Goal: Transaction & Acquisition: Book appointment/travel/reservation

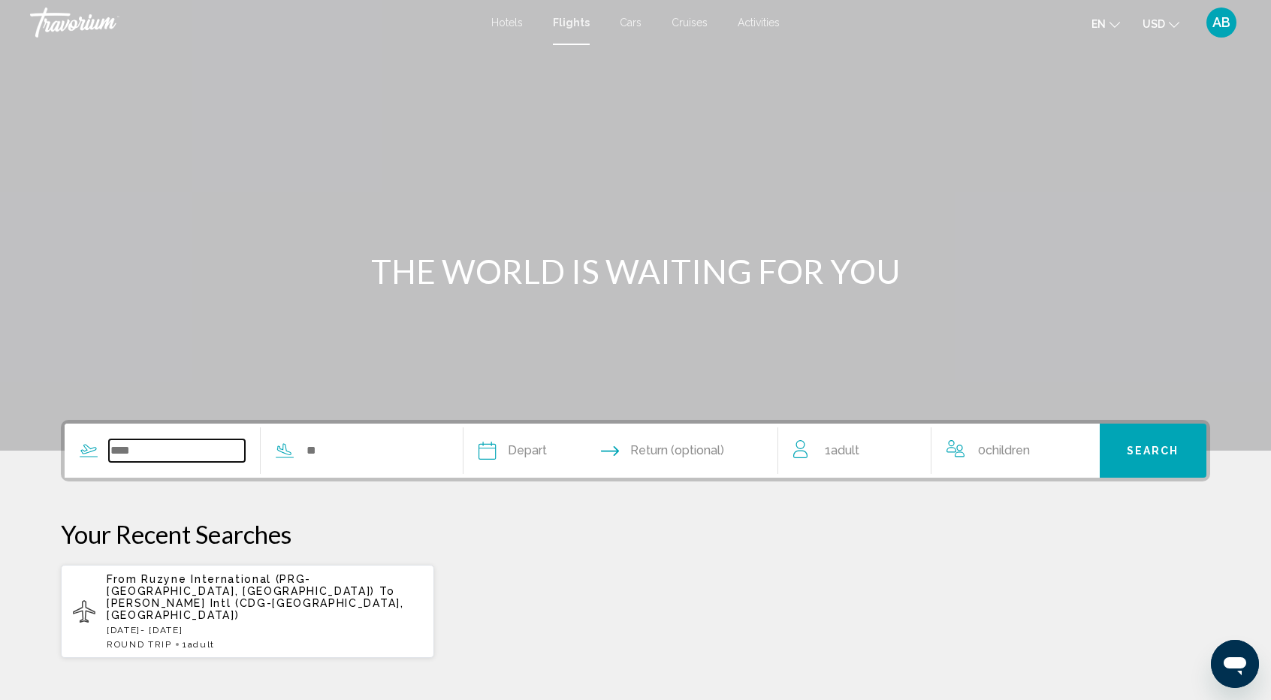
click at [141, 458] on input "Search widget" at bounding box center [177, 451] width 136 height 23
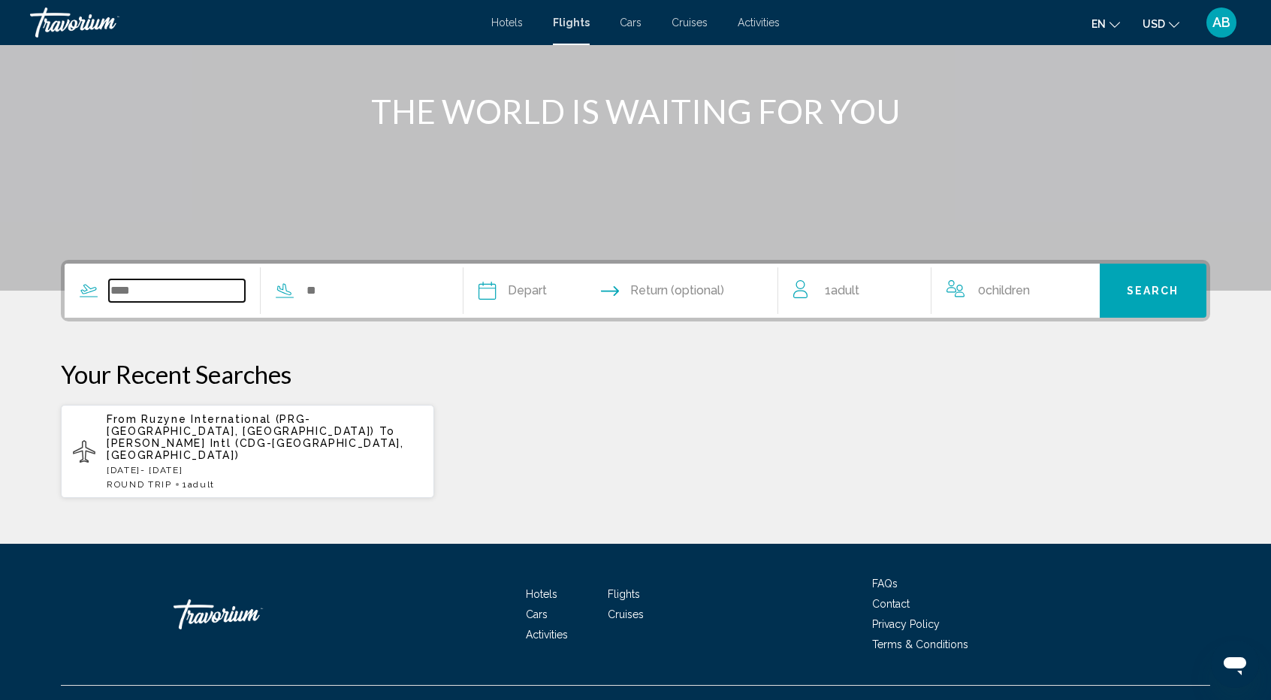
scroll to position [162, 0]
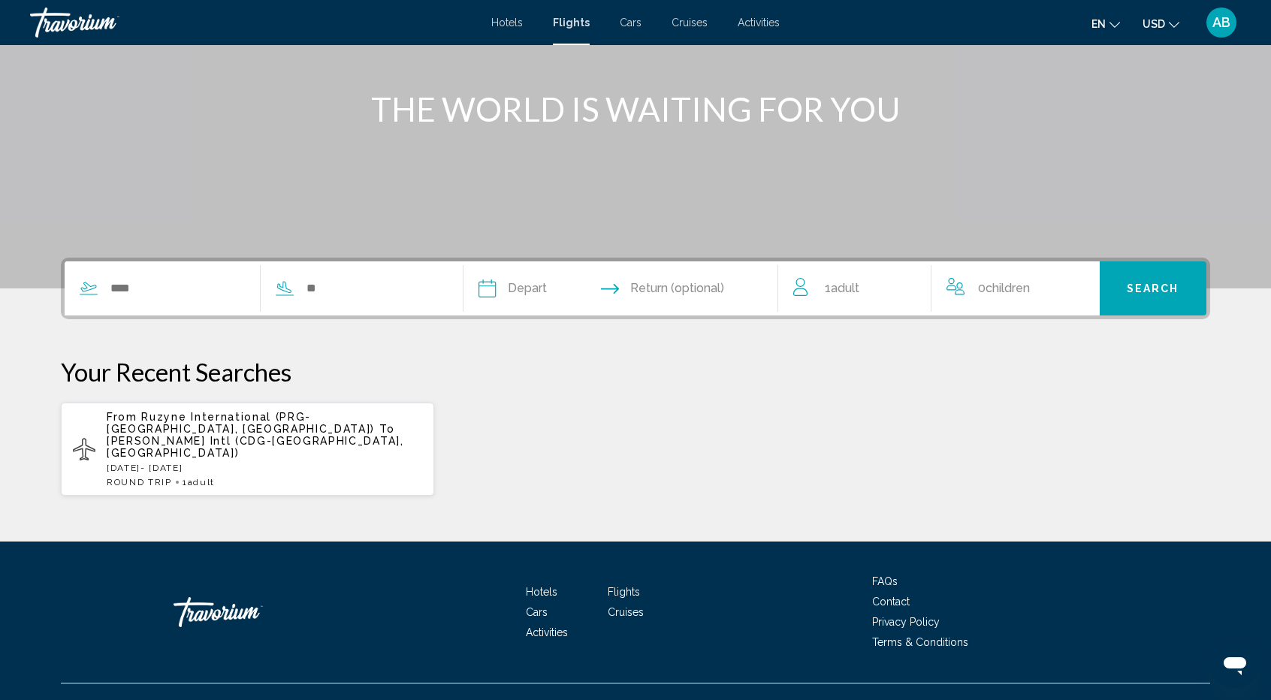
click at [511, 20] on span "Hotels" at bounding box center [507, 23] width 32 height 12
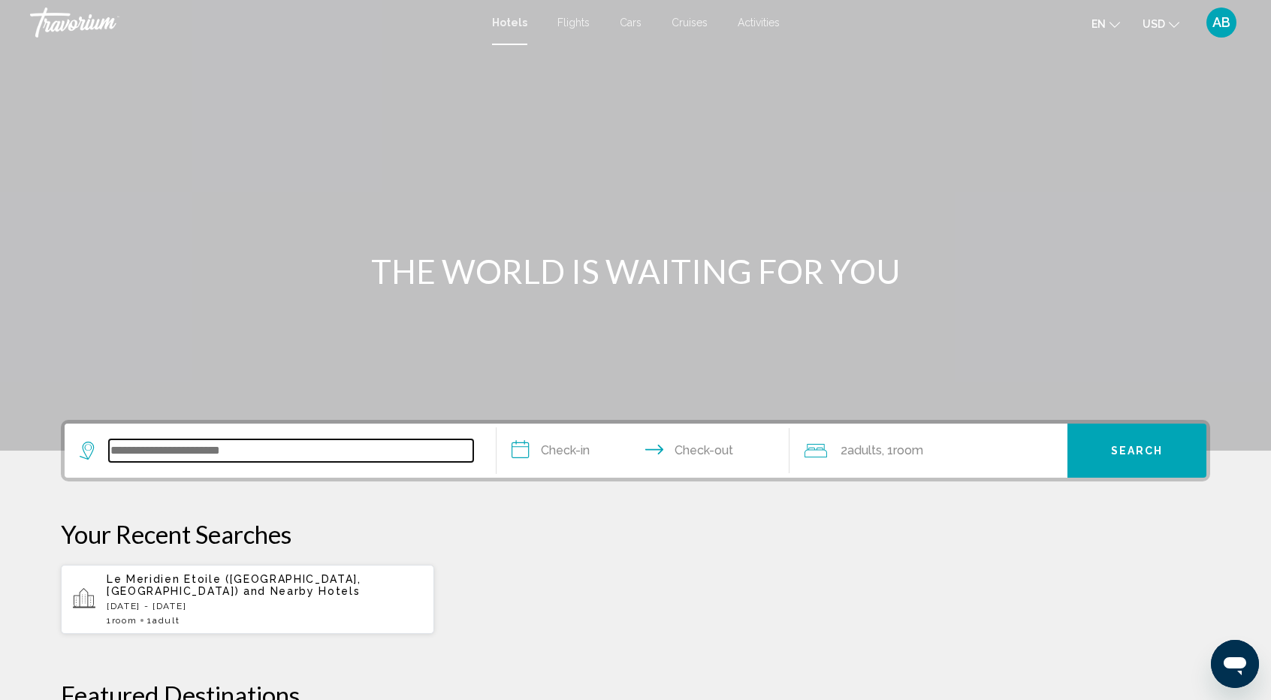
click at [283, 441] on input "Search widget" at bounding box center [291, 451] width 364 height 23
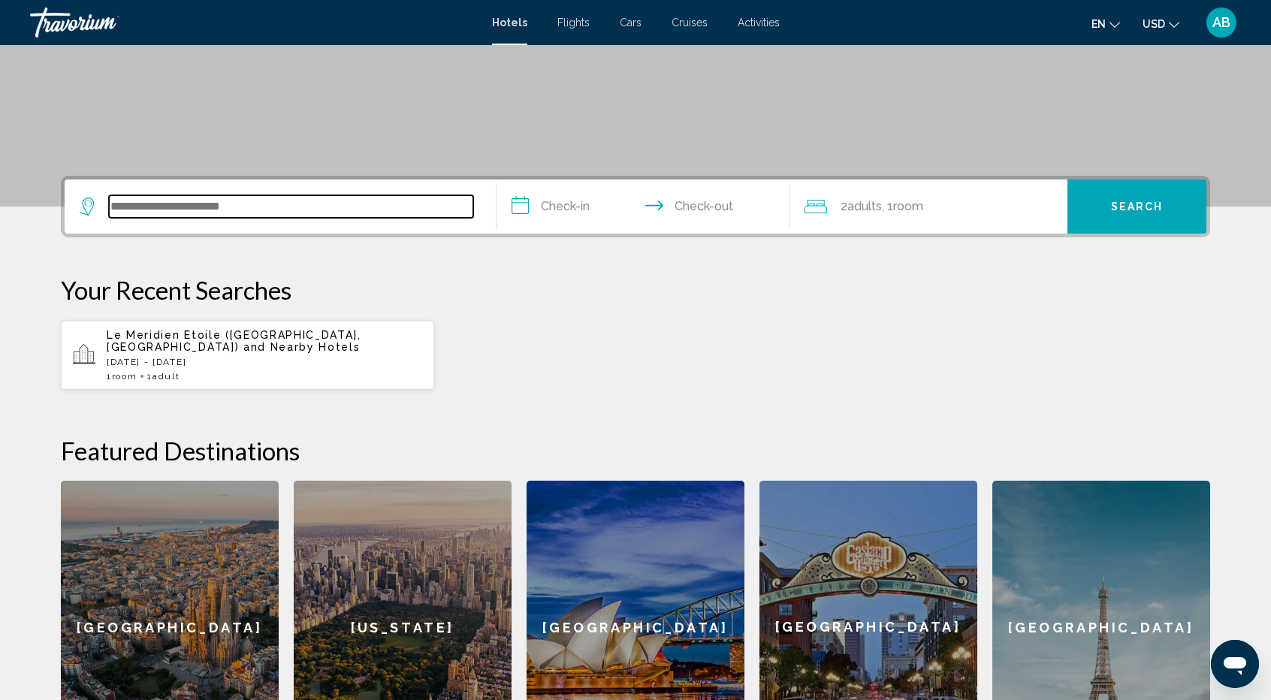
scroll to position [240, 0]
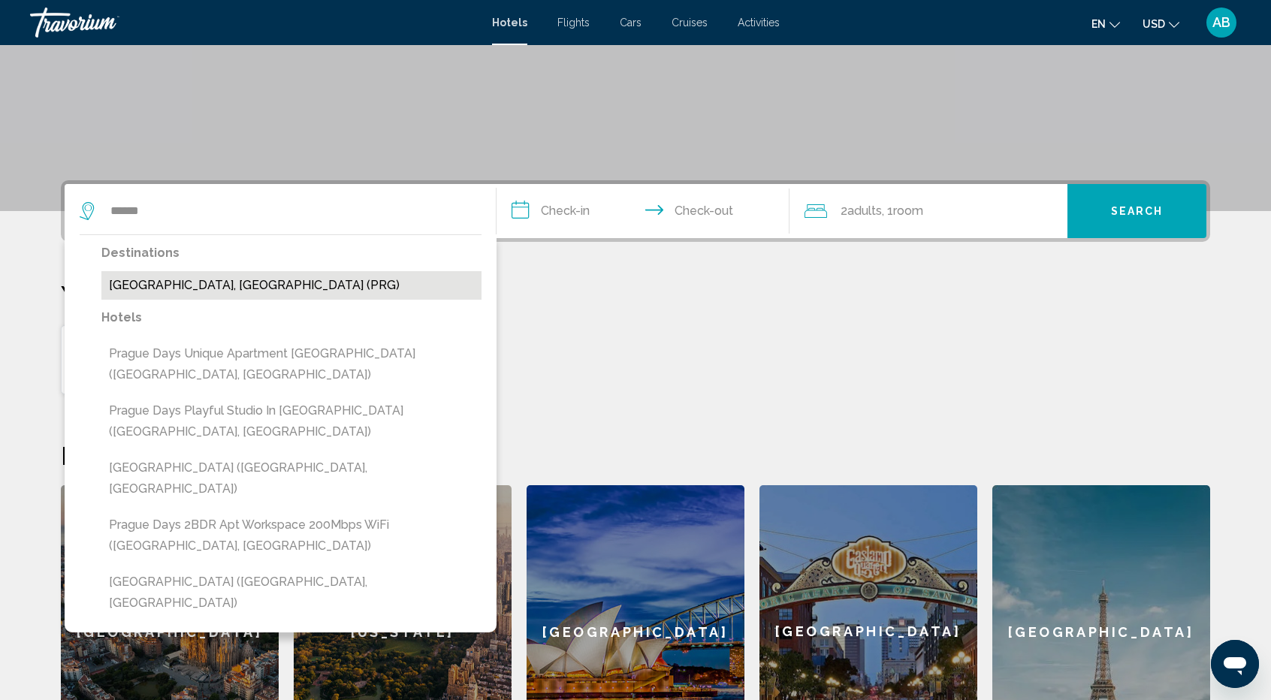
click at [258, 291] on button "[GEOGRAPHIC_DATA], [GEOGRAPHIC_DATA] (PRG)" at bounding box center [291, 285] width 380 height 29
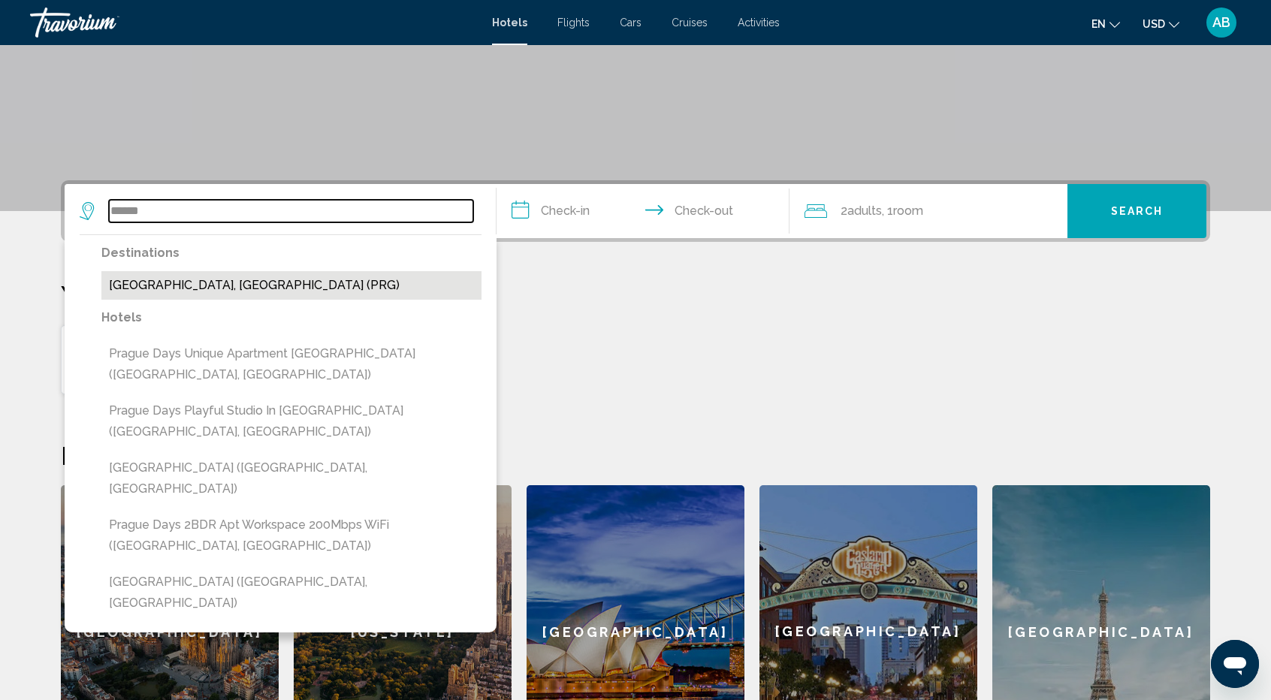
type input "**********"
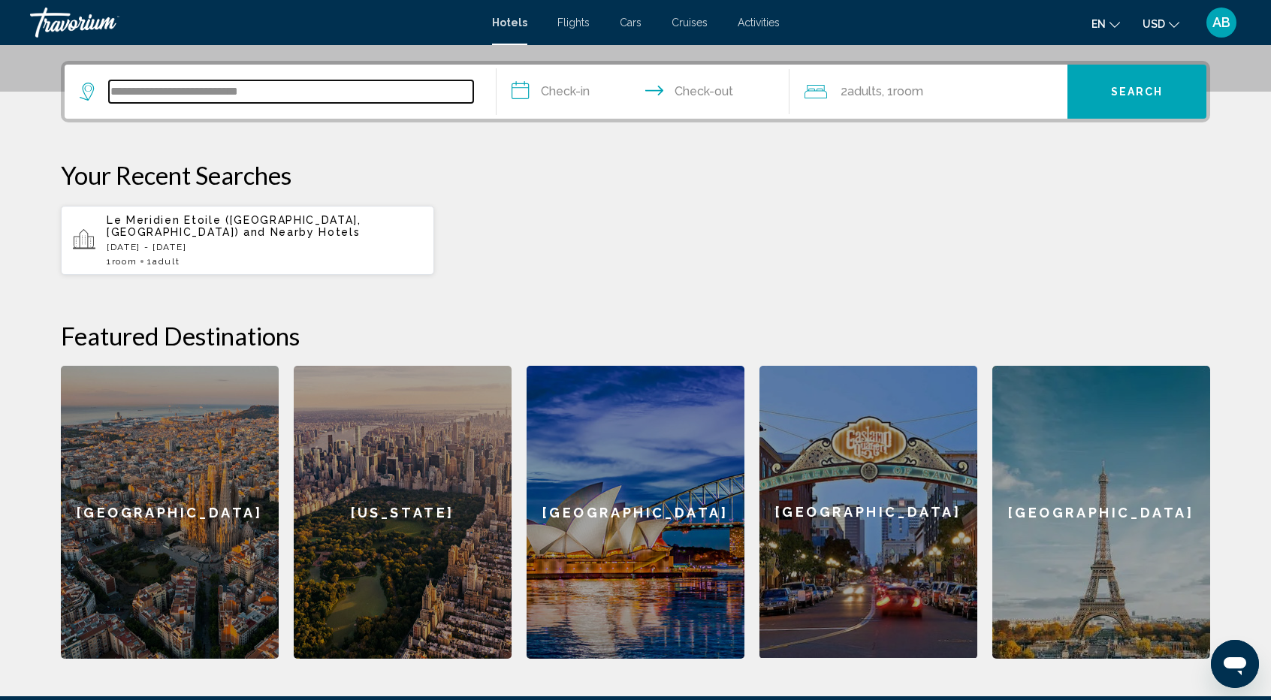
scroll to position [371, 0]
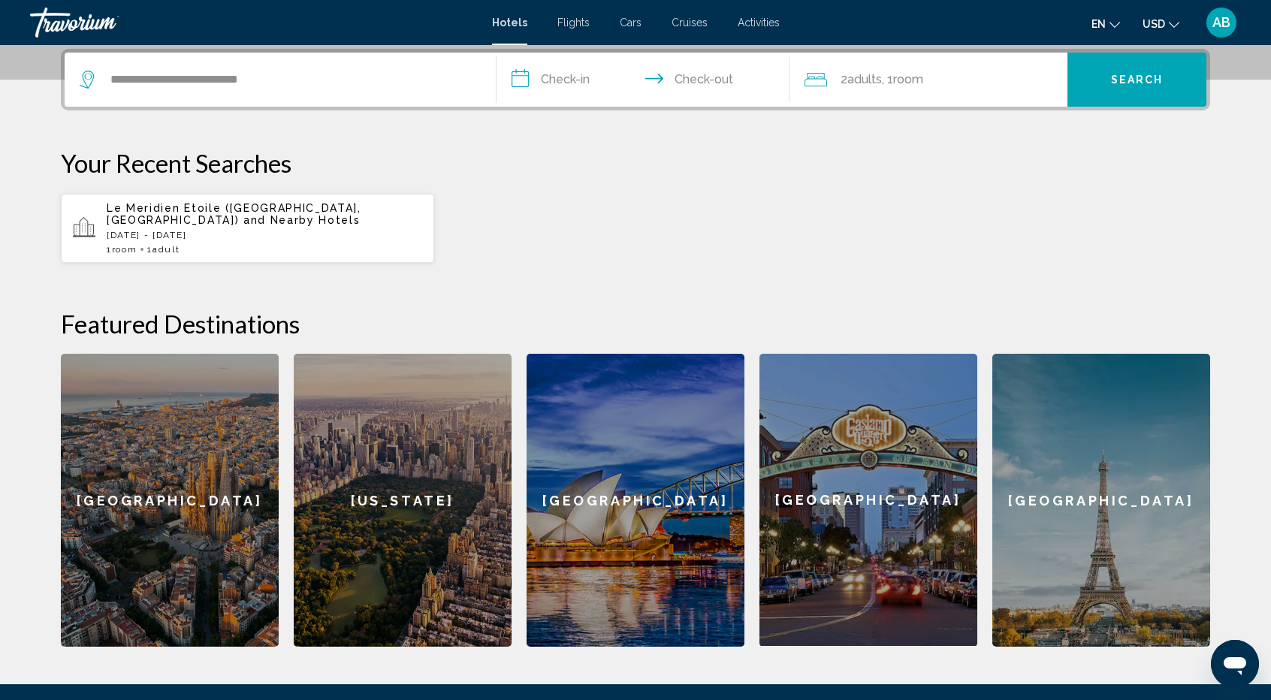
click at [581, 86] on input "**********" at bounding box center [646, 82] width 299 height 59
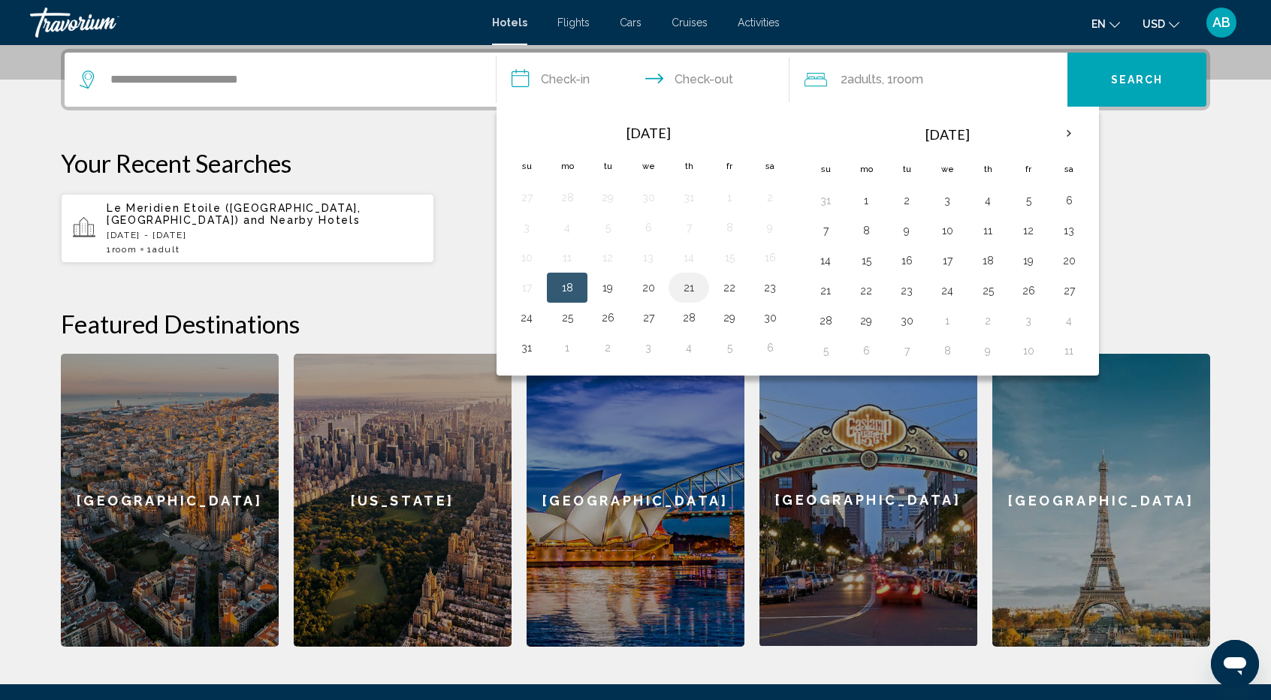
click at [688, 285] on button "21" at bounding box center [689, 287] width 24 height 21
click at [732, 288] on button "22" at bounding box center [730, 287] width 24 height 21
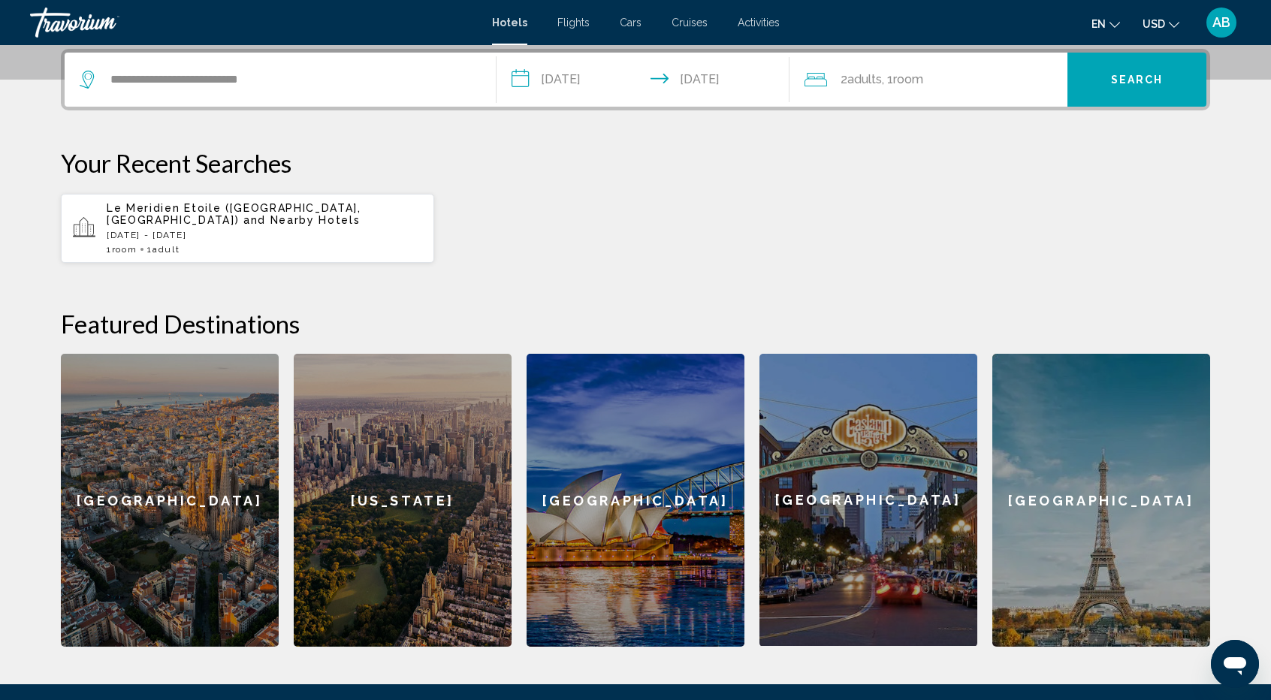
click at [702, 88] on input "**********" at bounding box center [646, 82] width 299 height 59
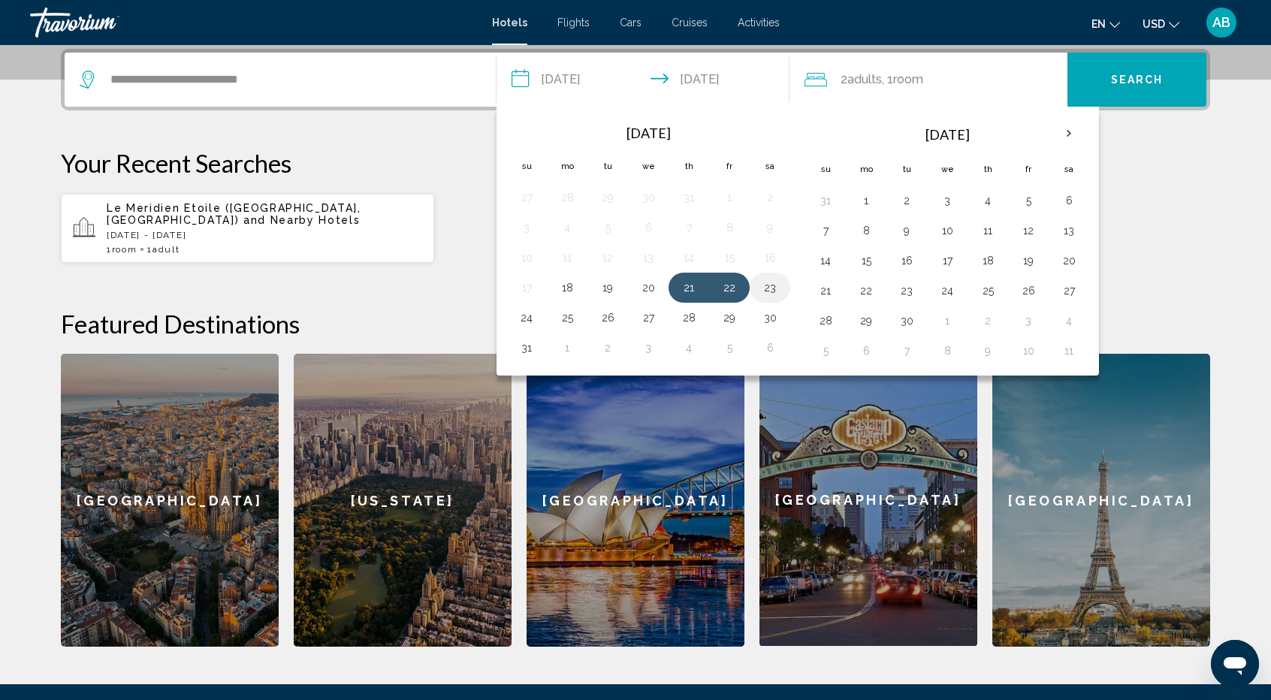
click at [772, 289] on button "23" at bounding box center [770, 287] width 24 height 21
click at [769, 283] on button "23" at bounding box center [770, 287] width 24 height 21
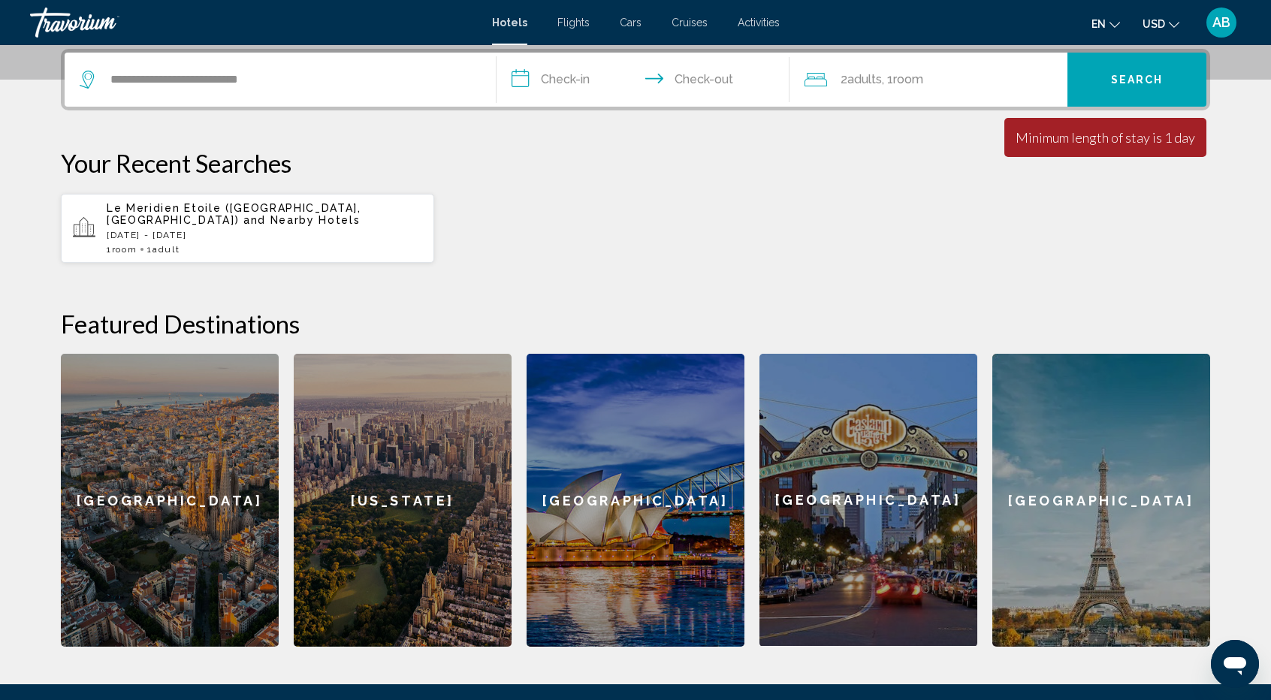
click at [572, 68] on input "**********" at bounding box center [646, 82] width 299 height 59
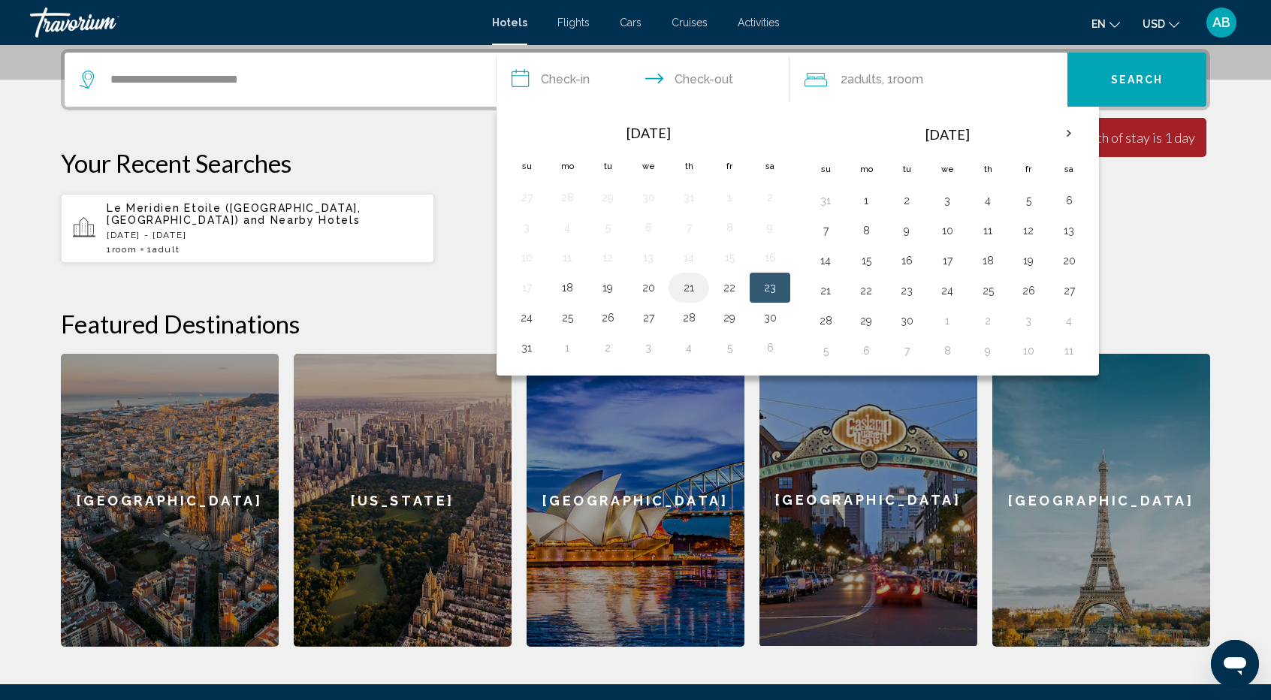
click at [682, 285] on button "21" at bounding box center [689, 287] width 24 height 21
click at [772, 283] on button "23" at bounding box center [770, 287] width 24 height 21
type input "**********"
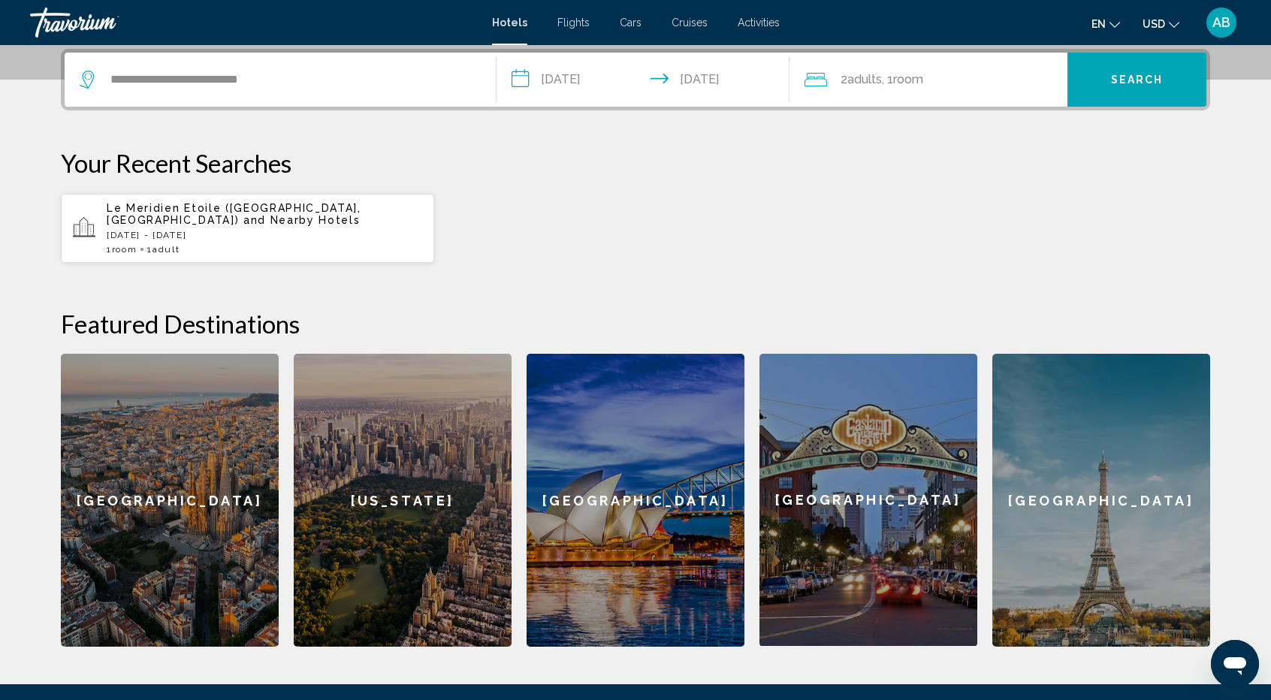
click at [908, 74] on span "Room" at bounding box center [908, 79] width 30 height 14
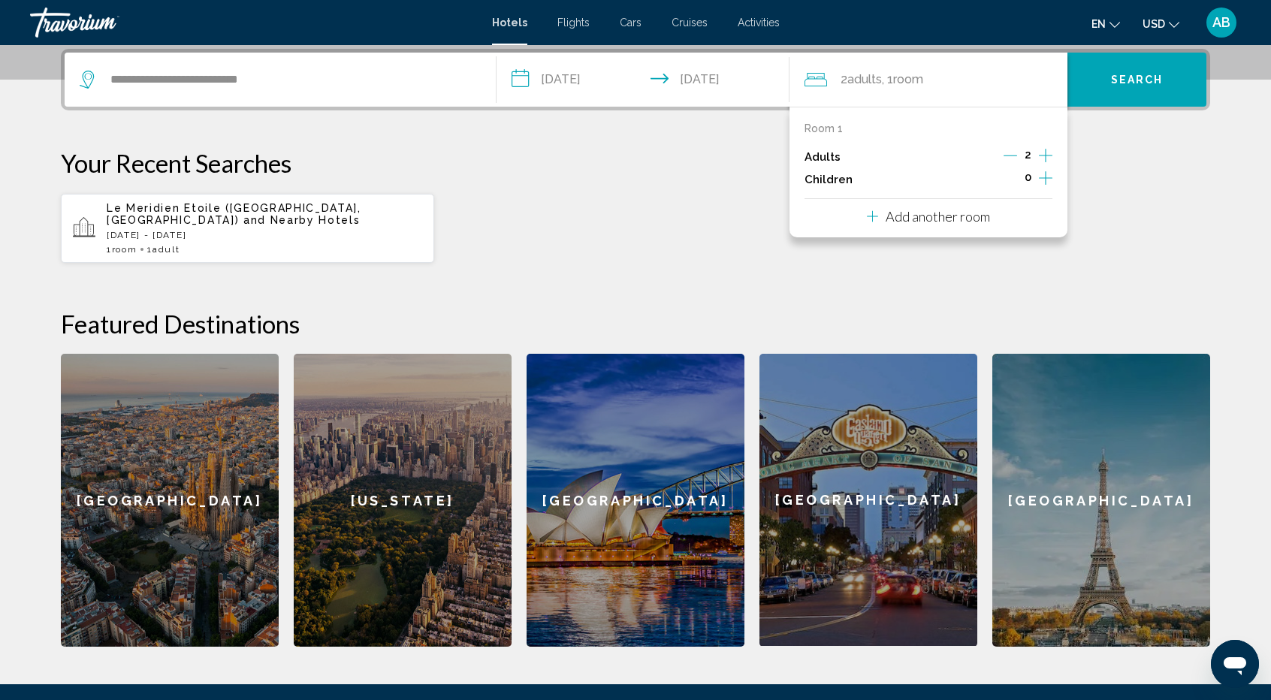
click at [1007, 158] on icon "Decrement adults" at bounding box center [1011, 156] width 14 height 14
click at [1134, 75] on span "Search" at bounding box center [1137, 80] width 53 height 12
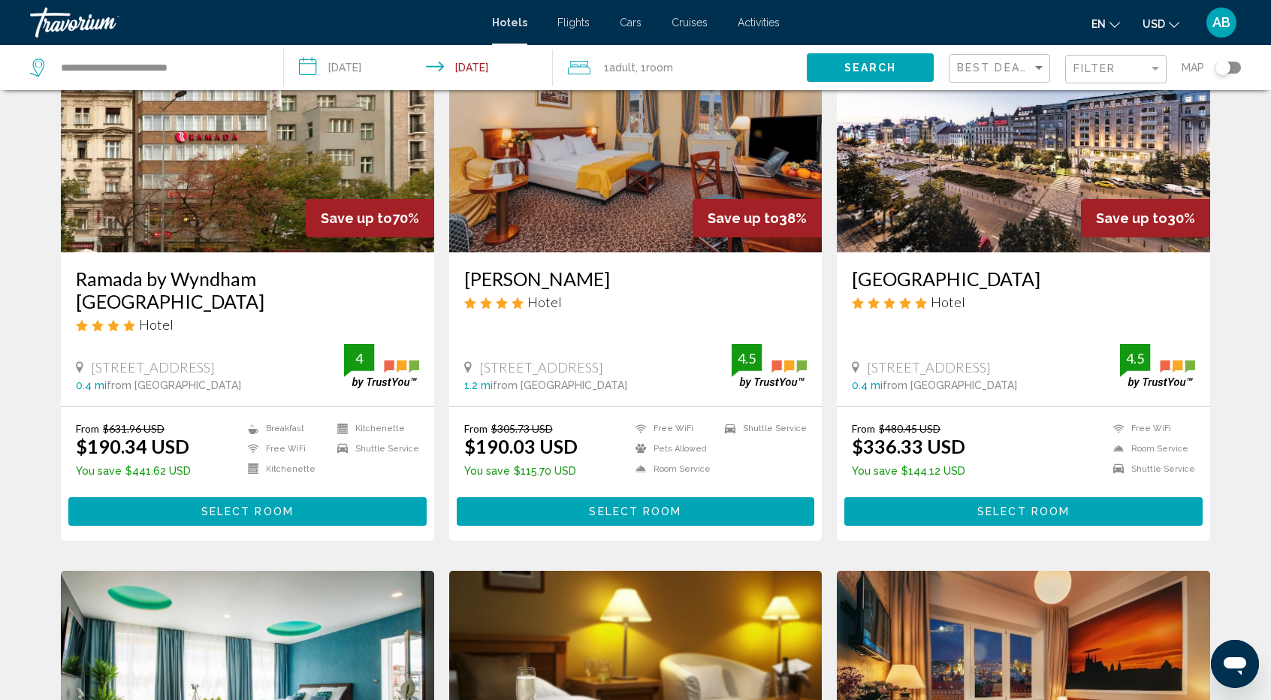
scroll to position [127, 0]
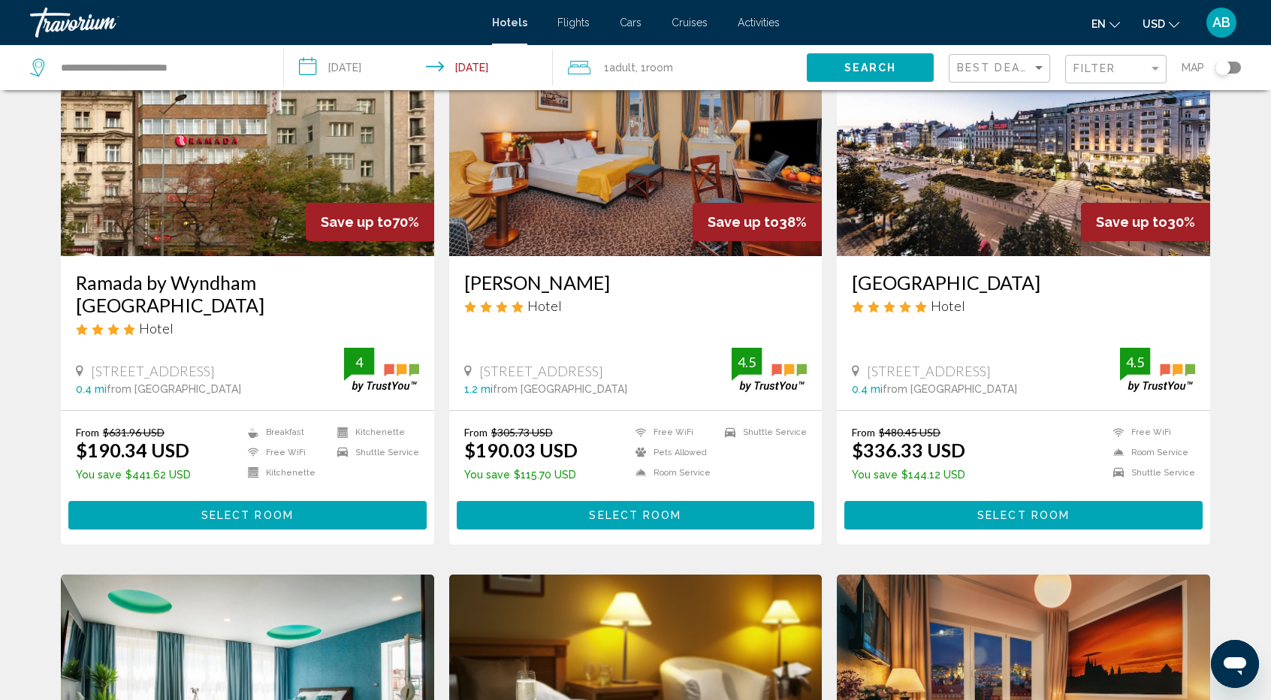
click at [265, 216] on img "Main content" at bounding box center [247, 136] width 373 height 240
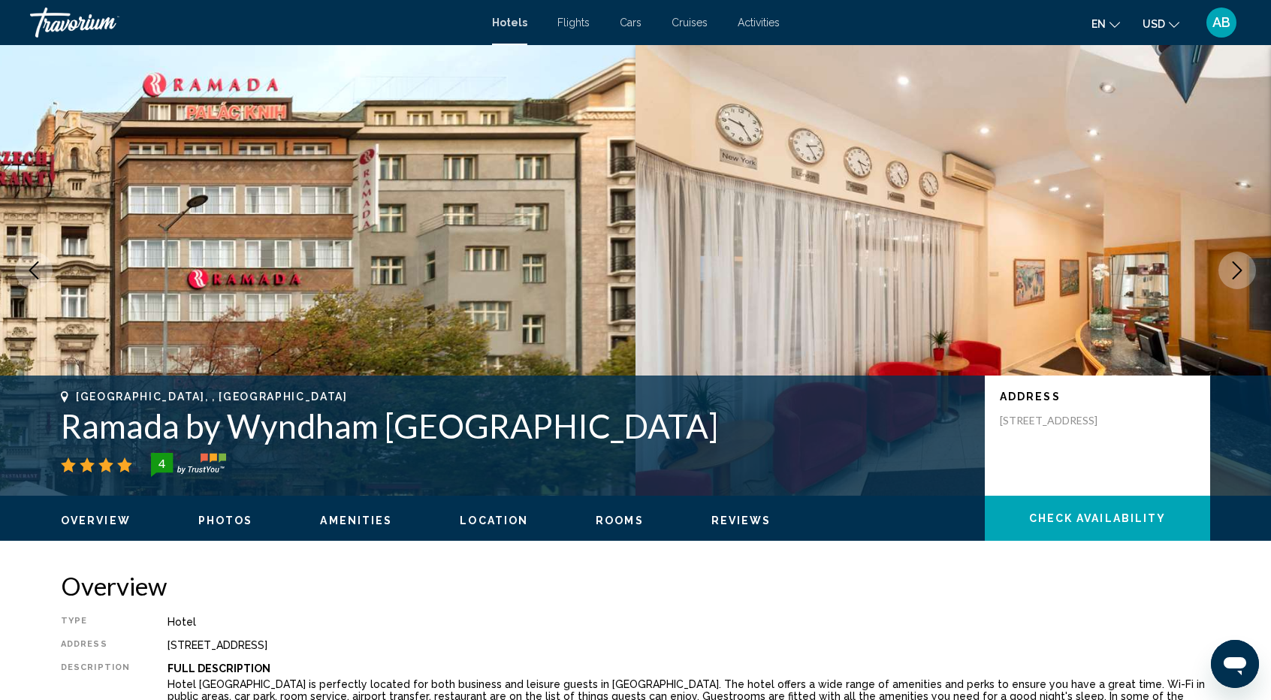
click at [1235, 269] on icon "Next image" at bounding box center [1237, 270] width 18 height 18
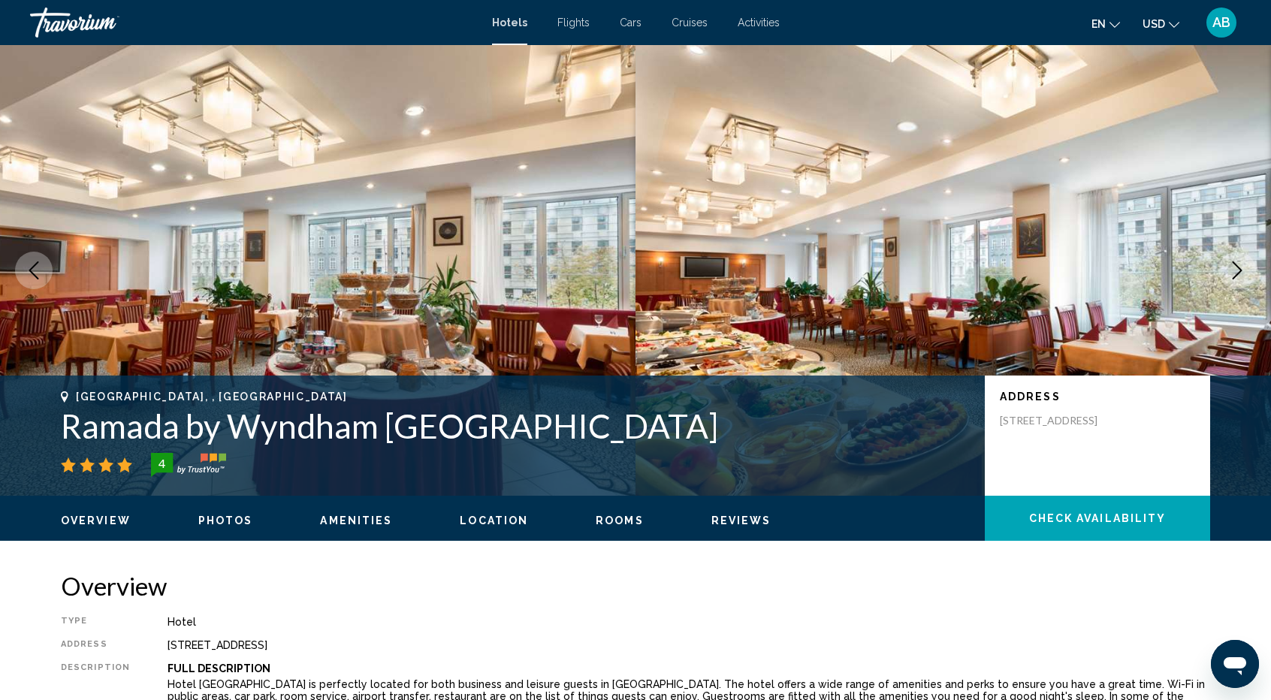
click at [1235, 269] on icon "Next image" at bounding box center [1237, 270] width 18 height 18
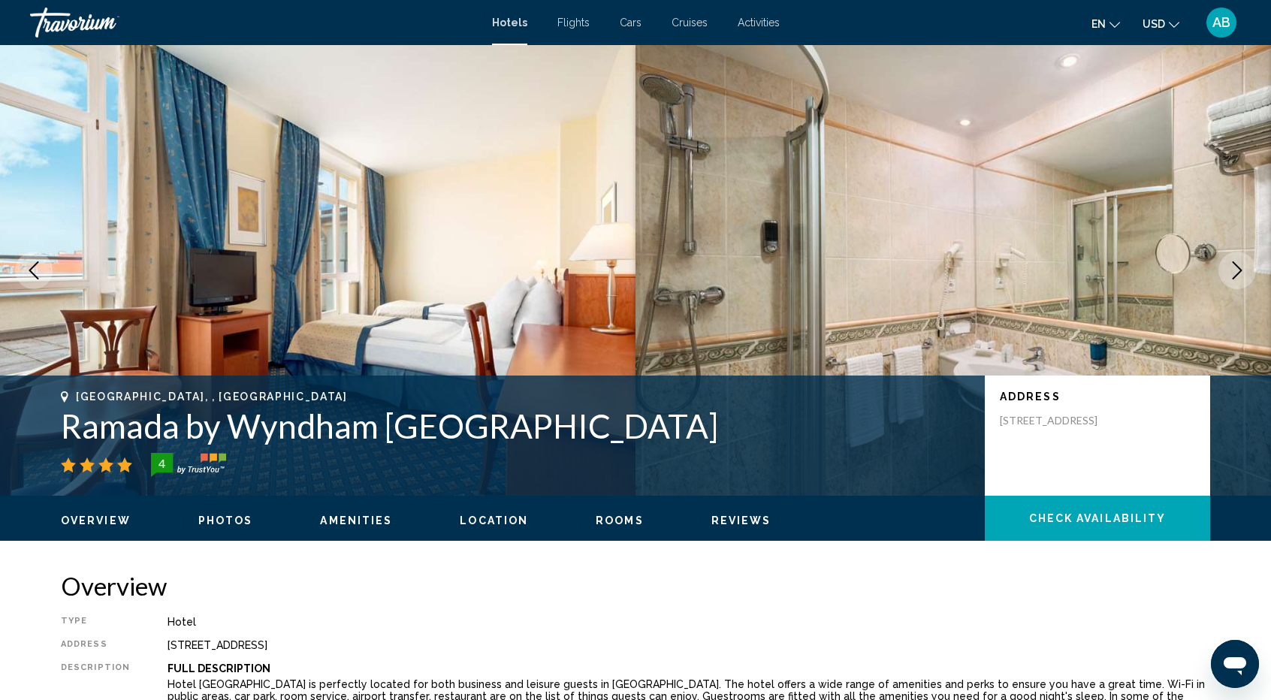
click at [1235, 269] on icon "Next image" at bounding box center [1237, 270] width 18 height 18
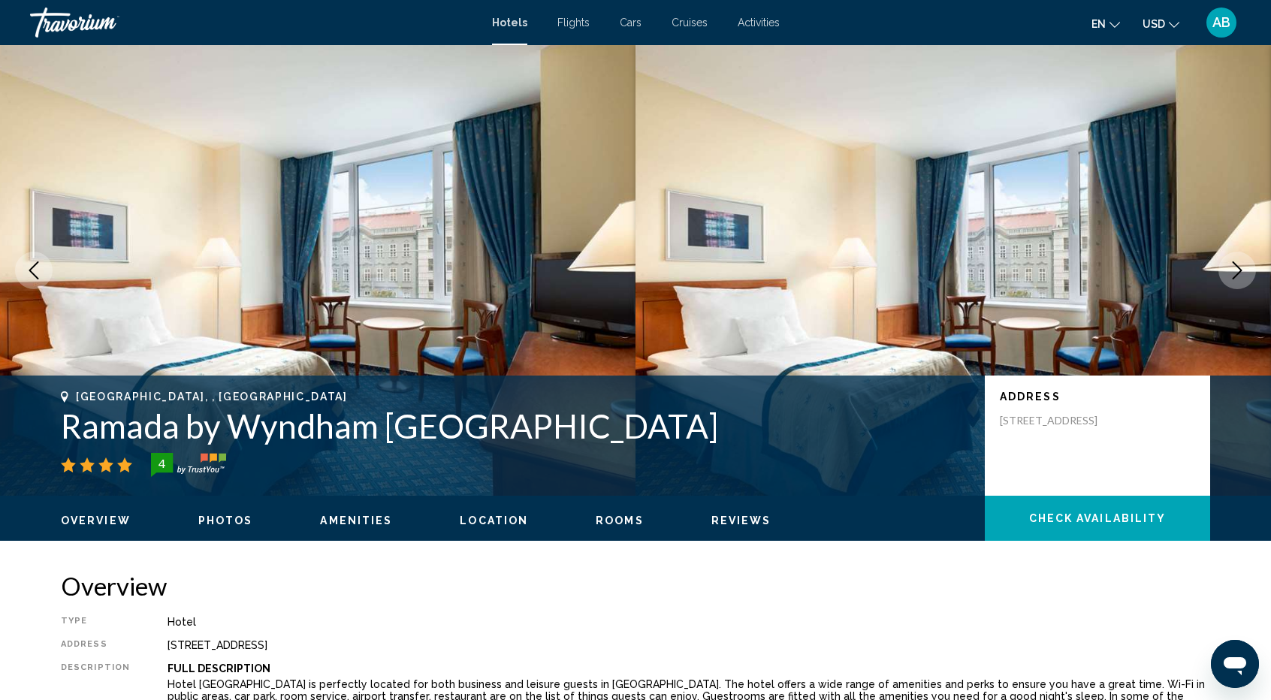
click at [1235, 269] on icon "Next image" at bounding box center [1237, 270] width 18 height 18
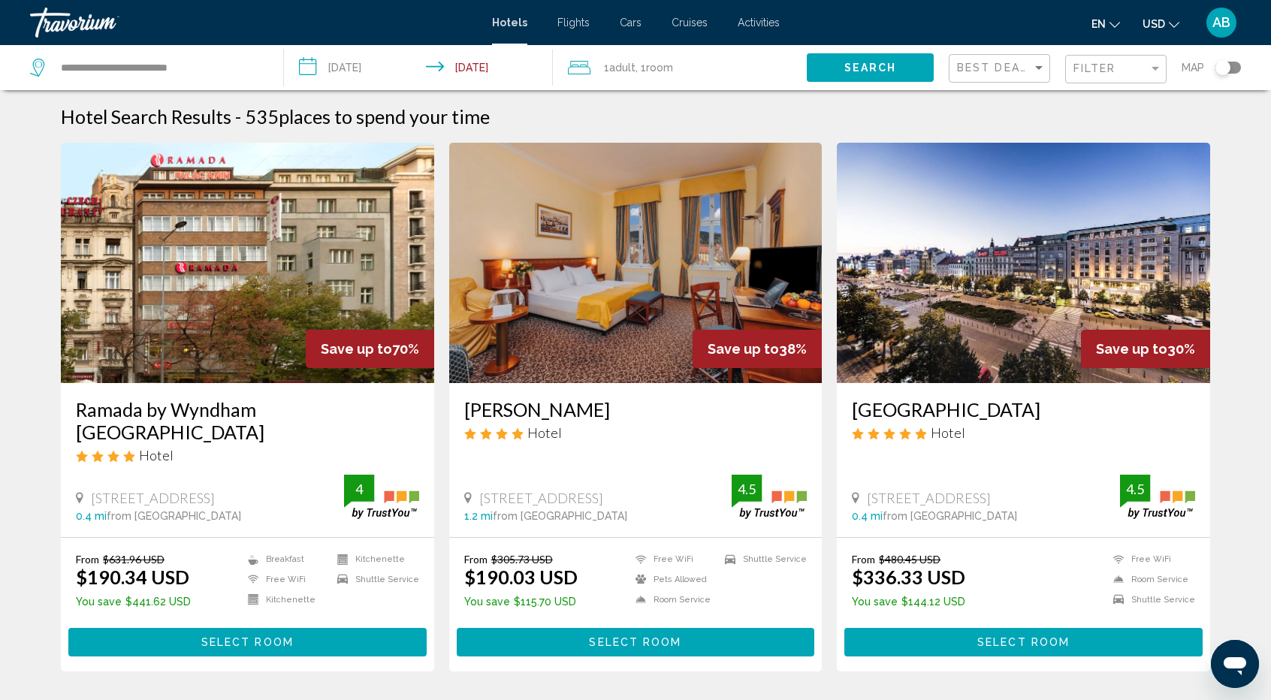
click at [304, 285] on img "Main content" at bounding box center [247, 263] width 373 height 240
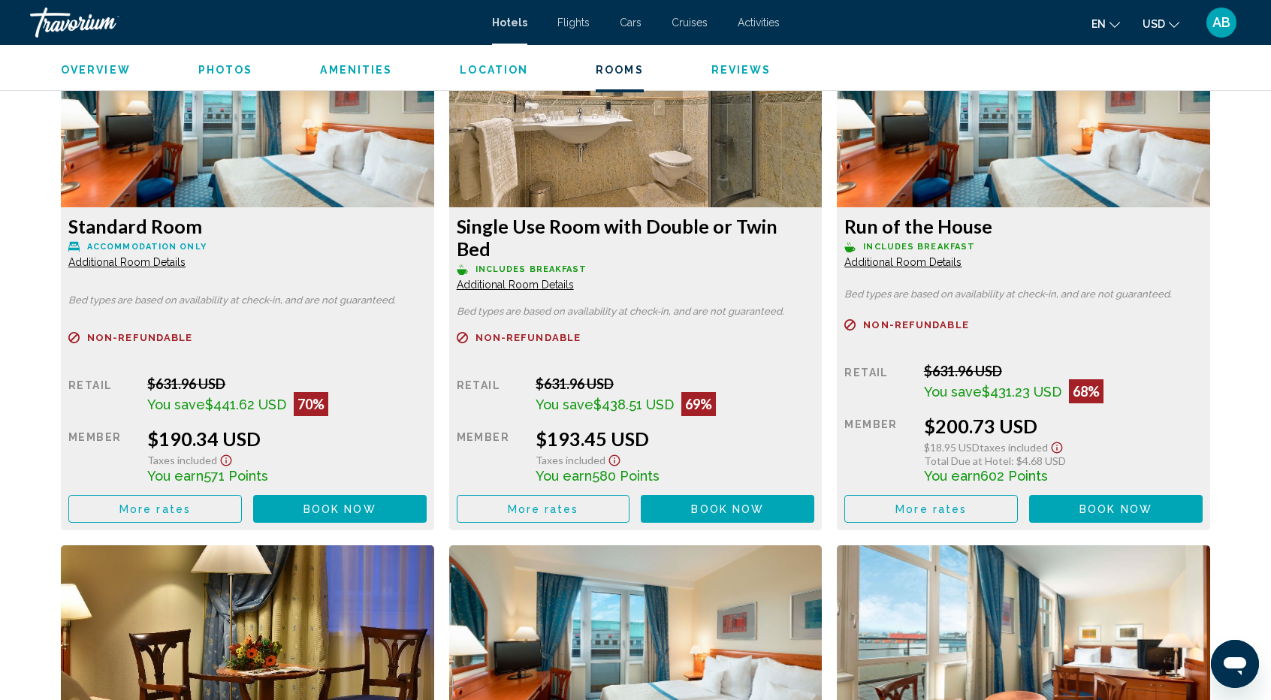
scroll to position [2071, 0]
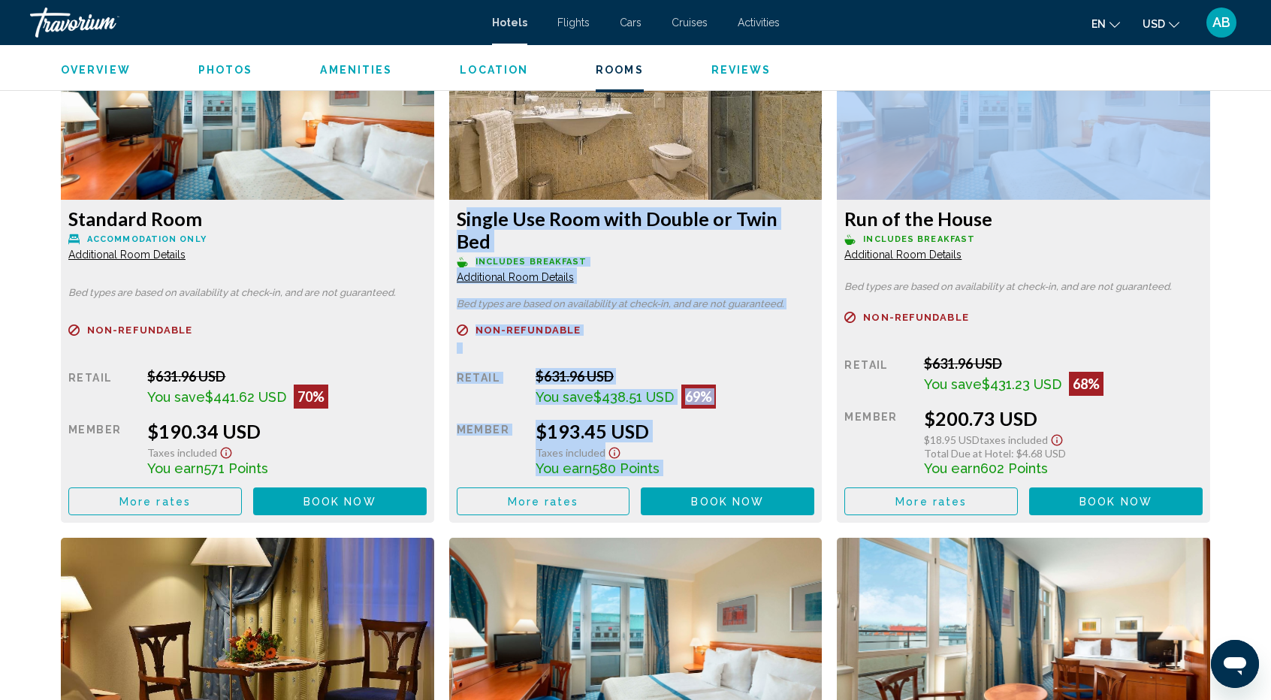
drag, startPoint x: 447, startPoint y: 228, endPoint x: 650, endPoint y: 509, distance: 346.6
click at [650, 509] on div "Single Use Room with Double or Twin Bed Includes Breakfast Additional Room Deta…" at bounding box center [636, 267] width 388 height 511
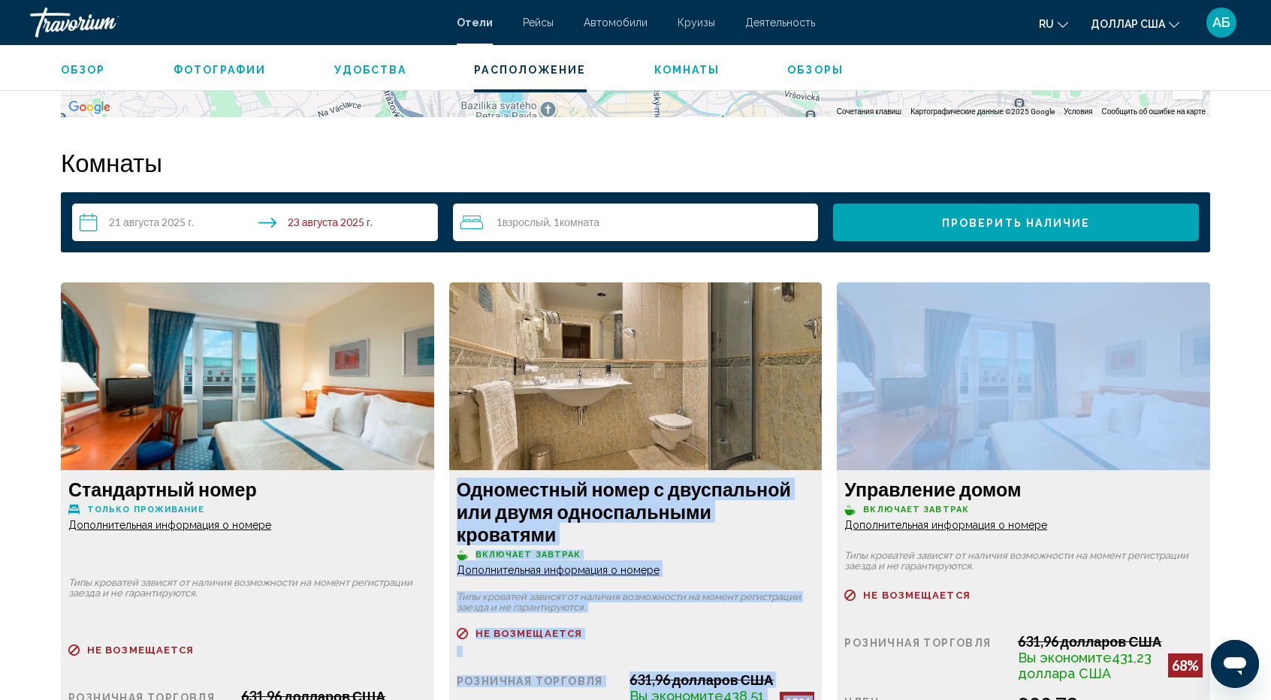
scroll to position [1926, 0]
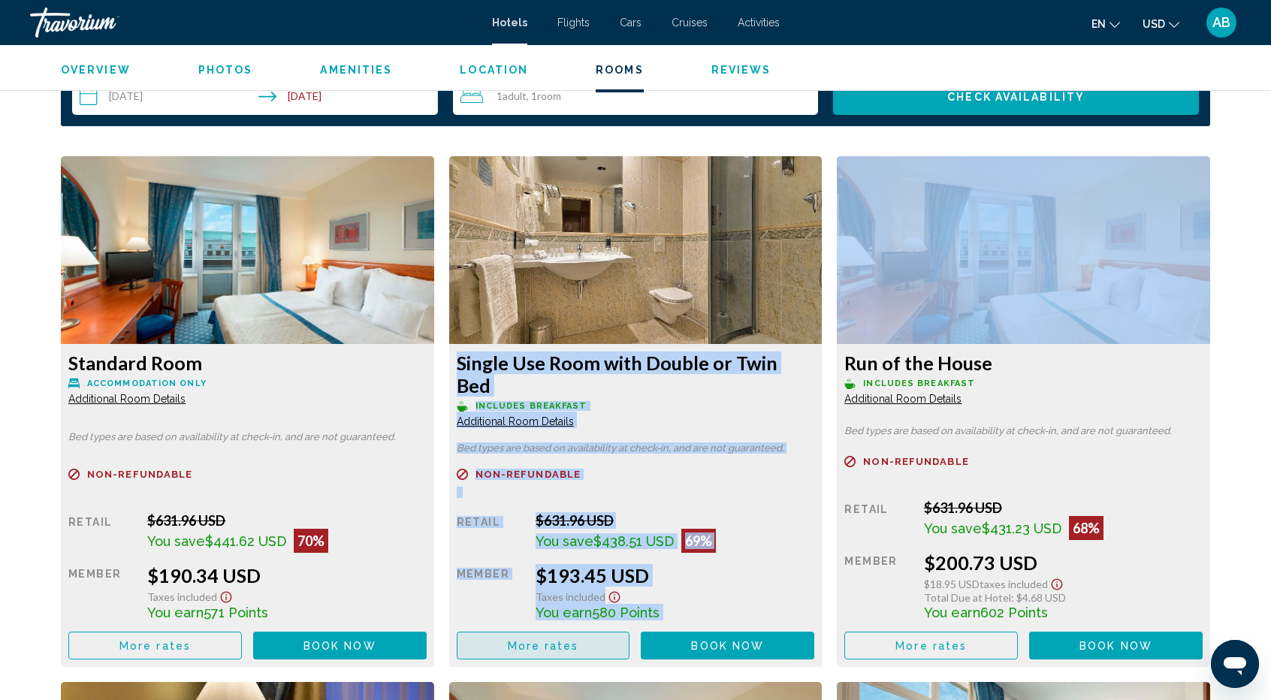
click at [557, 640] on span "More rates" at bounding box center [543, 646] width 71 height 12
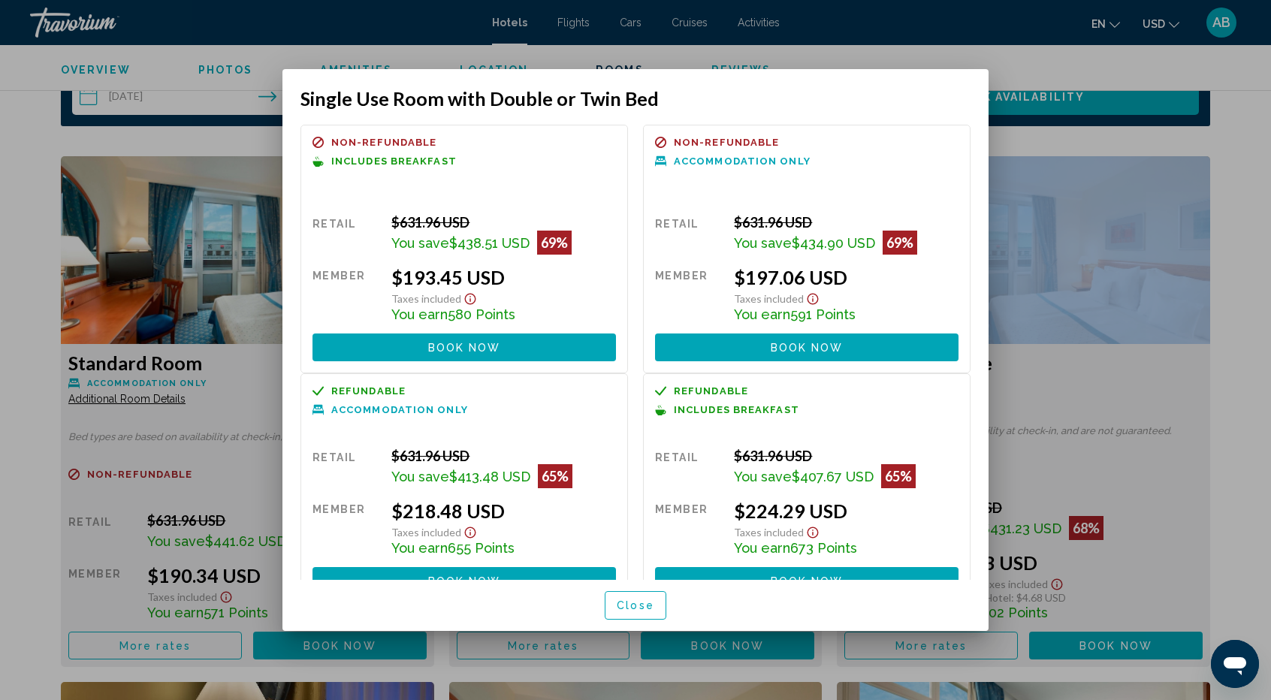
click at [1040, 68] on div at bounding box center [635, 350] width 1271 height 700
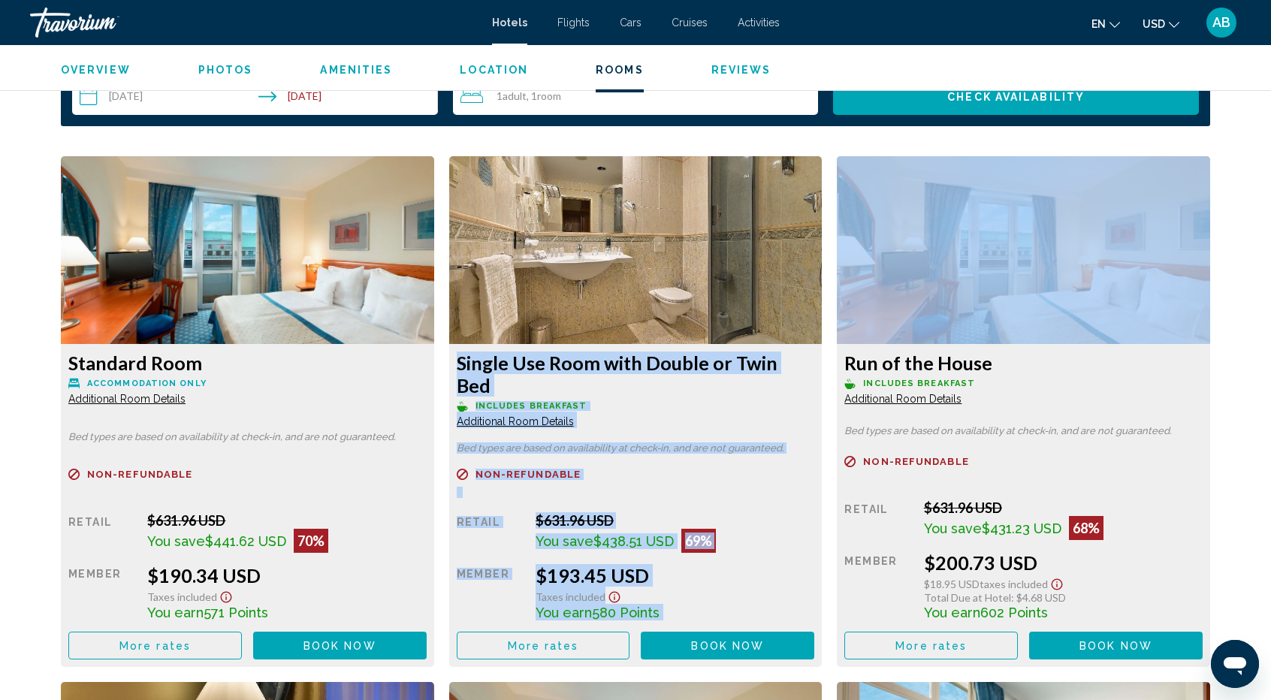
drag, startPoint x: 445, startPoint y: 362, endPoint x: 670, endPoint y: 582, distance: 314.6
click at [670, 582] on div "Single Use Room with Double or Twin Bed Includes Breakfast Additional Room Deta…" at bounding box center [636, 411] width 388 height 511
click at [426, 587] on div "Taxes included" at bounding box center [286, 595] width 279 height 17
click at [718, 632] on button "Book now No longer available" at bounding box center [728, 646] width 174 height 28
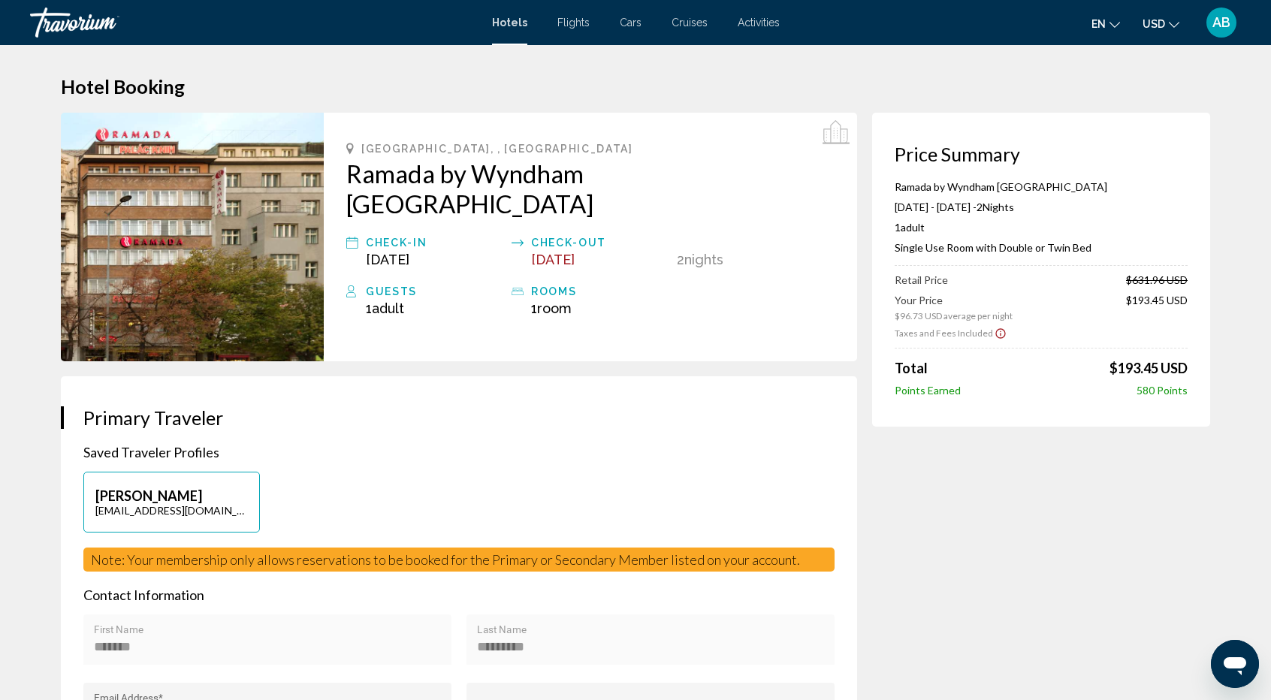
click at [718, 628] on div "********* Last Name" at bounding box center [651, 645] width 348 height 40
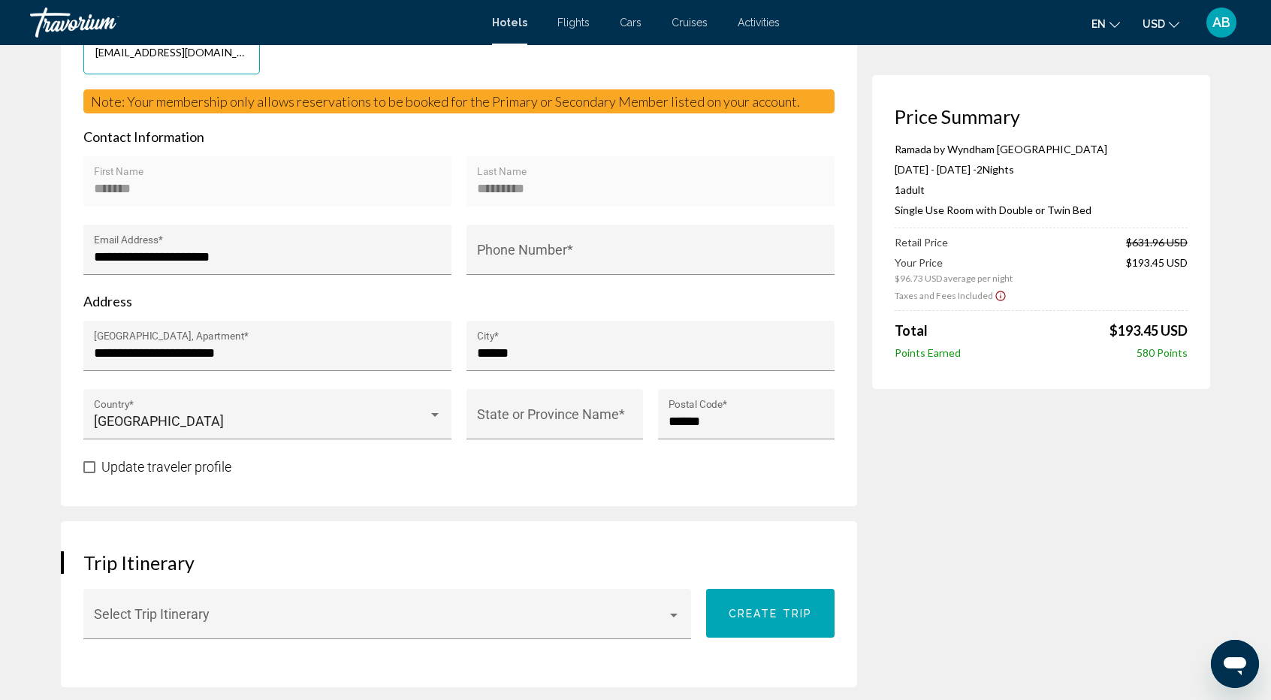
scroll to position [460, 0]
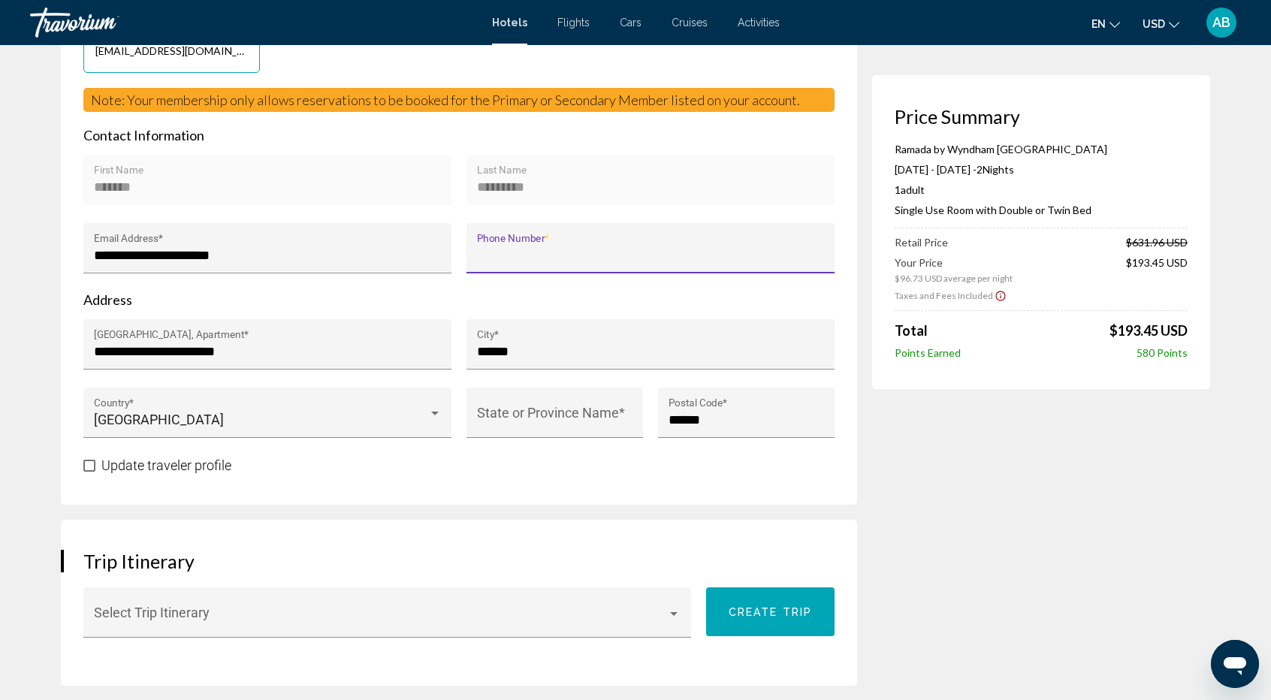
click at [492, 248] on input "Phone Number *" at bounding box center [651, 255] width 348 height 15
type input "*"
click at [505, 80] on div "**********" at bounding box center [458, 229] width 751 height 491
click at [506, 92] on span "Note: Your membership only allows reservations to be booked for the Primary or …" at bounding box center [445, 100] width 709 height 17
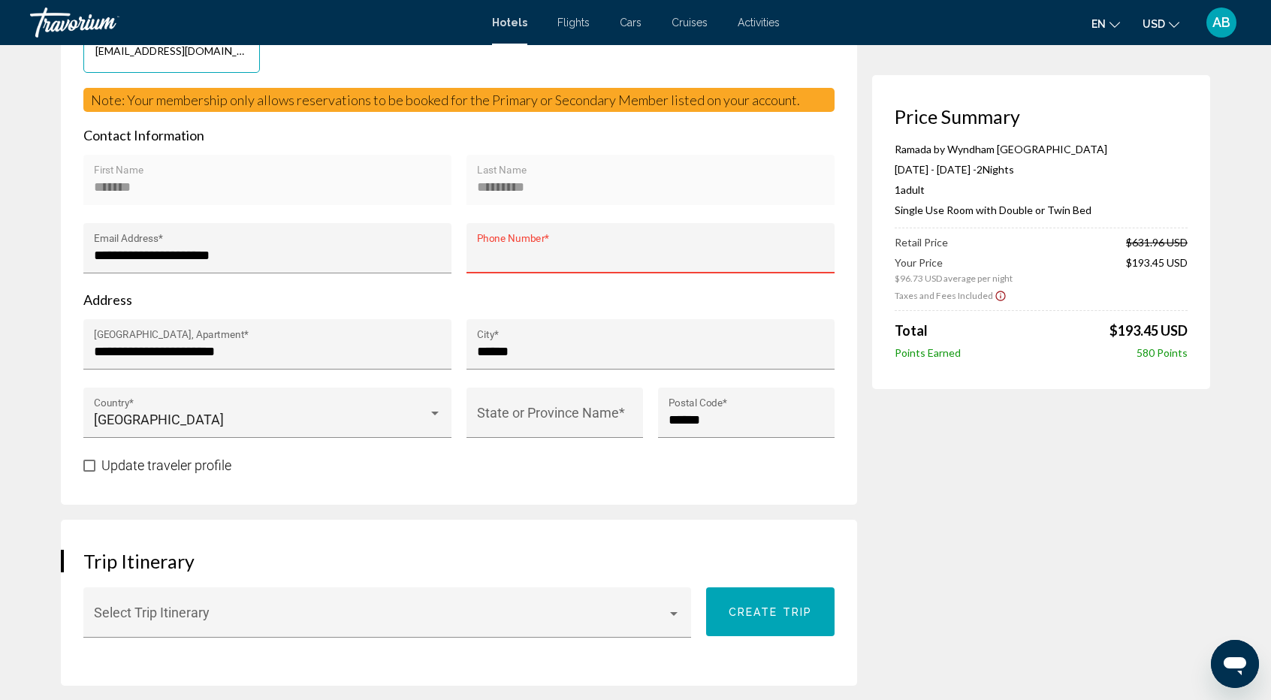
click at [530, 248] on input "Phone Number *" at bounding box center [651, 255] width 348 height 15
type input "*"
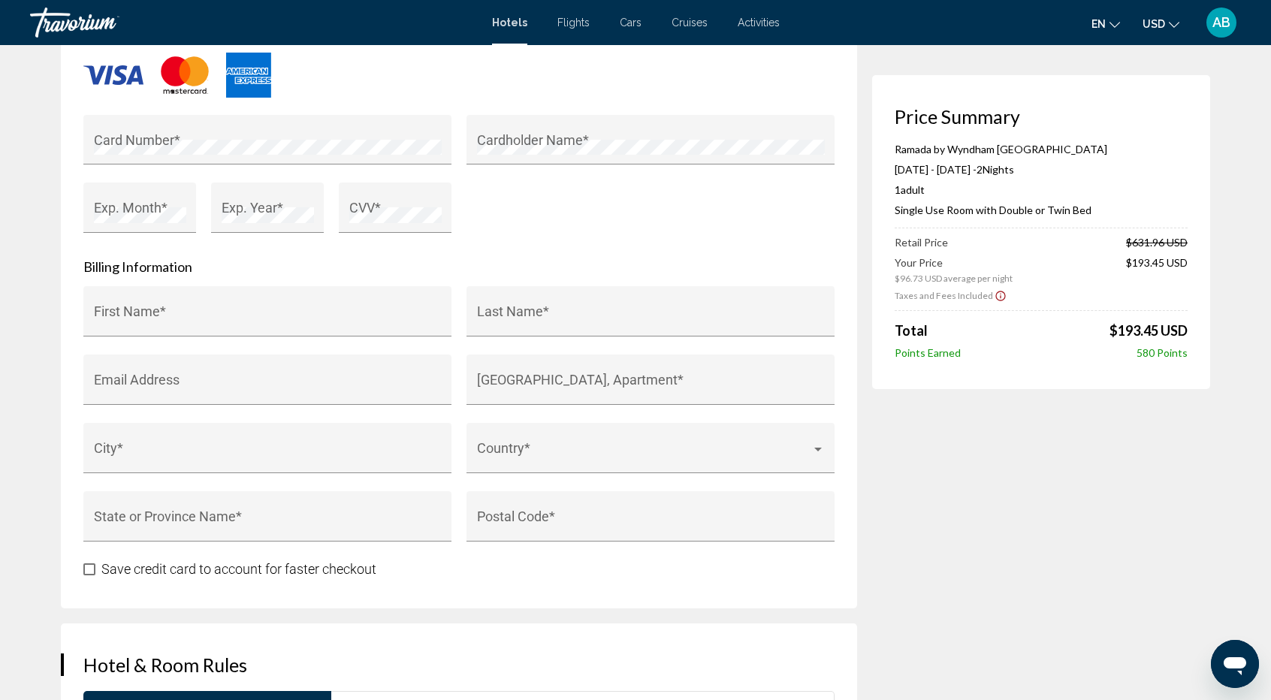
scroll to position [1405, 0]
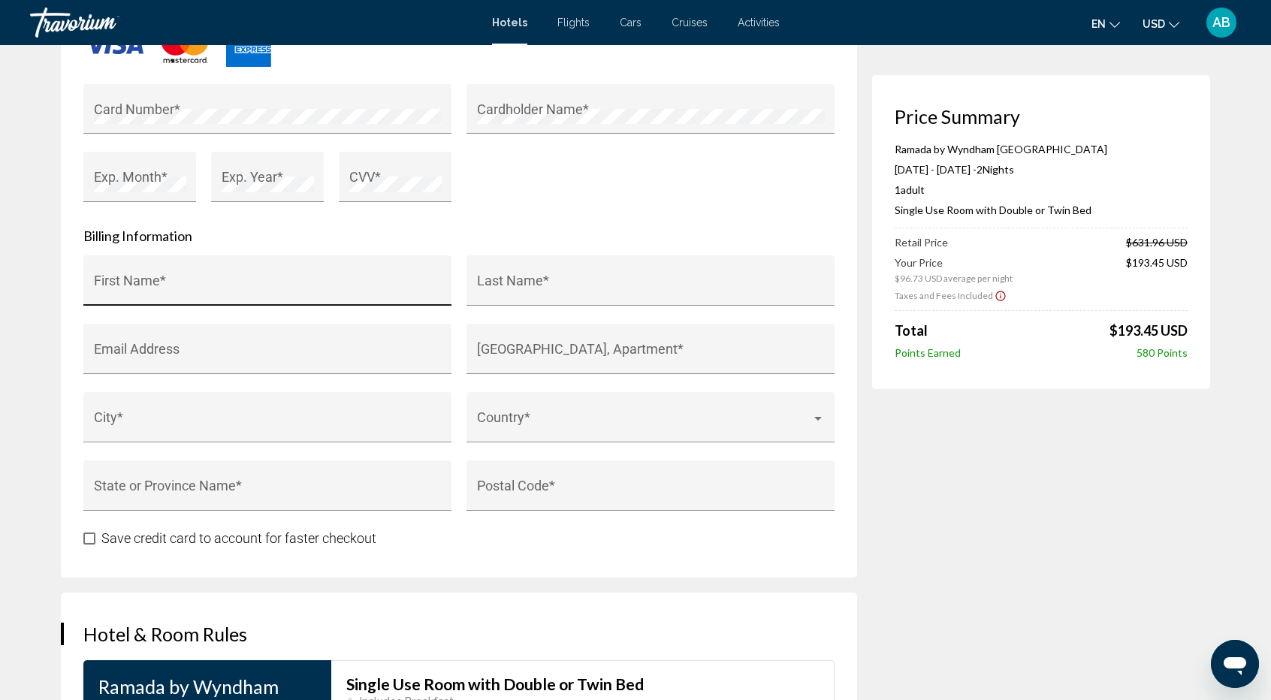
type input "**********"
click at [161, 280] on input "First Name *" at bounding box center [268, 287] width 348 height 15
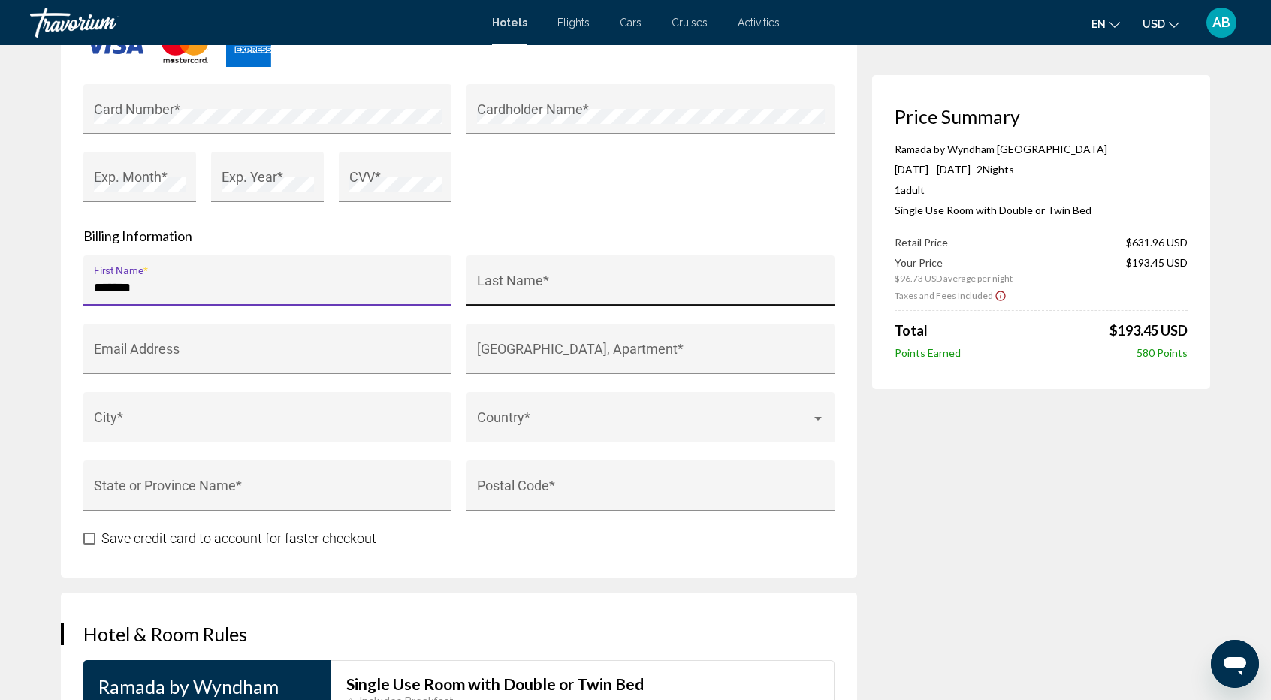
type input "*******"
click at [490, 266] on div "Last Name *" at bounding box center [651, 286] width 348 height 40
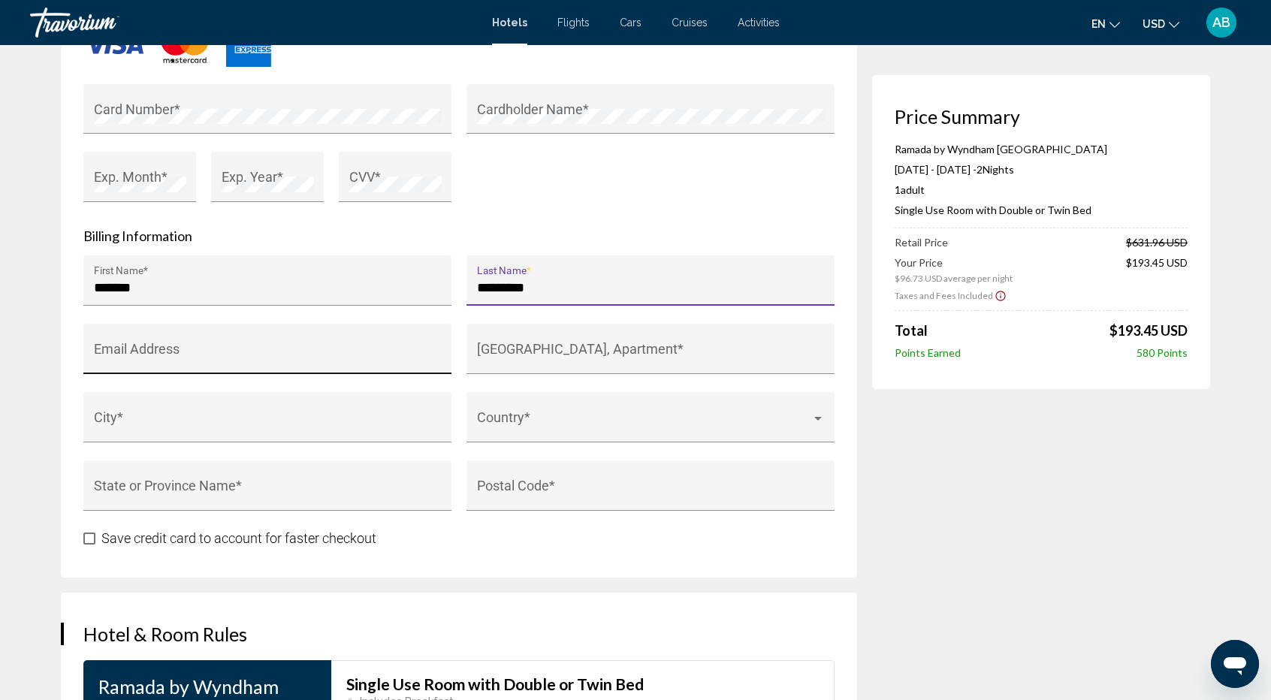
type input "*********"
click at [291, 349] on input "Email Address" at bounding box center [268, 356] width 348 height 15
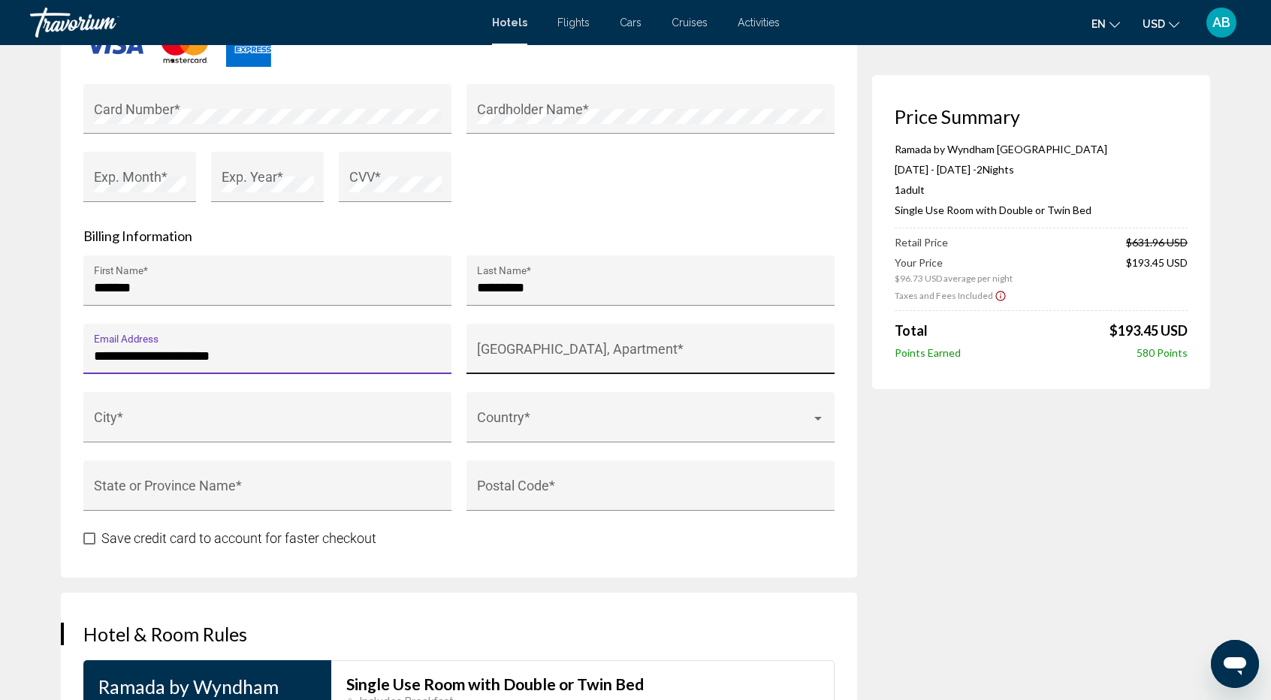
type input "**********"
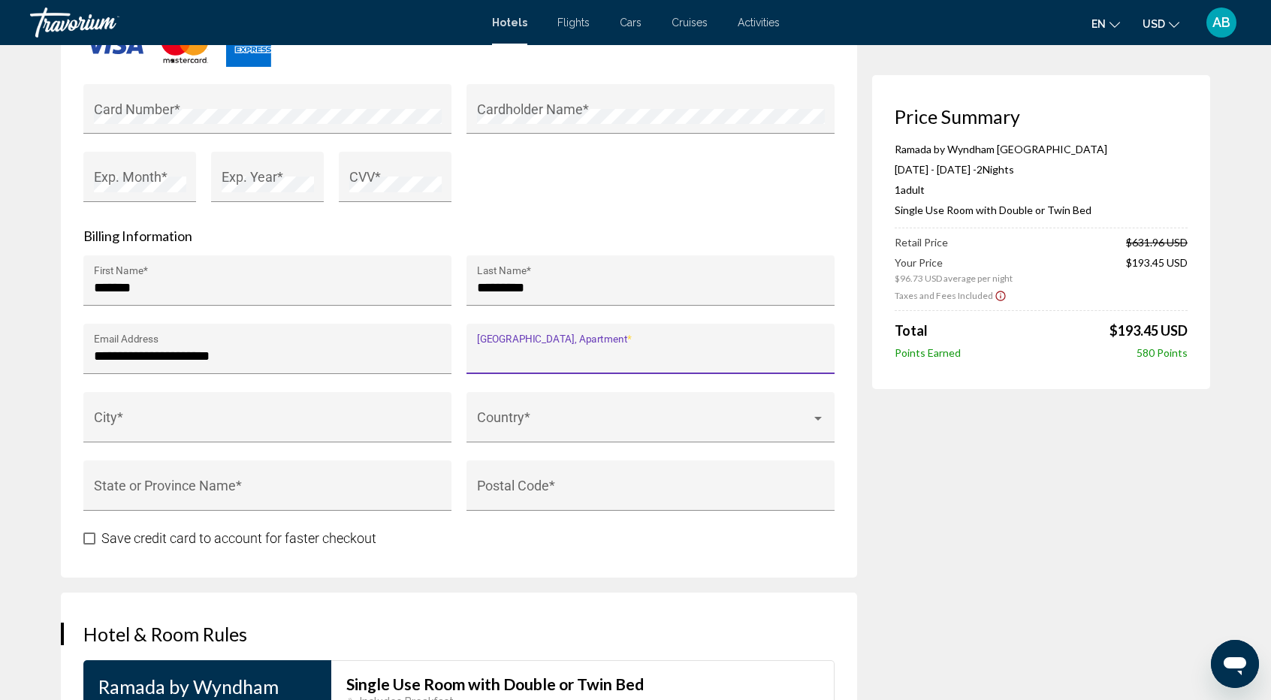
click at [563, 349] on input "House Number, Street, Apartment *" at bounding box center [651, 356] width 348 height 15
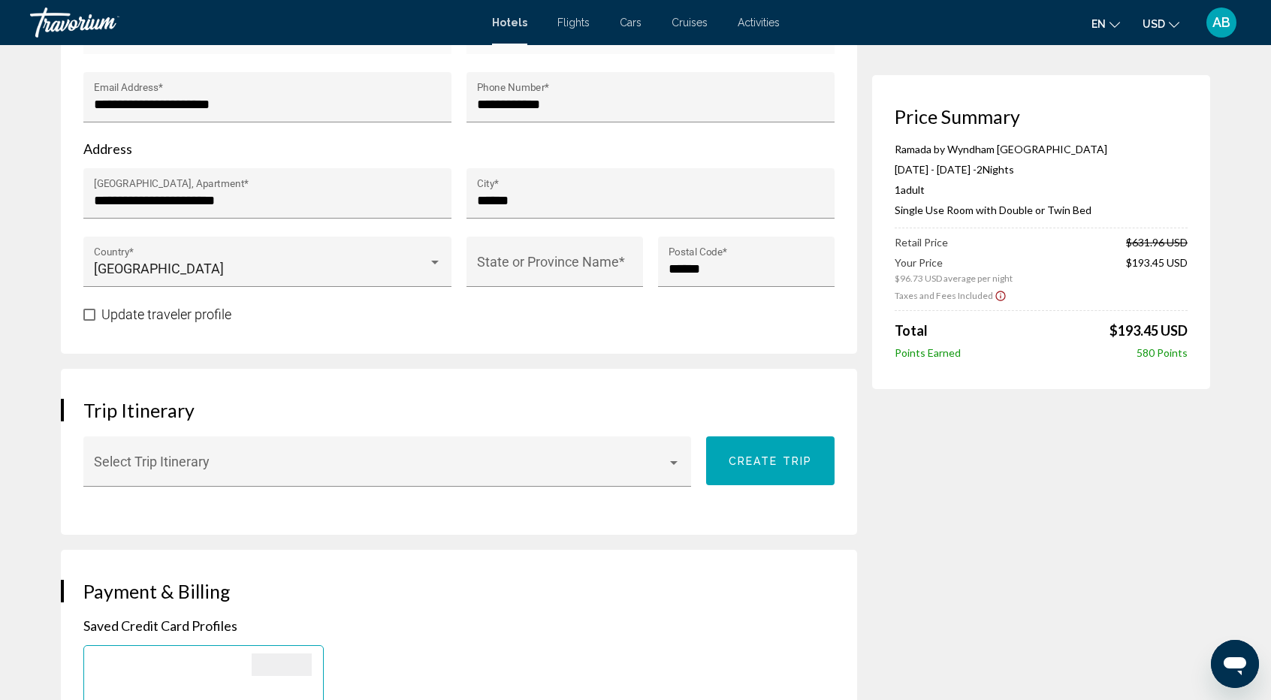
scroll to position [609, 0]
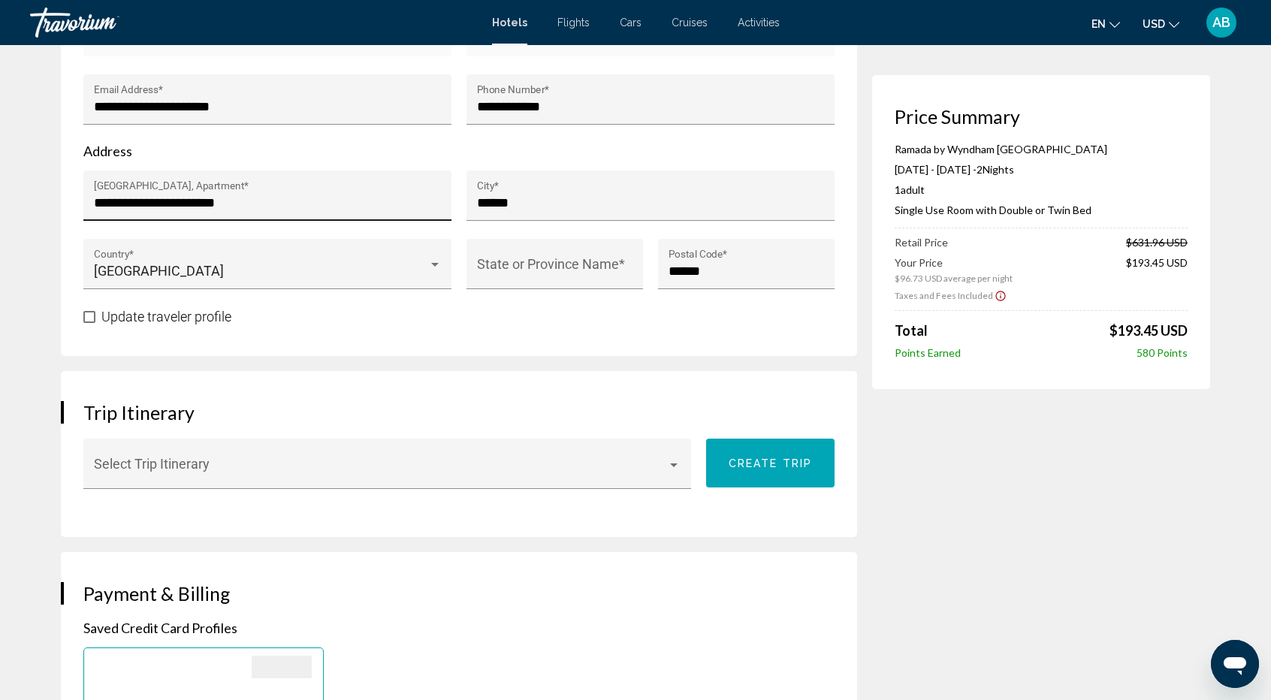
drag, startPoint x: 71, startPoint y: 175, endPoint x: 255, endPoint y: 172, distance: 183.4
click at [255, 172] on div "**********" at bounding box center [459, 62] width 796 height 588
drag, startPoint x: 255, startPoint y: 172, endPoint x: 87, endPoint y: 168, distance: 167.6
click at [87, 171] on div "**********" at bounding box center [267, 196] width 368 height 50
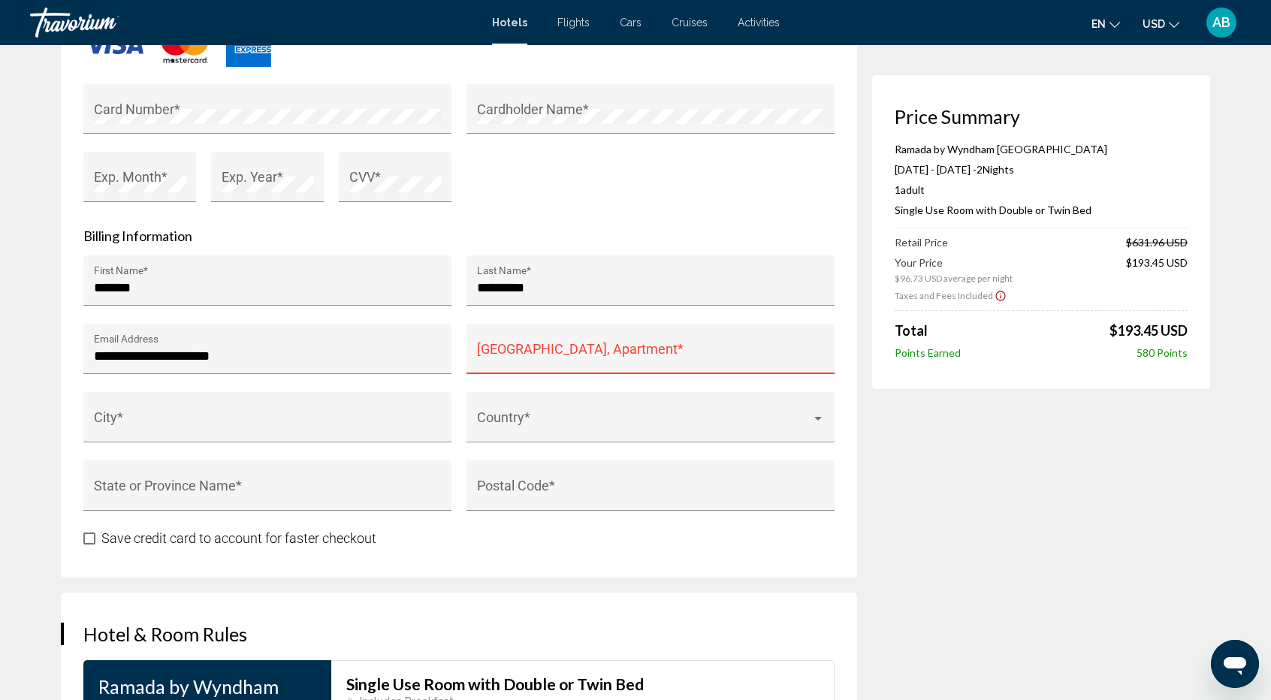
scroll to position [1407, 0]
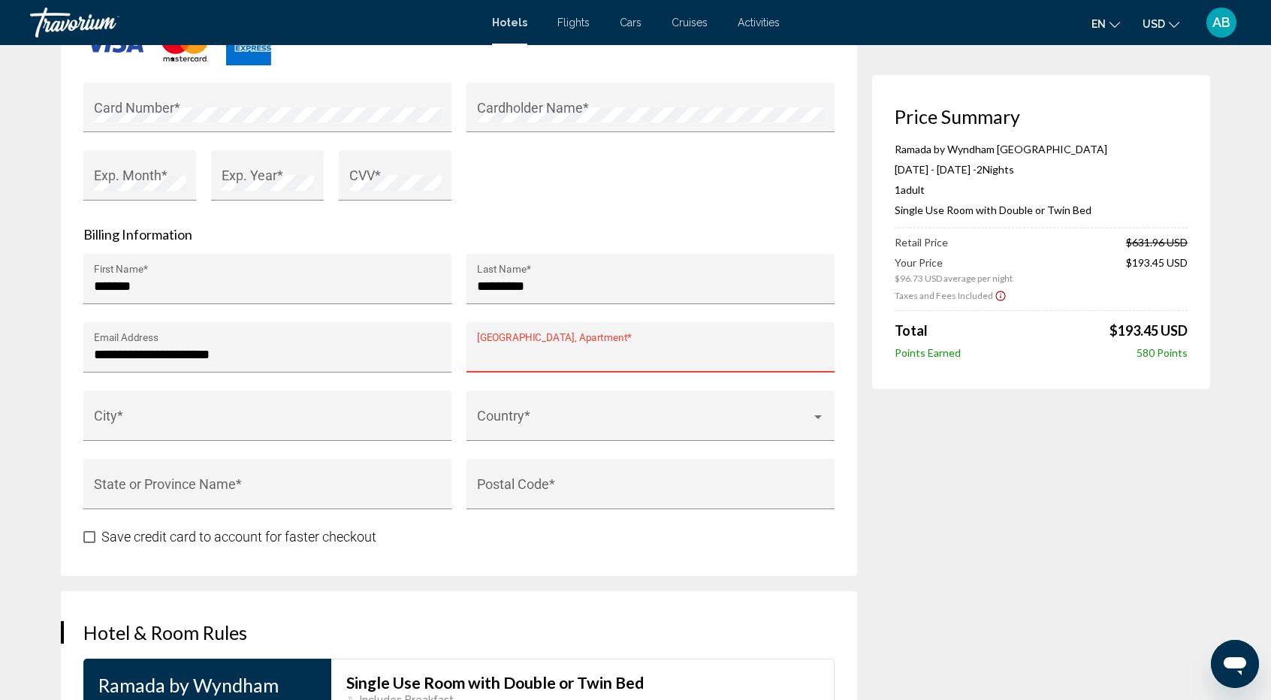
click at [585, 347] on input "House Number, Street, Apartment *" at bounding box center [651, 354] width 348 height 15
paste input "**********"
type input "**********"
click at [301, 415] on input "City *" at bounding box center [268, 422] width 348 height 15
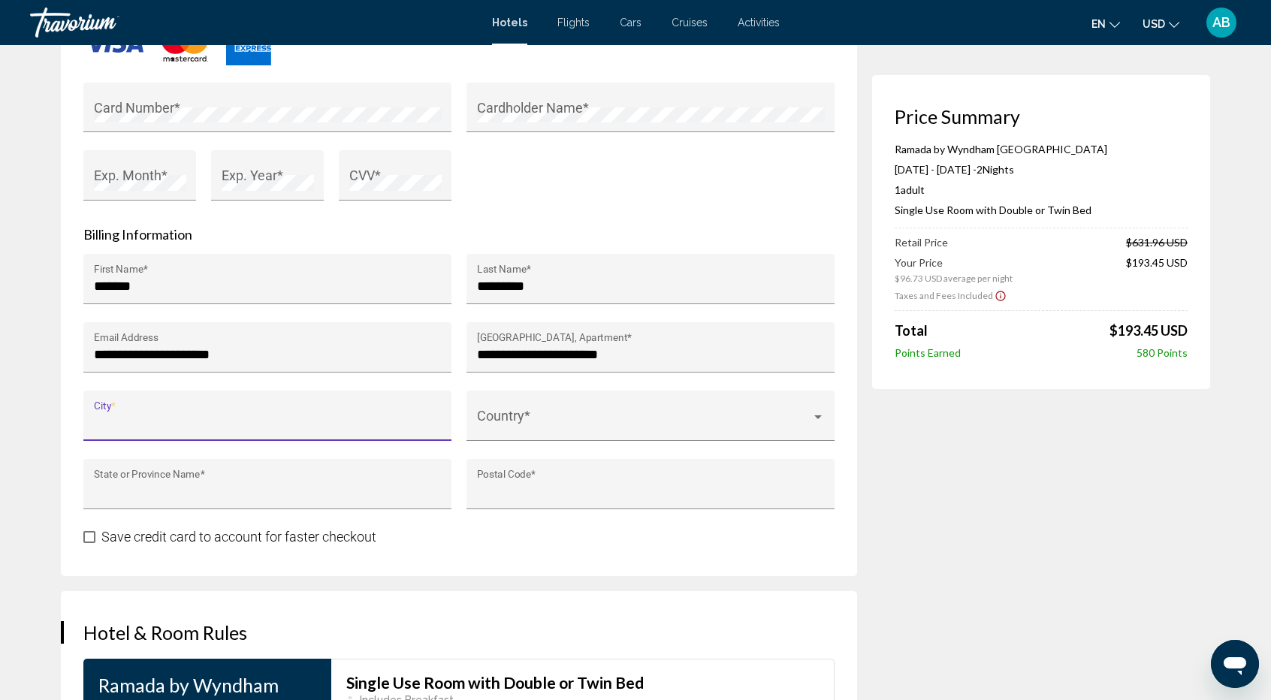
type input "******"
type input "**********"
type input "******"
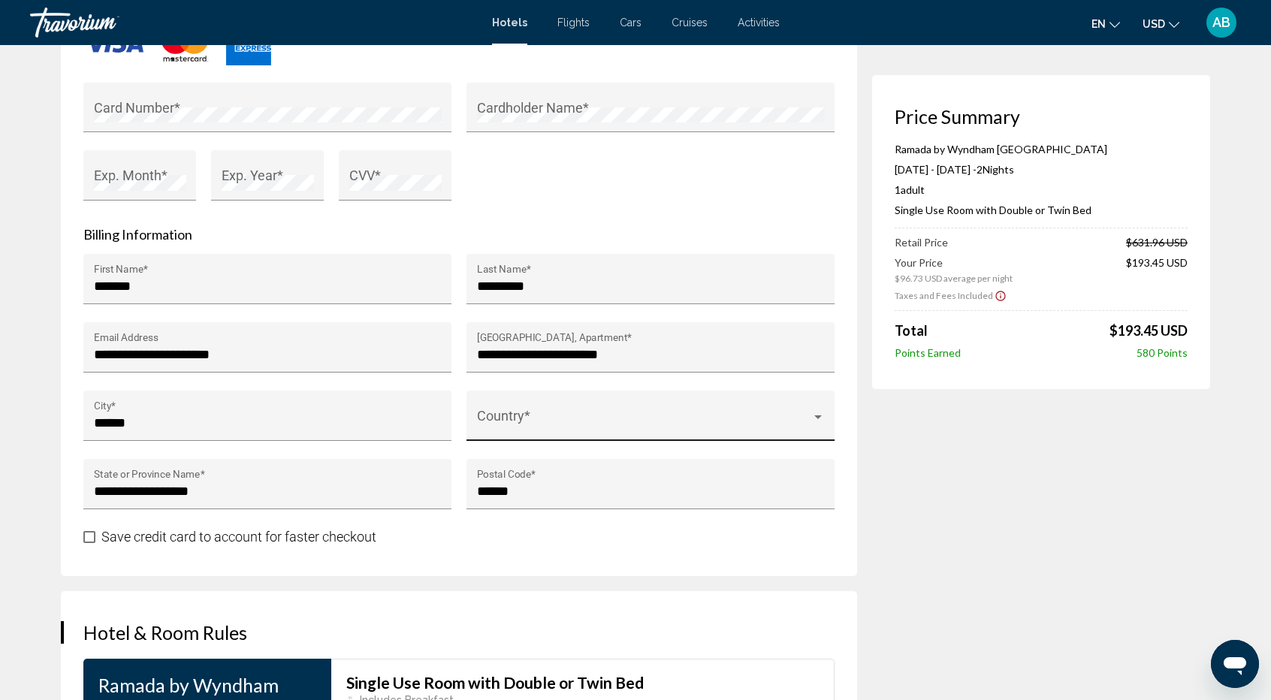
click at [532, 401] on div "Country *" at bounding box center [651, 421] width 348 height 40
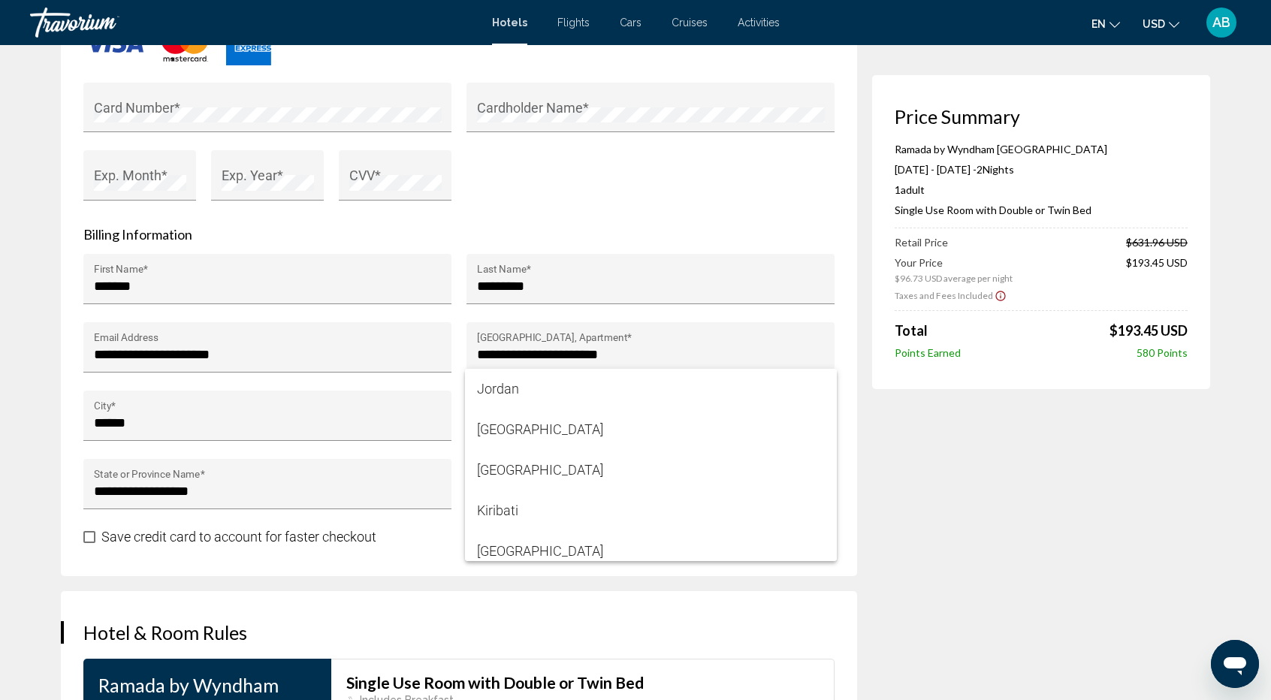
scroll to position [4632, 0]
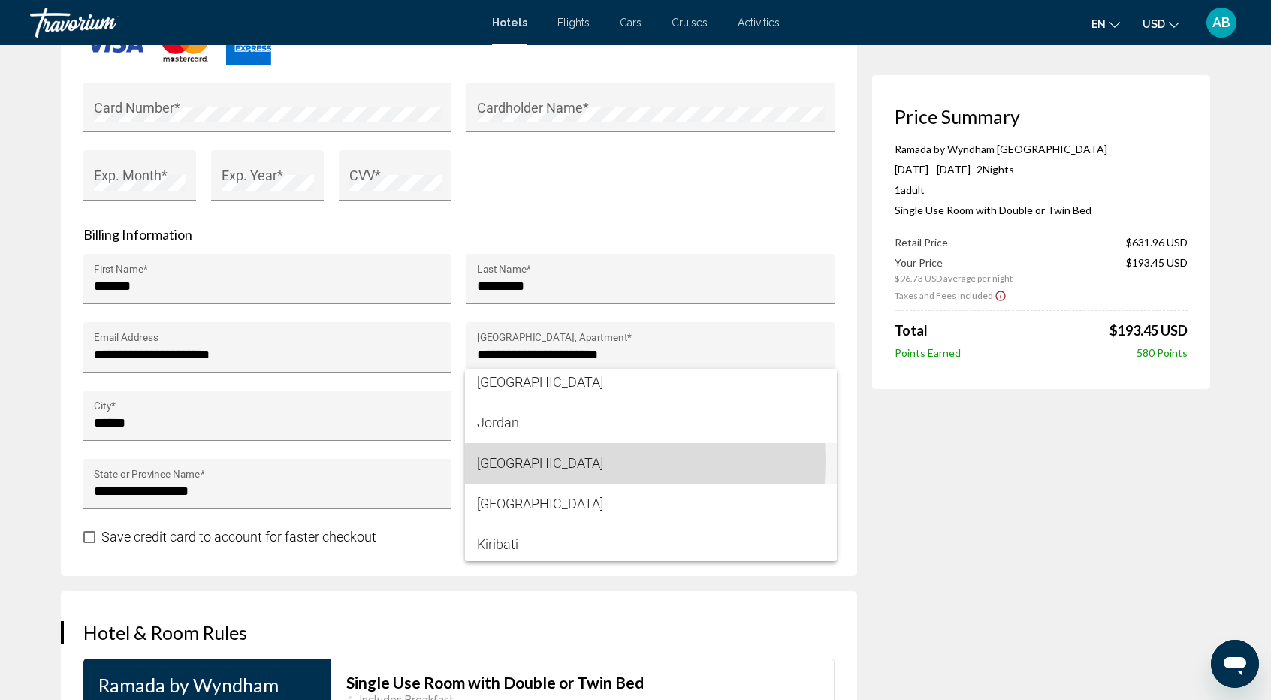
click at [514, 461] on span "Kazakhstan" at bounding box center [651, 463] width 348 height 41
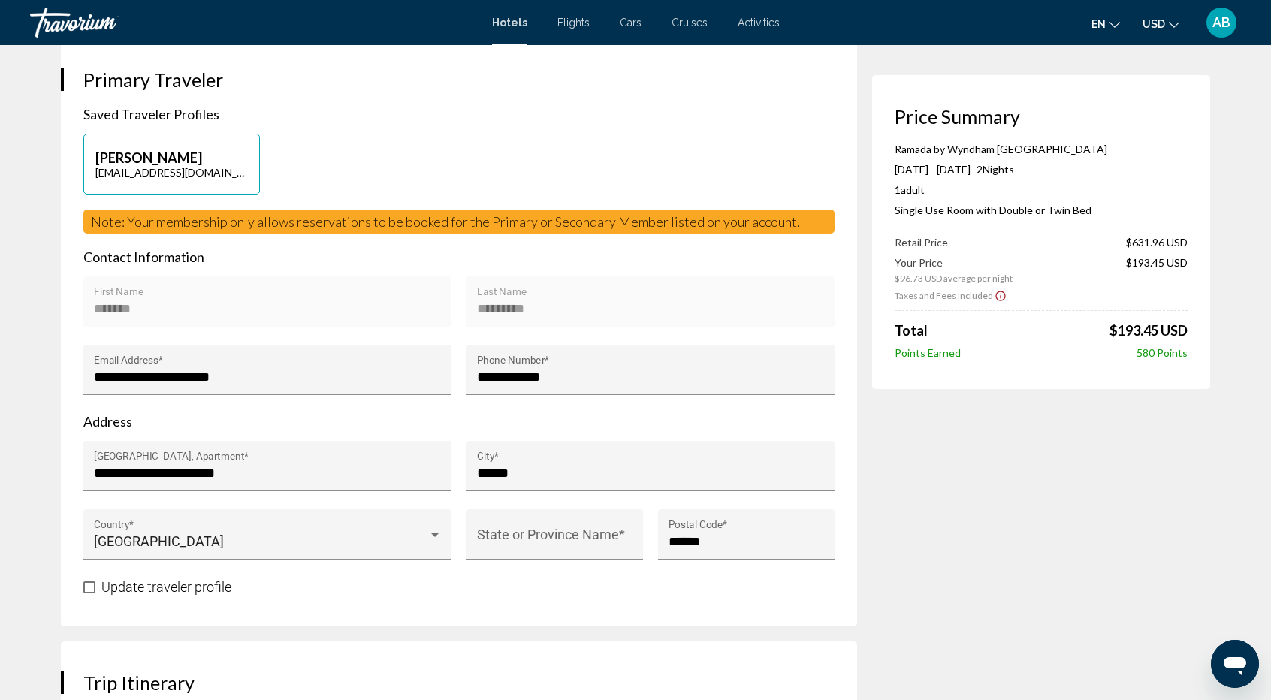
scroll to position [340, 0]
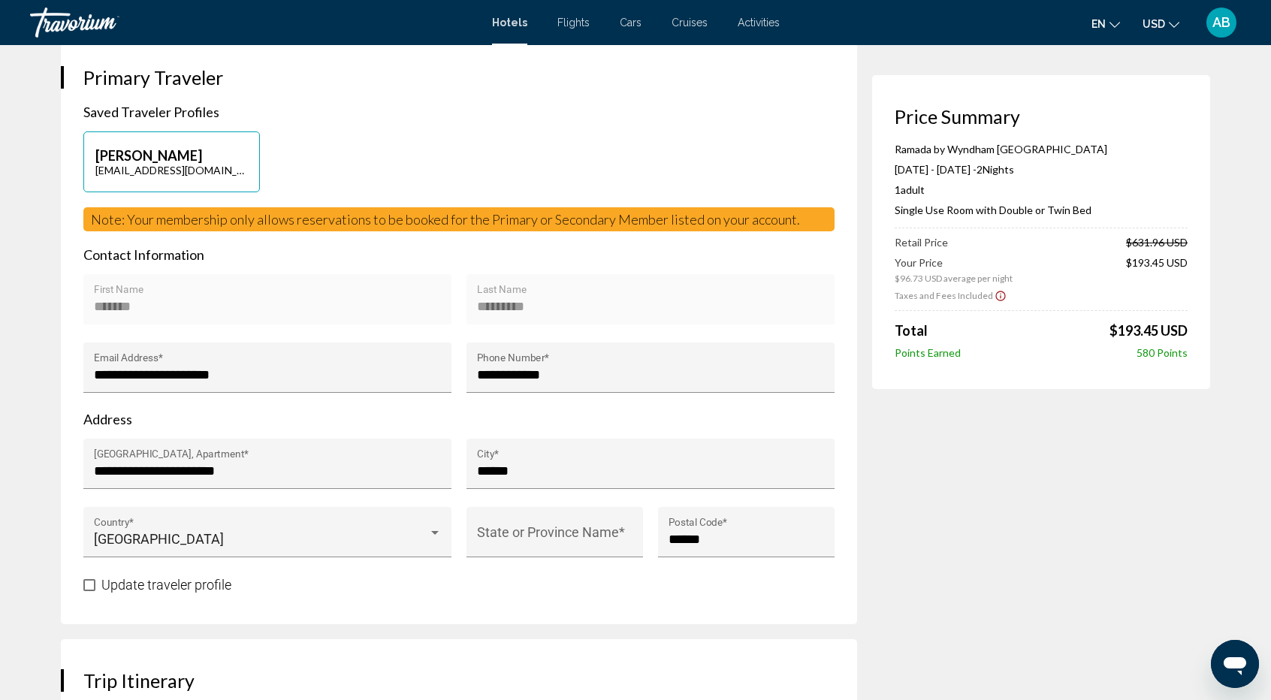
drag, startPoint x: 89, startPoint y: 198, endPoint x: 829, endPoint y: 190, distance: 740.9
click at [829, 207] on div "Note: Your membership only allows reservations to be booked for the Primary or …" at bounding box center [458, 219] width 751 height 24
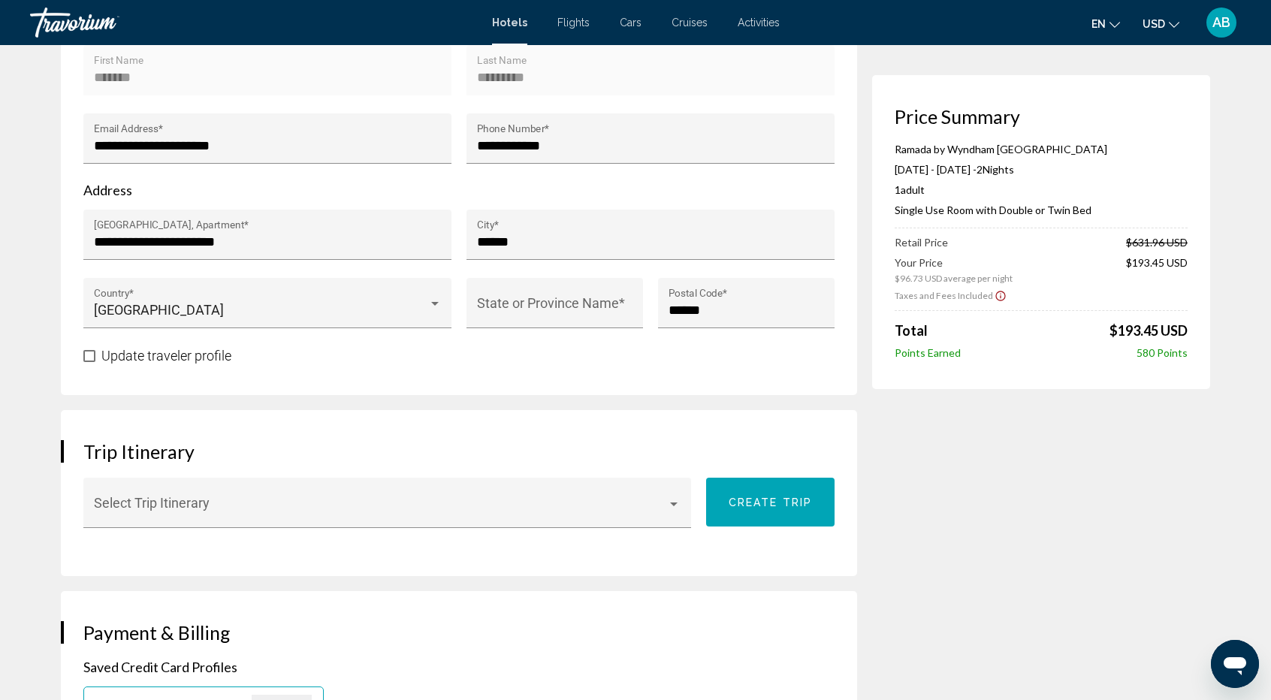
scroll to position [573, 0]
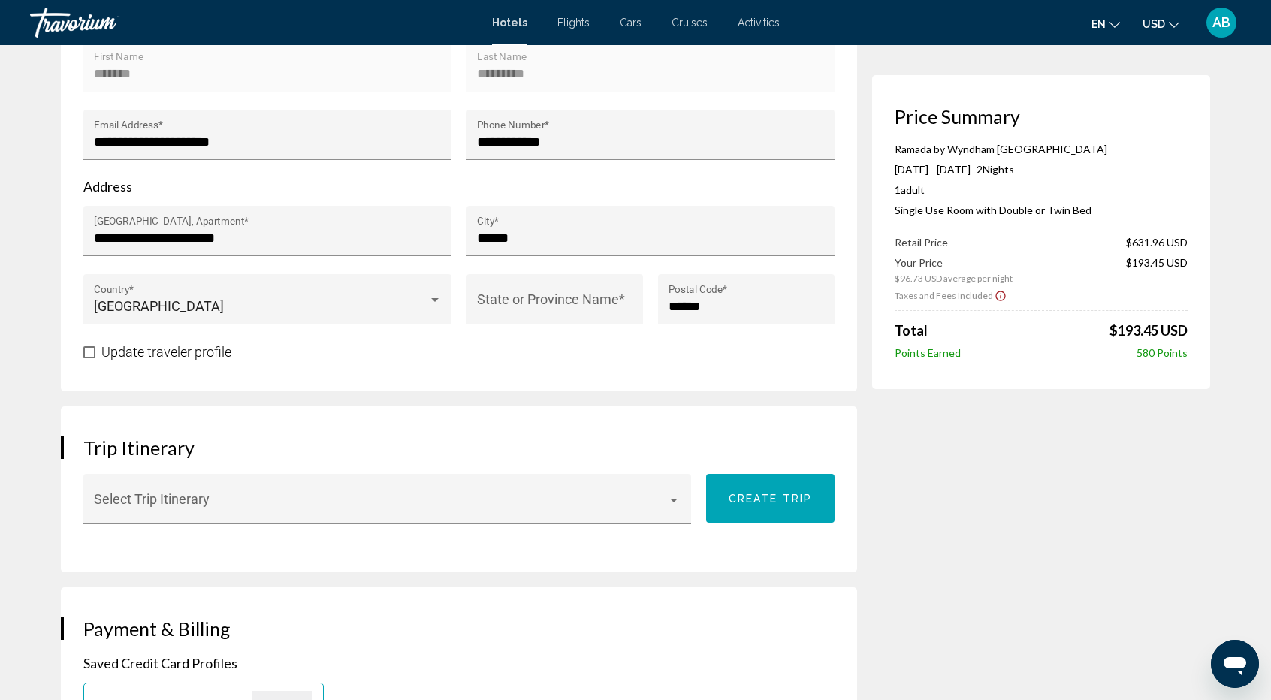
drag, startPoint x: 75, startPoint y: 407, endPoint x: 218, endPoint y: 415, distance: 143.0
click at [218, 415] on div "Trip Itinerary Select Trip Itinerary Create trip" at bounding box center [459, 489] width 796 height 166
click at [340, 434] on div "Trip Itinerary Select Trip Itinerary Create trip" at bounding box center [459, 489] width 796 height 166
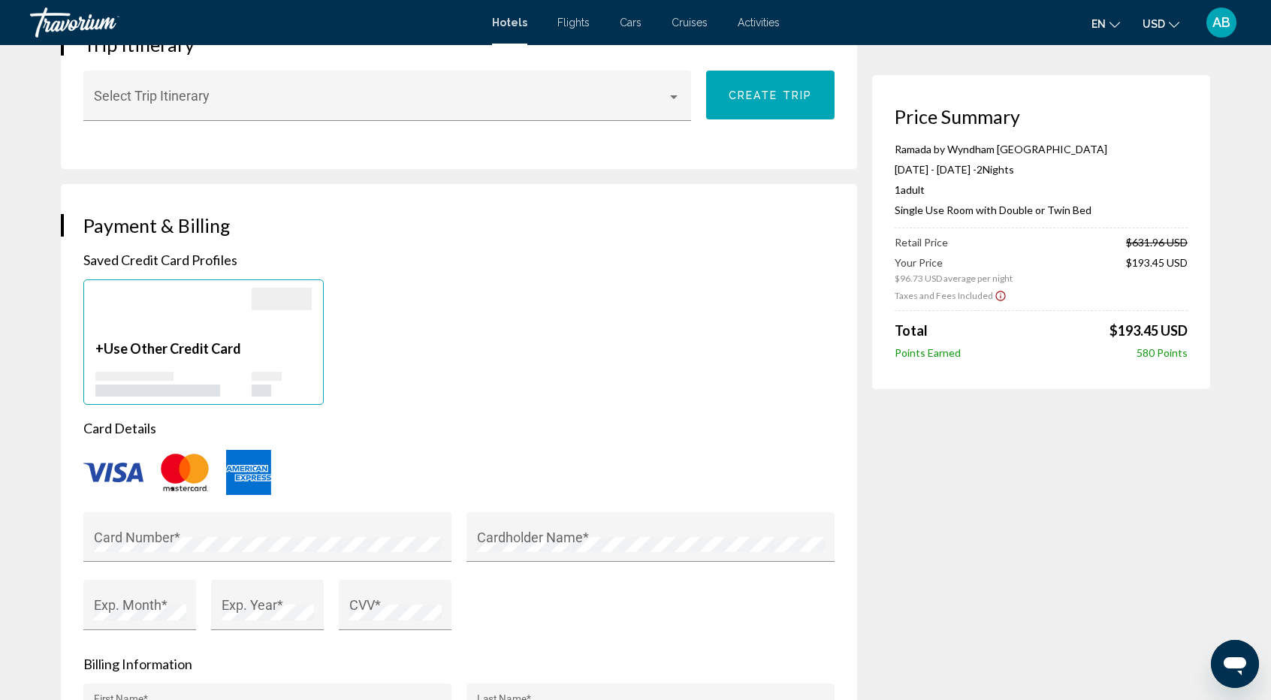
scroll to position [978, 0]
click at [254, 370] on div "Main content" at bounding box center [267, 374] width 30 height 9
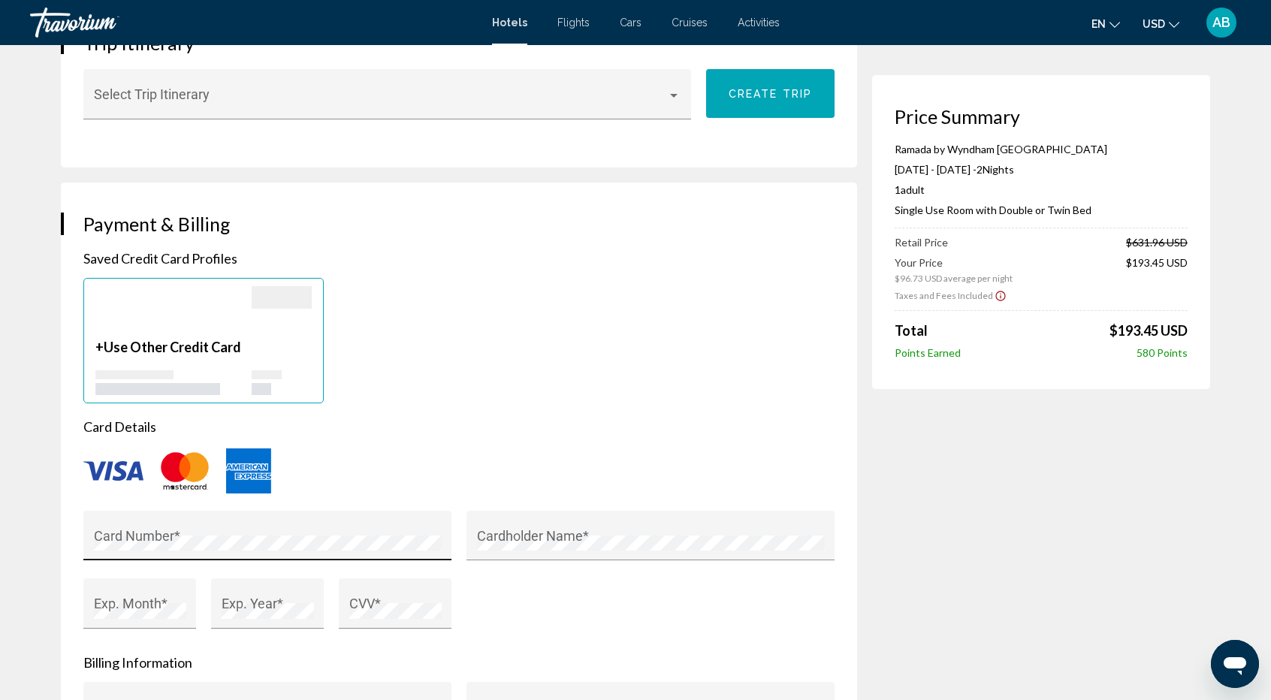
click at [159, 521] on div "Card Number *" at bounding box center [268, 541] width 348 height 40
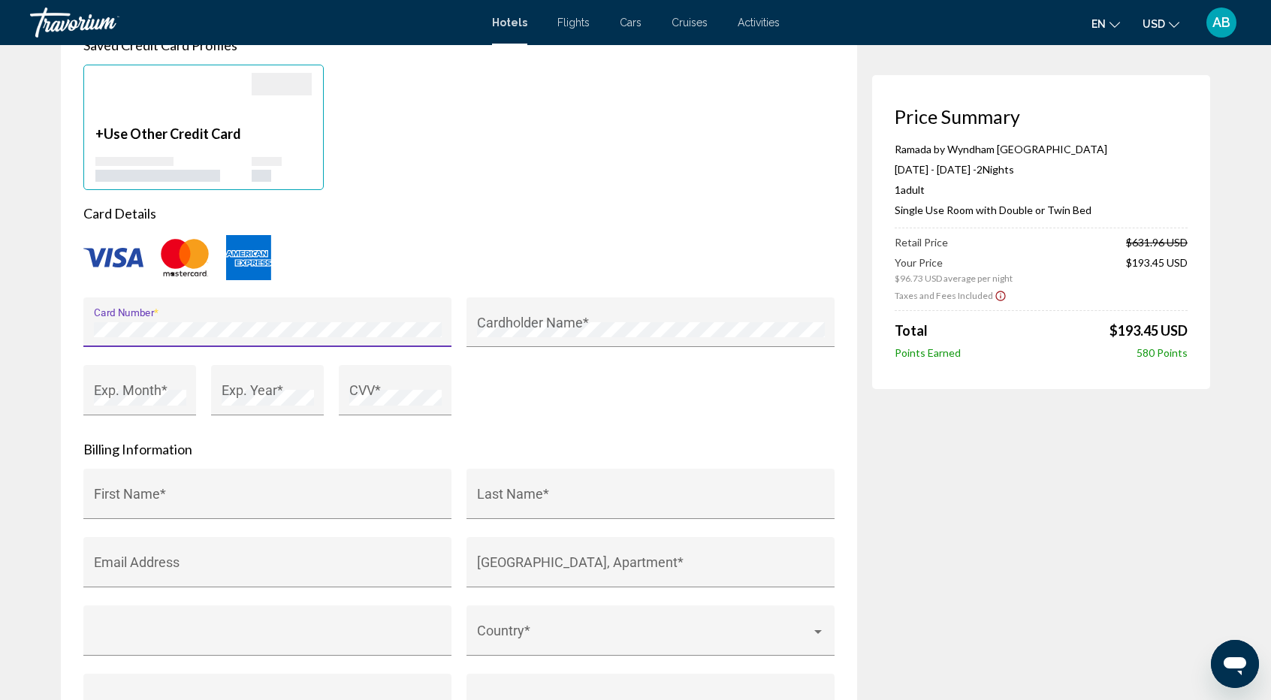
scroll to position [1193, 0]
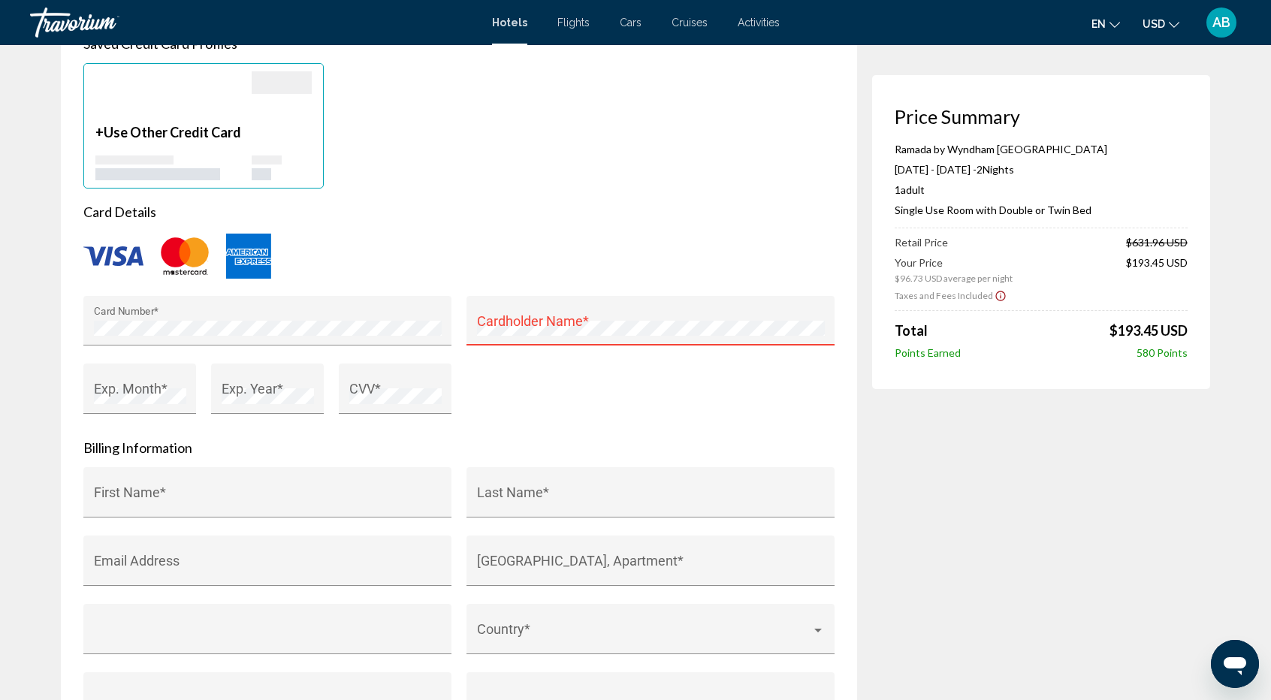
click at [600, 296] on div "Cardholder Name *" at bounding box center [651, 321] width 368 height 50
click at [470, 296] on div "Cardholder Name *" at bounding box center [651, 321] width 368 height 50
drag, startPoint x: 470, startPoint y: 271, endPoint x: 543, endPoint y: 309, distance: 82.0
click at [543, 309] on div "Cardholder Name *" at bounding box center [651, 321] width 368 height 50
click at [543, 309] on div "Cardholder Name *" at bounding box center [651, 326] width 348 height 40
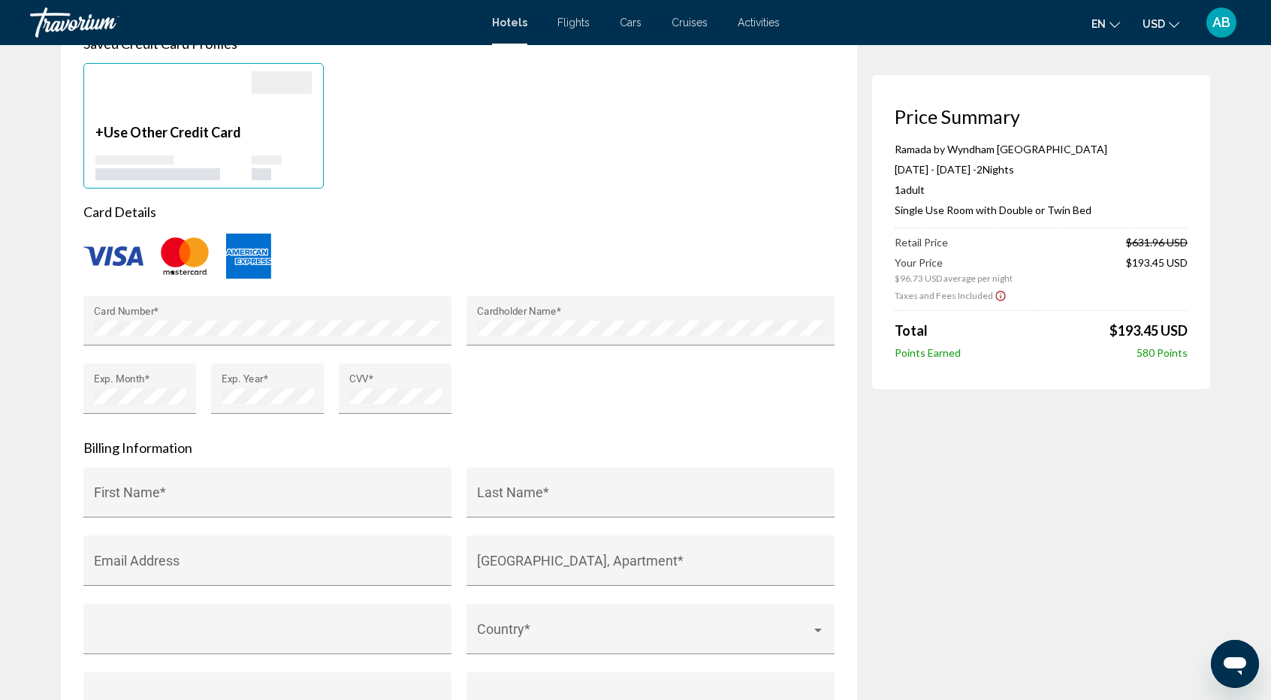
click at [290, 440] on p "Billing Information" at bounding box center [458, 448] width 751 height 17
click at [228, 492] on input "First Name *" at bounding box center [268, 499] width 348 height 15
click at [474, 296] on div "Cardholder Name *" at bounding box center [651, 321] width 368 height 50
drag, startPoint x: 50, startPoint y: 216, endPoint x: 763, endPoint y: 316, distance: 720.7
click at [763, 316] on div "Hotel Booking Price Summary Ramada by Wyndham Prague City Centre Aug 21, 2025 -…" at bounding box center [636, 127] width 1210 height 2550
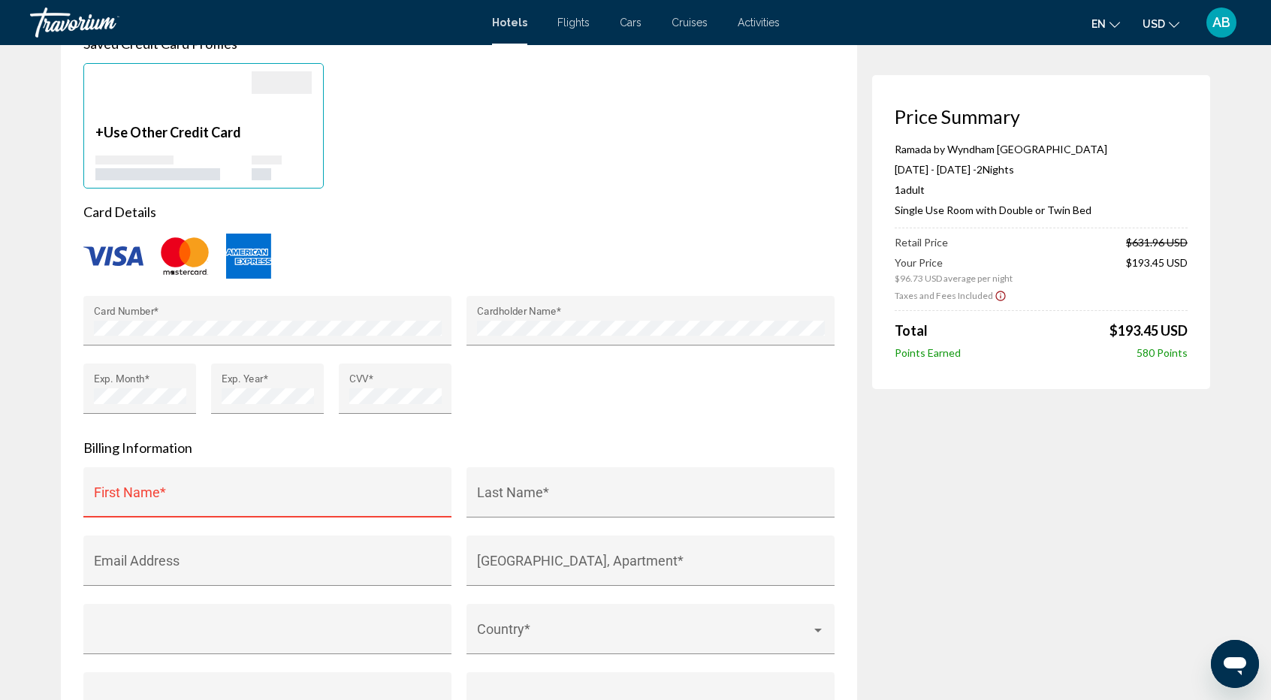
click at [694, 259] on div "Card Details Card Number * Cardholder Name * Exp. Month * Exp. Year * CVV *" at bounding box center [458, 318] width 751 height 228
click at [201, 492] on input "First Name *" at bounding box center [268, 499] width 348 height 15
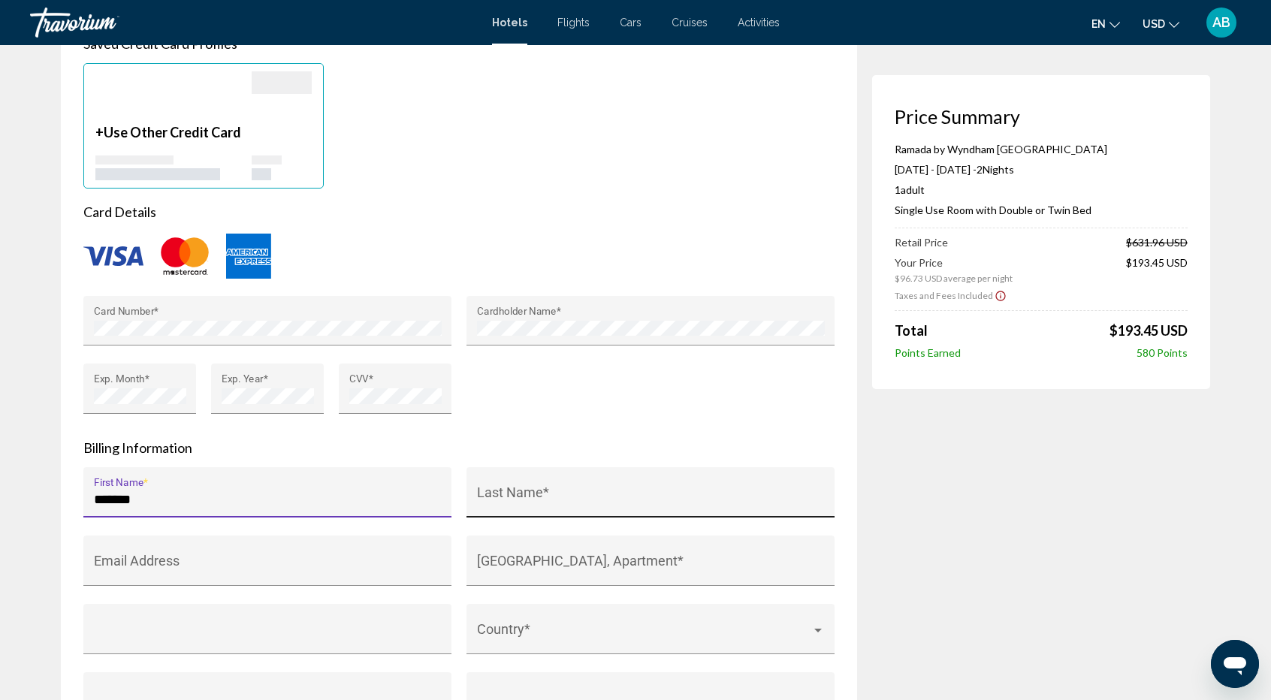
type input "*******"
click at [508, 492] on input "Last Name *" at bounding box center [651, 499] width 348 height 15
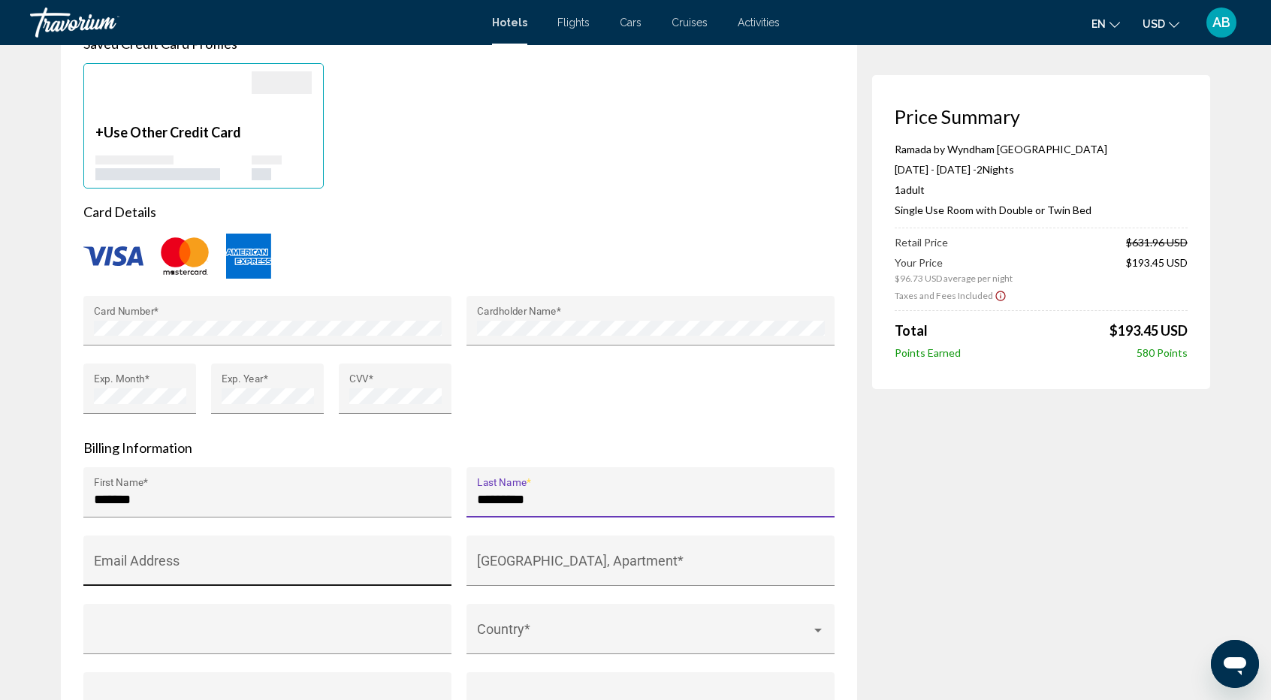
type input "*********"
click at [287, 546] on div "Email Address" at bounding box center [268, 566] width 348 height 40
paste input "**********"
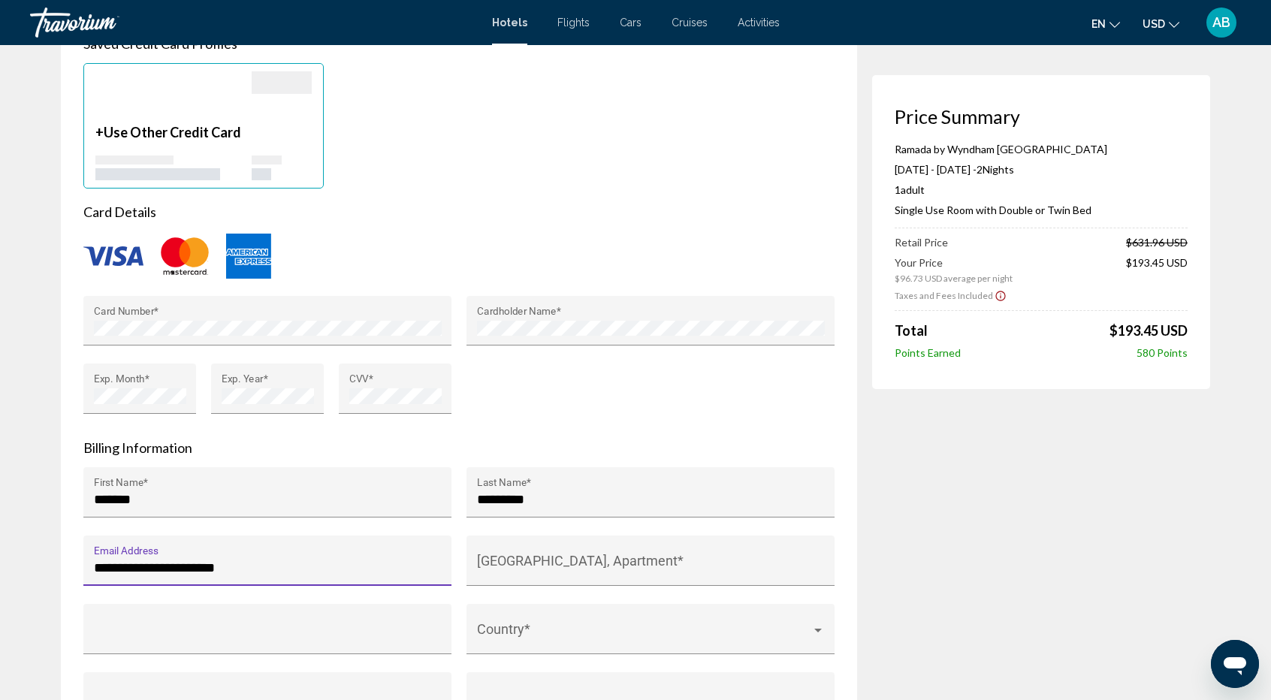
drag, startPoint x: 99, startPoint y: 532, endPoint x: 266, endPoint y: 515, distance: 167.7
click at [266, 546] on div "**********" at bounding box center [268, 566] width 348 height 40
type input "*"
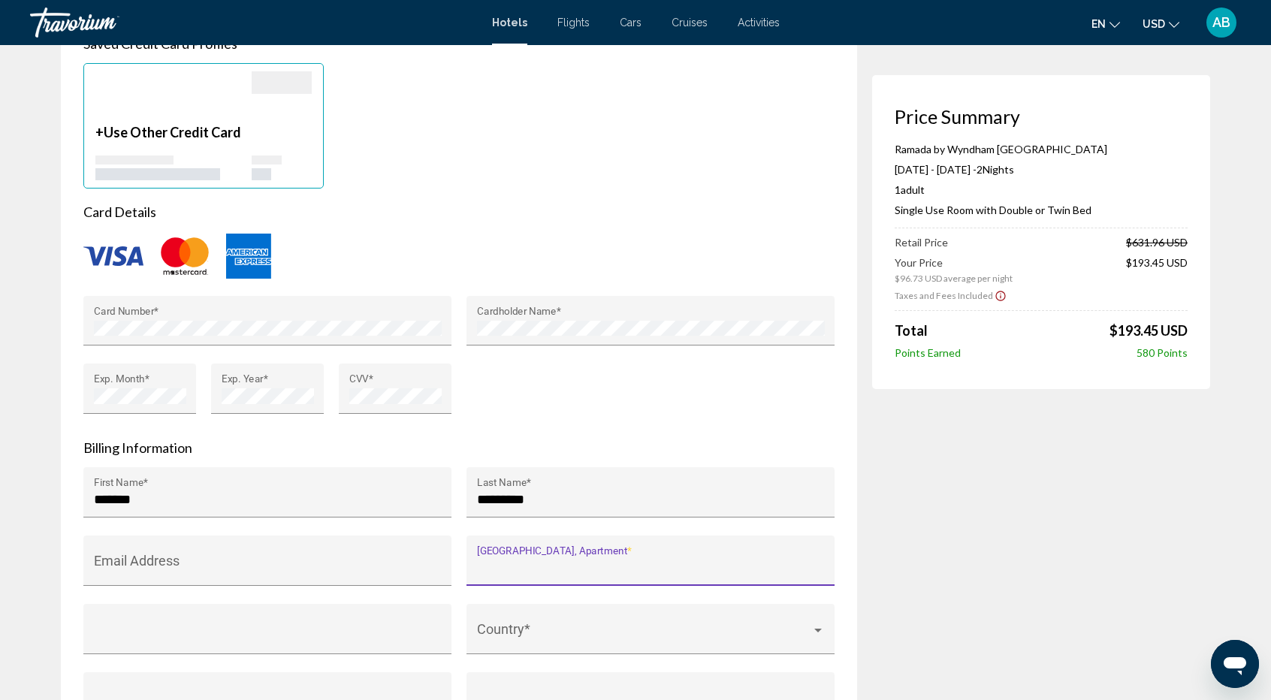
click at [548, 561] on input "House Number, Street, Apartment *" at bounding box center [651, 568] width 348 height 15
paste input "**********"
type input "**********"
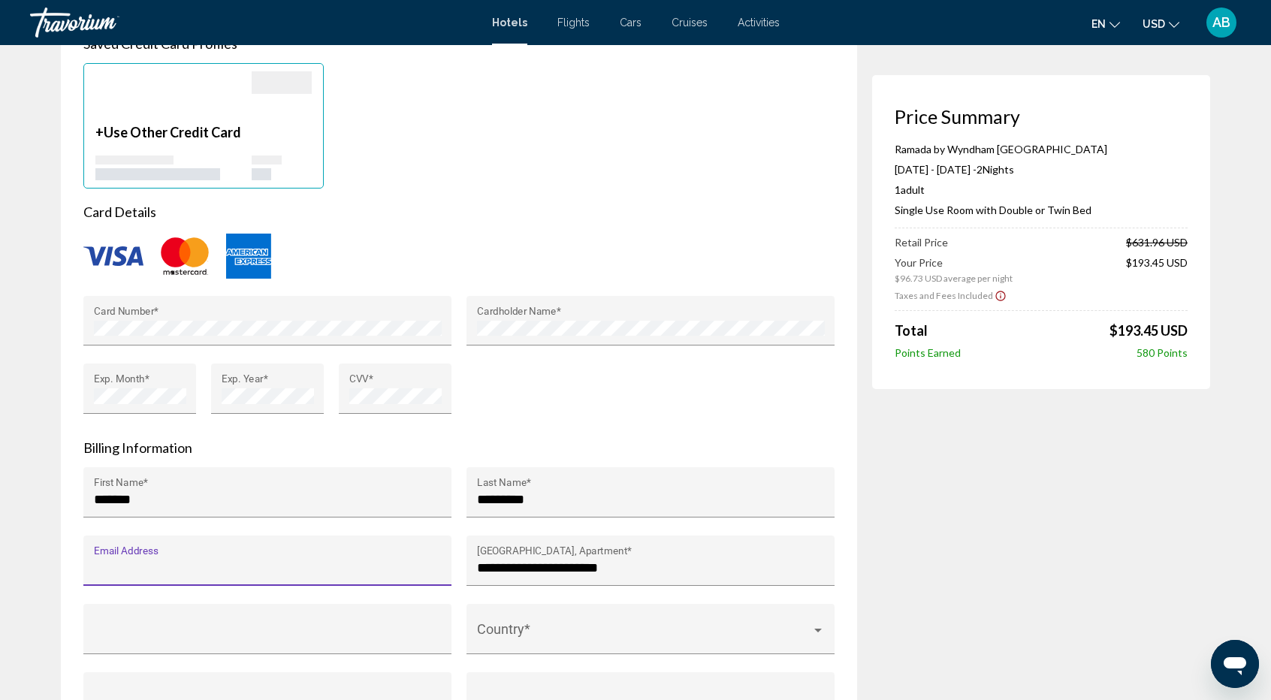
click at [209, 561] on input "Email Address" at bounding box center [268, 568] width 348 height 15
click at [108, 561] on input "**********" at bounding box center [268, 568] width 348 height 15
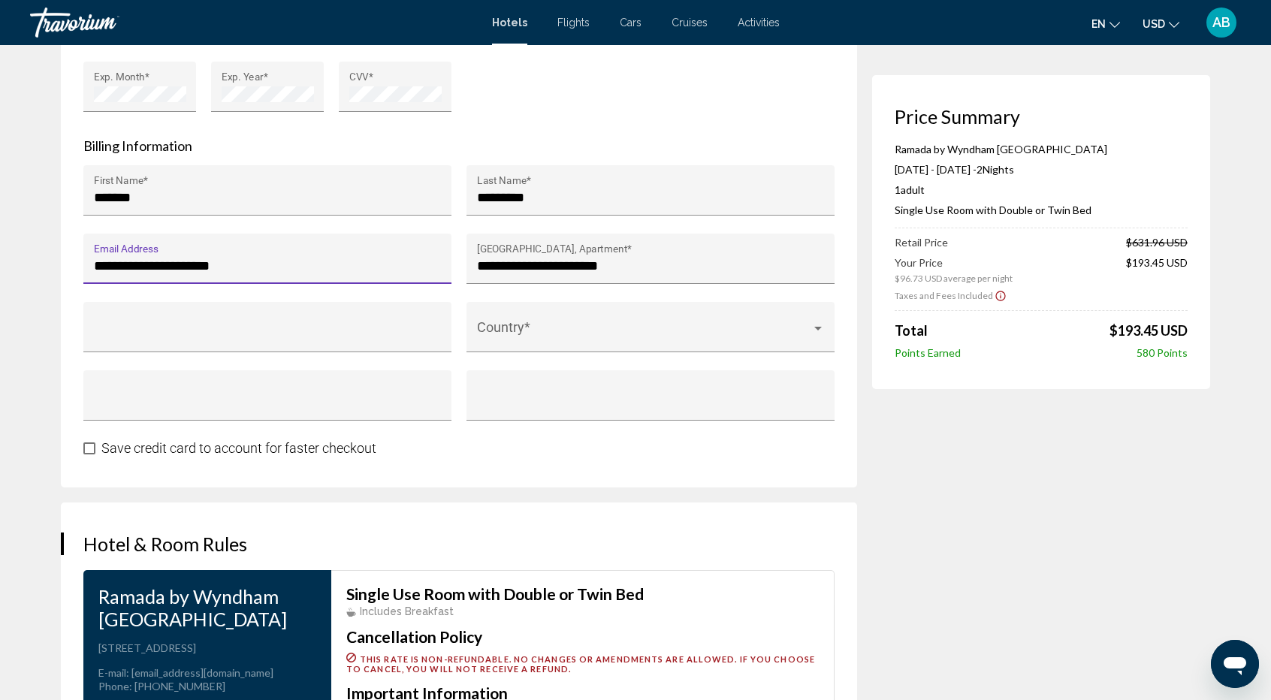
scroll to position [1497, 0]
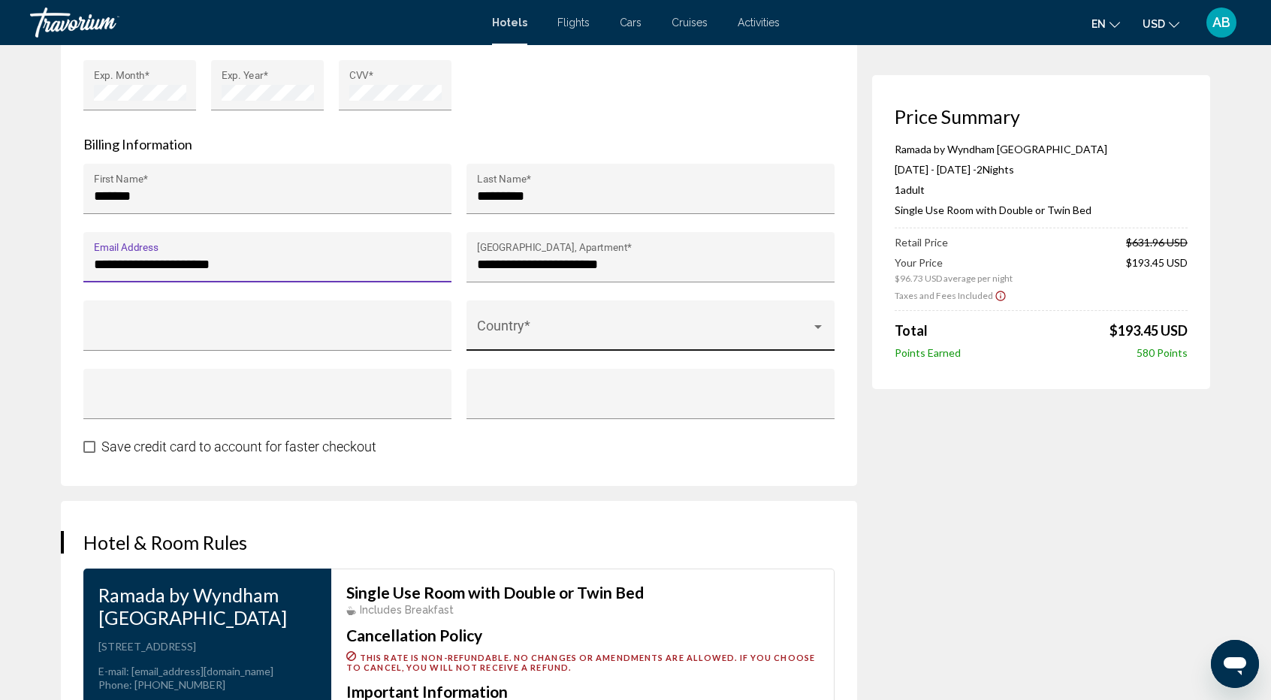
type input "**********"
click at [585, 311] on div "Country *" at bounding box center [651, 331] width 348 height 40
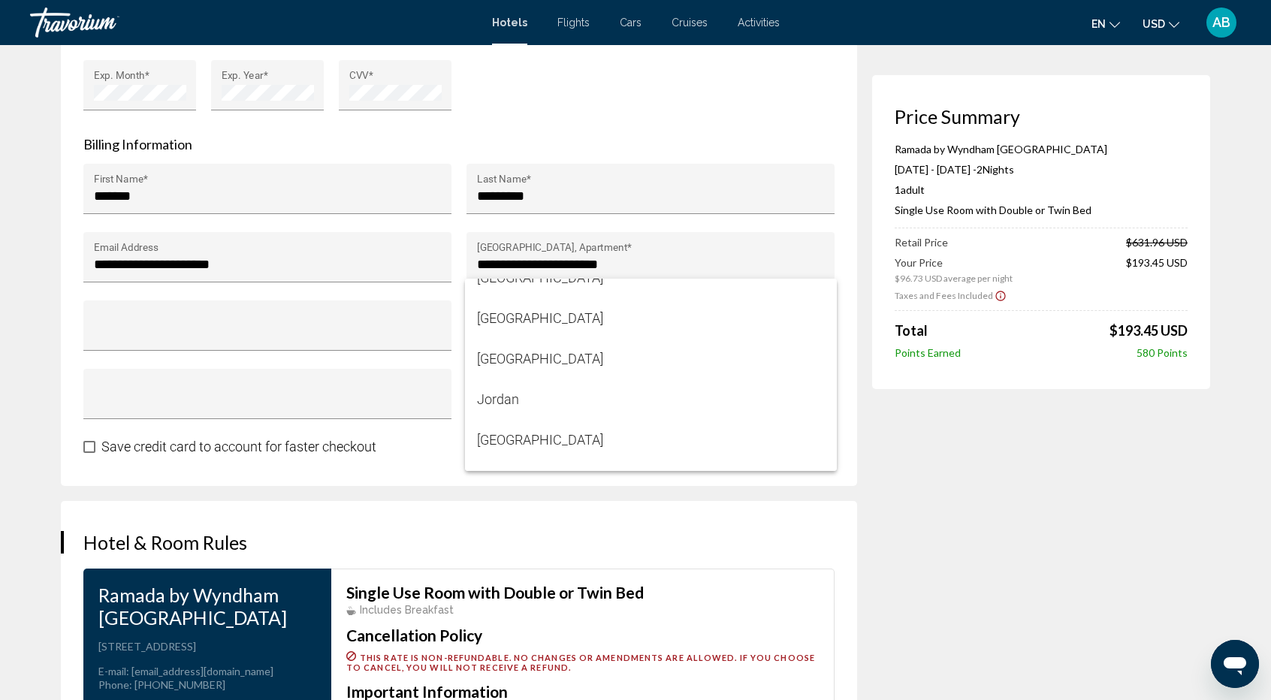
scroll to position [4632, 0]
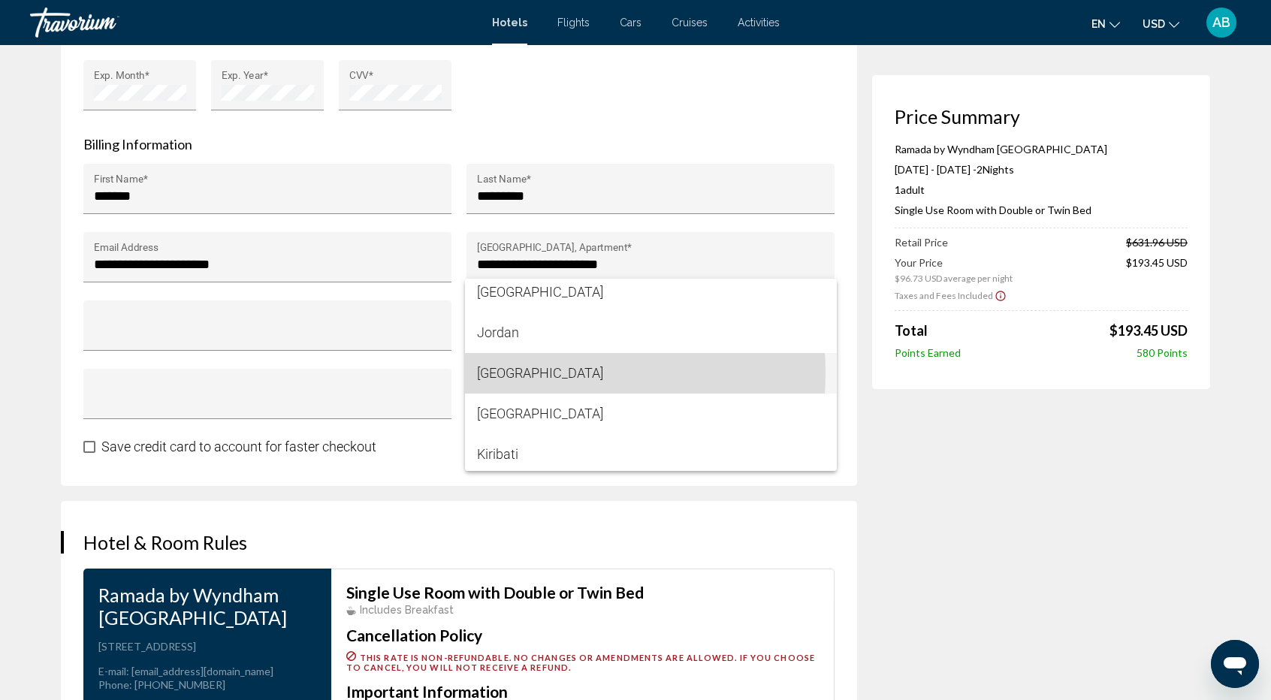
click at [503, 373] on span "Kazakhstan" at bounding box center [651, 373] width 348 height 41
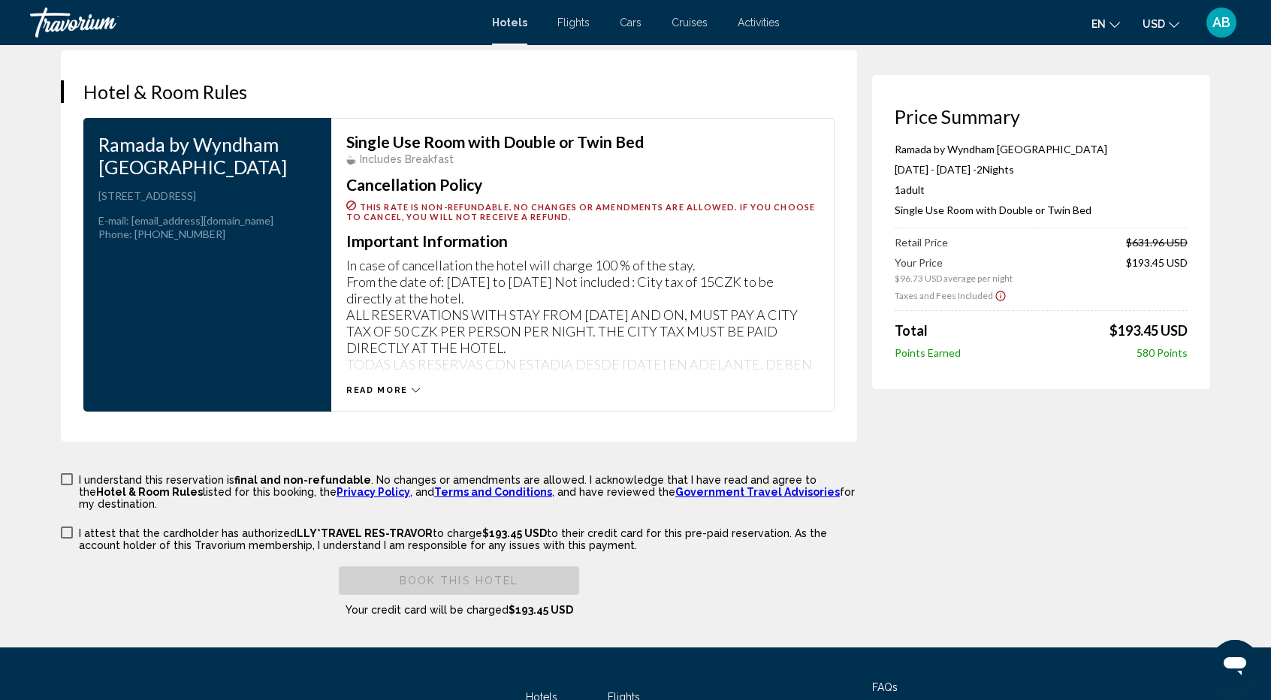
scroll to position [1950, 0]
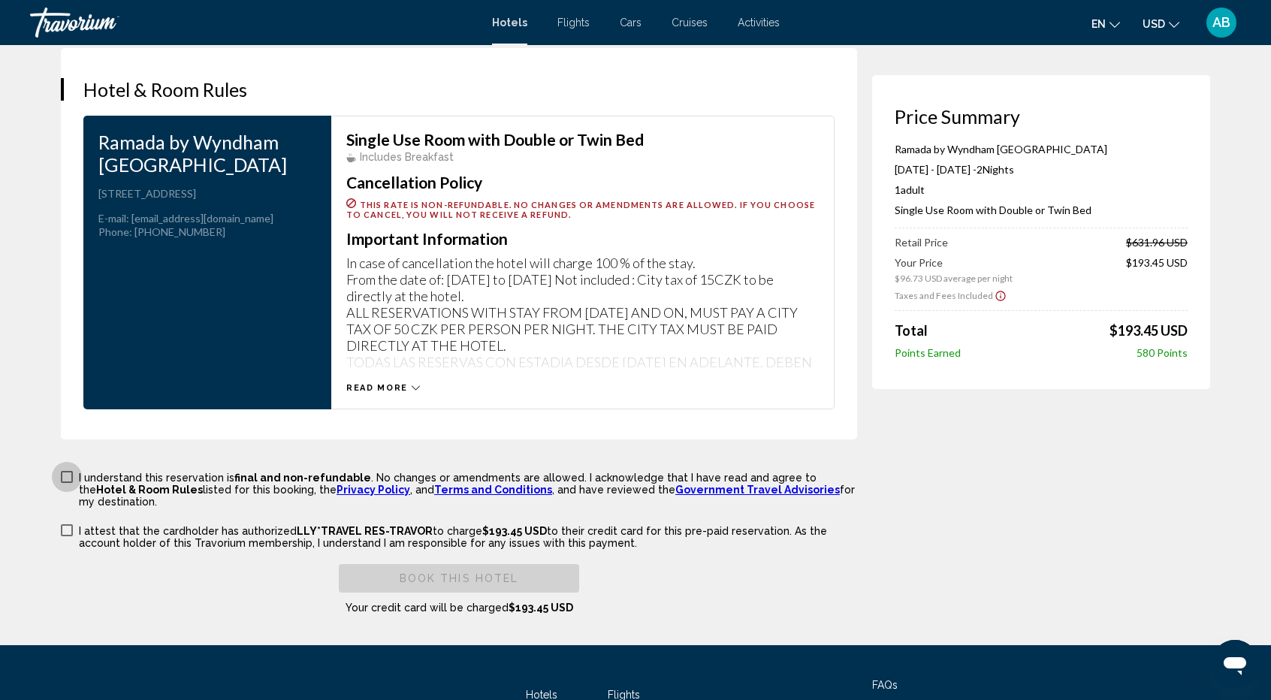
click at [65, 471] on span "Main content" at bounding box center [67, 477] width 12 height 12
click at [63, 524] on span "Main content" at bounding box center [67, 530] width 12 height 12
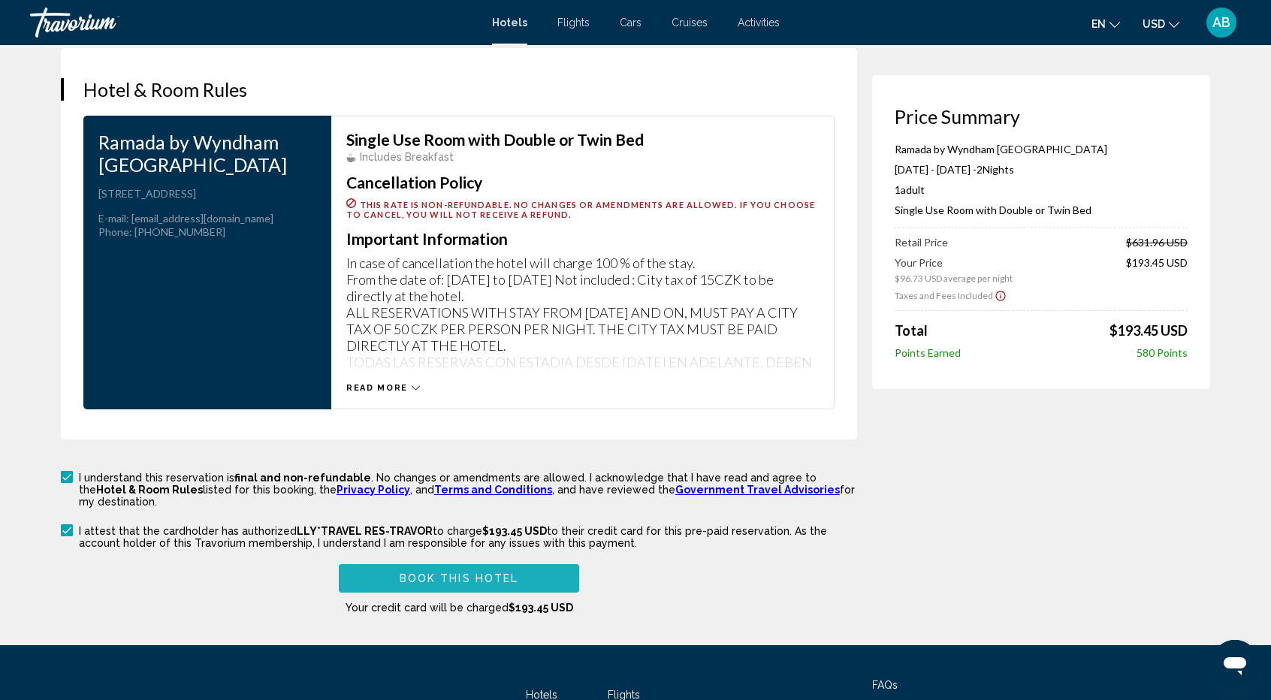
click at [497, 573] on span "Book this hotel" at bounding box center [459, 579] width 119 height 12
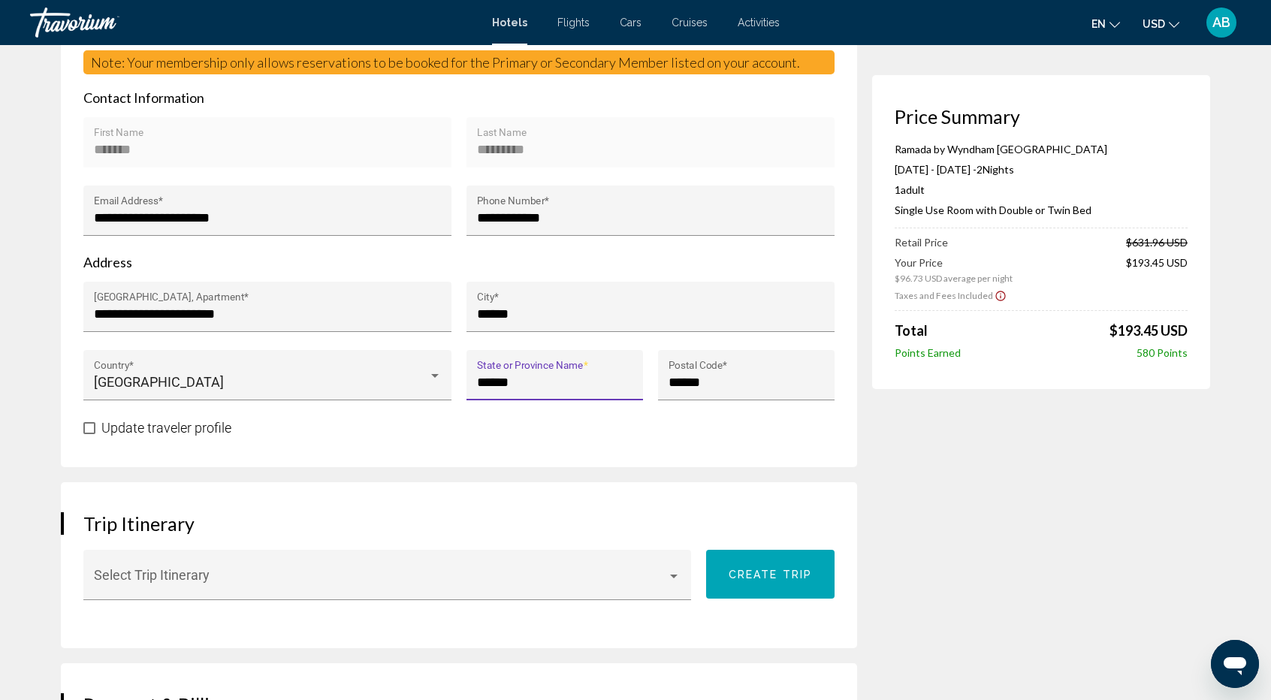
type input "******"
drag, startPoint x: 1270, startPoint y: 277, endPoint x: 1276, endPoint y: 269, distance: 10.2
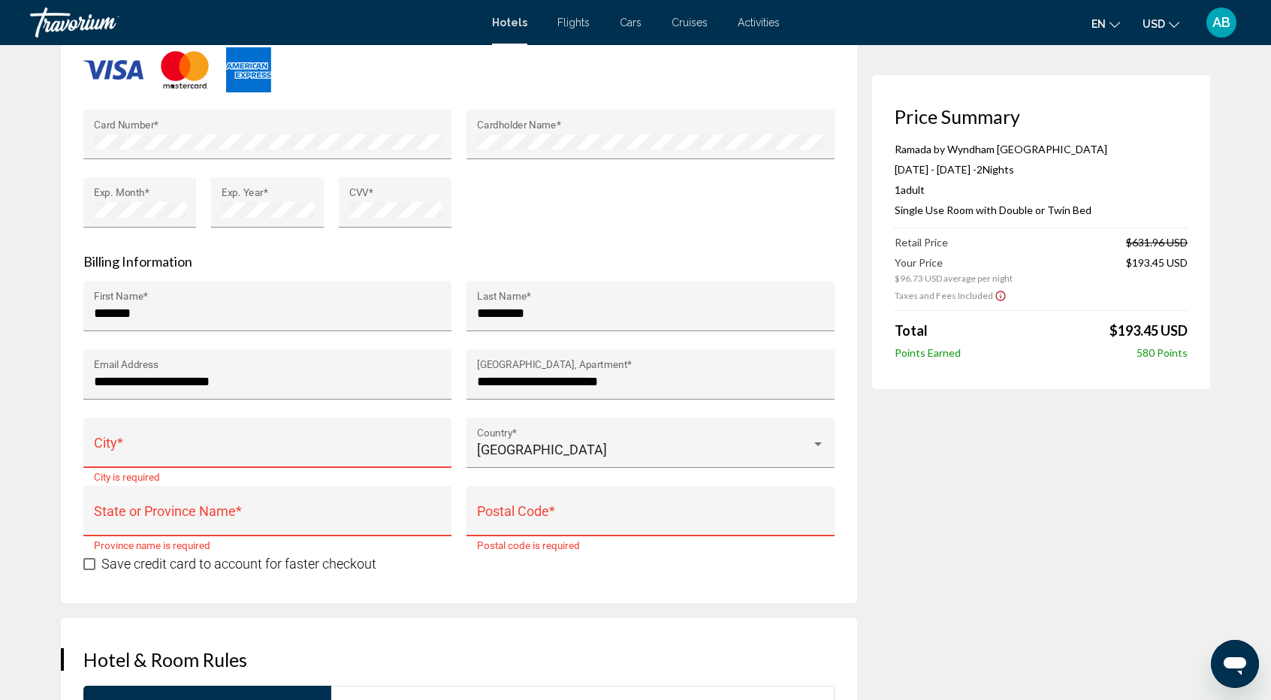
scroll to position [1382, 0]
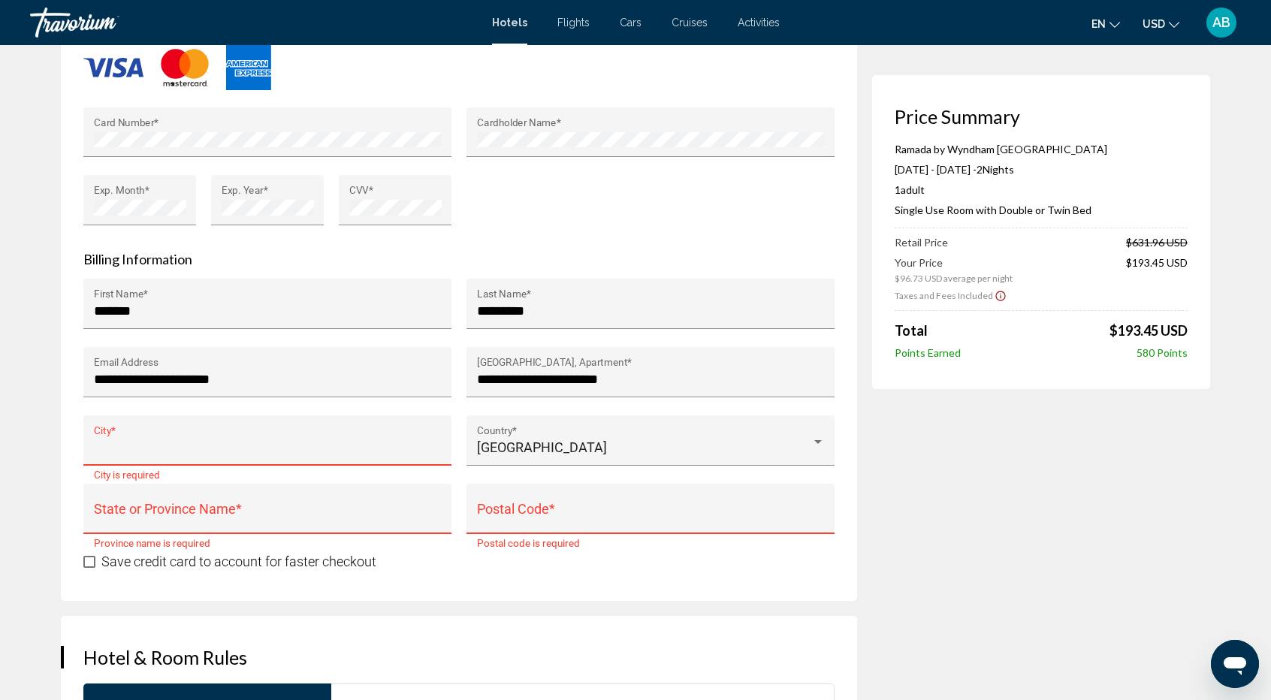
click at [131, 440] on input "City *" at bounding box center [268, 447] width 348 height 15
type input "******"
type input "**********"
type input "******"
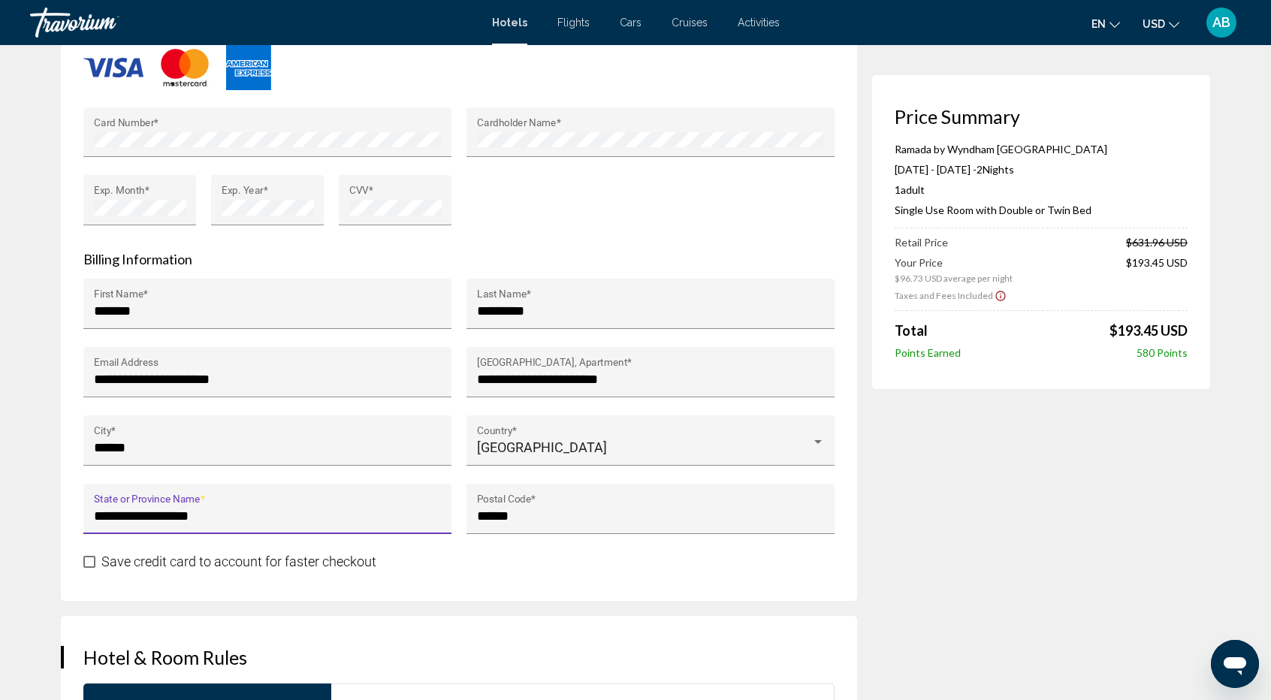
click at [188, 509] on input "**********" at bounding box center [268, 516] width 348 height 15
click at [361, 484] on div "**********" at bounding box center [267, 509] width 368 height 50
drag, startPoint x: 389, startPoint y: 536, endPoint x: 95, endPoint y: 519, distance: 294.3
click at [95, 552] on div "Save credit card to account for faster checkout" at bounding box center [458, 561] width 751 height 19
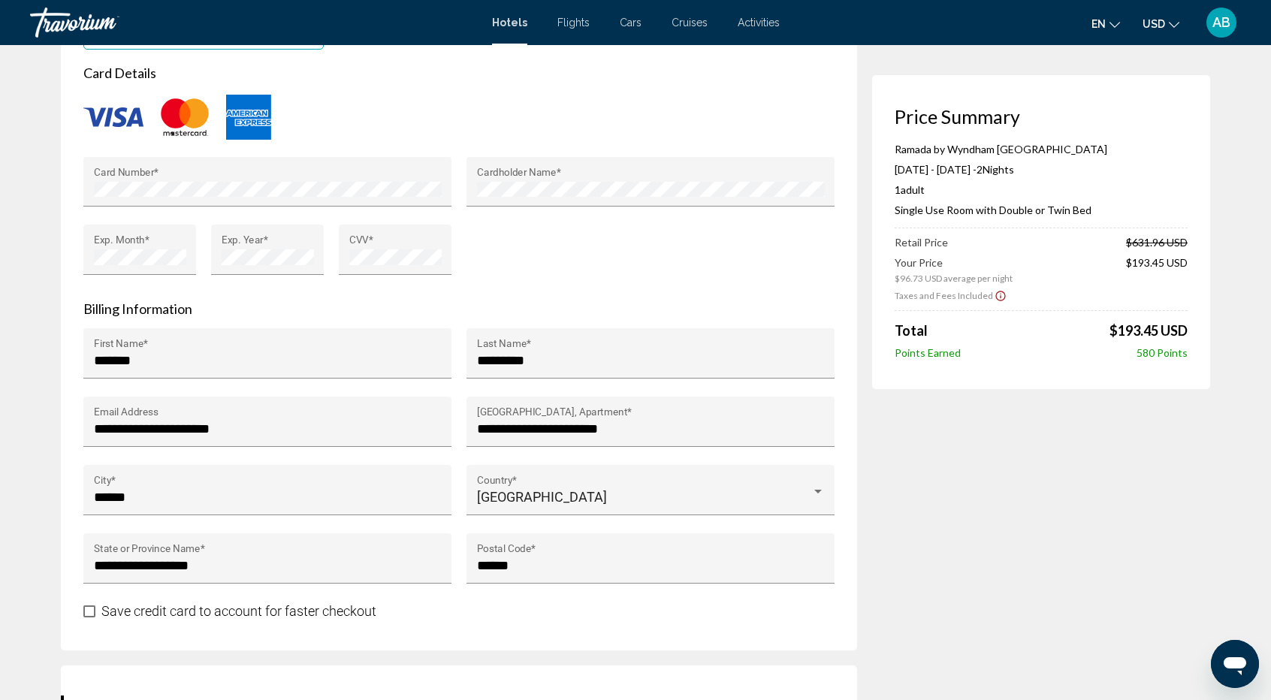
scroll to position [1393, 0]
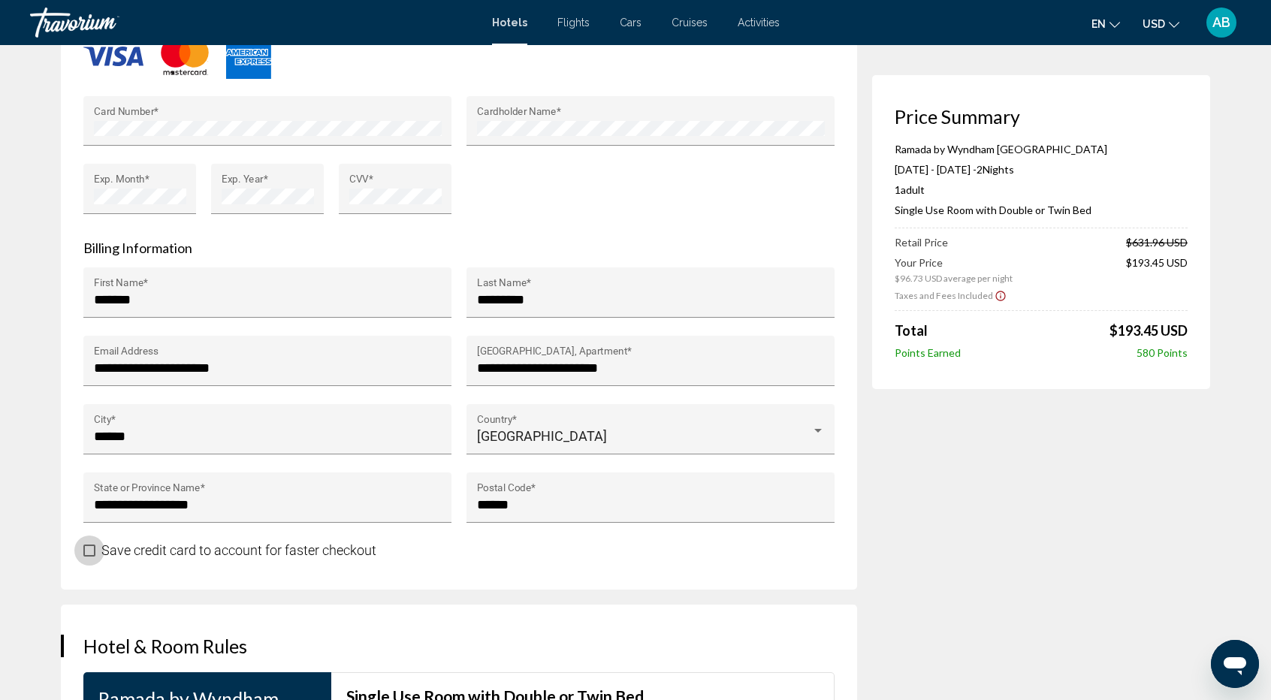
click at [93, 545] on span "Main content" at bounding box center [89, 551] width 12 height 12
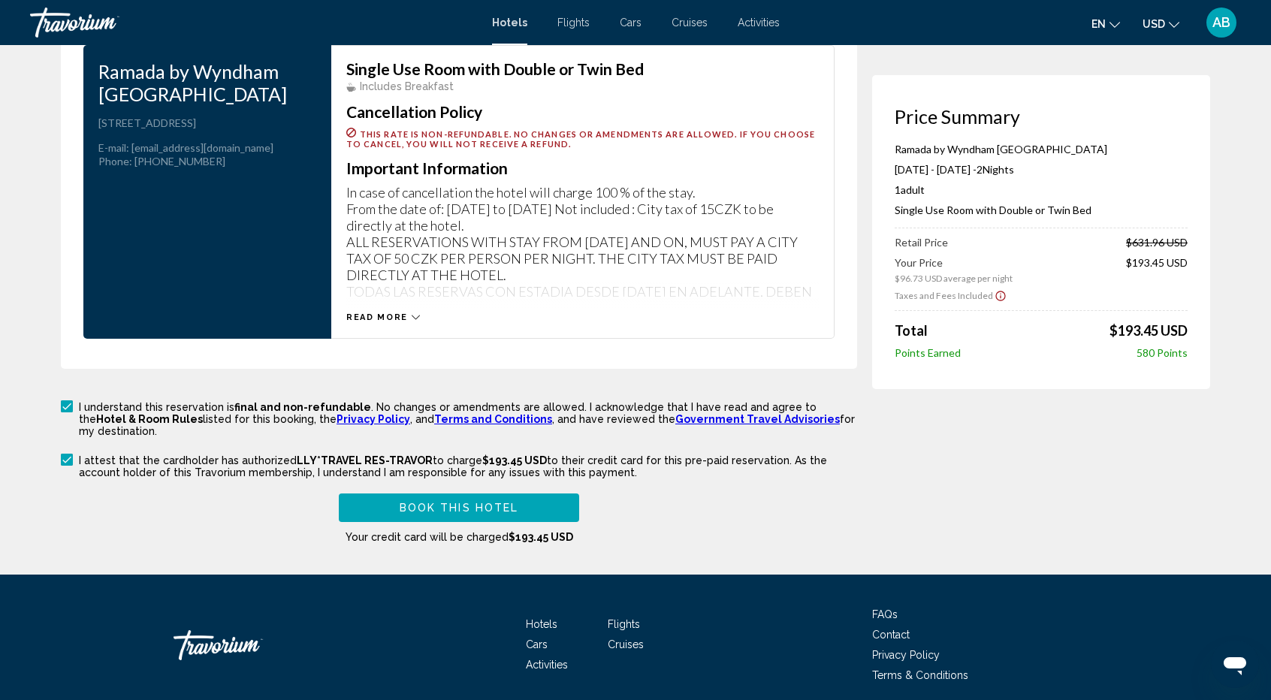
scroll to position [2033, 0]
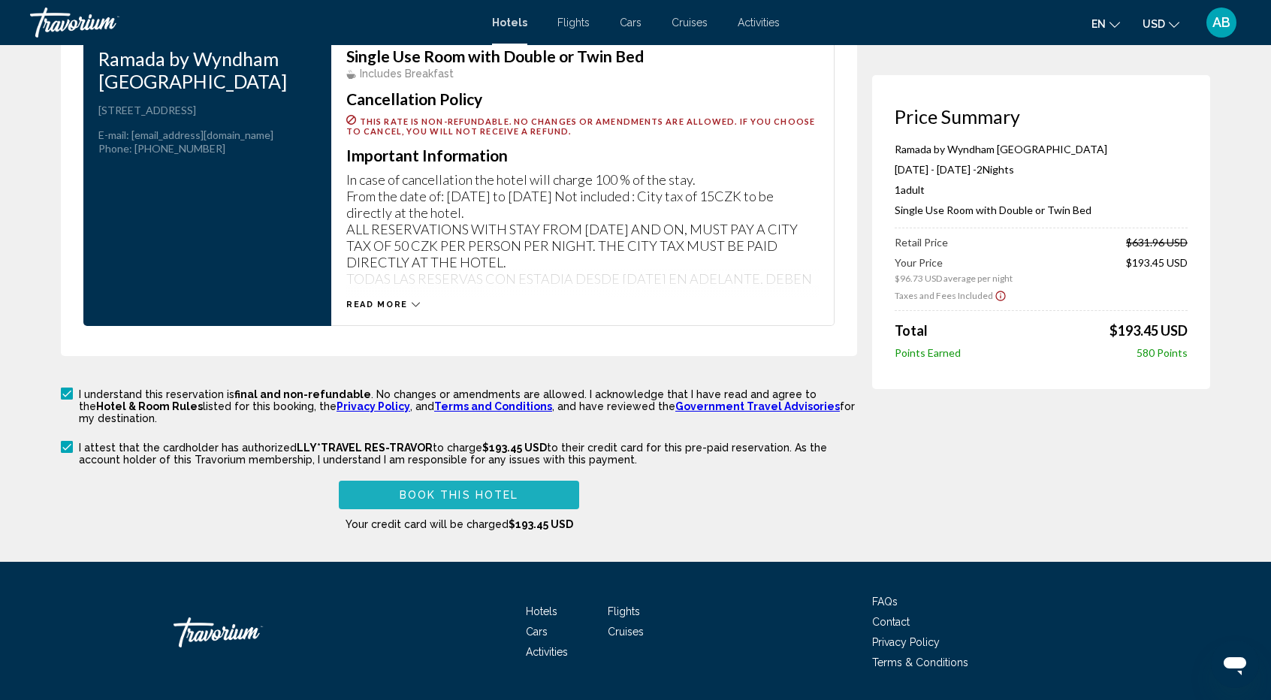
click at [523, 481] on button "Book this hotel" at bounding box center [459, 495] width 240 height 28
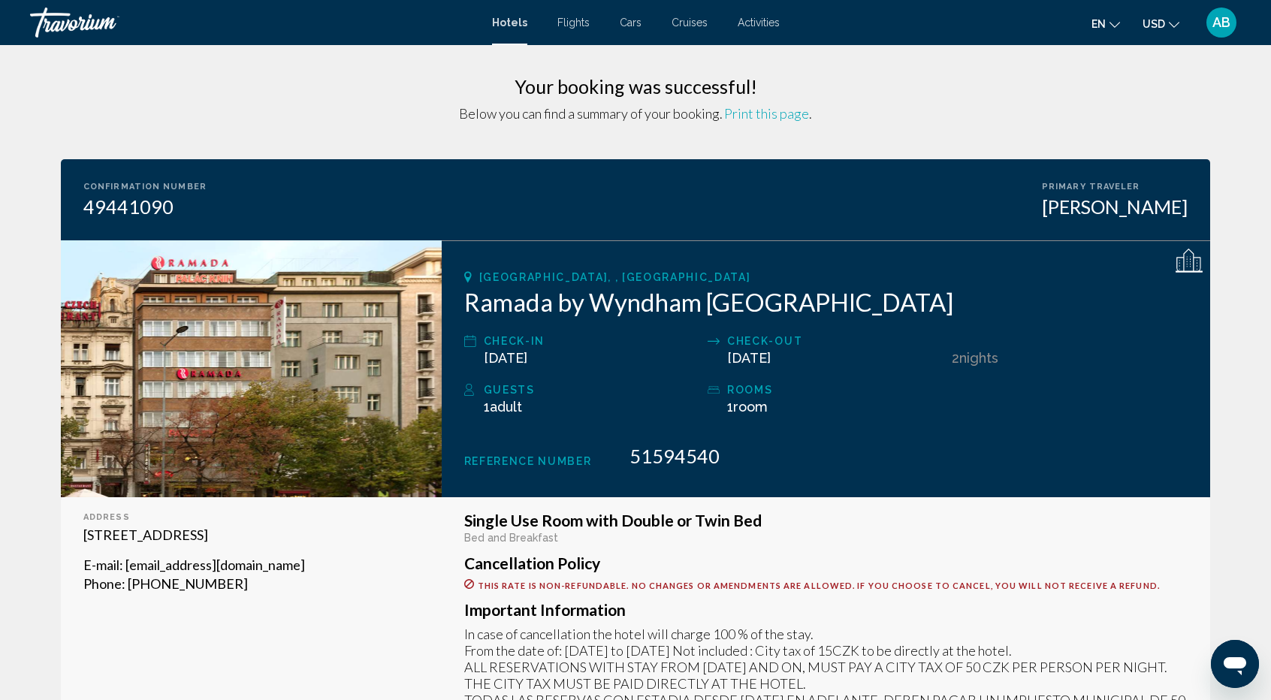
drag, startPoint x: 488, startPoint y: 77, endPoint x: 799, endPoint y: 434, distance: 474.0
click at [932, 100] on div "Your booking was successful! Below you can find a summary of your booking. Prin…" at bounding box center [636, 98] width 1150 height 47
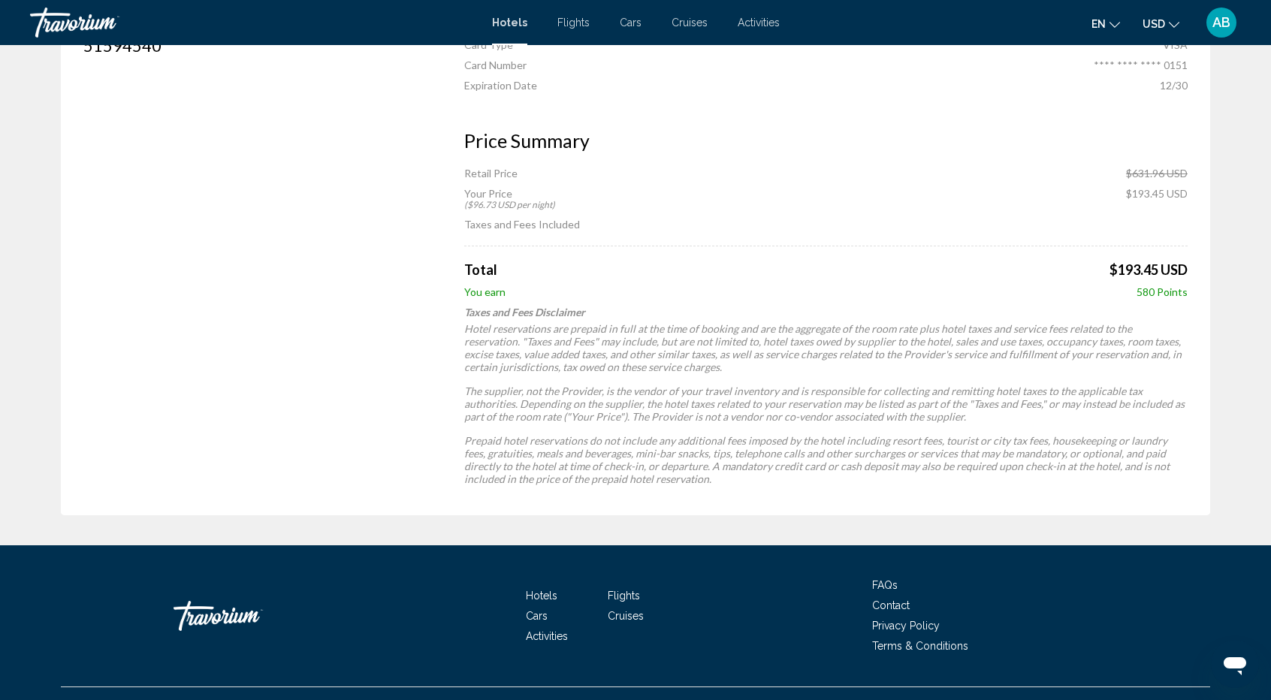
scroll to position [907, 0]
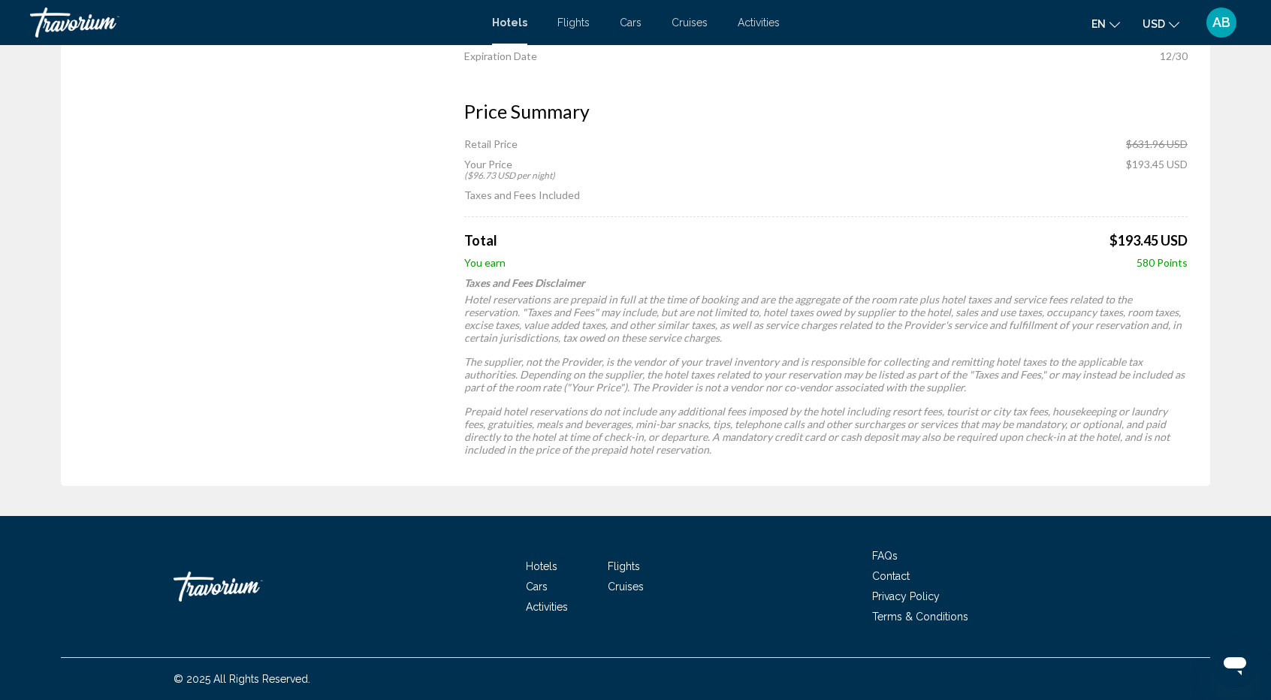
drag, startPoint x: 420, startPoint y: 90, endPoint x: 1201, endPoint y: 467, distance: 867.0
drag, startPoint x: 1267, startPoint y: 528, endPoint x: 1273, endPoint y: 536, distance: 10.2
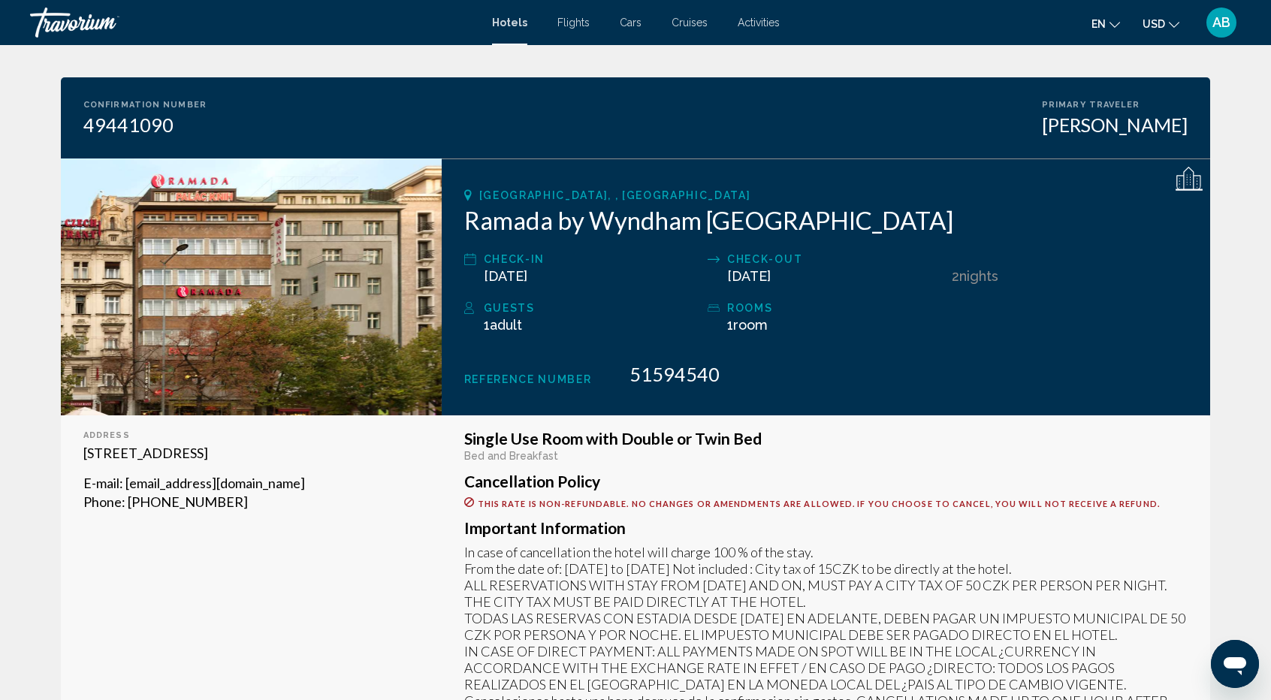
scroll to position [80, 0]
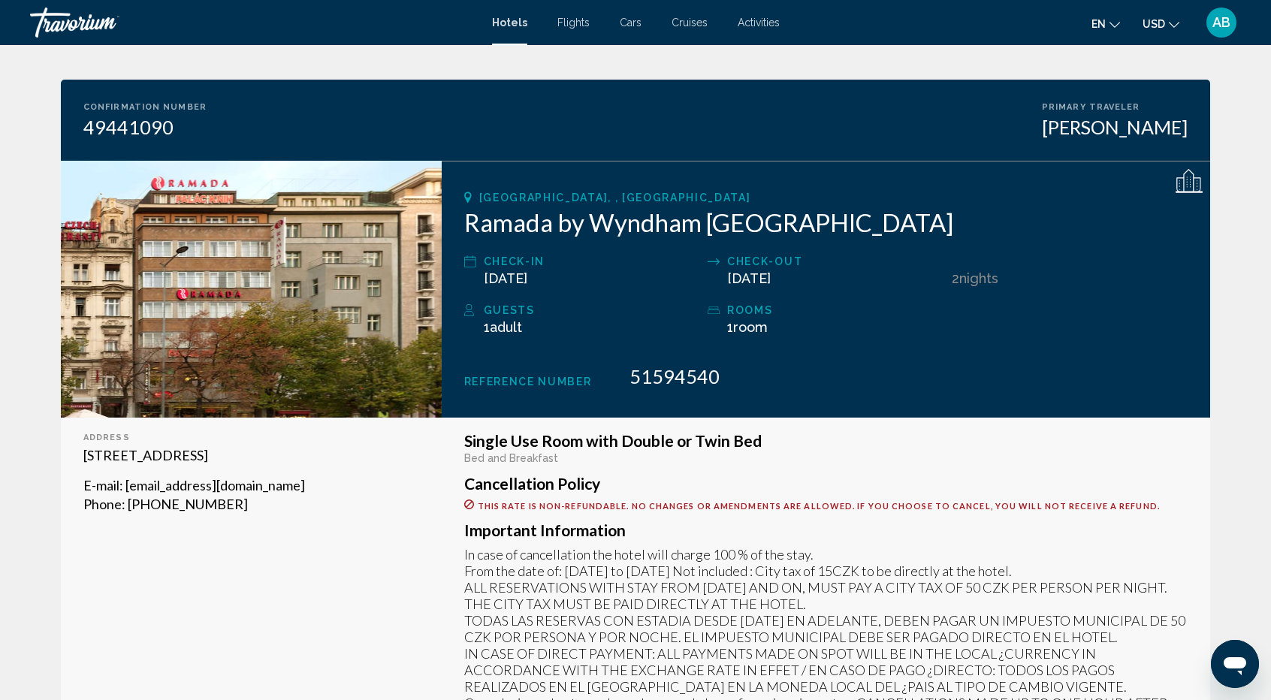
click at [375, 588] on div "Address Vaclavske Namesti 41, Prague 110 00, Czech Republic E-mail : klementova…" at bounding box center [251, 590] width 381 height 344
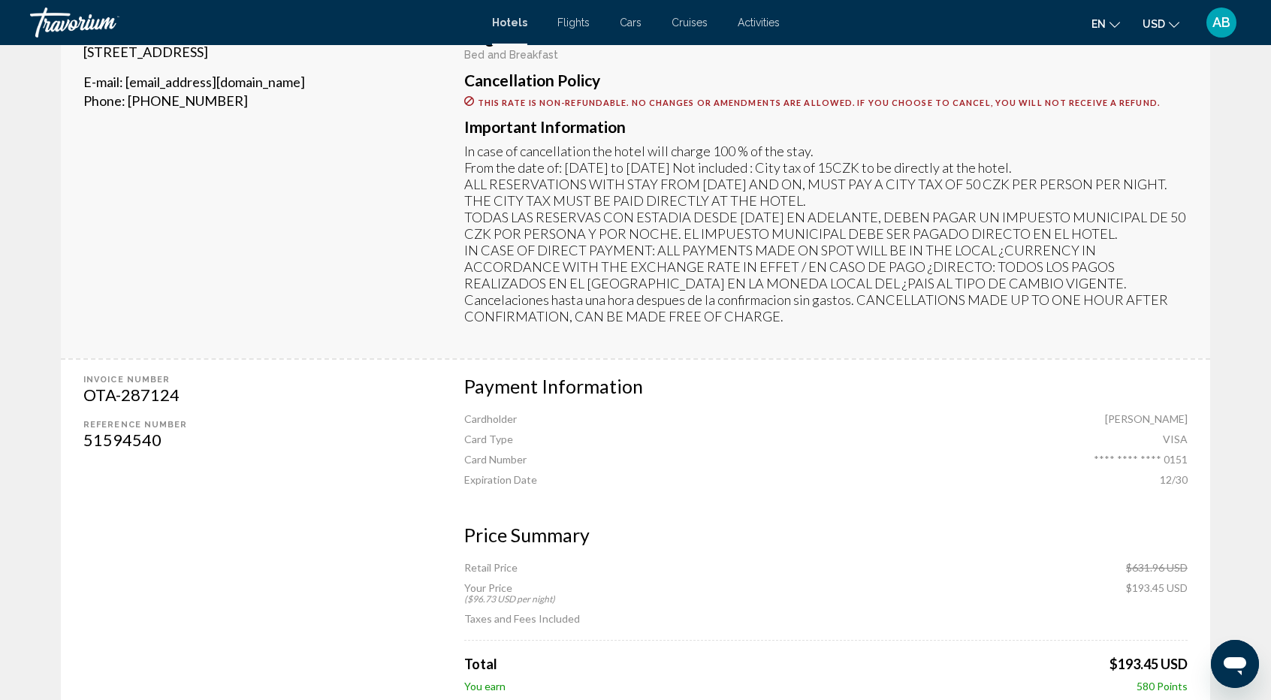
scroll to position [476, 0]
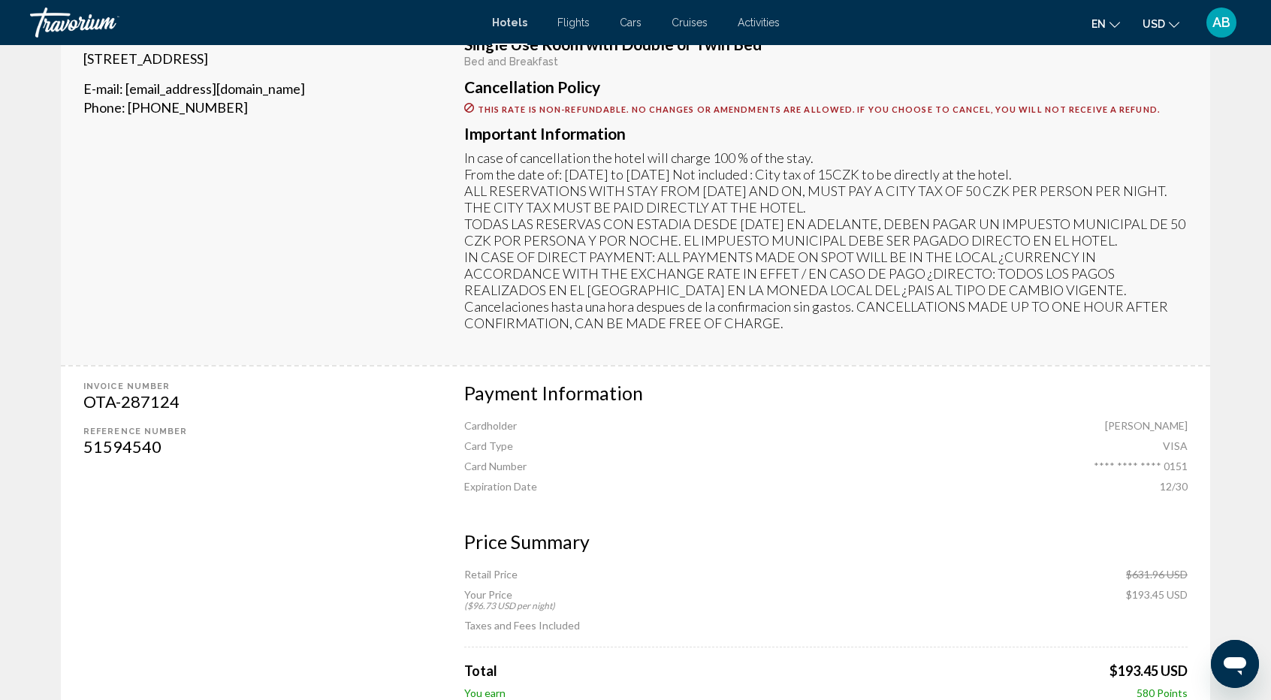
click at [203, 535] on div "Invoice Number OTA-287124 Reference number 51594540" at bounding box center [247, 642] width 373 height 550
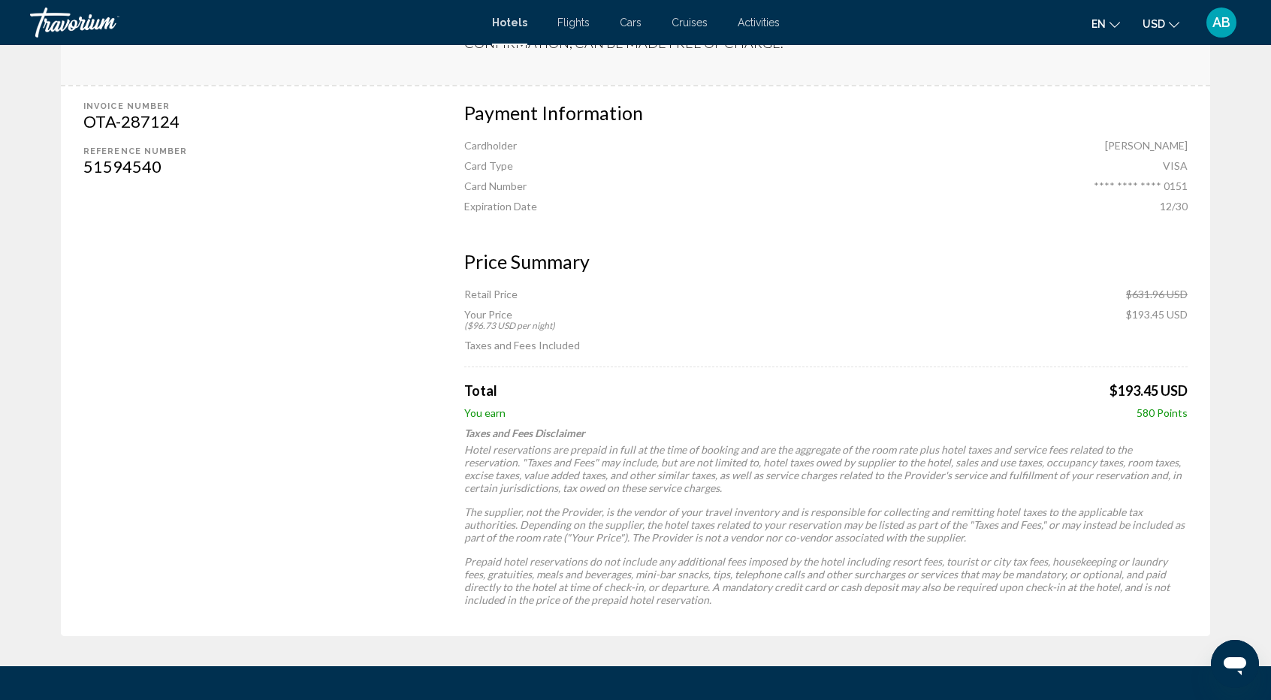
scroll to position [756, 0]
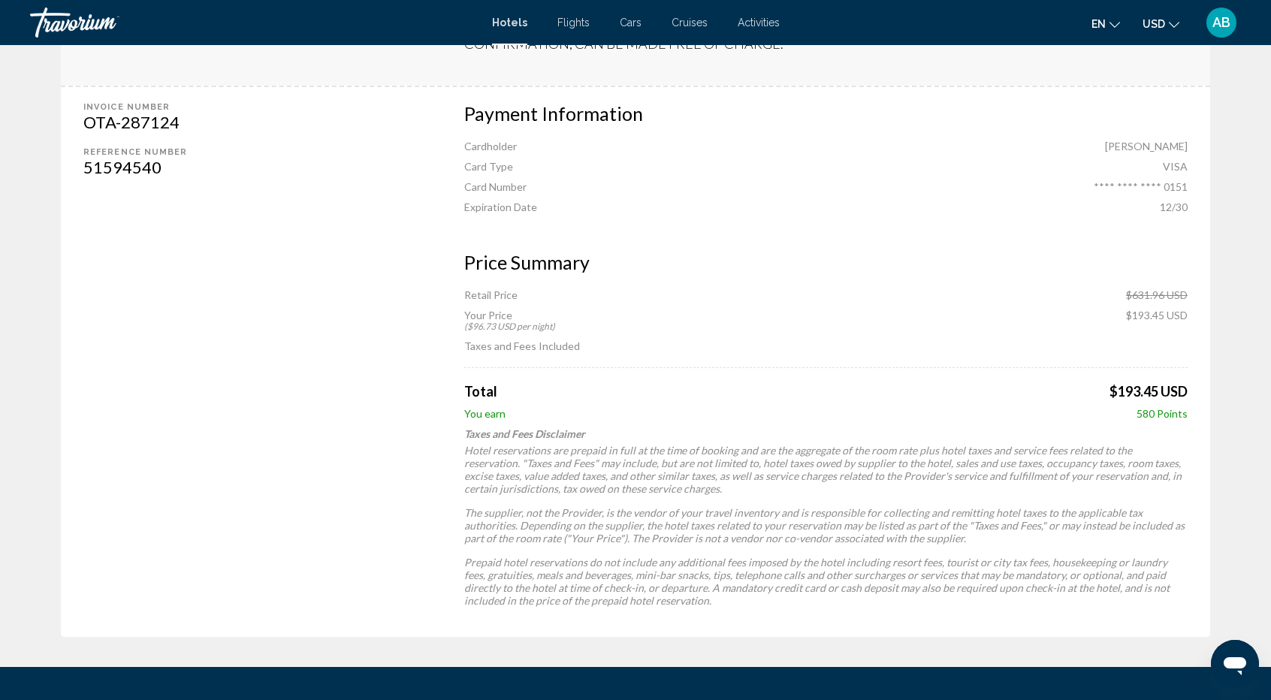
click at [374, 531] on div "Invoice Number OTA-287124 Reference number 51594540" at bounding box center [247, 362] width 373 height 550
click at [1114, 32] on button "en English Español Français Italiano Português русский" at bounding box center [1106, 24] width 29 height 22
click at [1064, 162] on button "русский" at bounding box center [1074, 158] width 70 height 20
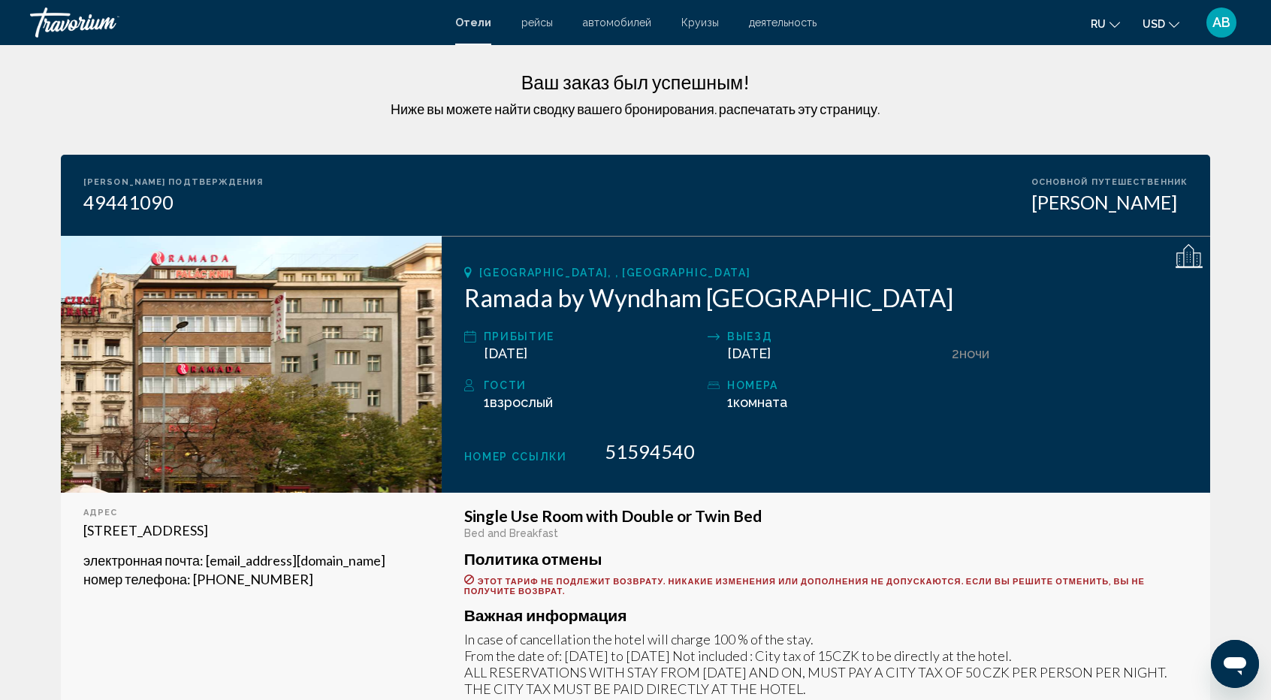
scroll to position [0, 0]
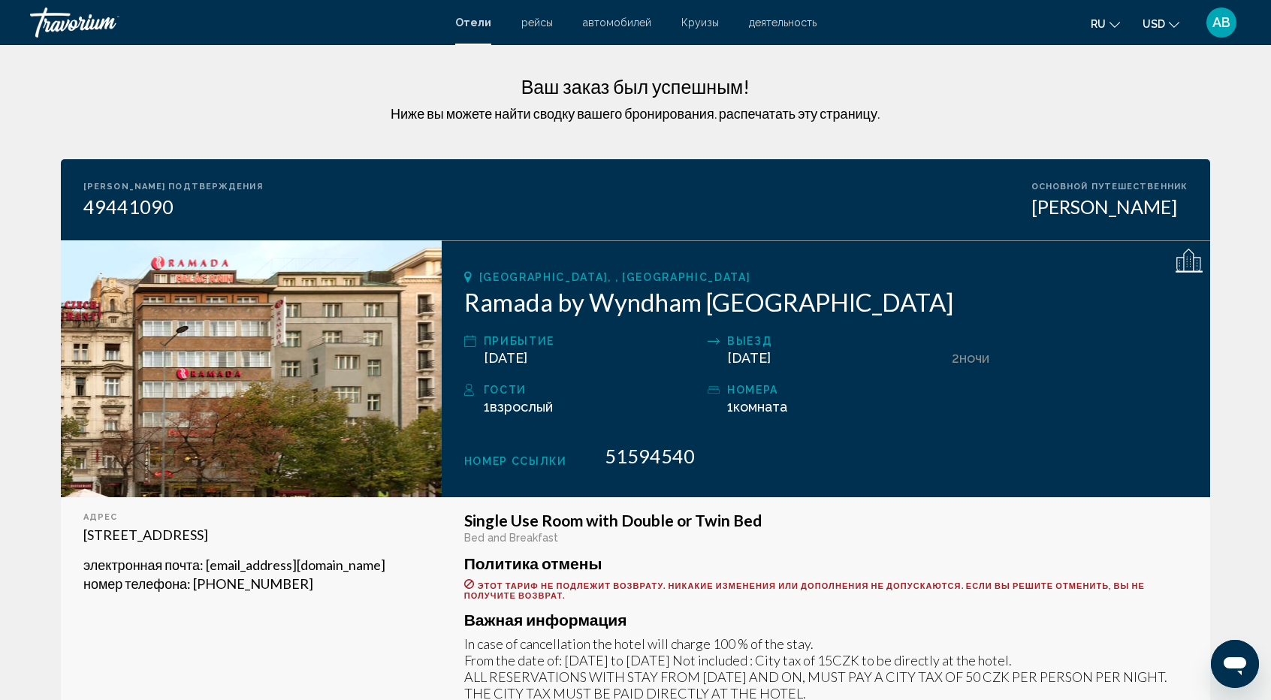
click at [213, 636] on div "адрес Vaclavske Namesti 41, Prague 110 00, Czech Republic электронная почта : k…" at bounding box center [251, 674] width 381 height 354
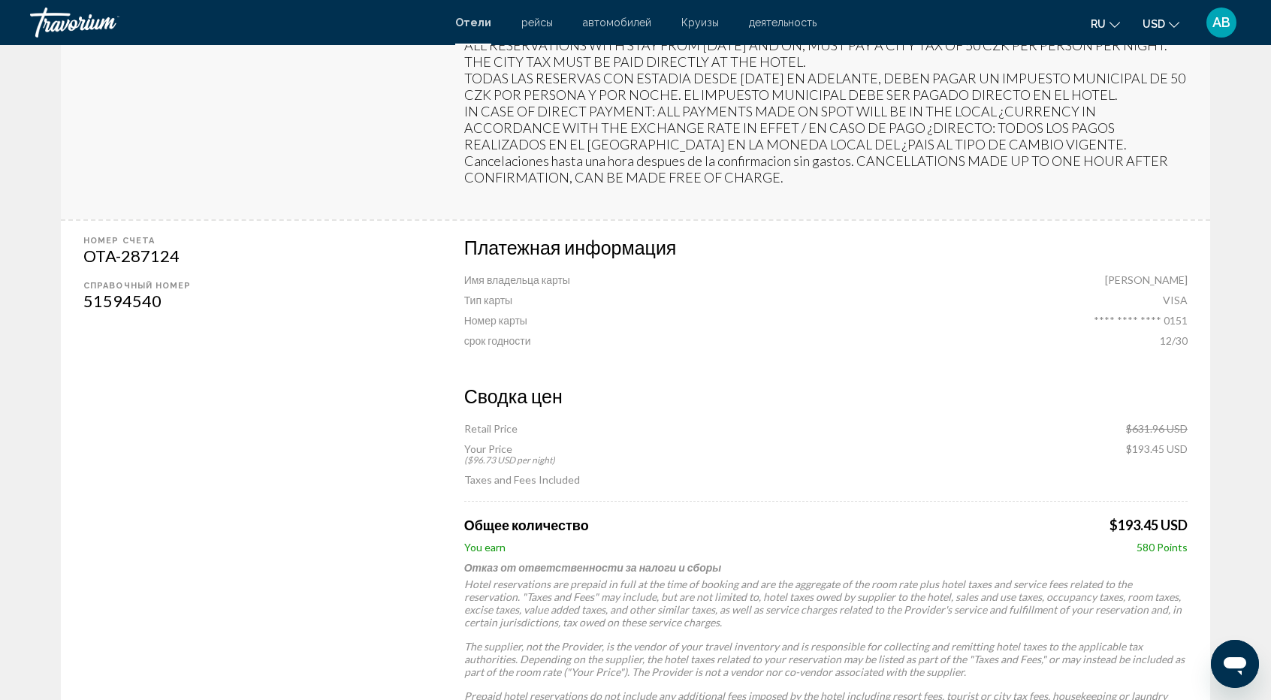
scroll to position [631, 0]
click at [412, 578] on div "Номер счета OTA-287124 Справочный номер 51594540" at bounding box center [247, 497] width 373 height 550
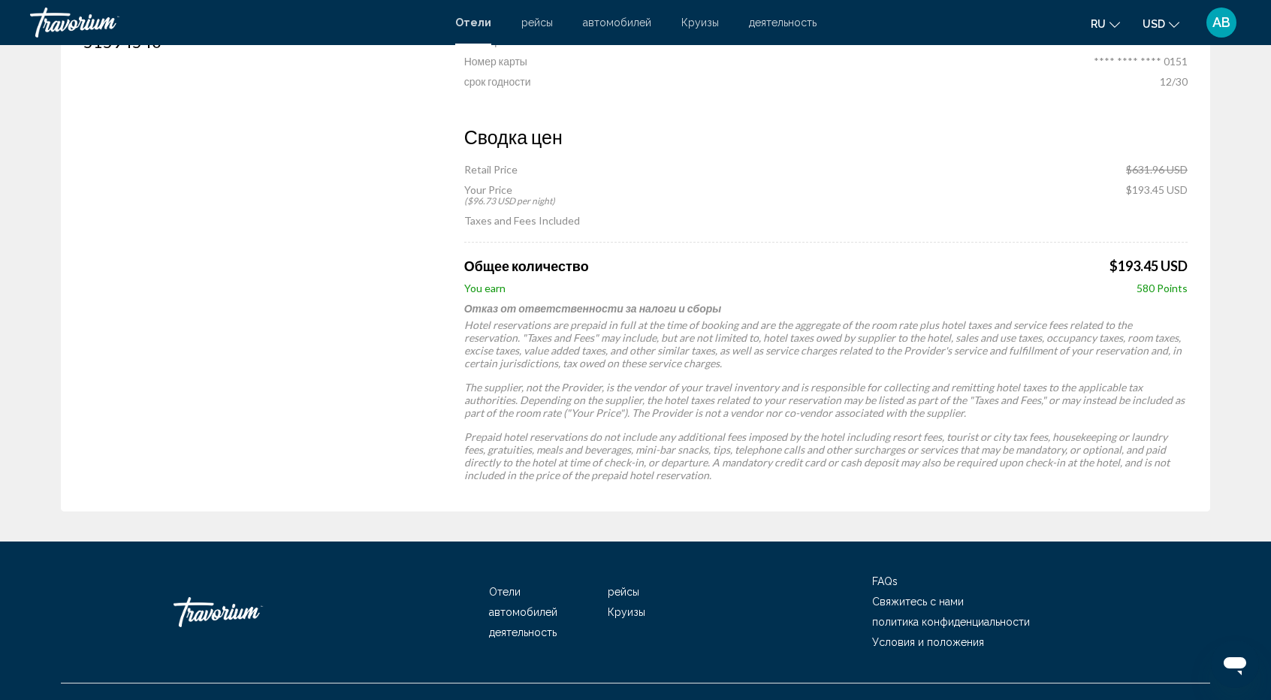
scroll to position [917, 0]
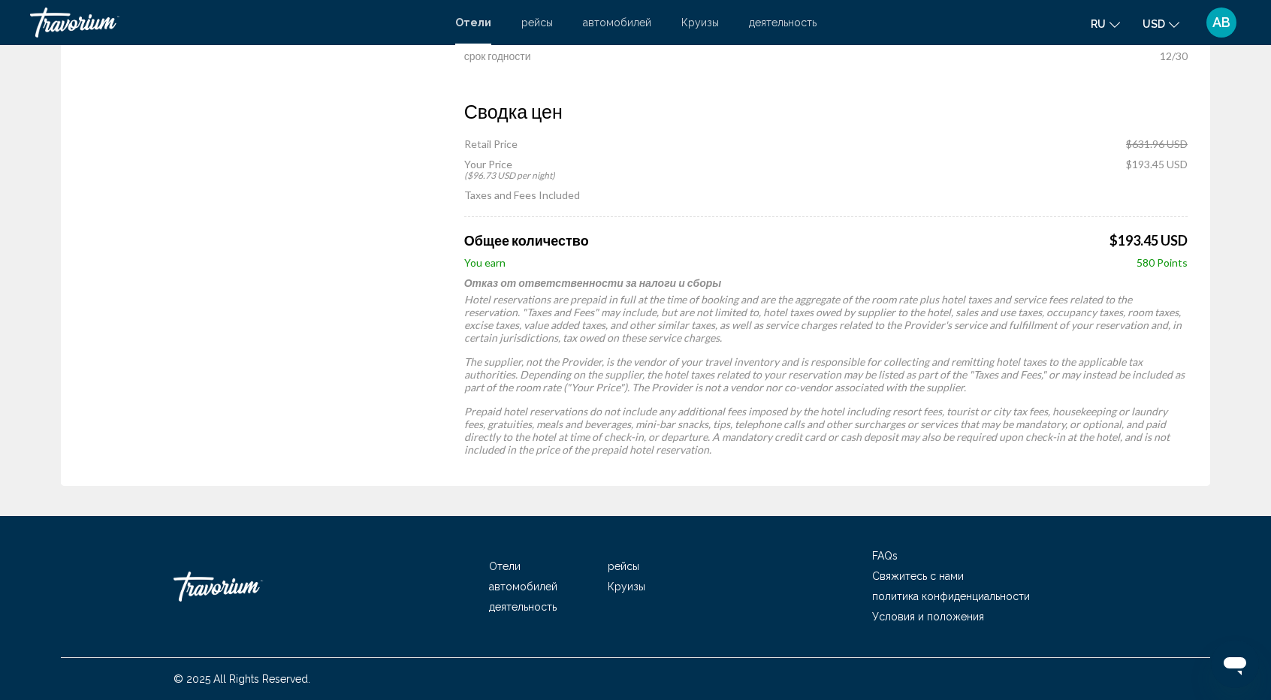
click at [279, 370] on div "Номер счета OTA-287124 Справочный номер 51594540" at bounding box center [247, 211] width 373 height 550
click at [285, 225] on div "Номер счета OTA-287124 Справочный номер 51594540" at bounding box center [247, 211] width 373 height 550
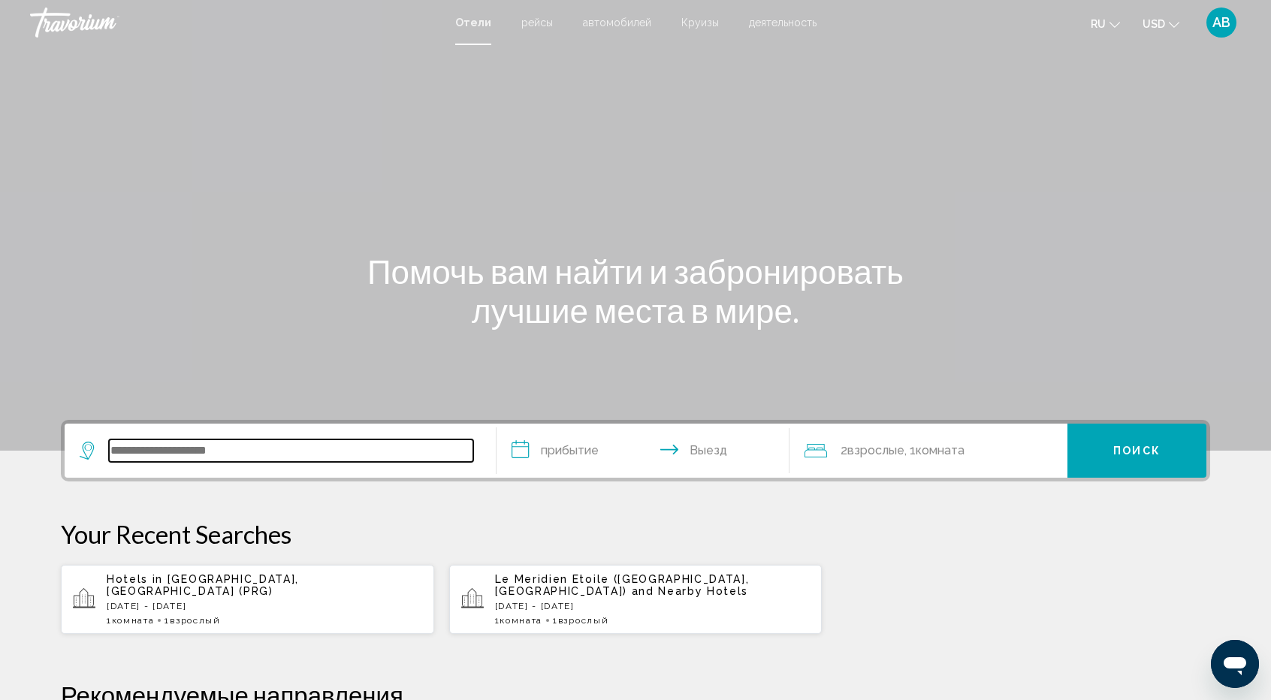
click at [307, 446] on input "Search widget" at bounding box center [291, 451] width 364 height 23
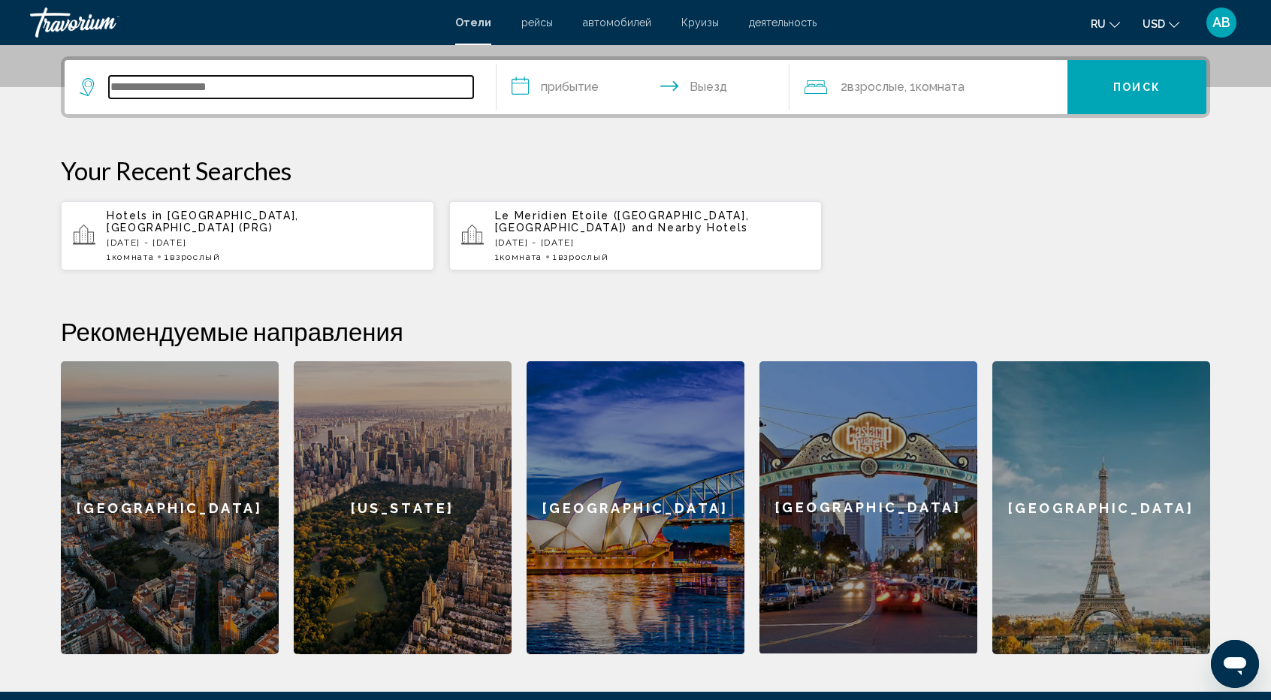
scroll to position [371, 0]
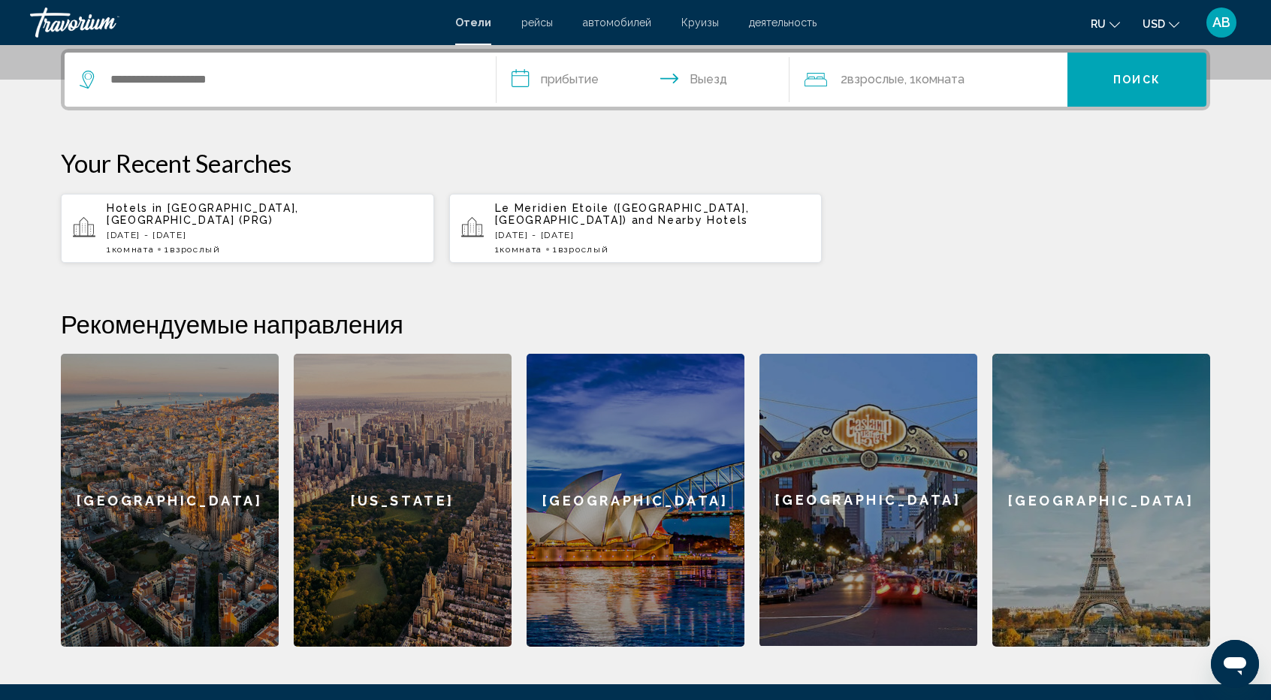
click at [598, 230] on p "[DATE] - [DATE]" at bounding box center [653, 235] width 316 height 11
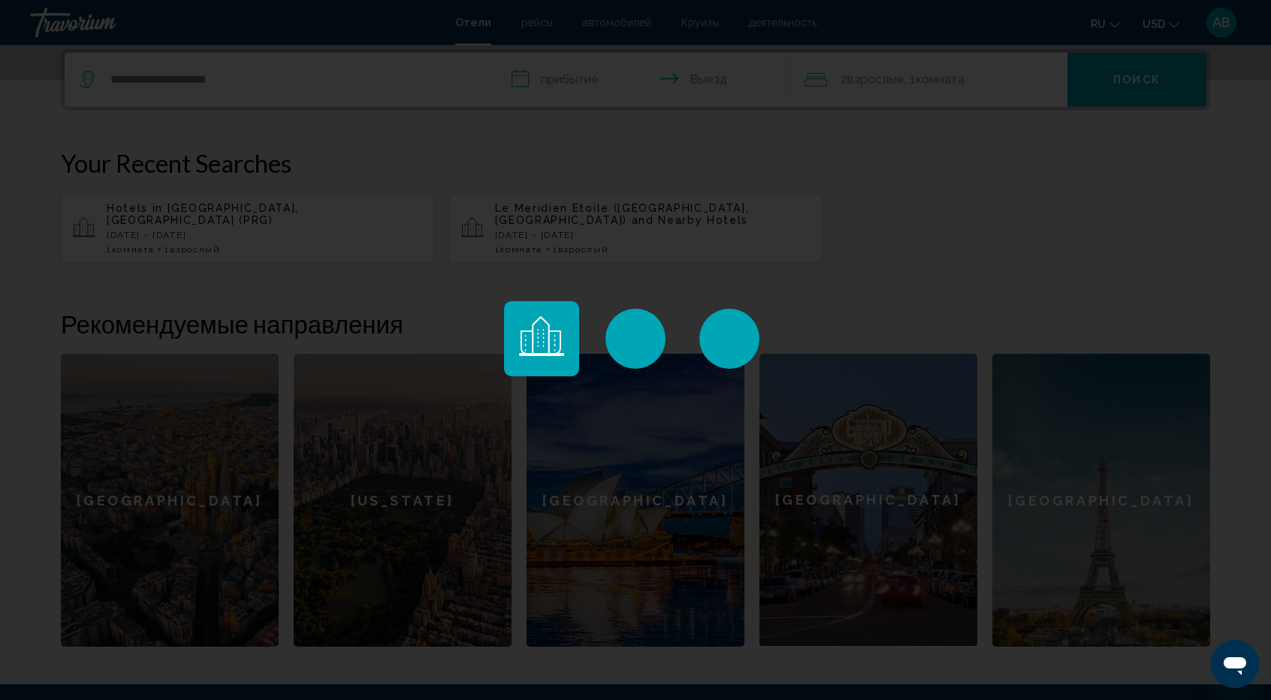
click at [204, 77] on div "Main content" at bounding box center [635, 350] width 1271 height 700
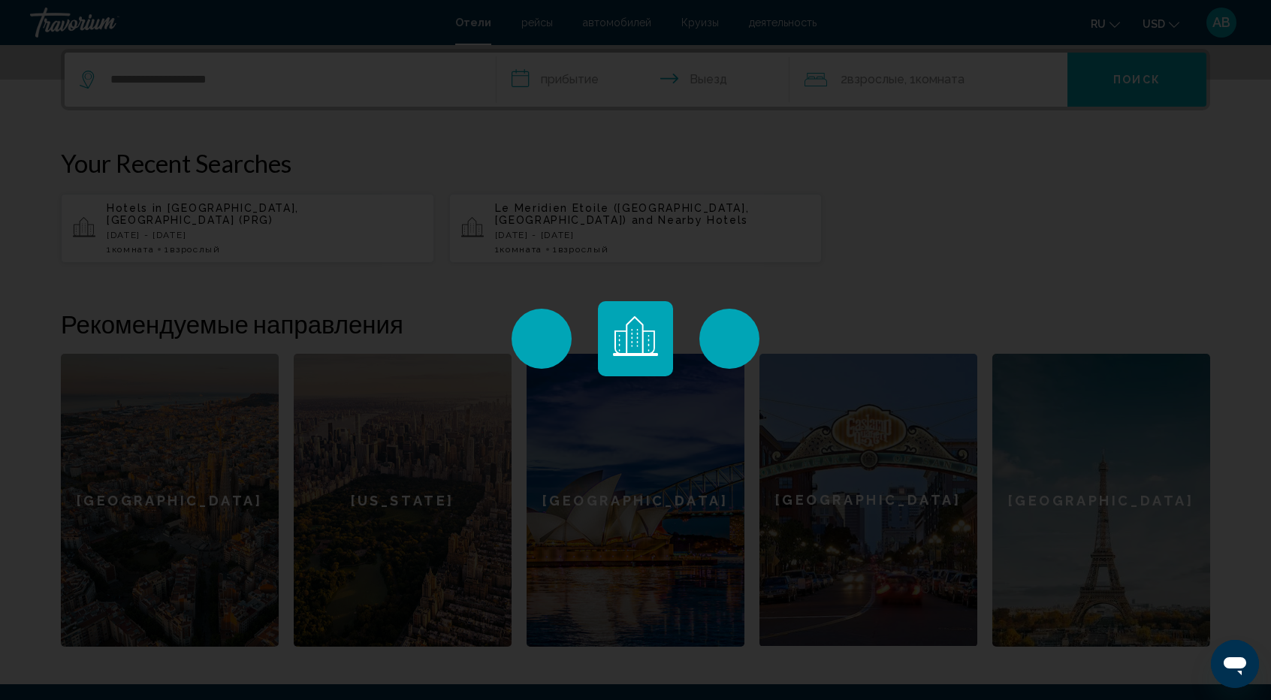
click at [289, 92] on div "Main content" at bounding box center [635, 350] width 1271 height 700
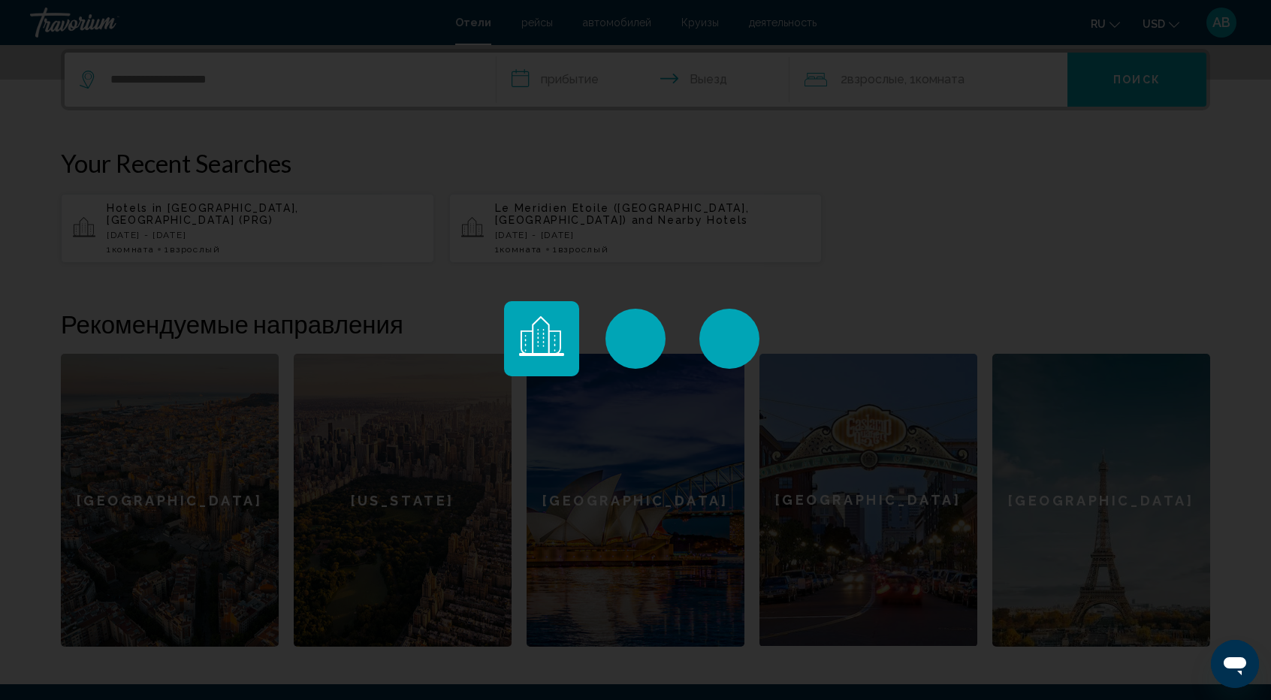
click at [859, 270] on div "Main content" at bounding box center [635, 350] width 1271 height 700
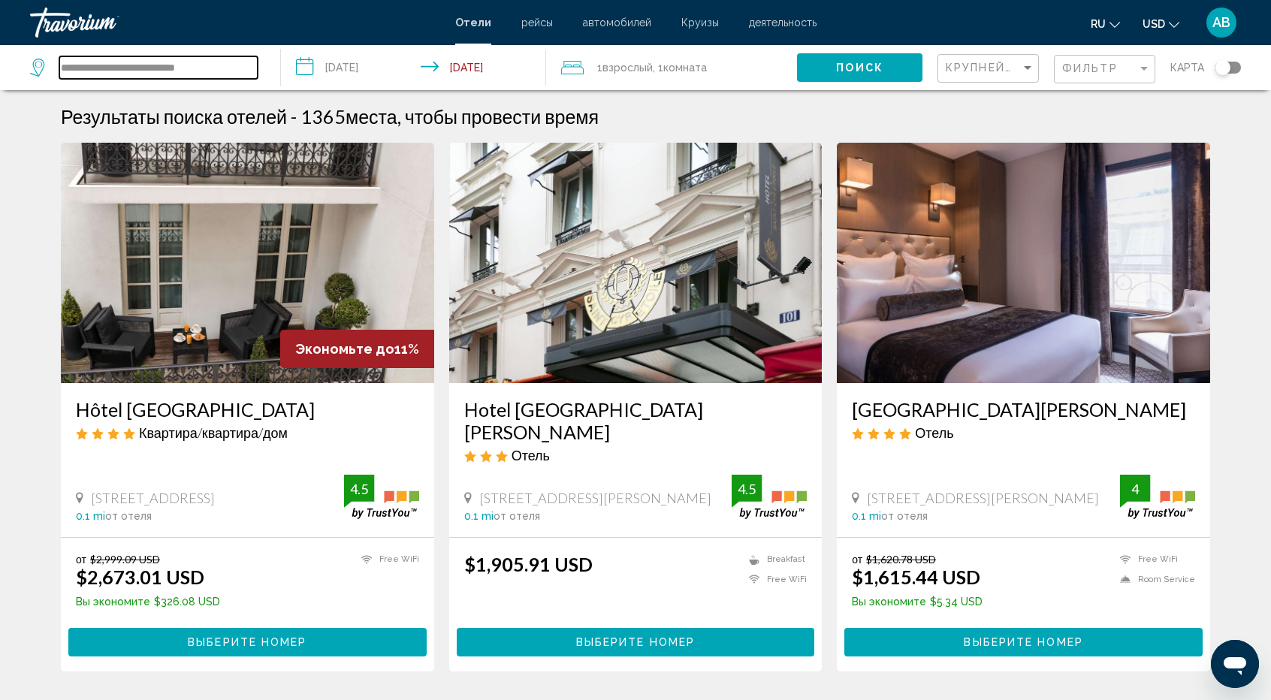
click at [167, 68] on input "**********" at bounding box center [158, 67] width 198 height 23
drag, startPoint x: 218, startPoint y: 65, endPoint x: 141, endPoint y: 71, distance: 76.8
click at [141, 71] on input "**********" at bounding box center [158, 67] width 198 height 23
drag, startPoint x: 155, startPoint y: 71, endPoint x: 10, endPoint y: 67, distance: 145.1
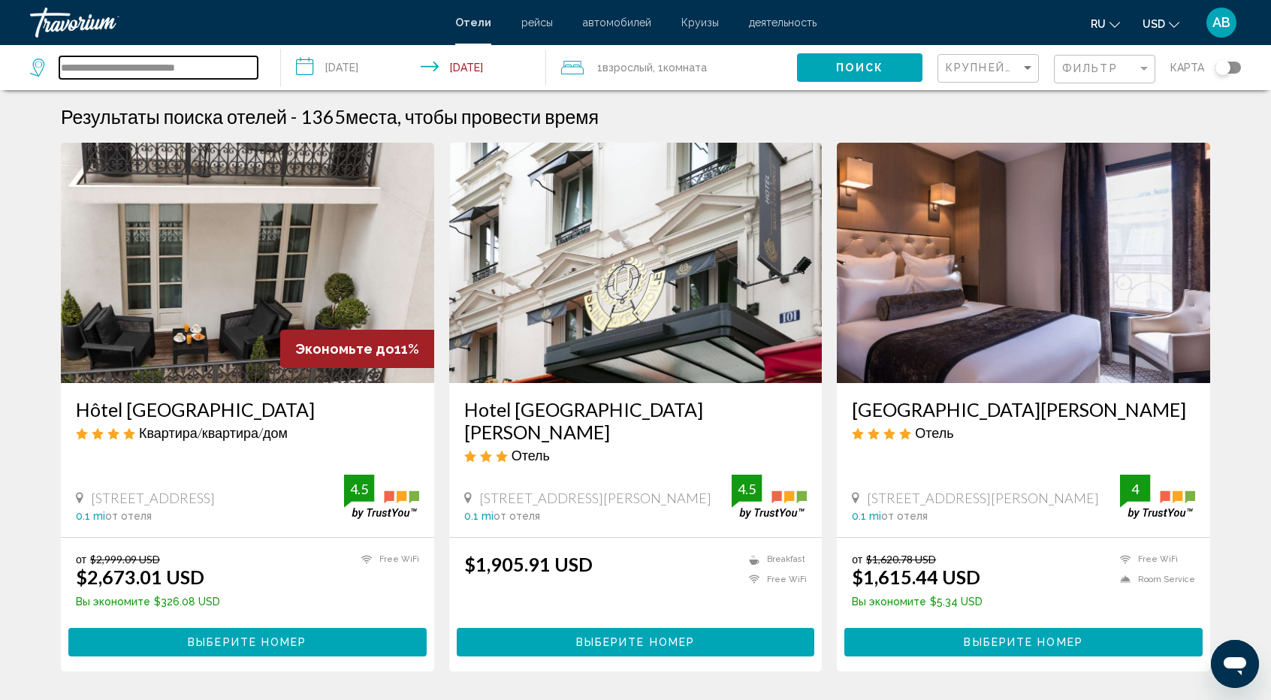
click at [10, 67] on app-destination-search "**********" at bounding box center [140, 67] width 281 height 45
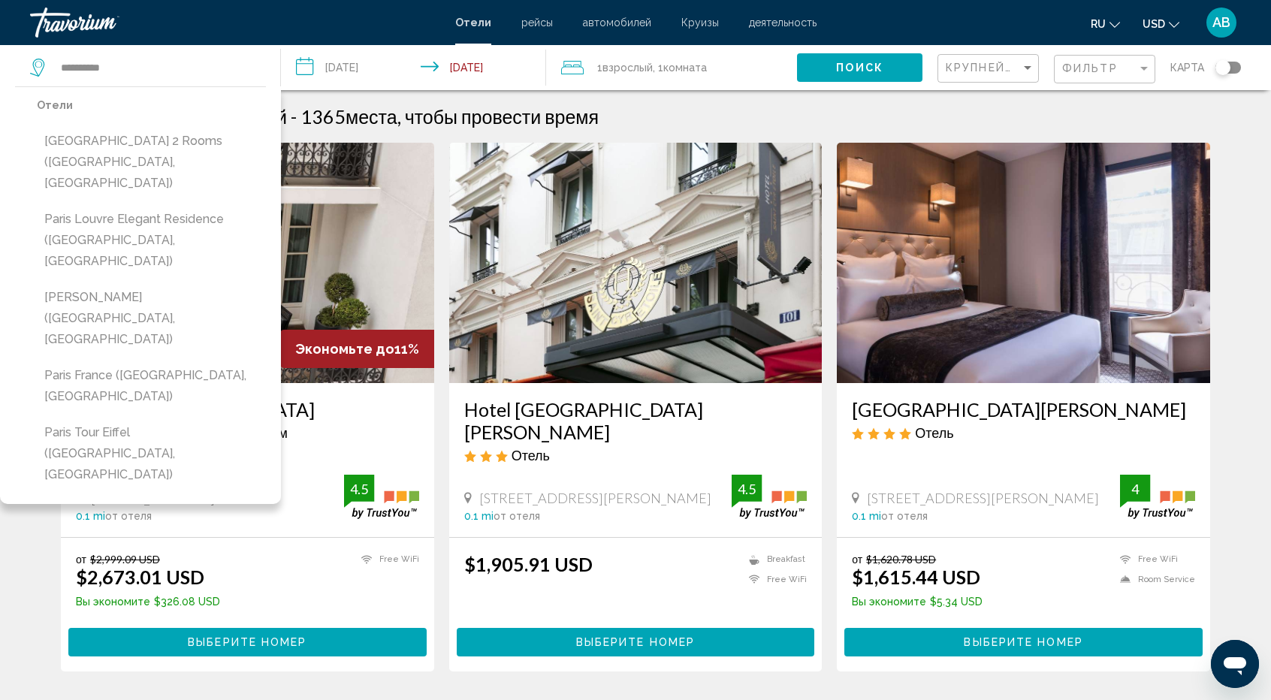
click at [130, 65] on div "**********" at bounding box center [635, 350] width 1271 height 700
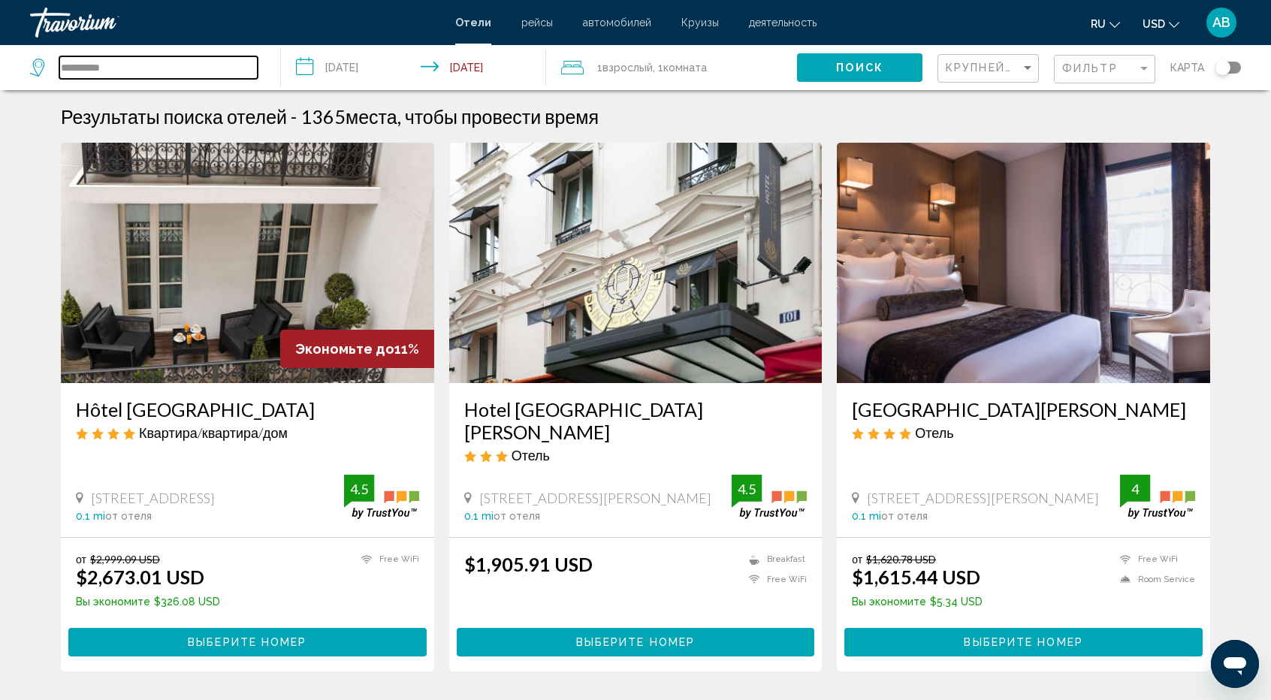
click at [125, 66] on input "**********" at bounding box center [158, 67] width 198 height 23
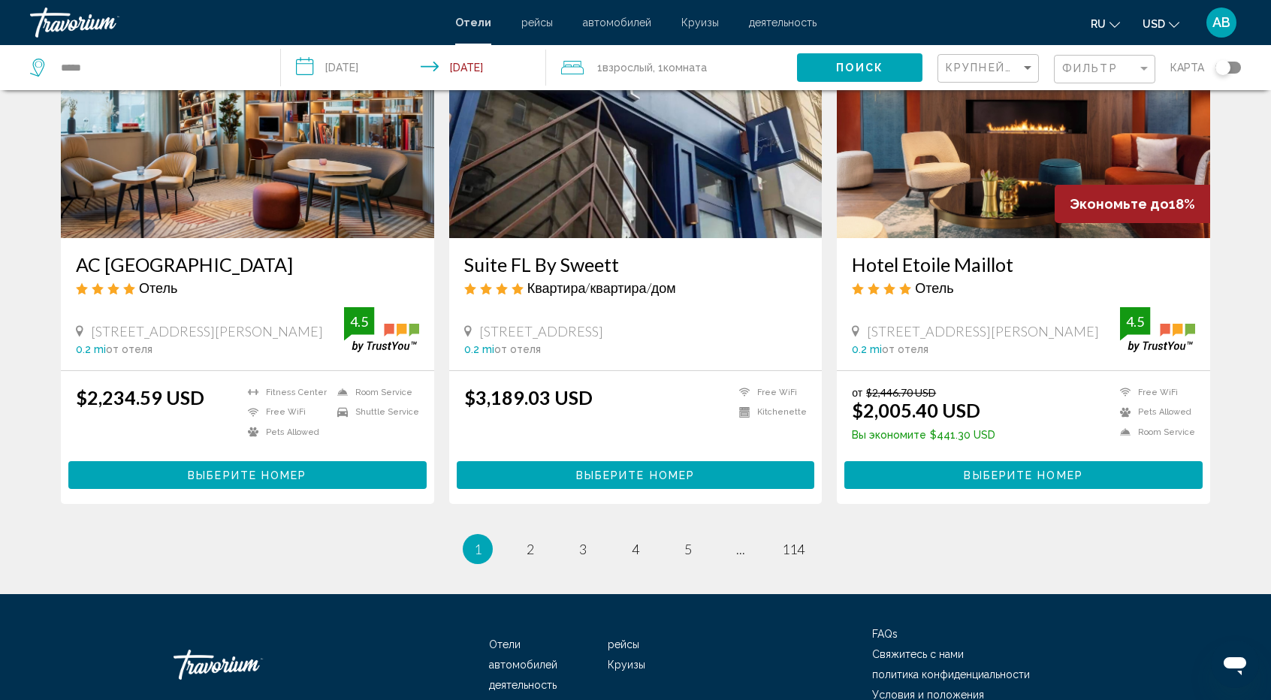
scroll to position [1852, 0]
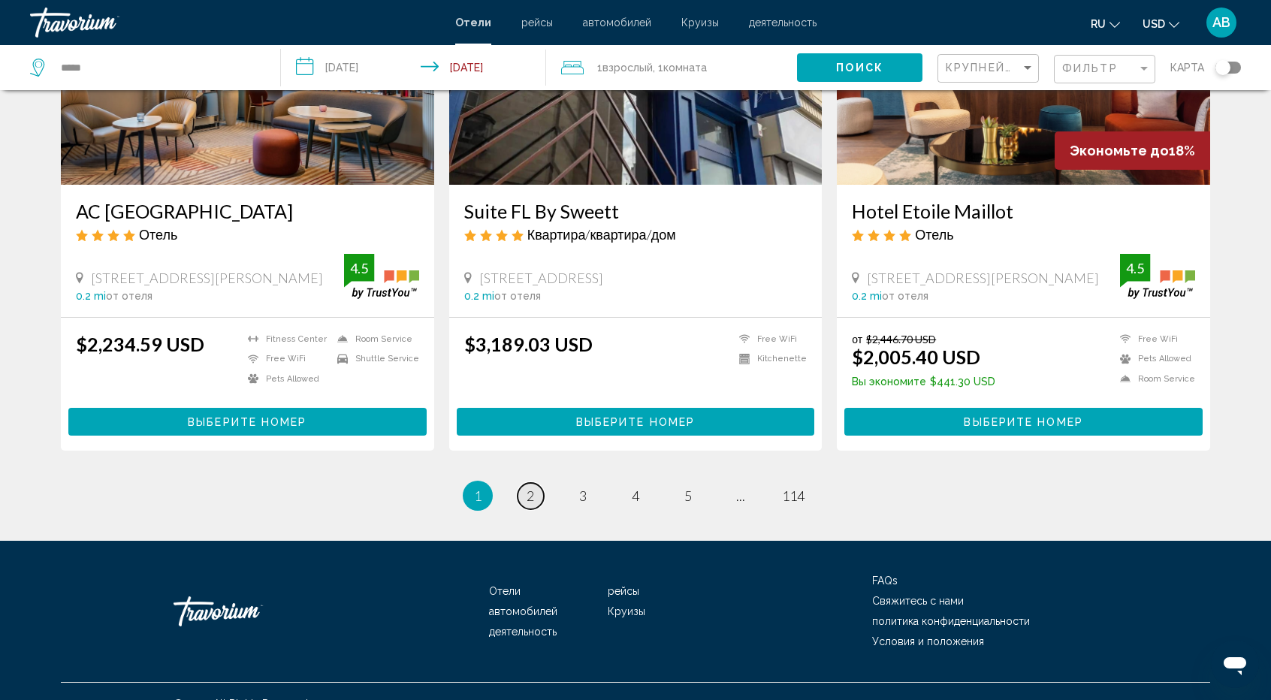
click at [530, 488] on span "2" at bounding box center [531, 496] width 8 height 17
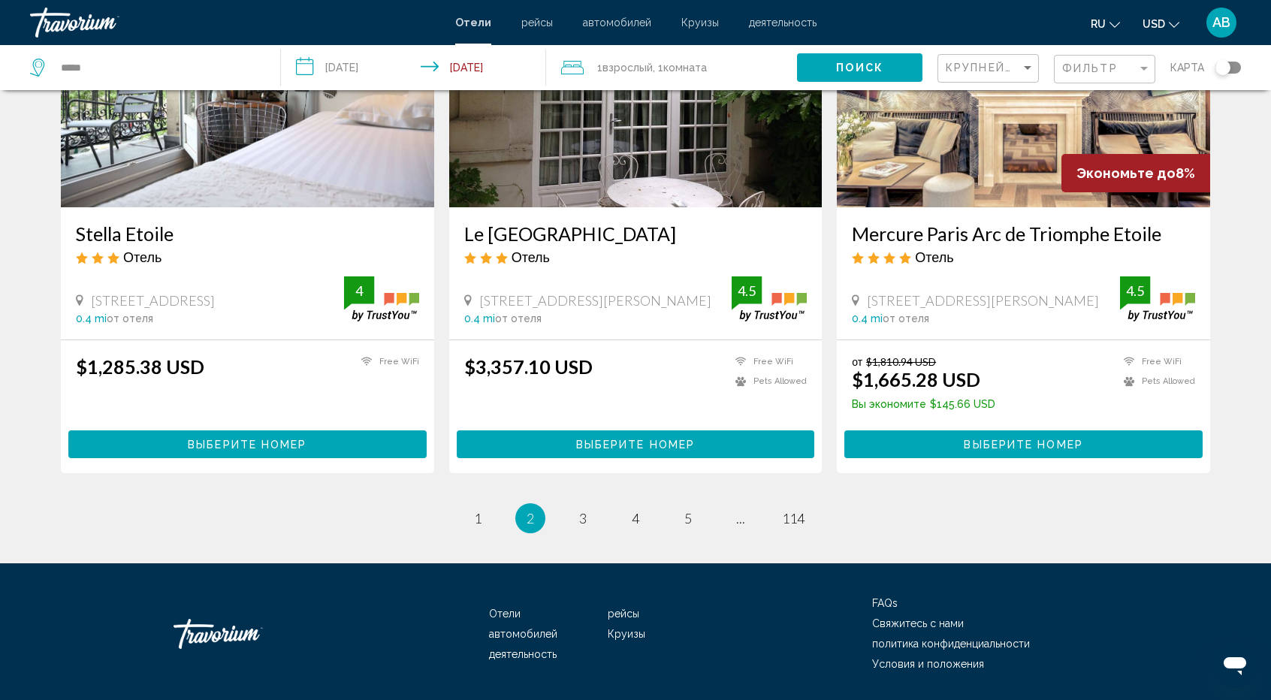
scroll to position [1794, 0]
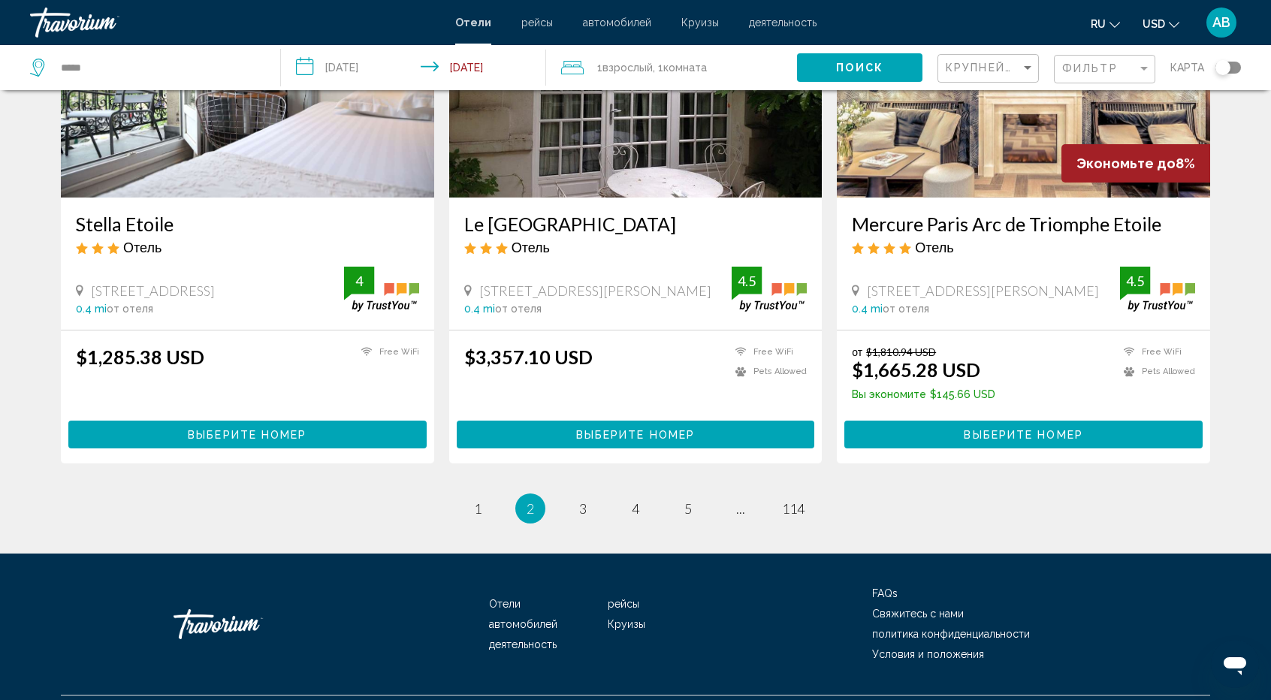
drag, startPoint x: 1271, startPoint y: 313, endPoint x: 45, endPoint y: 14, distance: 1262.1
click at [577, 512] on link "page 3" at bounding box center [583, 509] width 26 height 26
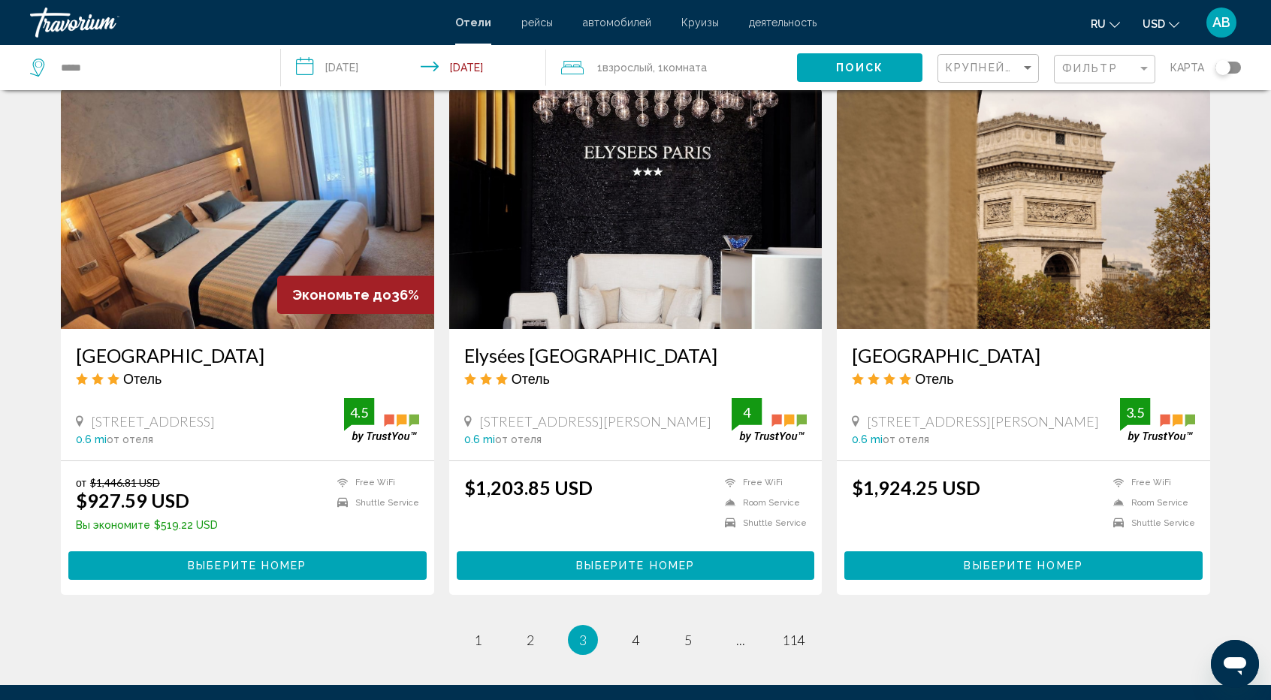
scroll to position [1755, 0]
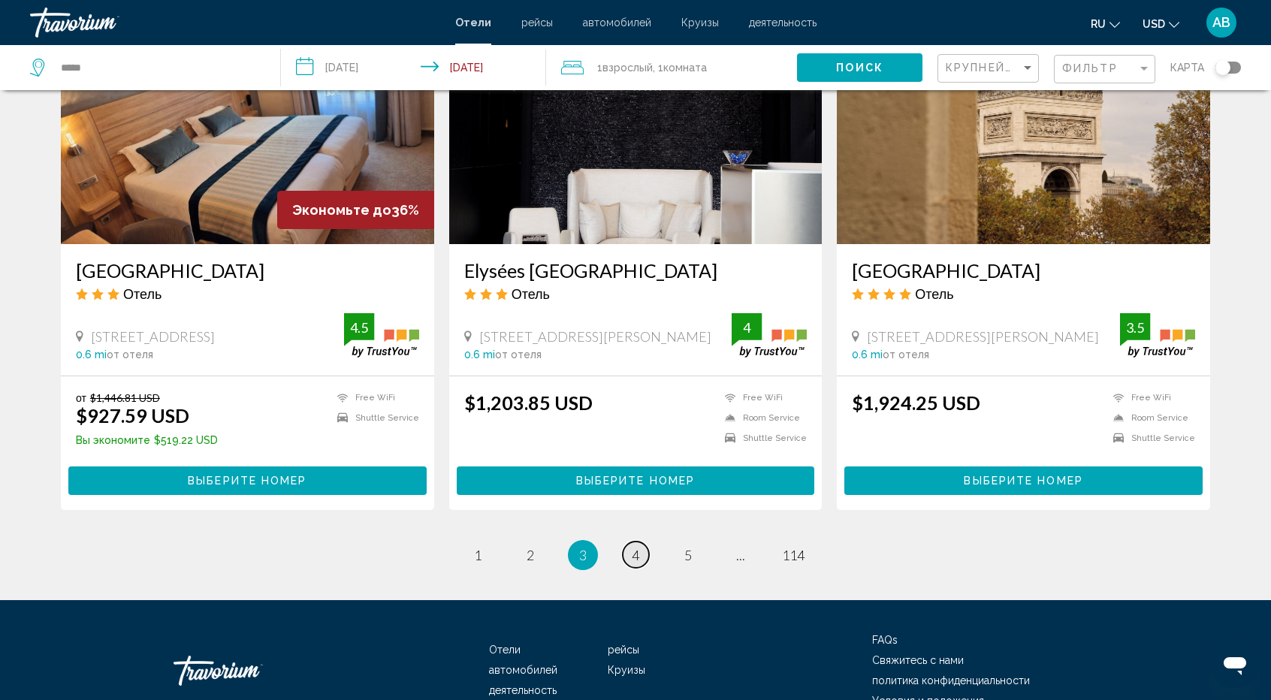
click at [640, 545] on link "page 4" at bounding box center [636, 555] width 26 height 26
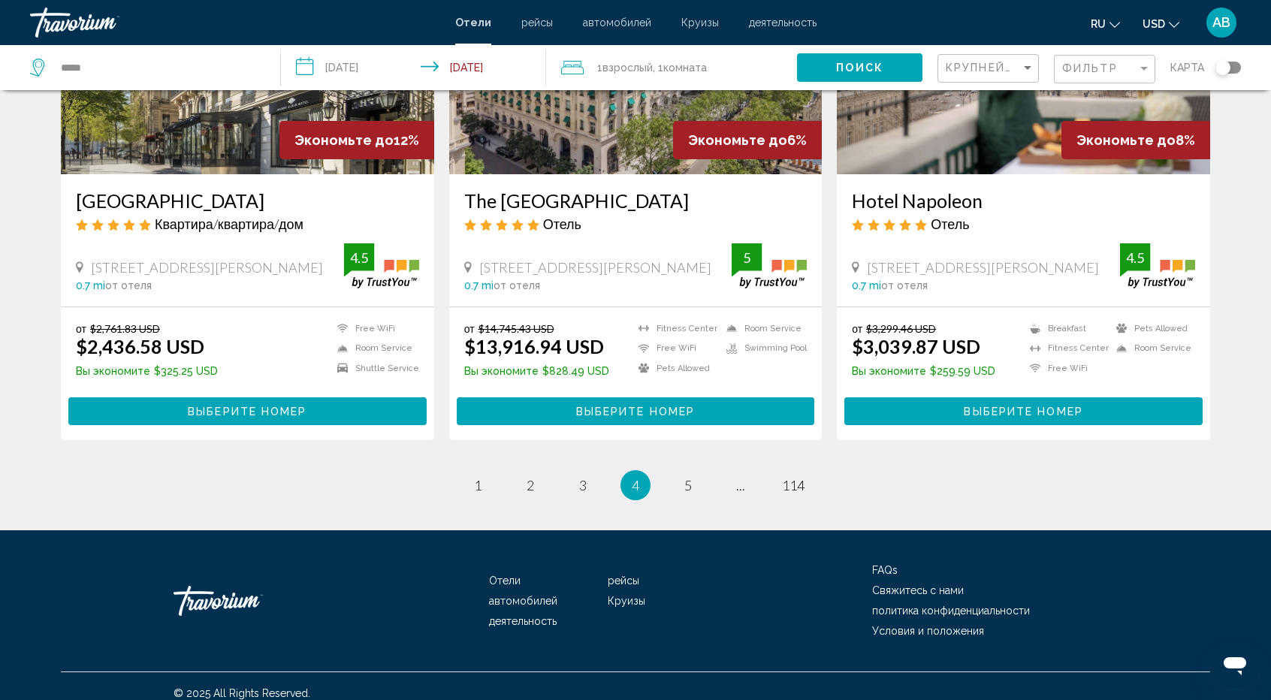
scroll to position [1830, 0]
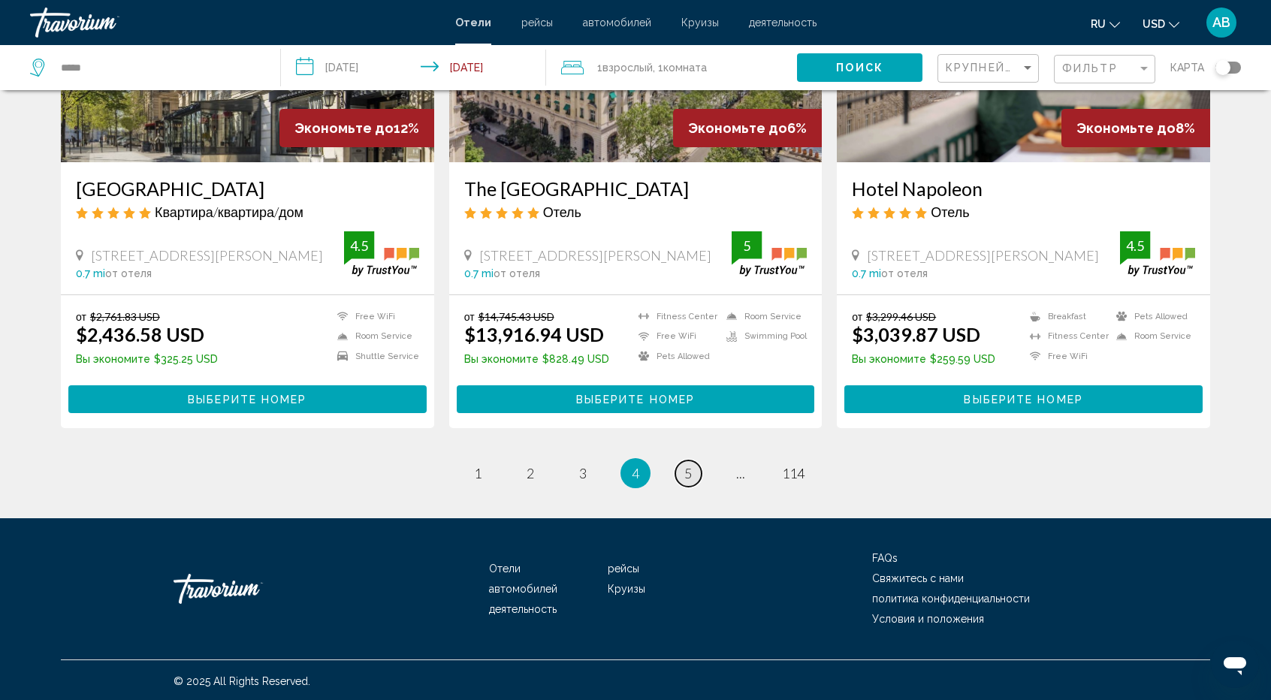
click at [678, 474] on link "page 5" at bounding box center [688, 474] width 26 height 26
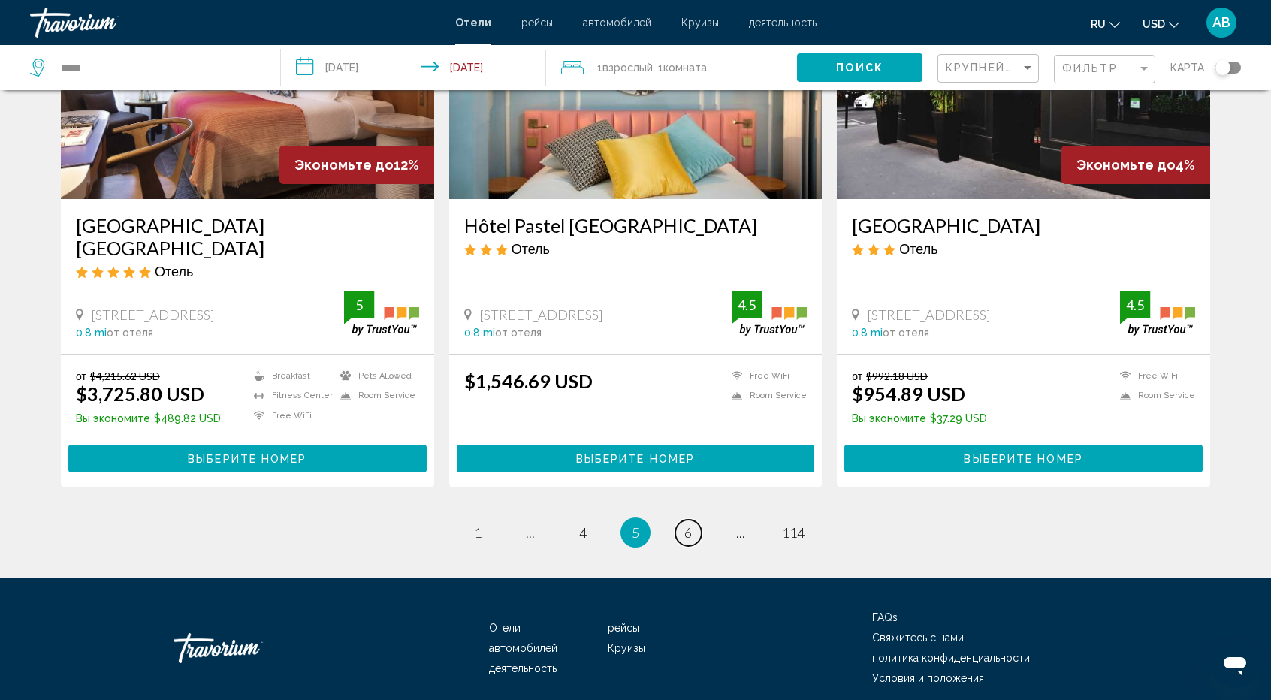
scroll to position [1845, 0]
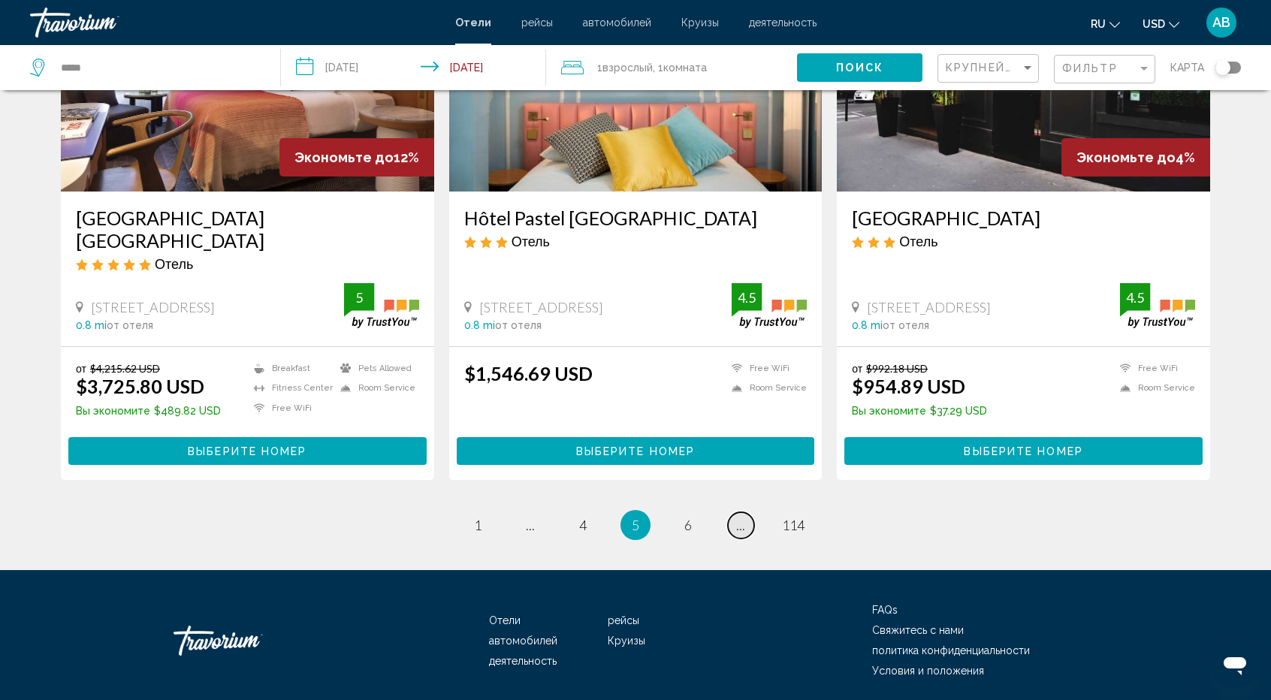
click at [742, 517] on span "..." at bounding box center [740, 525] width 9 height 17
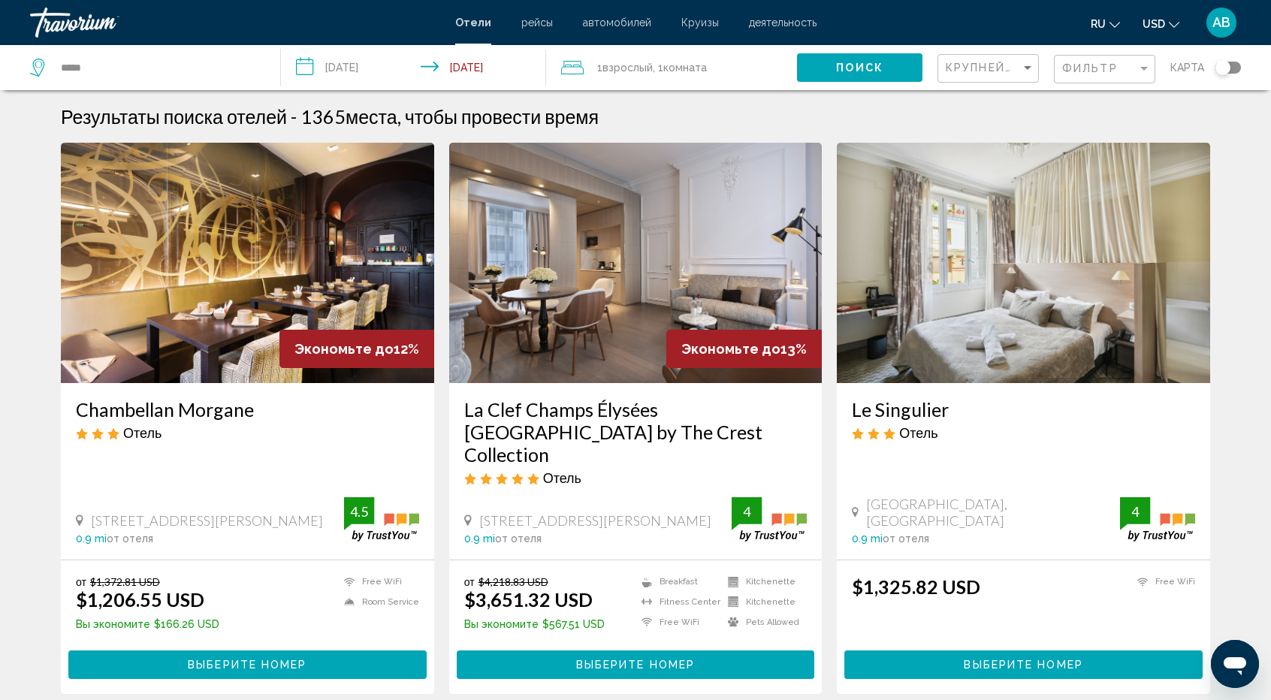
click at [1234, 68] on div "Toggle map" at bounding box center [1229, 68] width 26 height 12
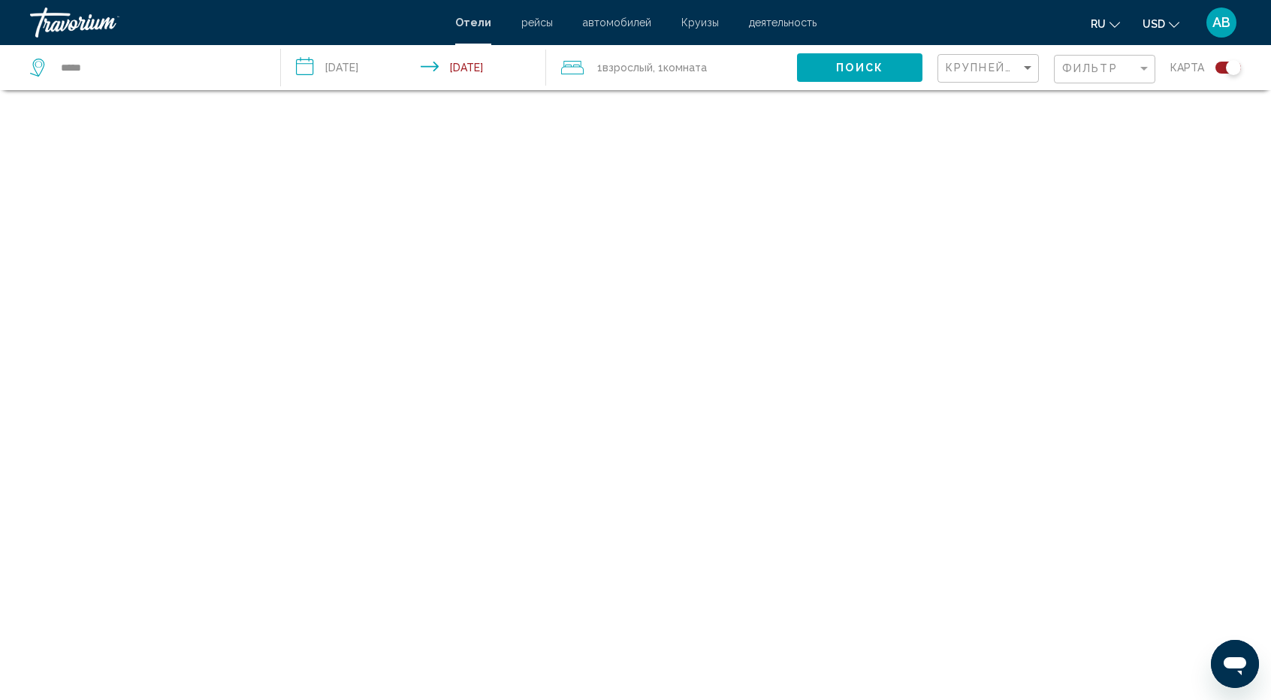
scroll to position [90, 0]
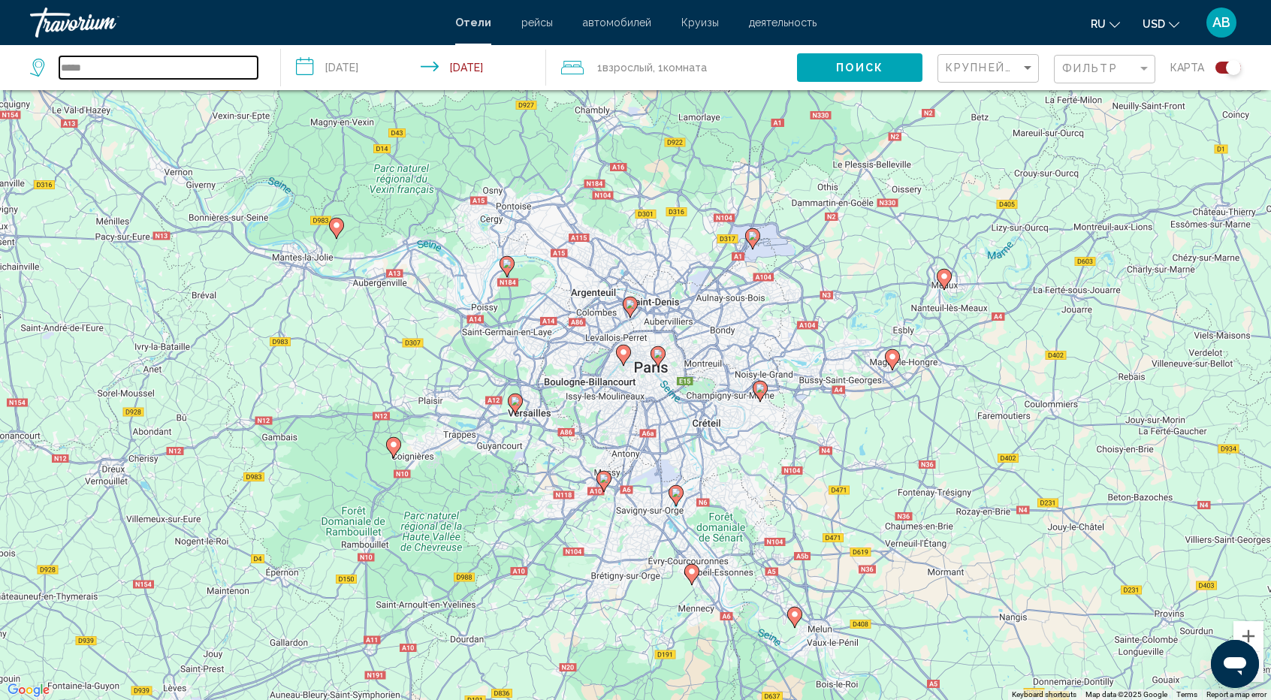
click at [147, 71] on input "*****" at bounding box center [158, 67] width 198 height 23
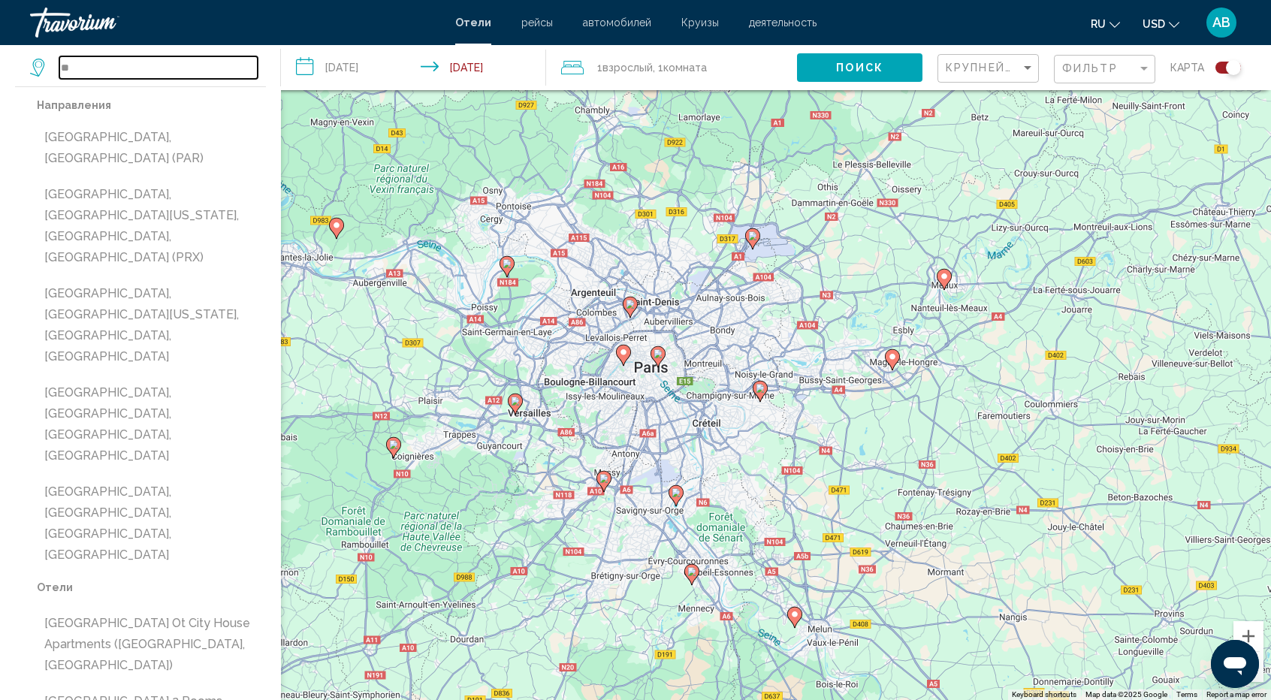
type input "*"
paste input "**********"
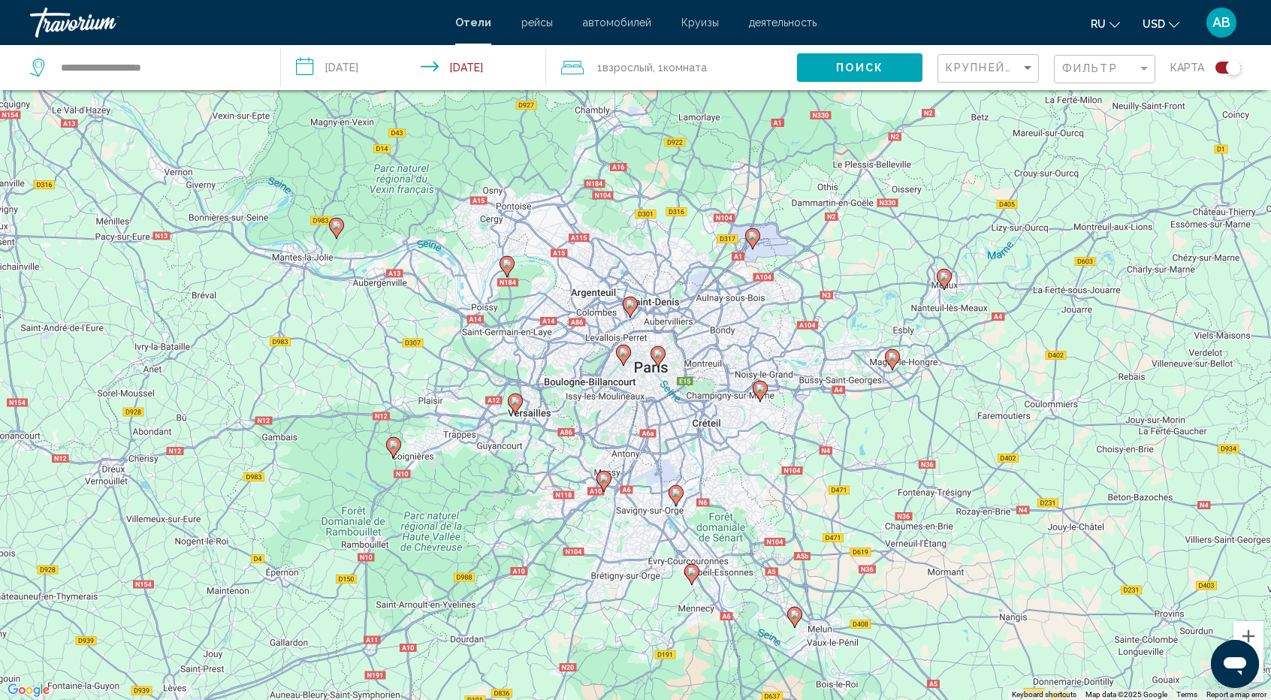
click at [378, 338] on div "To activate drag with keyboard, press Alt + Enter. Once in keyboard drag state,…" at bounding box center [635, 350] width 1271 height 700
click at [588, 347] on div "To activate drag with keyboard, press Alt + Enter. Once in keyboard drag state,…" at bounding box center [635, 350] width 1271 height 700
click at [1256, 681] on button "Zoom out" at bounding box center [1249, 667] width 30 height 30
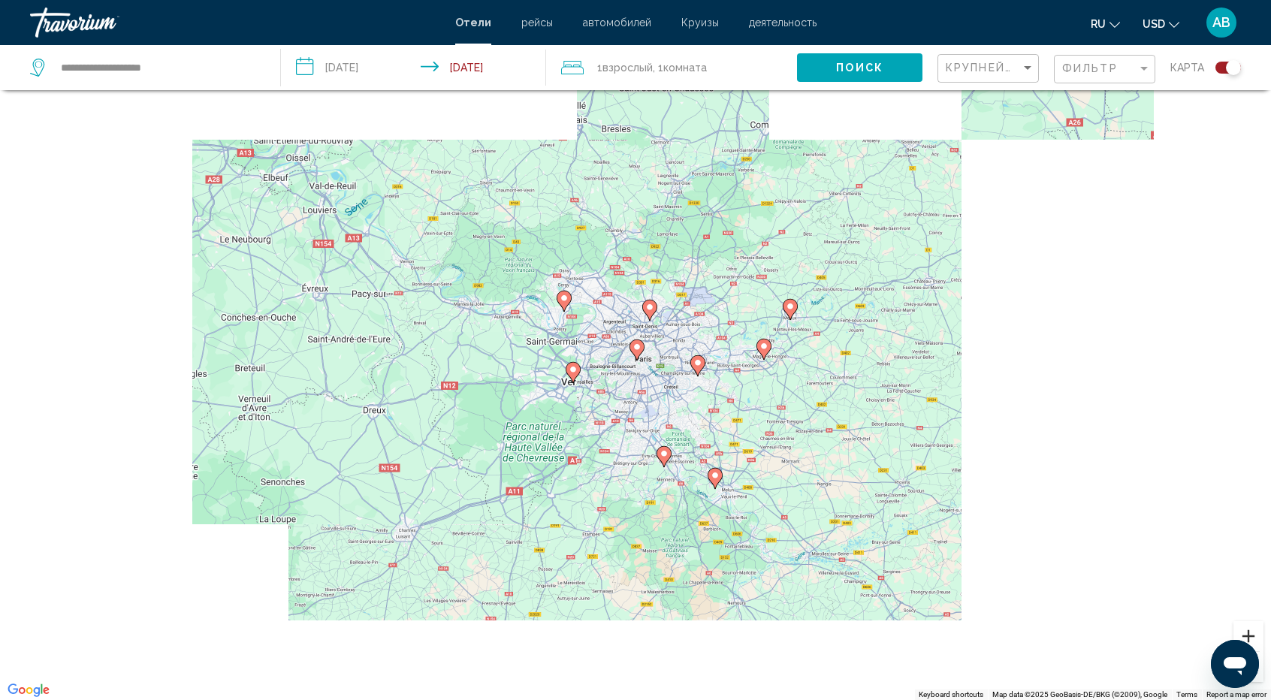
drag, startPoint x: 1256, startPoint y: 681, endPoint x: 1252, endPoint y: 633, distance: 48.3
click at [1252, 633] on div "Main content" at bounding box center [1249, 651] width 30 height 61
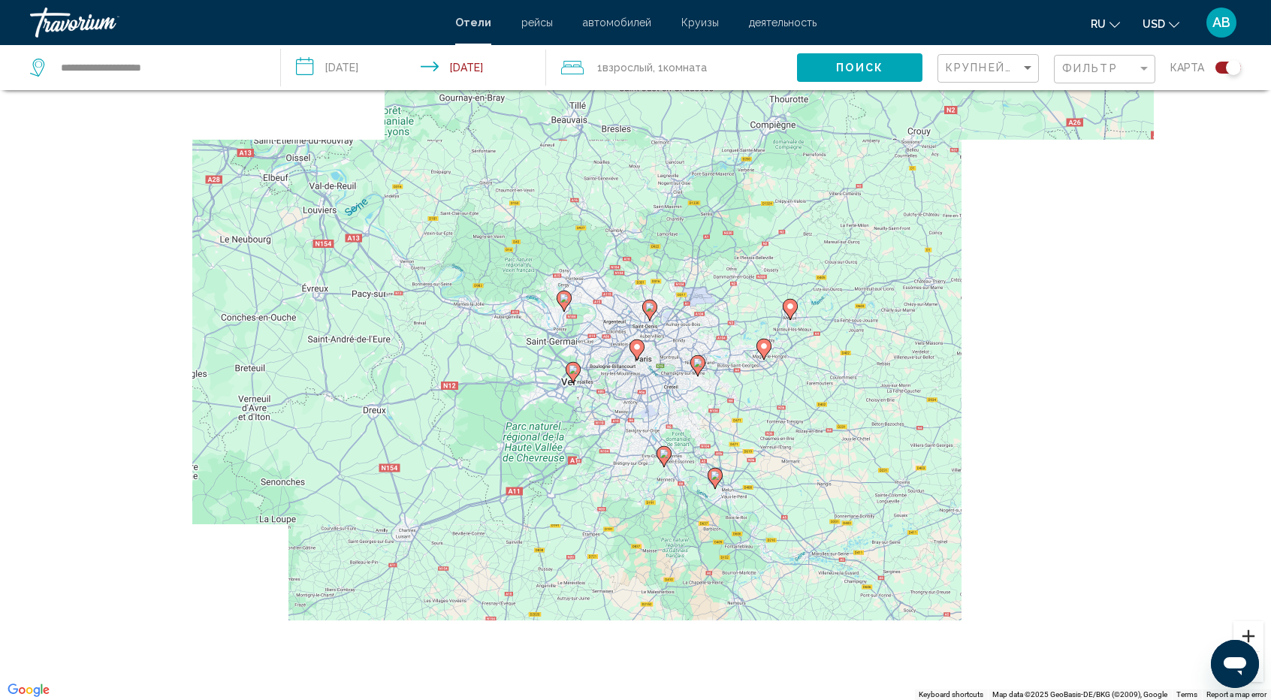
click at [1252, 633] on button "Zoom in" at bounding box center [1249, 636] width 30 height 30
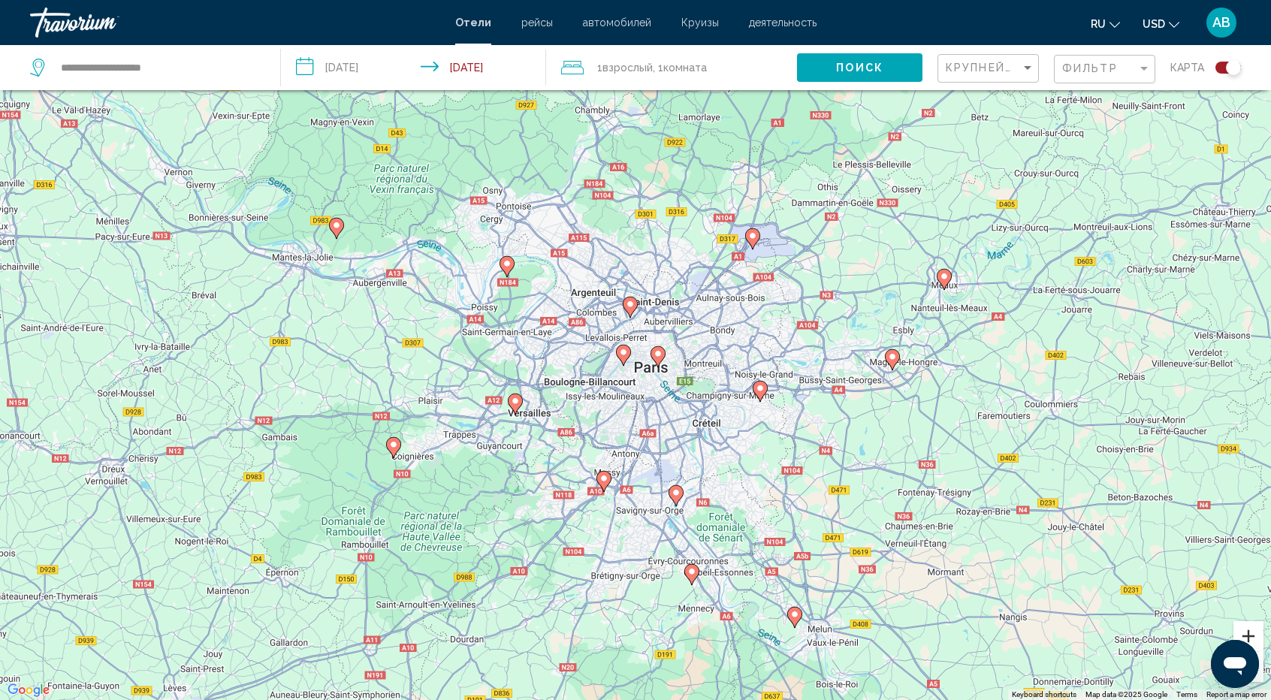
click at [1252, 633] on button "Zoom in" at bounding box center [1249, 636] width 30 height 30
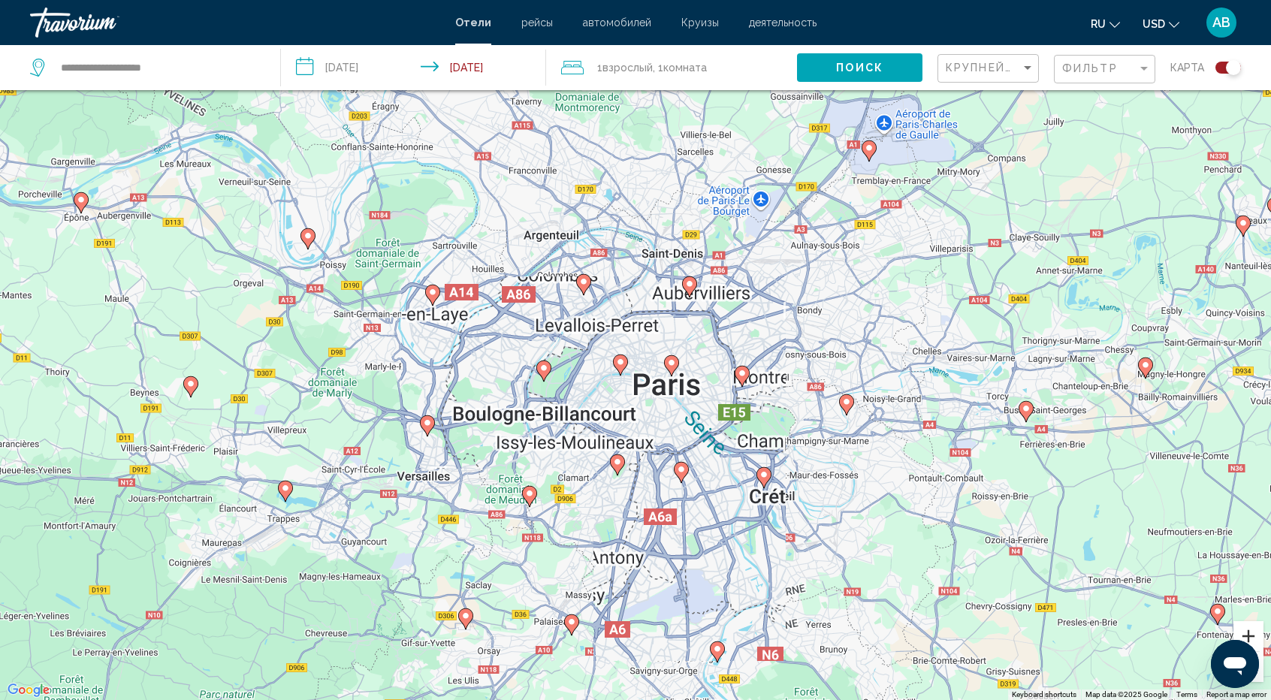
click at [1252, 633] on button "Zoom in" at bounding box center [1249, 636] width 30 height 30
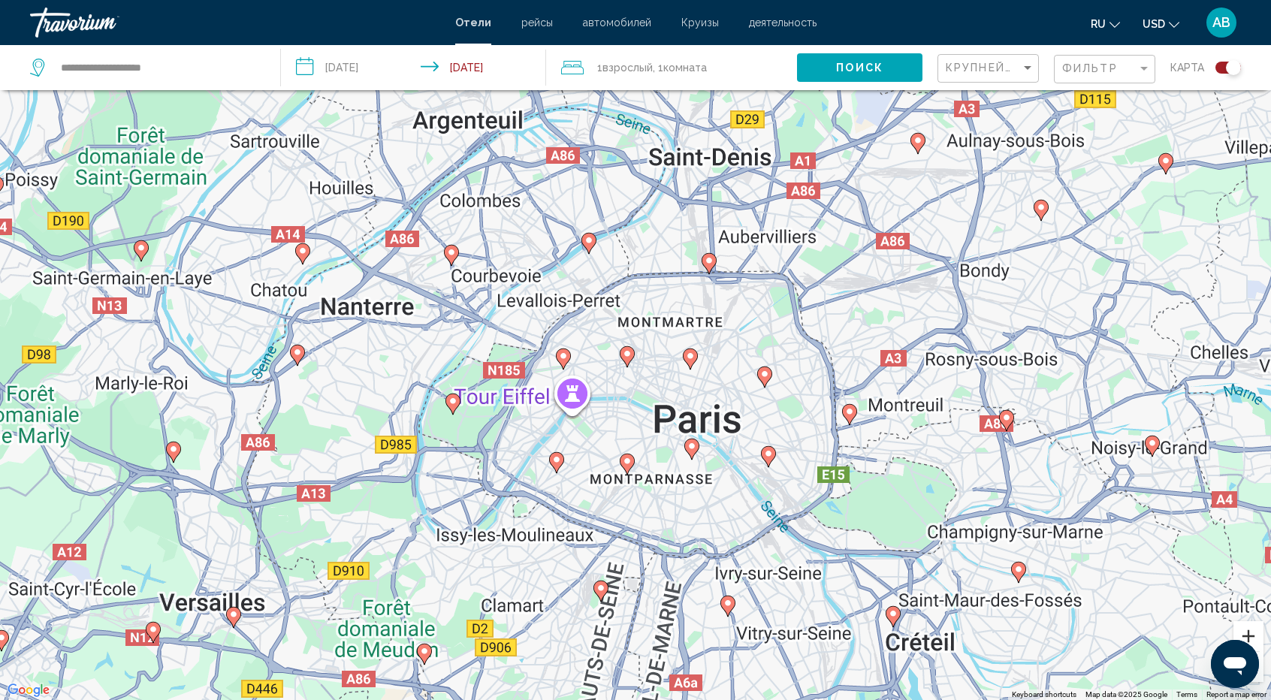
click at [1252, 633] on button "Zoom in" at bounding box center [1249, 636] width 30 height 30
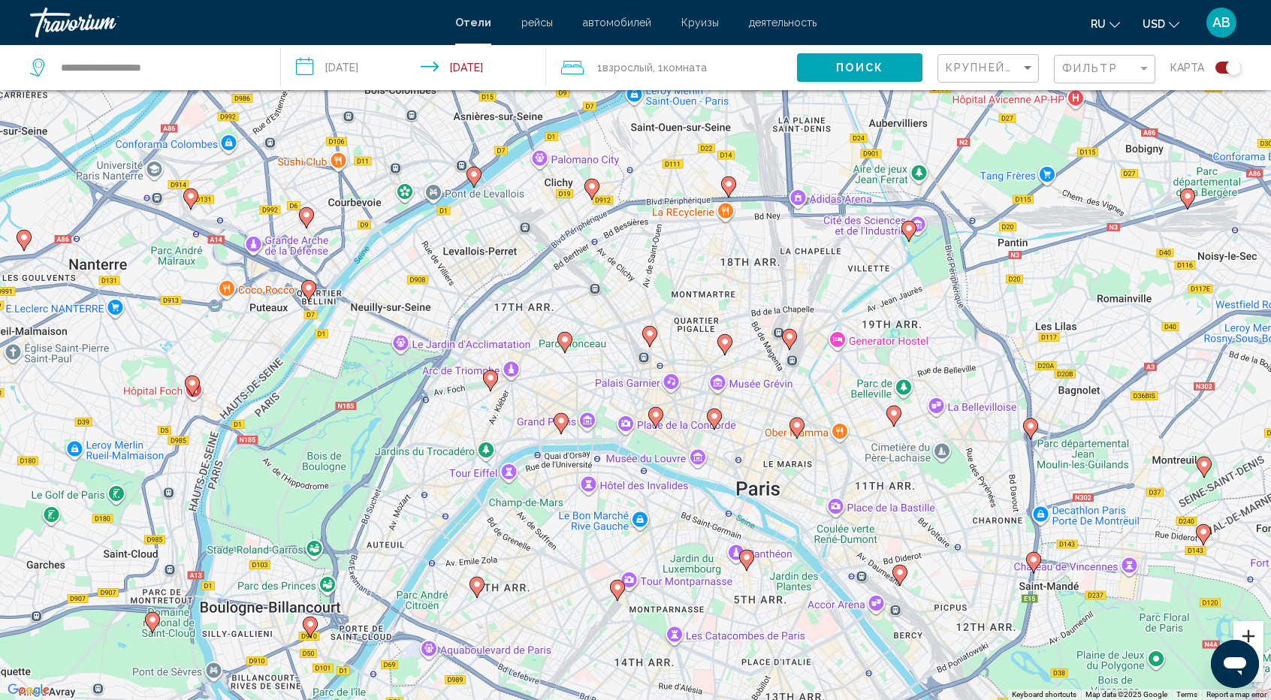
click at [1252, 633] on button "Zoom in" at bounding box center [1249, 636] width 30 height 30
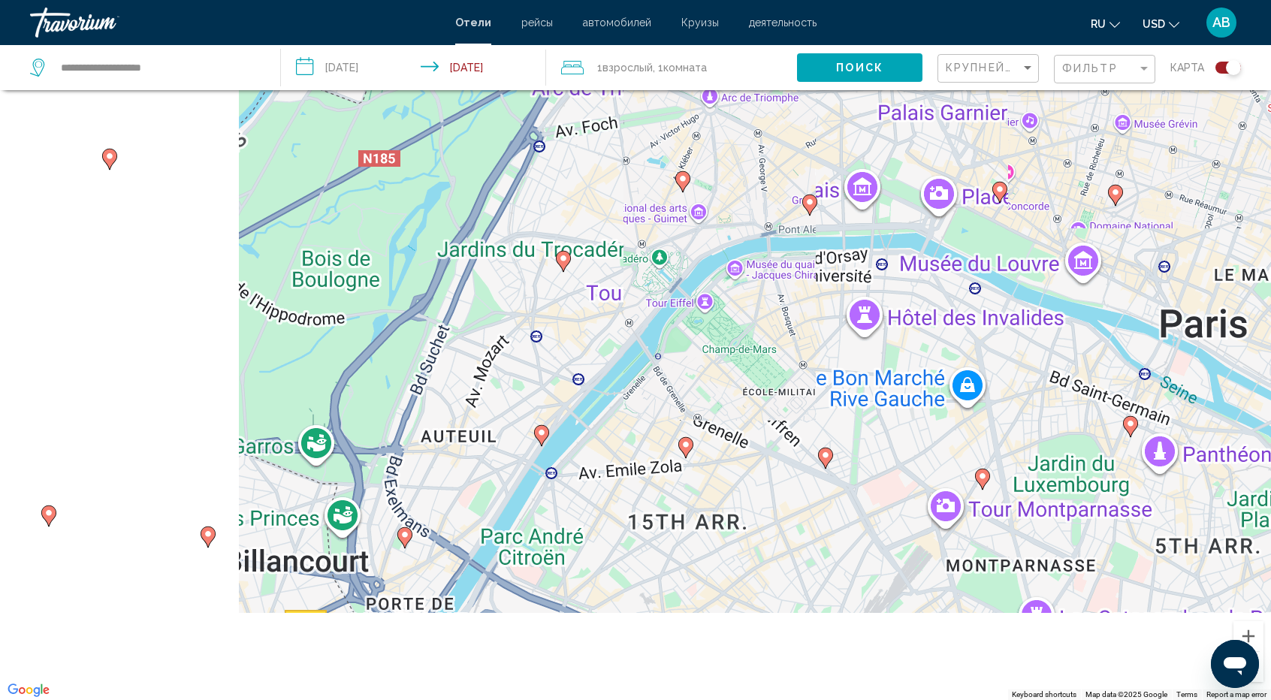
drag, startPoint x: 742, startPoint y: 516, endPoint x: 1066, endPoint y: 210, distance: 445.9
click at [1066, 210] on div "To activate drag with keyboard, press Alt + Enter. Once in keyboard drag state,…" at bounding box center [635, 350] width 1271 height 700
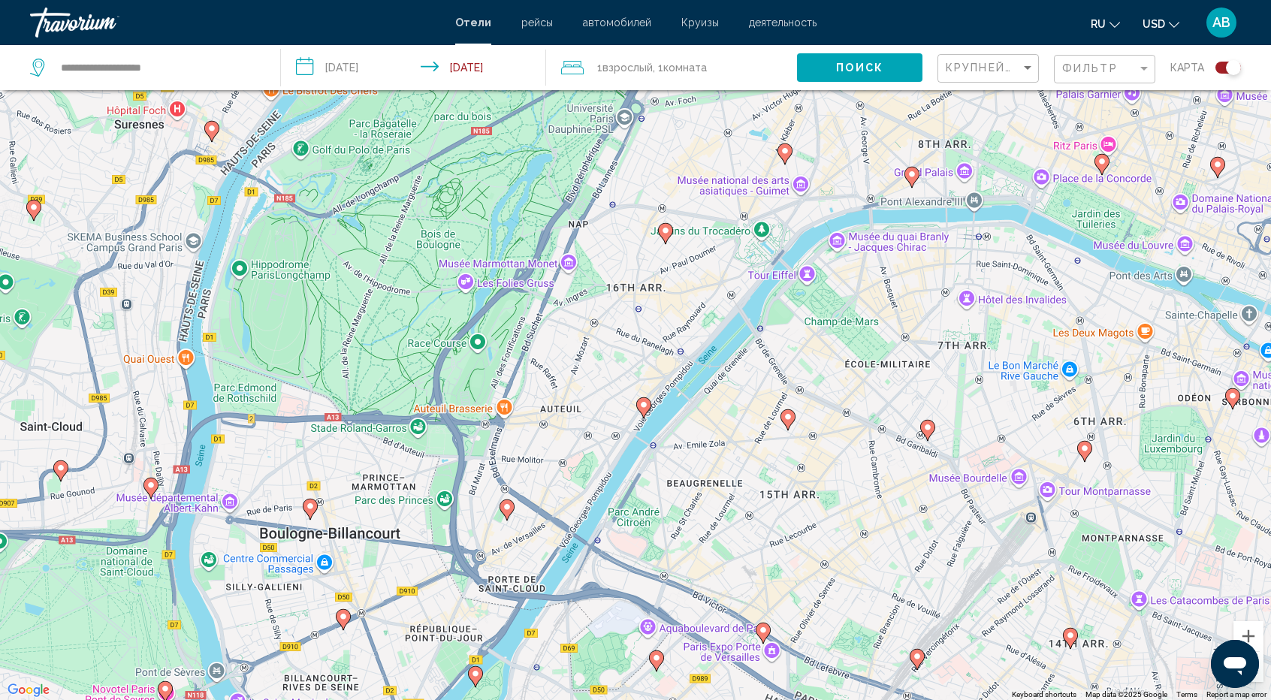
drag, startPoint x: 739, startPoint y: 259, endPoint x: 869, endPoint y: 254, distance: 129.3
click at [869, 254] on div "To activate drag with keyboard, press Alt + Enter. Once in keyboard drag state,…" at bounding box center [635, 350] width 1271 height 700
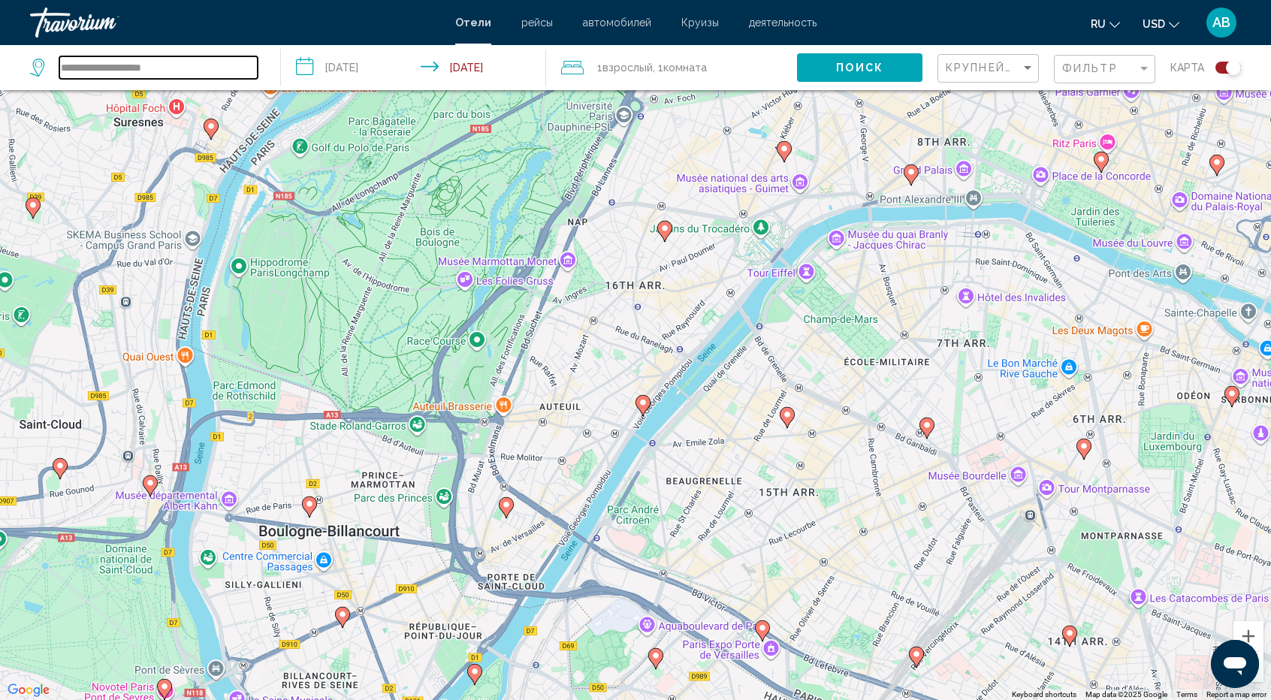
drag, startPoint x: 174, startPoint y: 73, endPoint x: 0, endPoint y: 72, distance: 174.3
click at [0, 72] on app-destination-search "**********" at bounding box center [140, 67] width 281 height 45
paste input "Search widget"
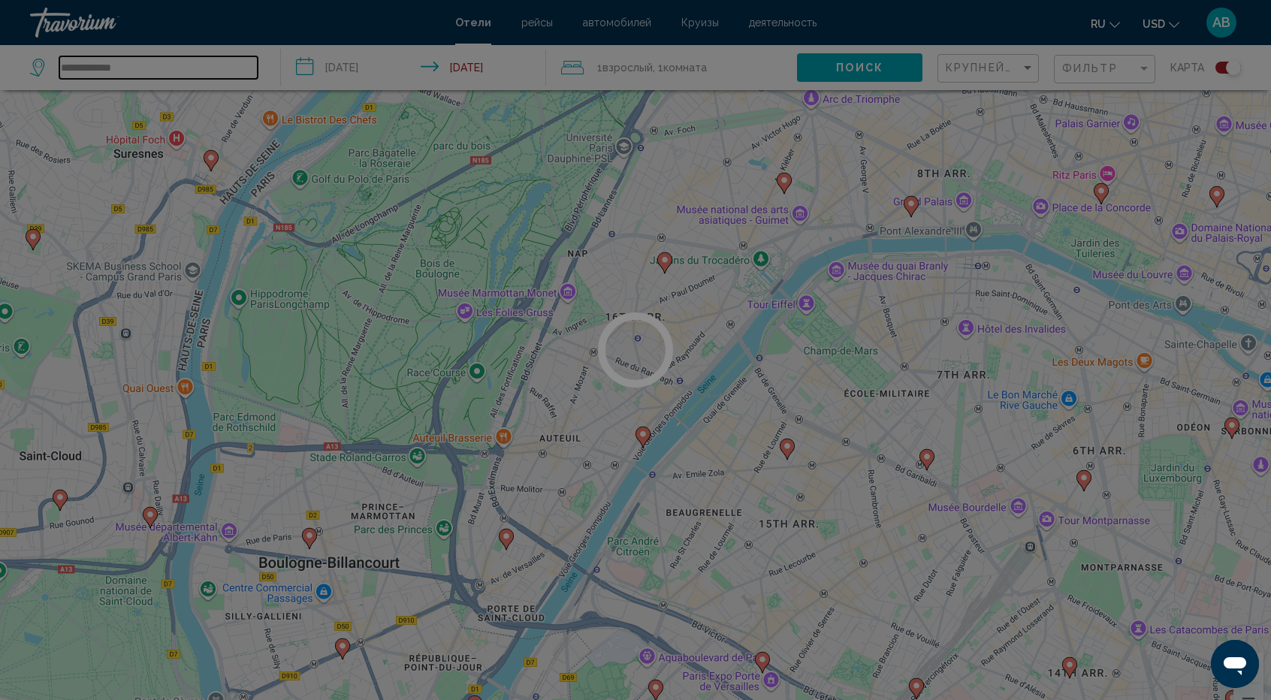
scroll to position [58, 0]
type input "**********"
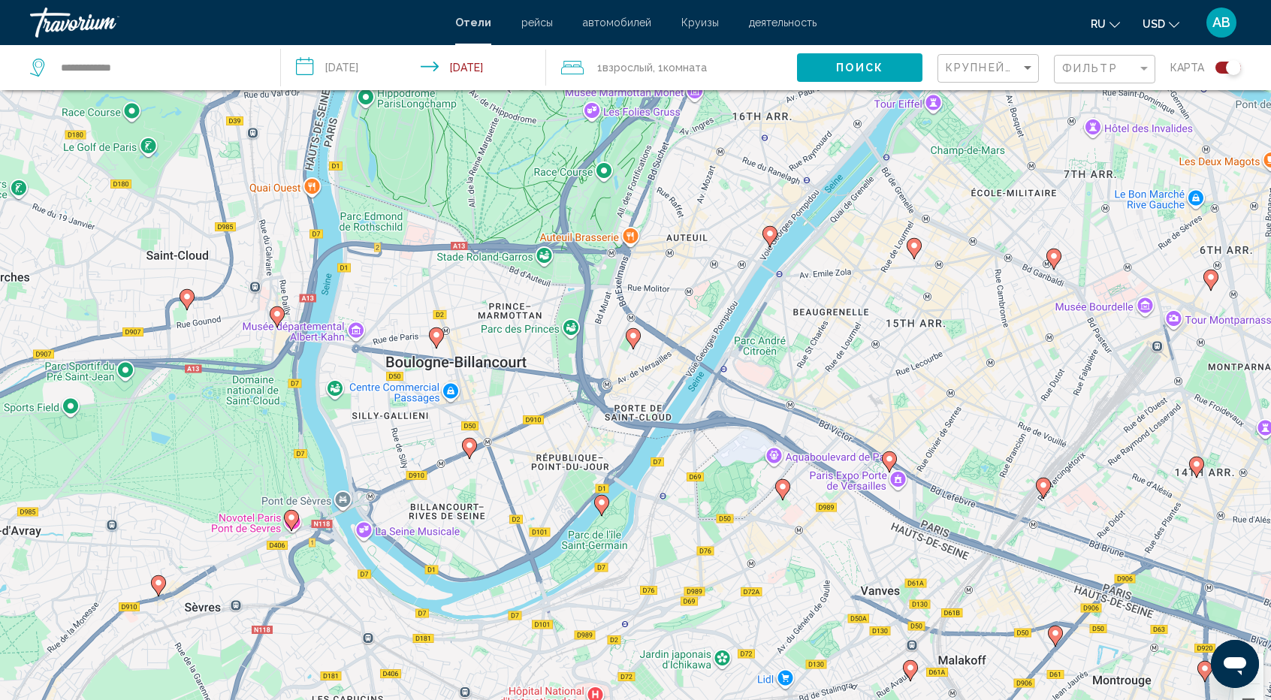
drag, startPoint x: 703, startPoint y: 267, endPoint x: 828, endPoint y: 65, distance: 236.9
click at [828, 65] on div "**********" at bounding box center [635, 427] width 1271 height 790
click at [483, 342] on div "To activate drag with keyboard, press Alt + Enter. Once in keyboard drag state,…" at bounding box center [635, 382] width 1271 height 700
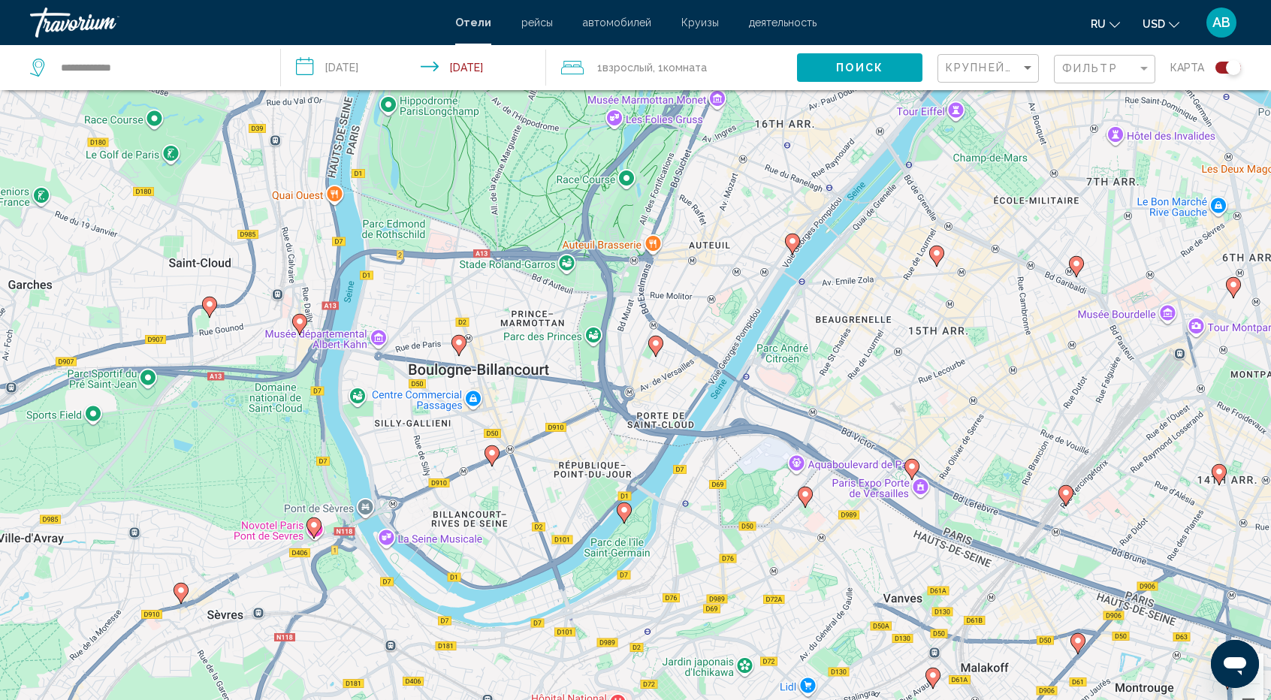
drag, startPoint x: 483, startPoint y: 342, endPoint x: 506, endPoint y: 349, distance: 24.5
click at [506, 349] on div "To activate drag with keyboard, press Alt + Enter. Once in keyboard drag state,…" at bounding box center [635, 382] width 1271 height 700
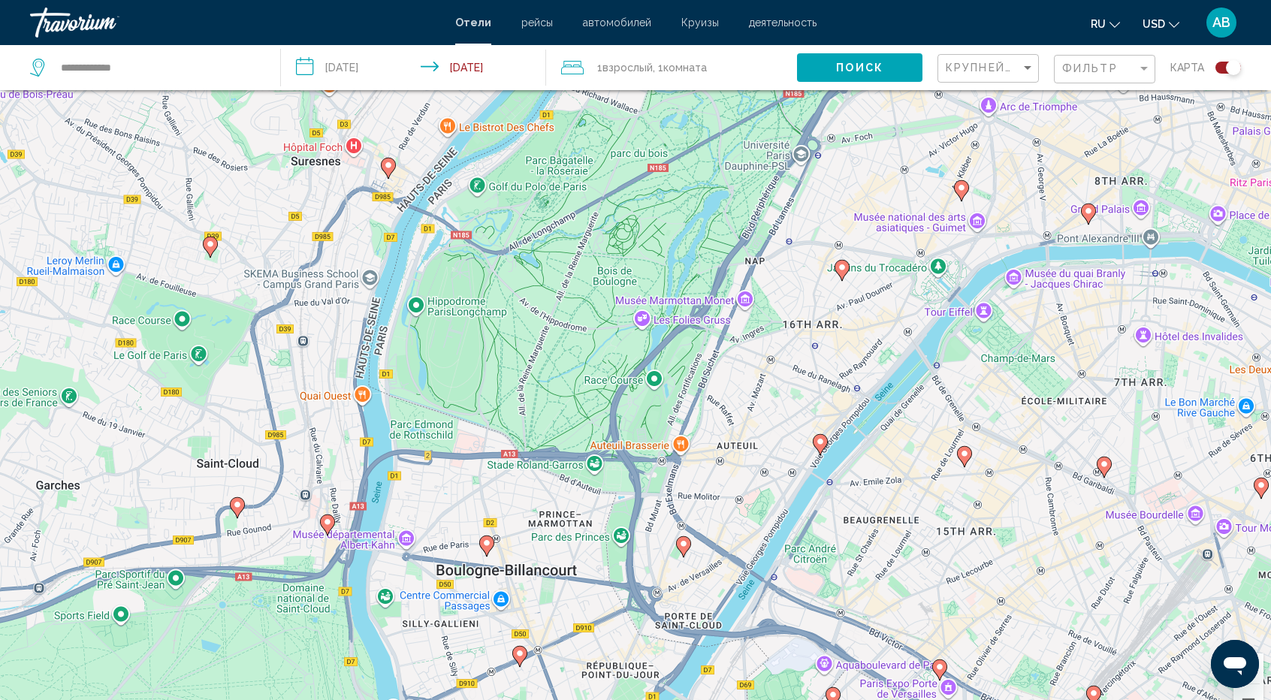
drag, startPoint x: 506, startPoint y: 349, endPoint x: 538, endPoint y: 545, distance: 197.9
click at [538, 545] on div "To activate drag with keyboard, press Alt + Enter. Once in keyboard drag state,…" at bounding box center [635, 382] width 1271 height 700
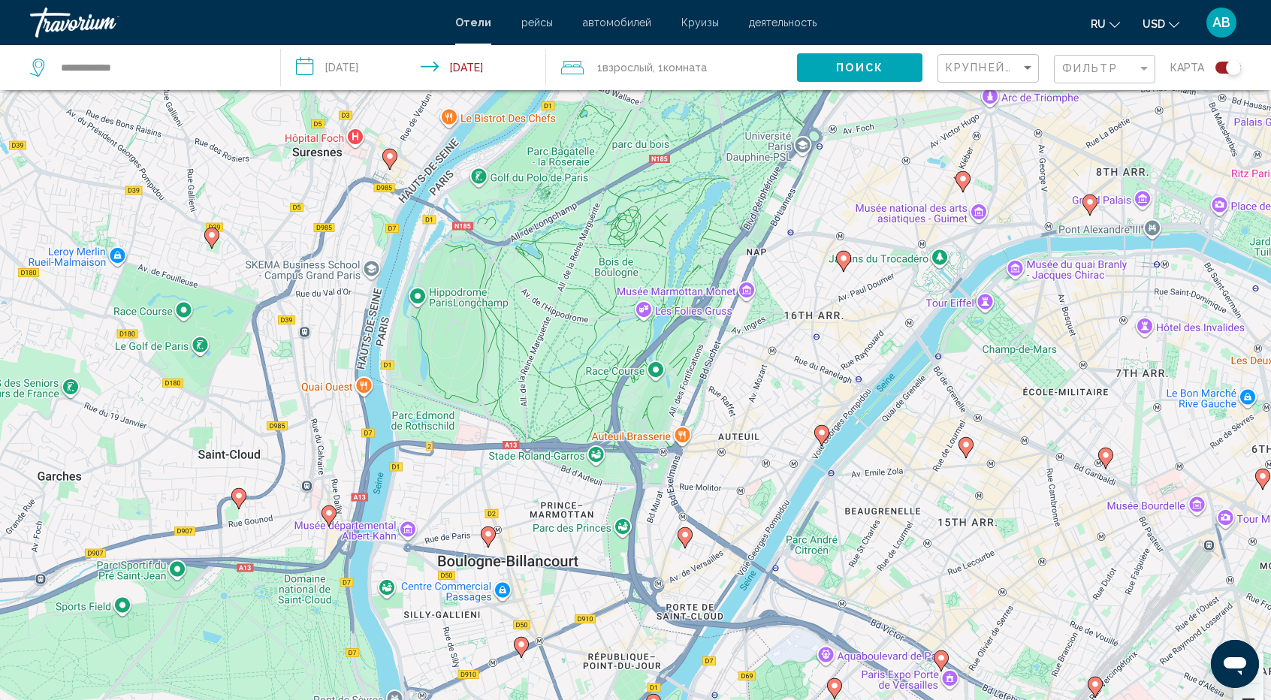
click at [1249, 696] on button "Zoom out" at bounding box center [1249, 699] width 30 height 30
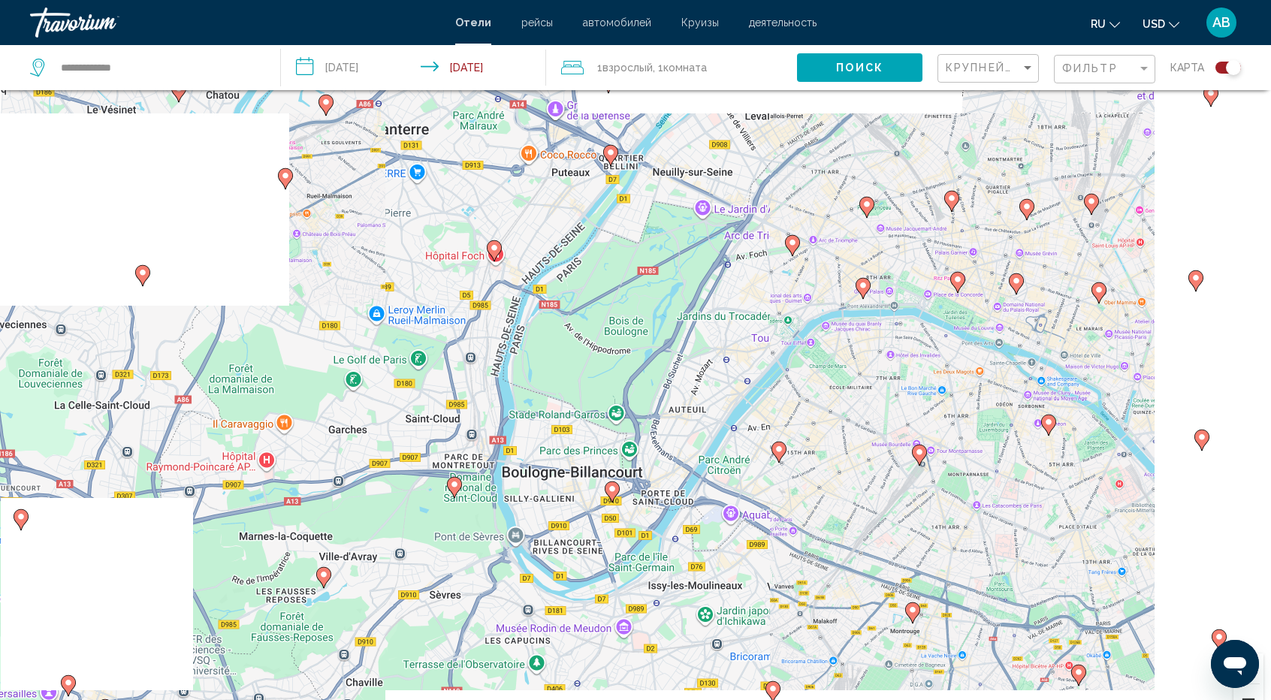
click at [1249, 696] on button "Zoom out" at bounding box center [1249, 699] width 30 height 30
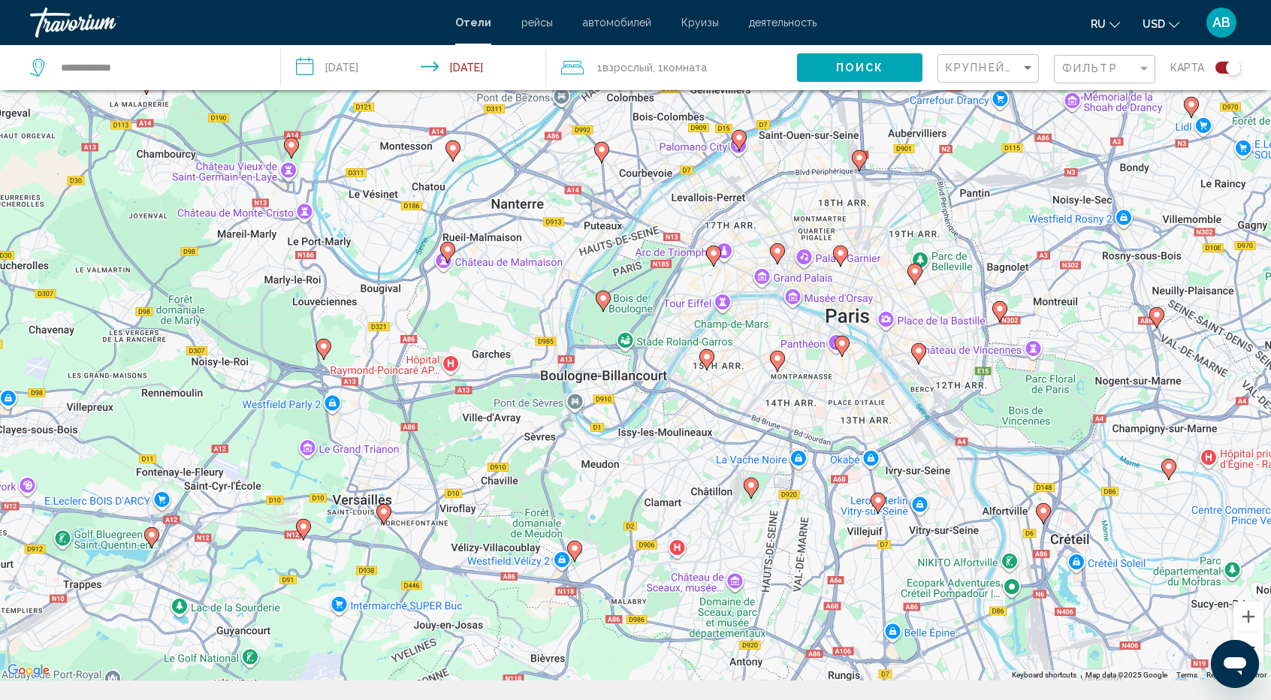
scroll to position [110, 0]
click at [1245, 619] on button "Zoom in" at bounding box center [1249, 616] width 30 height 30
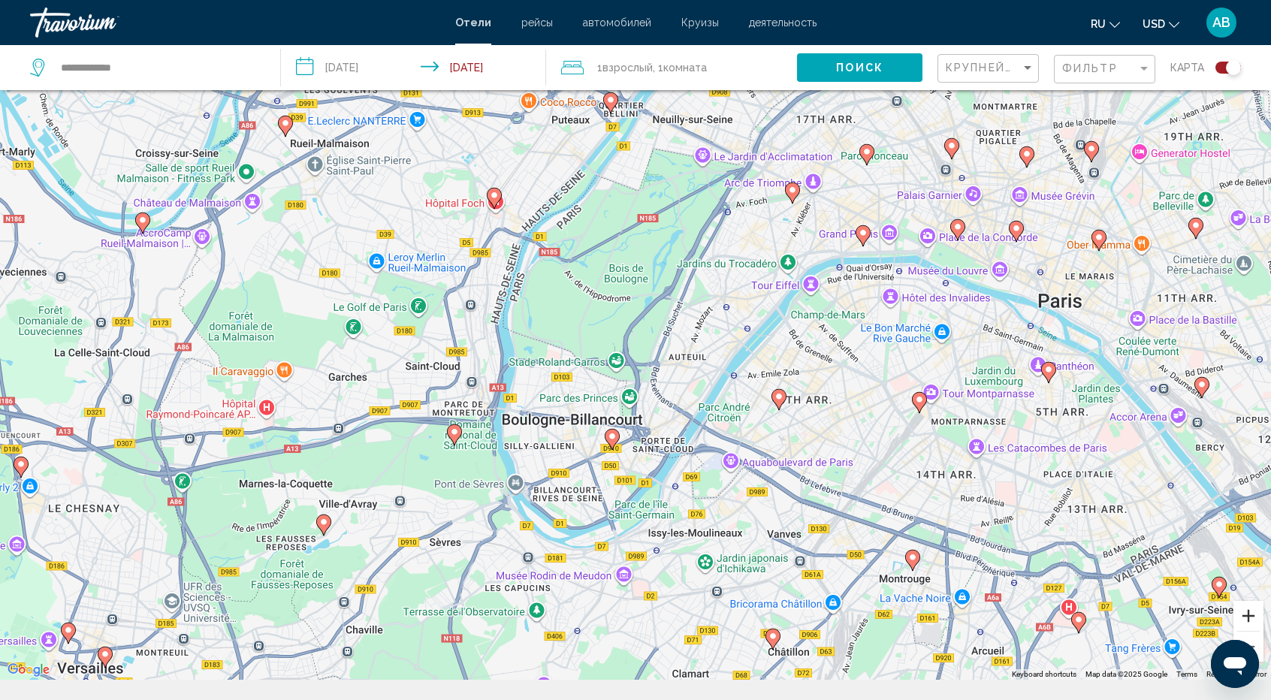
click at [1251, 615] on button "Zoom in" at bounding box center [1249, 616] width 30 height 30
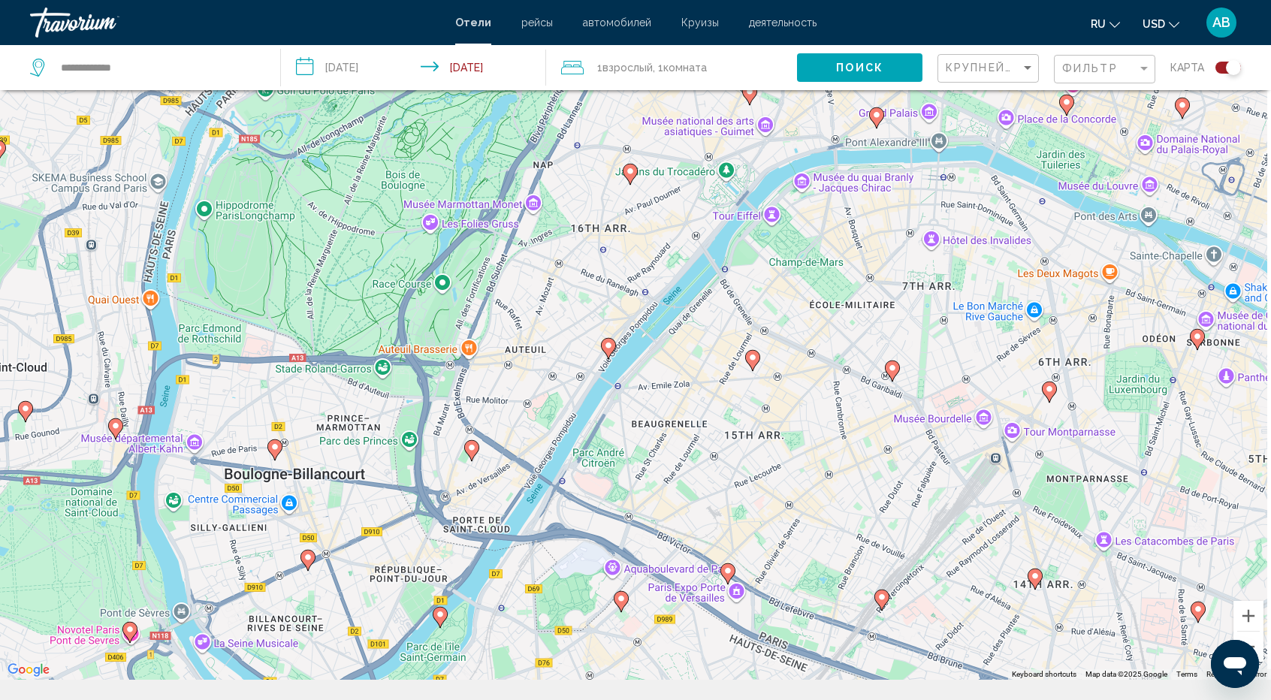
drag, startPoint x: 1065, startPoint y: 473, endPoint x: 851, endPoint y: 438, distance: 217.6
click at [851, 438] on div "To activate drag with keyboard, press Alt + Enter. Once in keyboard drag state,…" at bounding box center [635, 330] width 1271 height 700
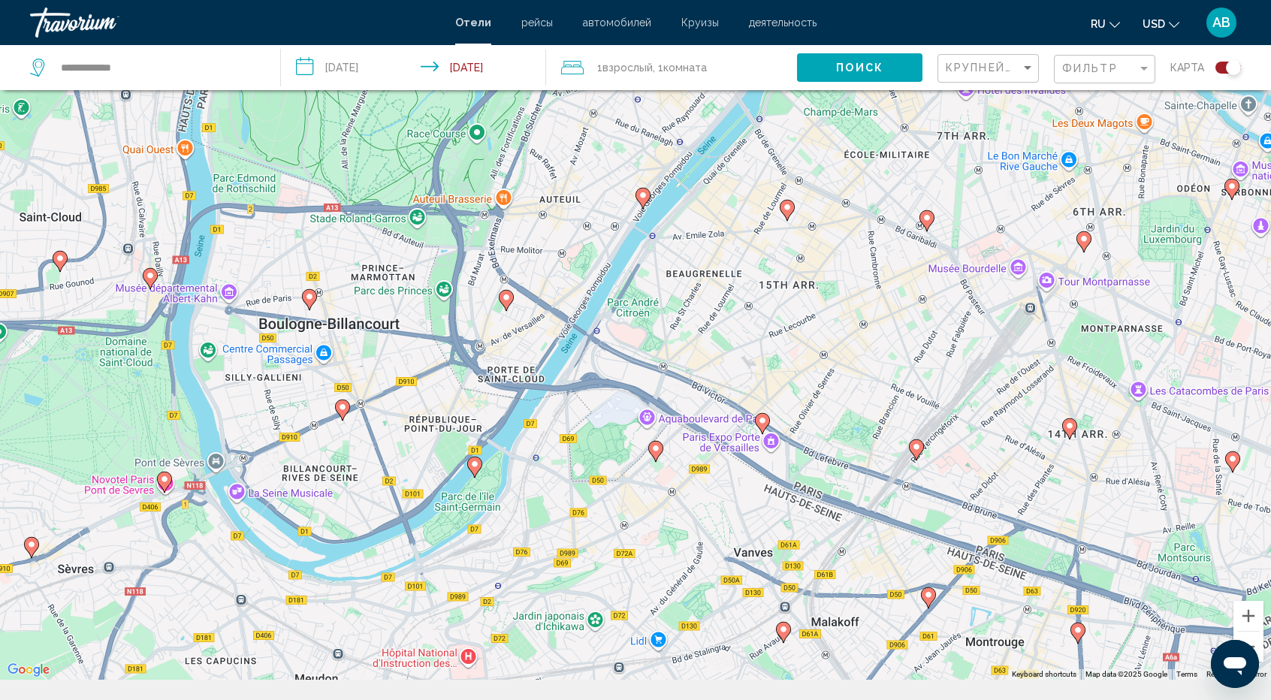
drag, startPoint x: 906, startPoint y: 392, endPoint x: 944, endPoint y: 231, distance: 165.9
click at [944, 231] on div "To activate drag with keyboard, press Alt + Enter. Once in keyboard drag state,…" at bounding box center [635, 330] width 1271 height 700
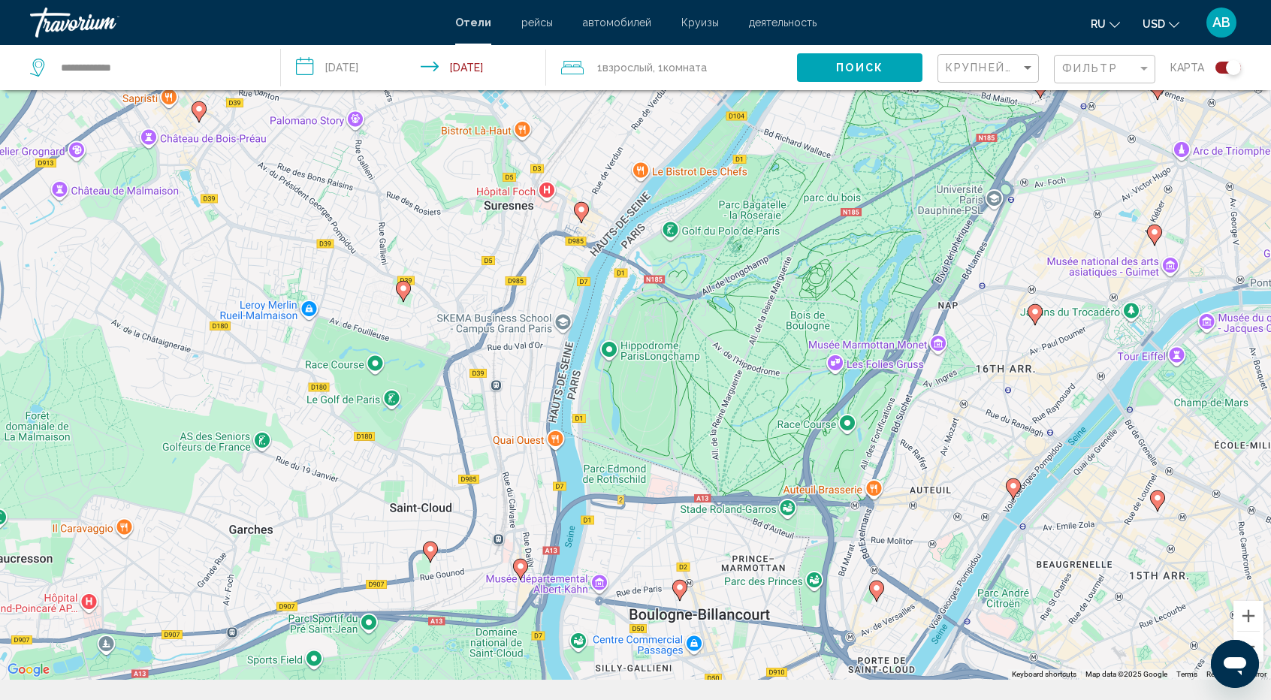
drag, startPoint x: 645, startPoint y: 276, endPoint x: 1029, endPoint y: 589, distance: 495.7
click at [1029, 589] on div "To activate drag with keyboard, press Alt + Enter. Once in keyboard drag state,…" at bounding box center [635, 330] width 1271 height 700
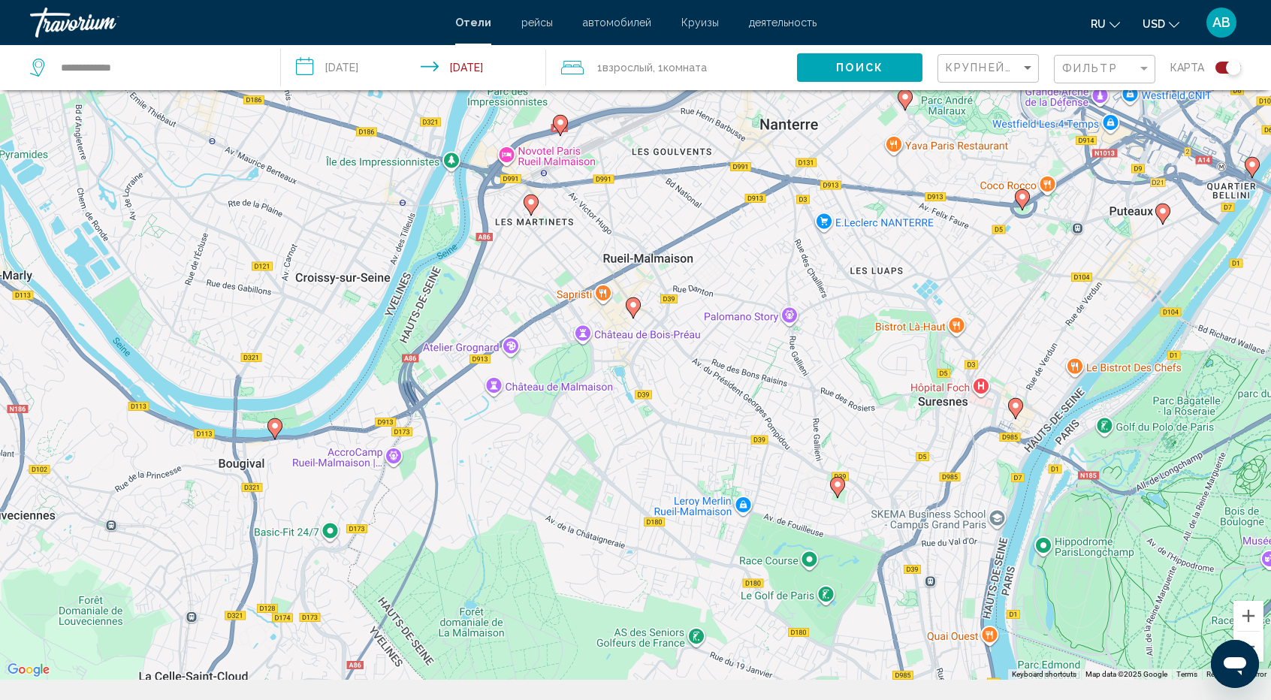
drag, startPoint x: 617, startPoint y: 418, endPoint x: 1014, endPoint y: 615, distance: 443.9
click at [1014, 615] on div "To activate drag with keyboard, press Alt + Enter. Once in keyboard drag state,…" at bounding box center [635, 330] width 1271 height 700
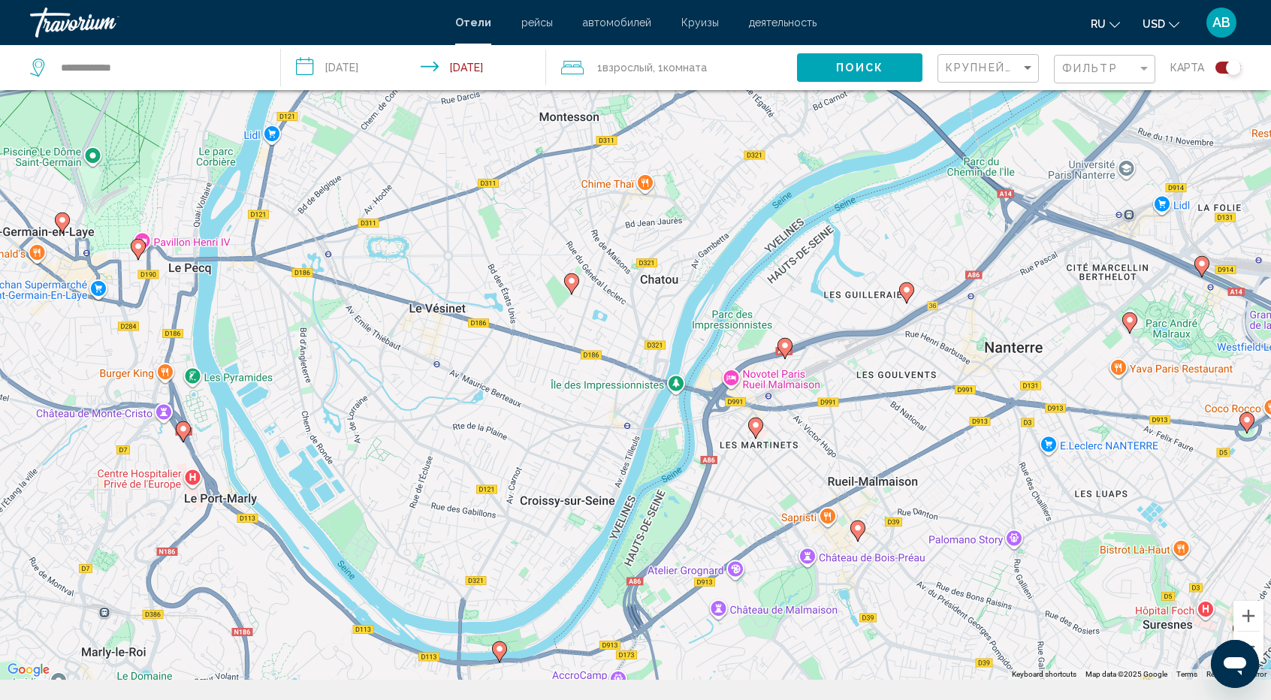
drag, startPoint x: 697, startPoint y: 388, endPoint x: 921, endPoint y: 609, distance: 314.5
click at [921, 609] on div "To activate drag with keyboard, press Alt + Enter. Once in keyboard drag state,…" at bounding box center [635, 330] width 1271 height 700
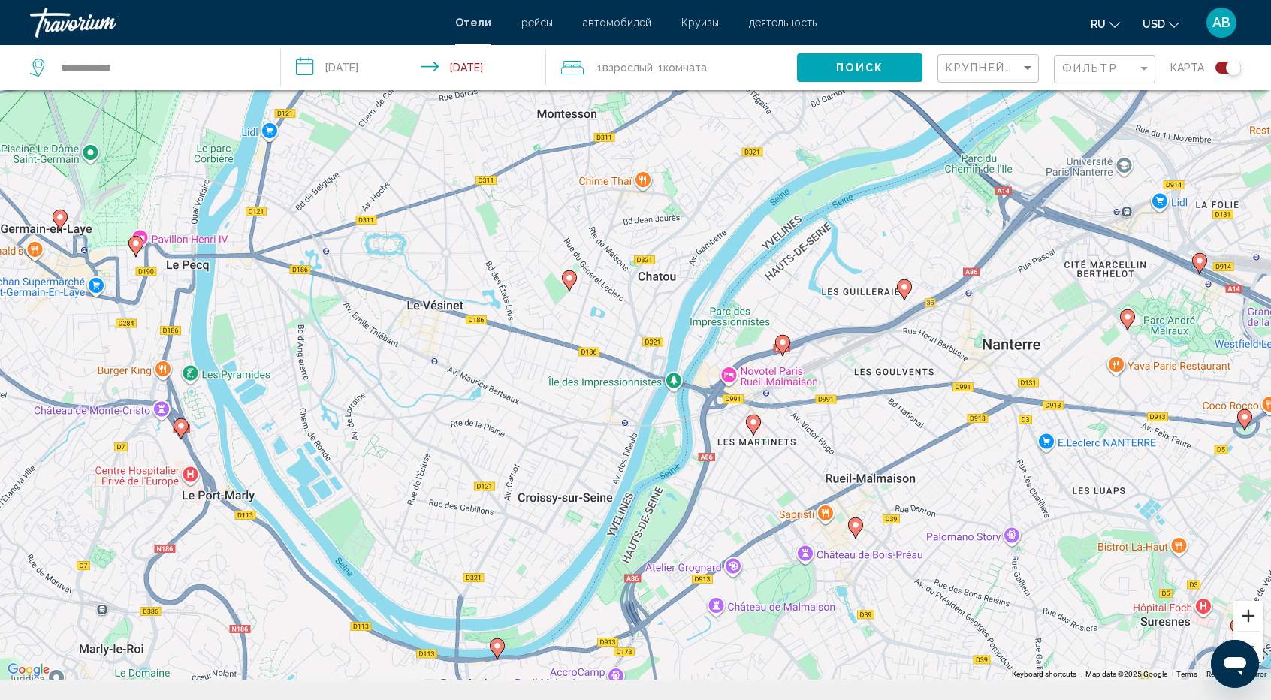
click at [1246, 617] on button "Zoom in" at bounding box center [1249, 616] width 30 height 30
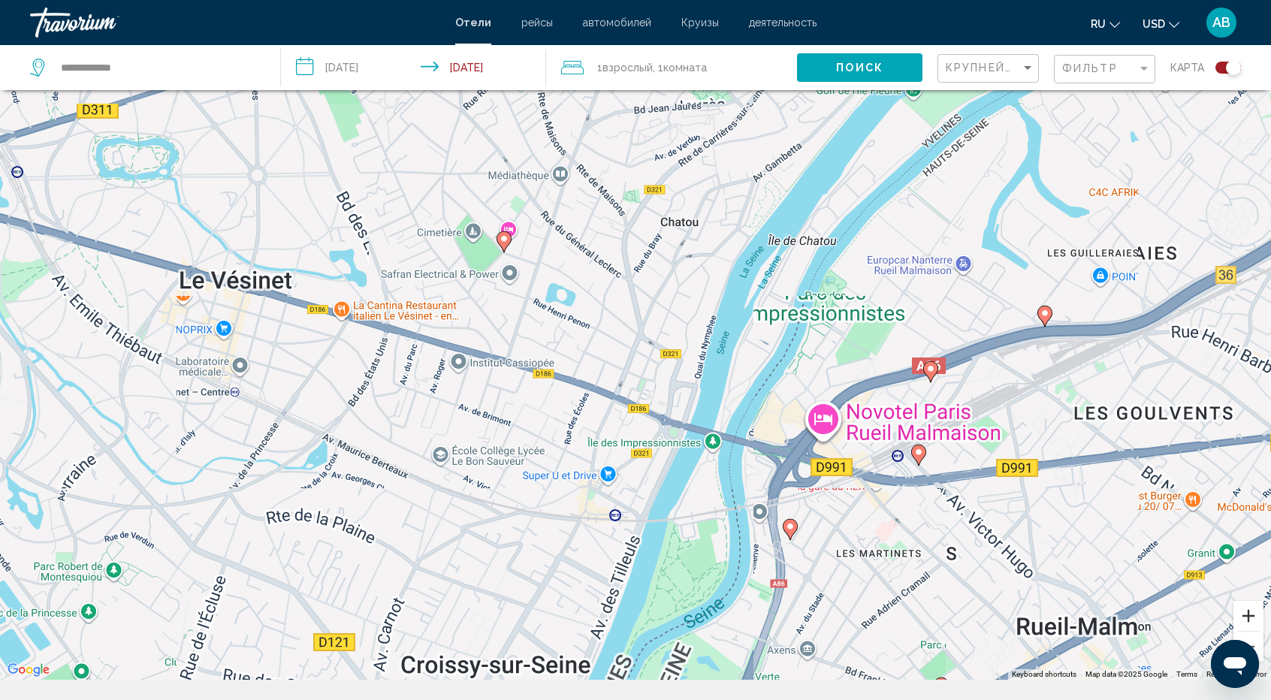
click at [1246, 617] on button "Zoom in" at bounding box center [1249, 616] width 30 height 30
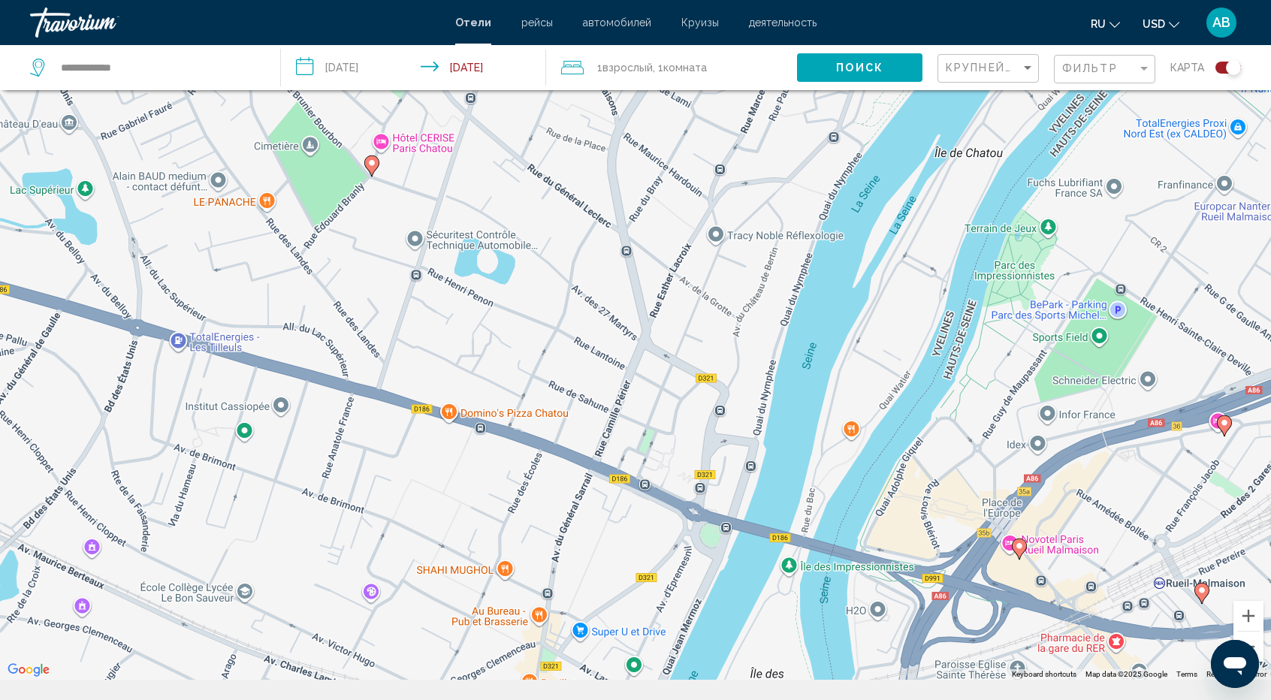
click at [1255, 650] on div "Open messaging window" at bounding box center [1235, 664] width 45 height 45
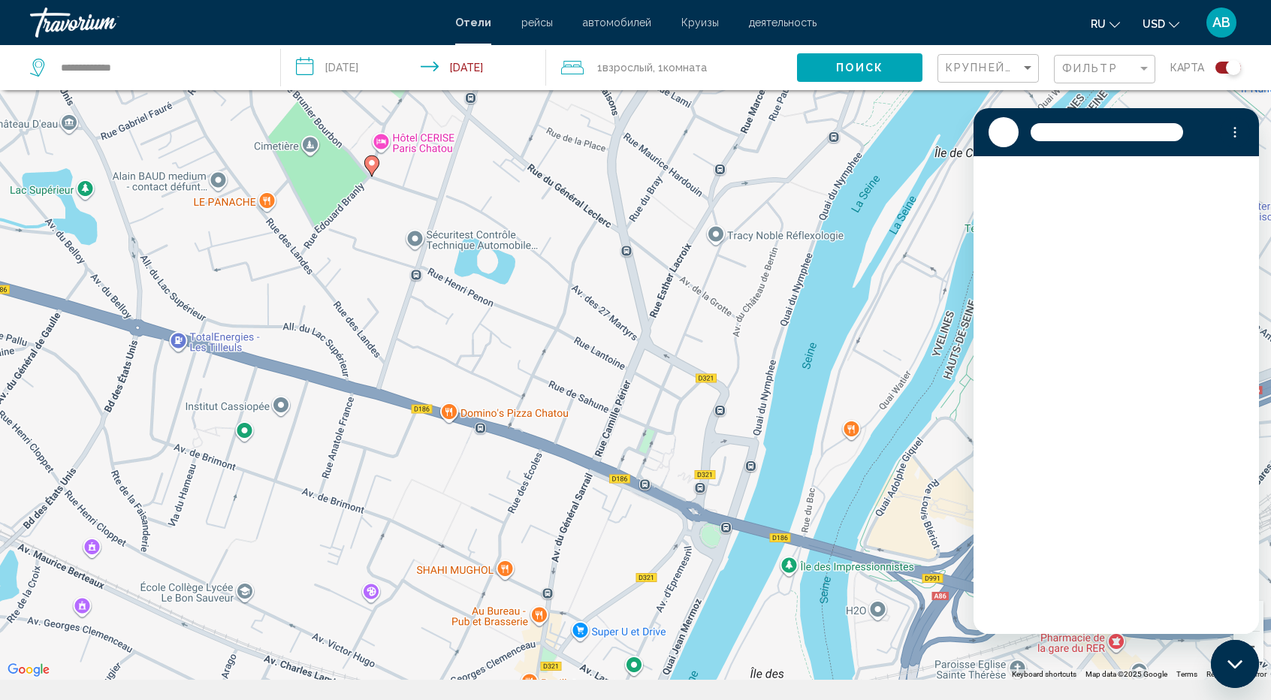
scroll to position [0, 0]
click at [882, 297] on div "To activate drag with keyboard, press Alt + Enter. Once in keyboard drag state,…" at bounding box center [635, 330] width 1271 height 700
click at [1237, 657] on div "Close messaging window" at bounding box center [1235, 664] width 45 height 45
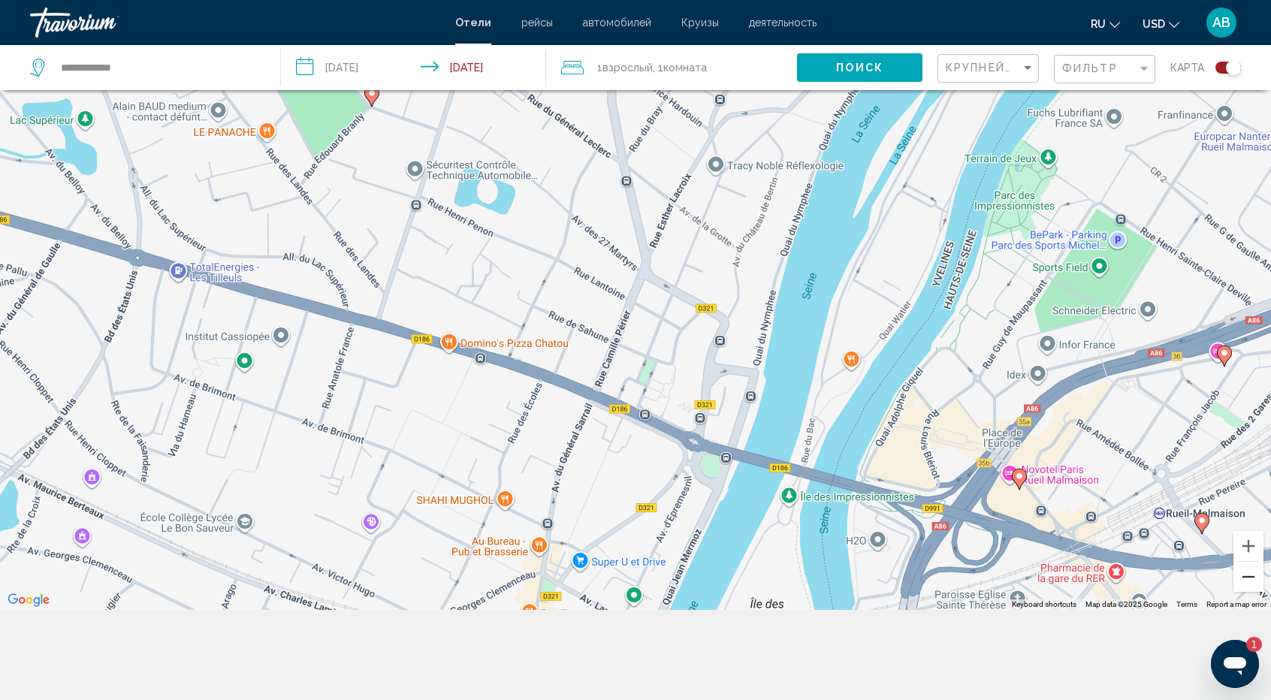
click at [1250, 576] on button "Zoom out" at bounding box center [1249, 577] width 30 height 30
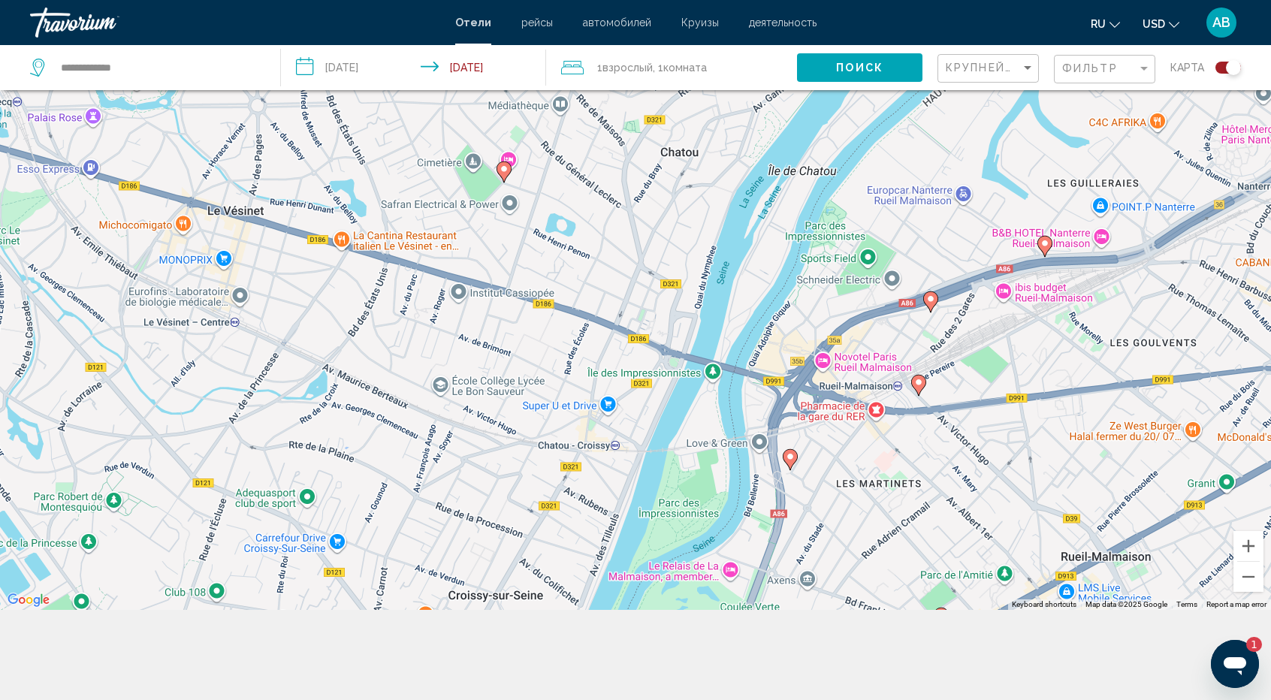
click at [1256, 642] on div "1" at bounding box center [1254, 644] width 16 height 15
type textarea "*"
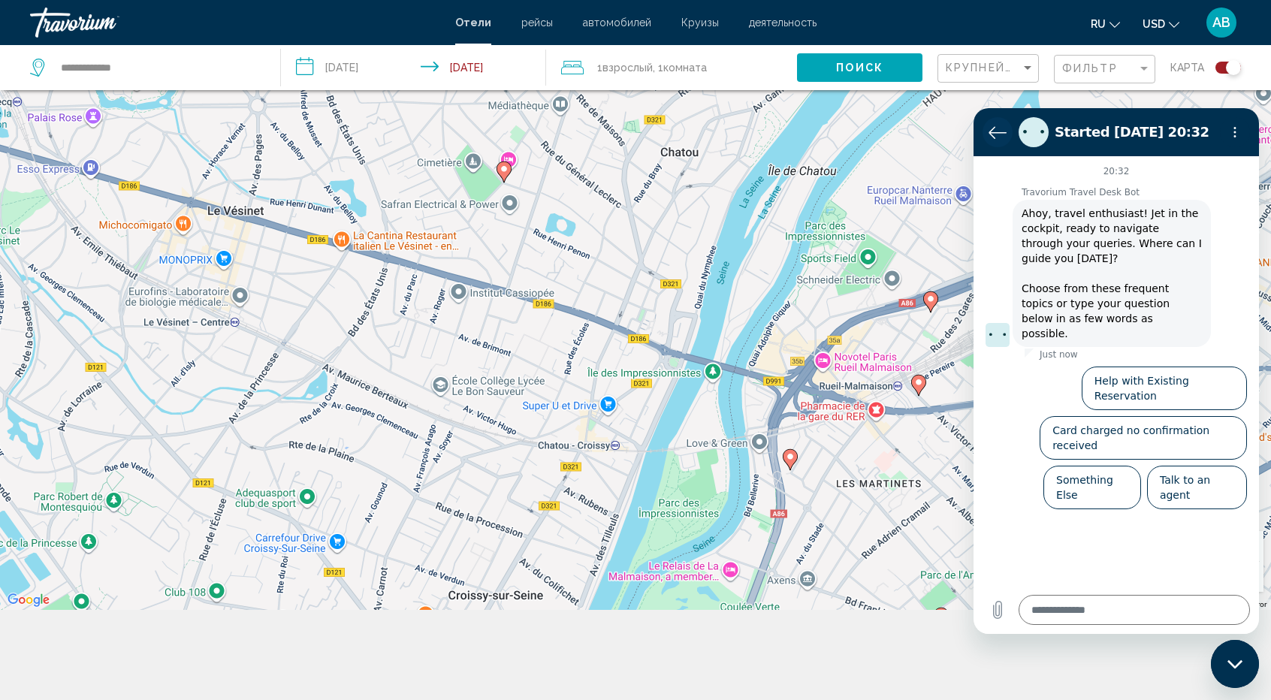
click at [993, 141] on icon "Back to the conversation list" at bounding box center [998, 132] width 18 height 18
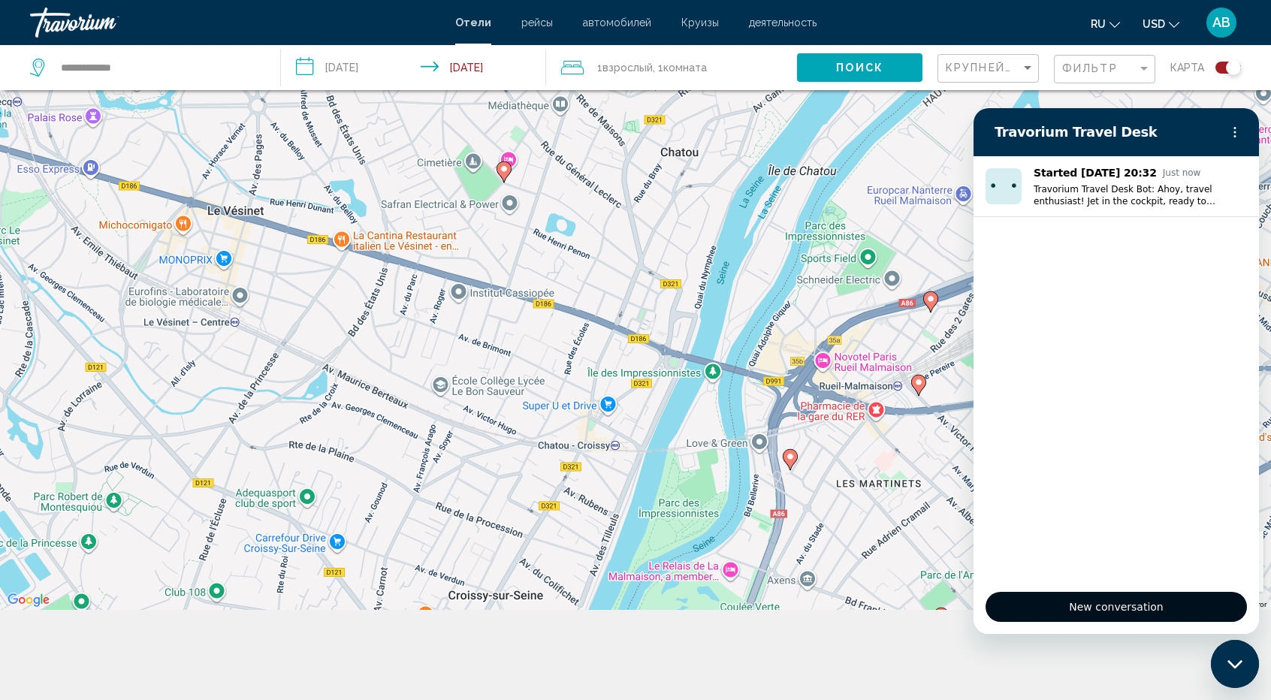
click at [1130, 600] on span "New conversation" at bounding box center [1117, 607] width 236 height 18
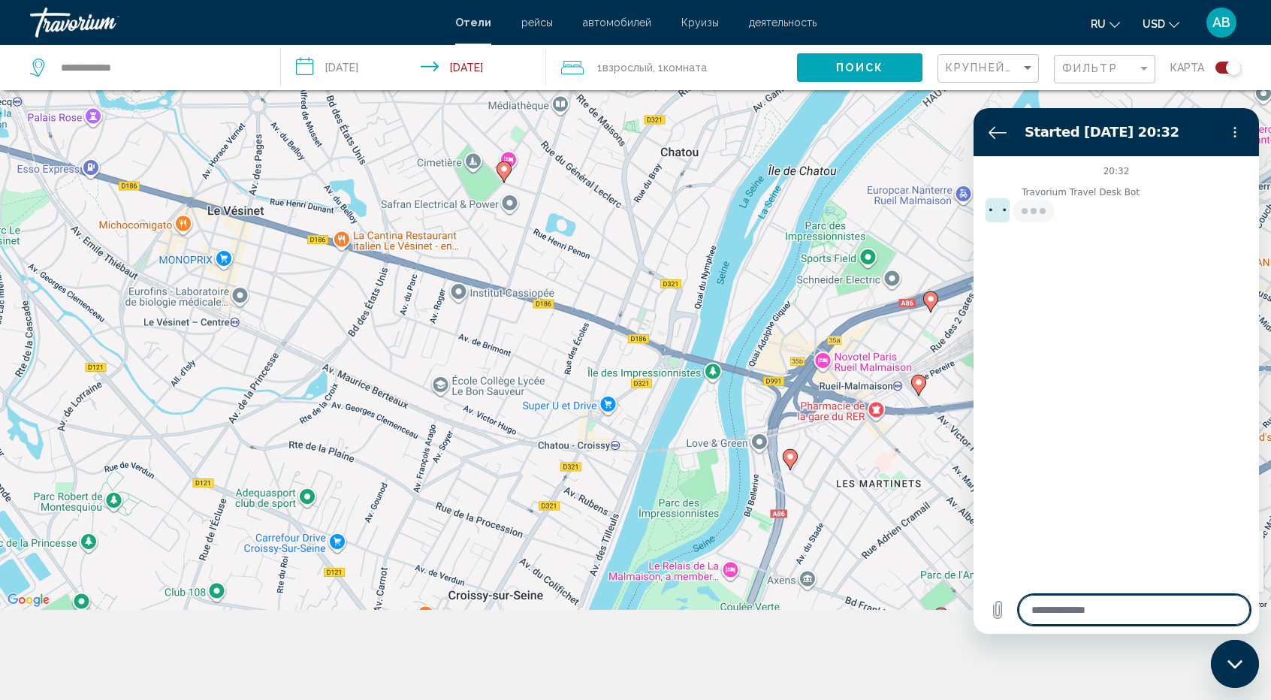
click at [1130, 600] on textarea at bounding box center [1134, 610] width 231 height 30
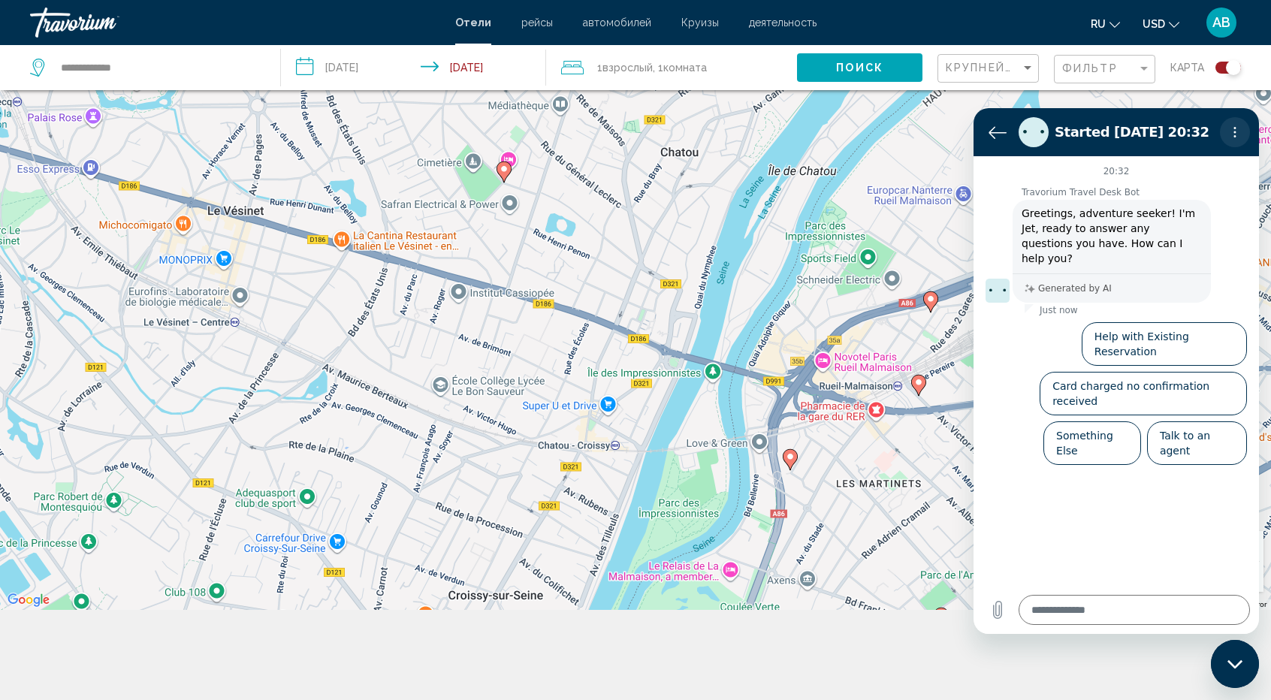
click at [1237, 136] on icon "Options menu" at bounding box center [1235, 132] width 12 height 12
click at [1207, 174] on label "Toggle sound notifications" at bounding box center [1222, 175] width 30 height 15
type textarea "*"
click at [990, 141] on icon "Back to the conversation list" at bounding box center [998, 132] width 18 height 18
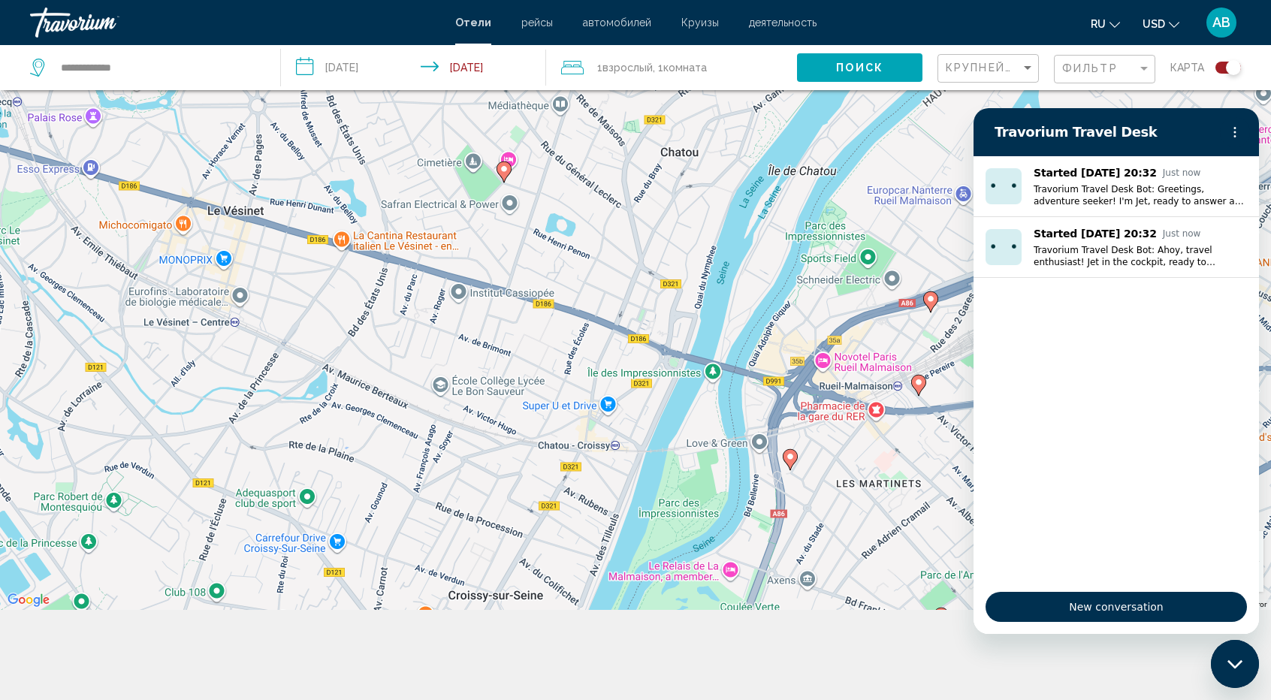
click at [1250, 671] on div "Close messaging window" at bounding box center [1235, 664] width 45 height 45
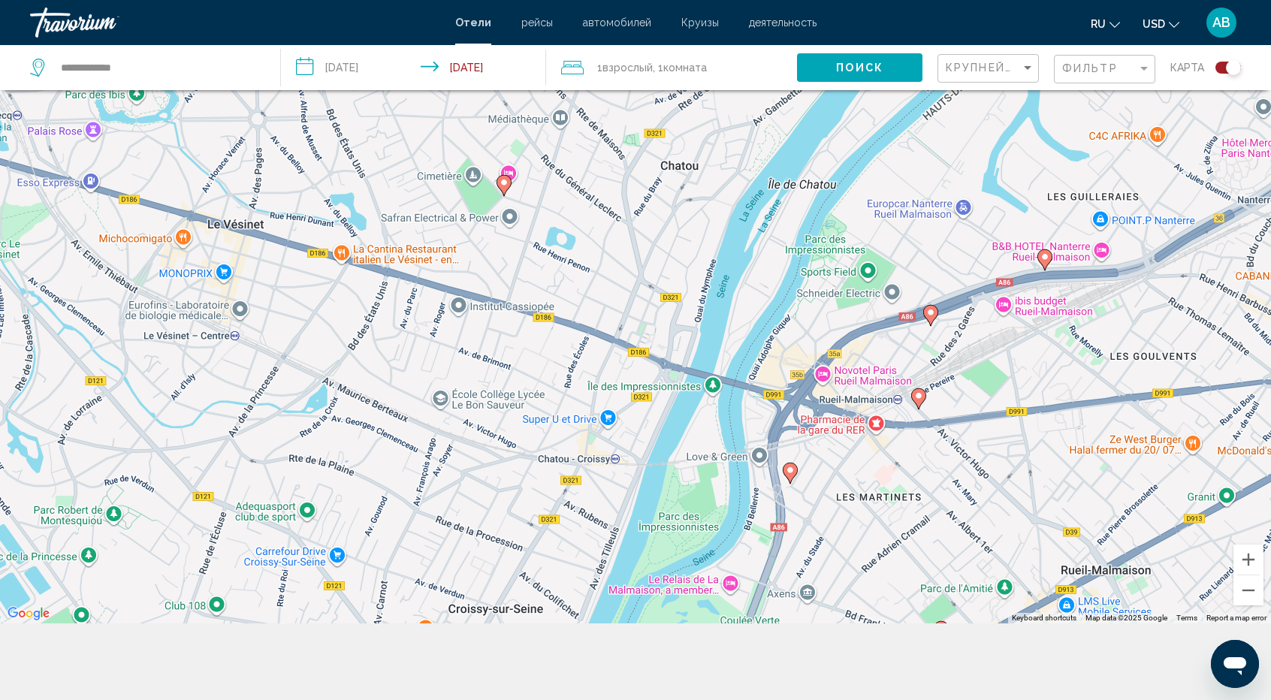
scroll to position [167, 0]
click at [1241, 591] on button "Zoom out" at bounding box center [1249, 591] width 30 height 30
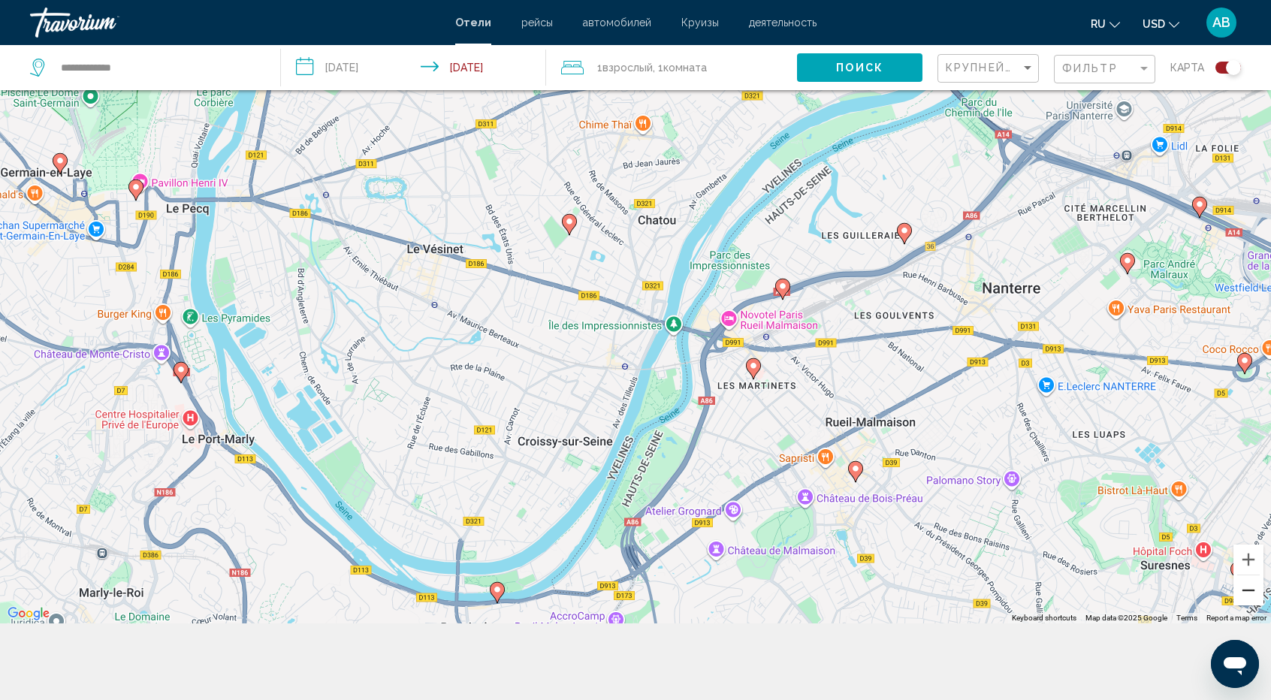
click at [1241, 591] on button "Zoom out" at bounding box center [1249, 591] width 30 height 30
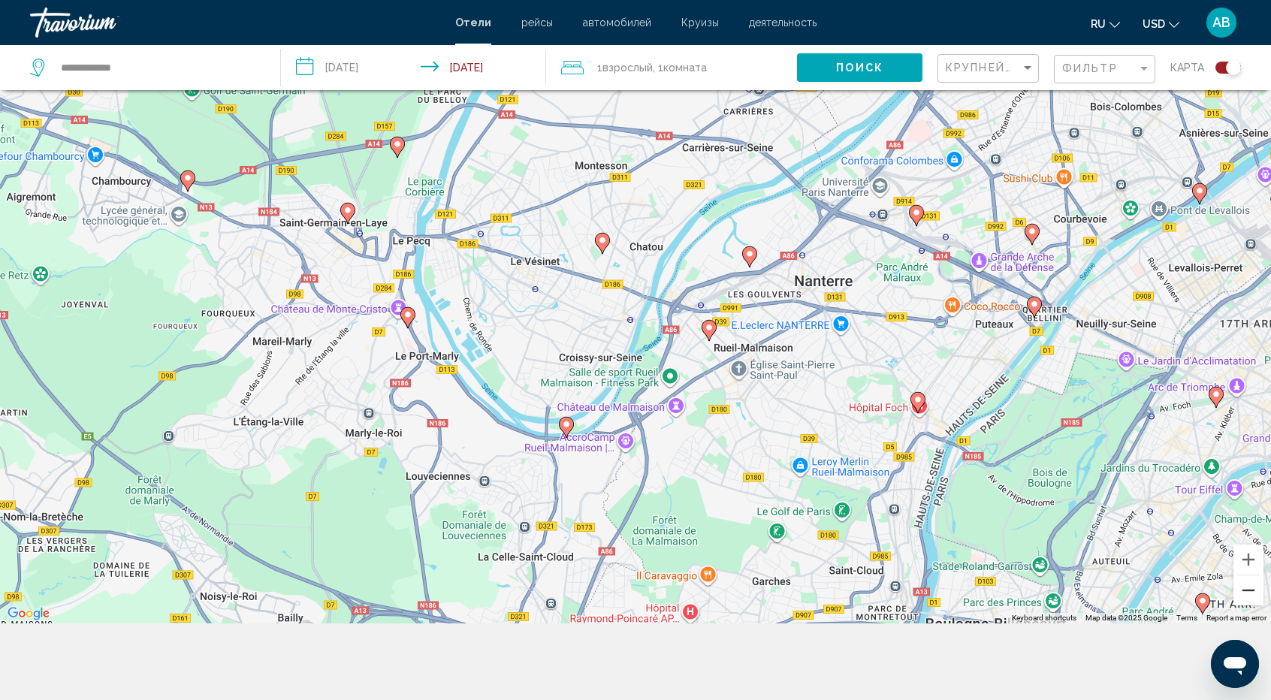
click at [1241, 591] on button "Zoom out" at bounding box center [1249, 591] width 30 height 30
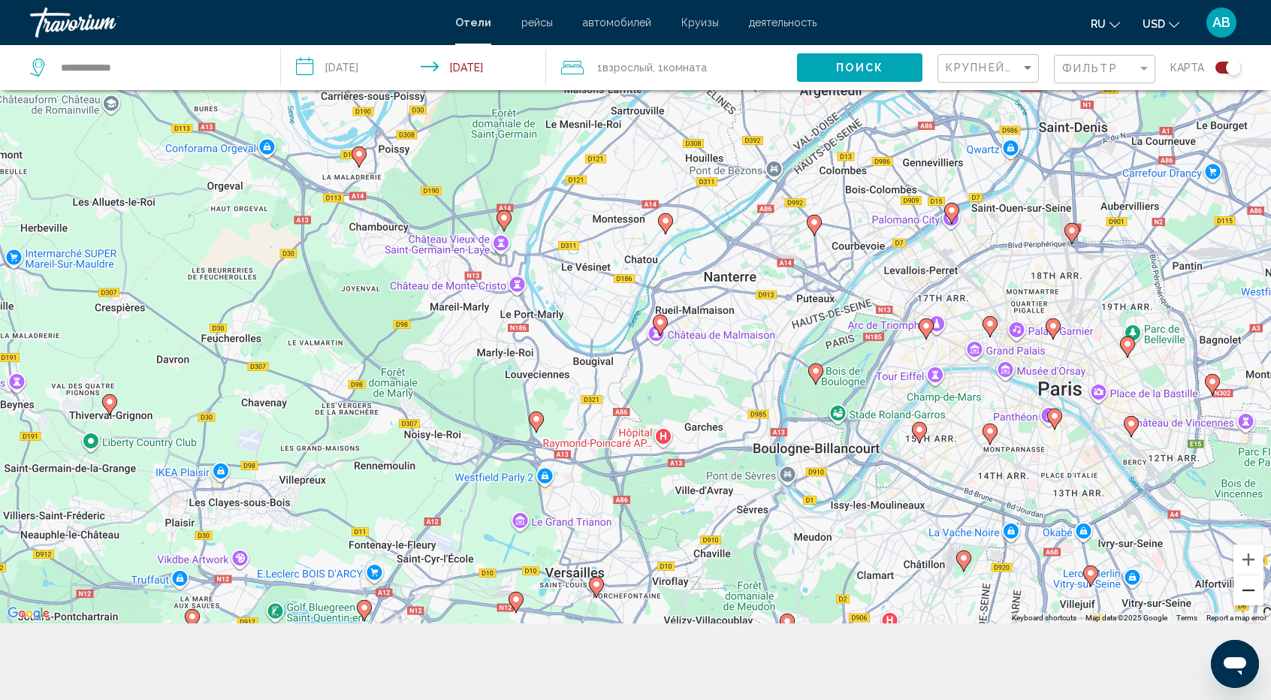
click at [1241, 591] on button "Zoom out" at bounding box center [1249, 591] width 30 height 30
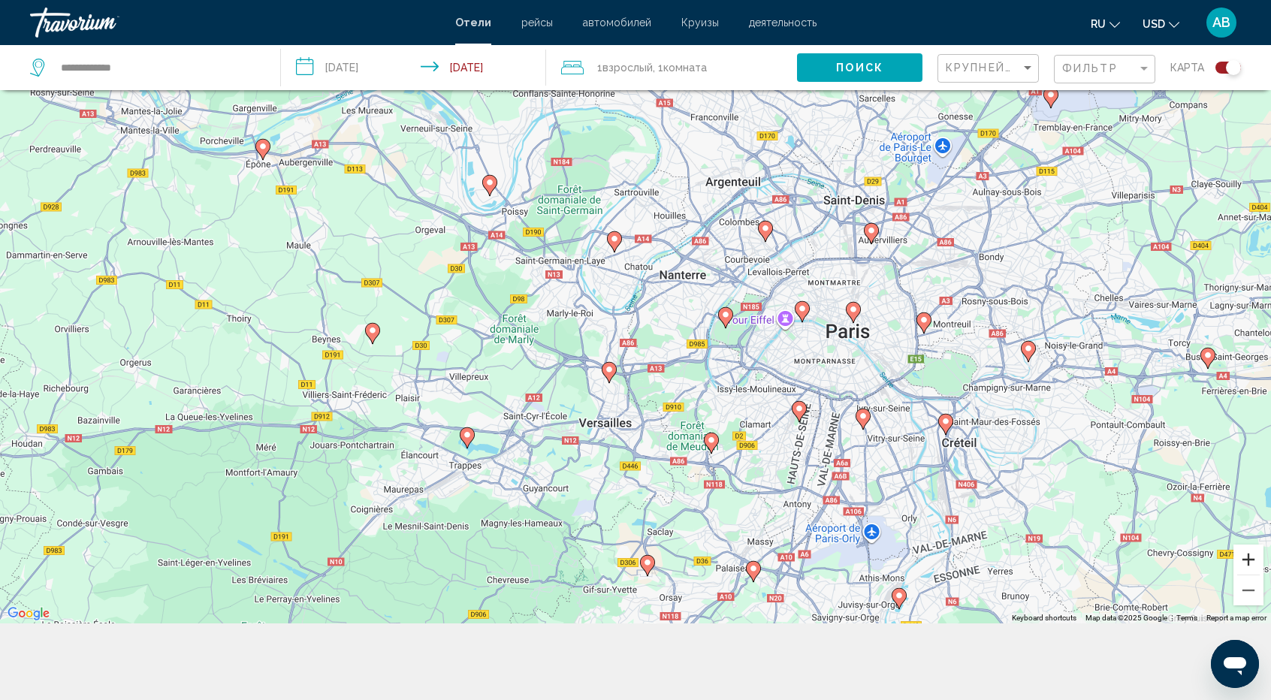
click at [1249, 555] on button "Zoom in" at bounding box center [1249, 560] width 30 height 30
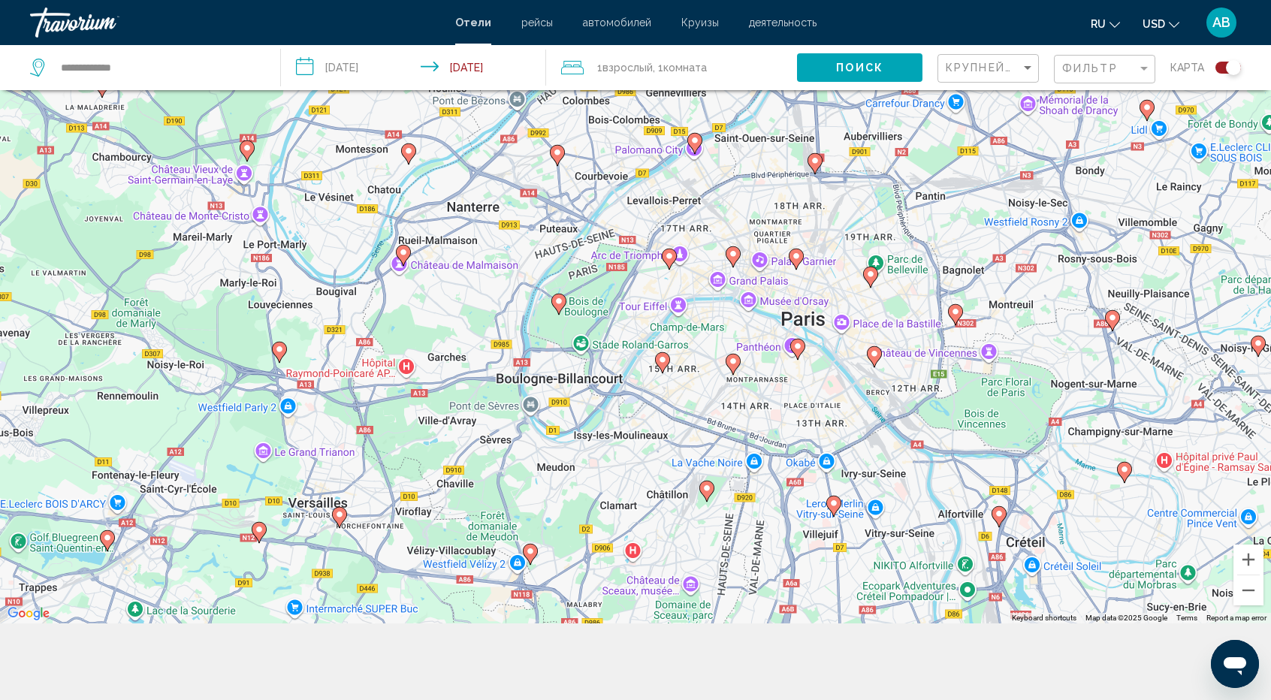
drag, startPoint x: 1132, startPoint y: 484, endPoint x: 873, endPoint y: 413, distance: 267.9
click at [873, 413] on div "To activate drag with keyboard, press Alt + Enter. Once in keyboard drag state,…" at bounding box center [635, 273] width 1271 height 700
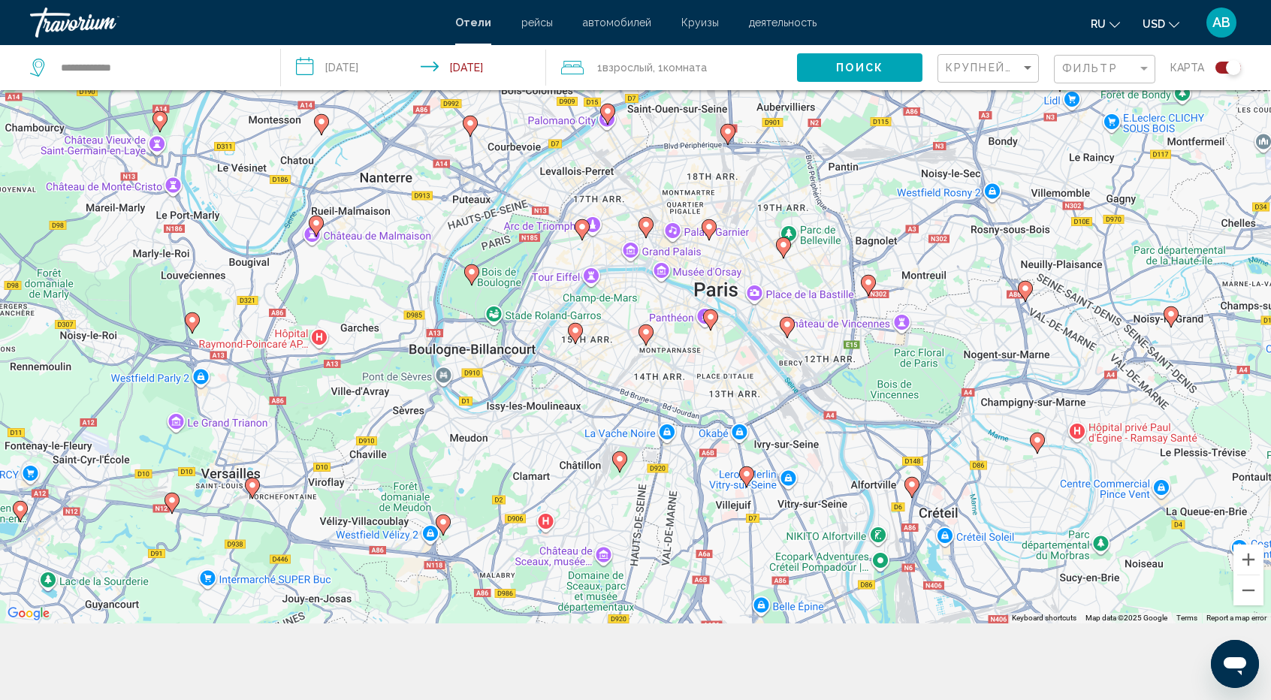
drag, startPoint x: 801, startPoint y: 411, endPoint x: 716, endPoint y: 382, distance: 89.6
click at [716, 382] on div "To activate drag with keyboard, press Alt + Enter. Once in keyboard drag state,…" at bounding box center [635, 273] width 1271 height 700
click at [1244, 561] on button "Zoom in" at bounding box center [1249, 560] width 30 height 30
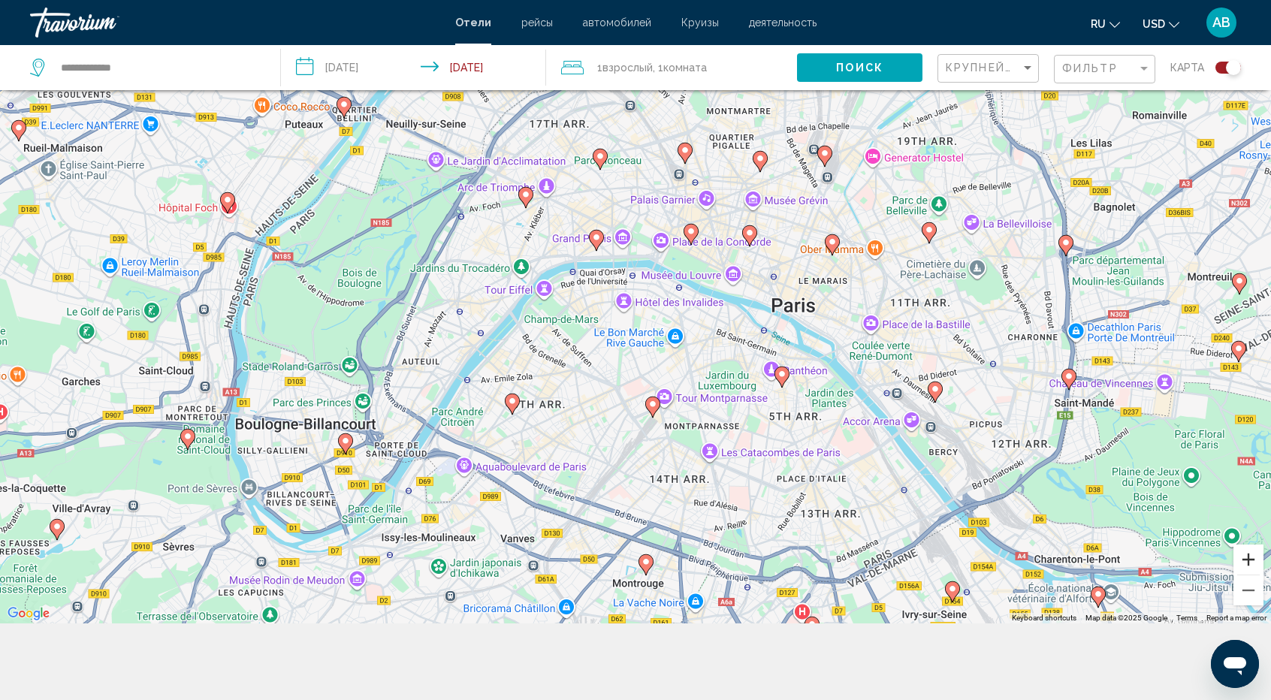
click at [1244, 561] on button "Zoom in" at bounding box center [1249, 560] width 30 height 30
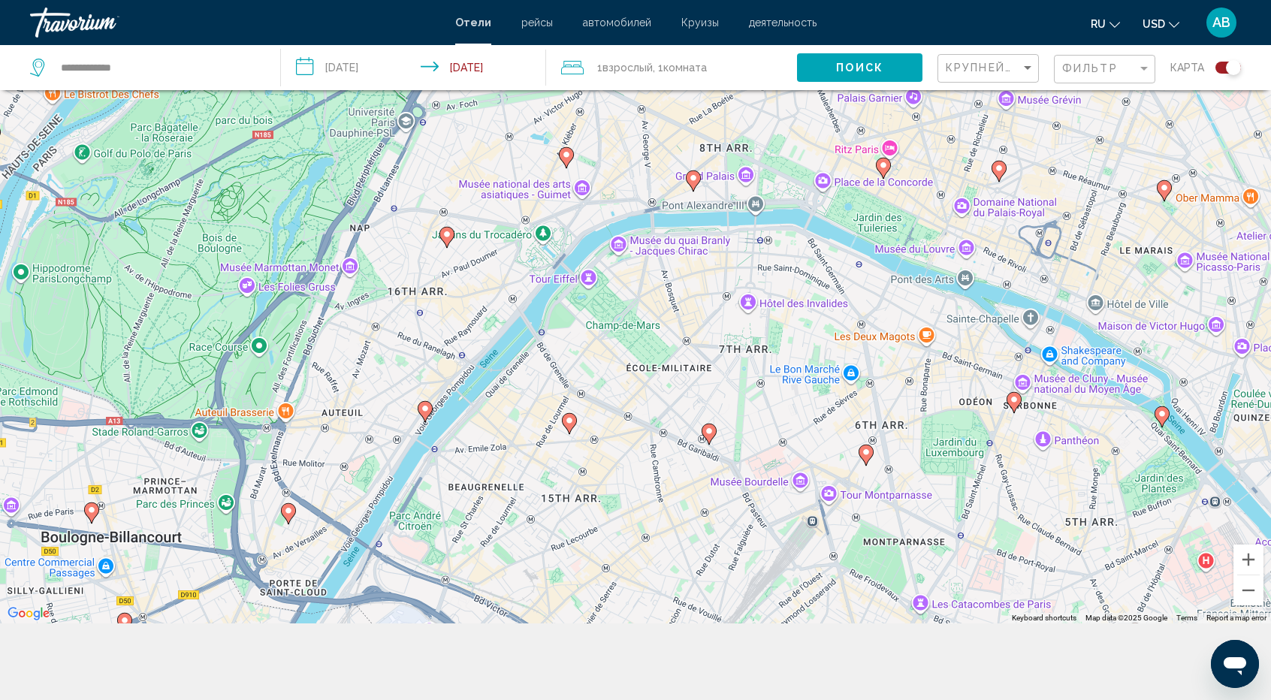
drag, startPoint x: 489, startPoint y: 412, endPoint x: 627, endPoint y: 373, distance: 142.7
click at [627, 373] on div "To activate drag with keyboard, press Alt + Enter. Once in keyboard drag state,…" at bounding box center [635, 273] width 1271 height 700
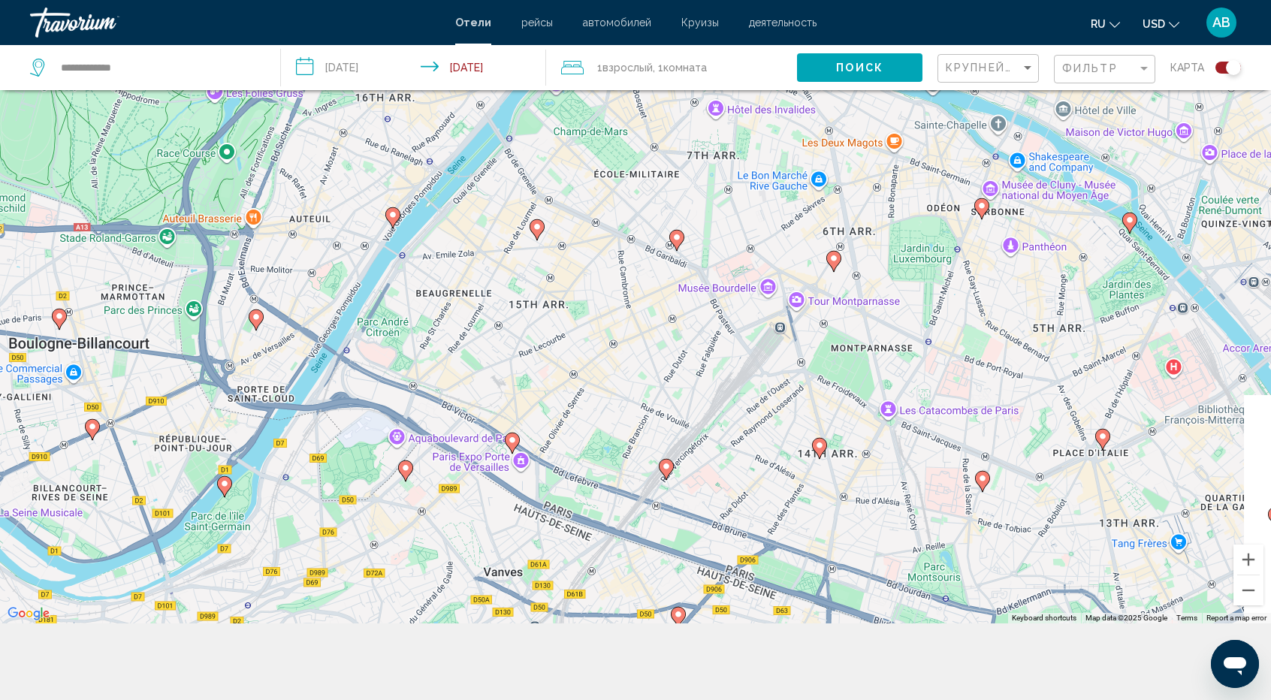
drag, startPoint x: 811, startPoint y: 339, endPoint x: 777, endPoint y: 142, distance: 199.7
click at [777, 142] on div "To activate drag with keyboard, press Alt + Enter. Once in keyboard drag state,…" at bounding box center [635, 273] width 1271 height 700
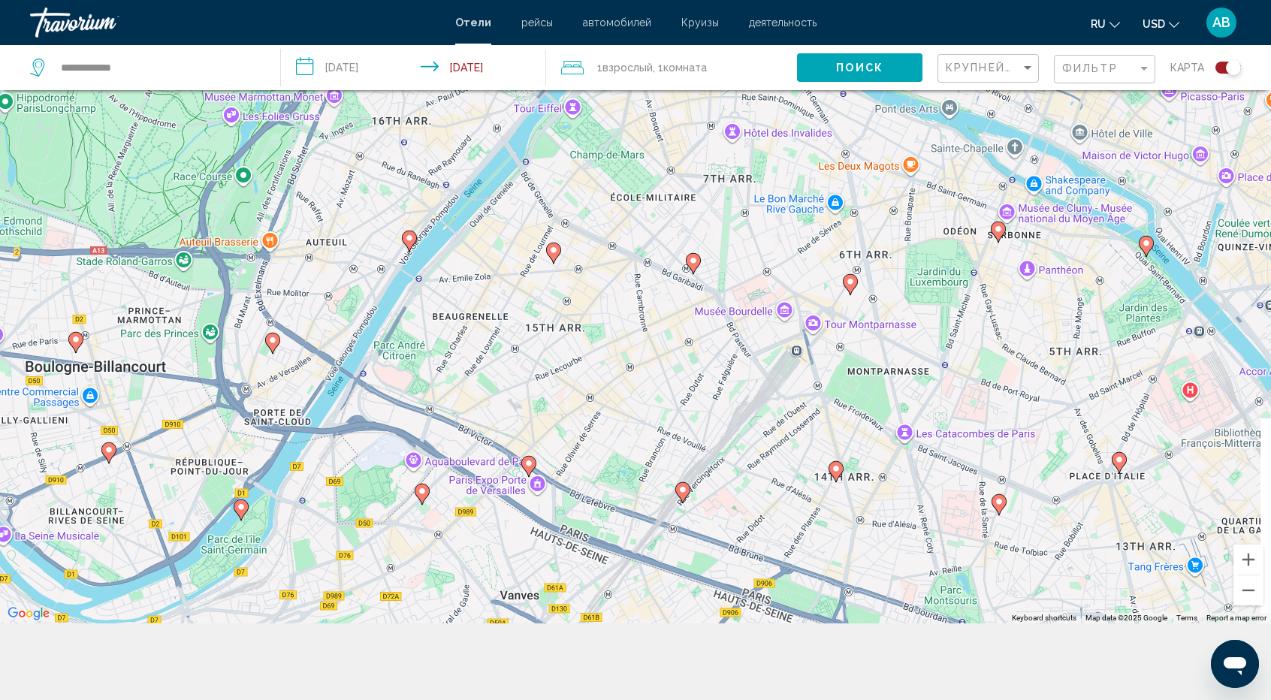
drag, startPoint x: 743, startPoint y: 204, endPoint x: 760, endPoint y: 245, distance: 44.8
click at [760, 245] on div "To activate drag with keyboard, press Alt + Enter. Once in keyboard drag state,…" at bounding box center [635, 273] width 1271 height 700
click at [398, 360] on div "To activate drag with keyboard, press Alt + Enter. Once in keyboard drag state,…" at bounding box center [635, 273] width 1271 height 700
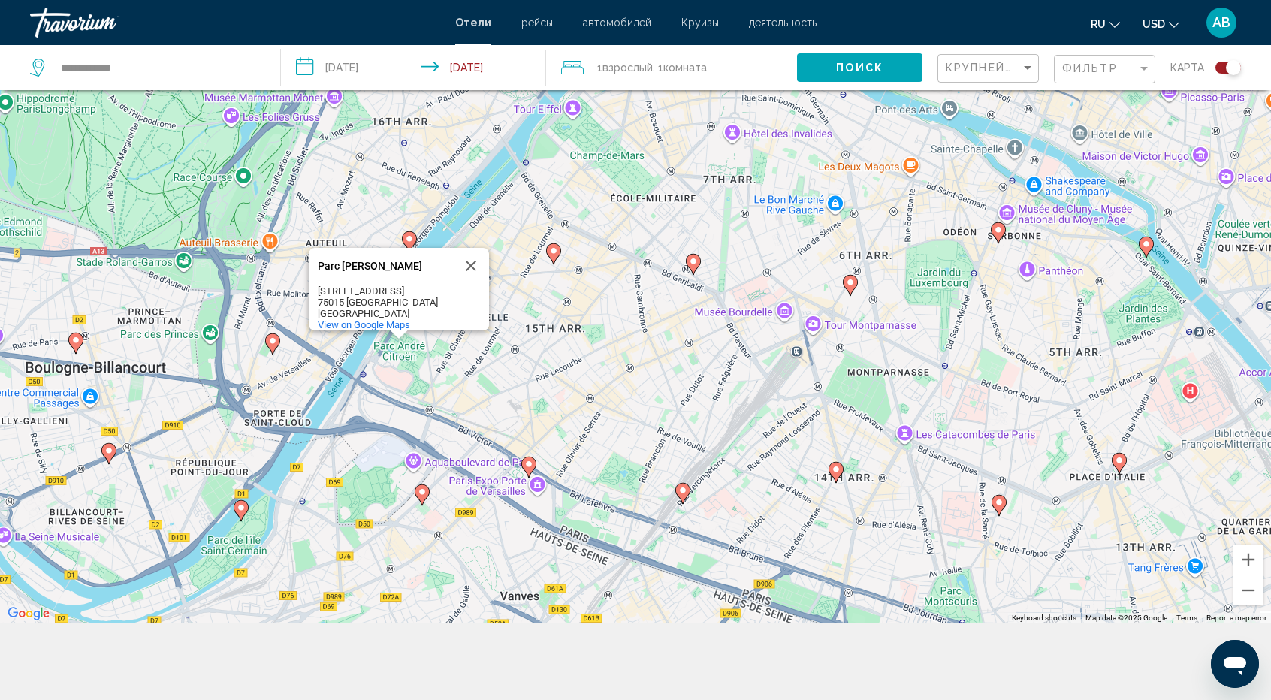
click at [583, 382] on div "To activate drag with keyboard, press Alt + Enter. Once in keyboard drag state,…" at bounding box center [635, 273] width 1271 height 700
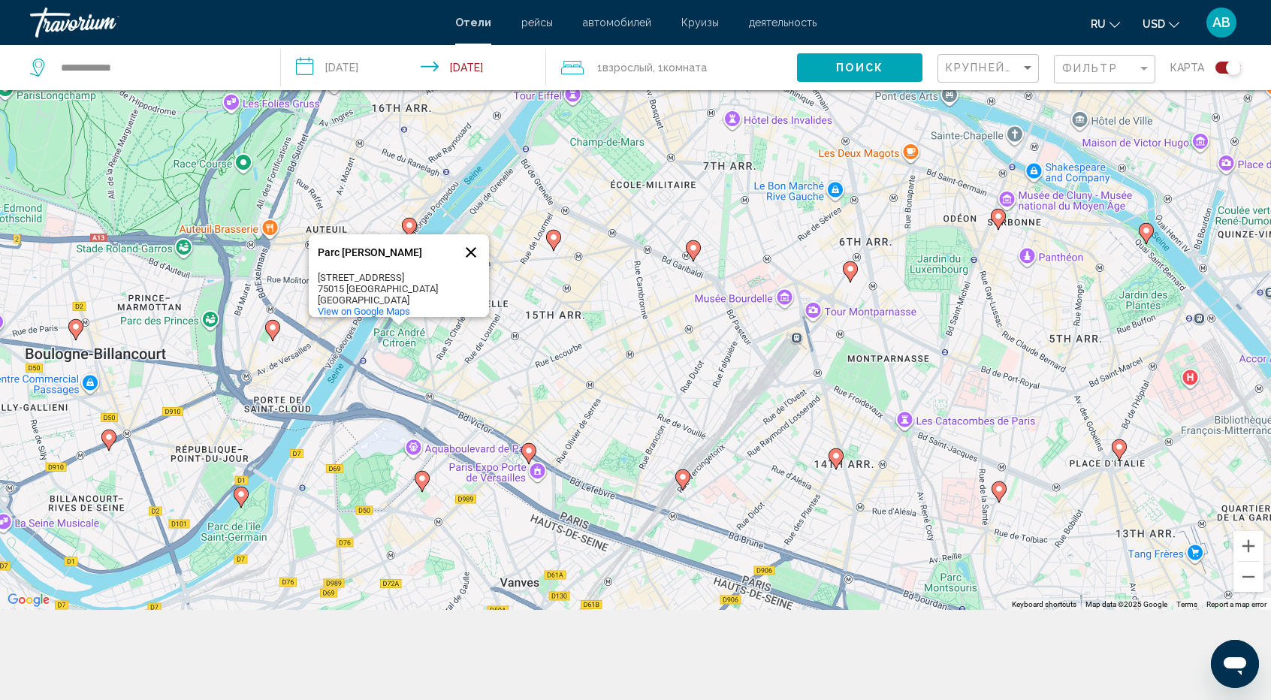
click at [476, 241] on button "Close" at bounding box center [471, 252] width 36 height 36
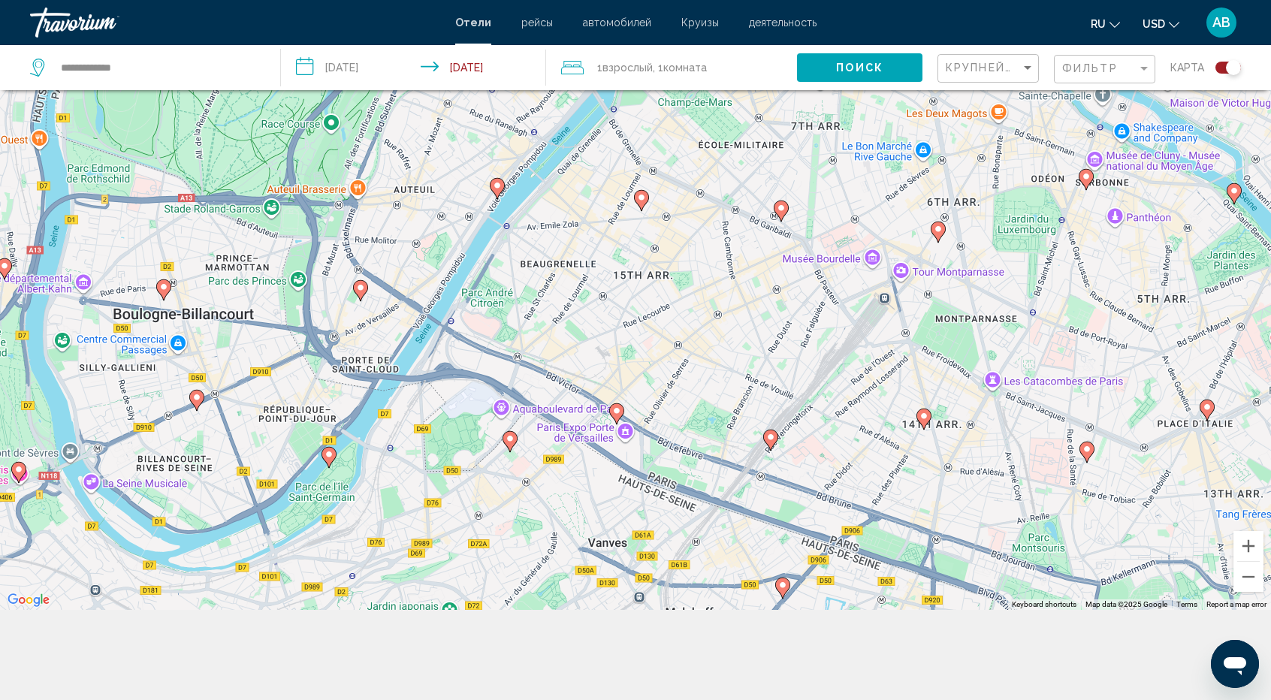
drag, startPoint x: 497, startPoint y: 282, endPoint x: 587, endPoint y: 241, distance: 98.2
click at [587, 241] on div "To activate drag with keyboard, press Alt + Enter. Once in keyboard drag state,…" at bounding box center [635, 260] width 1271 height 700
click at [1250, 545] on button "Zoom in" at bounding box center [1249, 546] width 30 height 30
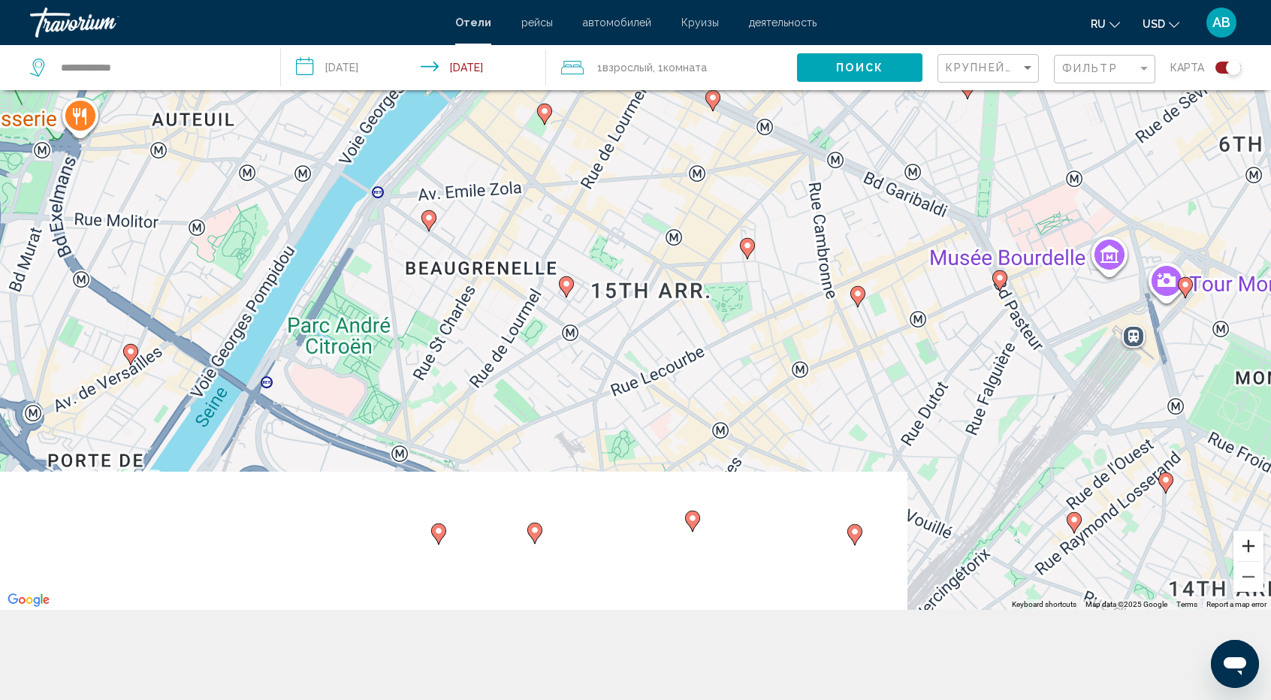
click at [1250, 545] on button "Zoom in" at bounding box center [1249, 546] width 30 height 30
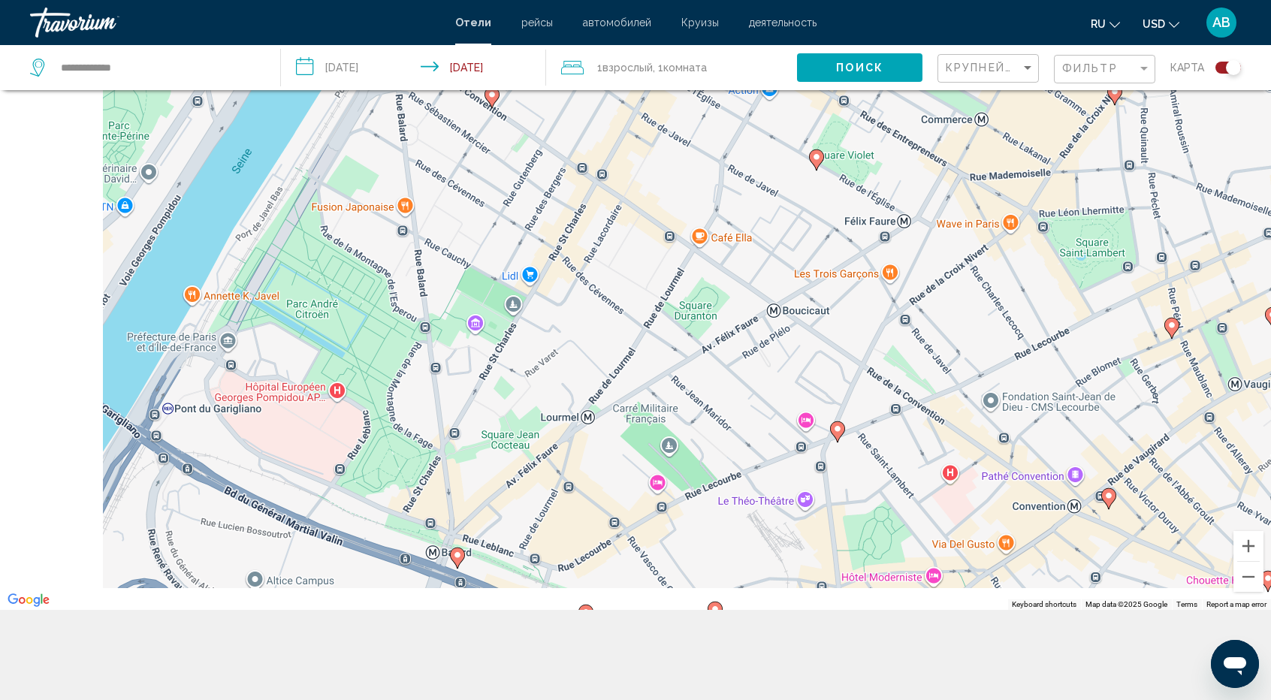
drag, startPoint x: 656, startPoint y: 385, endPoint x: 930, endPoint y: 287, distance: 291.1
click at [930, 287] on div "To activate drag with keyboard, press Alt + Enter. Once in keyboard drag state,…" at bounding box center [635, 260] width 1271 height 700
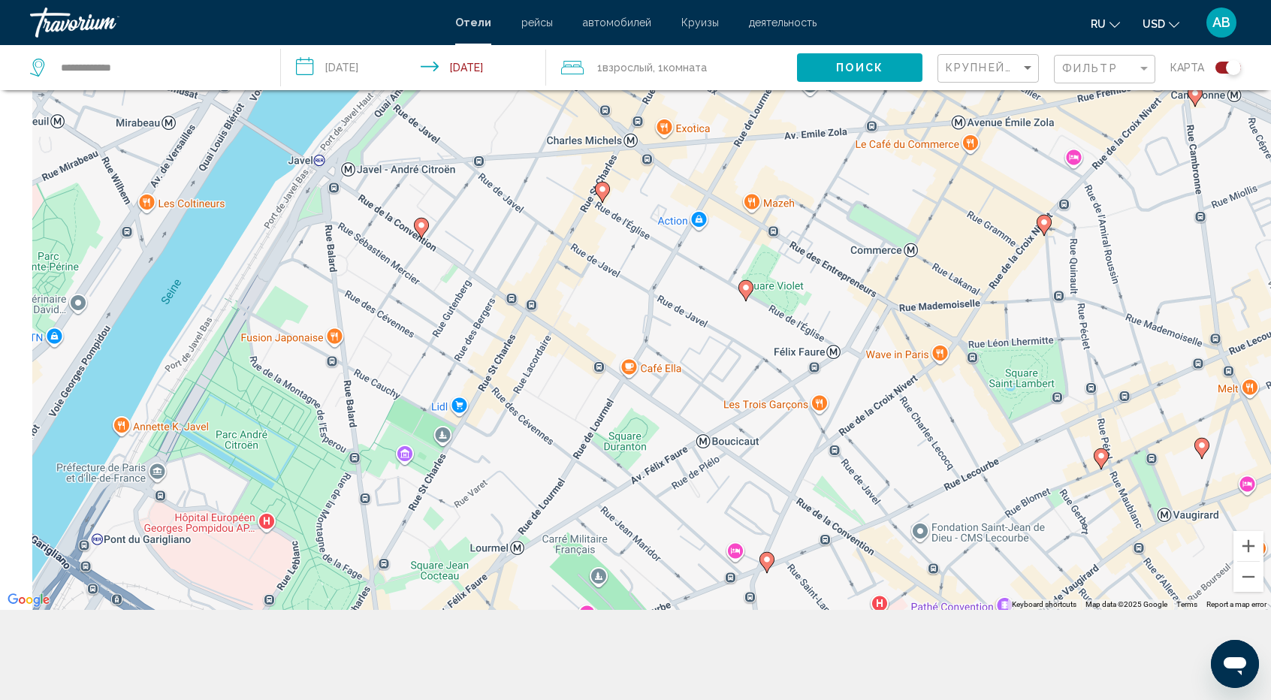
drag, startPoint x: 870, startPoint y: 373, endPoint x: 801, endPoint y: 502, distance: 146.6
click at [801, 502] on div "To activate drag with keyboard, press Alt + Enter. Once in keyboard drag state,…" at bounding box center [635, 260] width 1271 height 700
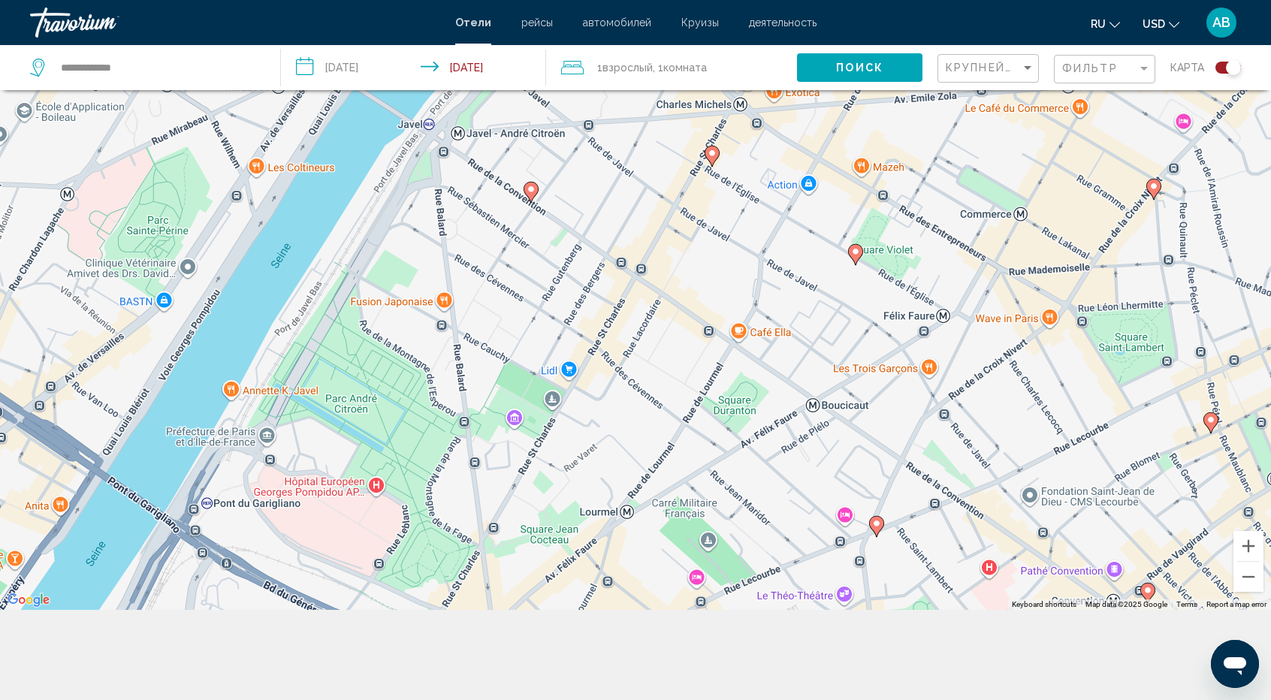
drag, startPoint x: 634, startPoint y: 415, endPoint x: 744, endPoint y: 340, distance: 133.0
click at [744, 340] on div "To activate drag with keyboard, press Alt + Enter. Once in keyboard drag state,…" at bounding box center [635, 260] width 1271 height 700
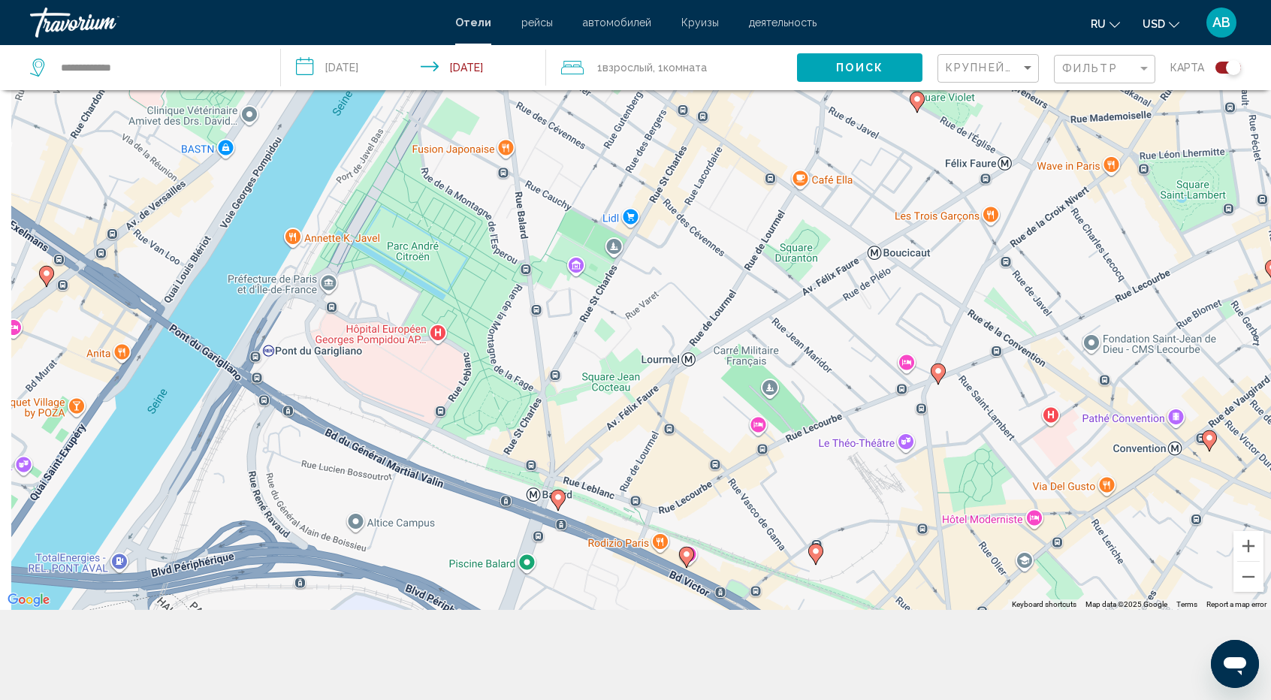
drag, startPoint x: 452, startPoint y: 442, endPoint x: 515, endPoint y: 345, distance: 115.3
click at [515, 345] on div "To activate drag with keyboard, press Alt + Enter. Once in keyboard drag state,…" at bounding box center [635, 260] width 1271 height 700
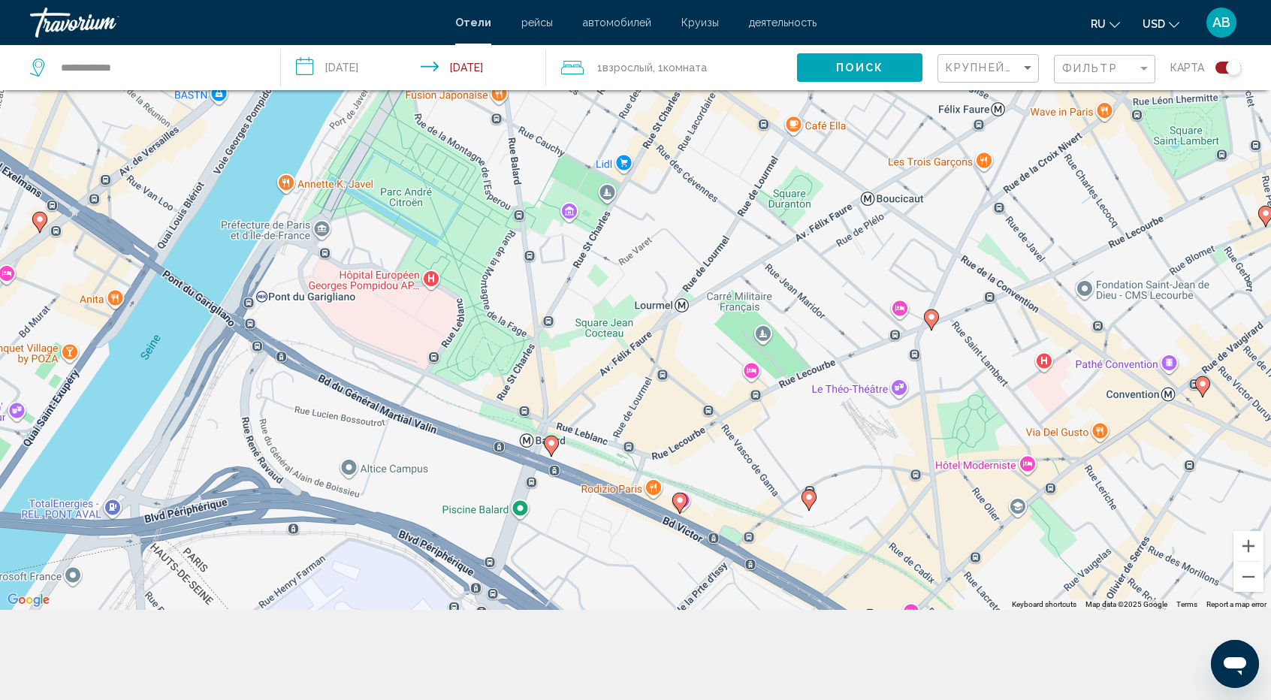
drag, startPoint x: 455, startPoint y: 361, endPoint x: 449, endPoint y: 305, distance: 56.8
click at [449, 305] on div "To activate drag with keyboard, press Alt + Enter. Once in keyboard drag state,…" at bounding box center [635, 260] width 1271 height 700
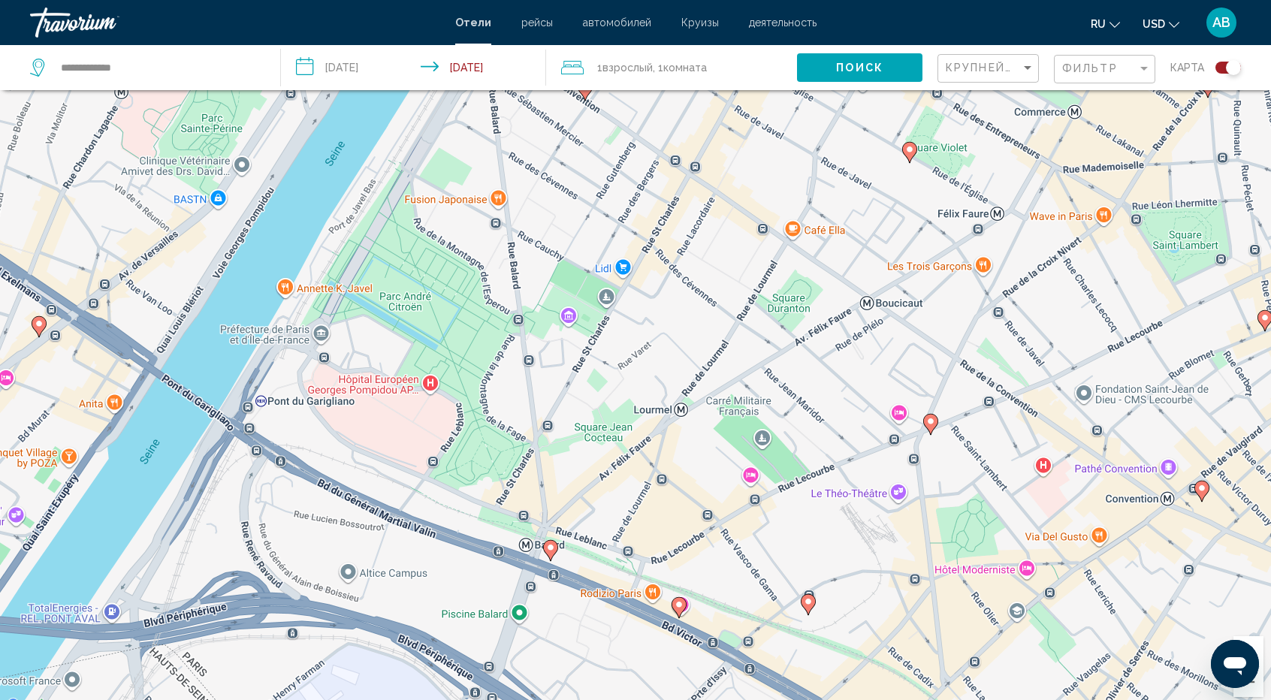
scroll to position [74, 0]
click at [113, 64] on input "**********" at bounding box center [158, 67] width 198 height 23
click at [863, 65] on span "Поиск" at bounding box center [859, 68] width 47 height 12
click at [188, 59] on input "**********" at bounding box center [158, 67] width 198 height 23
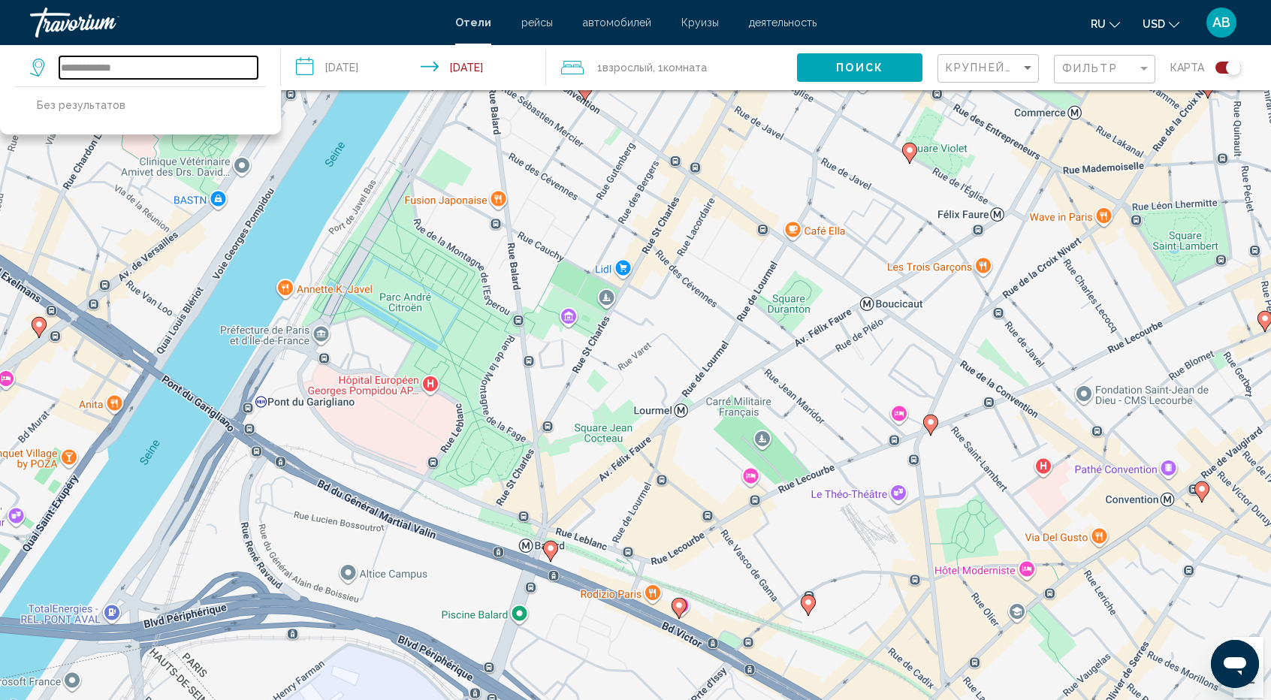
drag, startPoint x: 188, startPoint y: 59, endPoint x: 5, endPoint y: 62, distance: 183.4
click at [5, 62] on app-destination-search "**********" at bounding box center [140, 67] width 281 height 45
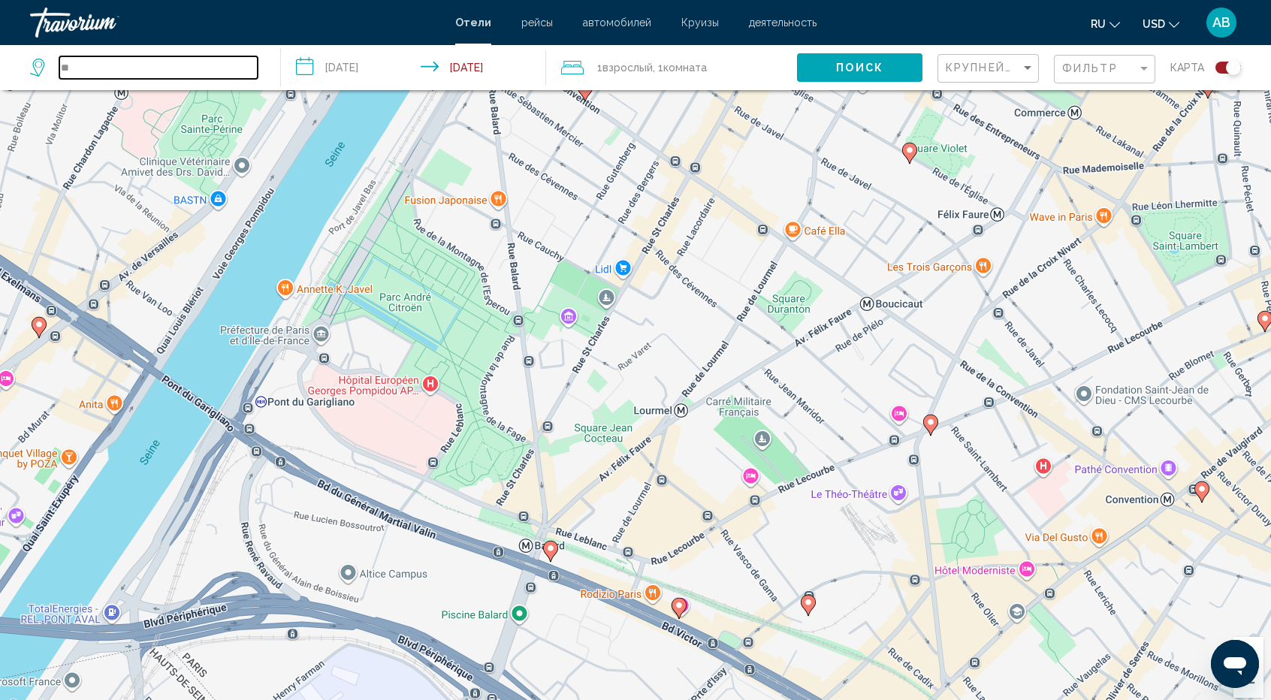
type input "*"
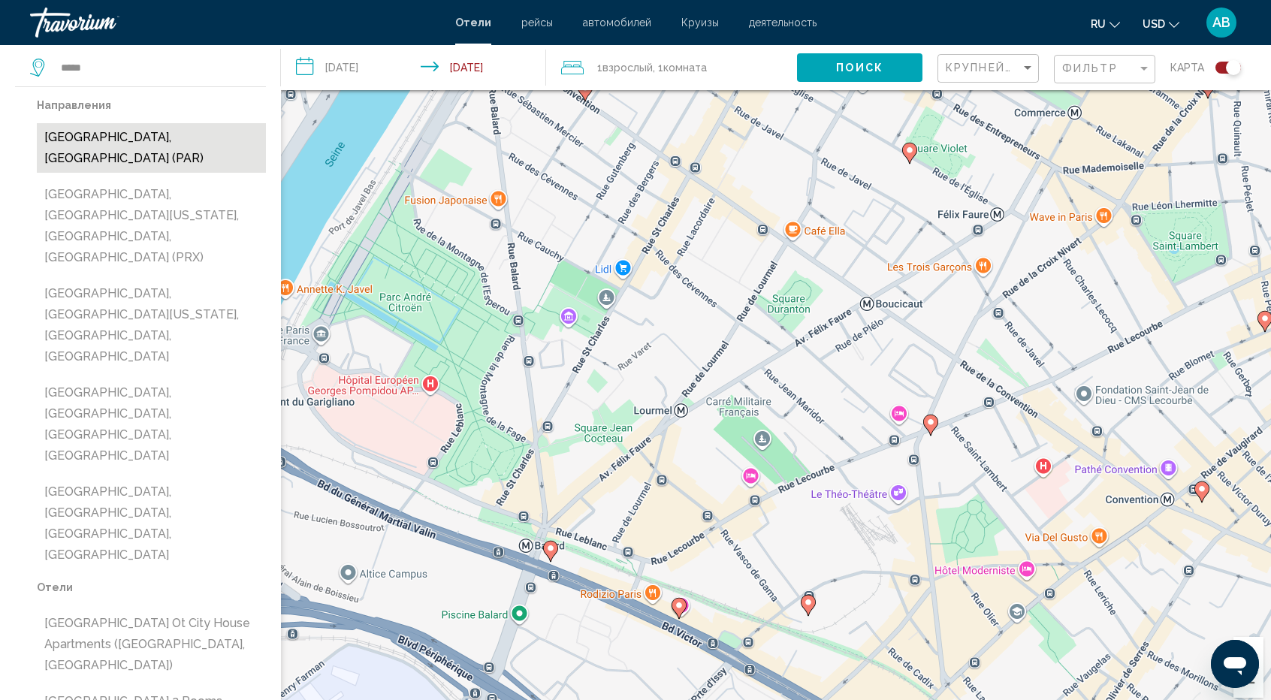
click at [125, 137] on button "[GEOGRAPHIC_DATA], [GEOGRAPHIC_DATA] (PAR)" at bounding box center [151, 148] width 229 height 50
type input "**********"
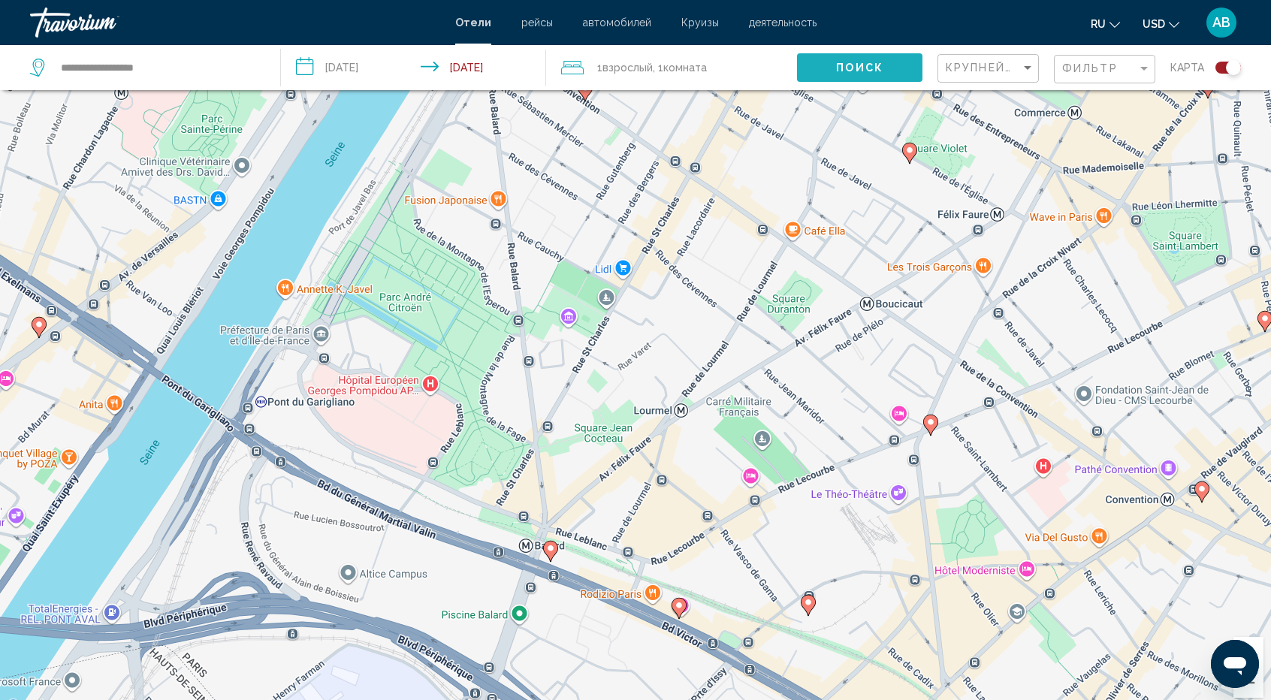
click at [894, 74] on button "Поиск" at bounding box center [859, 67] width 125 height 28
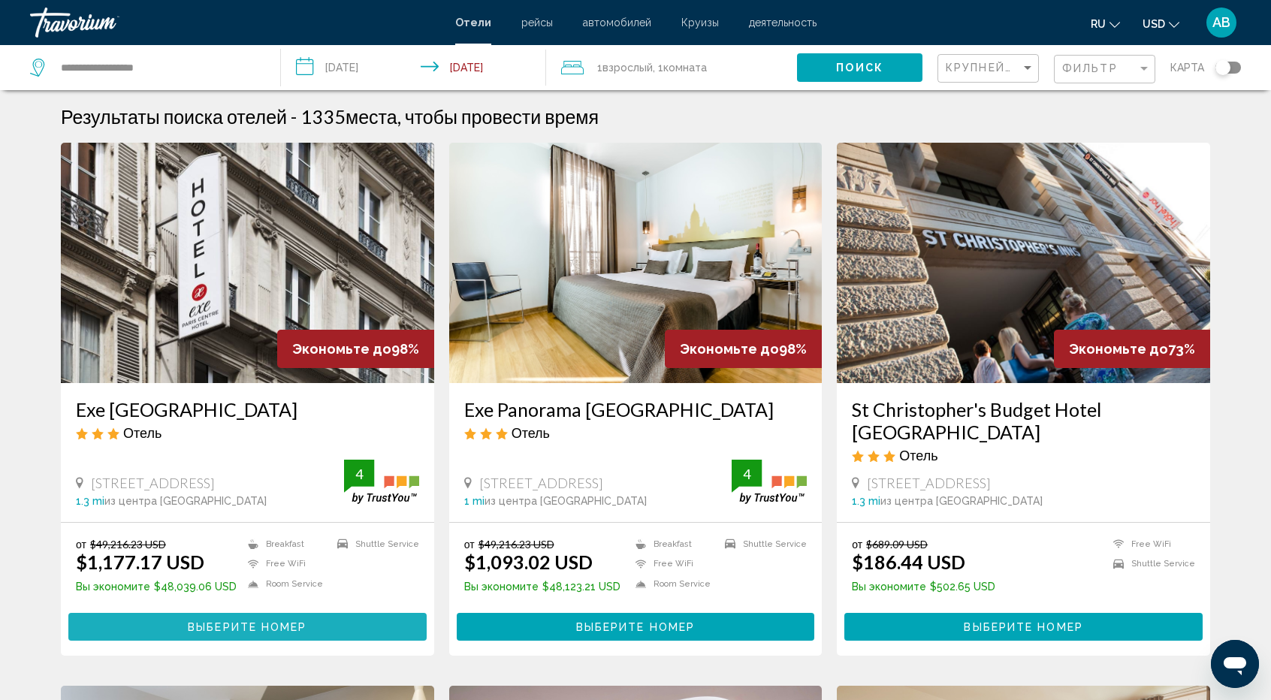
click at [289, 624] on span "Выберите номер" at bounding box center [247, 627] width 119 height 12
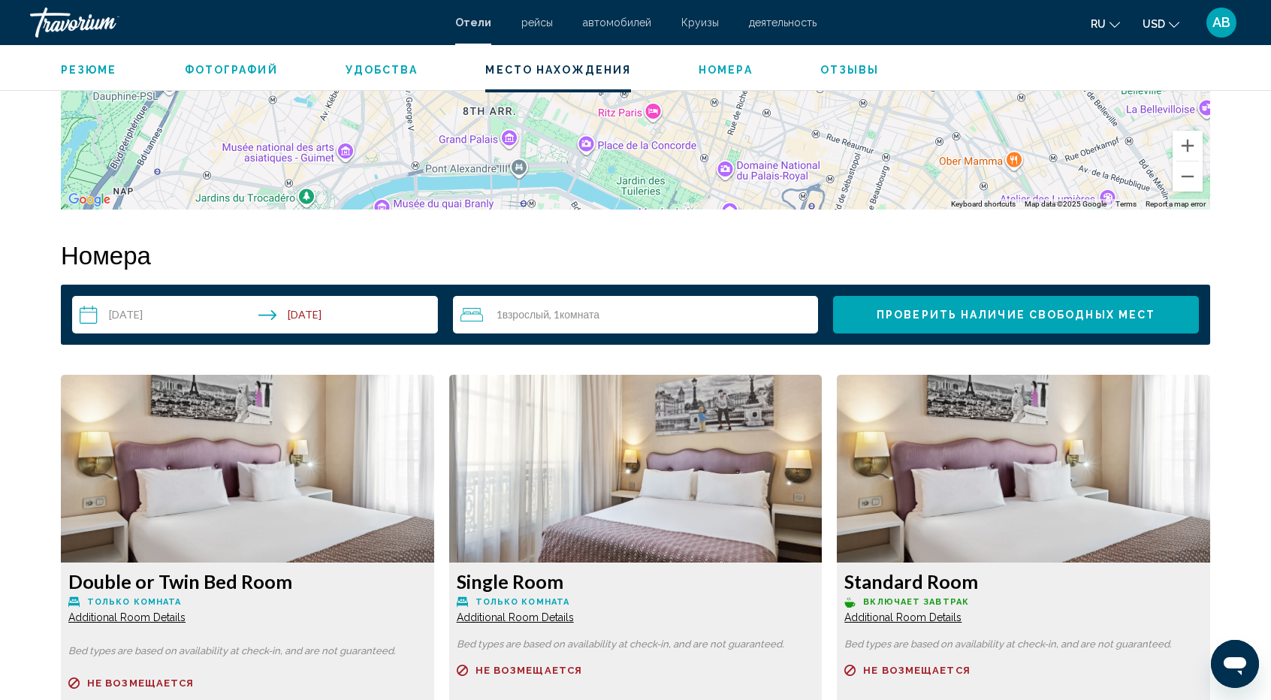
scroll to position [1766, 0]
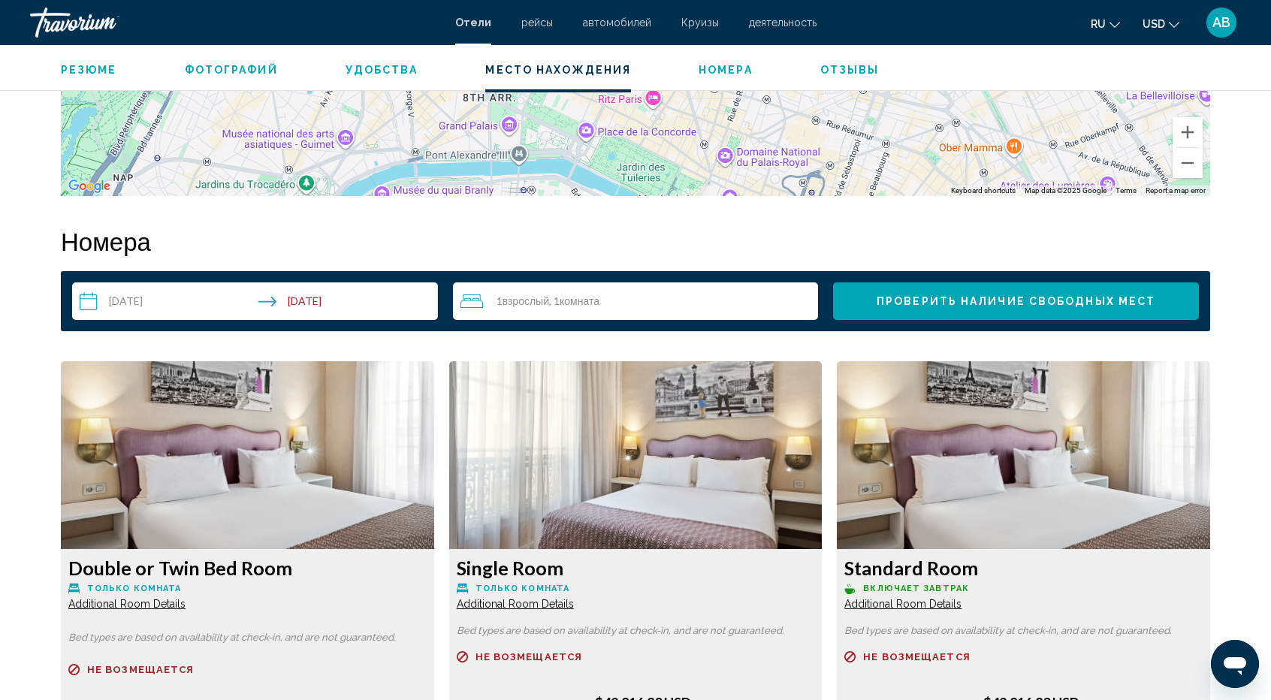
click at [215, 505] on img "Main content" at bounding box center [247, 455] width 373 height 188
click at [281, 482] on img "Main content" at bounding box center [247, 455] width 373 height 188
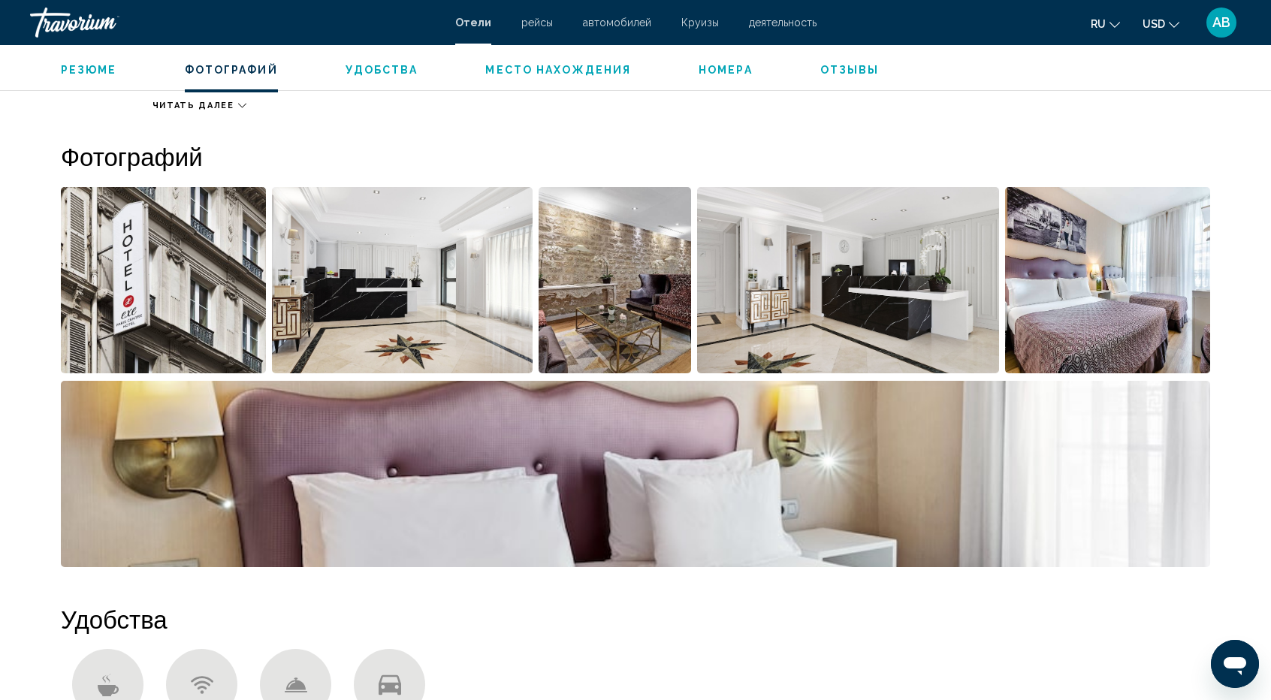
scroll to position [633, 0]
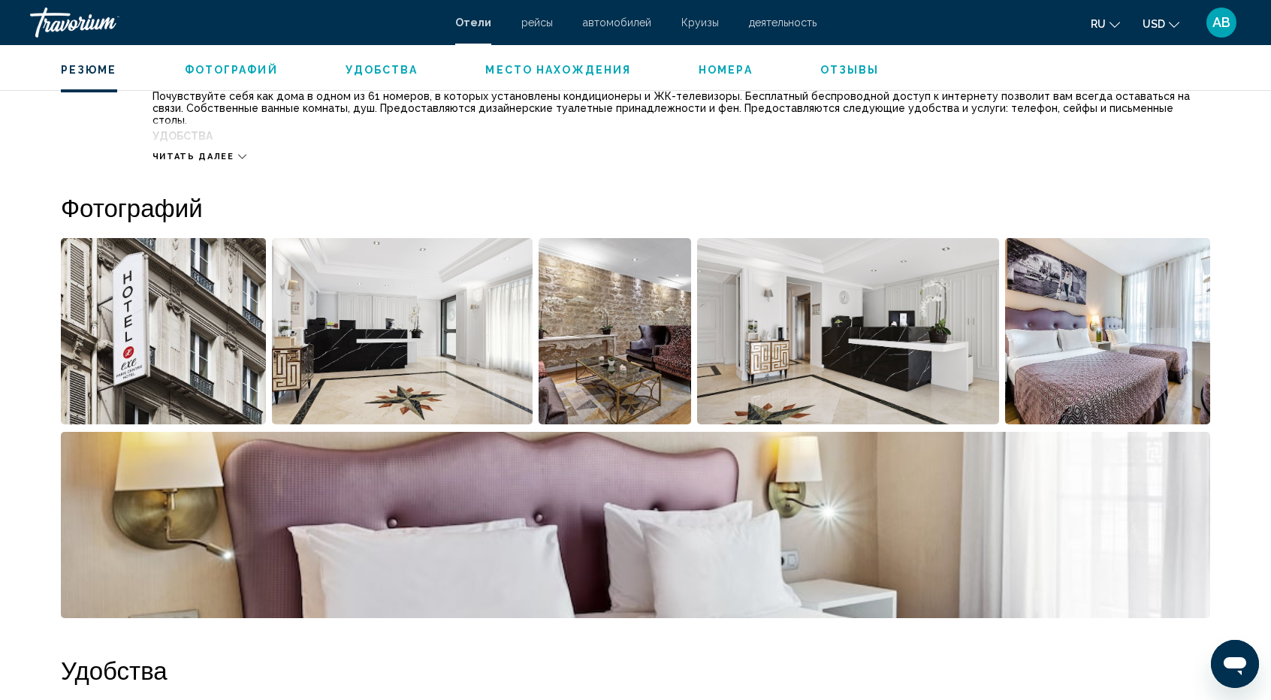
click at [148, 312] on img "Open full-screen image slider" at bounding box center [163, 331] width 205 height 186
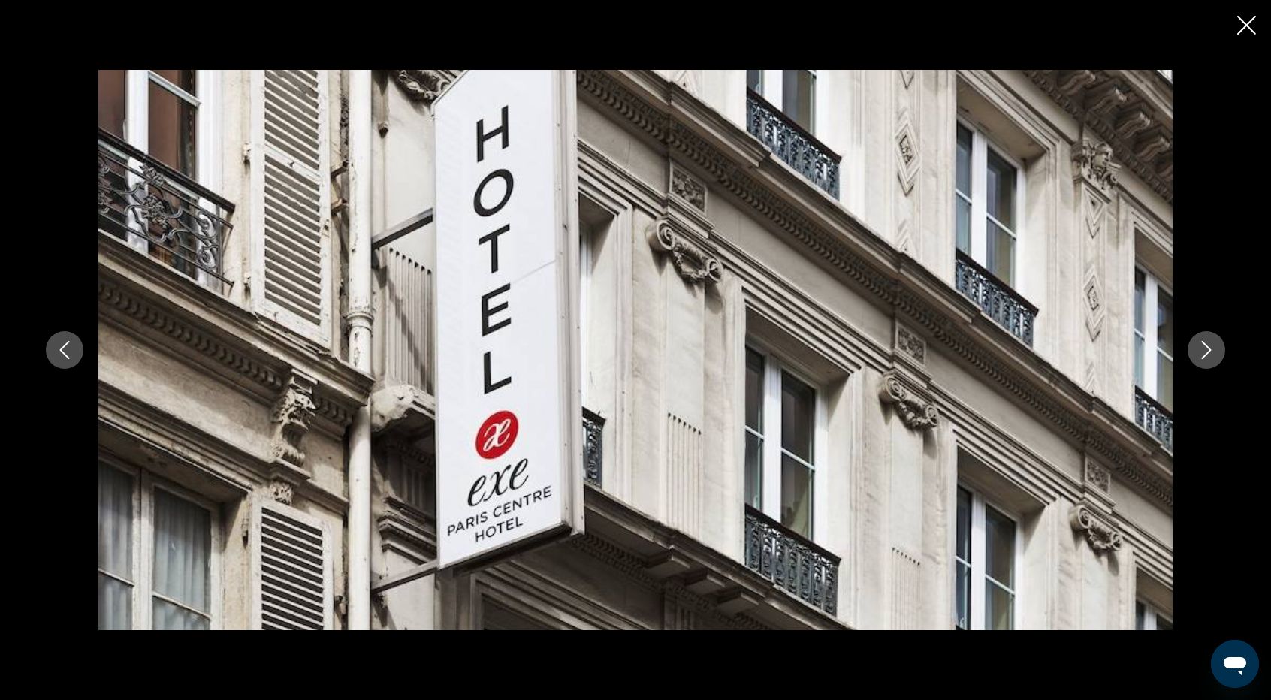
click at [1210, 355] on icon "Next image" at bounding box center [1207, 350] width 18 height 18
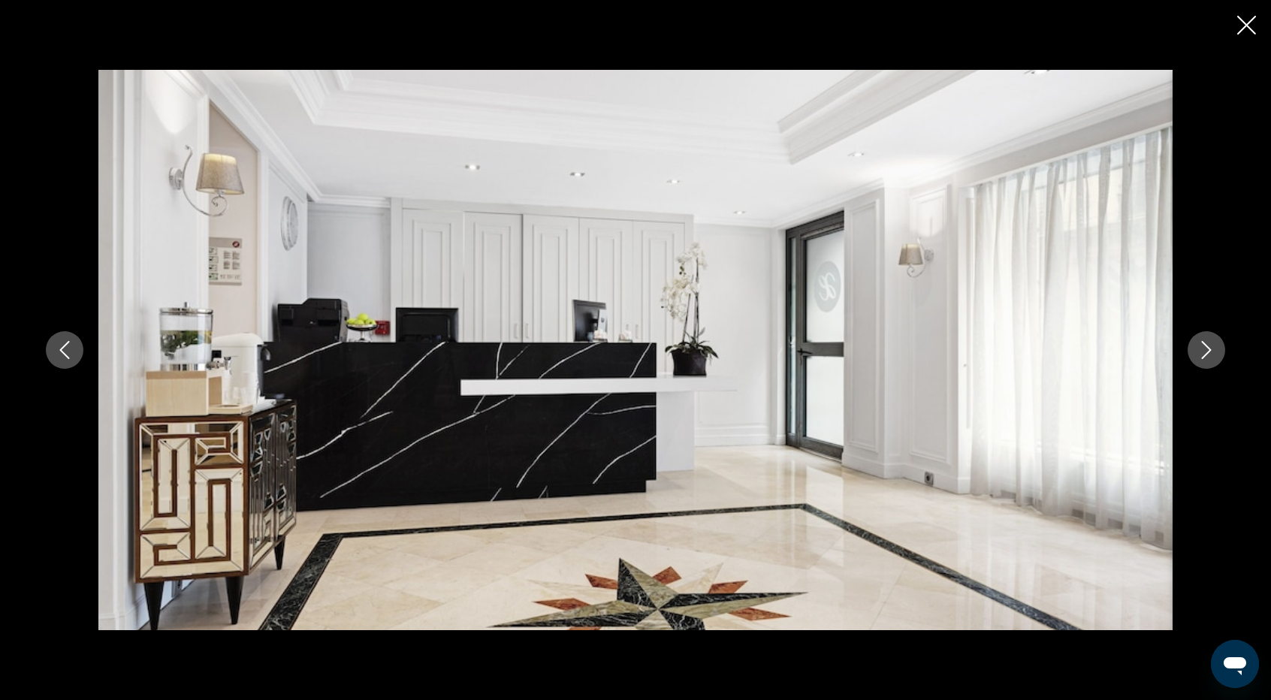
click at [1210, 355] on icon "Next image" at bounding box center [1207, 350] width 18 height 18
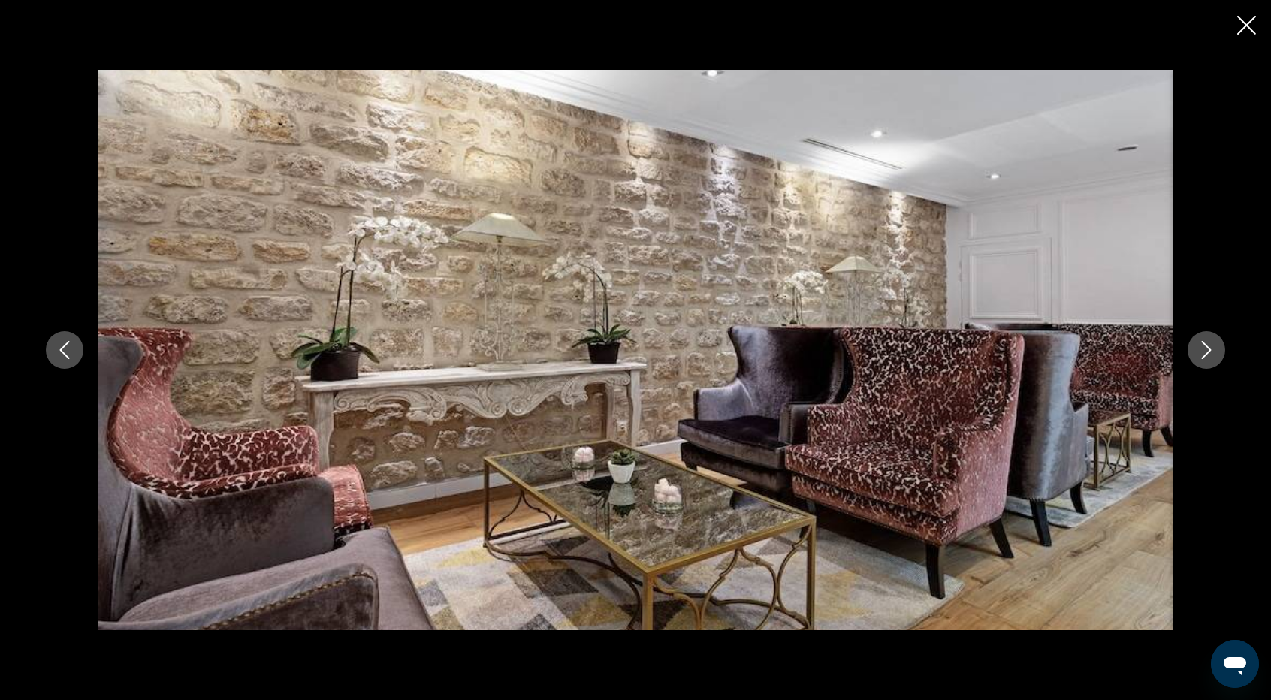
click at [1210, 355] on icon "Next image" at bounding box center [1207, 350] width 18 height 18
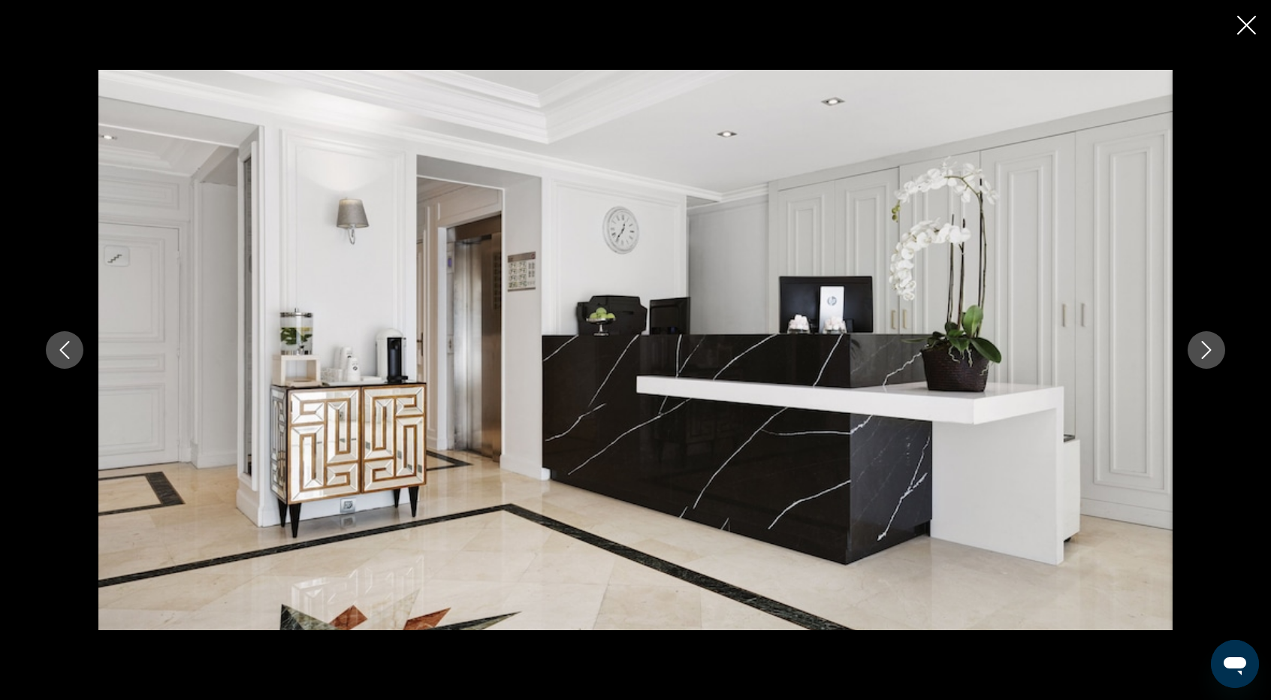
click at [1210, 355] on icon "Next image" at bounding box center [1207, 350] width 18 height 18
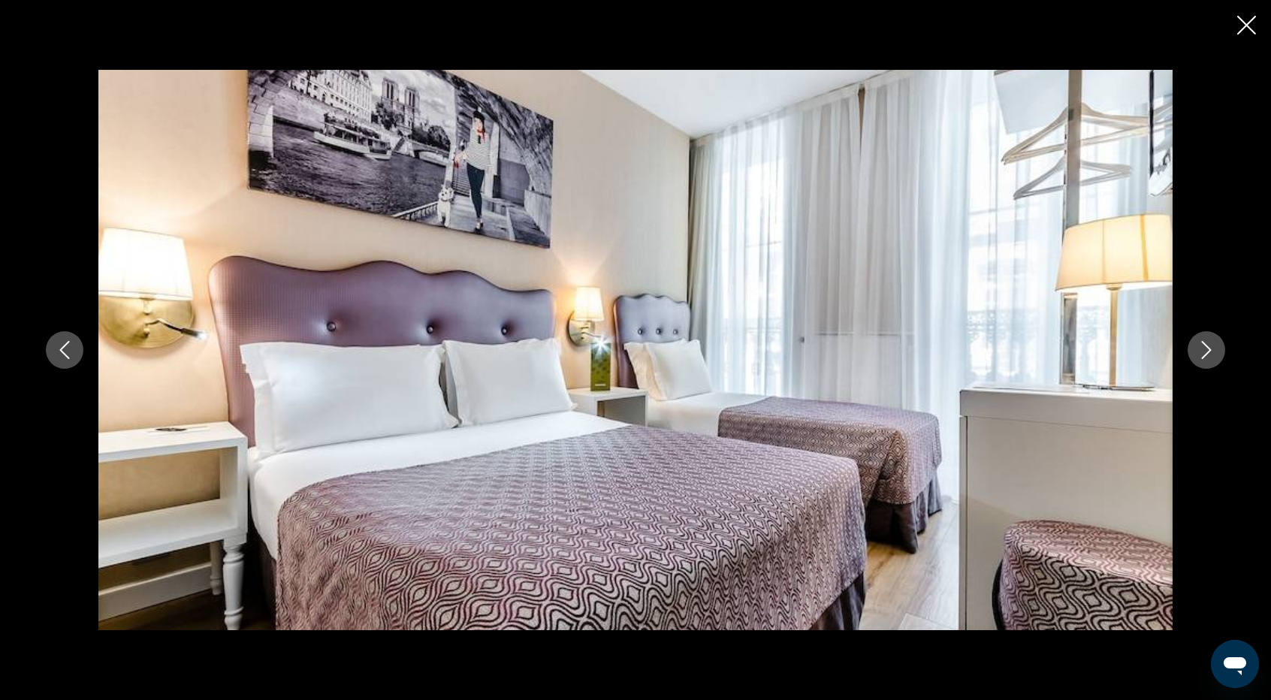
click at [1210, 355] on icon "Next image" at bounding box center [1207, 350] width 18 height 18
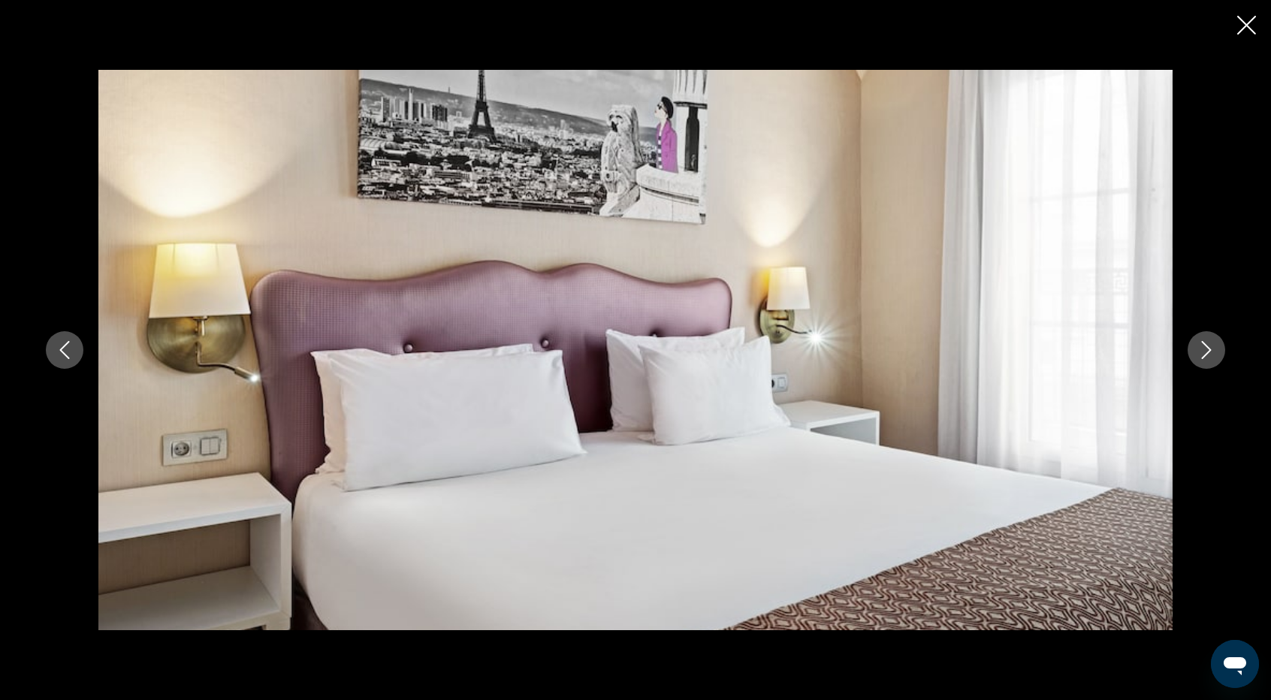
click at [1210, 355] on icon "Next image" at bounding box center [1207, 350] width 18 height 18
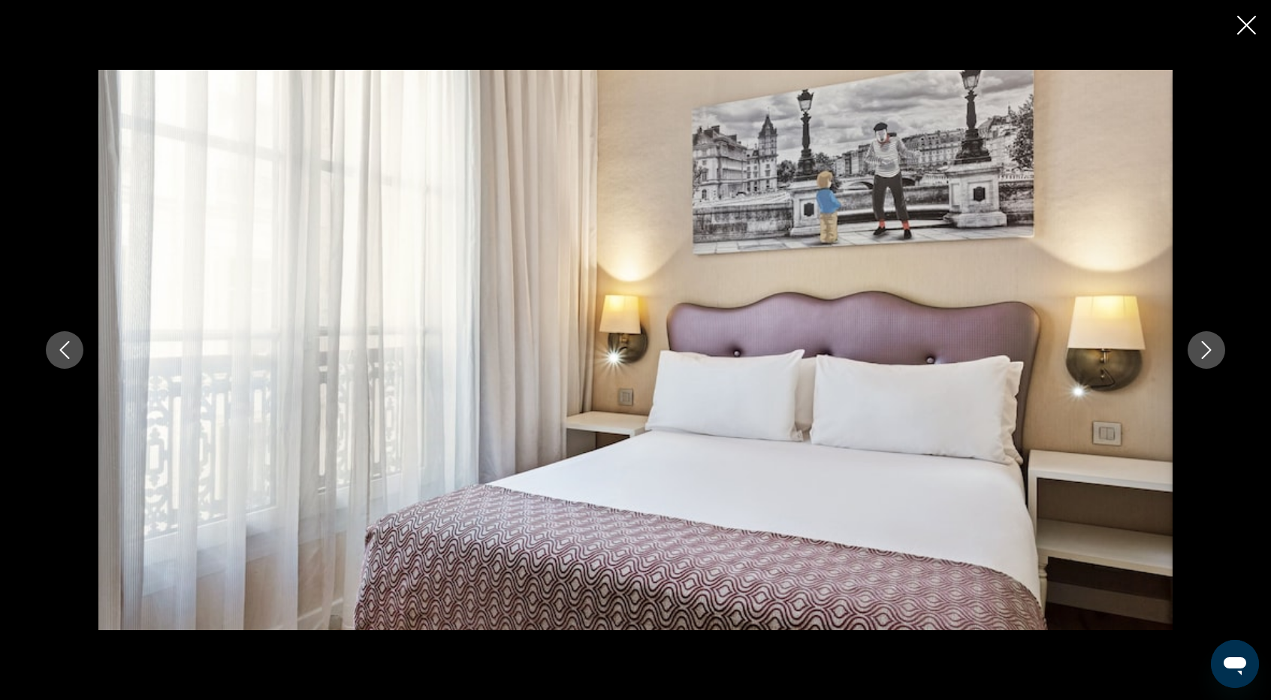
click at [1210, 355] on icon "Next image" at bounding box center [1207, 350] width 18 height 18
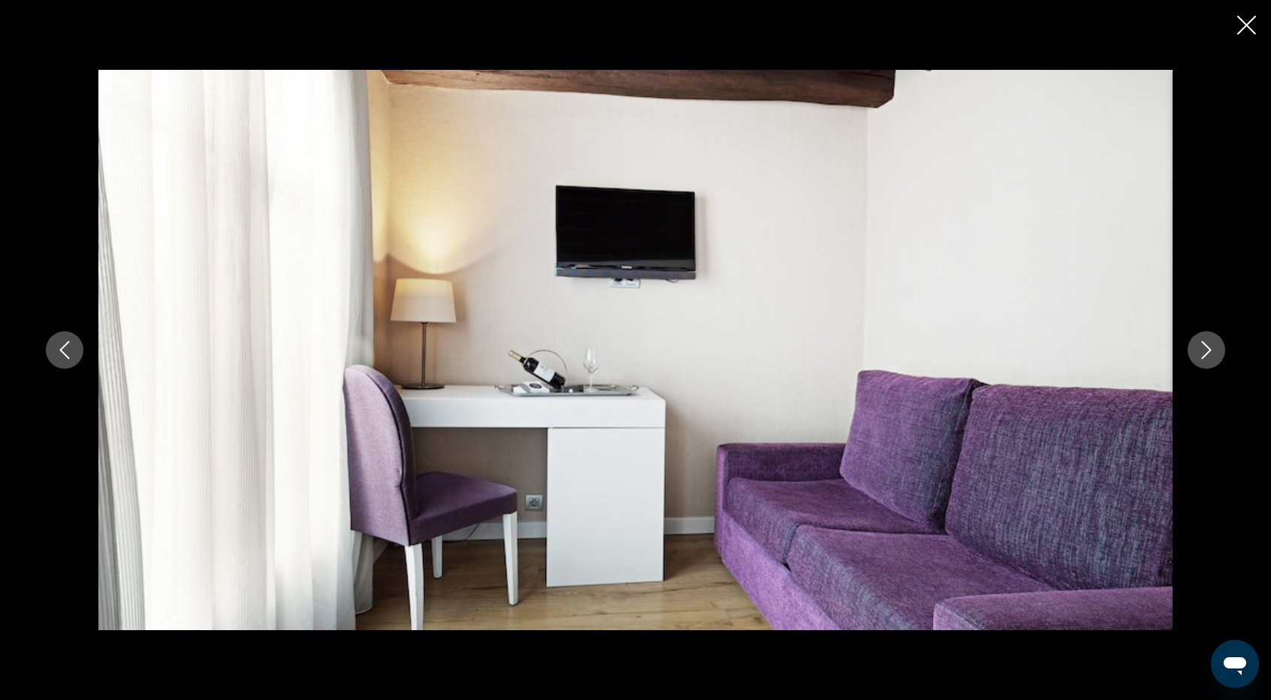
click at [1210, 355] on icon "Next image" at bounding box center [1207, 350] width 18 height 18
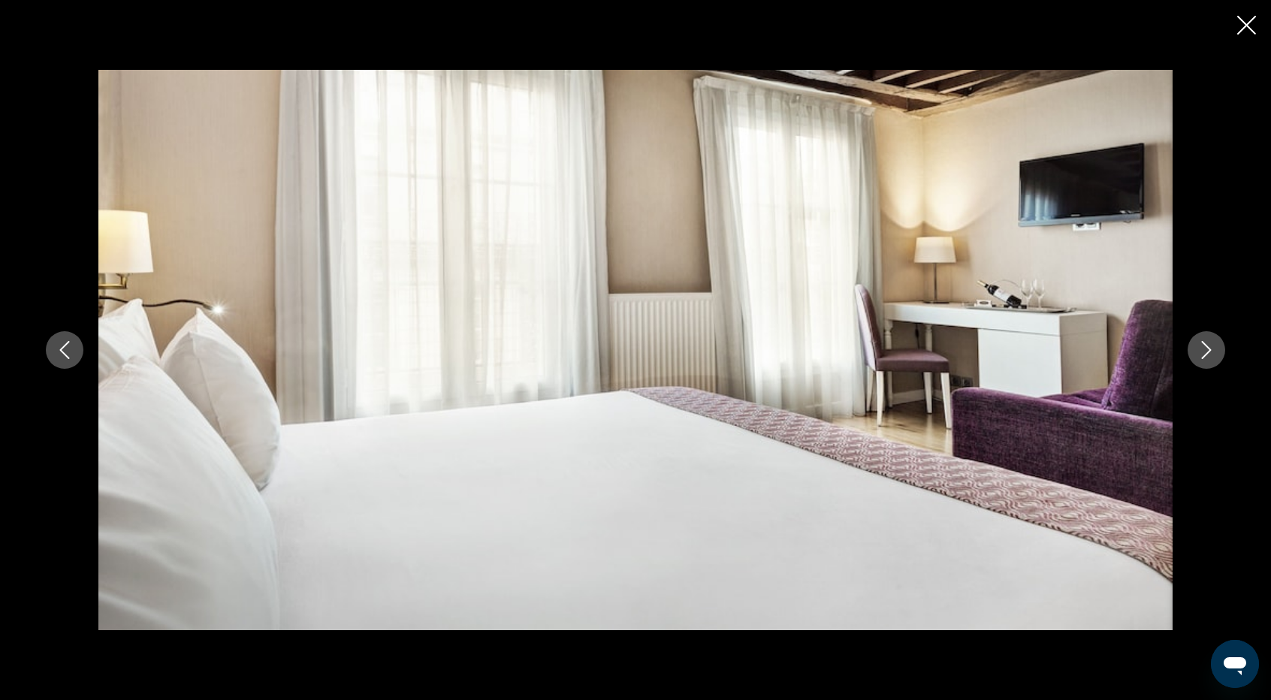
click at [1210, 355] on icon "Next image" at bounding box center [1207, 350] width 18 height 18
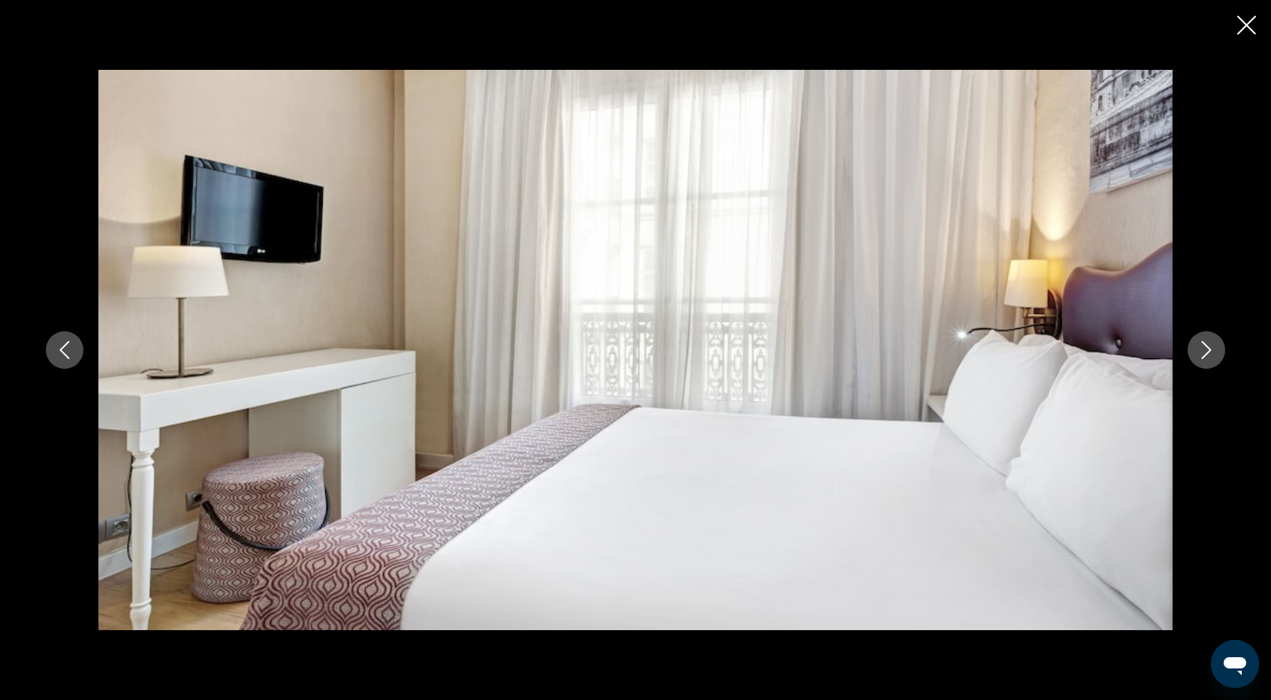
click at [1210, 355] on icon "Next image" at bounding box center [1207, 350] width 18 height 18
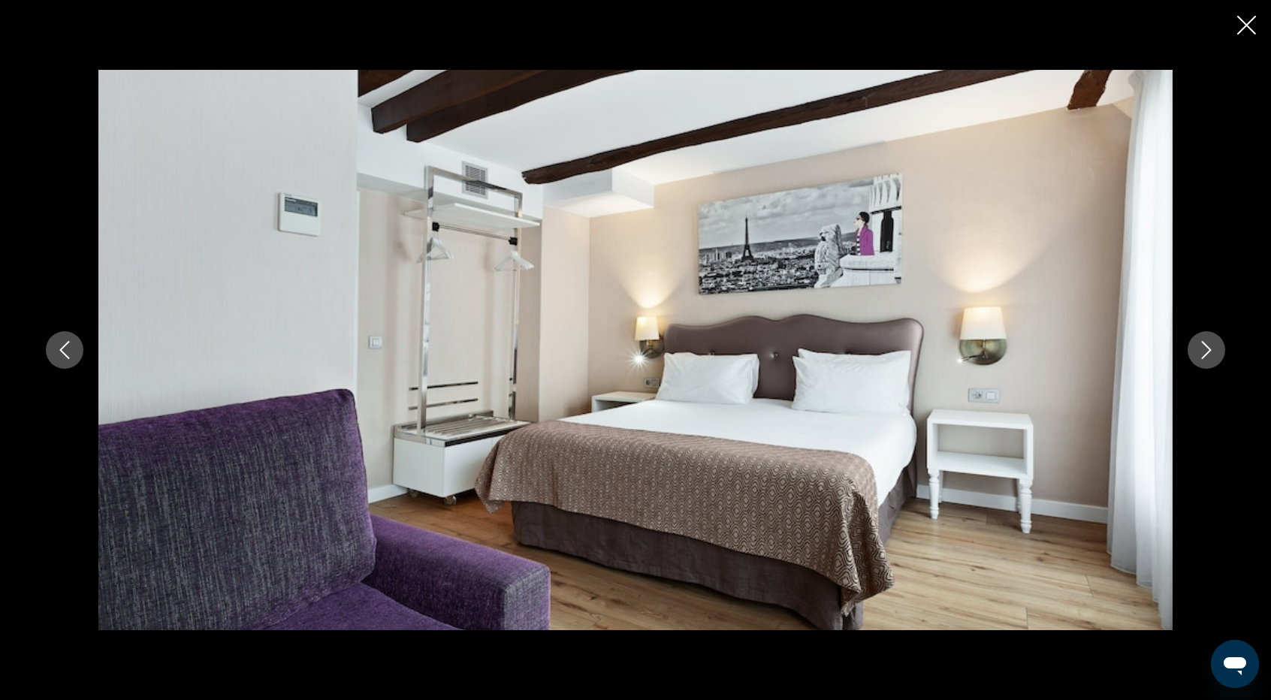
click at [1210, 355] on icon "Next image" at bounding box center [1207, 350] width 18 height 18
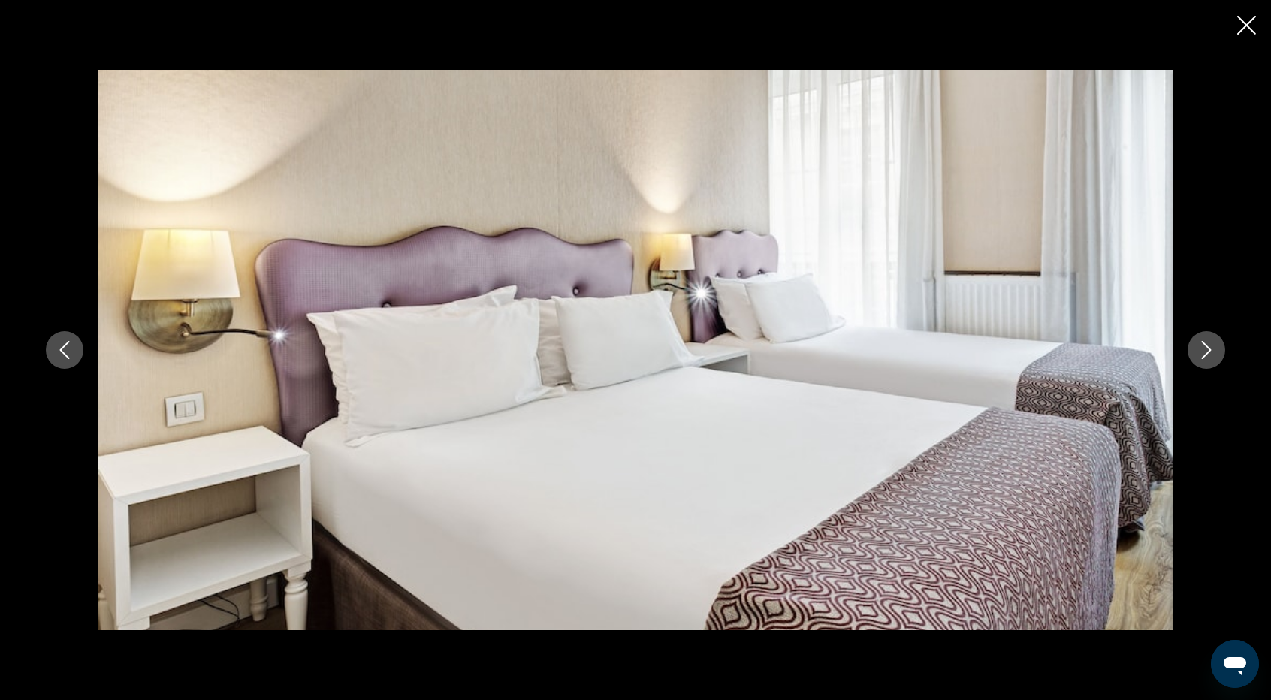
click at [1210, 355] on icon "Next image" at bounding box center [1207, 350] width 18 height 18
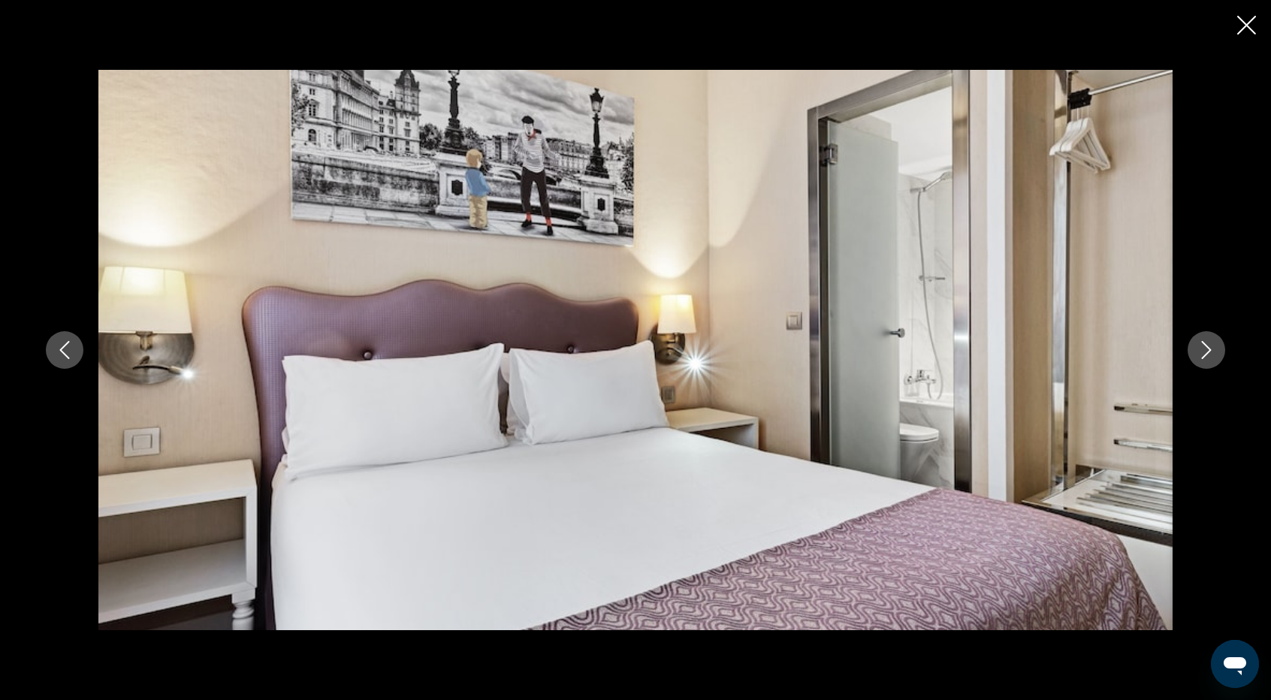
click at [1210, 355] on icon "Next image" at bounding box center [1207, 350] width 18 height 18
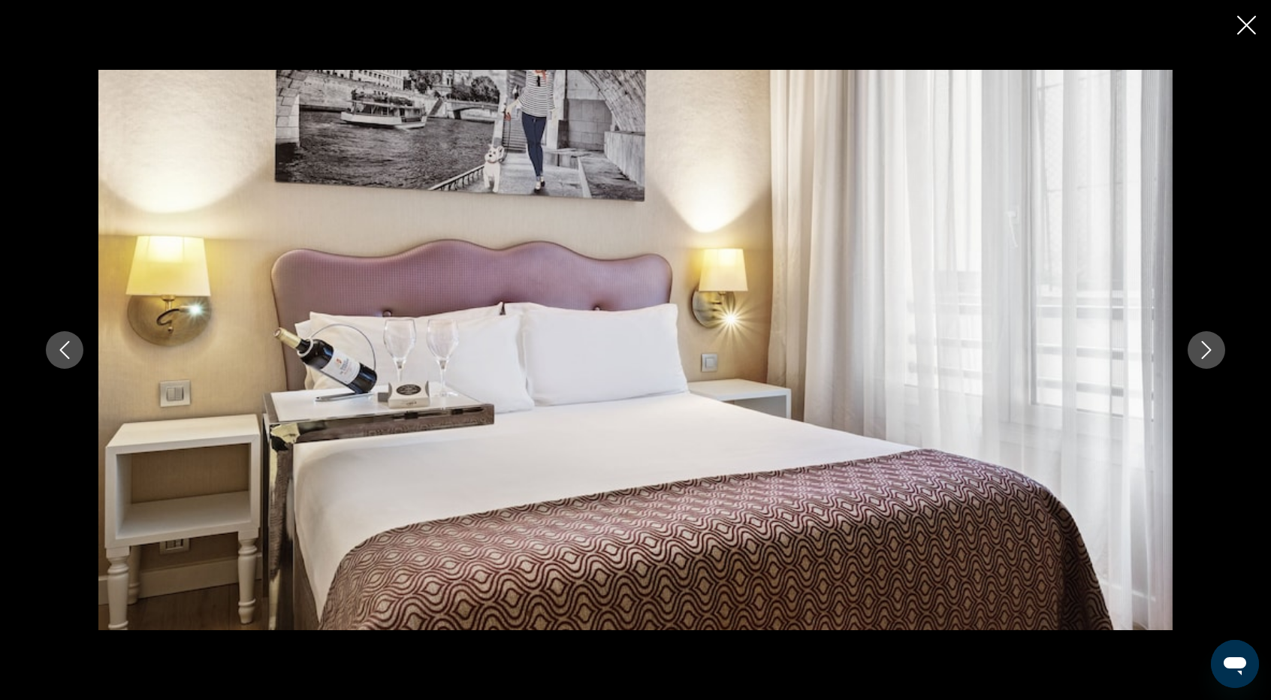
click at [1210, 355] on icon "Next image" at bounding box center [1207, 350] width 18 height 18
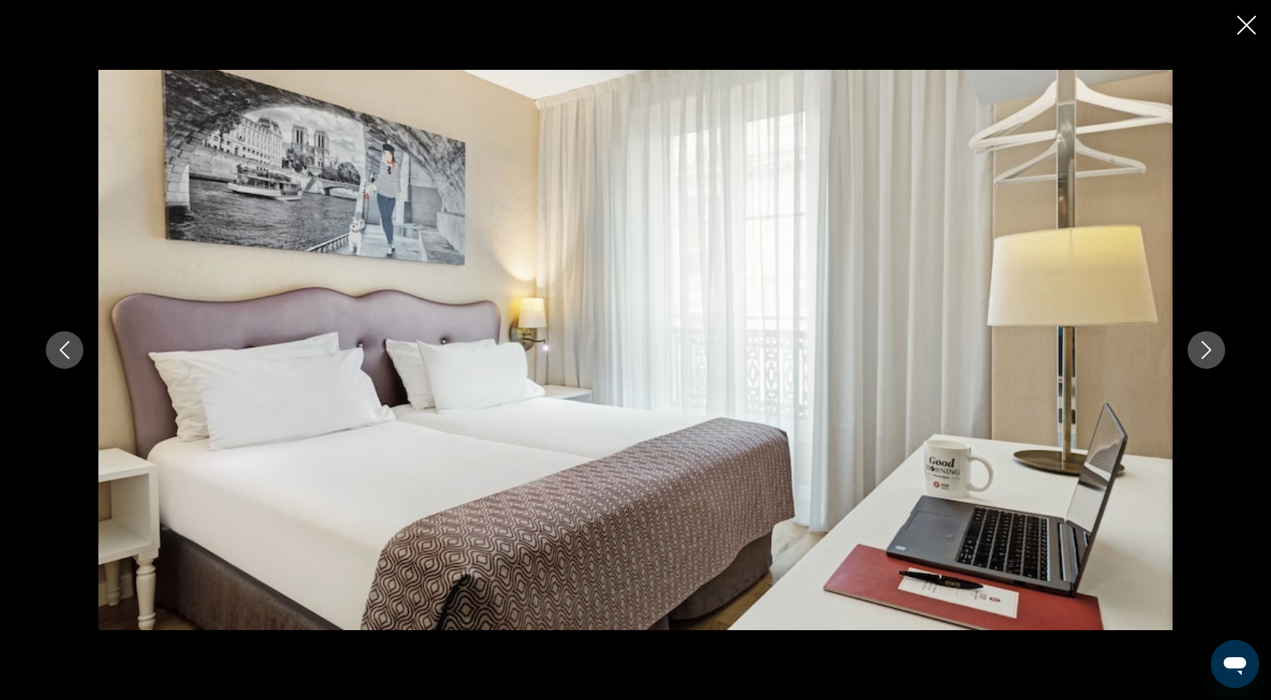
click at [1210, 355] on icon "Next image" at bounding box center [1207, 350] width 18 height 18
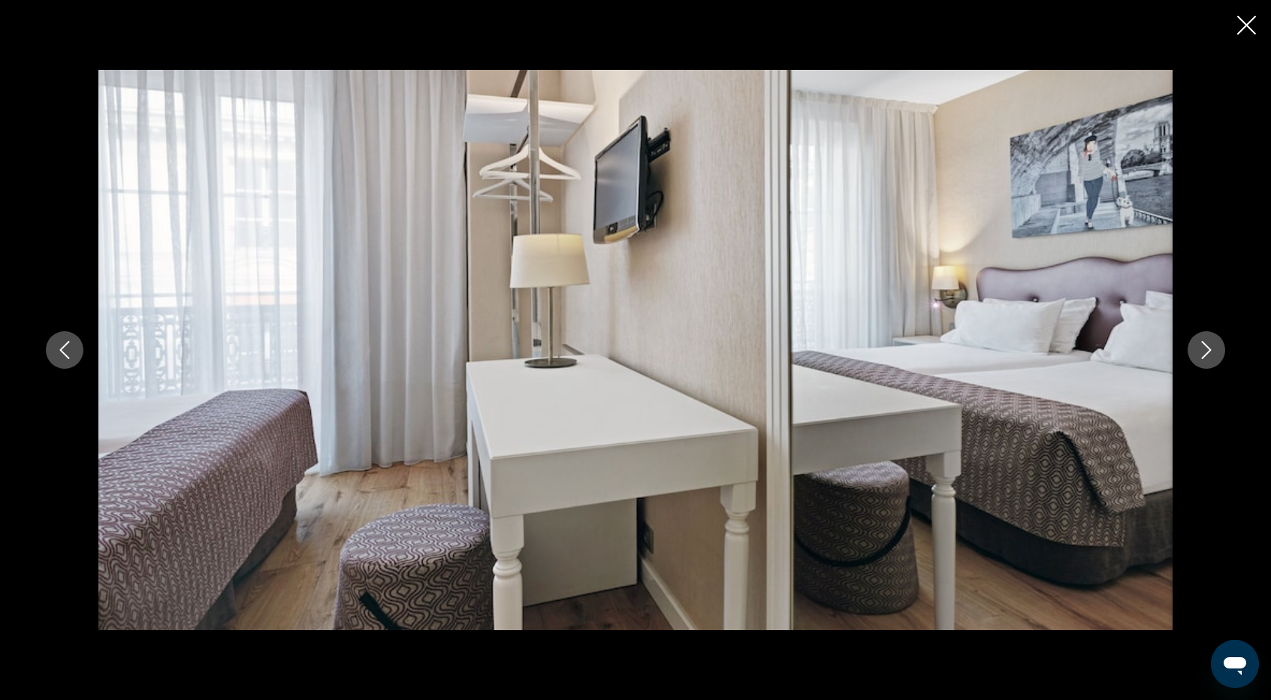
click at [1210, 355] on icon "Next image" at bounding box center [1207, 350] width 18 height 18
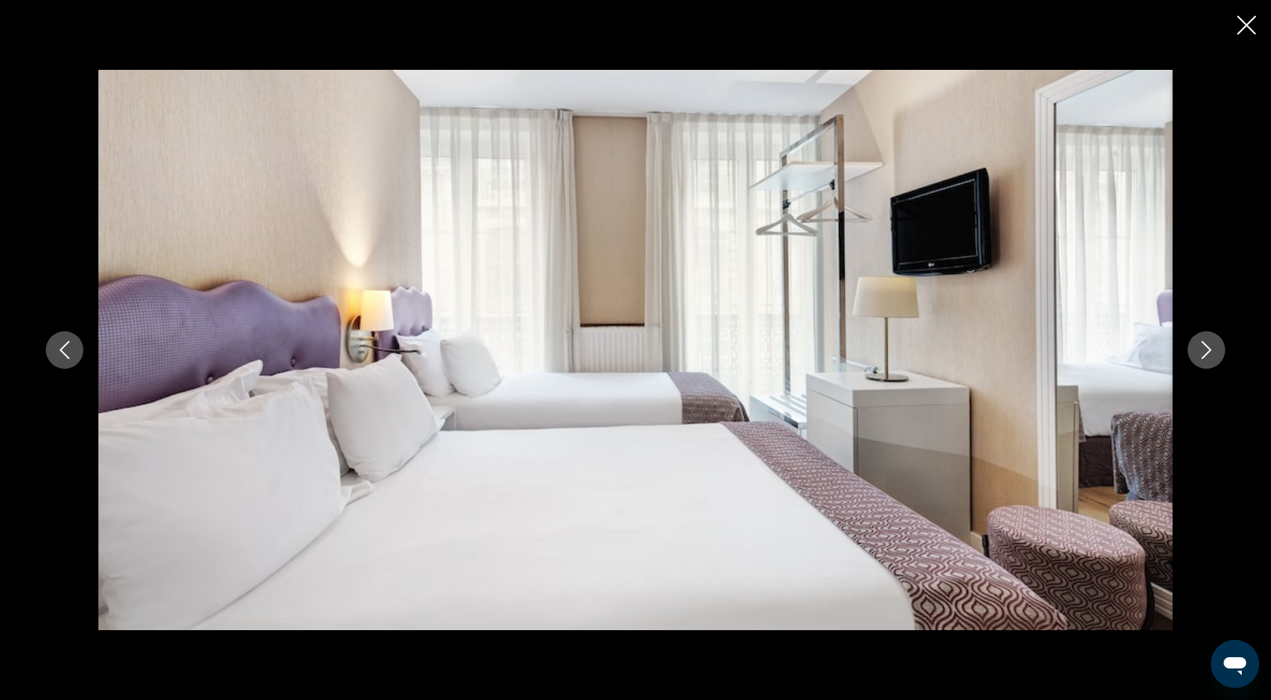
click at [1210, 355] on icon "Next image" at bounding box center [1207, 350] width 18 height 18
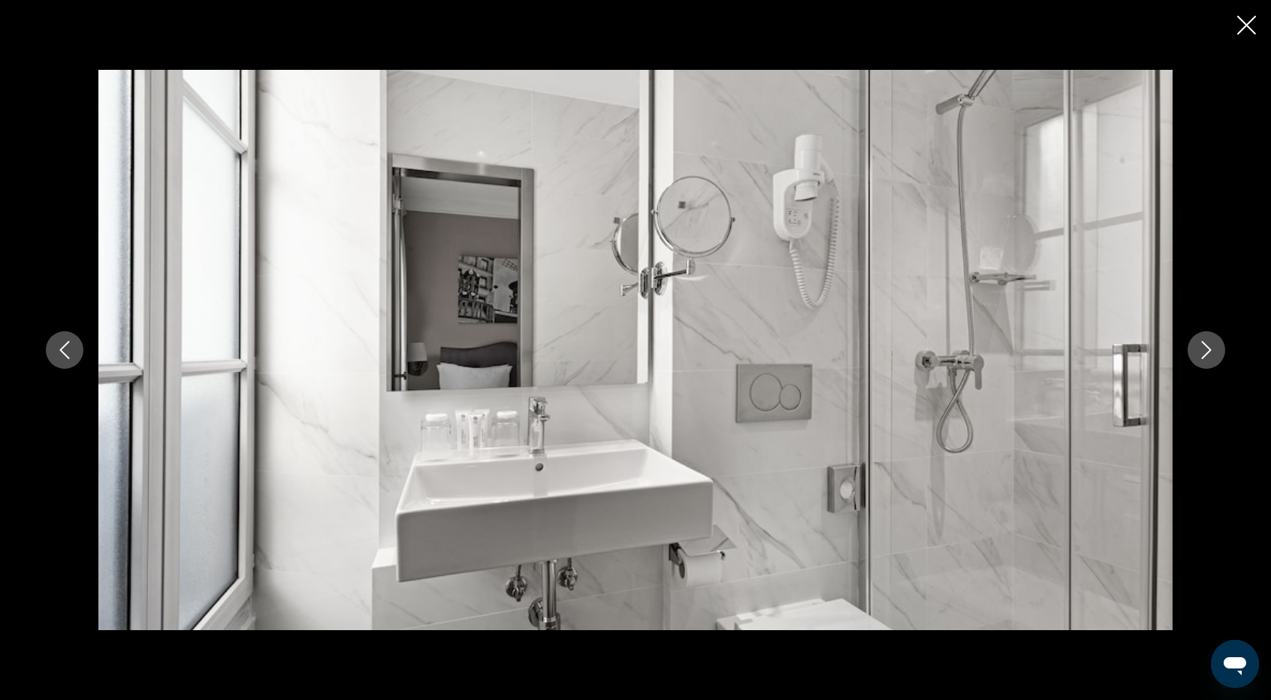
click at [1210, 355] on icon "Next image" at bounding box center [1207, 350] width 18 height 18
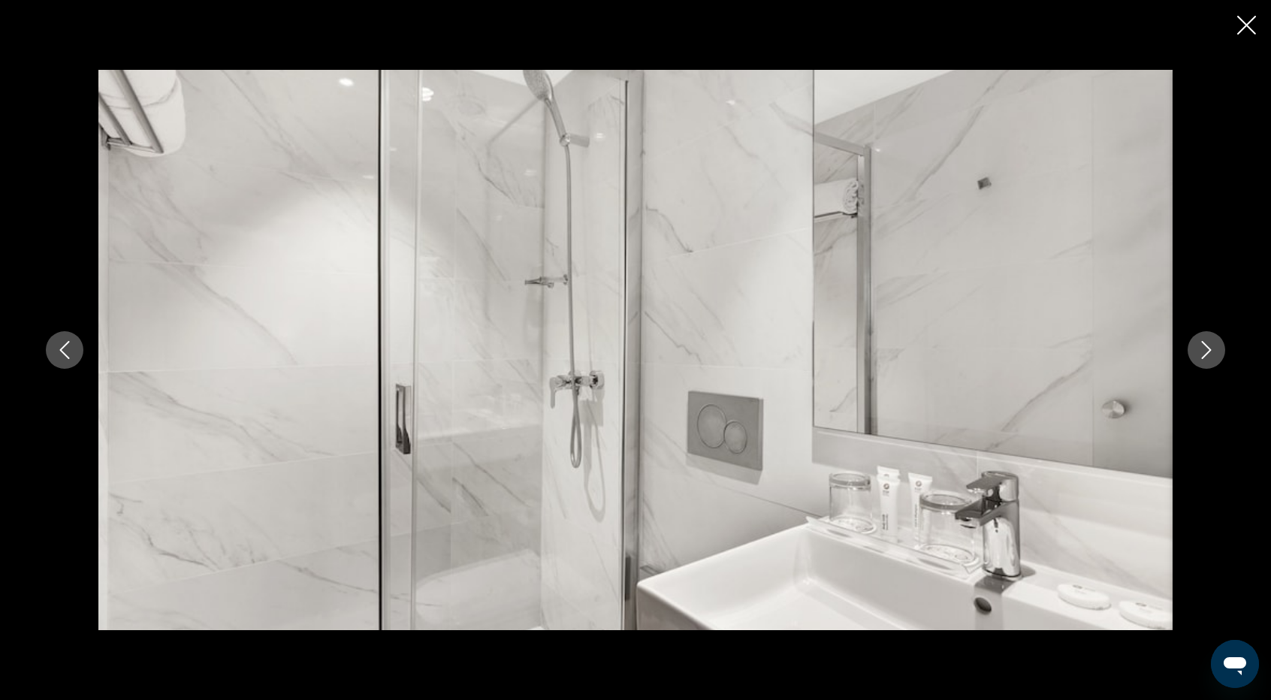
click at [1250, 24] on icon "Close slideshow" at bounding box center [1246, 25] width 19 height 19
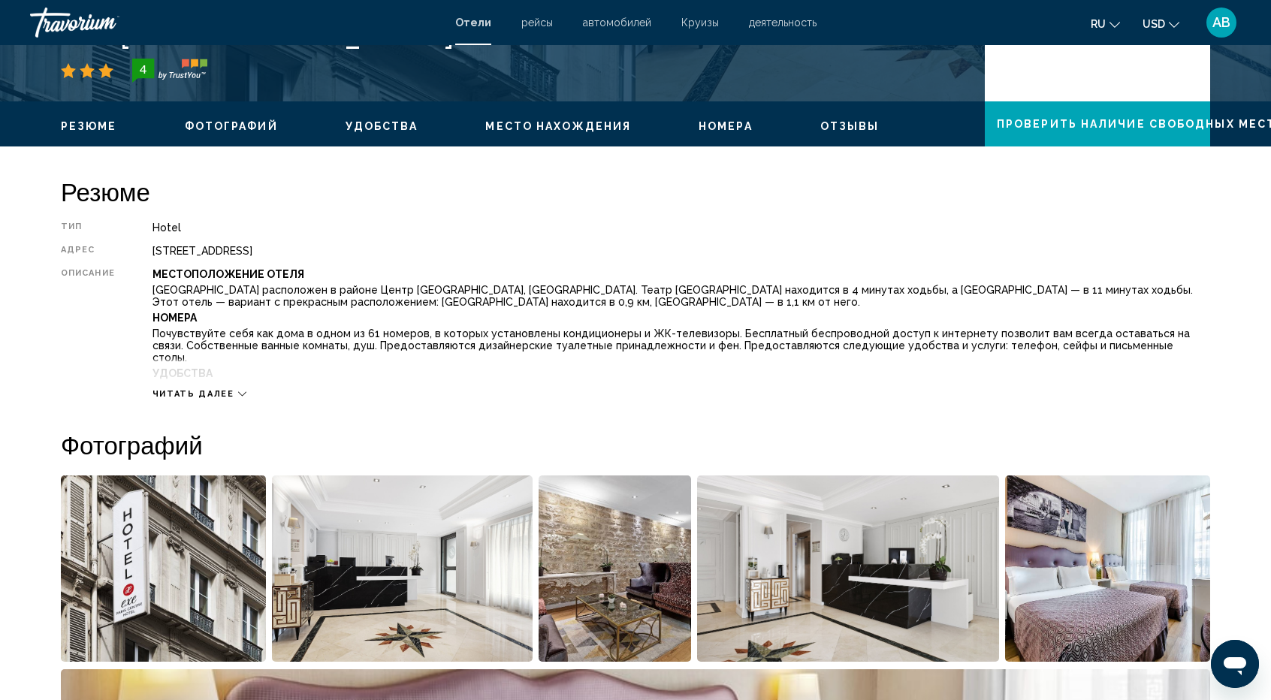
scroll to position [0, 0]
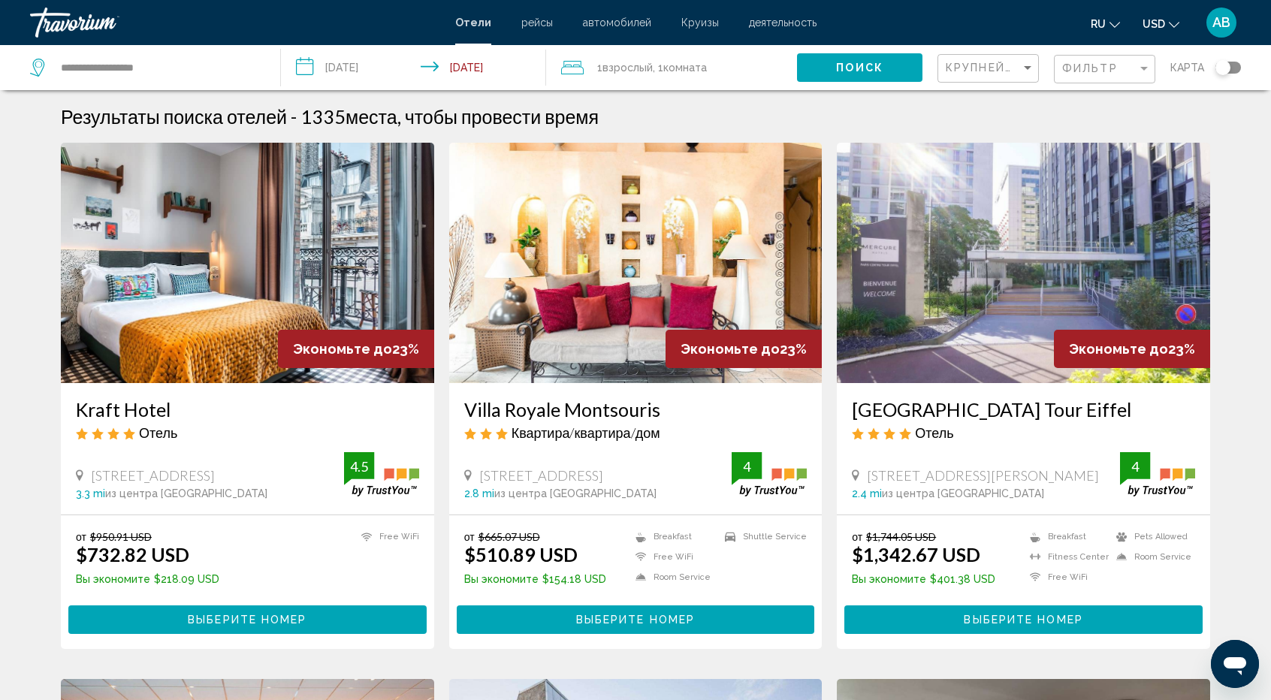
drag, startPoint x: 1270, startPoint y: 163, endPoint x: 1277, endPoint y: 180, distance: 17.9
click at [1271, 180] on html "**********" at bounding box center [635, 350] width 1271 height 700
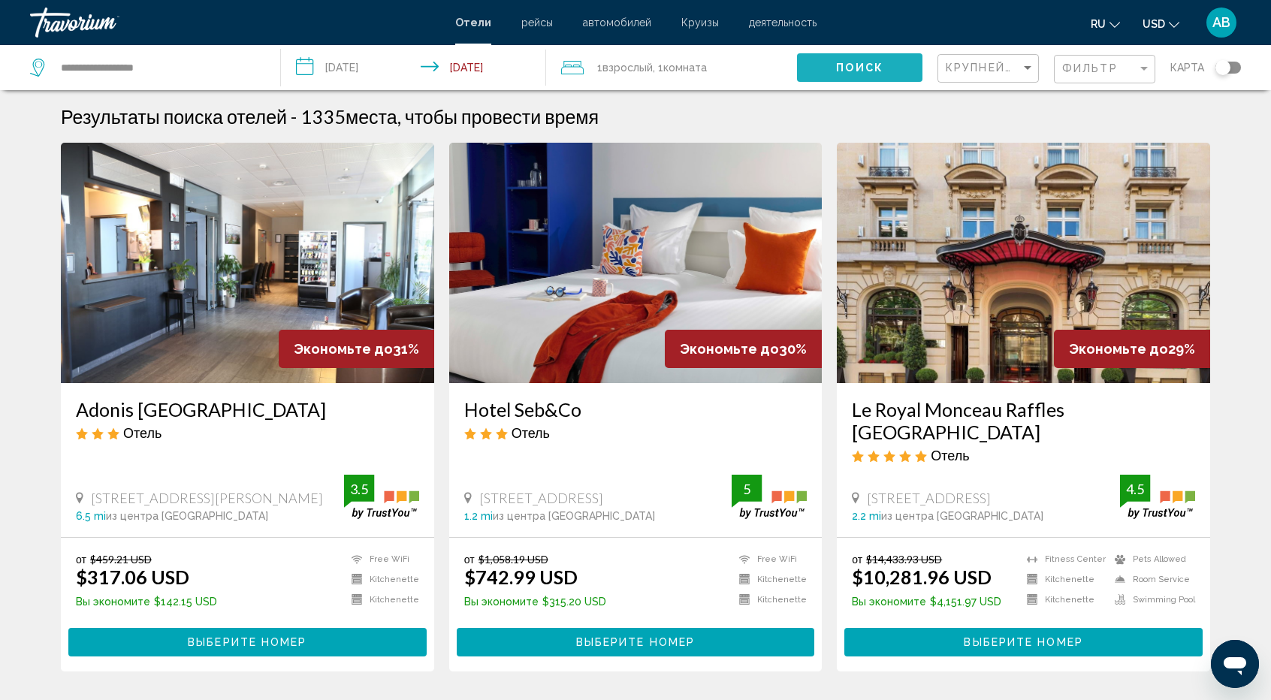
click at [871, 80] on button "Поиск" at bounding box center [859, 67] width 125 height 28
click at [860, 71] on span "Поиск" at bounding box center [859, 68] width 47 height 12
click at [855, 69] on span "Поиск" at bounding box center [859, 68] width 47 height 12
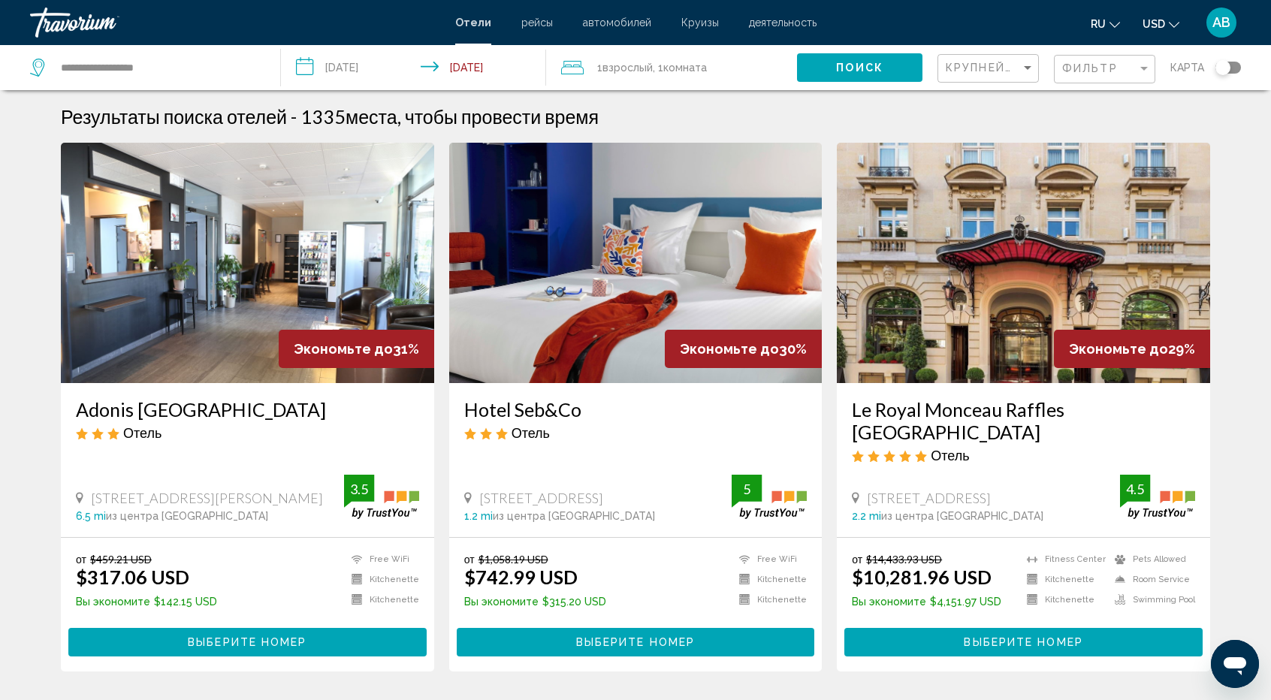
click at [855, 69] on span "Поиск" at bounding box center [859, 68] width 47 height 12
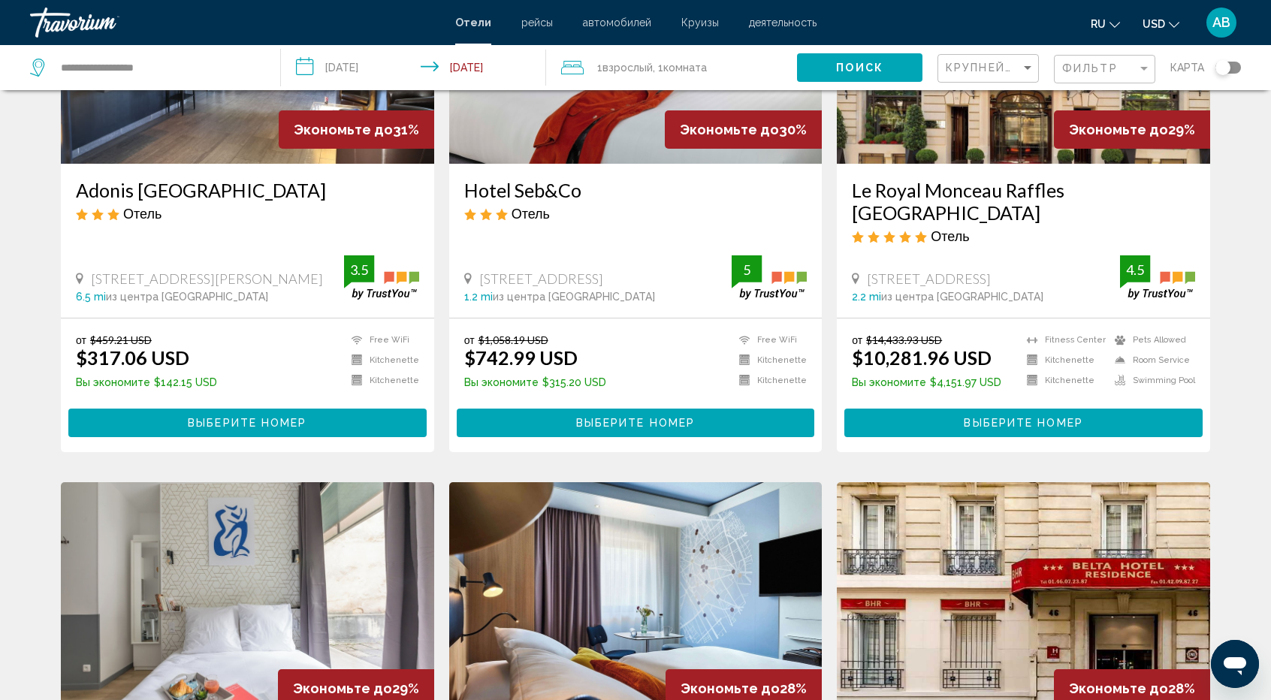
scroll to position [223, 0]
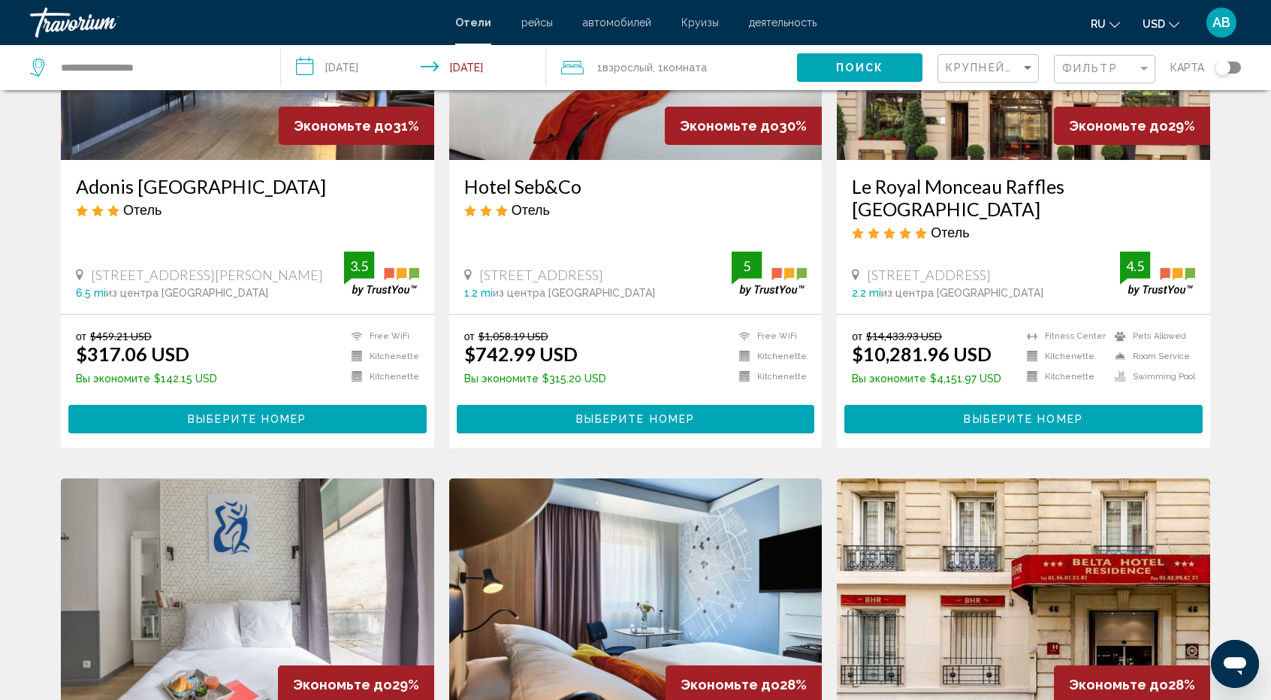
click at [1241, 67] on app-hotels-search-filters "Крупнейшие сбережения Фильтр карта" at bounding box center [1105, 67] width 334 height 45
click at [1237, 66] on div "Toggle map" at bounding box center [1229, 68] width 26 height 12
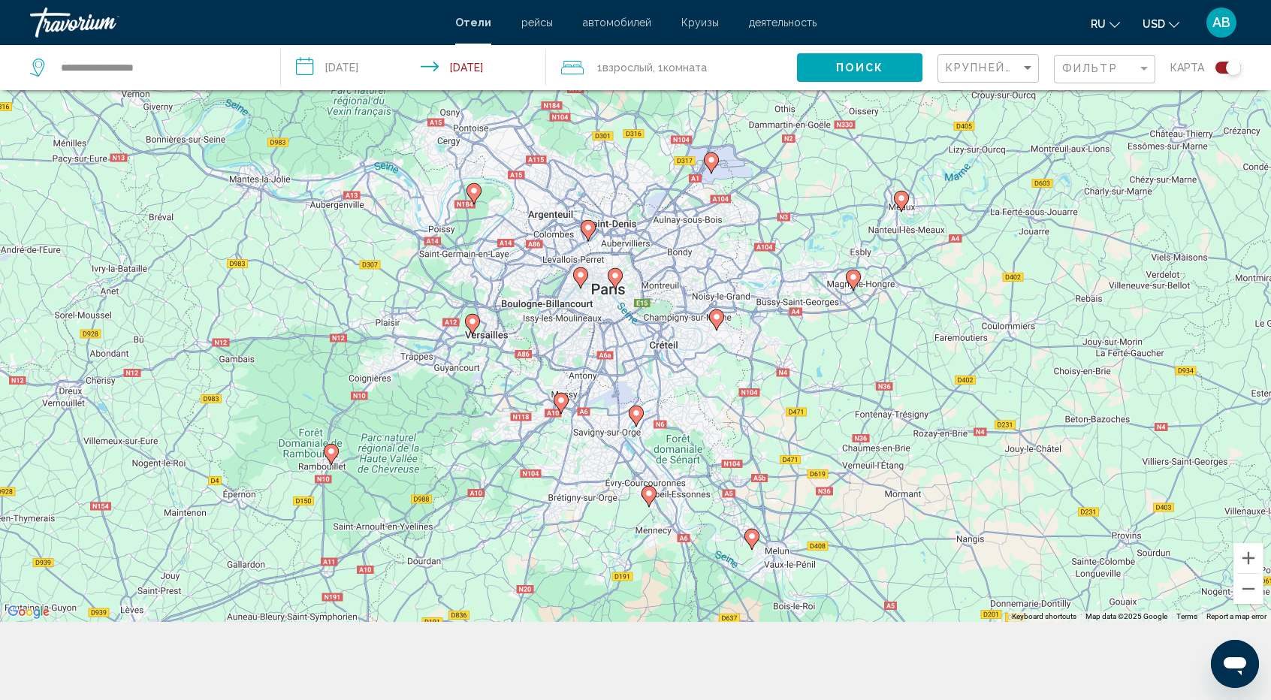
scroll to position [170, 0]
click at [1243, 550] on button "Zoom in" at bounding box center [1249, 557] width 30 height 30
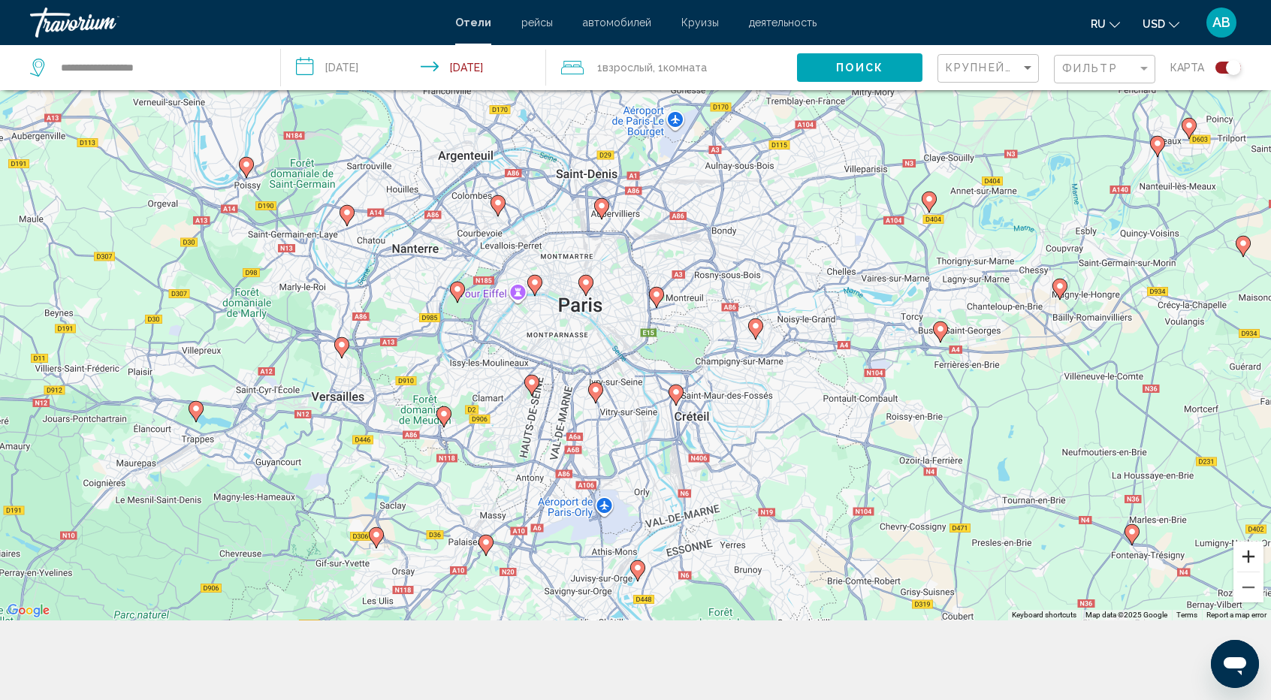
click at [1243, 550] on button "Zoom in" at bounding box center [1249, 557] width 30 height 30
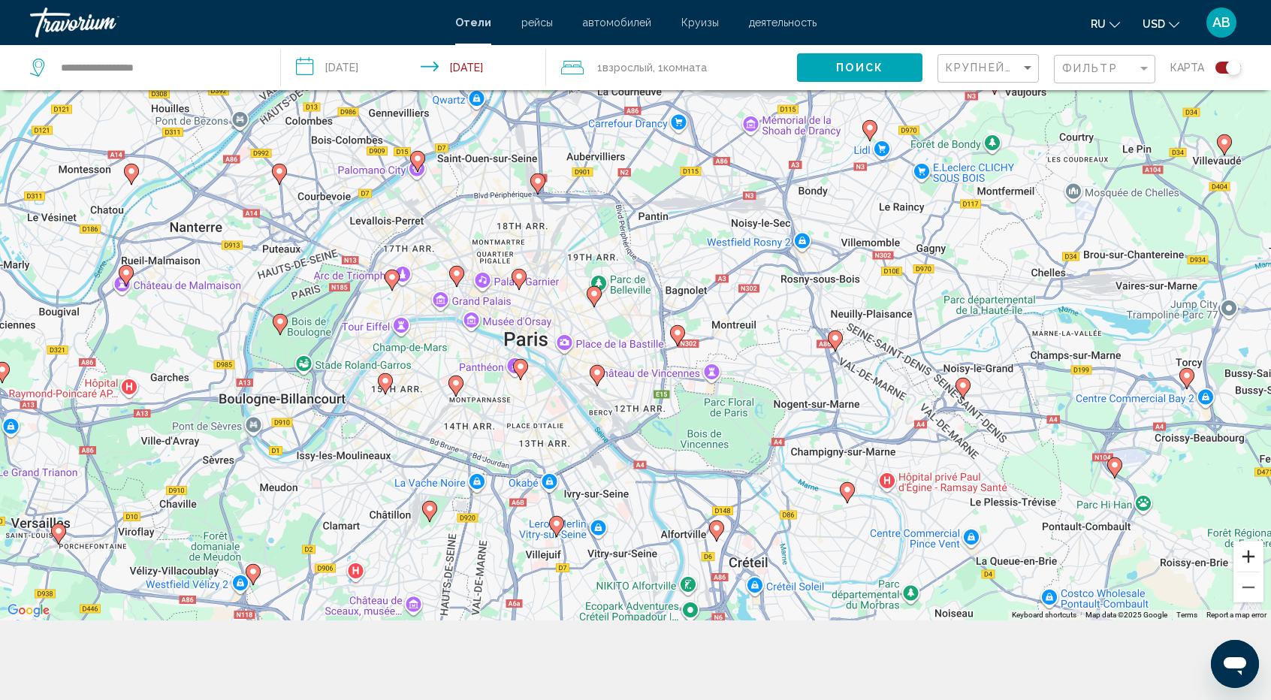
click at [1243, 550] on button "Zoom in" at bounding box center [1249, 557] width 30 height 30
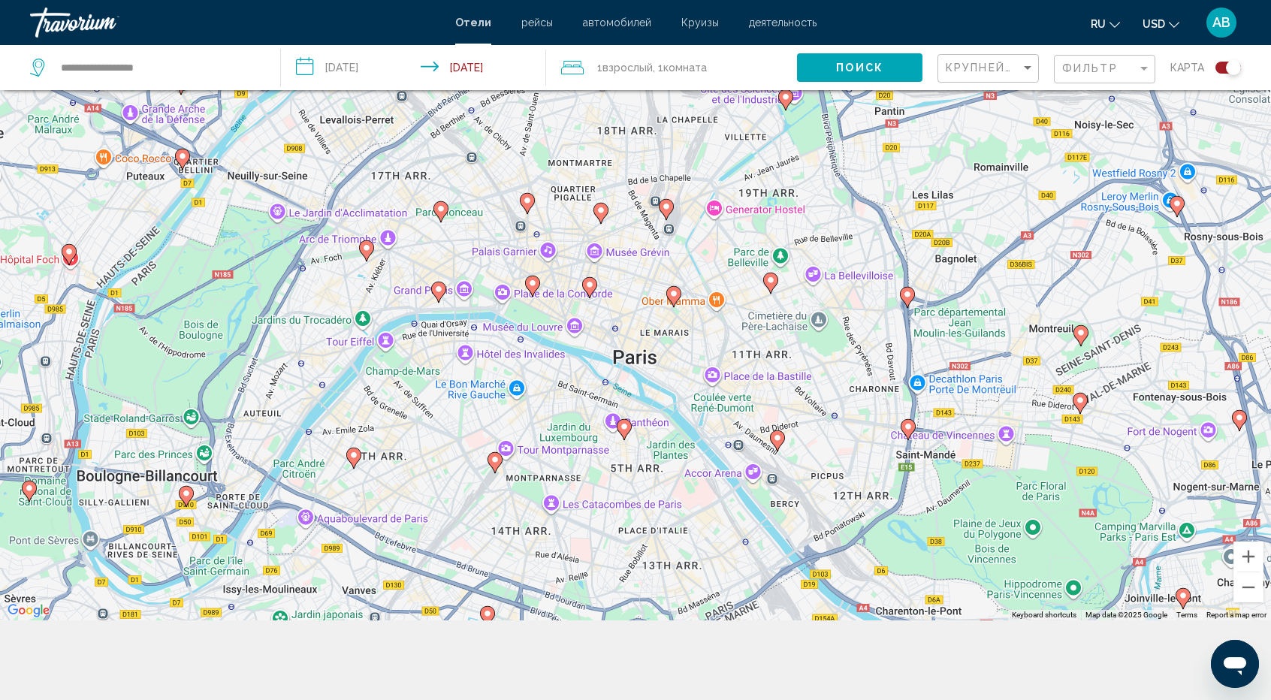
drag, startPoint x: 643, startPoint y: 425, endPoint x: 865, endPoint y: 371, distance: 228.0
click at [865, 371] on div "To activate drag with keyboard, press Alt + Enter. Once in keyboard drag state,…" at bounding box center [635, 270] width 1271 height 700
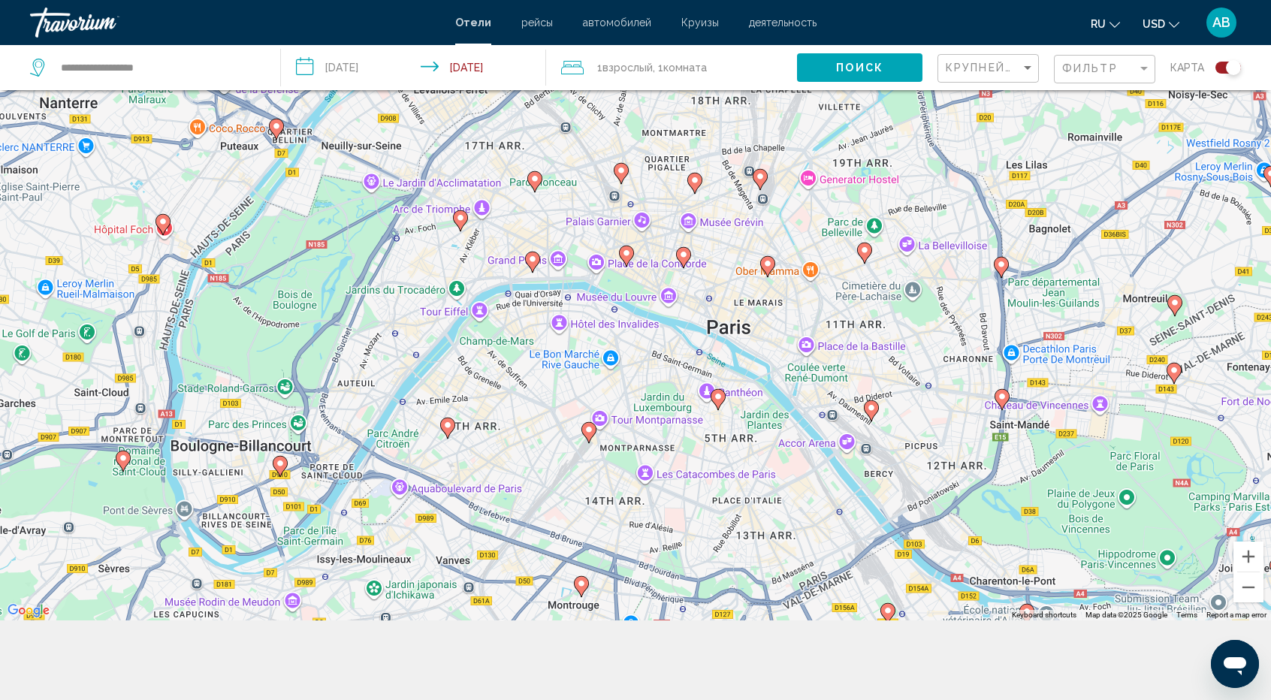
drag, startPoint x: 687, startPoint y: 307, endPoint x: 783, endPoint y: 277, distance: 100.0
click at [783, 277] on div "To activate drag with keyboard, press Alt + Enter. Once in keyboard drag state,…" at bounding box center [635, 270] width 1271 height 700
click at [1252, 552] on button "Zoom in" at bounding box center [1249, 557] width 30 height 30
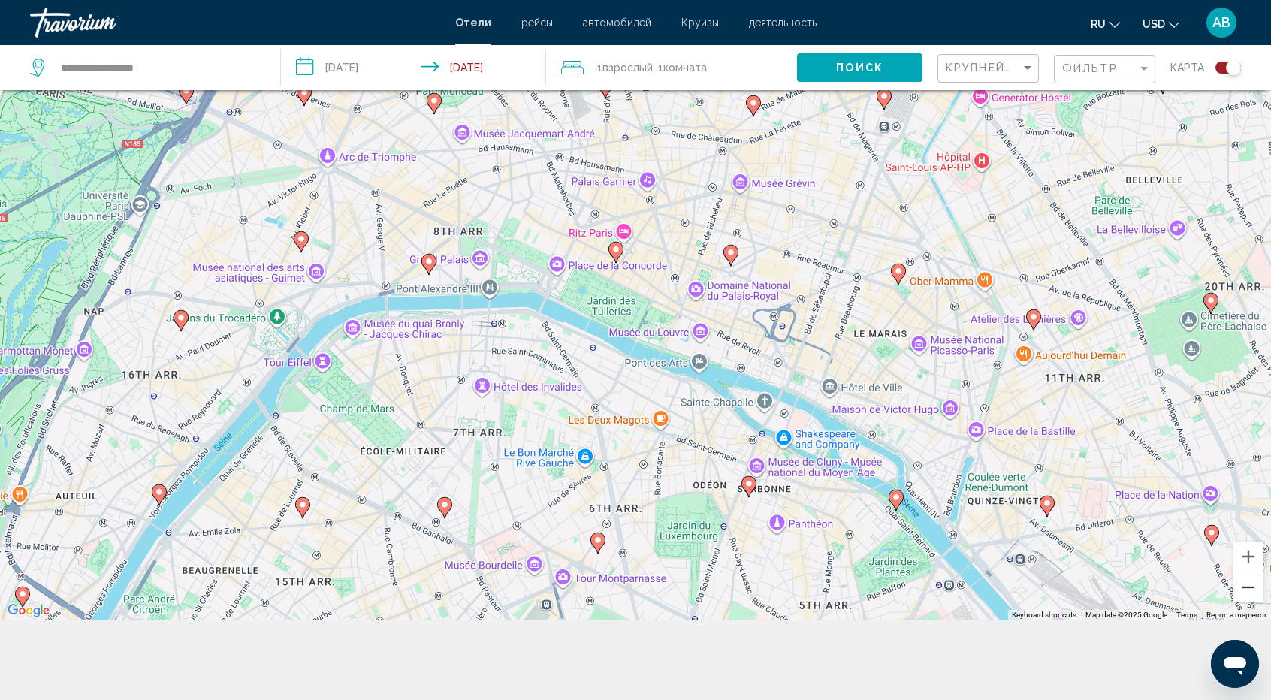
click at [1250, 587] on button "Zoom out" at bounding box center [1249, 588] width 30 height 30
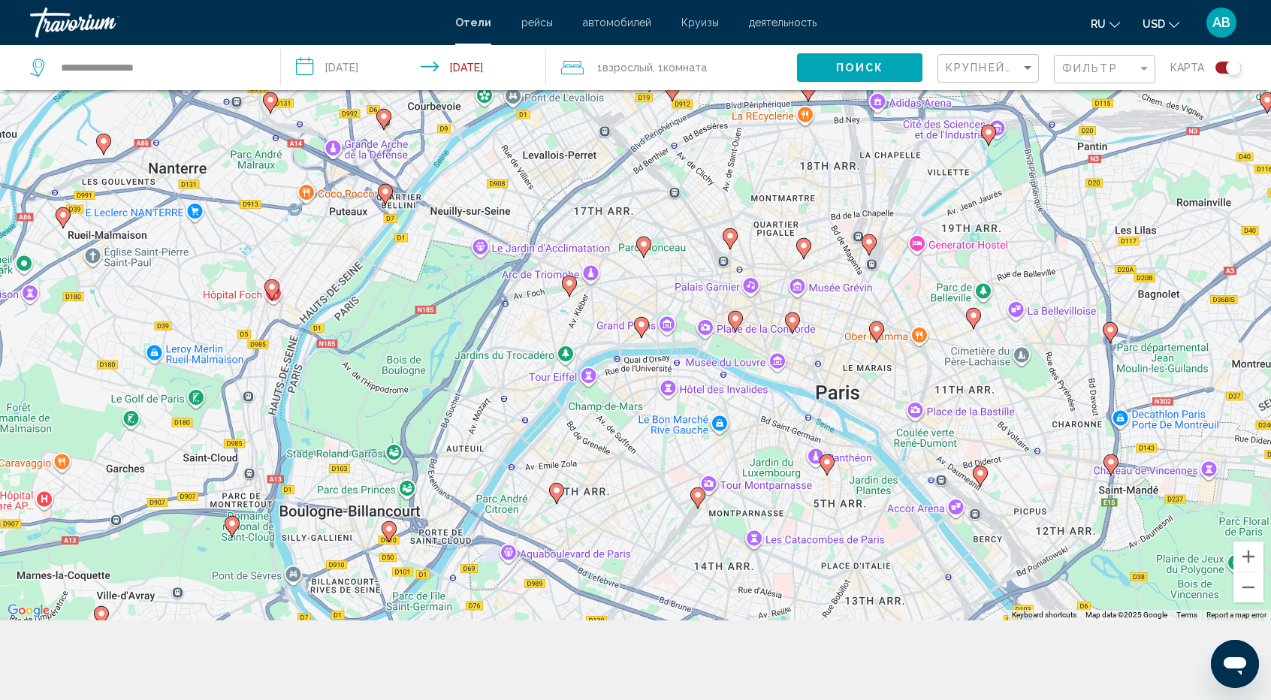
drag, startPoint x: 771, startPoint y: 371, endPoint x: 884, endPoint y: 444, distance: 134.2
click at [884, 444] on div "To activate drag with keyboard, press Alt + Enter. Once in keyboard drag state,…" at bounding box center [635, 270] width 1271 height 700
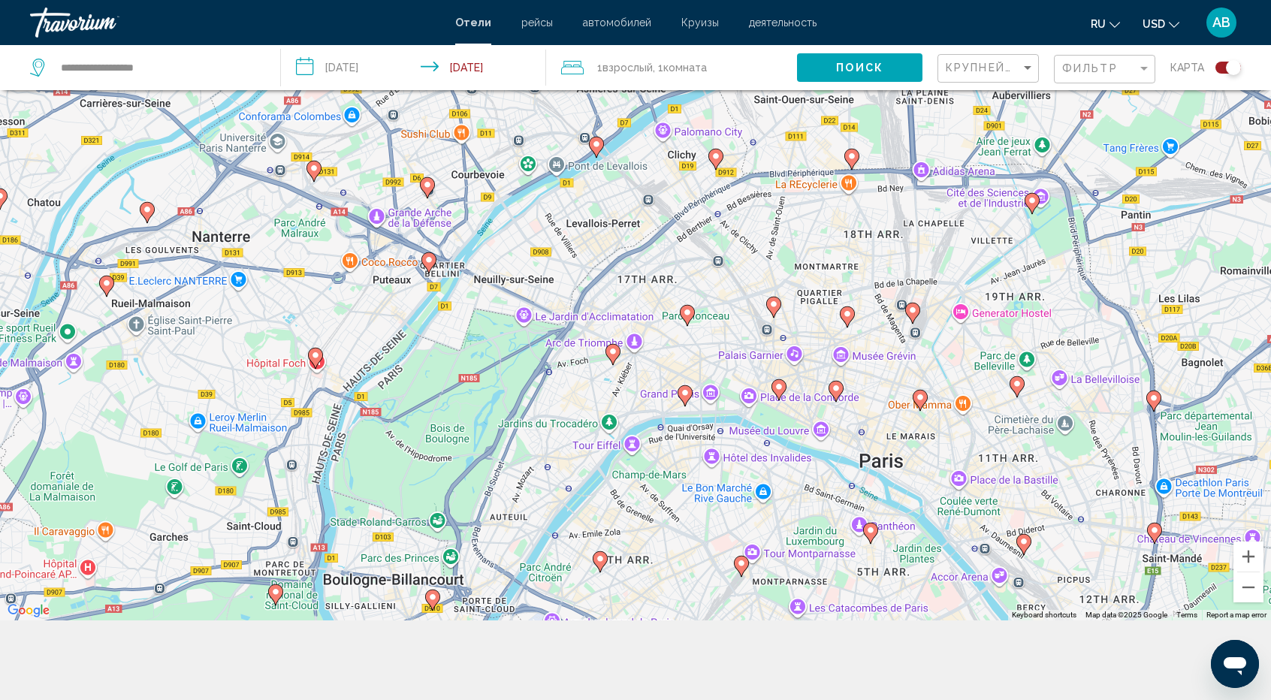
drag, startPoint x: 554, startPoint y: 273, endPoint x: 595, endPoint y: 334, distance: 73.6
click at [595, 334] on div "To activate drag with keyboard, press Alt + Enter. Once in keyboard drag state,…" at bounding box center [635, 270] width 1271 height 700
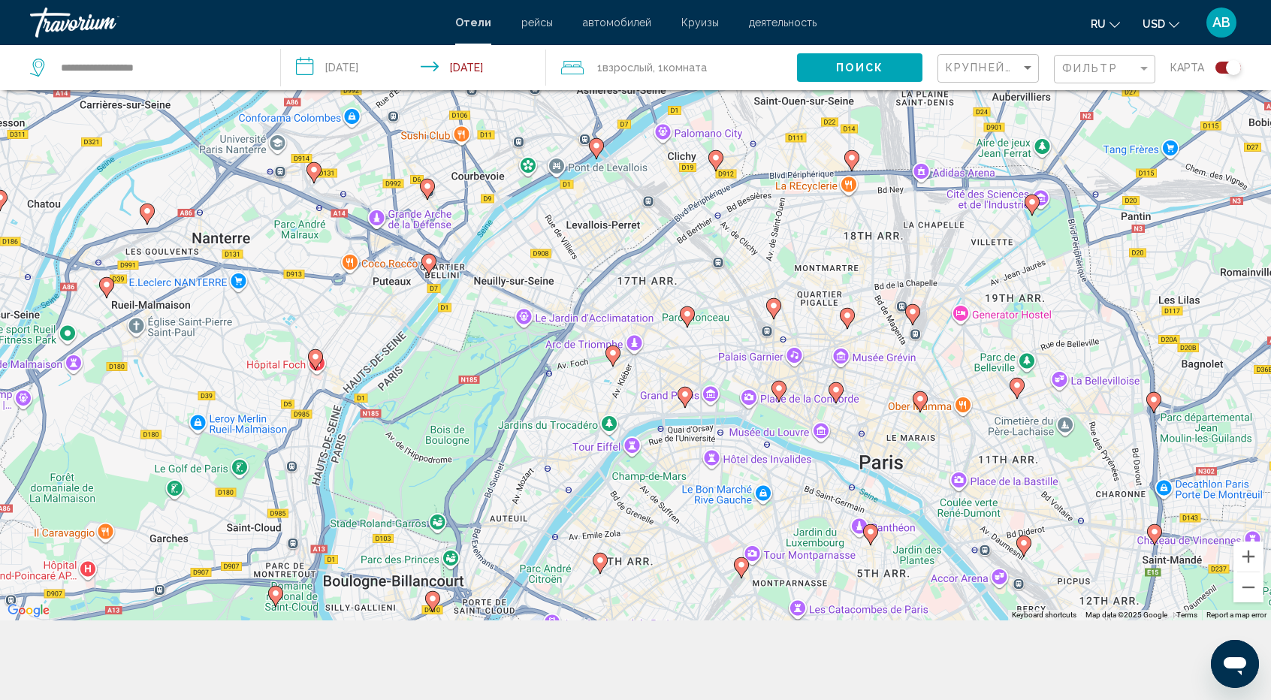
click at [582, 309] on div "To activate drag with keyboard, press Alt + Enter. Once in keyboard drag state,…" at bounding box center [635, 270] width 1271 height 700
click at [1249, 557] on button "Zoom in" at bounding box center [1249, 557] width 30 height 30
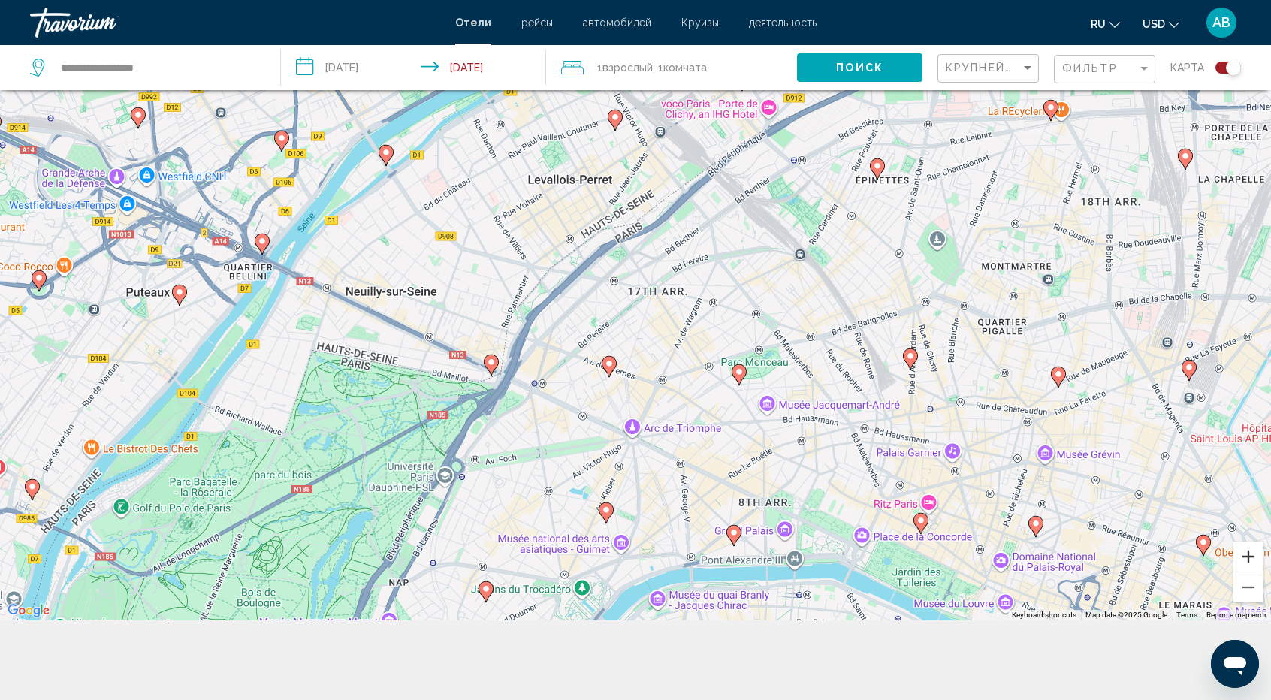
click at [1249, 557] on button "Zoom in" at bounding box center [1249, 557] width 30 height 30
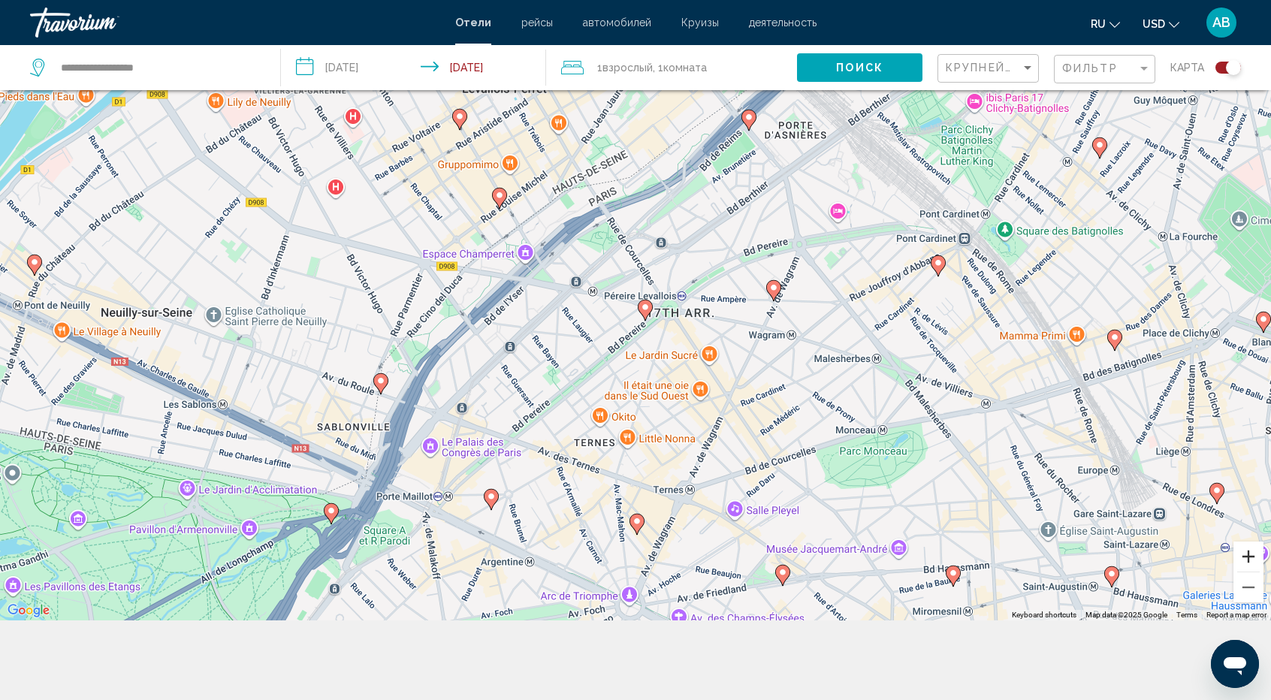
click at [1249, 557] on button "Zoom in" at bounding box center [1249, 557] width 30 height 30
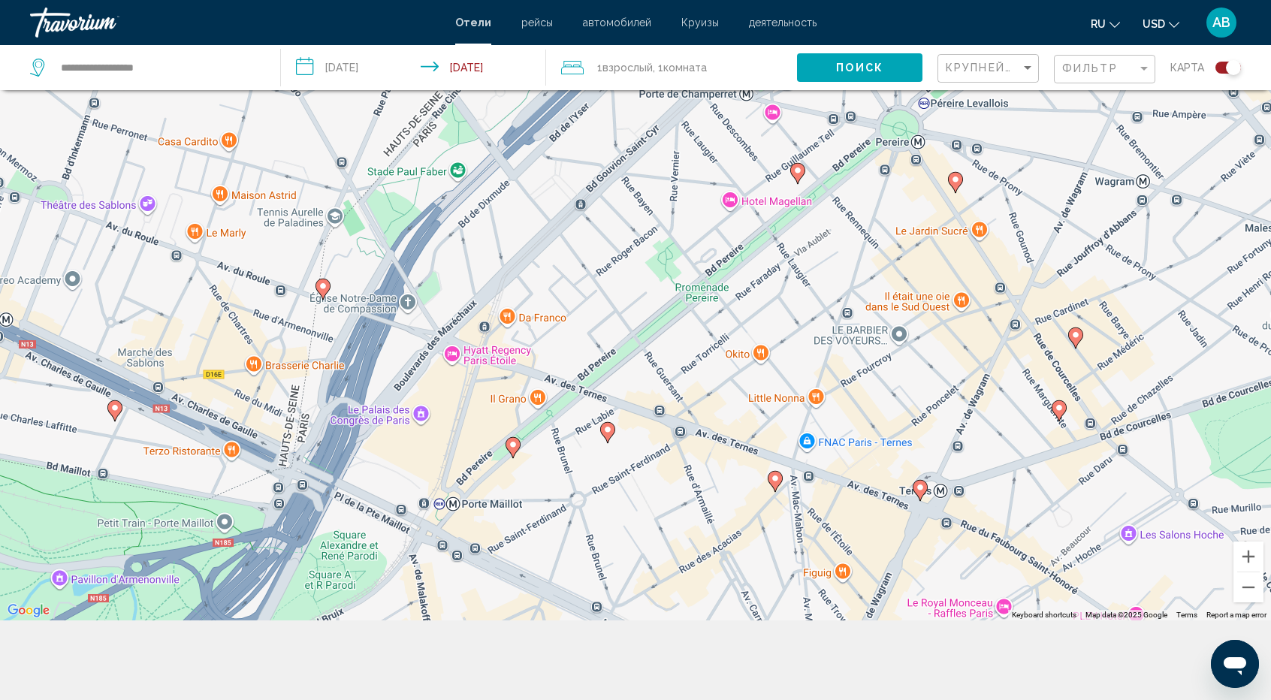
drag, startPoint x: 750, startPoint y: 370, endPoint x: 947, endPoint y: 152, distance: 294.2
click at [947, 152] on div "To activate drag with keyboard, press Alt + Enter. Once in keyboard drag state,…" at bounding box center [635, 270] width 1271 height 700
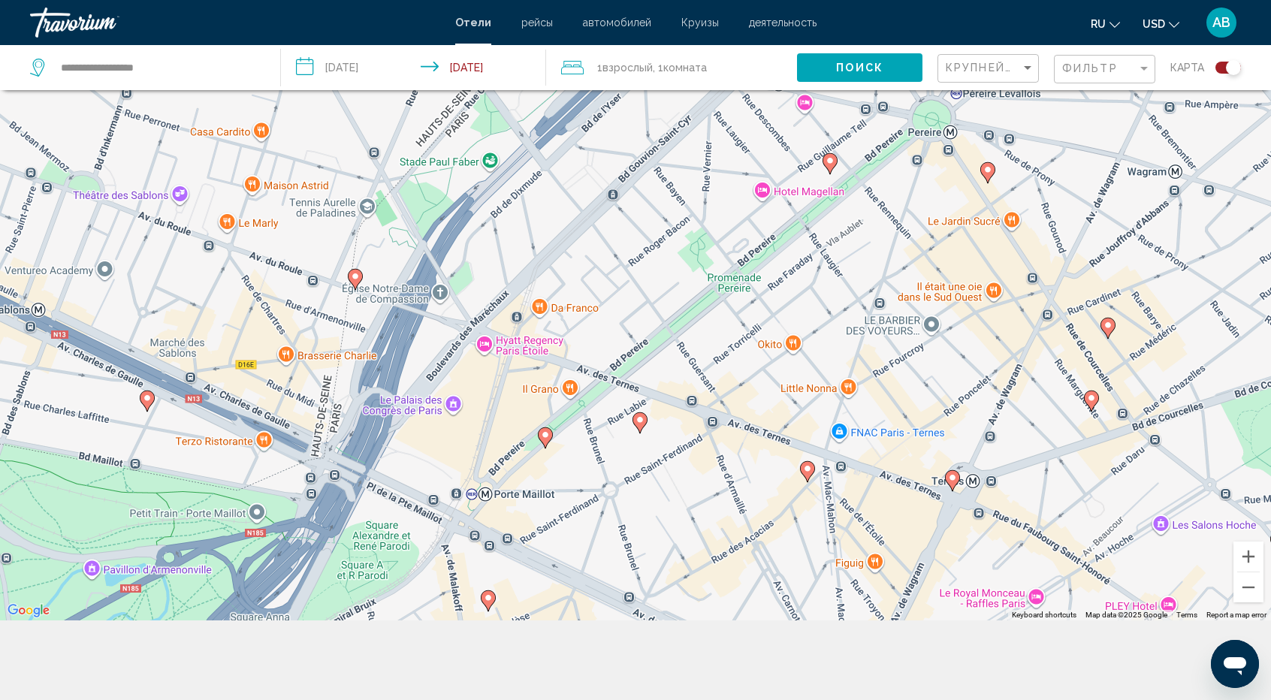
drag, startPoint x: 526, startPoint y: 330, endPoint x: 557, endPoint y: 319, distance: 32.6
click at [557, 319] on div "To activate drag with keyboard, press Alt + Enter. Once in keyboard drag state,…" at bounding box center [635, 270] width 1271 height 700
click at [483, 346] on div "To activate drag with keyboard, press Alt + Enter. Once in keyboard drag state,…" at bounding box center [635, 270] width 1271 height 700
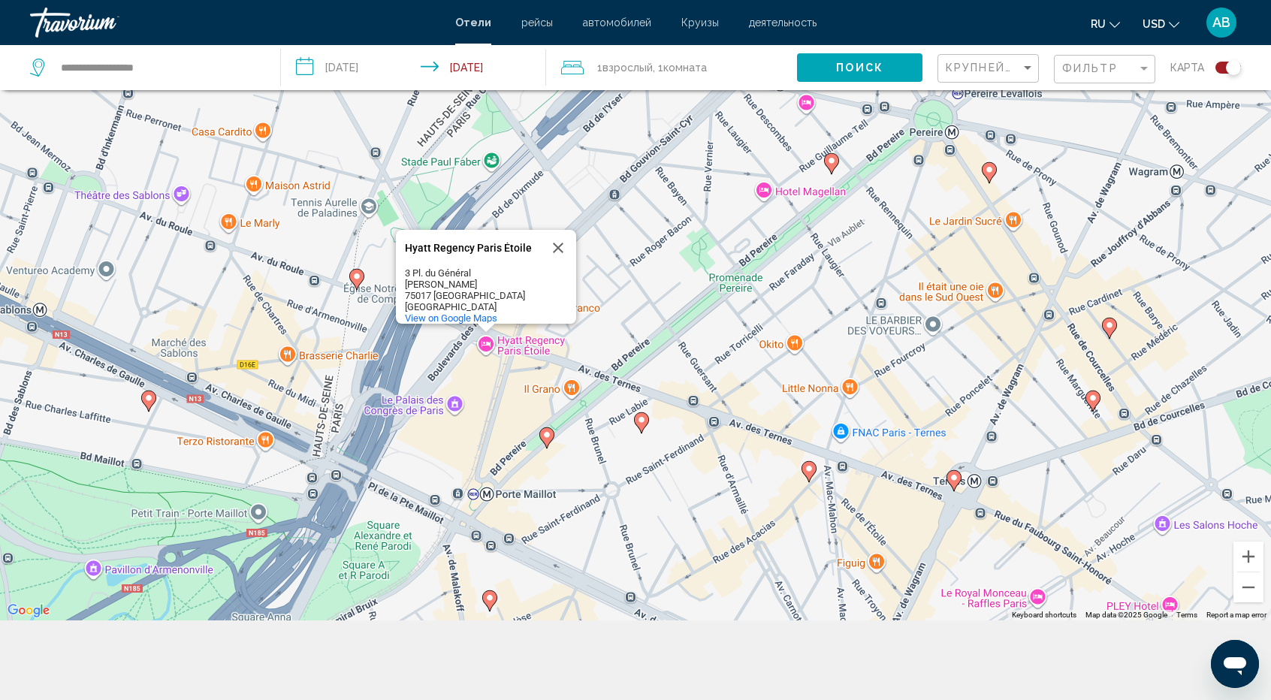
click at [633, 381] on div "To activate drag with keyboard, press Alt + Enter. Once in keyboard drag state,…" at bounding box center [635, 270] width 1271 height 700
click at [552, 403] on div "To activate drag with keyboard, press Alt + Enter. Once in keyboard drag state,…" at bounding box center [635, 270] width 1271 height 700
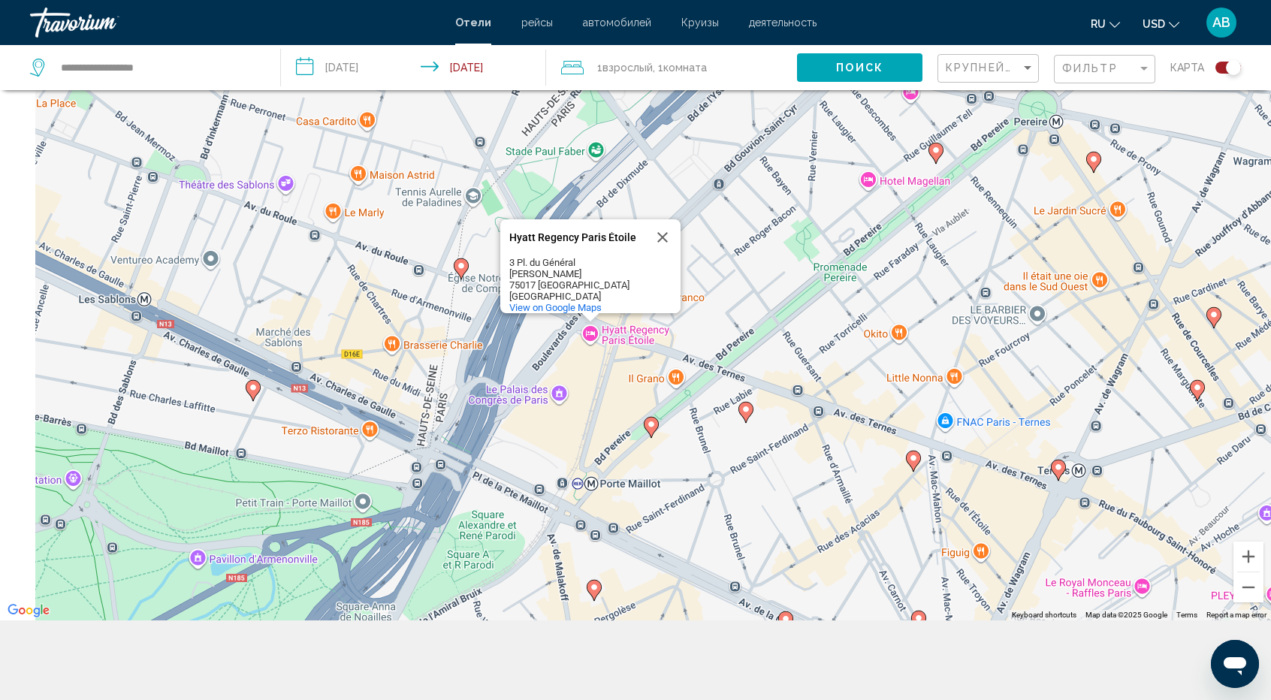
drag, startPoint x: 620, startPoint y: 321, endPoint x: 723, endPoint y: 310, distance: 103.5
click at [723, 310] on div "To activate drag with keyboard, press Alt + Enter. Once in keyboard drag state,…" at bounding box center [635, 270] width 1271 height 700
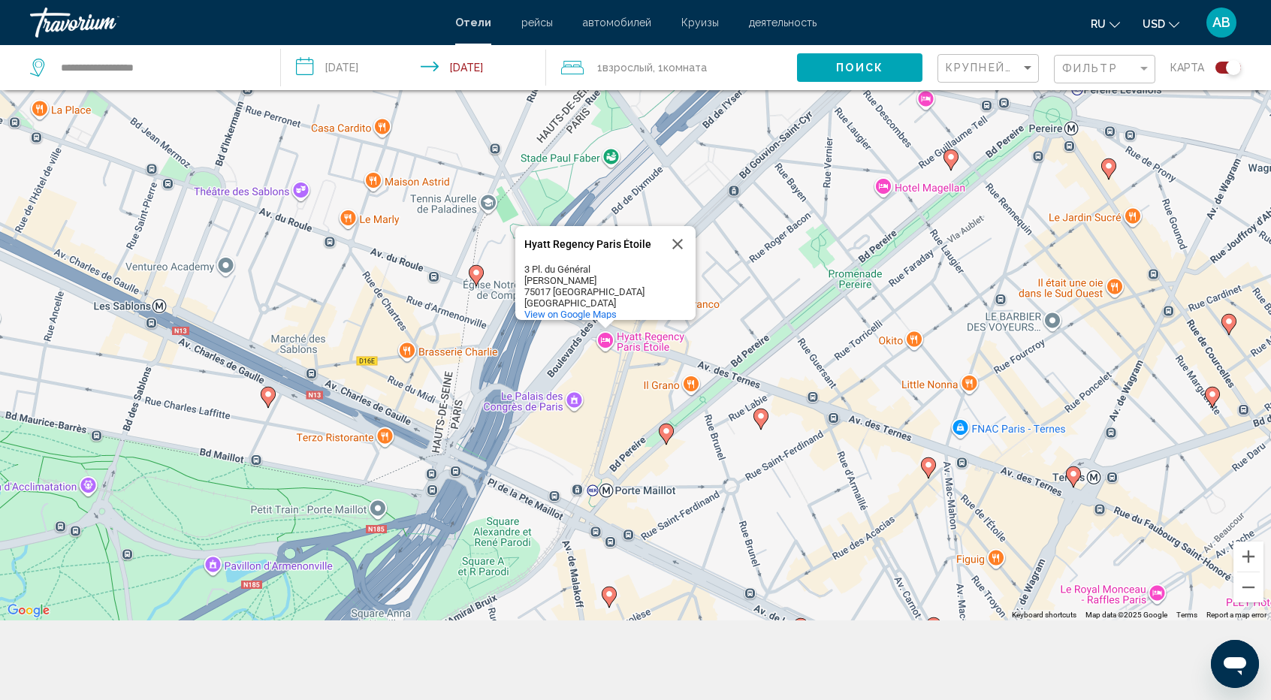
click at [551, 380] on div "To activate drag with keyboard, press Alt + Enter. Once in keyboard drag state,…" at bounding box center [635, 270] width 1271 height 700
click at [598, 394] on div "To activate drag with keyboard, press Alt + Enter. Once in keyboard drag state,…" at bounding box center [635, 270] width 1271 height 700
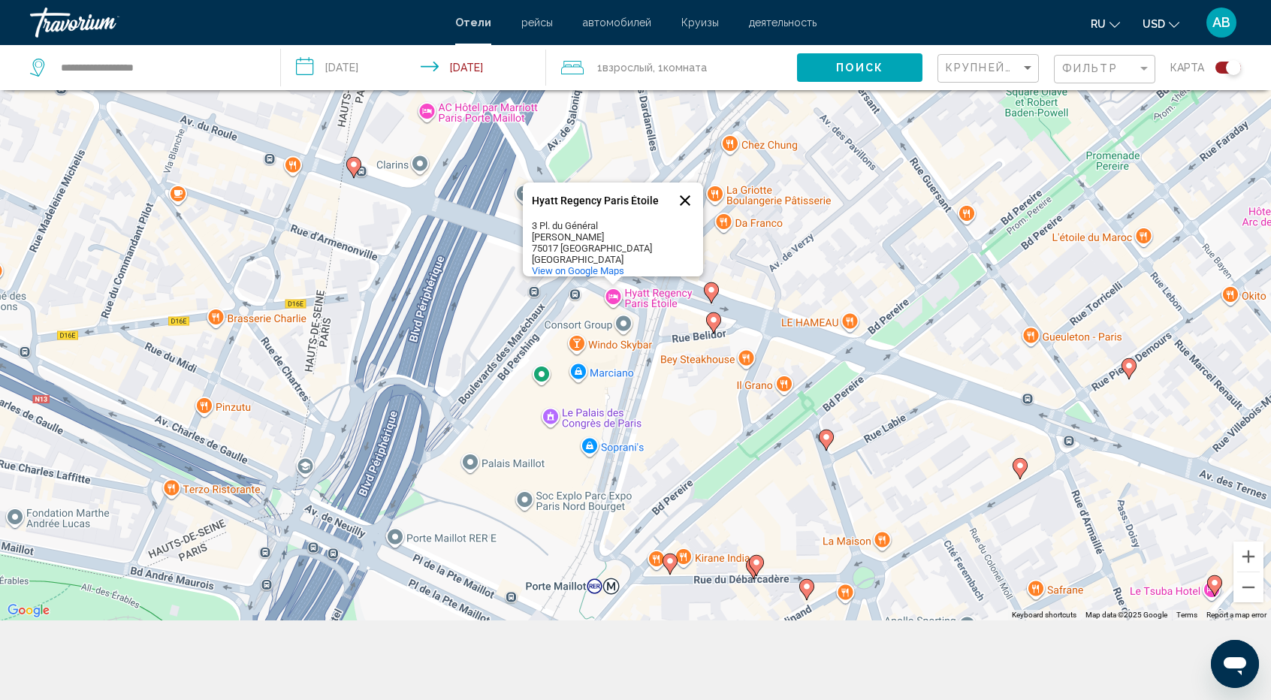
click at [687, 200] on button "Close" at bounding box center [685, 201] width 36 height 36
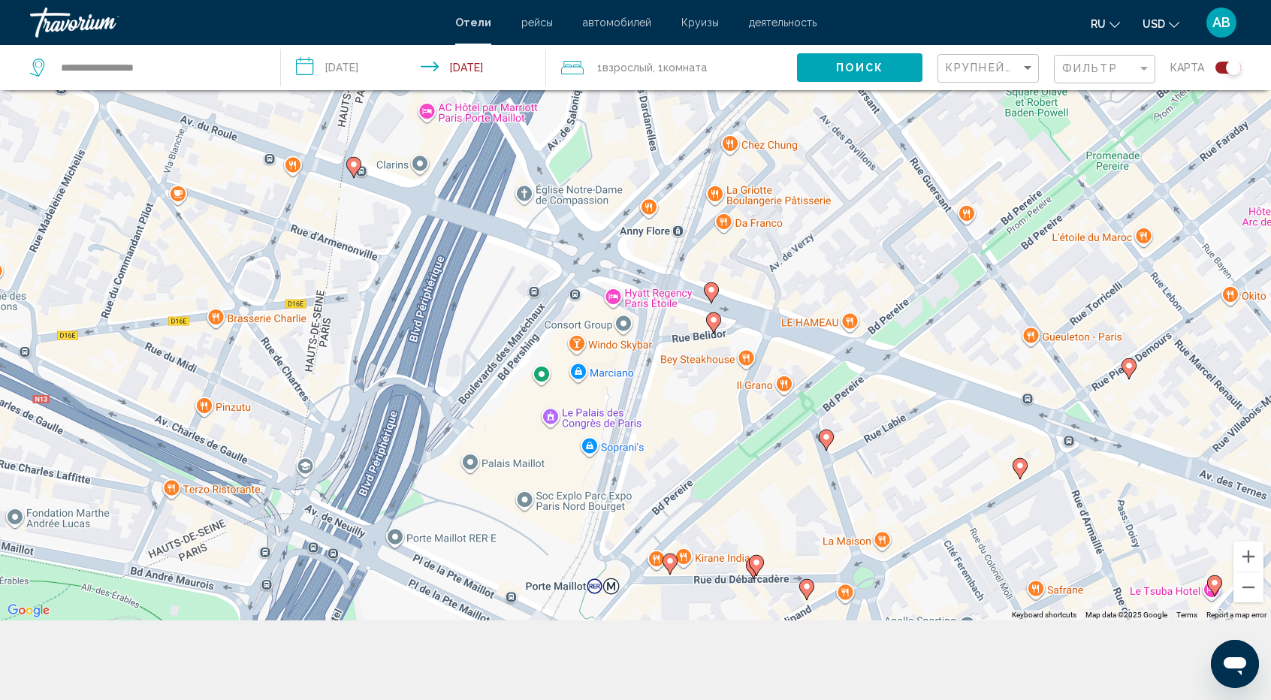
click at [619, 293] on div "To activate drag with keyboard, press Alt + Enter. Once in keyboard drag state,…" at bounding box center [635, 270] width 1271 height 700
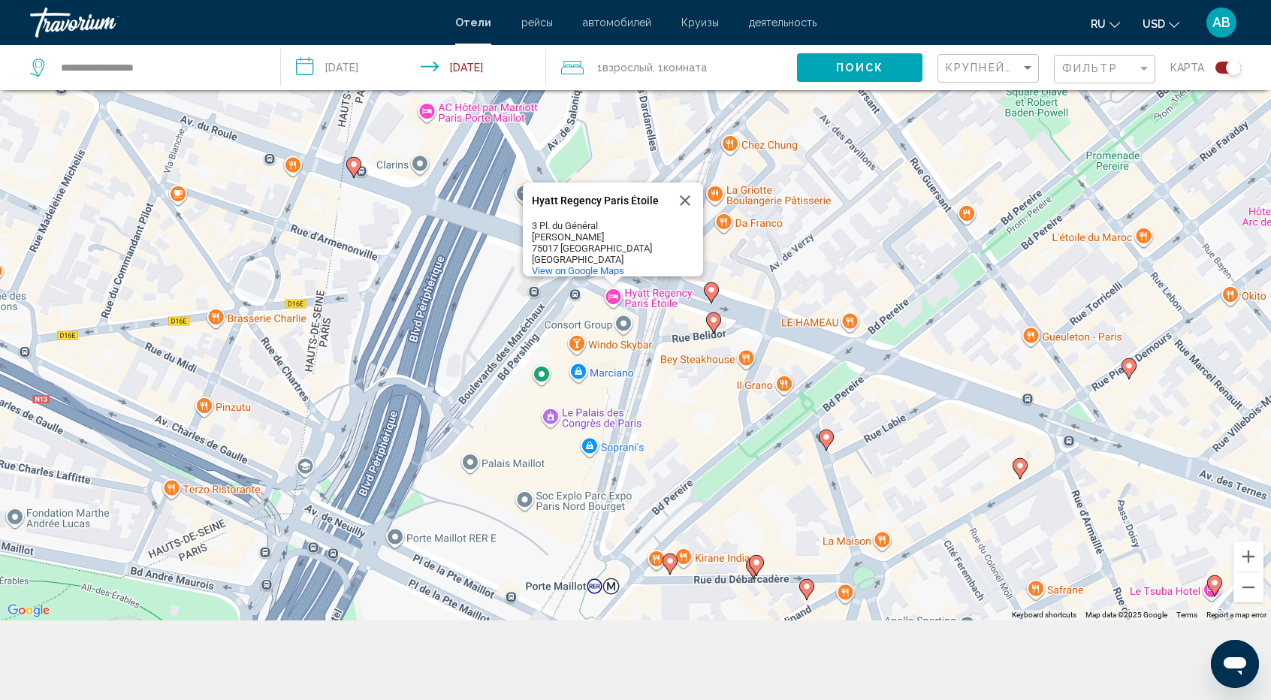
click at [595, 221] on div "3 Pl. du Général Kœnig" at bounding box center [599, 231] width 135 height 23
click at [875, 72] on span "Поиск" at bounding box center [859, 68] width 47 height 12
click at [852, 69] on span "Поиск" at bounding box center [859, 68] width 47 height 12
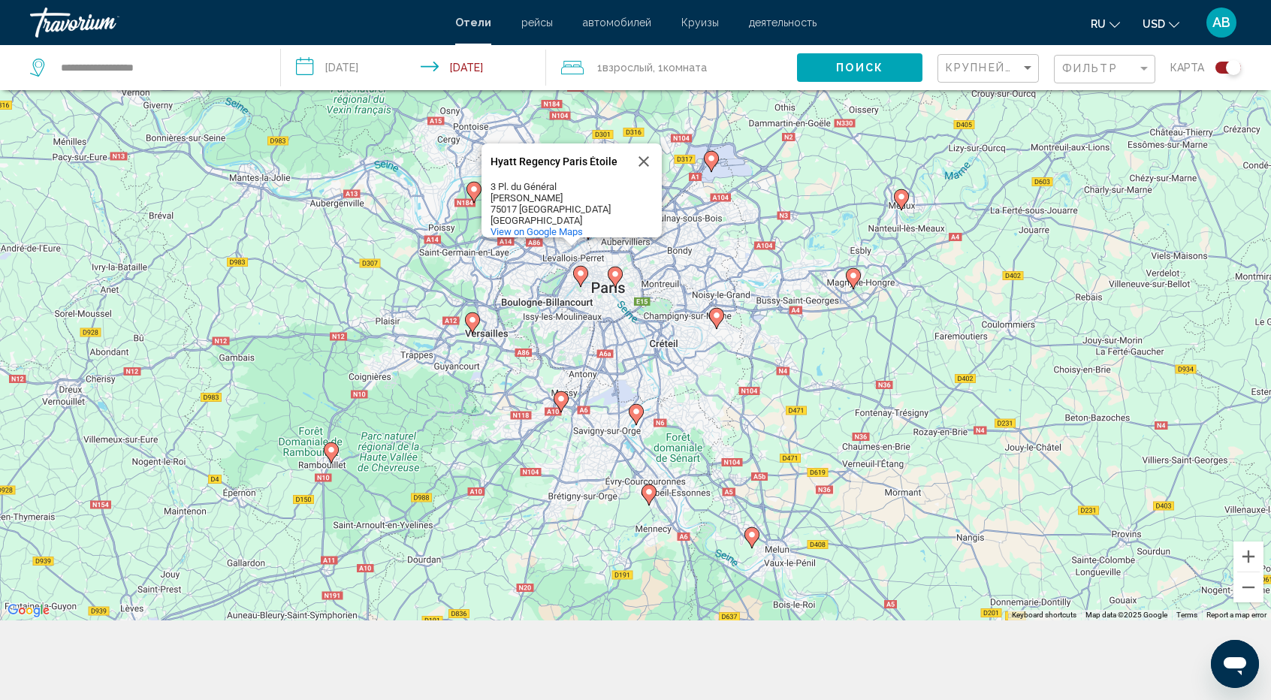
click at [836, 70] on button "Поиск" at bounding box center [859, 67] width 125 height 28
click at [861, 65] on span "Поиск" at bounding box center [859, 68] width 47 height 12
click at [1032, 71] on div "Sort by" at bounding box center [1028, 68] width 14 height 12
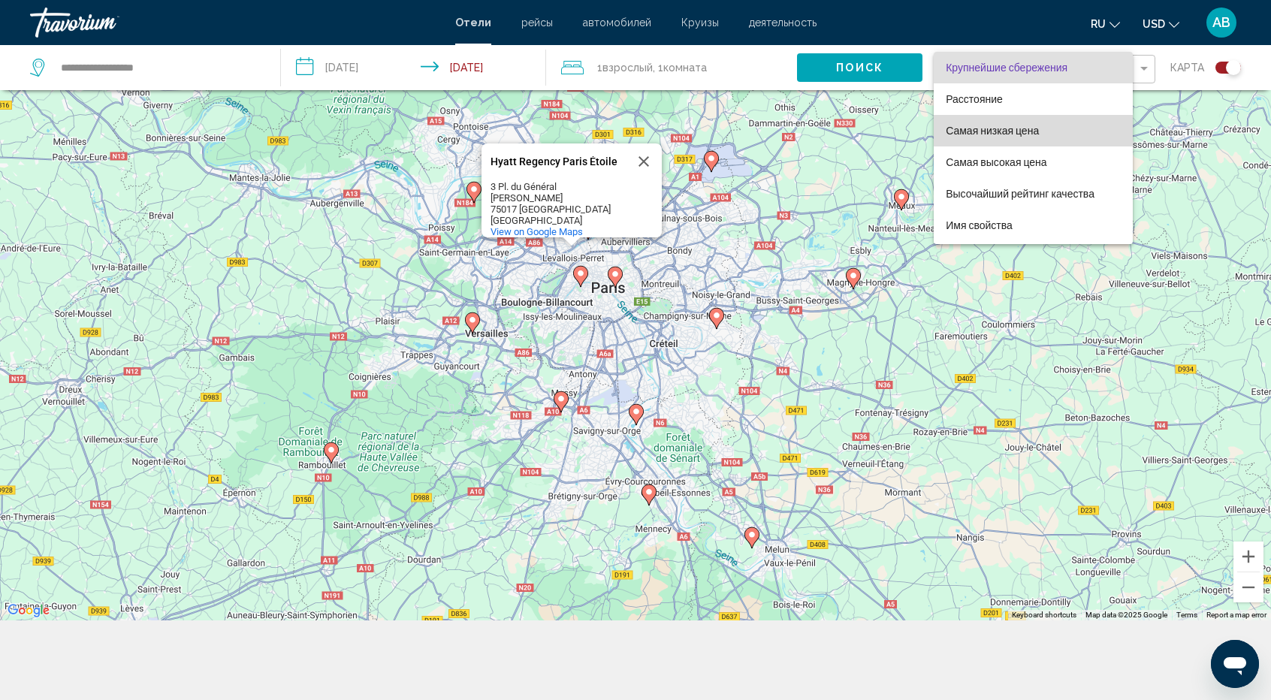
click at [1034, 131] on span "Самая низкая цена" at bounding box center [992, 131] width 93 height 12
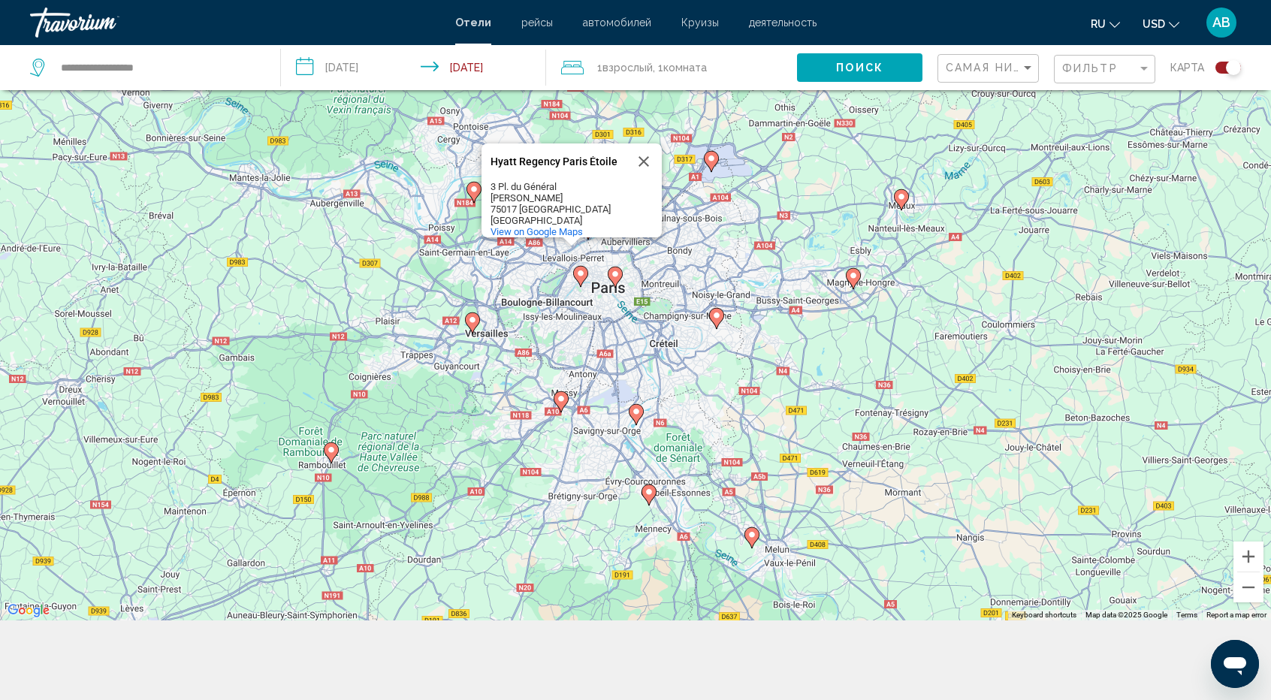
click at [1093, 80] on div "Фильтр" at bounding box center [1106, 70] width 89 height 28
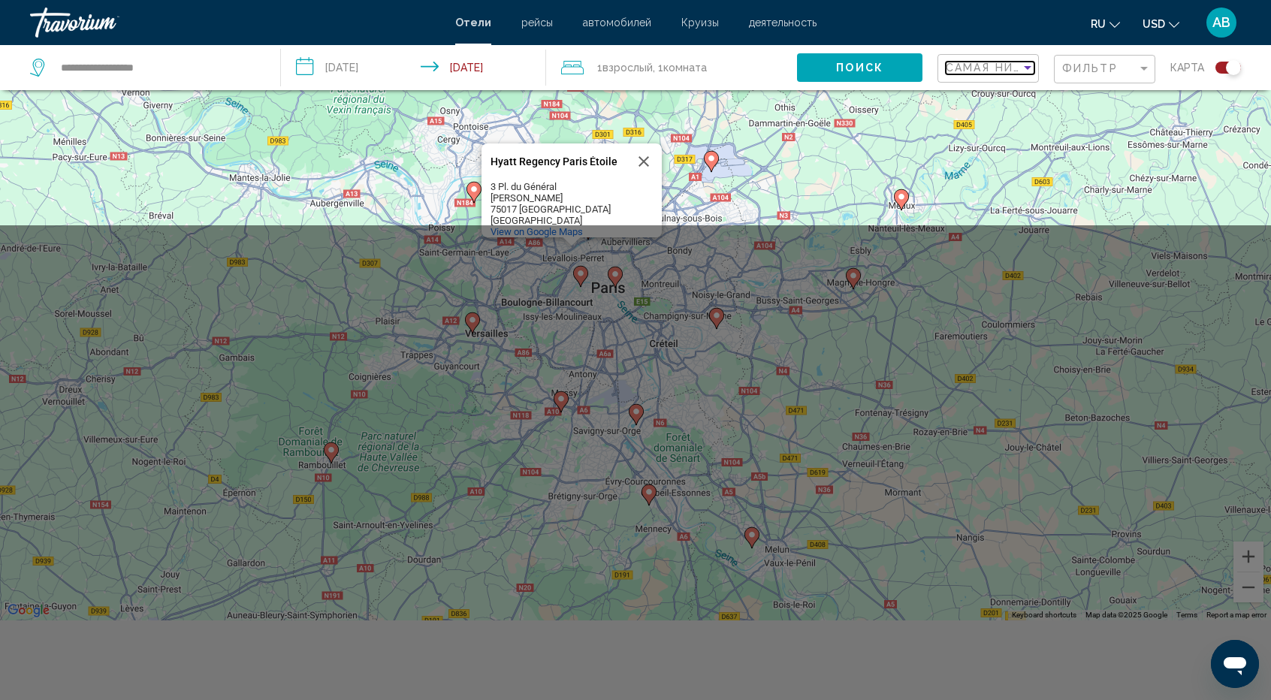
click at [1024, 71] on div "Sort by" at bounding box center [1028, 68] width 14 height 12
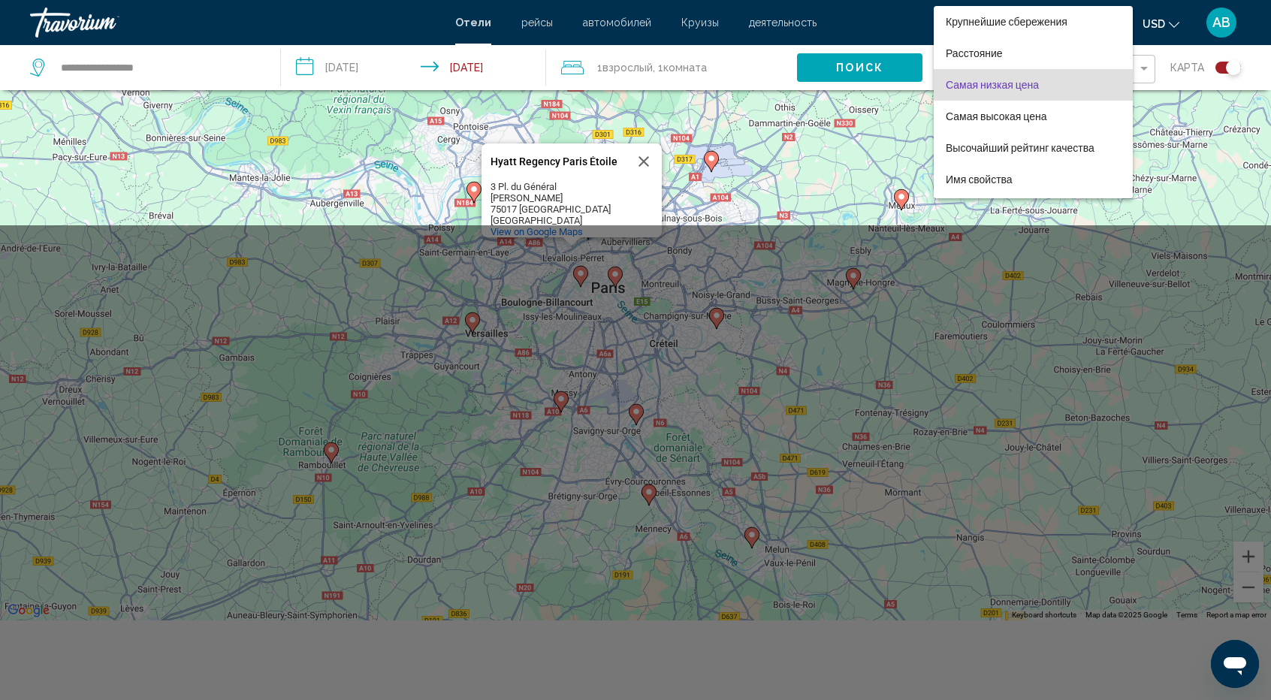
scroll to position [17, 0]
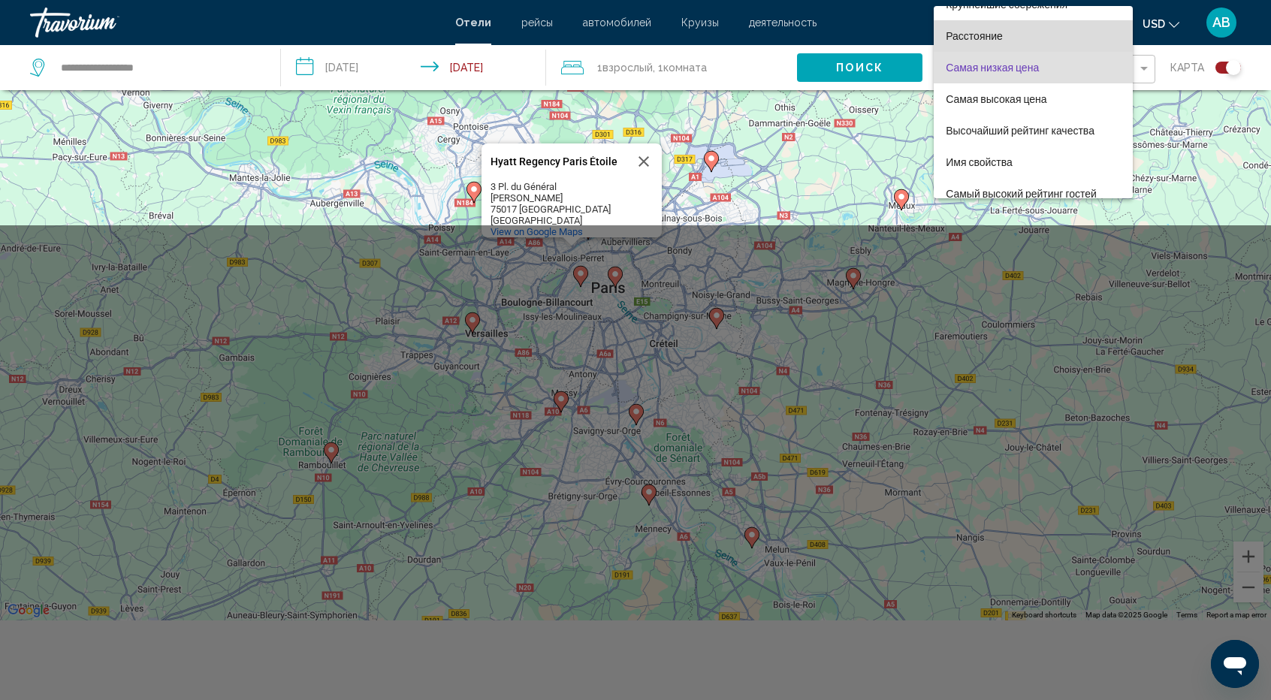
click at [987, 35] on span "Расстояние" at bounding box center [974, 36] width 57 height 12
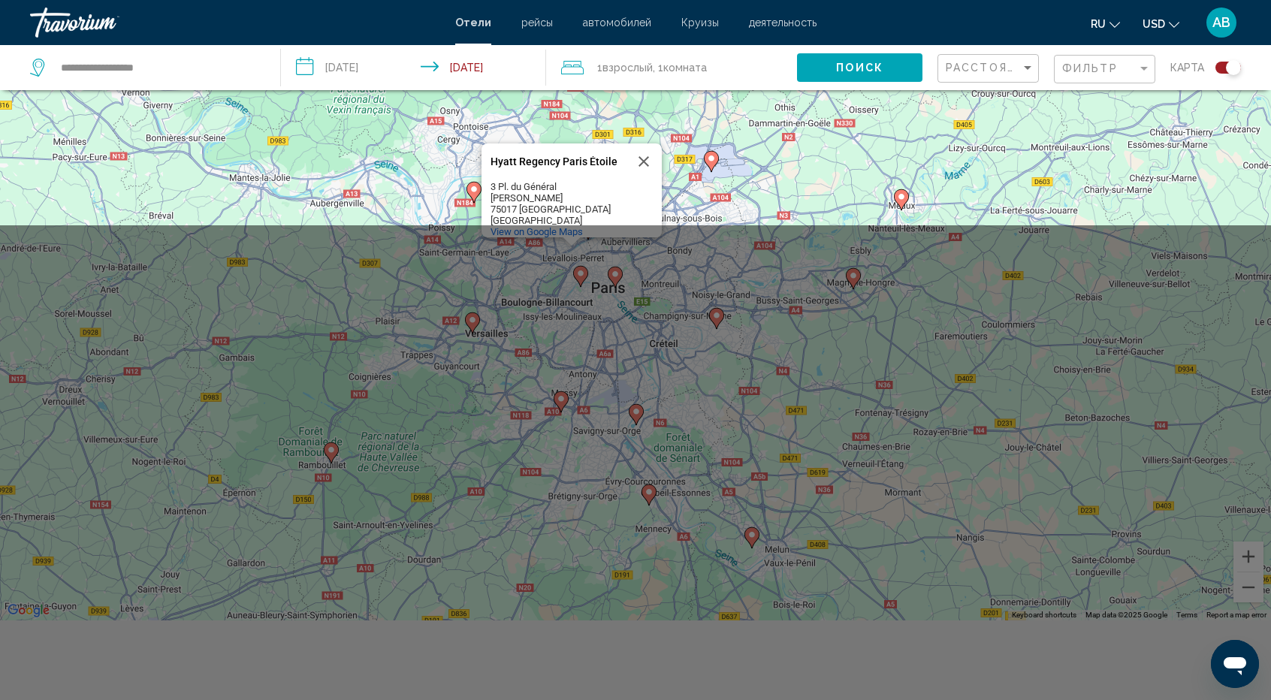
drag, startPoint x: 508, startPoint y: 192, endPoint x: 1092, endPoint y: 324, distance: 599.3
click at [1092, 287] on div "1mi 46mi 30mi 3 Breakfast Fitness Center Free Wifi Kitchen Pets Allowed Room Se…" at bounding box center [635, 188] width 1271 height 197
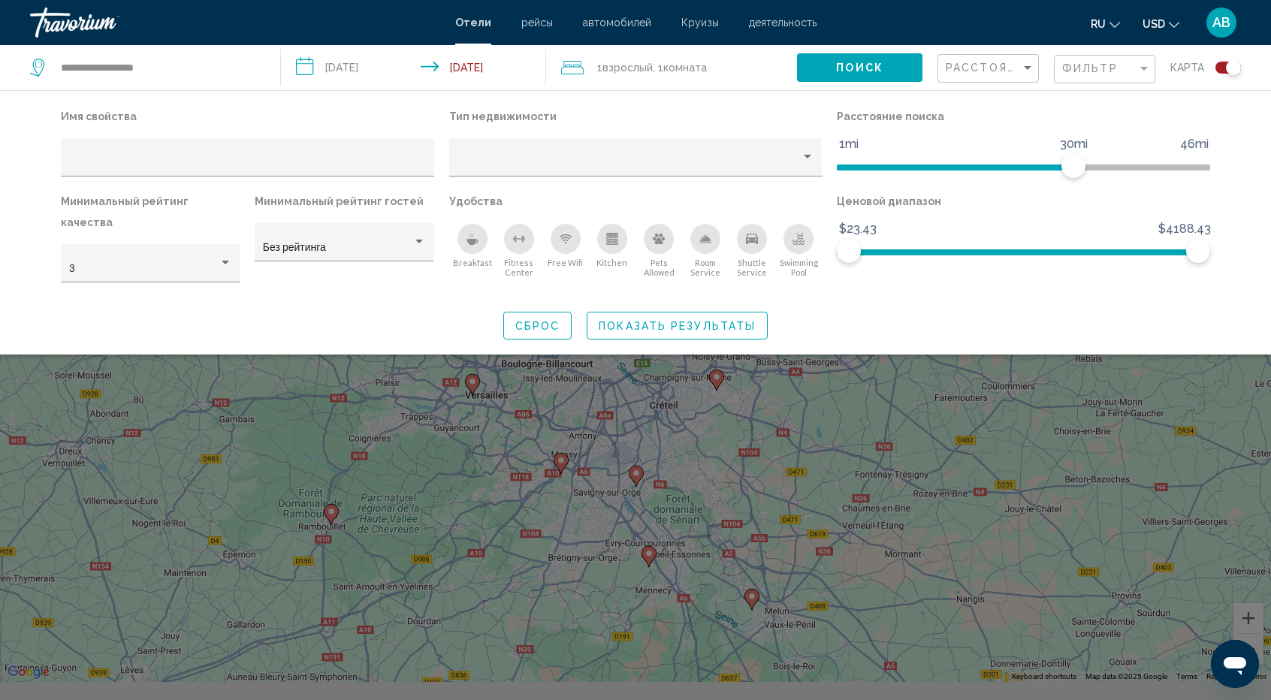
scroll to position [107, 0]
click at [84, 162] on input "Hotel Filters" at bounding box center [248, 163] width 358 height 12
paste input "**********"
type input "**********"
click at [871, 72] on span "Поиск" at bounding box center [859, 68] width 47 height 12
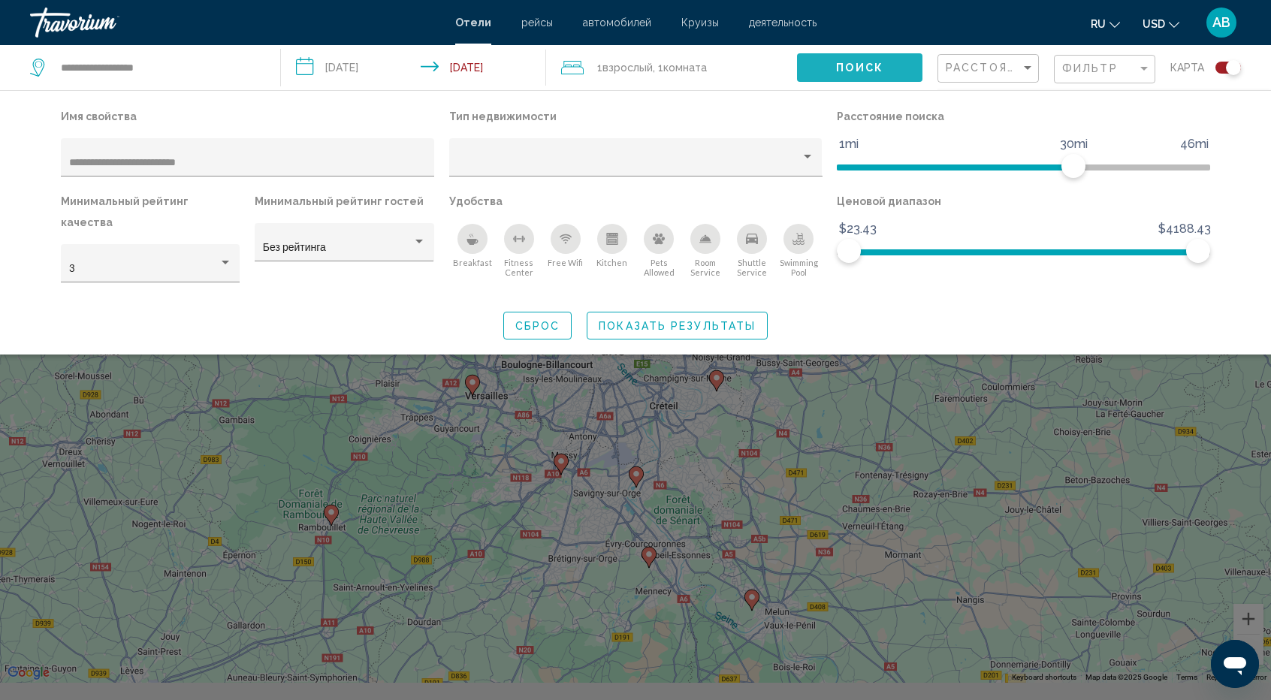
click at [871, 72] on span "Поиск" at bounding box center [859, 68] width 47 height 12
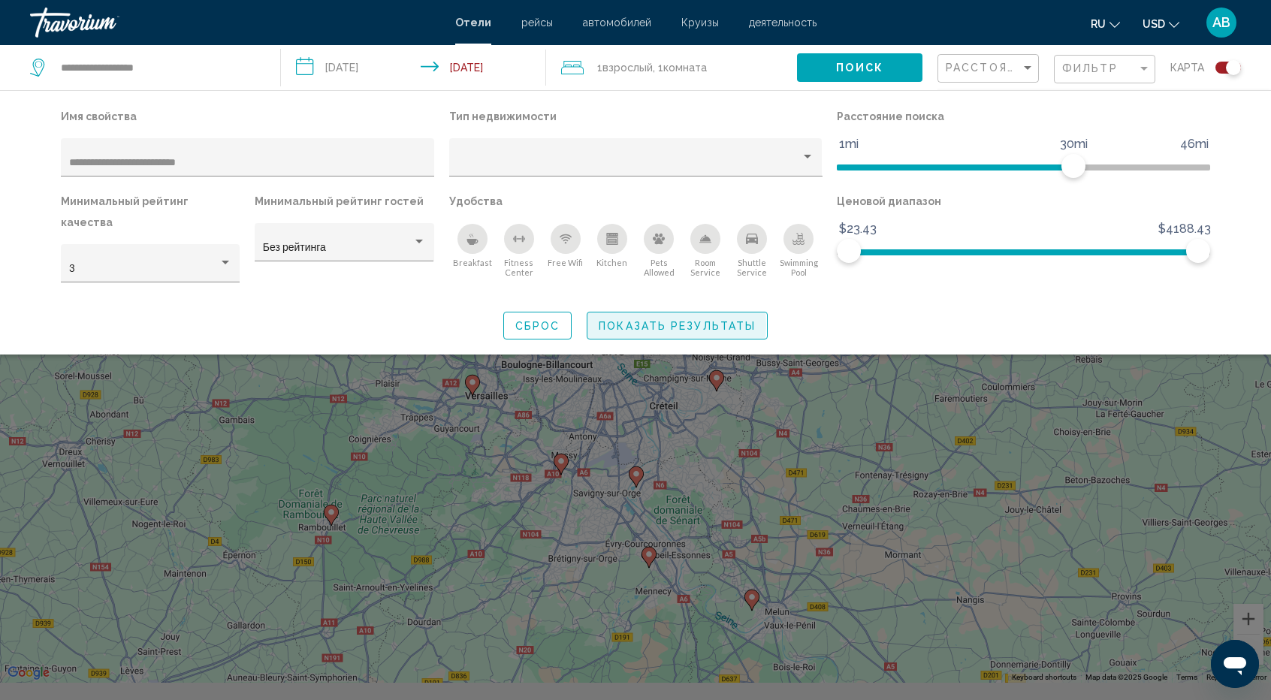
click at [656, 320] on span "Показать результаты" at bounding box center [677, 326] width 157 height 12
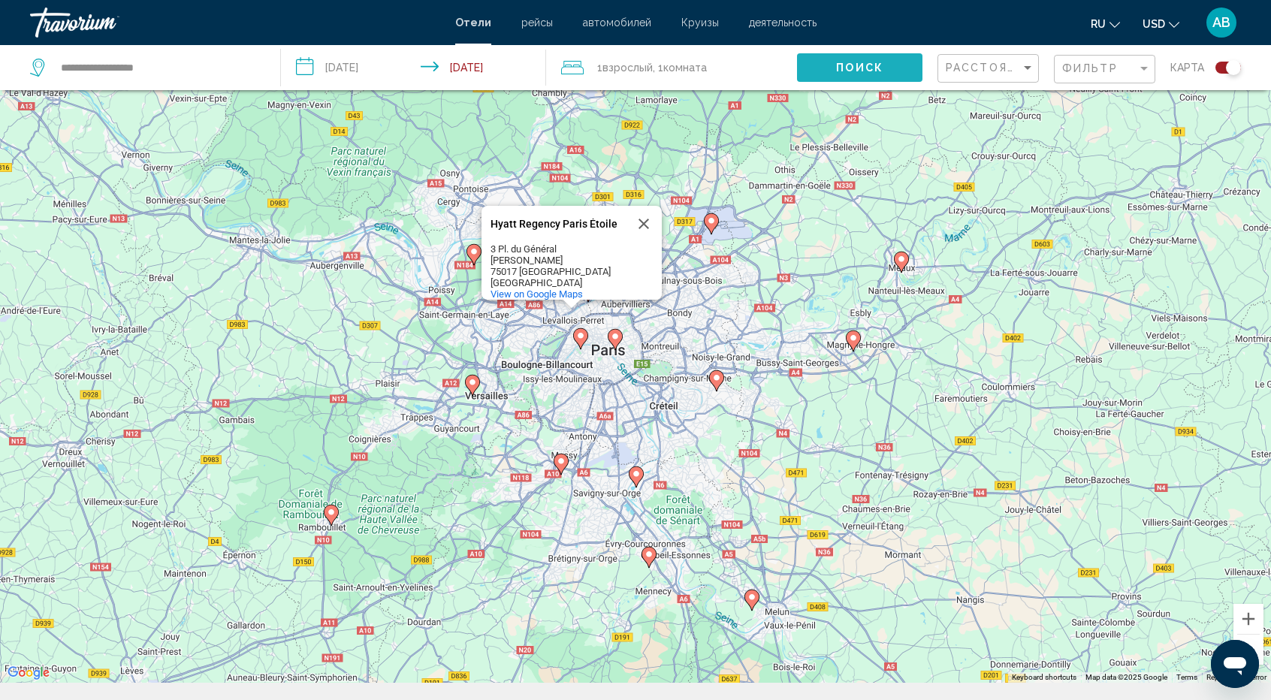
click at [865, 65] on span "Поиск" at bounding box center [859, 68] width 47 height 12
click at [470, 23] on span "Отели" at bounding box center [473, 23] width 36 height 12
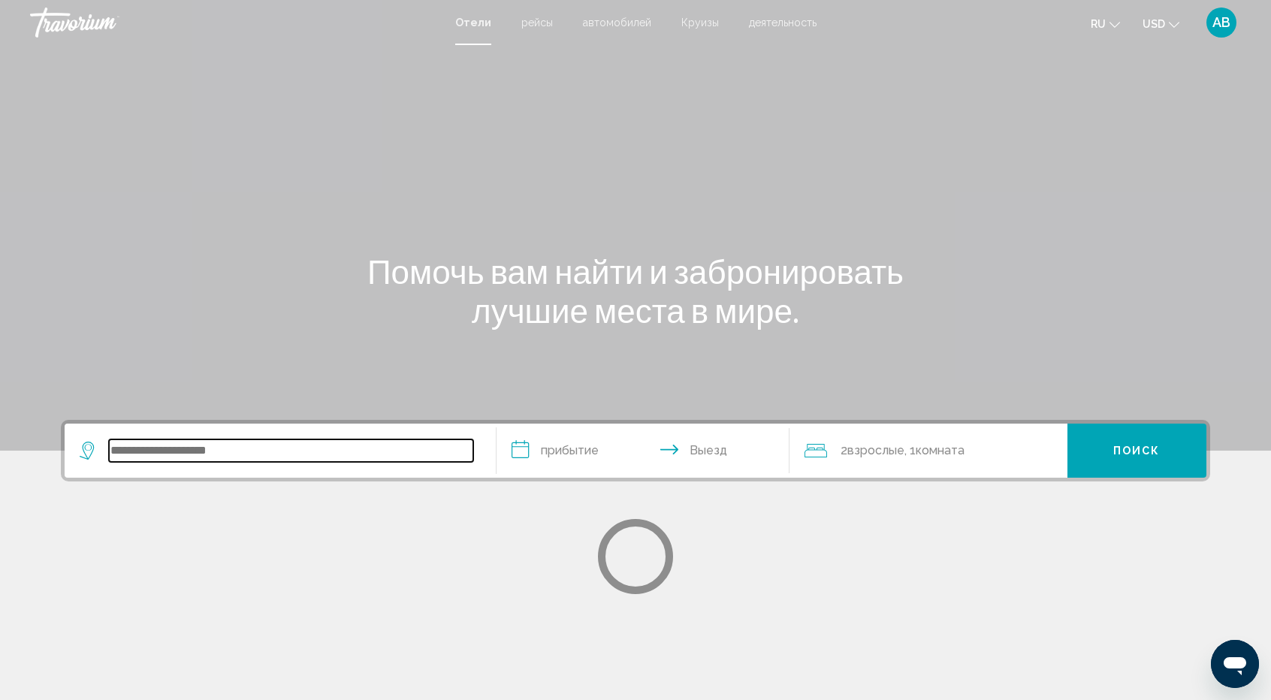
click at [295, 445] on input "Search widget" at bounding box center [291, 451] width 364 height 23
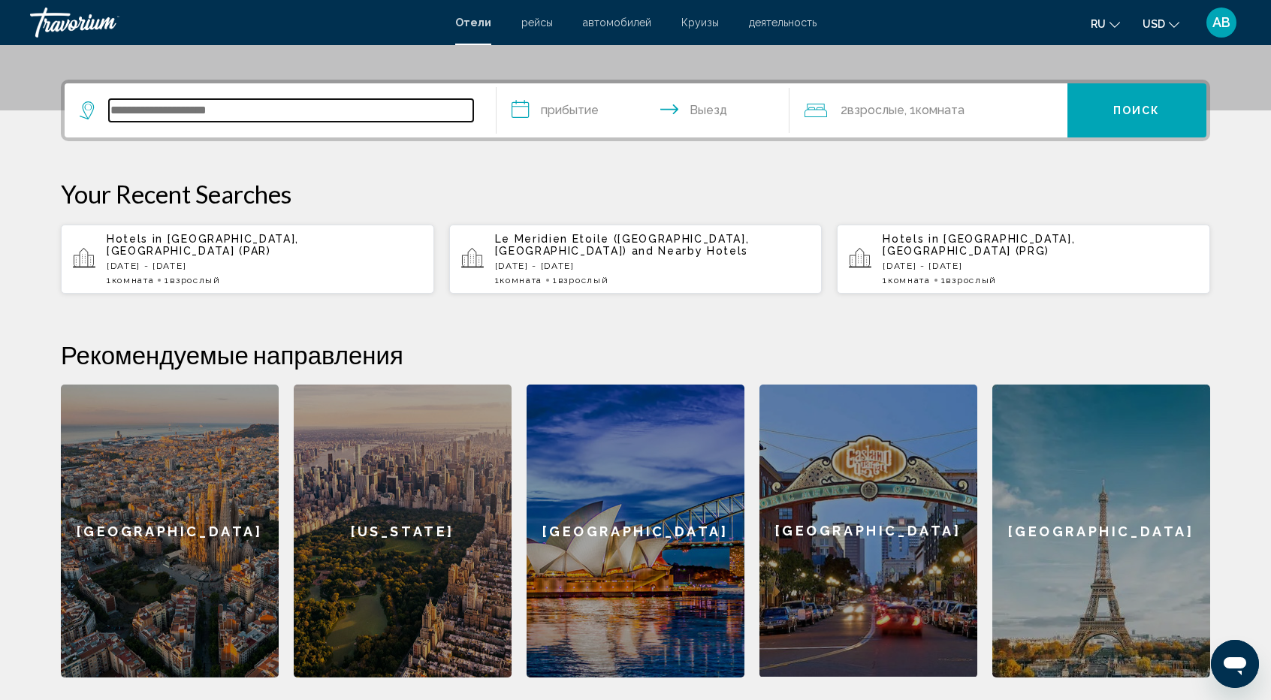
scroll to position [343, 0]
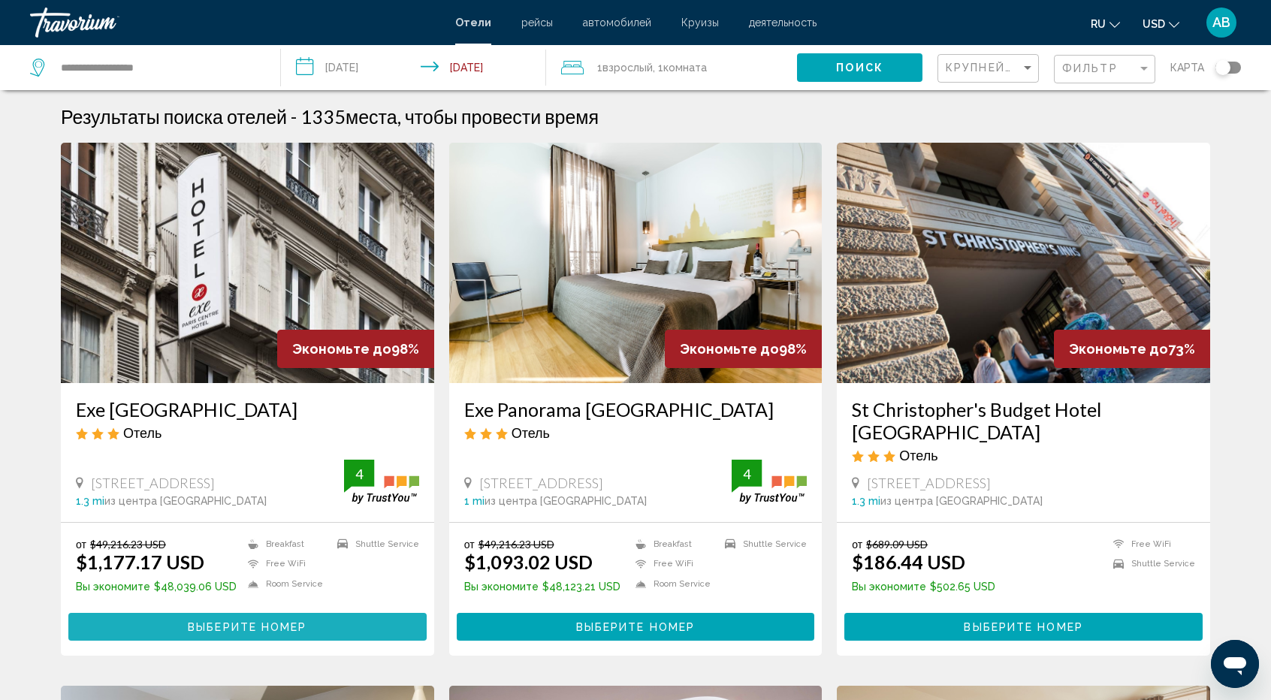
click at [219, 621] on span "Выберите номер" at bounding box center [247, 627] width 119 height 12
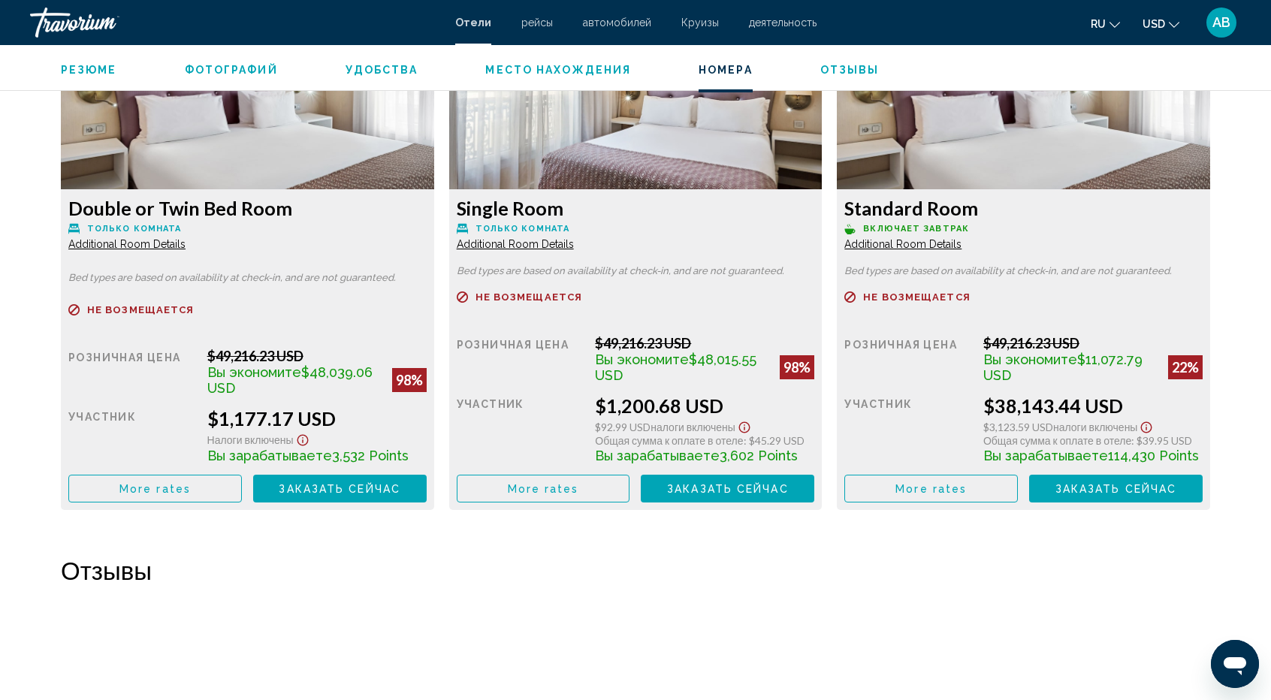
scroll to position [2129, 0]
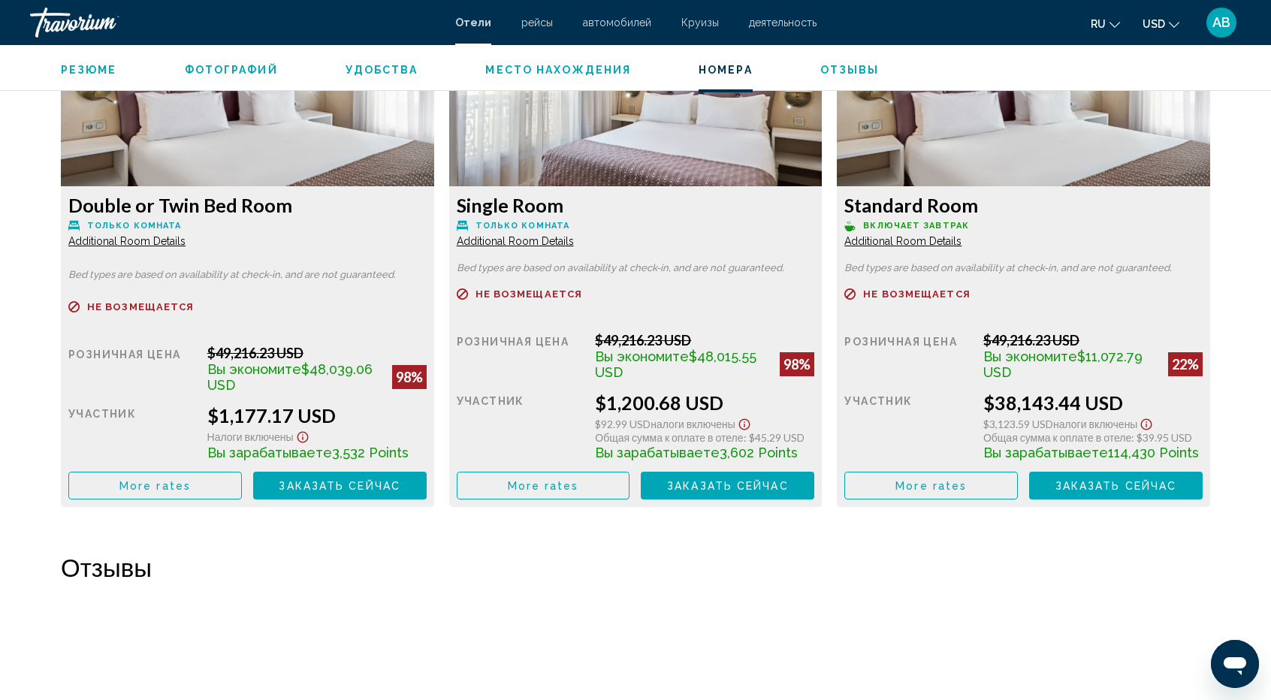
click at [210, 412] on div "$1,177.17 USD" at bounding box center [316, 415] width 219 height 23
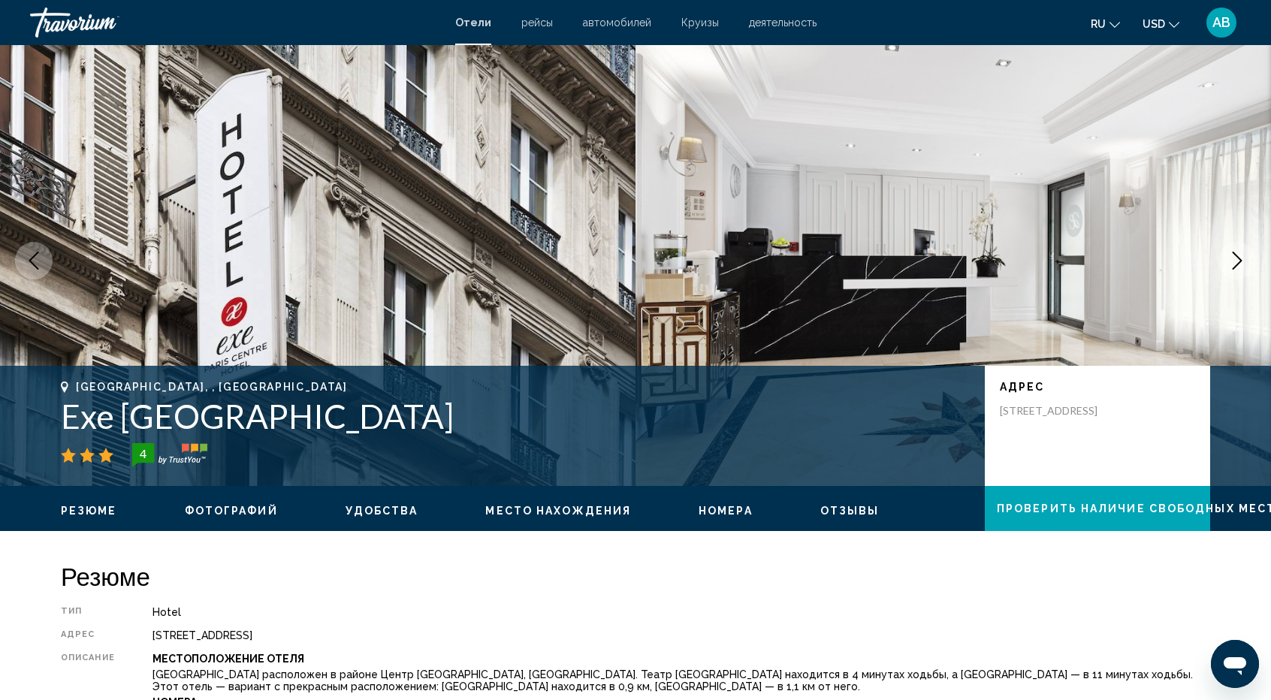
scroll to position [2, 0]
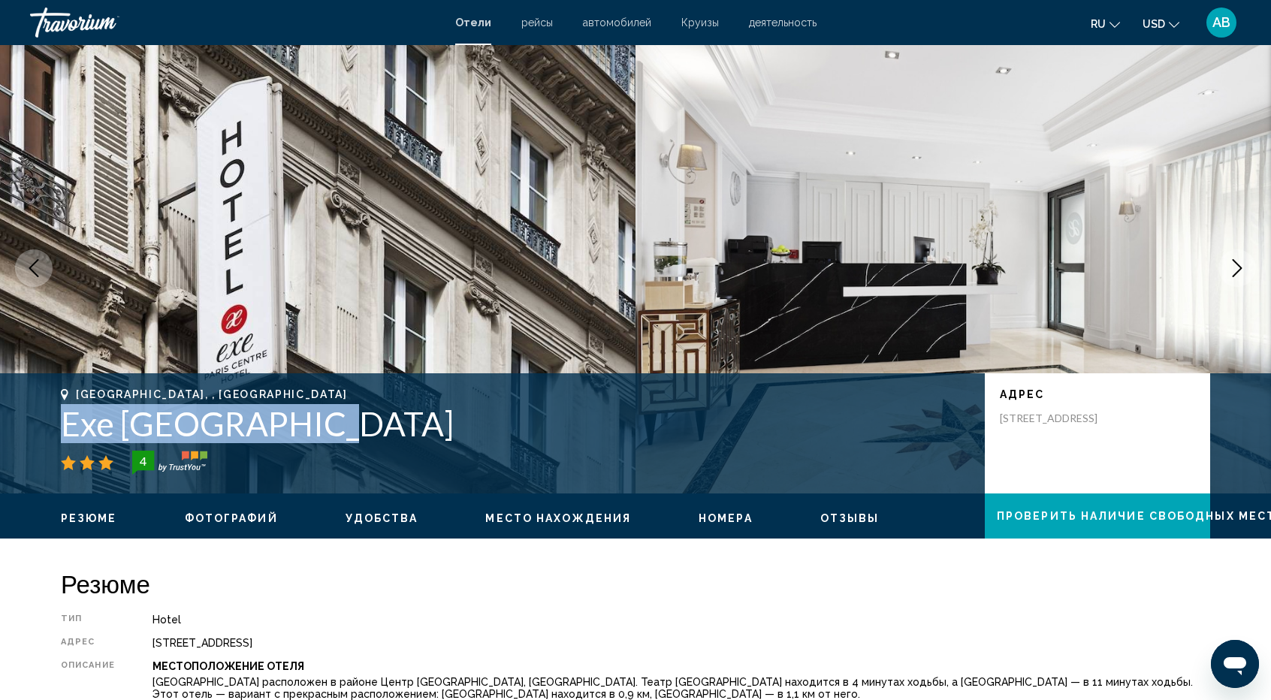
drag, startPoint x: 48, startPoint y: 429, endPoint x: 302, endPoint y: 437, distance: 254.1
click at [302, 437] on div "Paris, , France Exe Paris Centre 4 адрес 29 Rue Damsterdam, Paris 75008, France" at bounding box center [636, 433] width 1210 height 90
copy h1 "Exe Paris Centre"
click at [527, 512] on span "Место нахождения" at bounding box center [558, 518] width 146 height 12
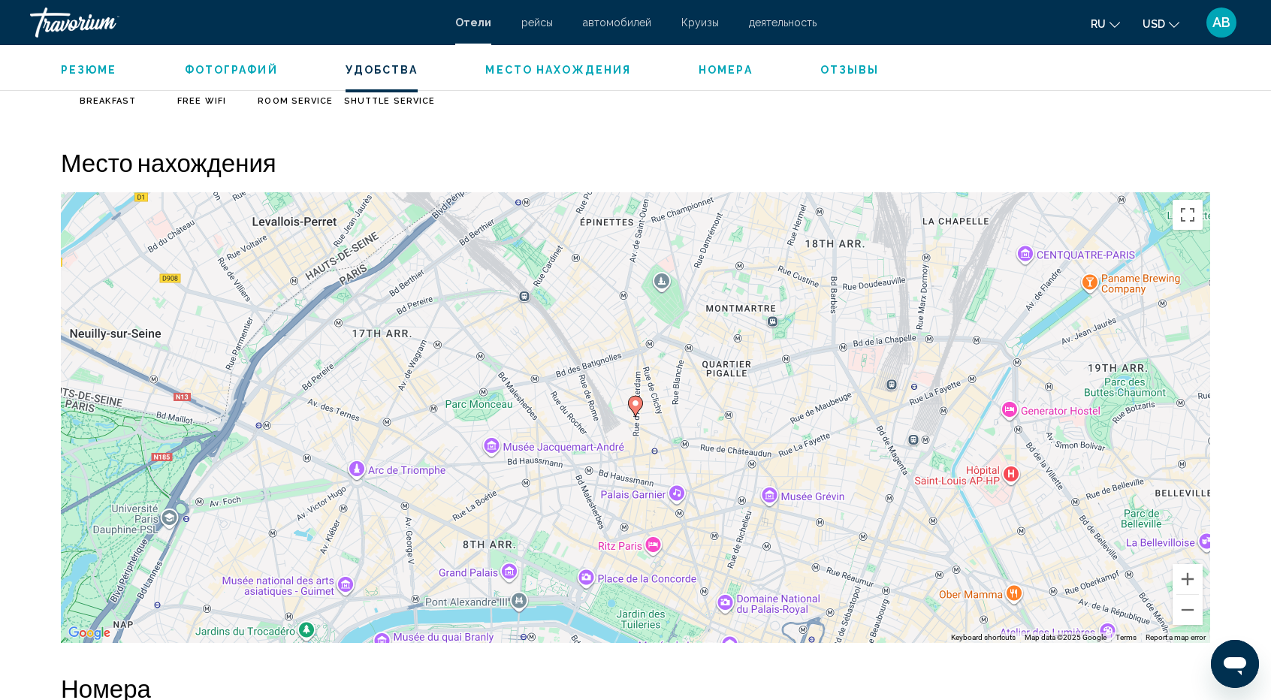
scroll to position [1376, 0]
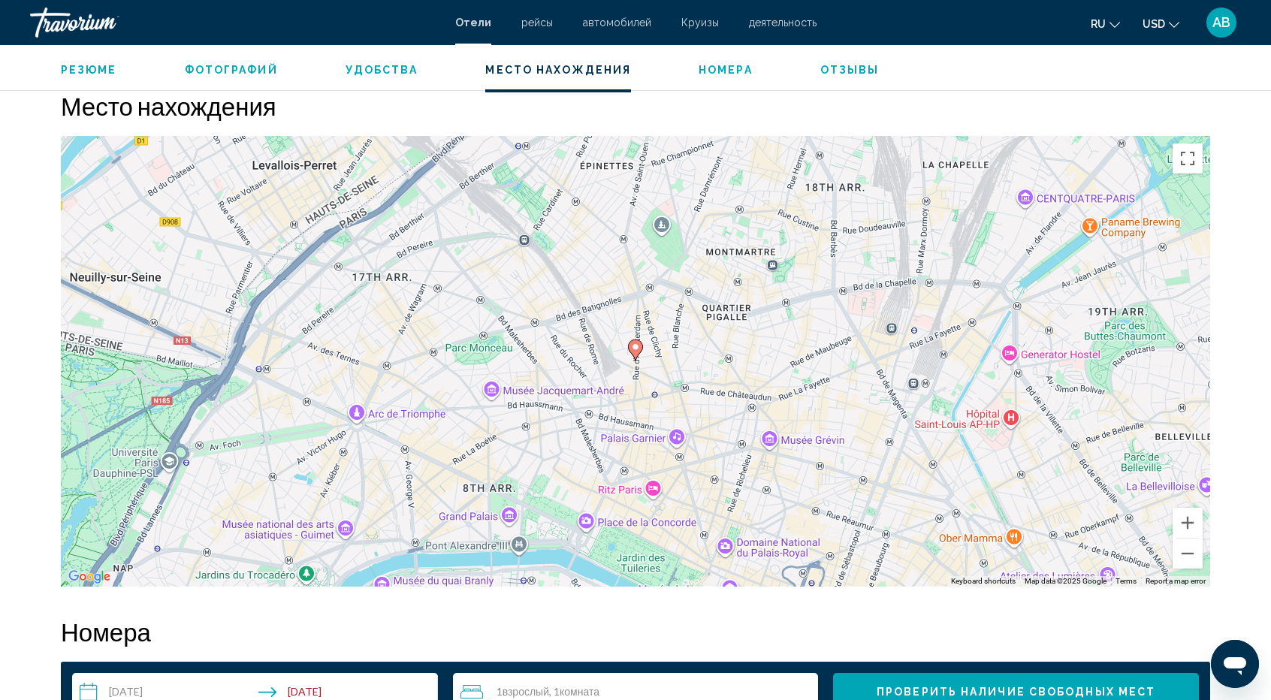
click at [639, 356] on gmp-advanced-marker "Main content" at bounding box center [635, 350] width 15 height 23
click at [621, 352] on div "To activate drag with keyboard, press Alt + Enter. Once in keyboard drag state,…" at bounding box center [636, 361] width 1150 height 451
click at [633, 352] on icon "Main content" at bounding box center [636, 350] width 14 height 20
click at [634, 353] on icon "Main content" at bounding box center [636, 350] width 14 height 20
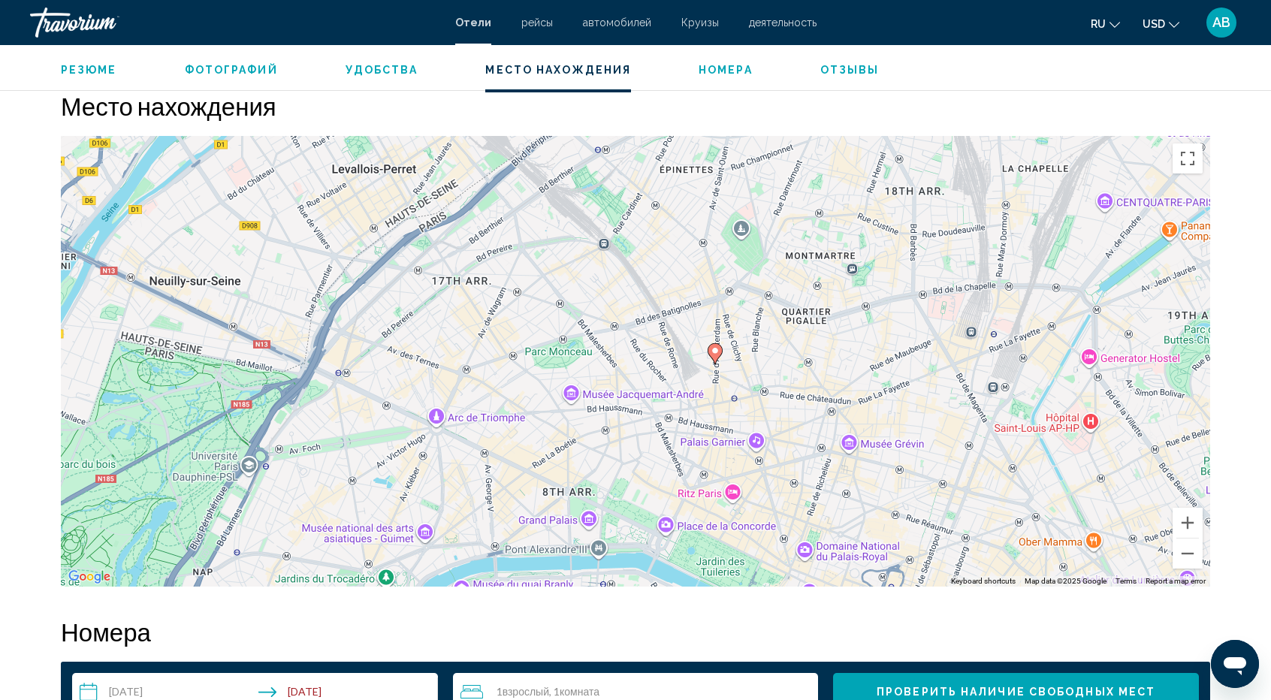
drag, startPoint x: 634, startPoint y: 353, endPoint x: 712, endPoint y: 358, distance: 78.3
click at [712, 358] on icon "Main content" at bounding box center [716, 354] width 14 height 20
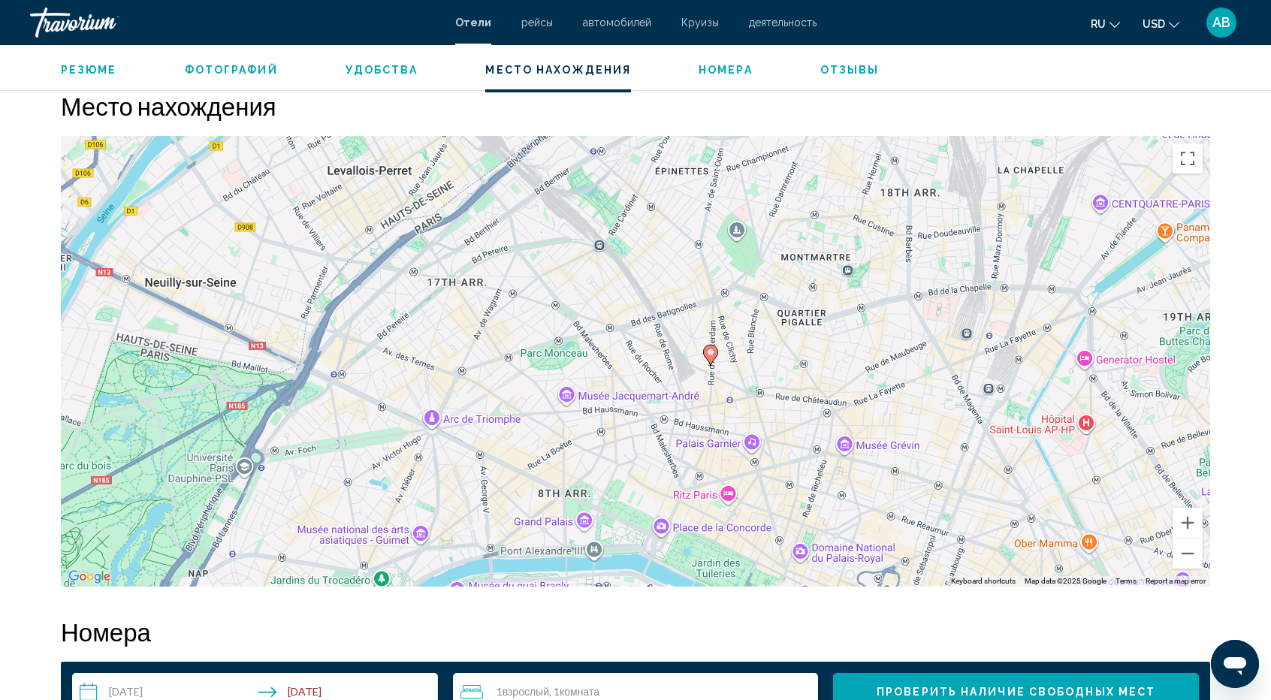
click at [712, 360] on icon "Main content" at bounding box center [711, 356] width 14 height 20
click at [709, 359] on icon "Main content" at bounding box center [711, 356] width 14 height 20
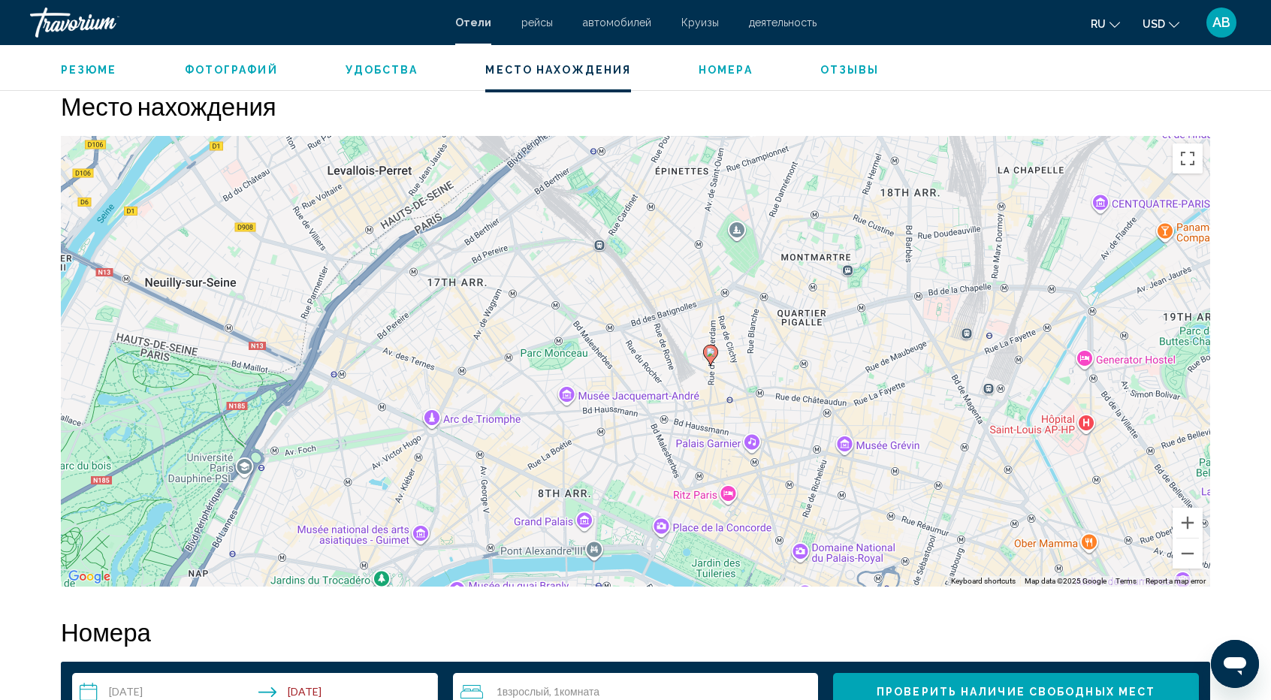
click at [718, 357] on div "To navigate, press the arrow keys. To activate drag with keyboard, press Alt + …" at bounding box center [636, 361] width 1150 height 451
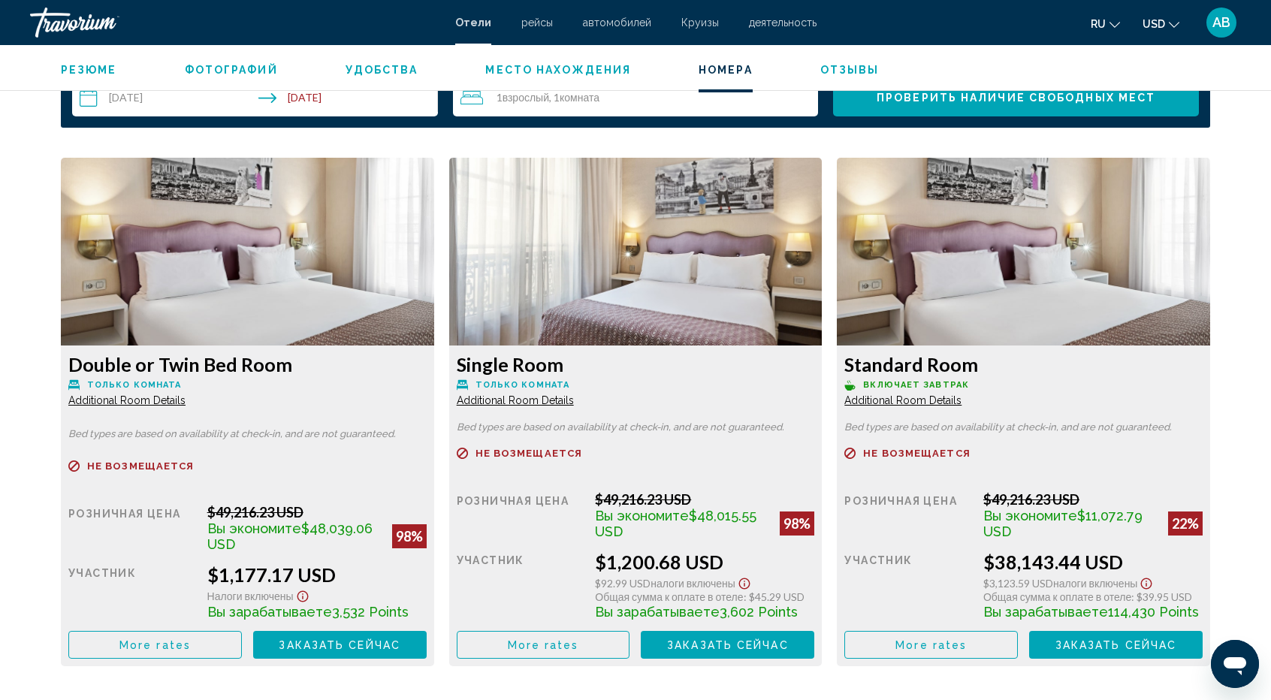
scroll to position [1967, 0]
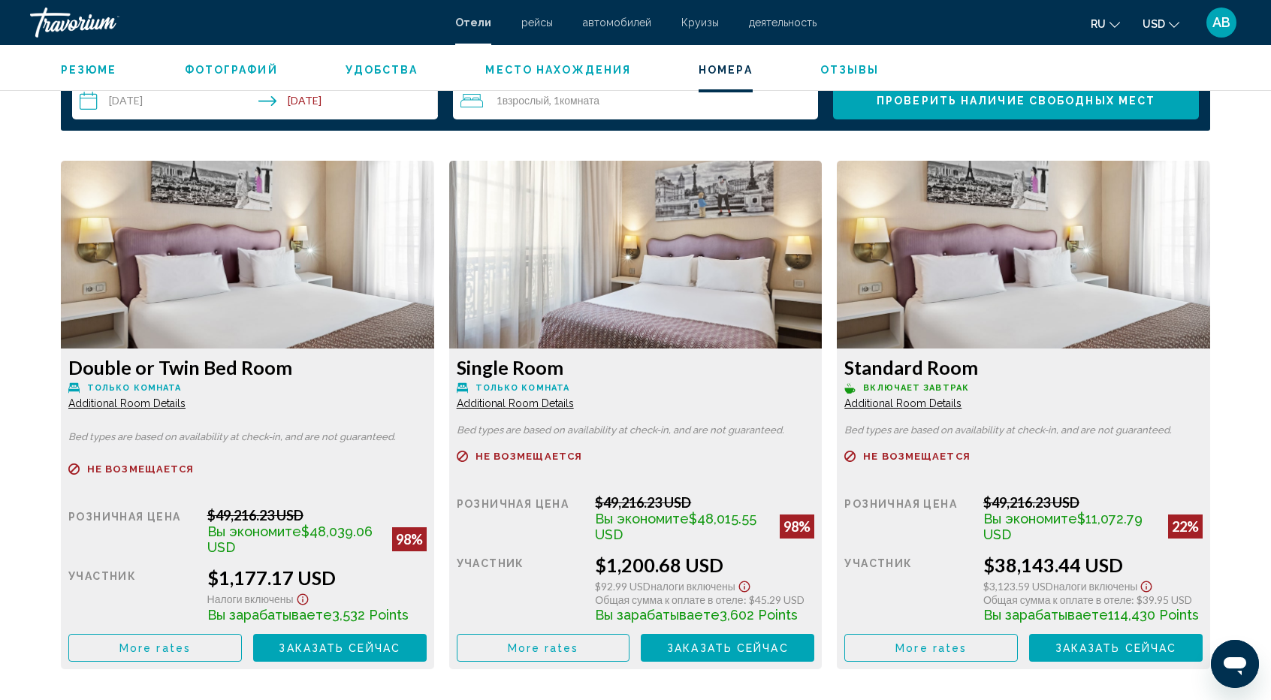
click at [255, 289] on img "Main content" at bounding box center [247, 255] width 373 height 188
click at [247, 325] on img "Main content" at bounding box center [247, 255] width 373 height 188
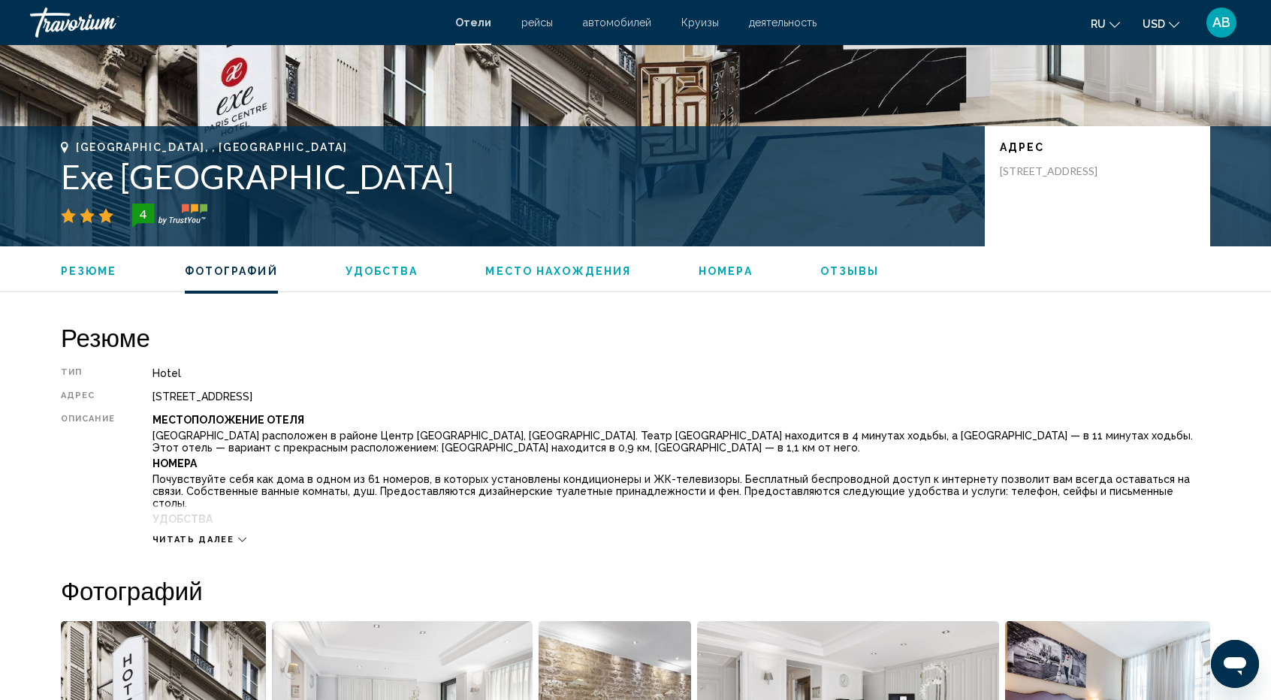
scroll to position [192, 0]
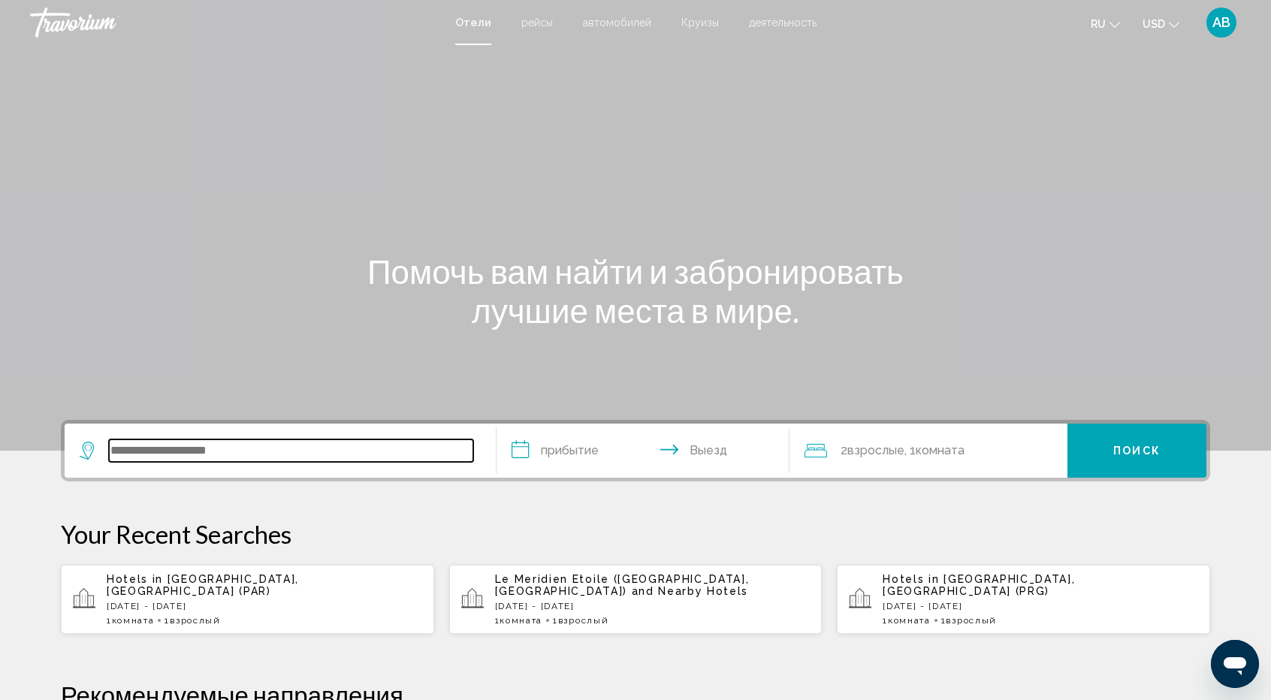
click at [188, 454] on input "Search widget" at bounding box center [291, 451] width 364 height 23
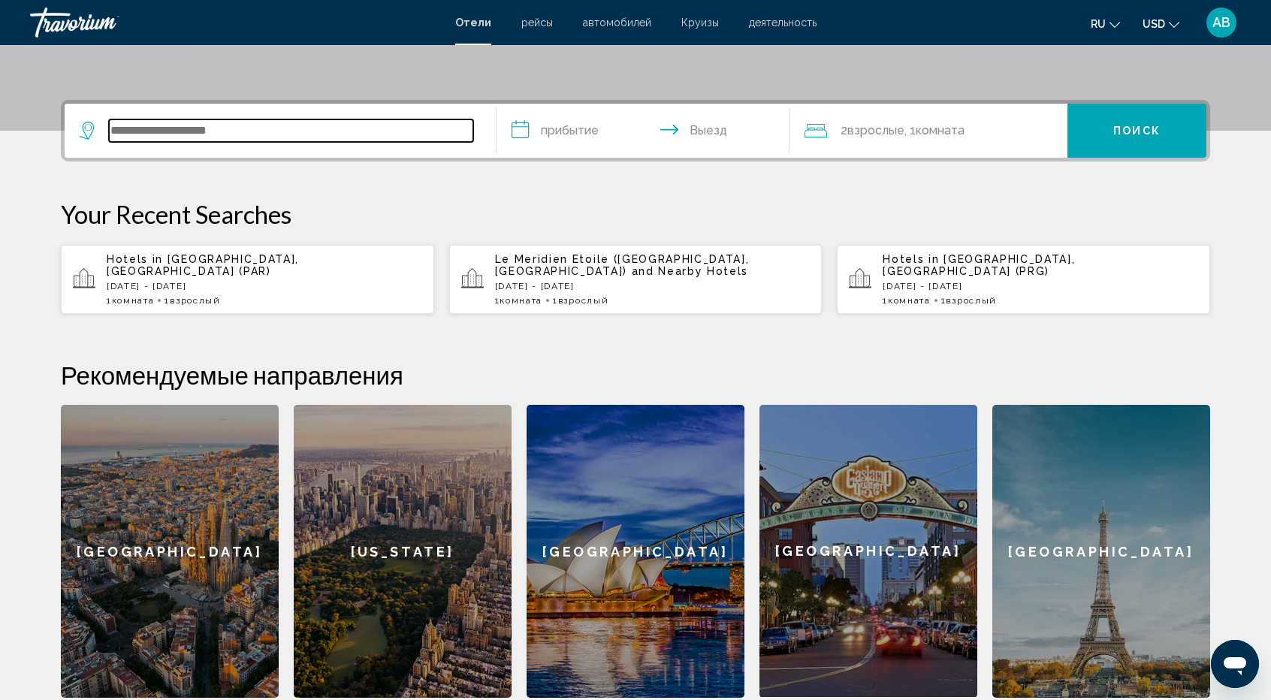
scroll to position [371, 0]
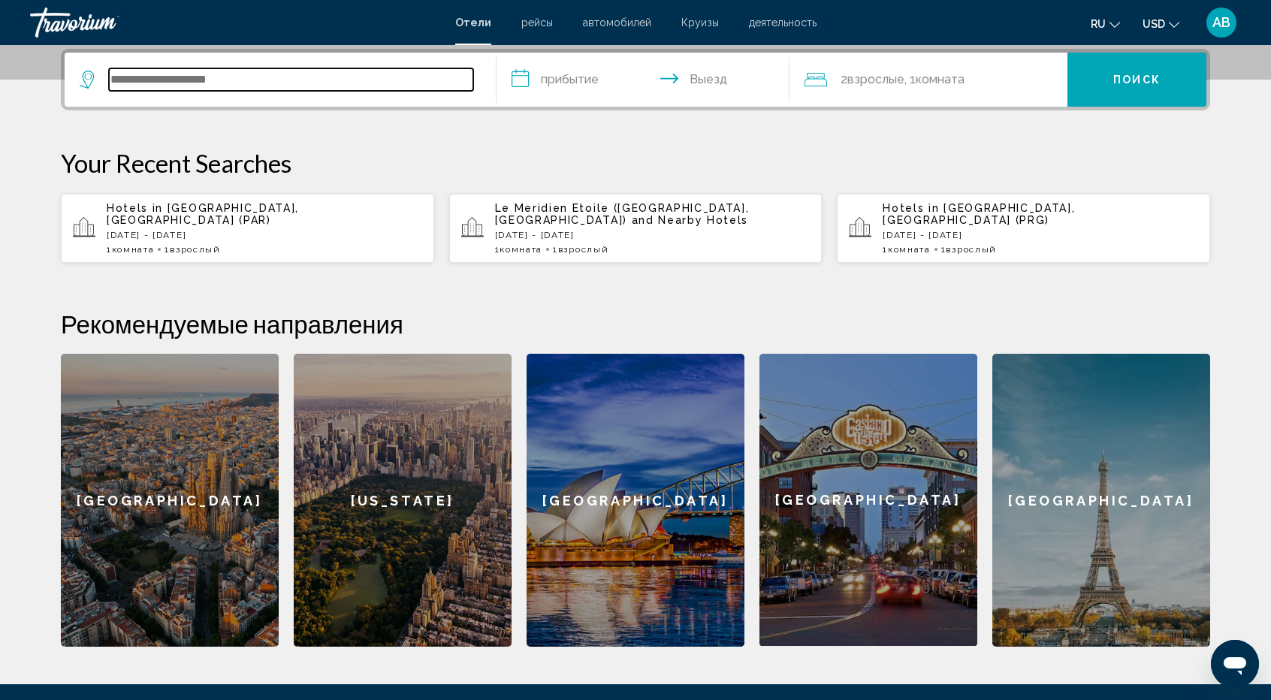
type input "*"
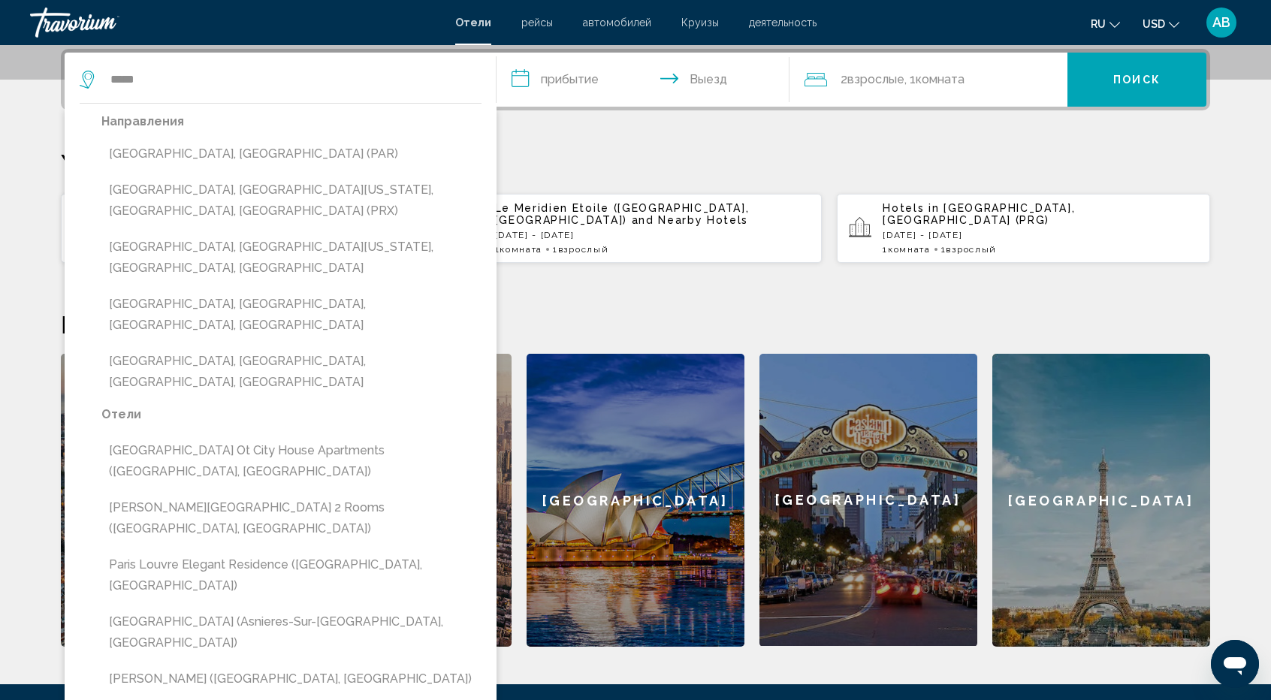
click at [597, 94] on input "**********" at bounding box center [646, 82] width 299 height 59
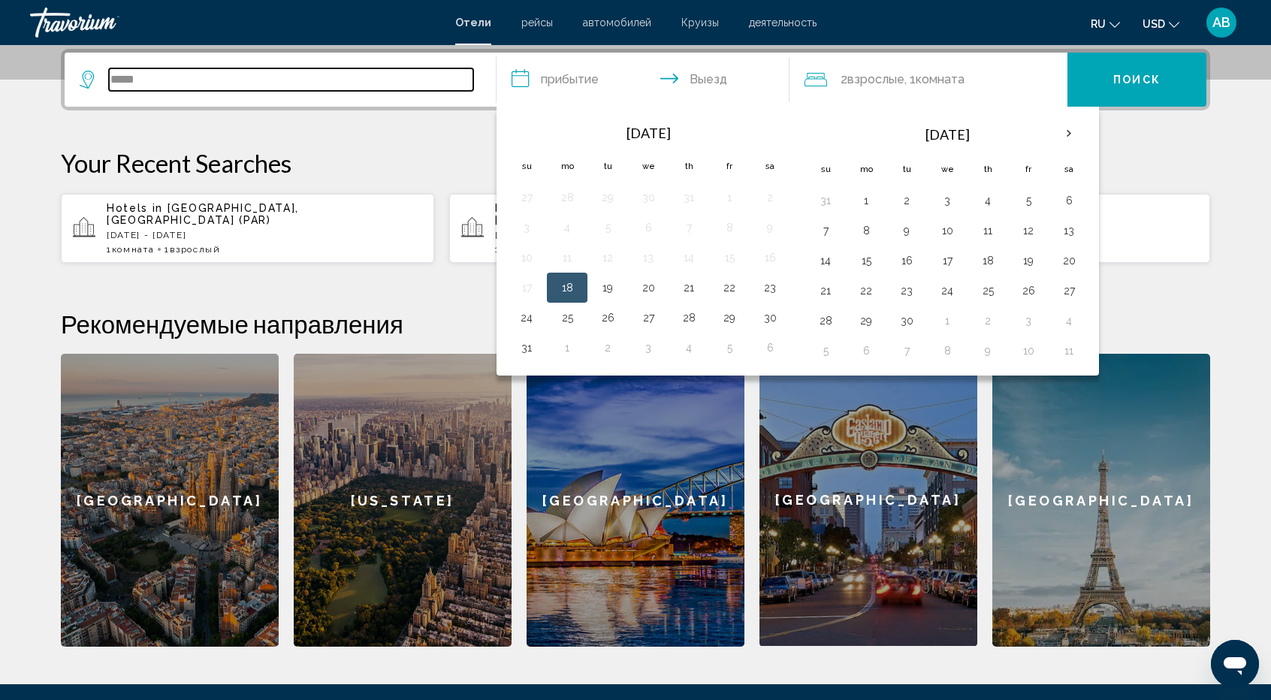
click at [359, 86] on input "*****" at bounding box center [291, 79] width 364 height 23
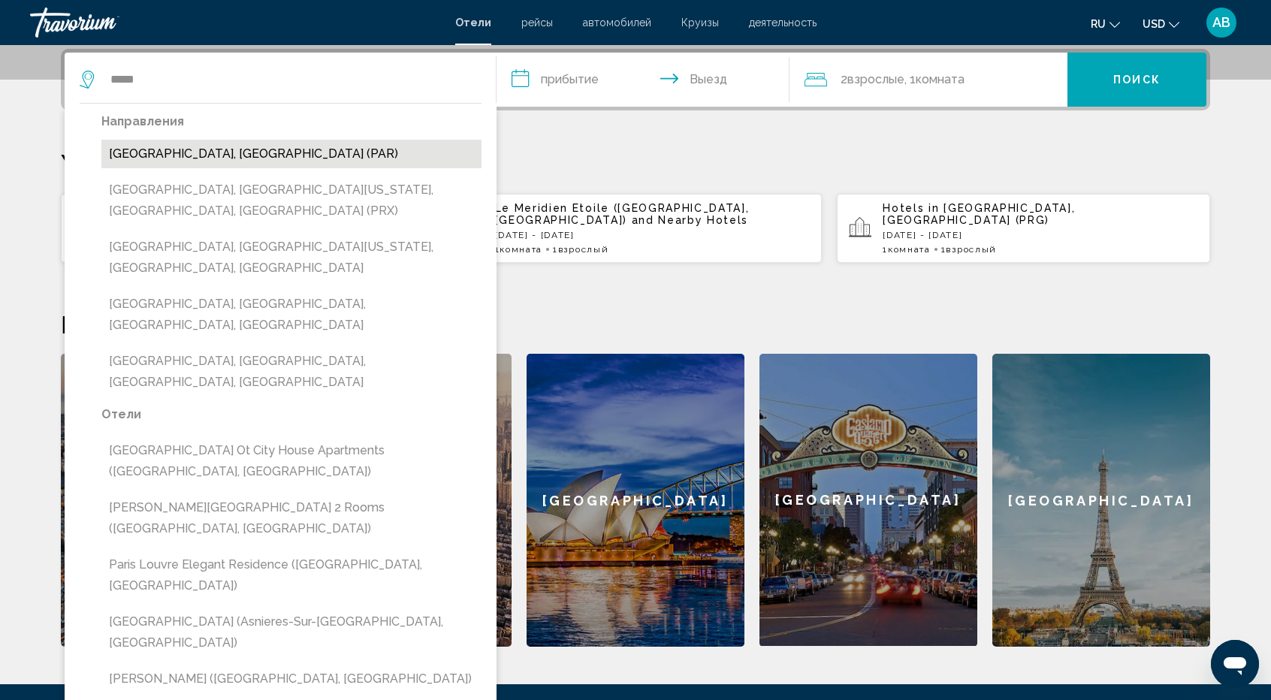
click at [198, 151] on button "[GEOGRAPHIC_DATA], [GEOGRAPHIC_DATA] (PAR)" at bounding box center [291, 154] width 380 height 29
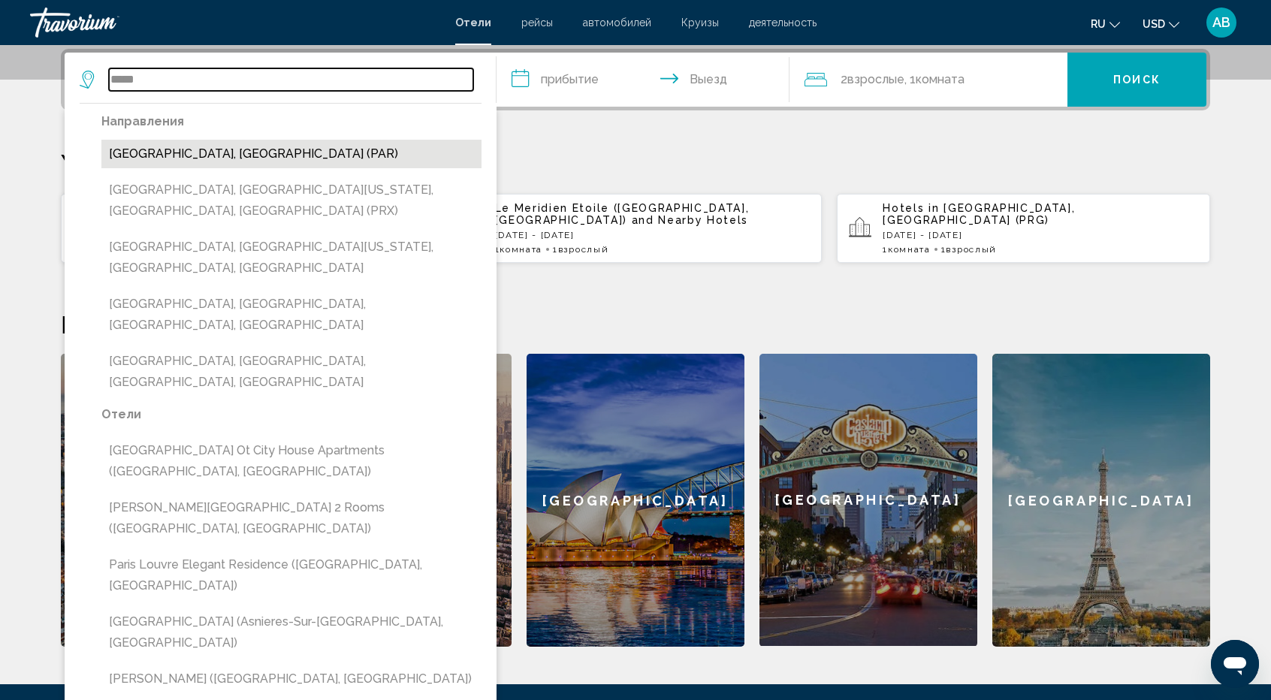
type input "**********"
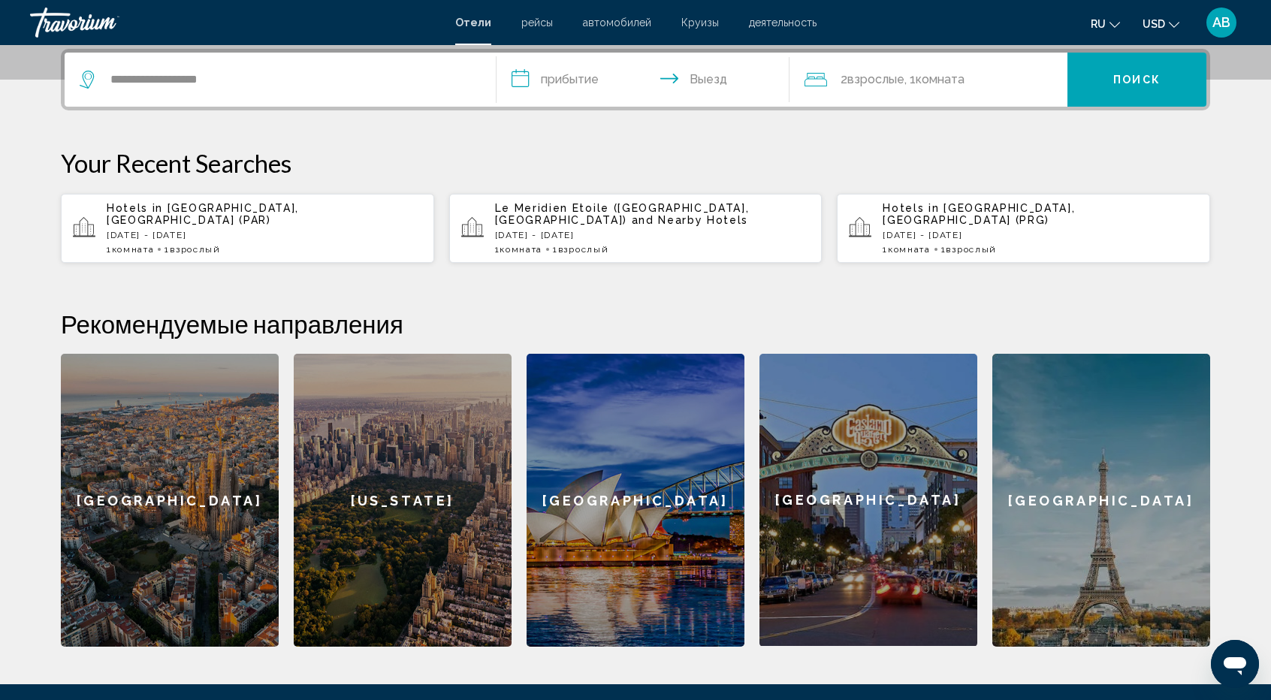
click at [561, 73] on input "**********" at bounding box center [646, 82] width 299 height 59
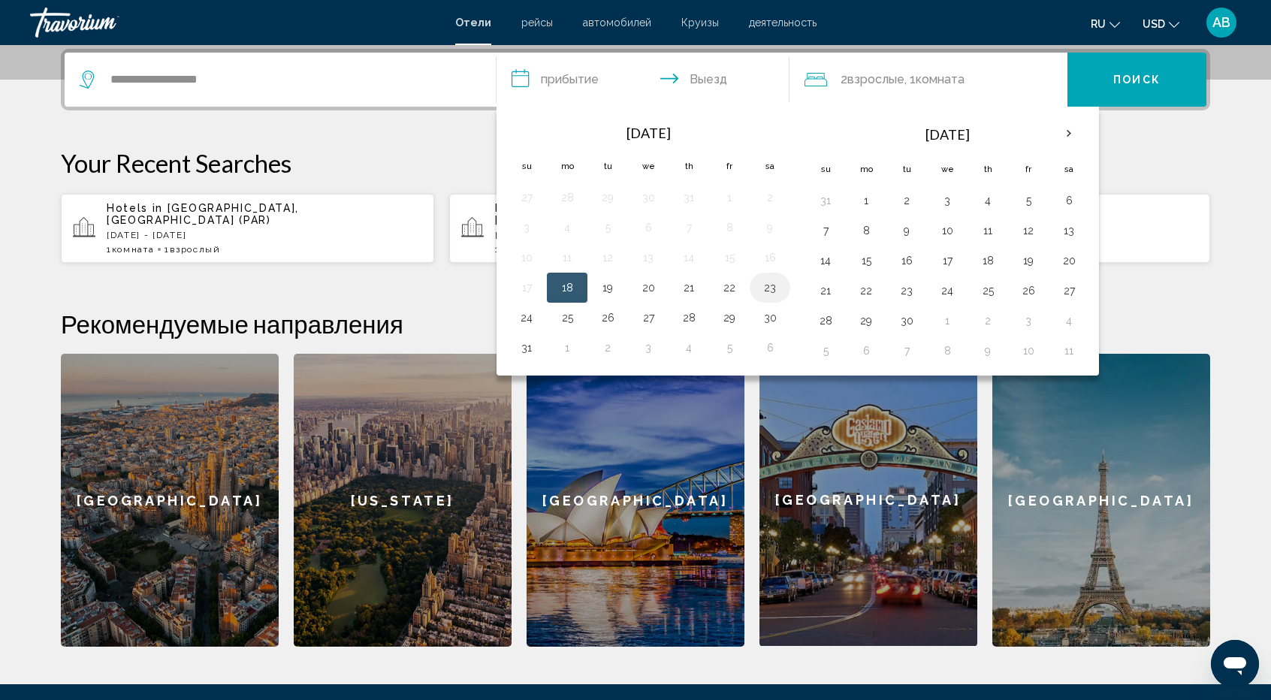
click at [769, 283] on button "23" at bounding box center [770, 287] width 24 height 21
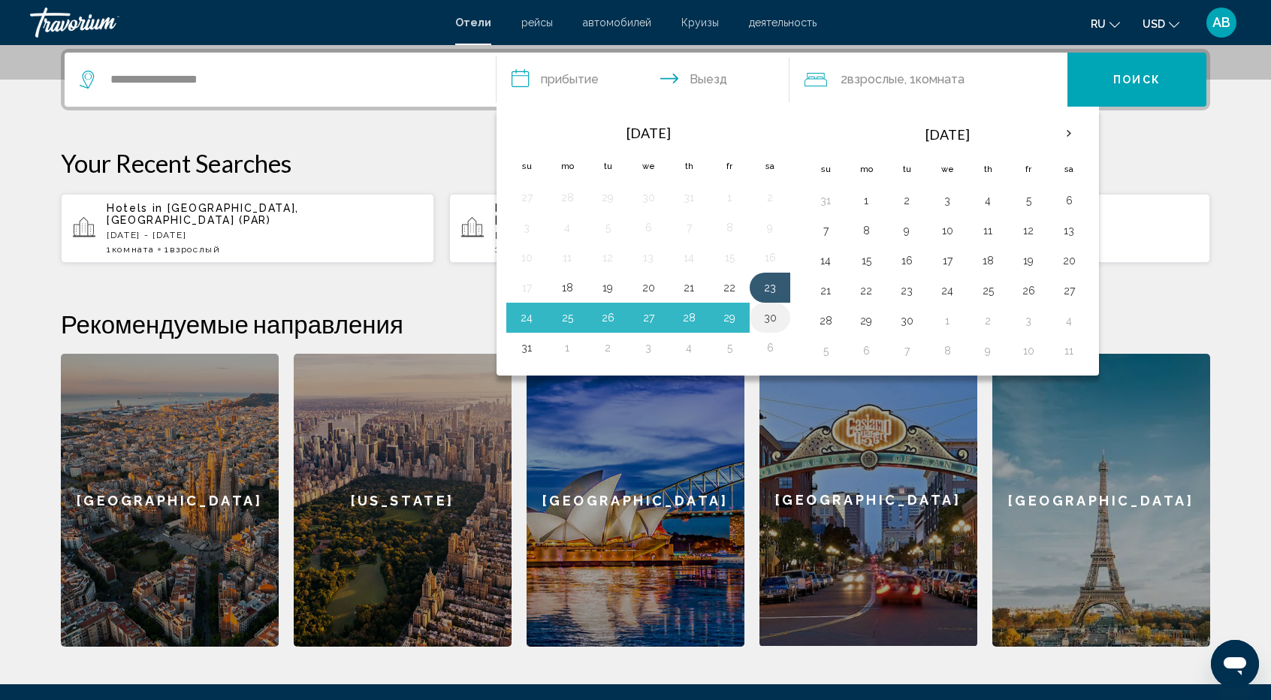
click at [766, 316] on button "30" at bounding box center [770, 317] width 24 height 21
type input "**********"
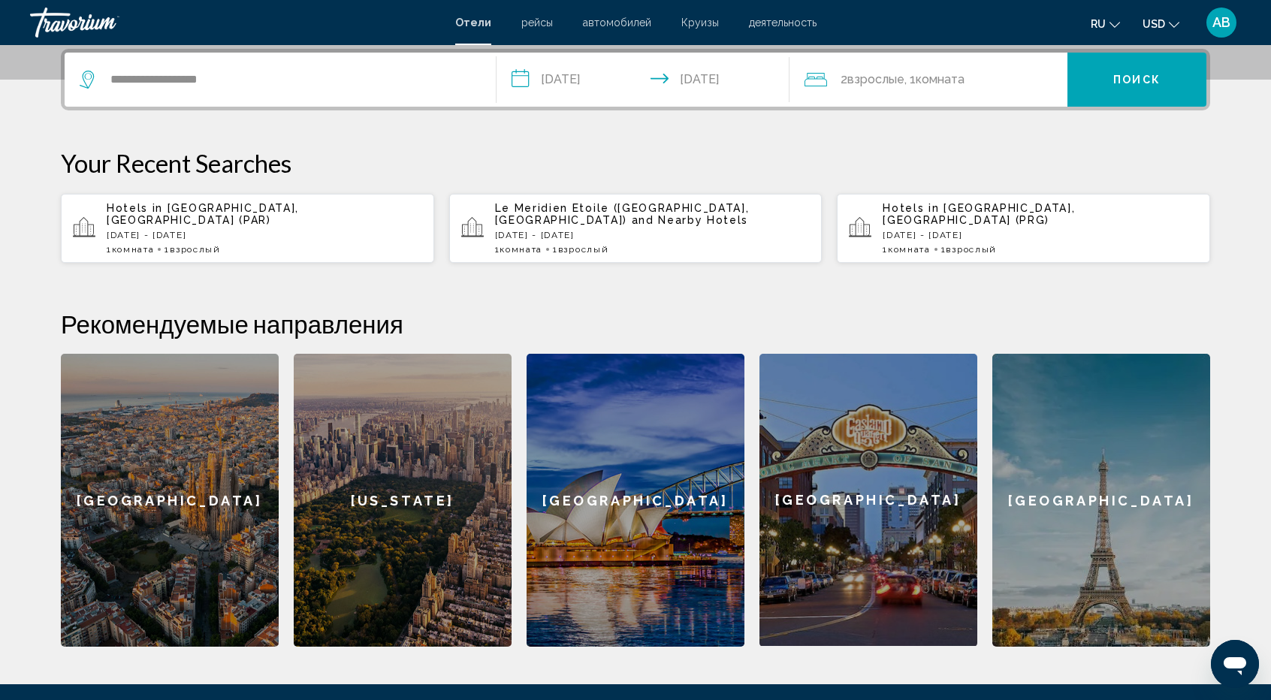
click at [948, 79] on span "Комната" at bounding box center [940, 79] width 49 height 14
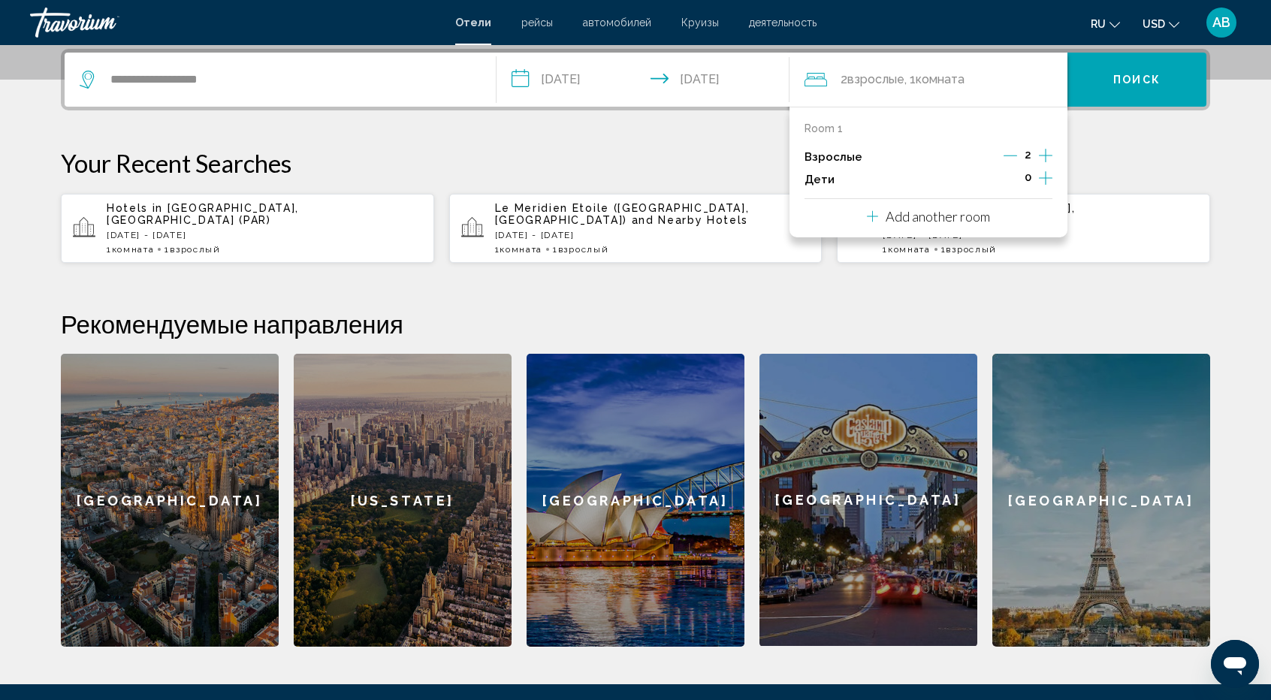
click at [1014, 157] on icon "Decrement adults" at bounding box center [1011, 156] width 14 height 14
click at [1138, 85] on span "Поиск" at bounding box center [1137, 80] width 47 height 12
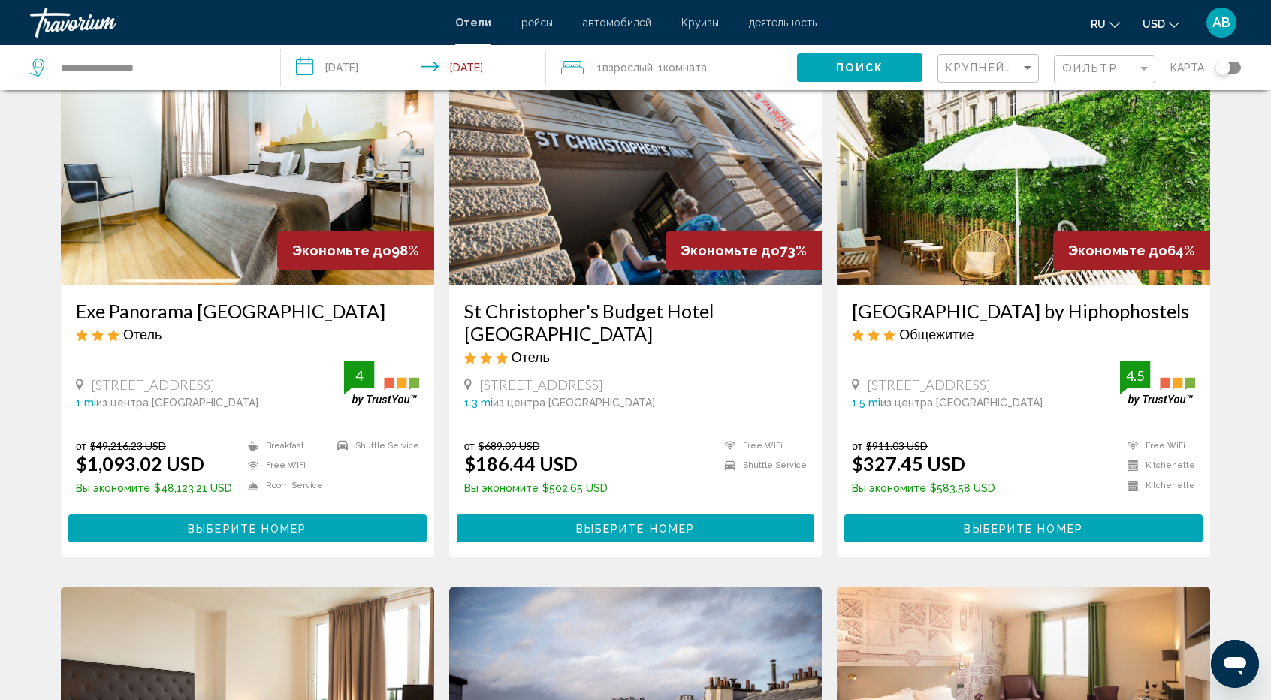
scroll to position [80, 0]
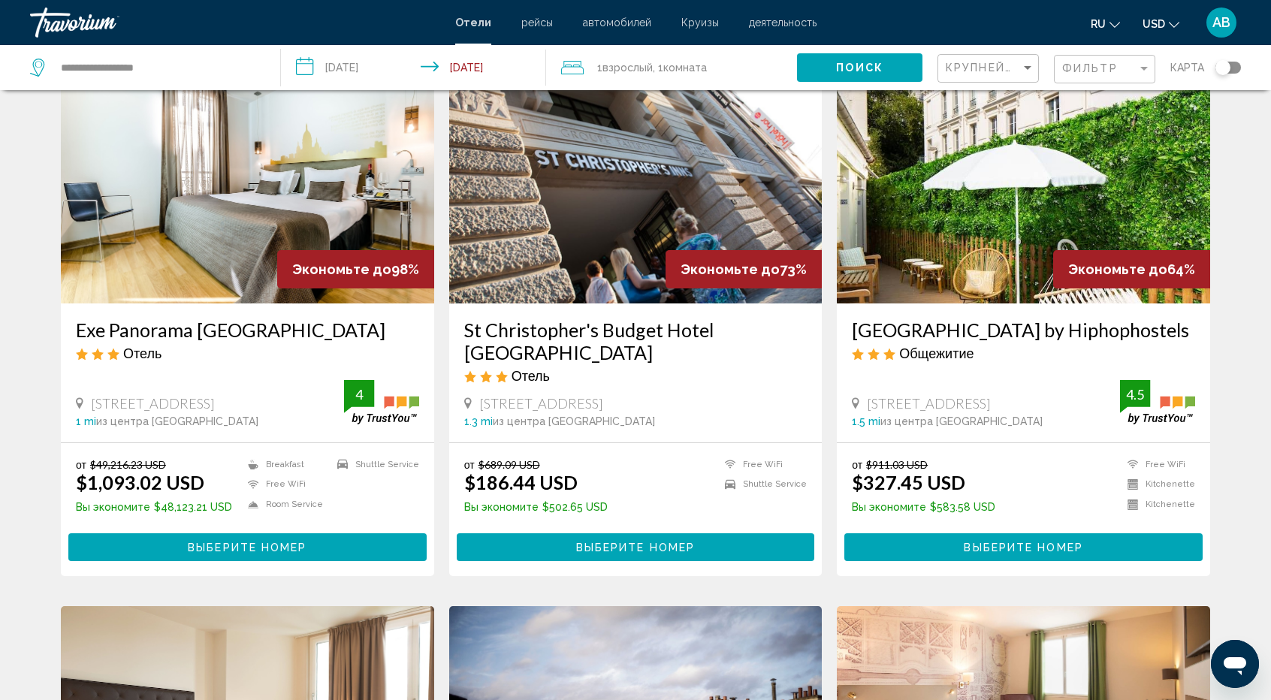
click at [203, 236] on img "Main content" at bounding box center [247, 183] width 373 height 240
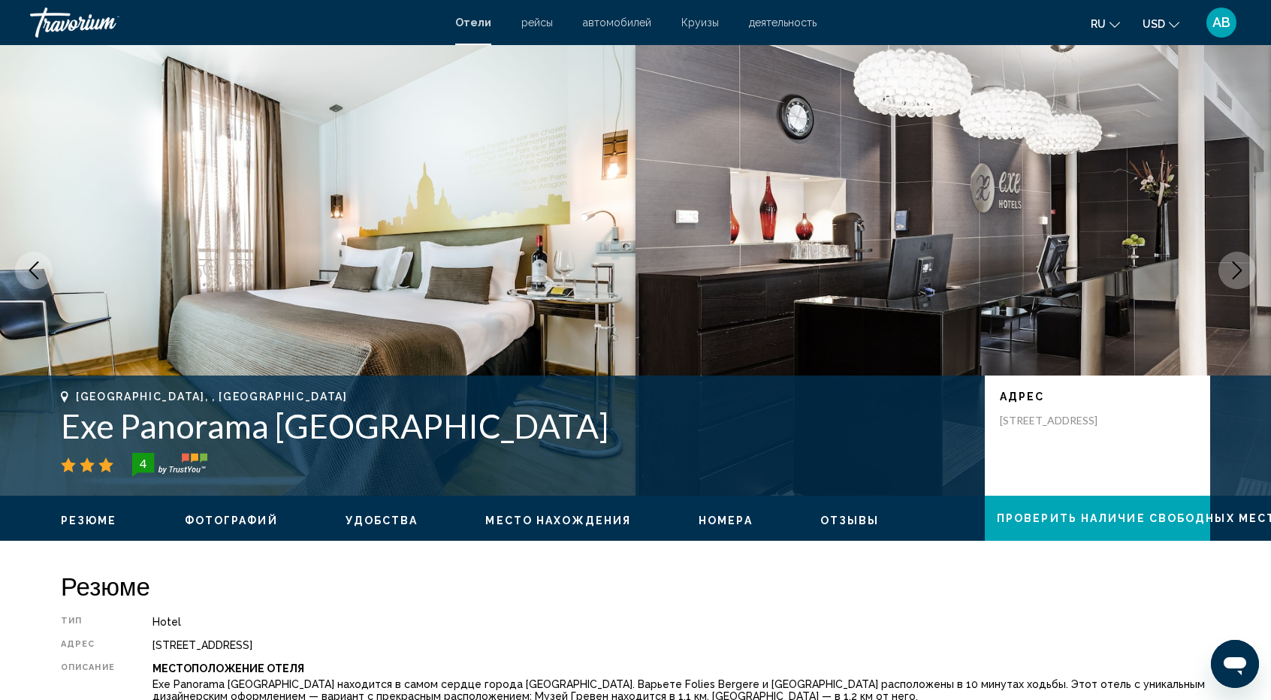
click at [1237, 279] on icon "Next image" at bounding box center [1237, 270] width 18 height 18
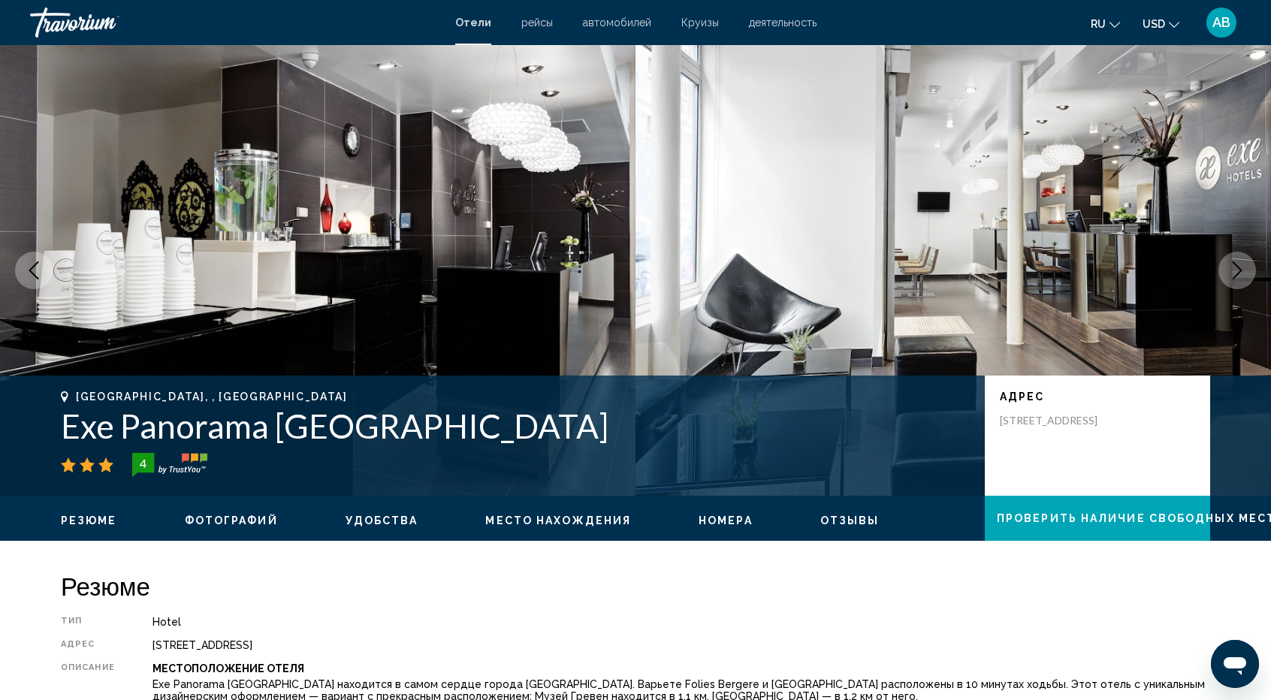
click at [1237, 279] on icon "Next image" at bounding box center [1237, 270] width 18 height 18
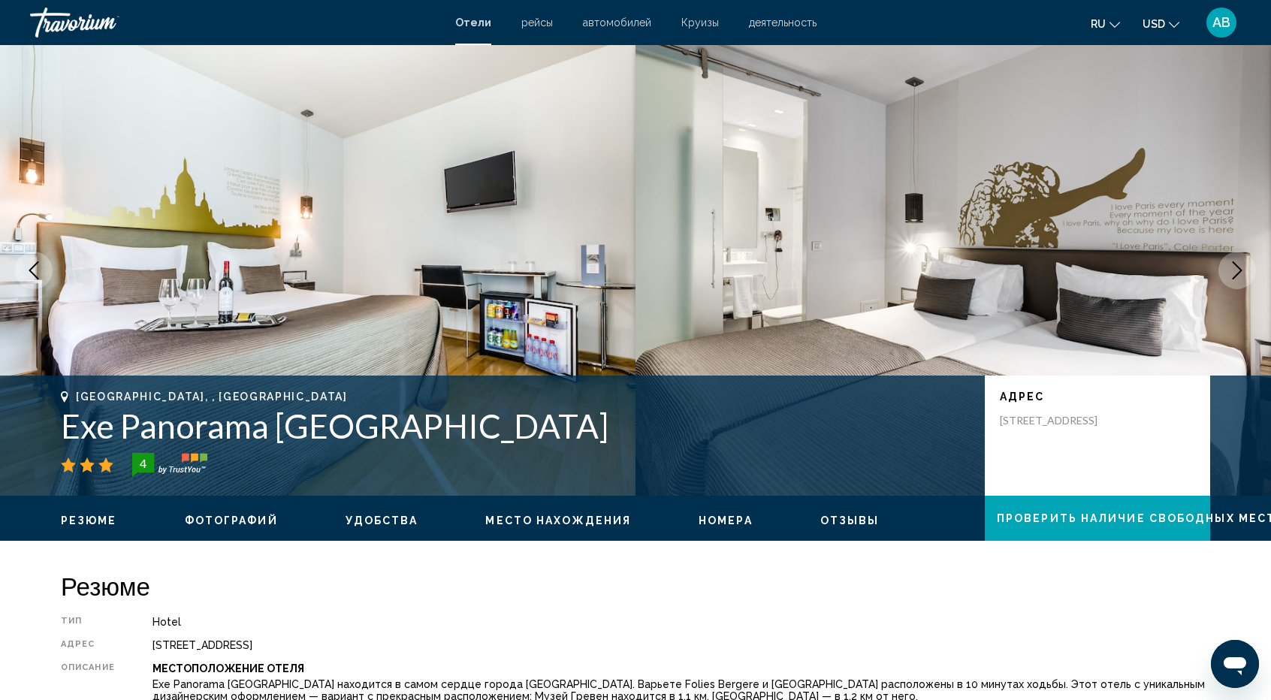
click at [1237, 279] on icon "Next image" at bounding box center [1237, 270] width 18 height 18
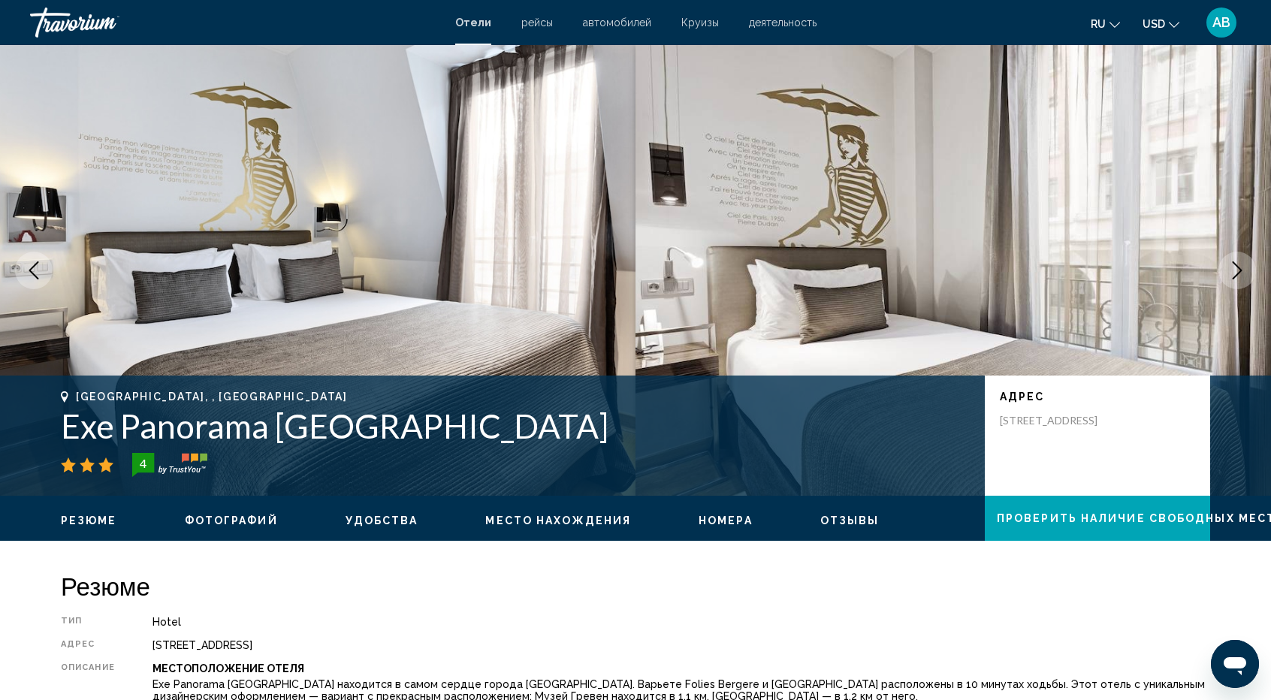
click at [1237, 279] on icon "Next image" at bounding box center [1237, 270] width 18 height 18
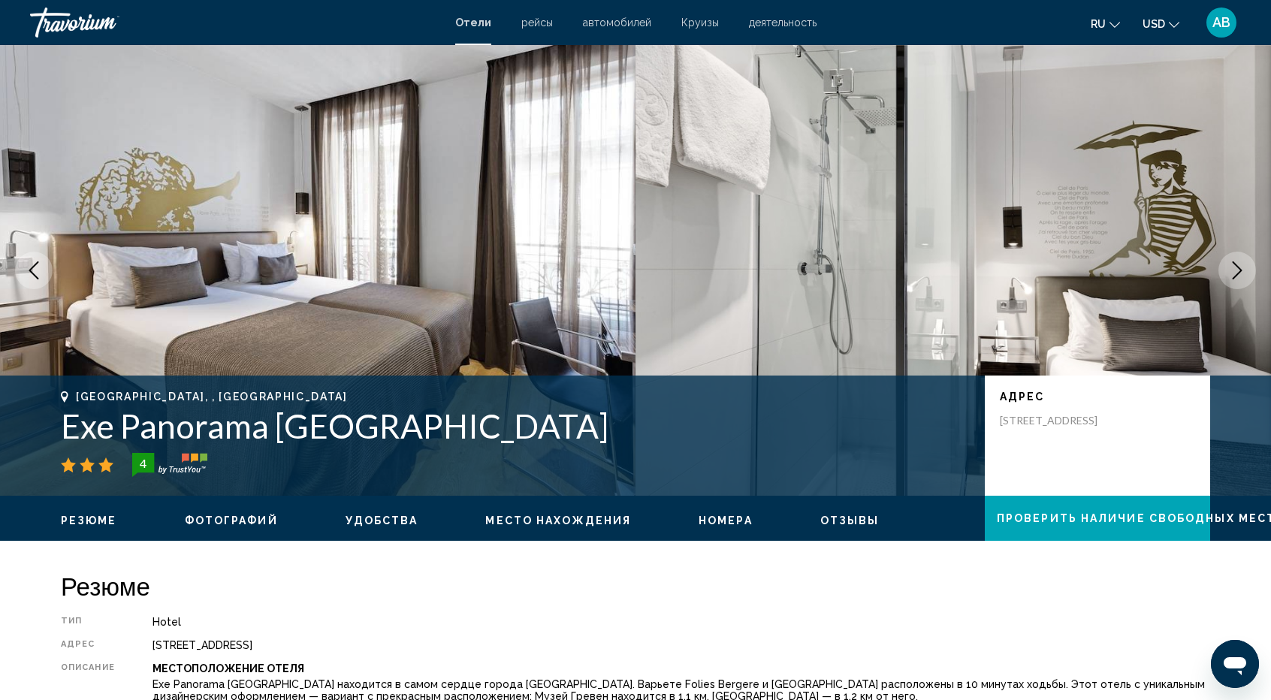
click at [1237, 279] on icon "Next image" at bounding box center [1237, 270] width 18 height 18
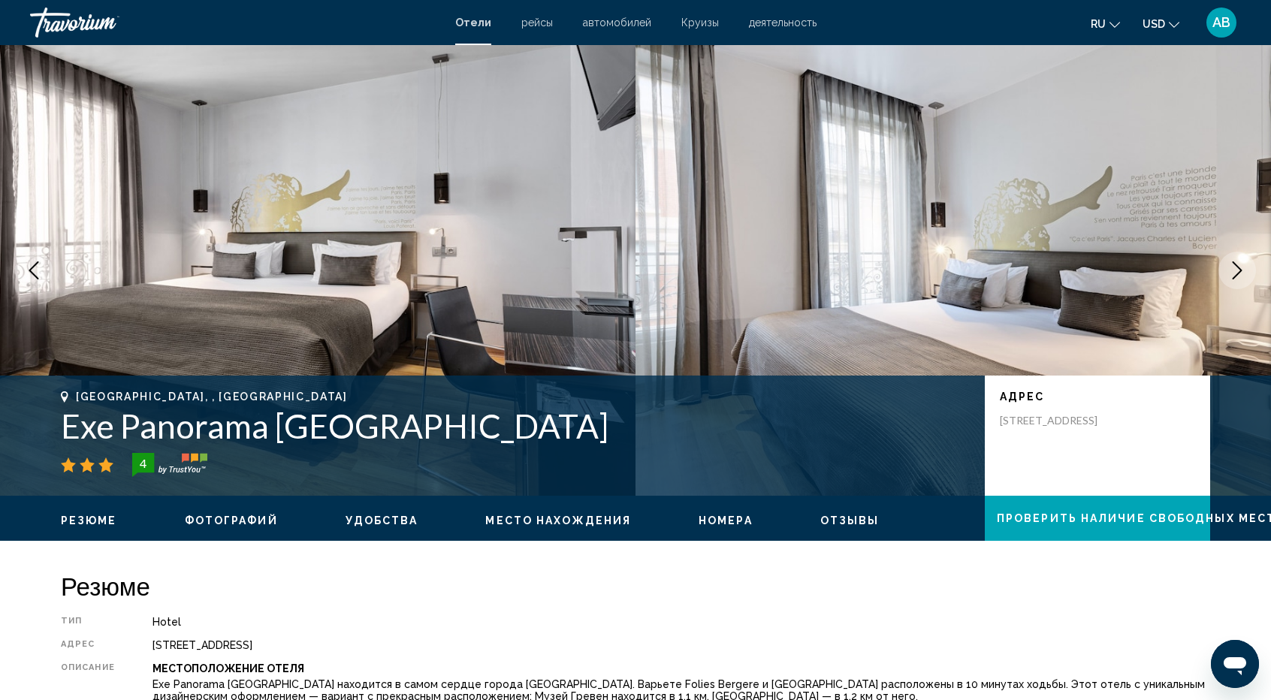
click at [1237, 279] on icon "Next image" at bounding box center [1237, 270] width 18 height 18
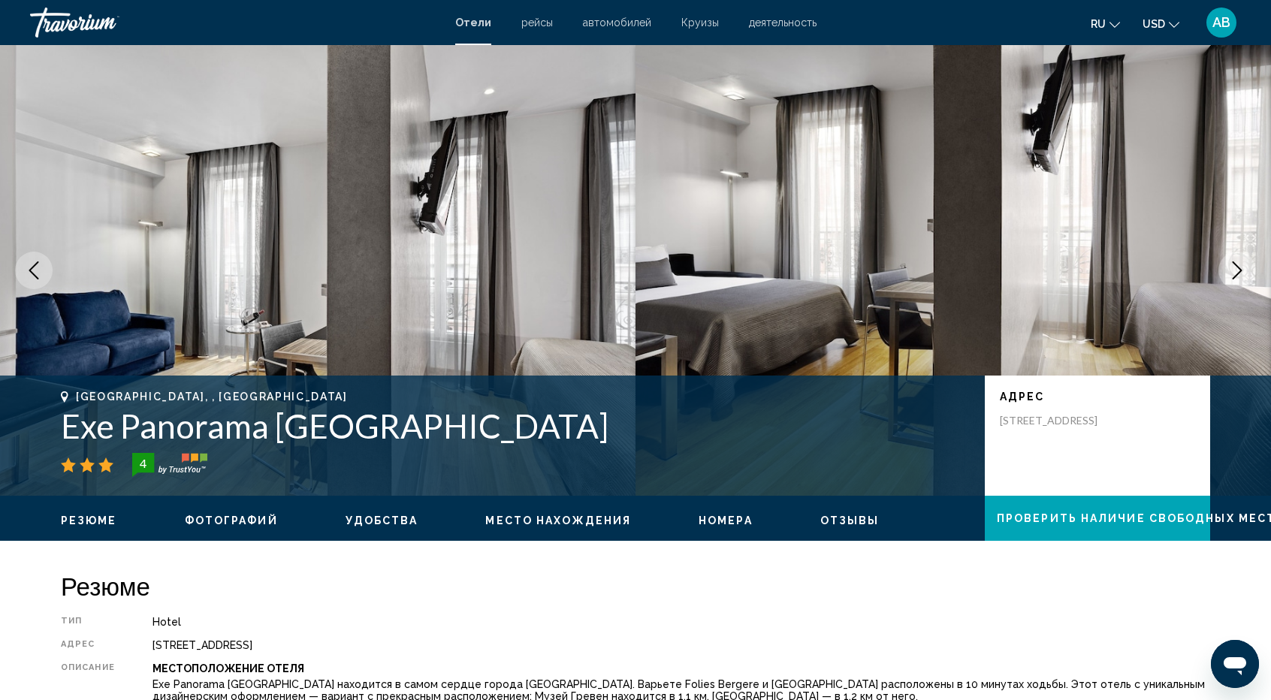
click at [1237, 279] on icon "Next image" at bounding box center [1237, 270] width 18 height 18
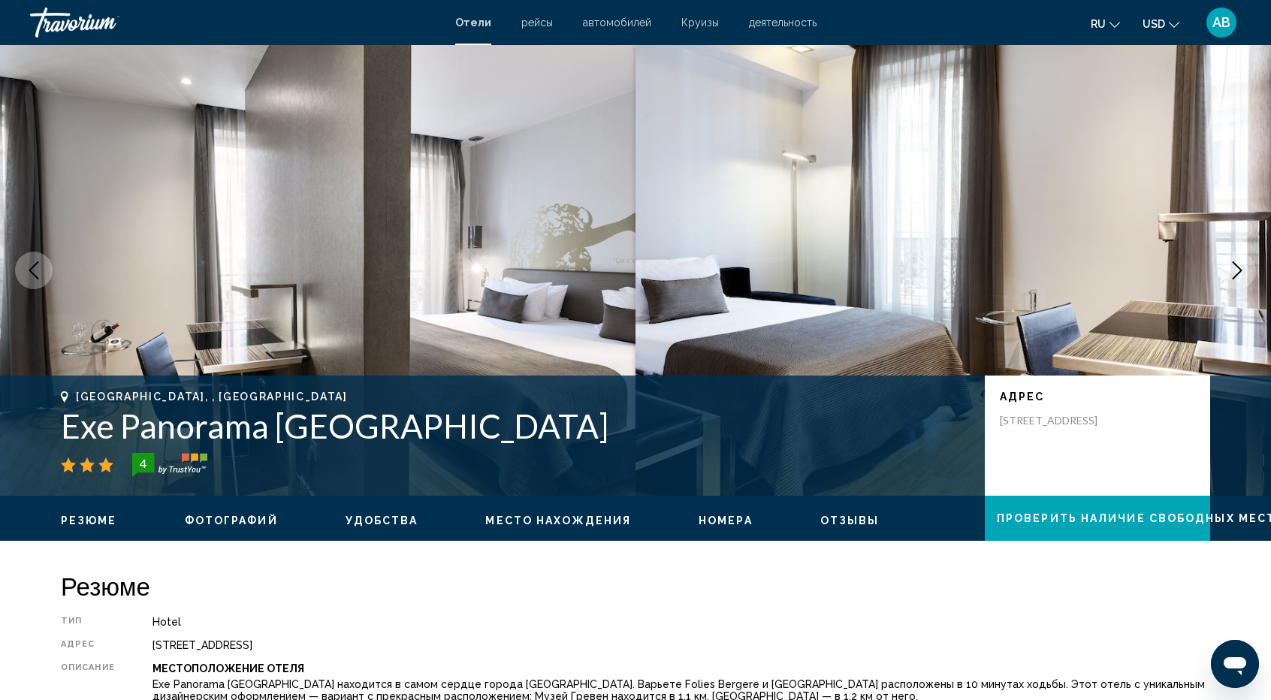
click at [1237, 279] on icon "Next image" at bounding box center [1237, 270] width 18 height 18
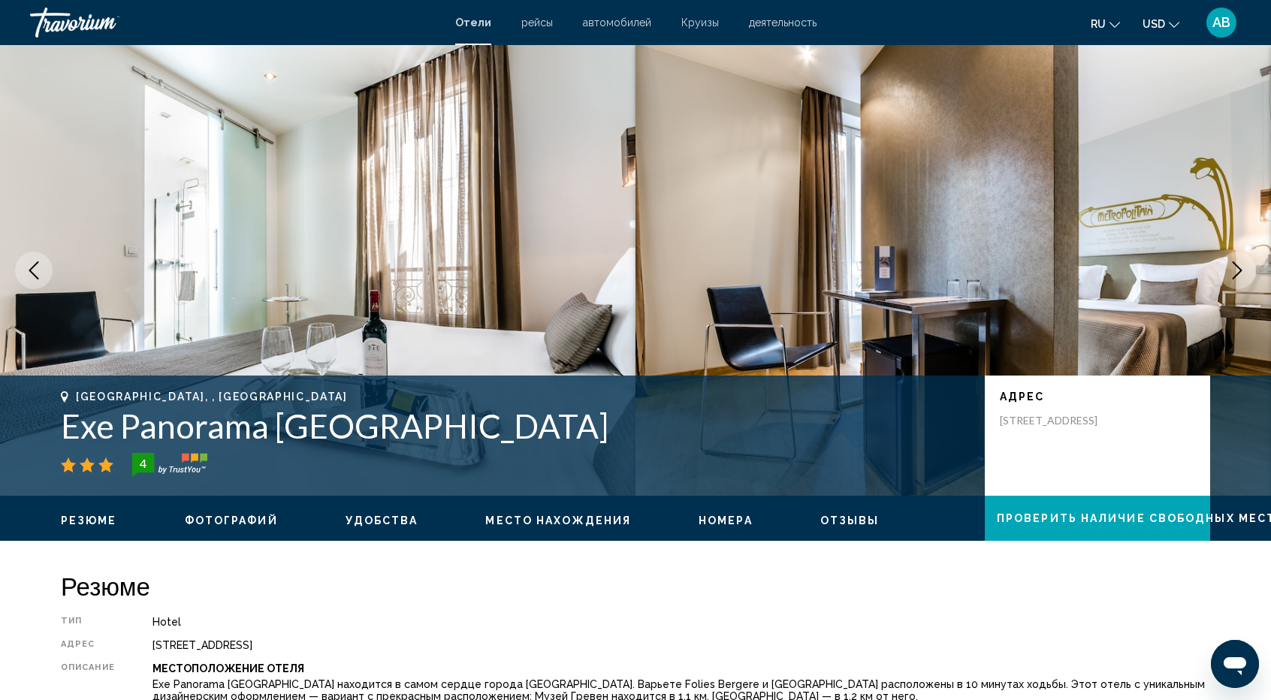
click at [1237, 279] on icon "Next image" at bounding box center [1237, 270] width 18 height 18
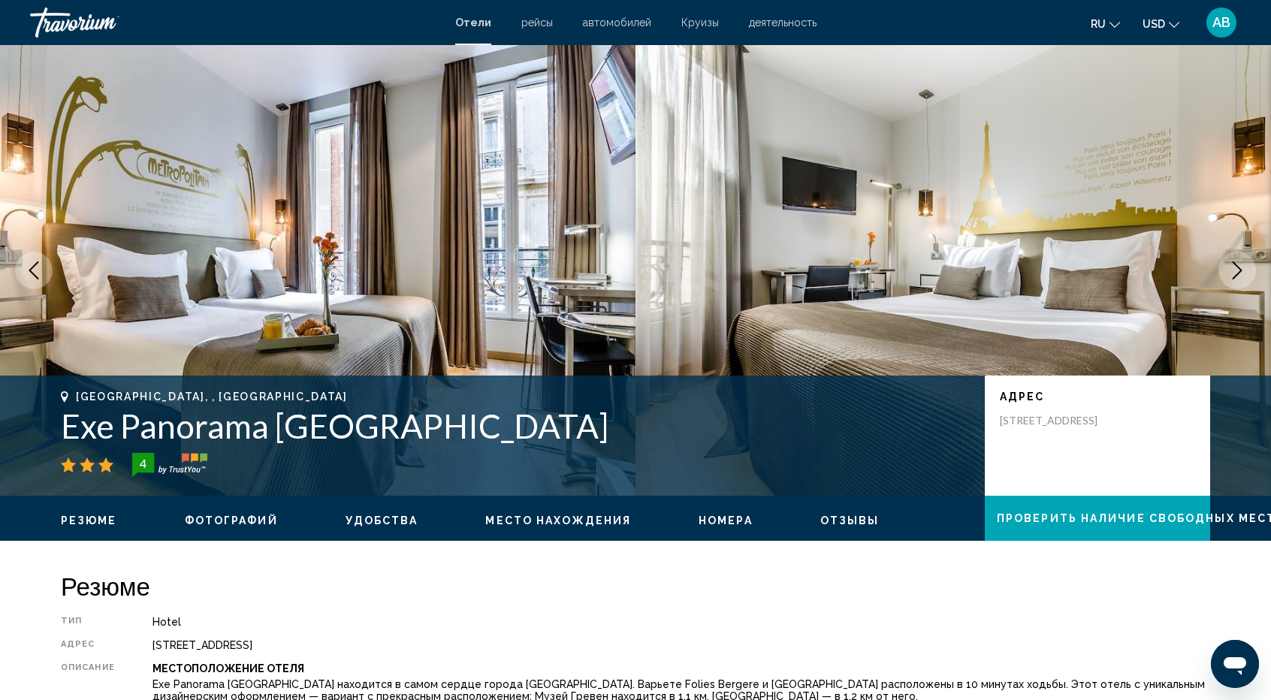
click at [1237, 279] on icon "Next image" at bounding box center [1237, 270] width 18 height 18
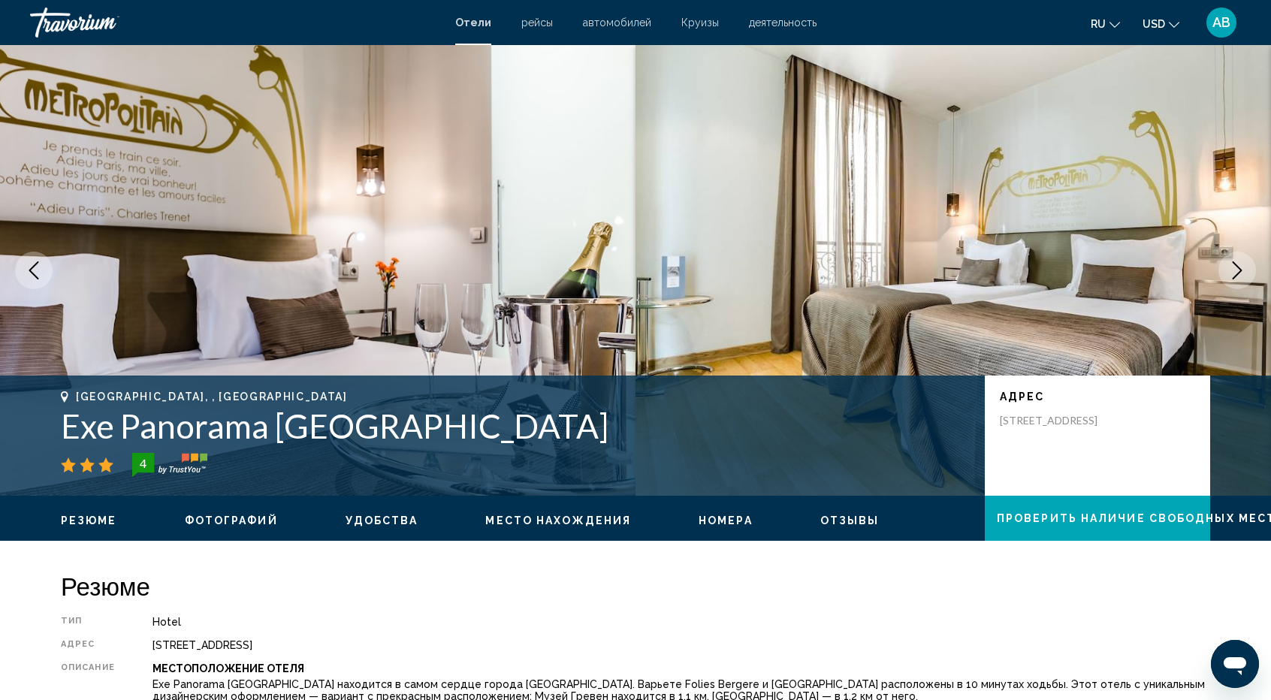
click at [1237, 279] on icon "Next image" at bounding box center [1237, 270] width 18 height 18
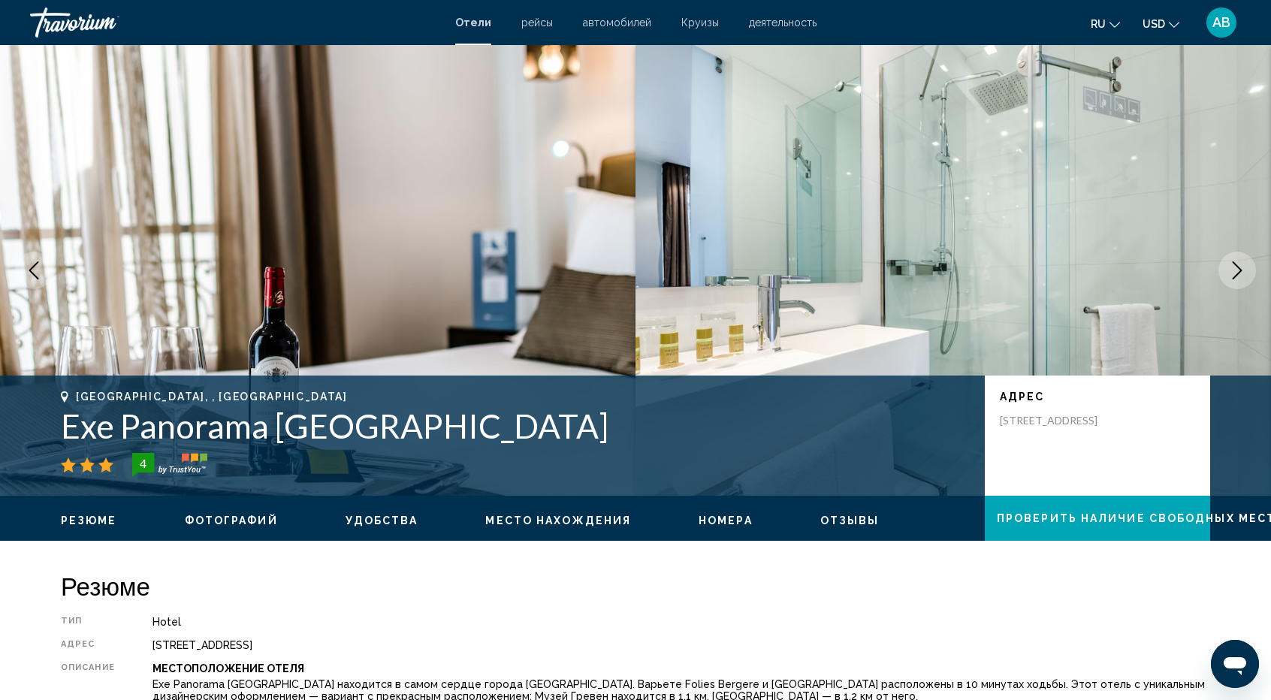
click at [1237, 279] on icon "Next image" at bounding box center [1237, 270] width 18 height 18
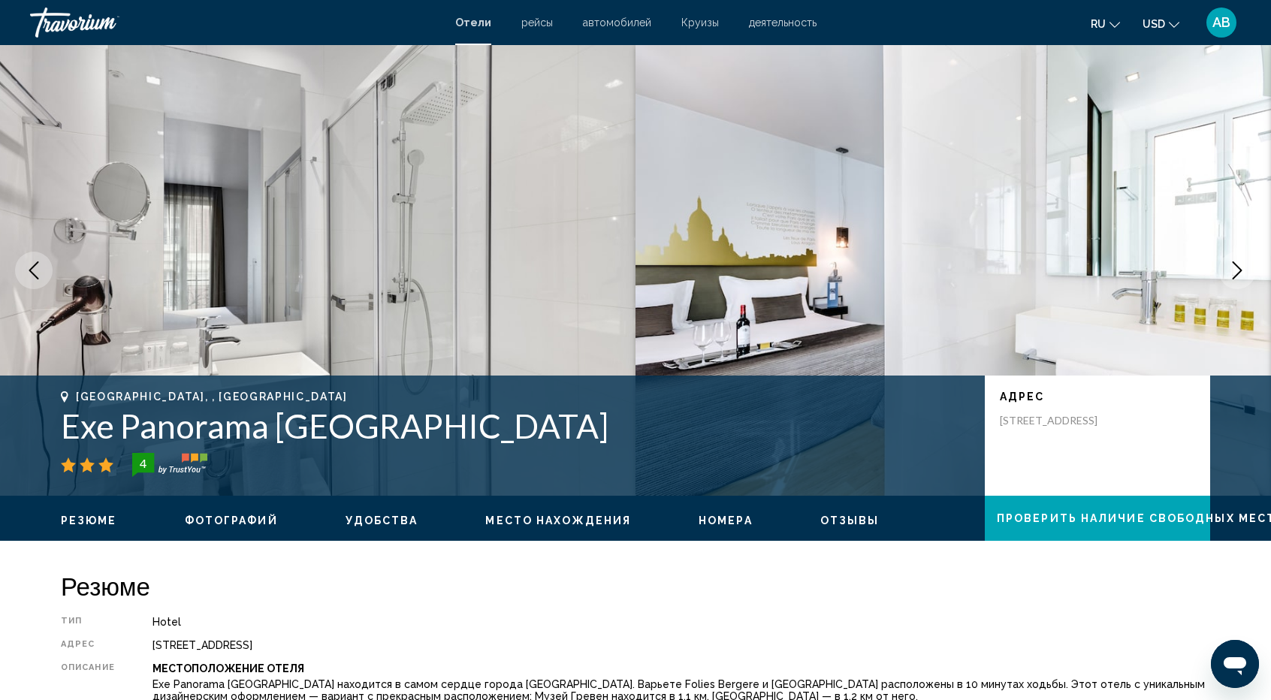
click at [1237, 279] on icon "Next image" at bounding box center [1237, 270] width 18 height 18
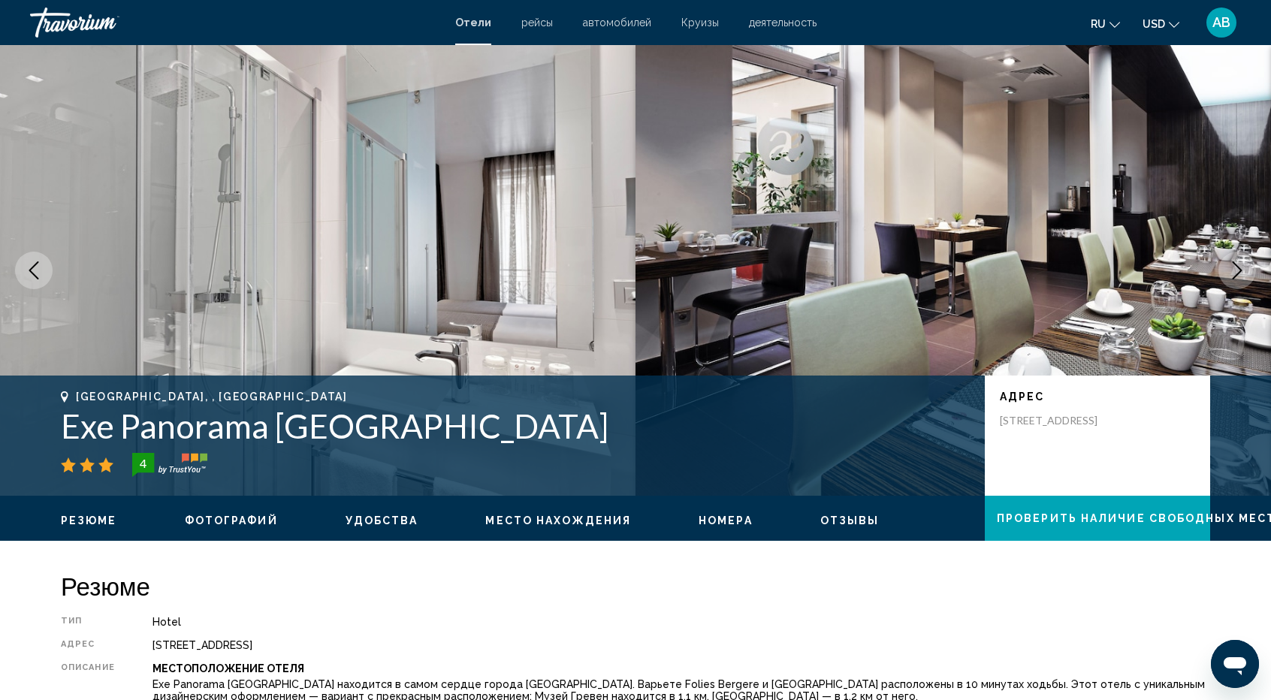
click at [1237, 279] on icon "Next image" at bounding box center [1237, 270] width 18 height 18
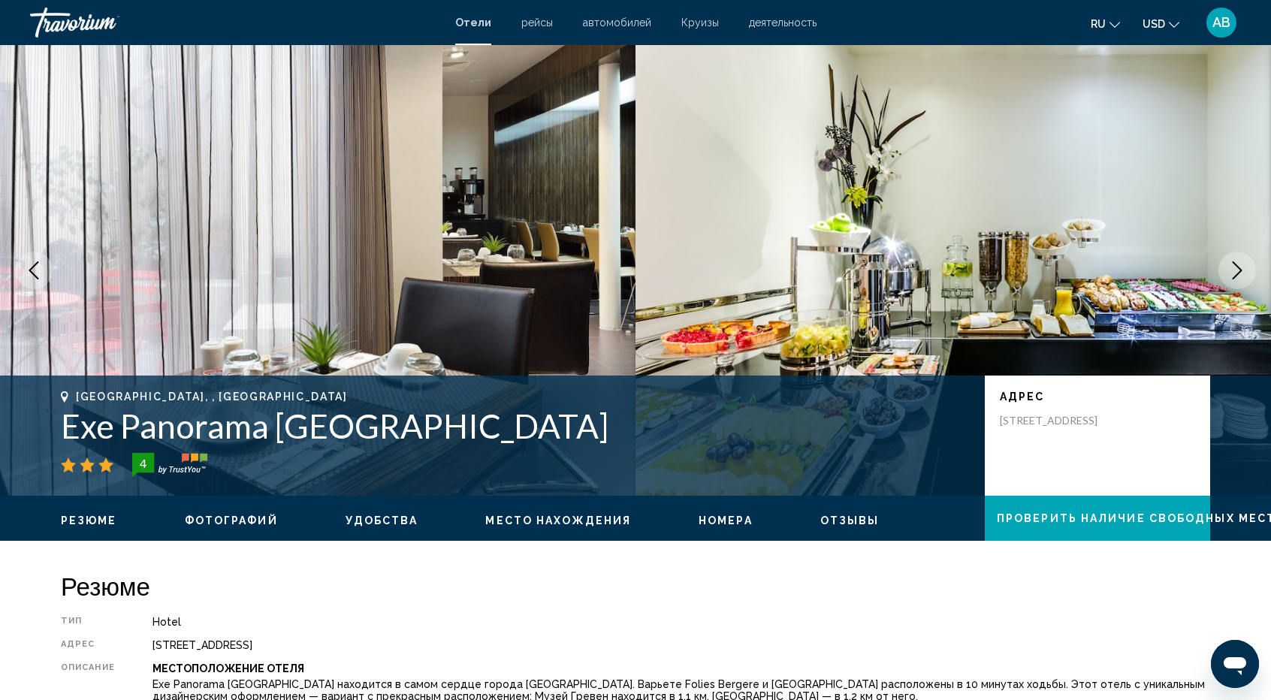
click at [1237, 279] on icon "Next image" at bounding box center [1237, 270] width 18 height 18
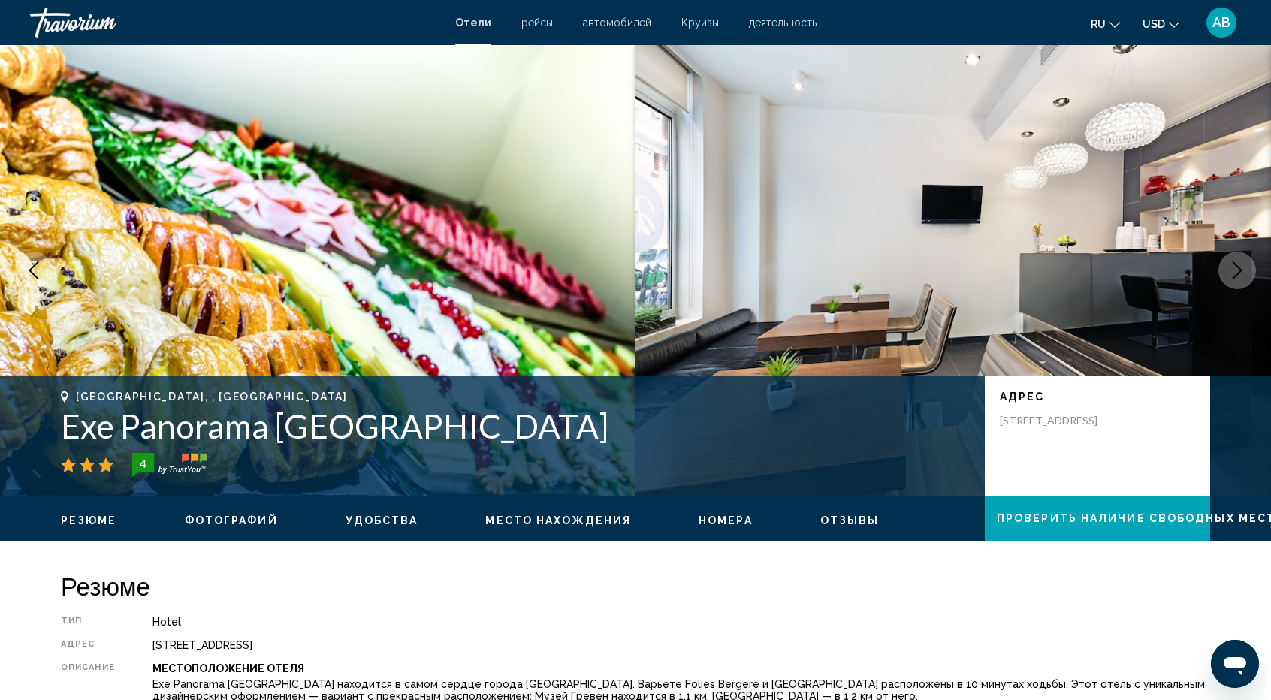
click at [1237, 279] on icon "Next image" at bounding box center [1237, 270] width 18 height 18
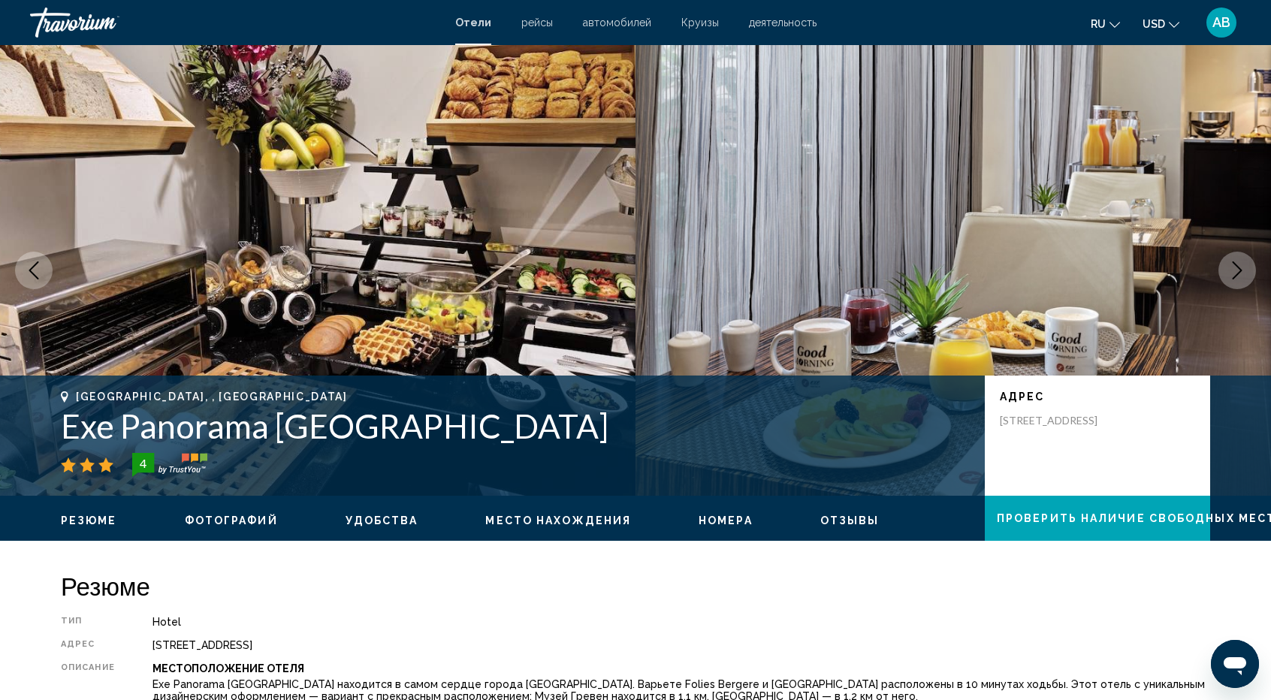
click at [1237, 279] on icon "Next image" at bounding box center [1237, 270] width 18 height 18
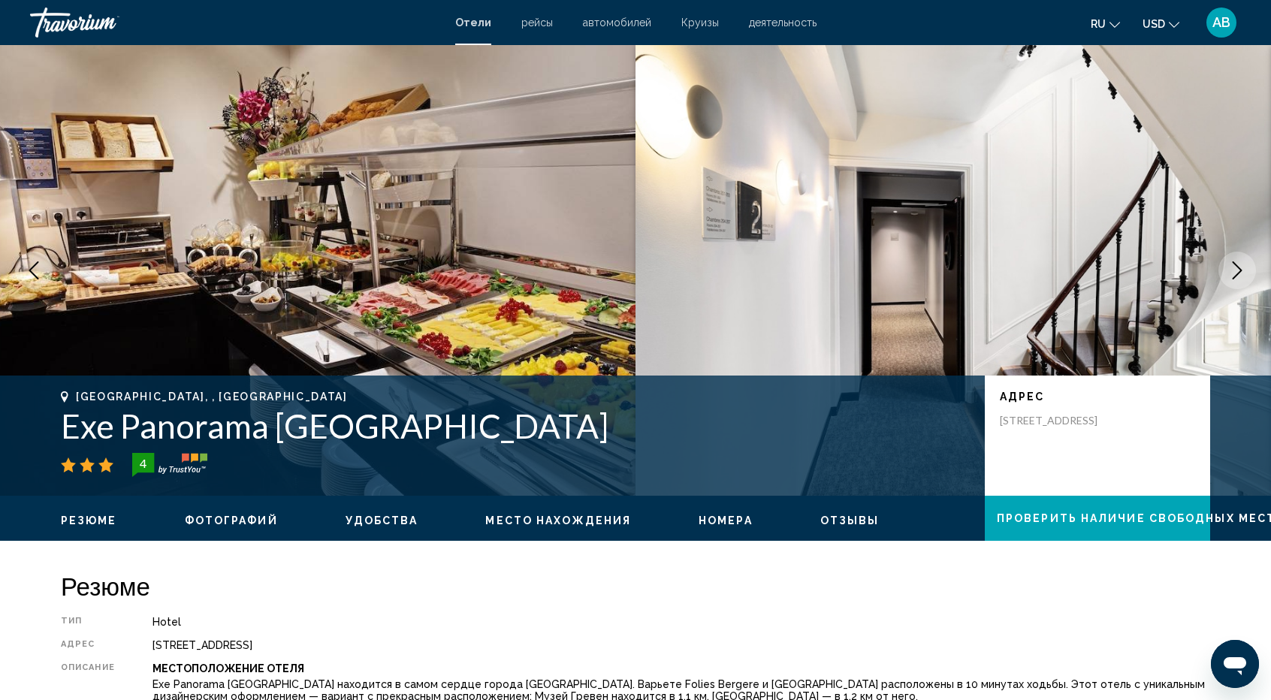
click at [1237, 279] on icon "Next image" at bounding box center [1237, 270] width 18 height 18
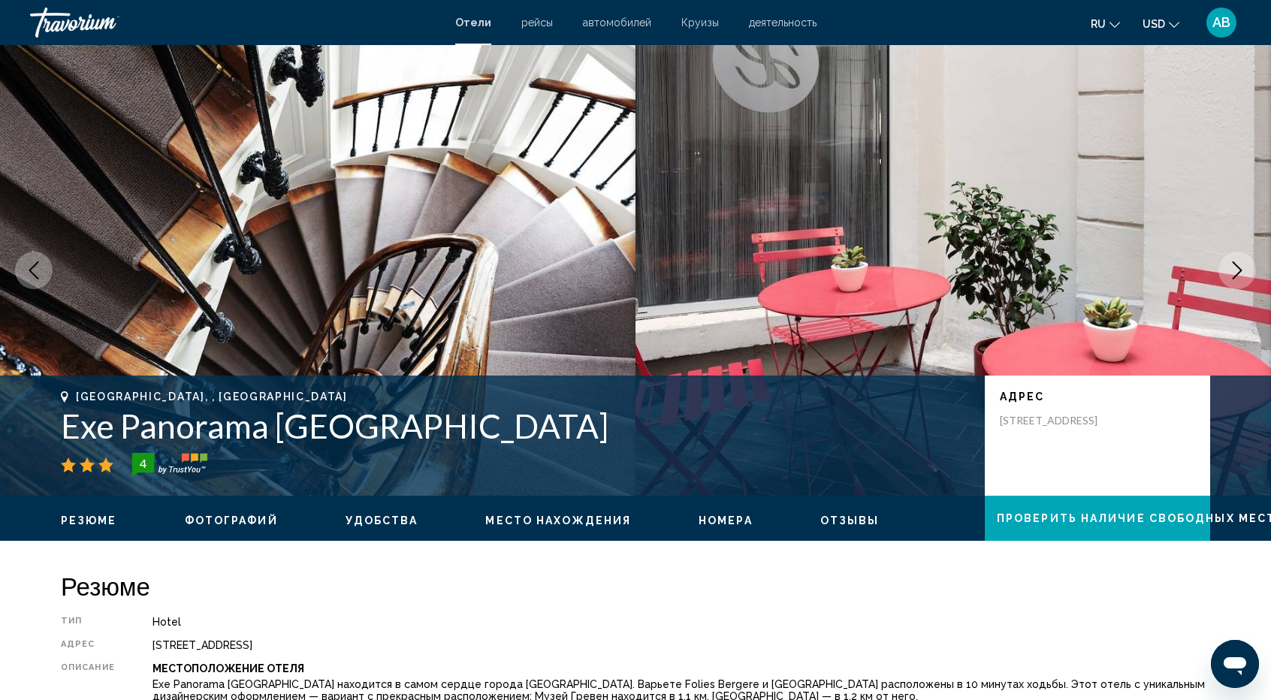
click at [1237, 279] on icon "Next image" at bounding box center [1237, 270] width 18 height 18
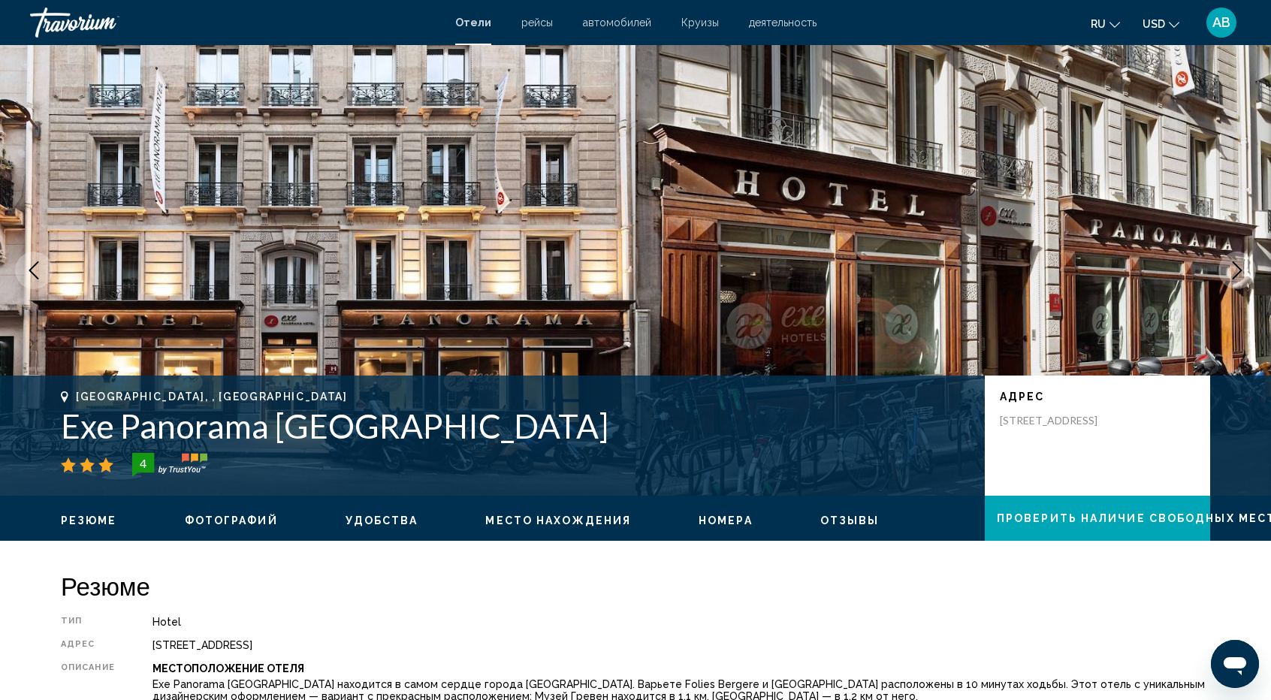
click at [1237, 279] on icon "Next image" at bounding box center [1237, 270] width 18 height 18
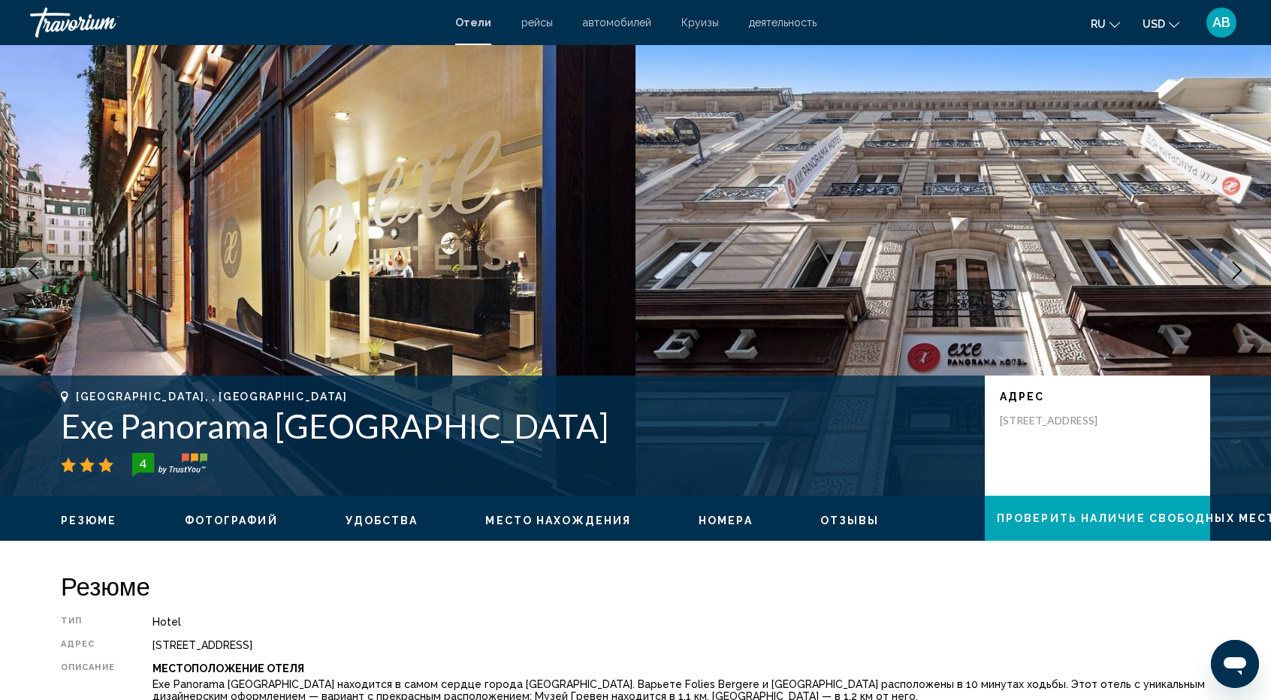
click at [1237, 279] on icon "Next image" at bounding box center [1237, 270] width 18 height 18
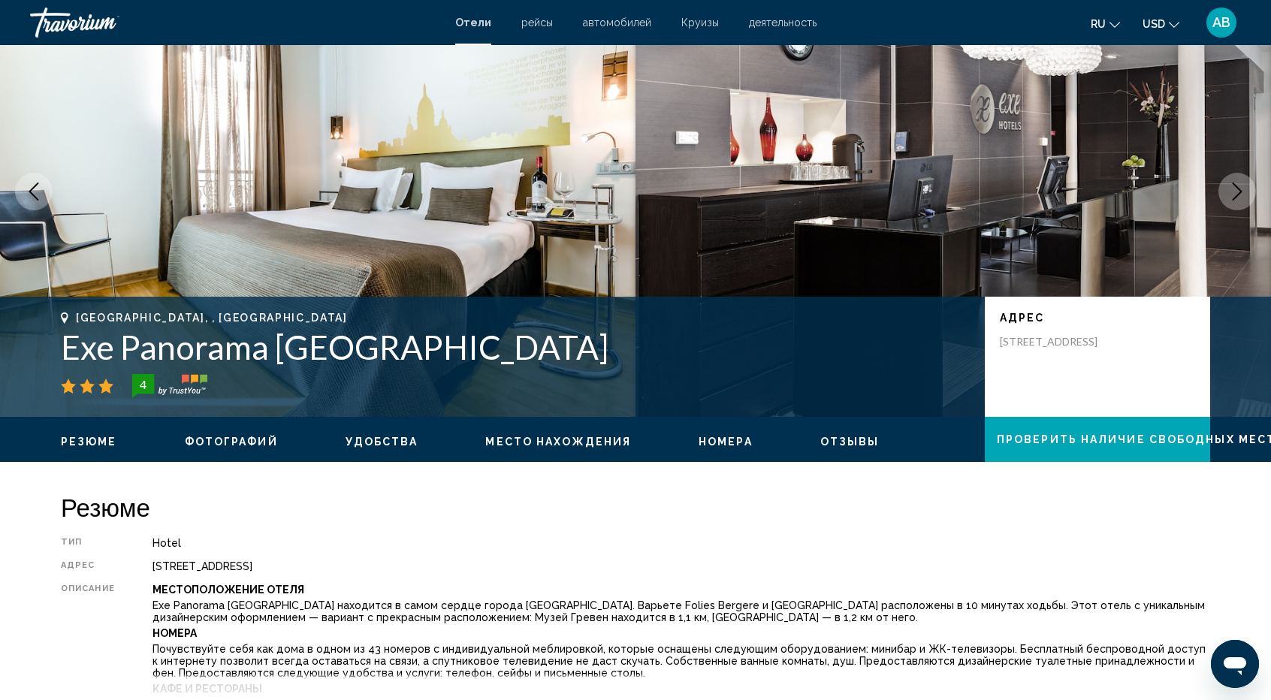
scroll to position [76, 0]
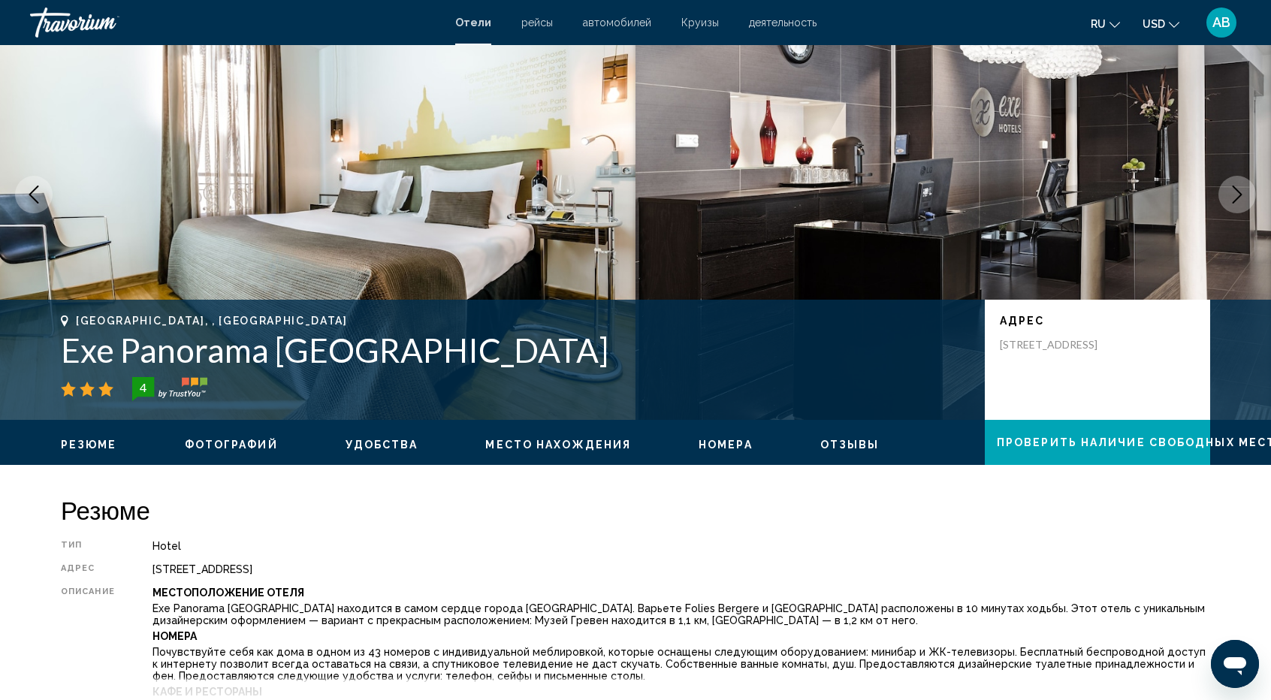
drag, startPoint x: 997, startPoint y: 342, endPoint x: 1120, endPoint y: 367, distance: 125.1
click at [1120, 367] on div "адрес 9 Rue Des Messageries, Paris 75010, France" at bounding box center [1097, 360] width 225 height 120
copy p "[STREET_ADDRESS]"
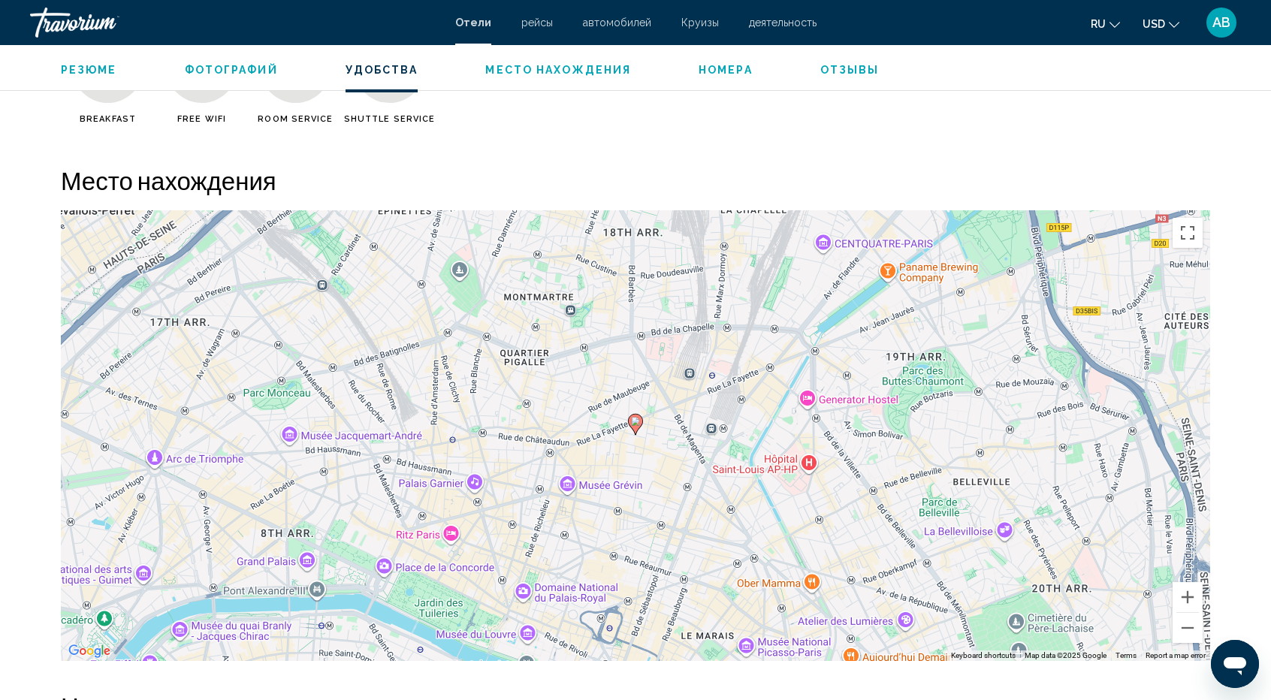
scroll to position [1335, 0]
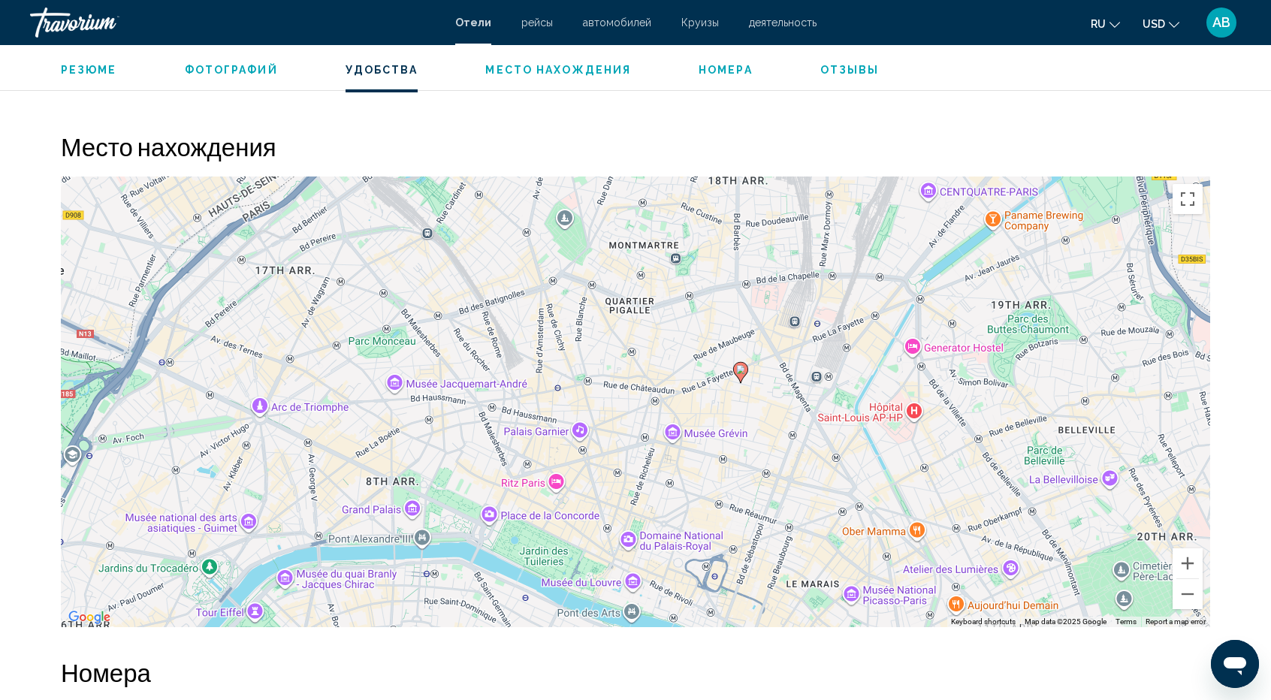
drag, startPoint x: 639, startPoint y: 400, endPoint x: 745, endPoint y: 381, distance: 108.5
click at [745, 381] on gmp-advanced-marker "Main content" at bounding box center [740, 372] width 15 height 23
click at [157, 357] on div "To activate drag with keyboard, press Alt + Enter. Once in keyboard drag state,…" at bounding box center [636, 402] width 1150 height 451
click at [1192, 565] on button "Zoom in" at bounding box center [1188, 563] width 30 height 30
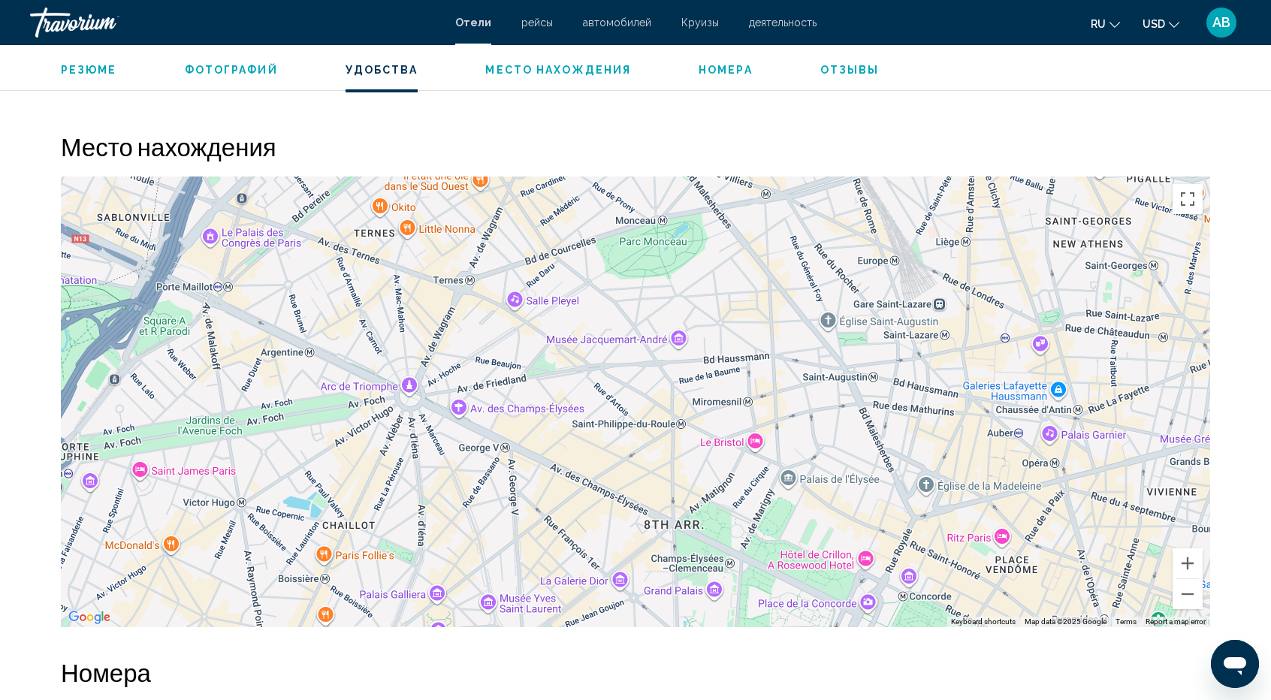
drag, startPoint x: 627, startPoint y: 478, endPoint x: 1153, endPoint y: 440, distance: 528.1
click at [1153, 440] on div "To activate drag with keyboard, press Alt + Enter. Once in keyboard drag state,…" at bounding box center [636, 402] width 1150 height 451
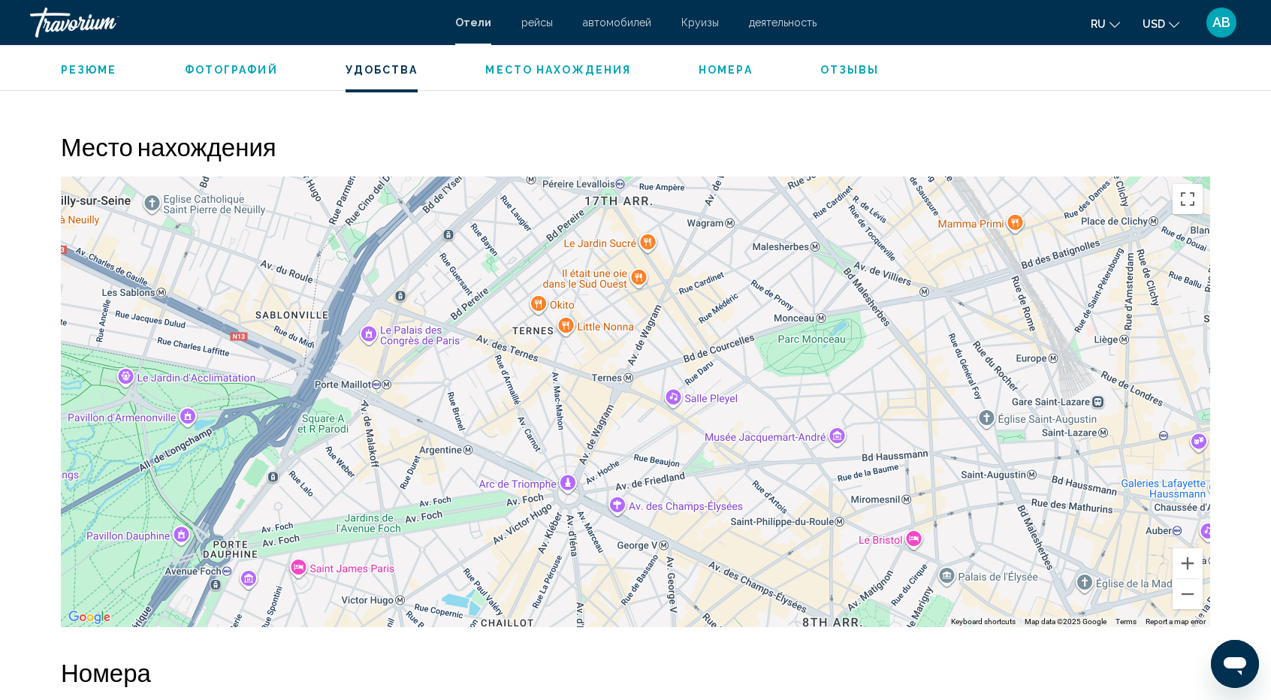
drag, startPoint x: 532, startPoint y: 454, endPoint x: 693, endPoint y: 551, distance: 188.8
click at [693, 551] on div "To activate drag with keyboard, press Alt + Enter. Once in keyboard drag state,…" at bounding box center [636, 402] width 1150 height 451
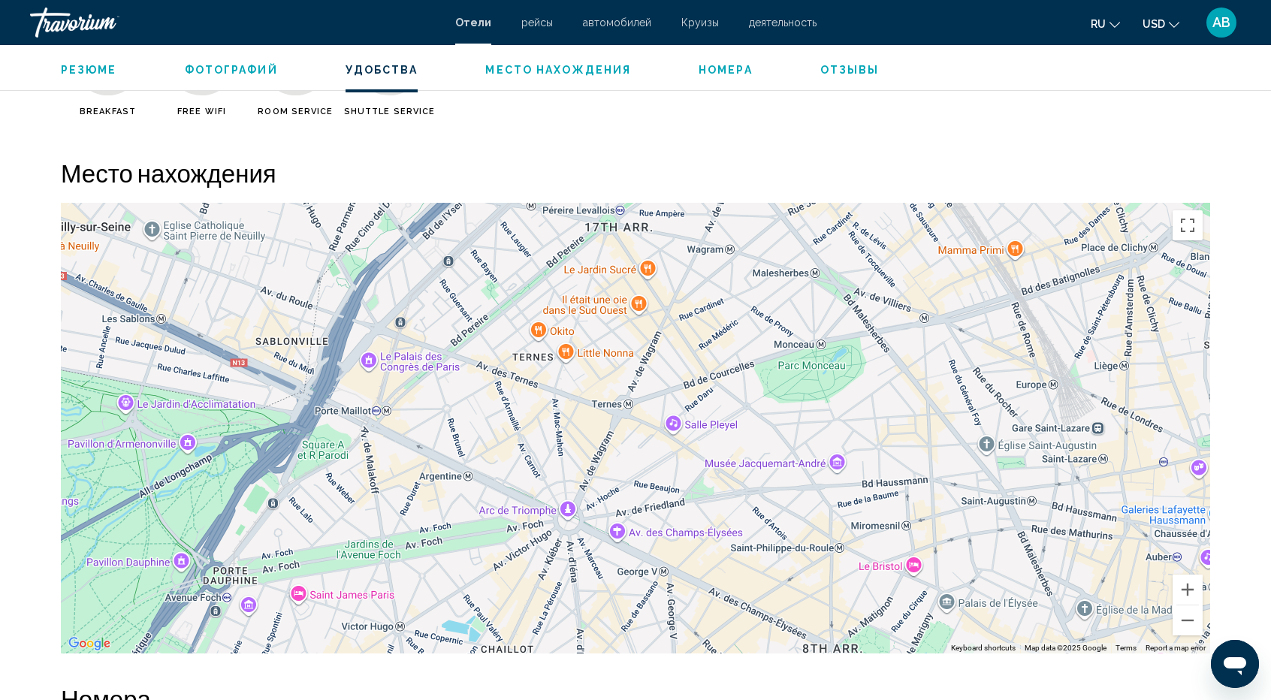
scroll to position [1306, 0]
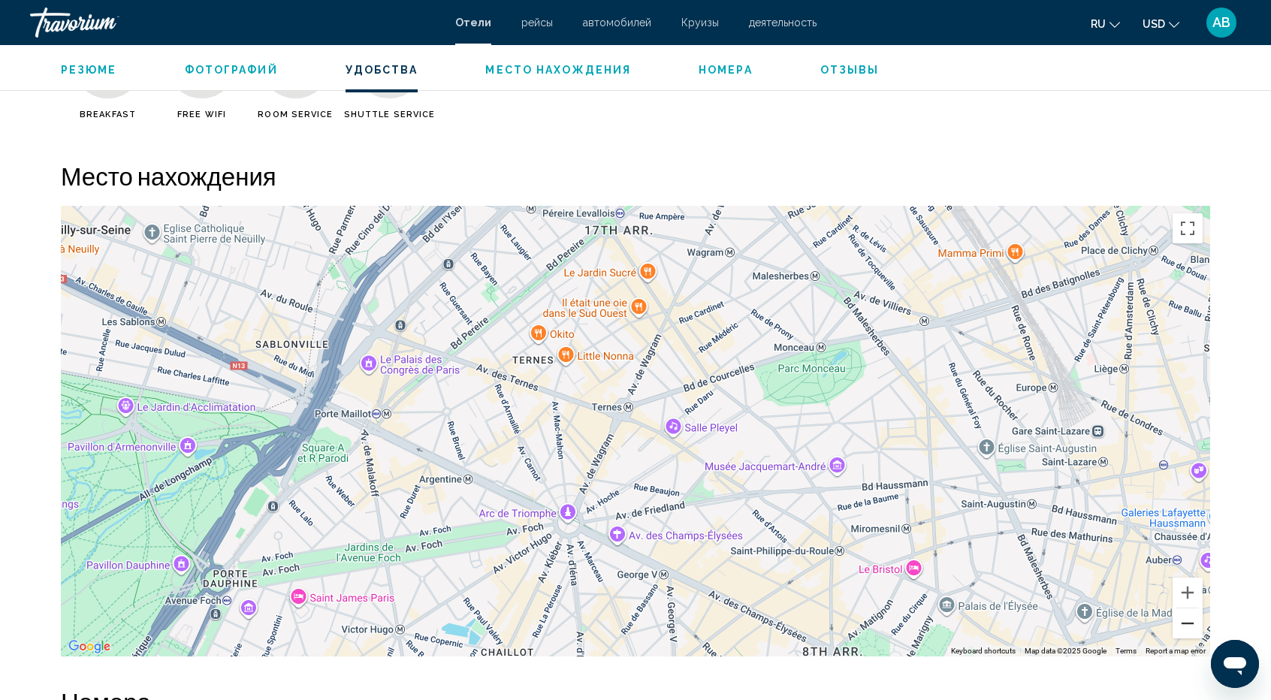
click at [1186, 622] on button "Zoom out" at bounding box center [1188, 624] width 30 height 30
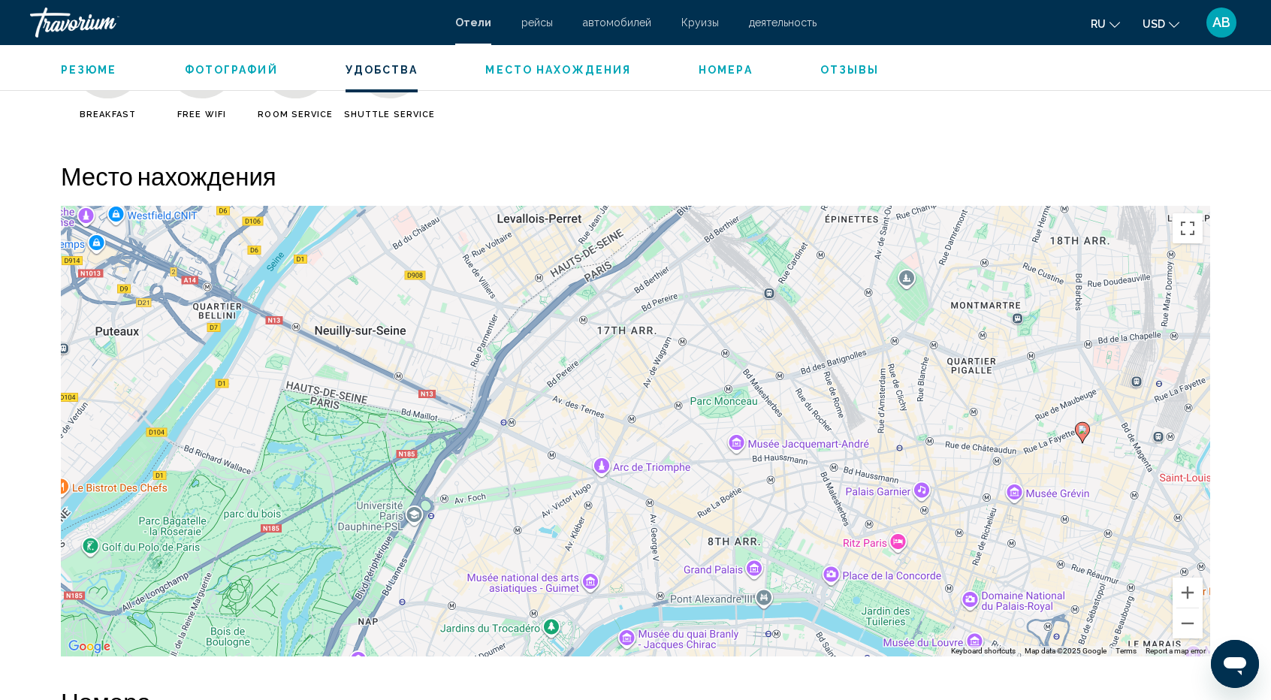
click at [1081, 439] on icon "Main content" at bounding box center [1082, 432] width 15 height 21
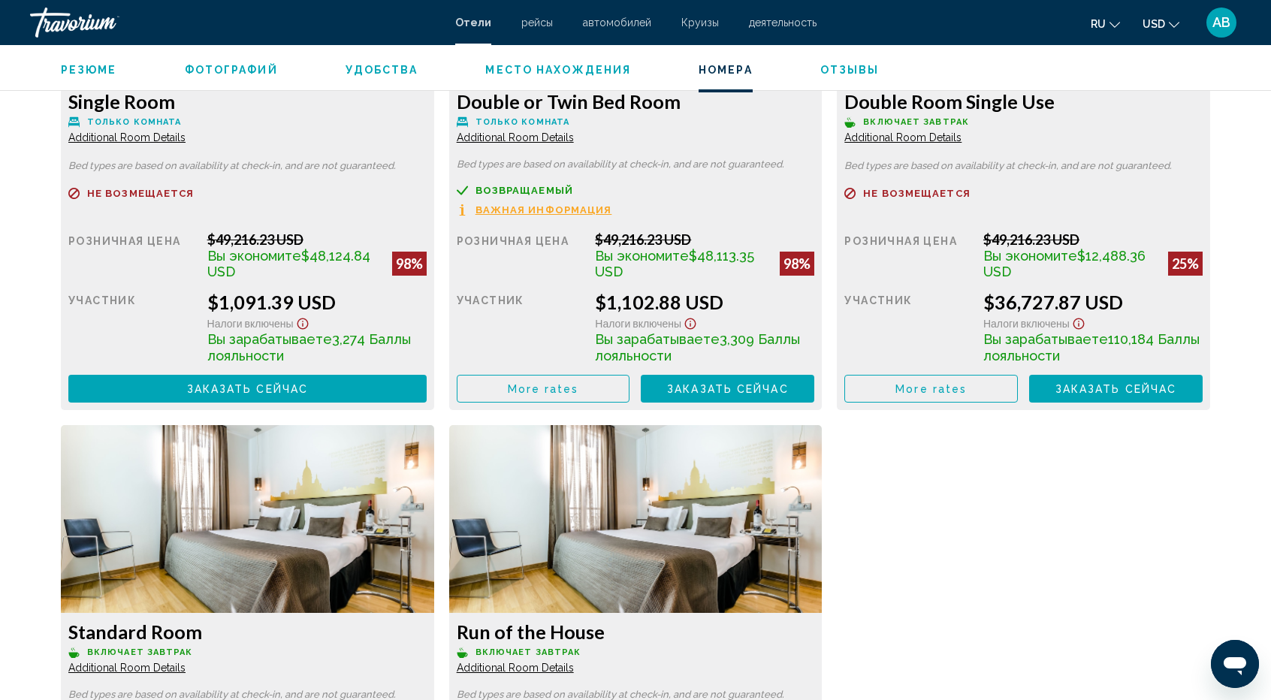
scroll to position [2230, 0]
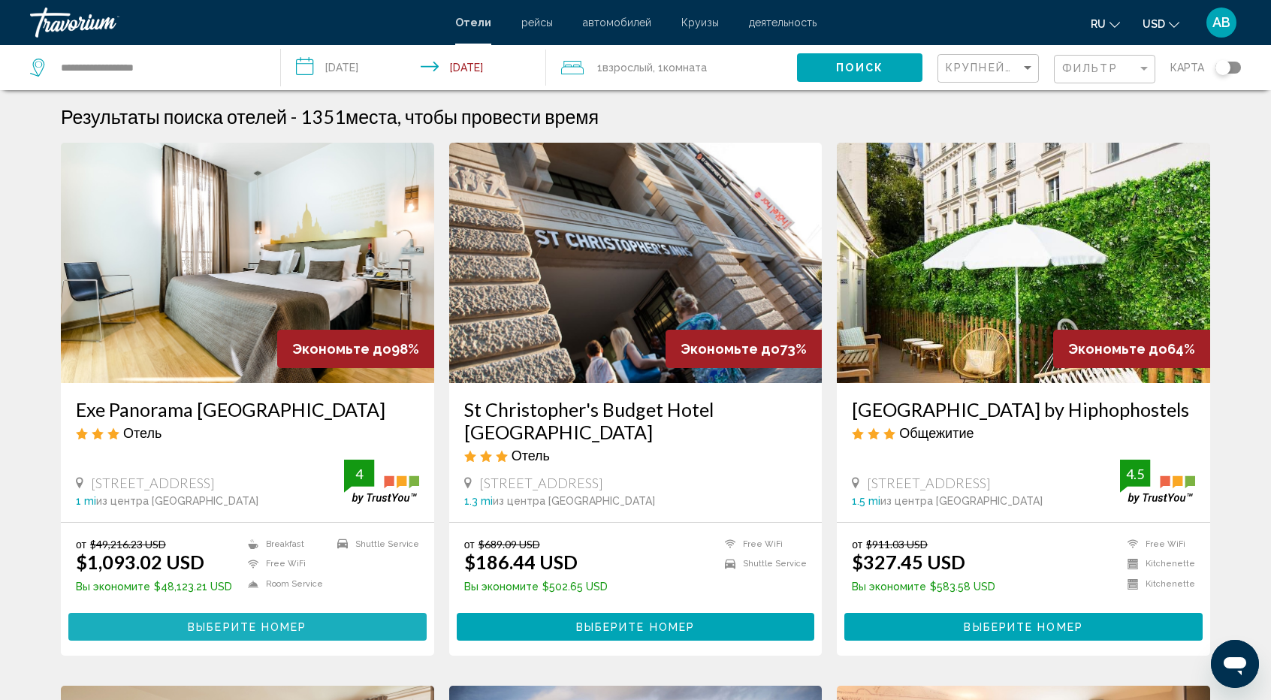
click at [264, 623] on span "Выберите номер" at bounding box center [247, 627] width 119 height 12
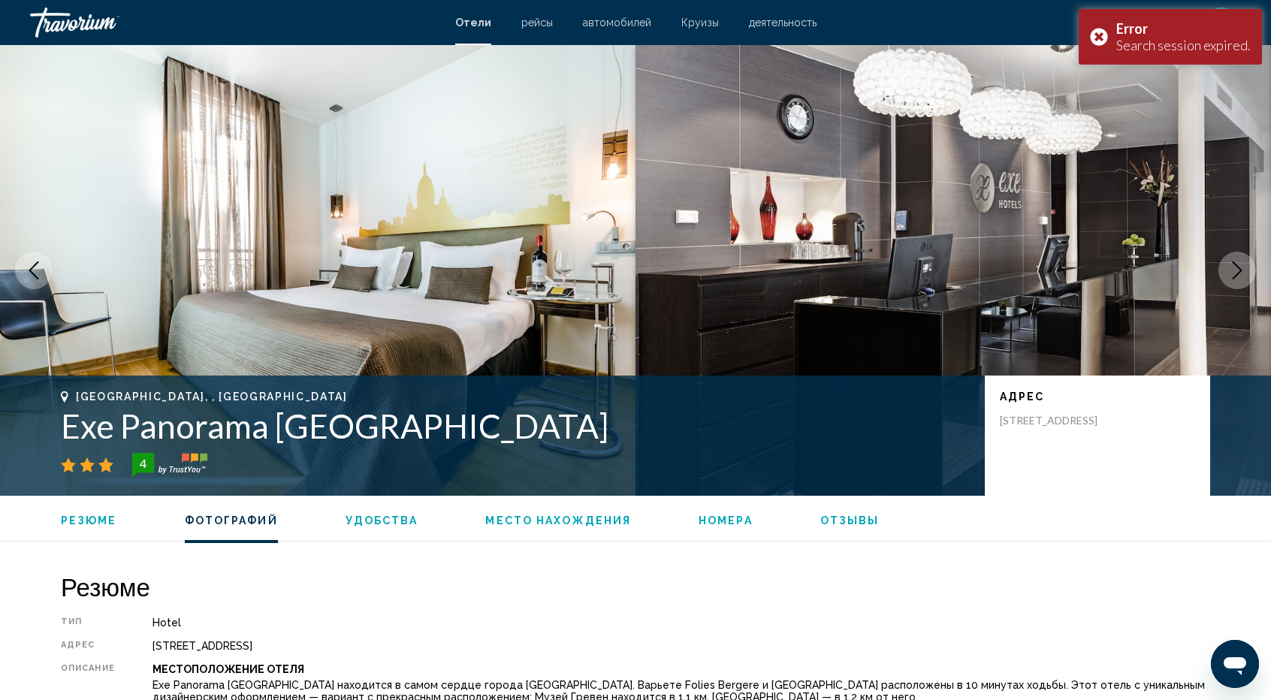
scroll to position [926, 0]
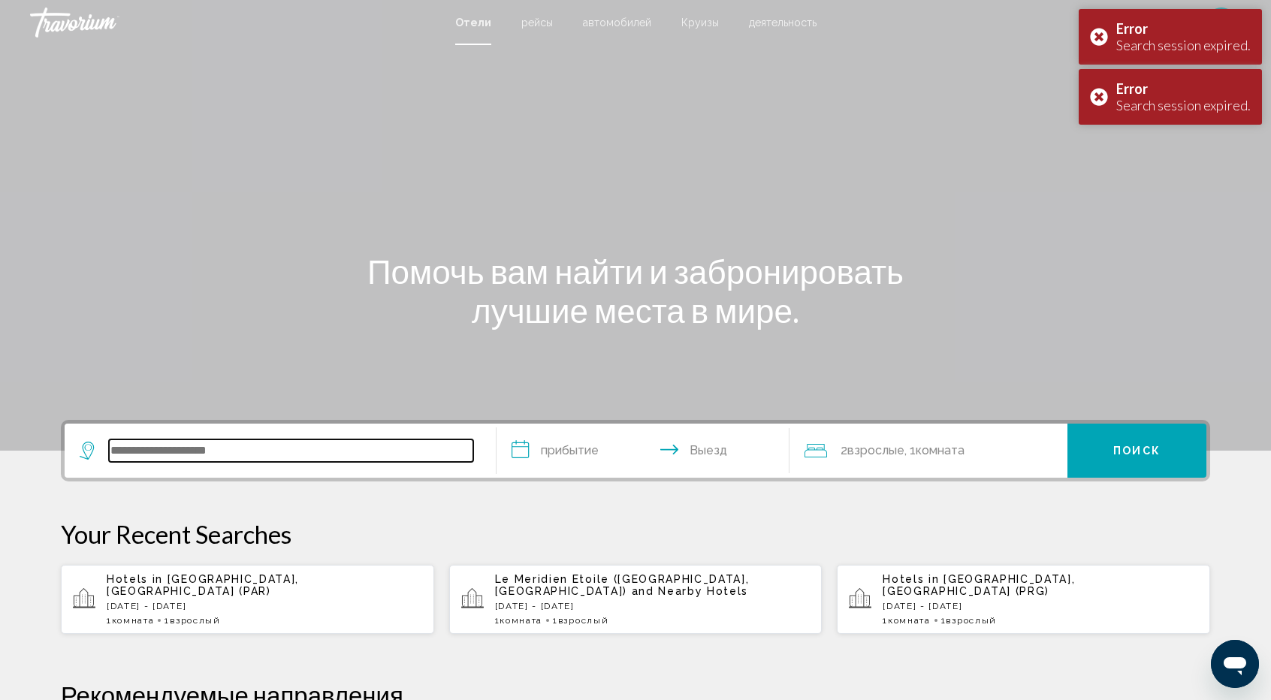
click at [232, 459] on input "Search widget" at bounding box center [291, 451] width 364 height 23
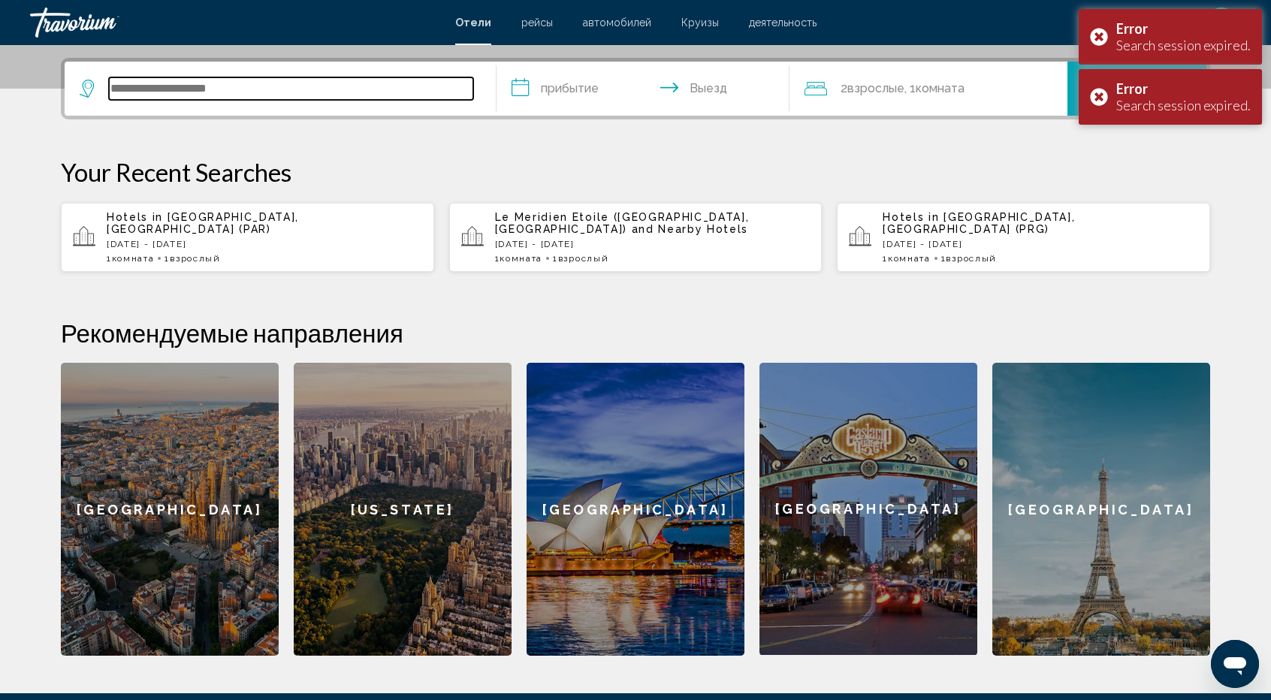
scroll to position [371, 0]
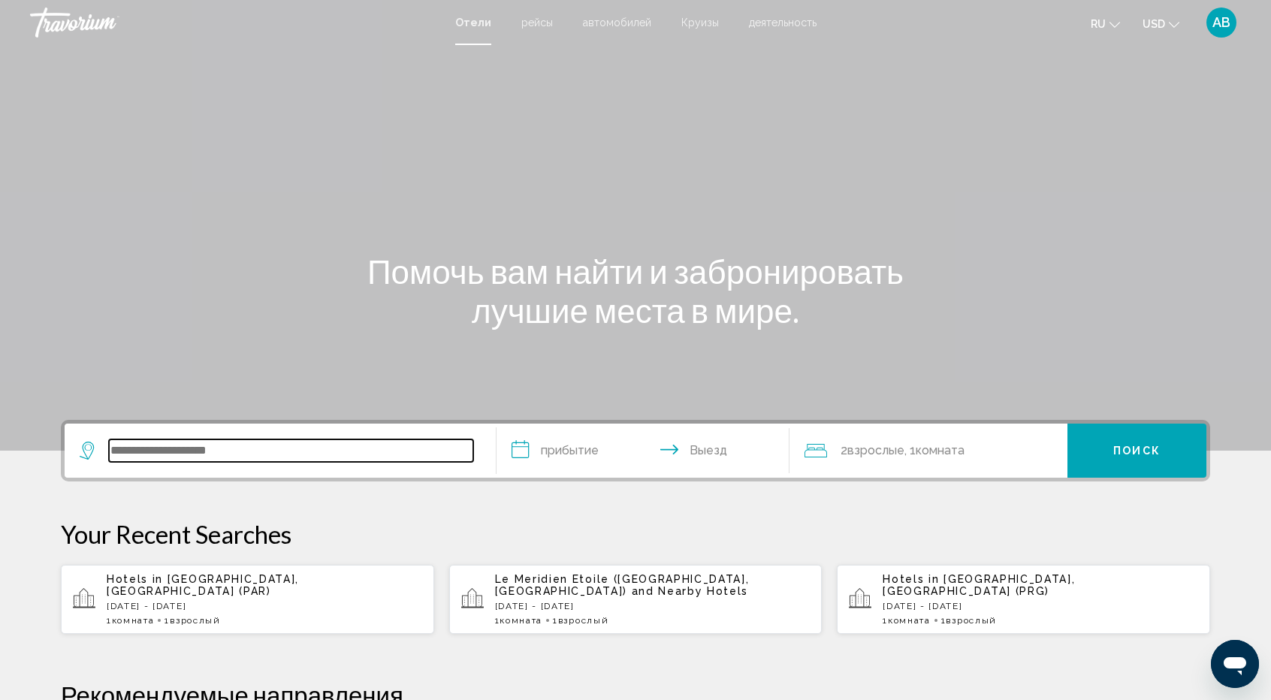
click at [313, 447] on input "Search widget" at bounding box center [291, 451] width 364 height 23
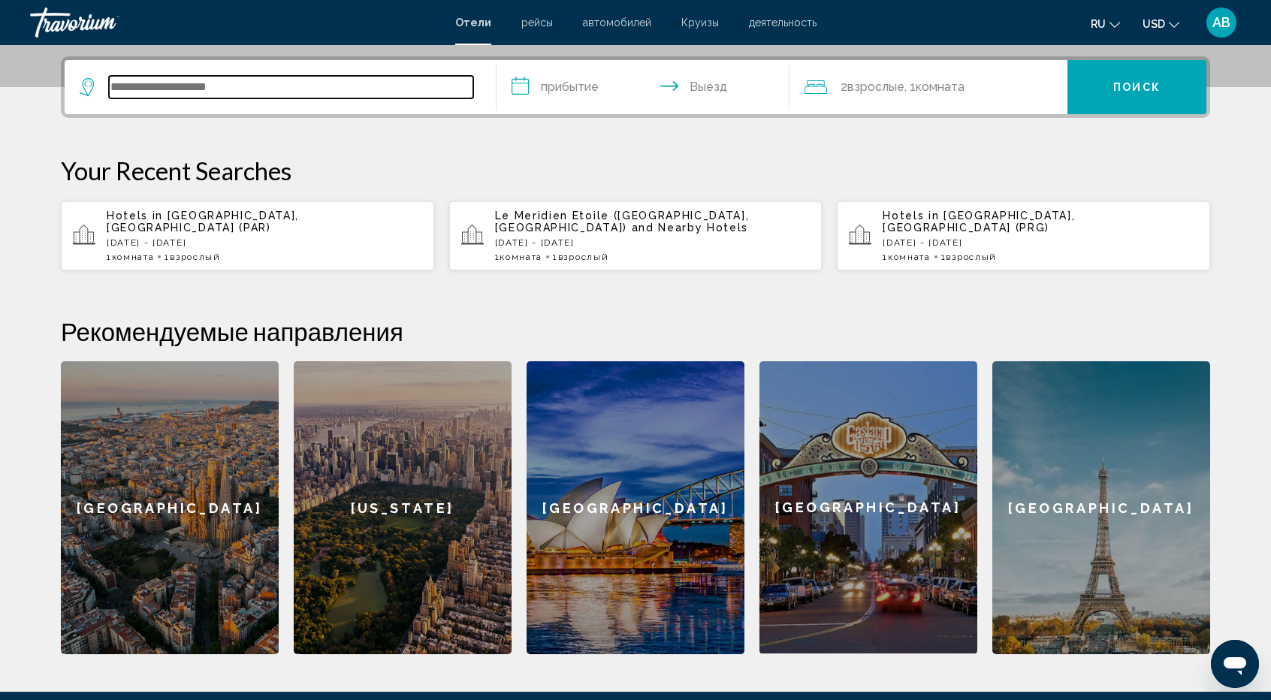
scroll to position [371, 0]
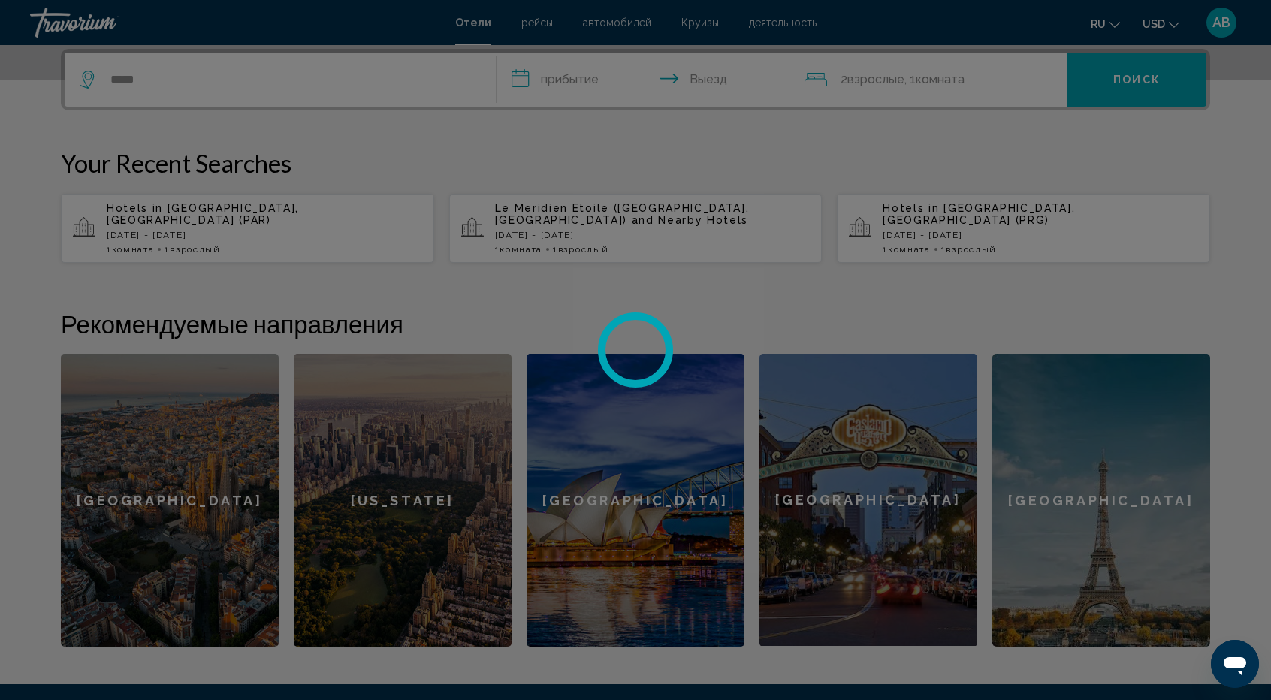
click at [573, 80] on div at bounding box center [635, 350] width 1271 height 700
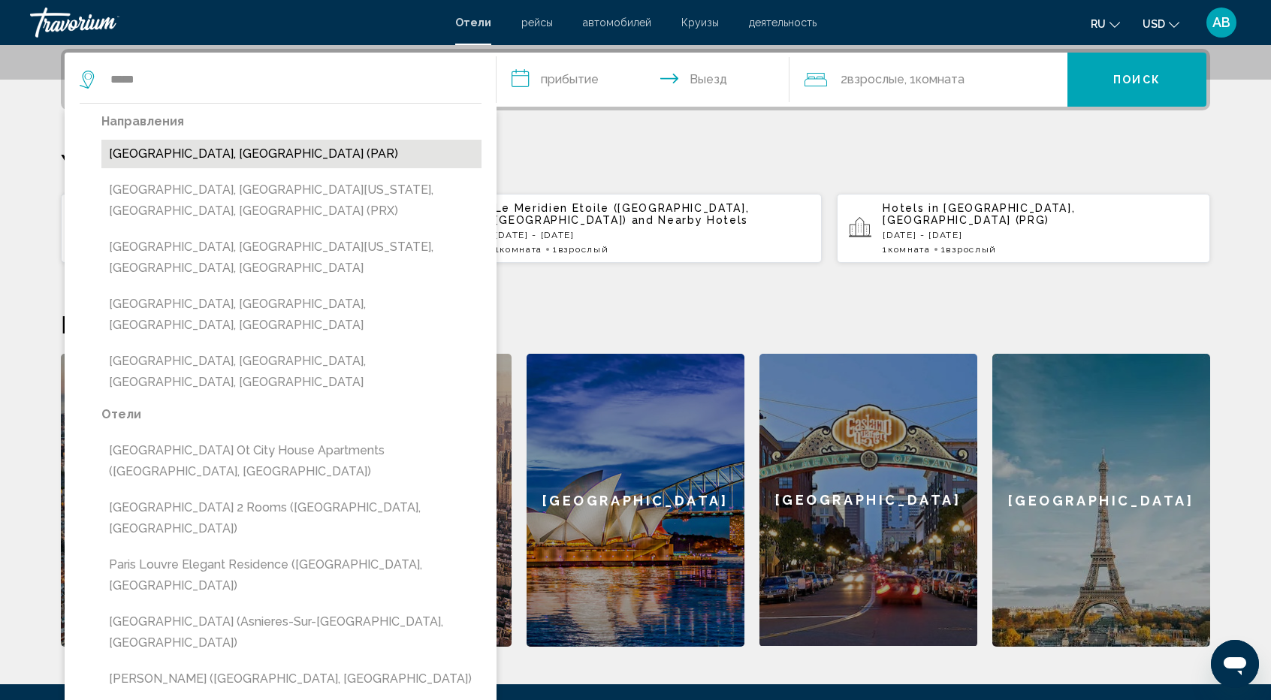
click at [234, 155] on button "[GEOGRAPHIC_DATA], [GEOGRAPHIC_DATA] (PAR)" at bounding box center [291, 154] width 380 height 29
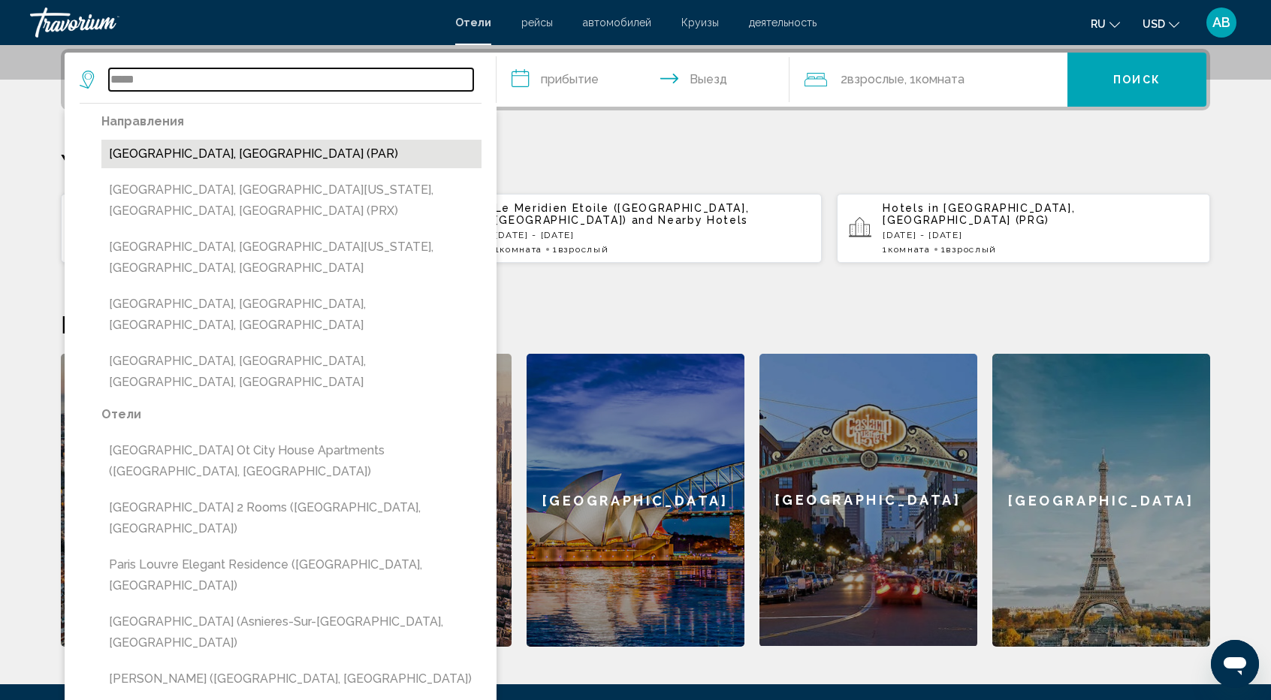
type input "**********"
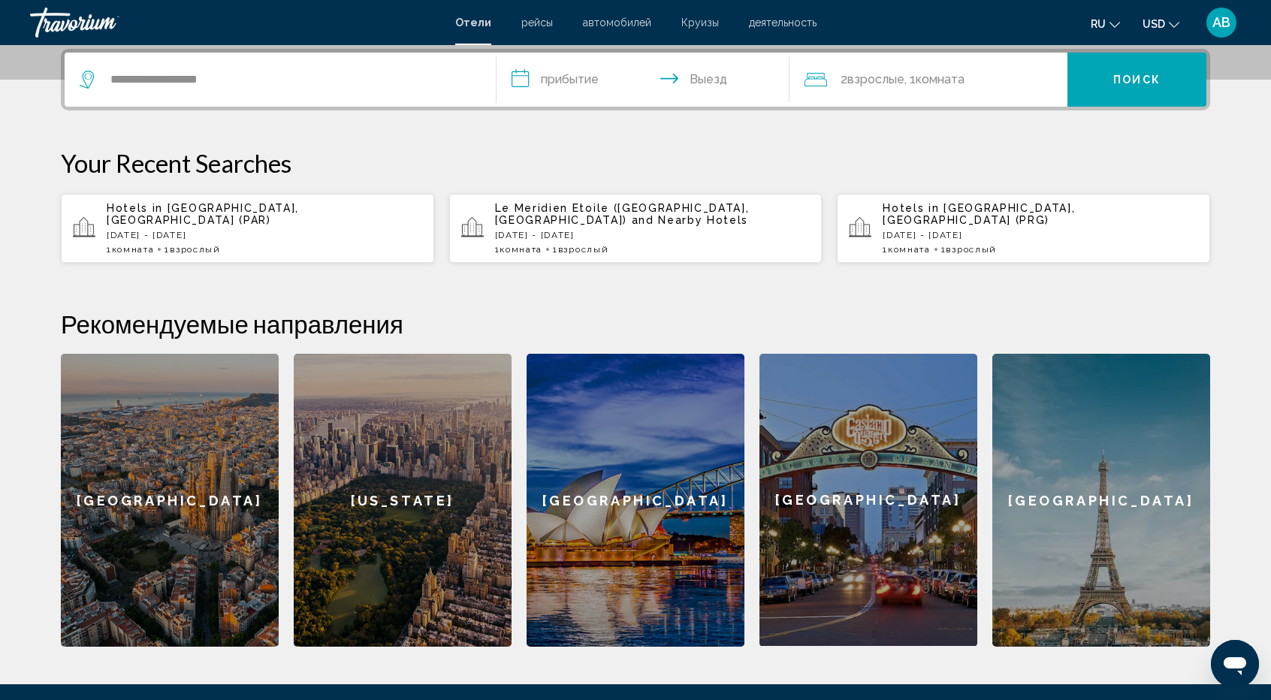
click at [545, 89] on input "**********" at bounding box center [646, 82] width 299 height 59
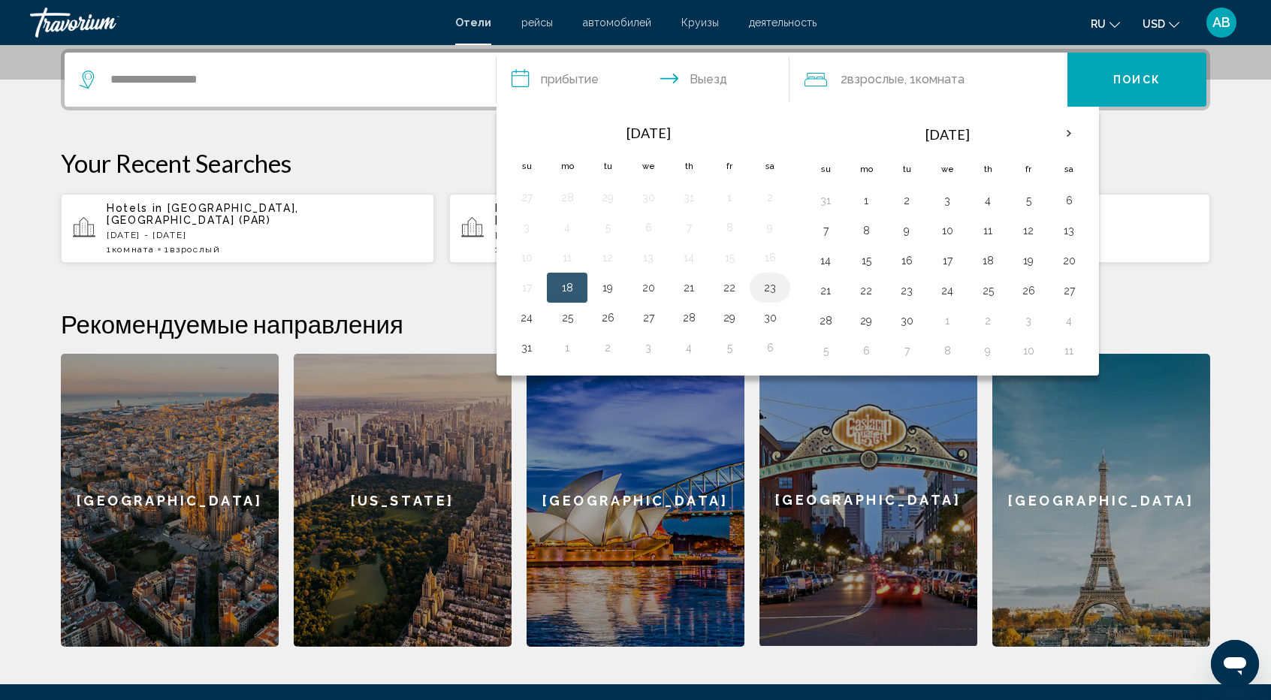
click at [772, 289] on button "23" at bounding box center [770, 287] width 24 height 21
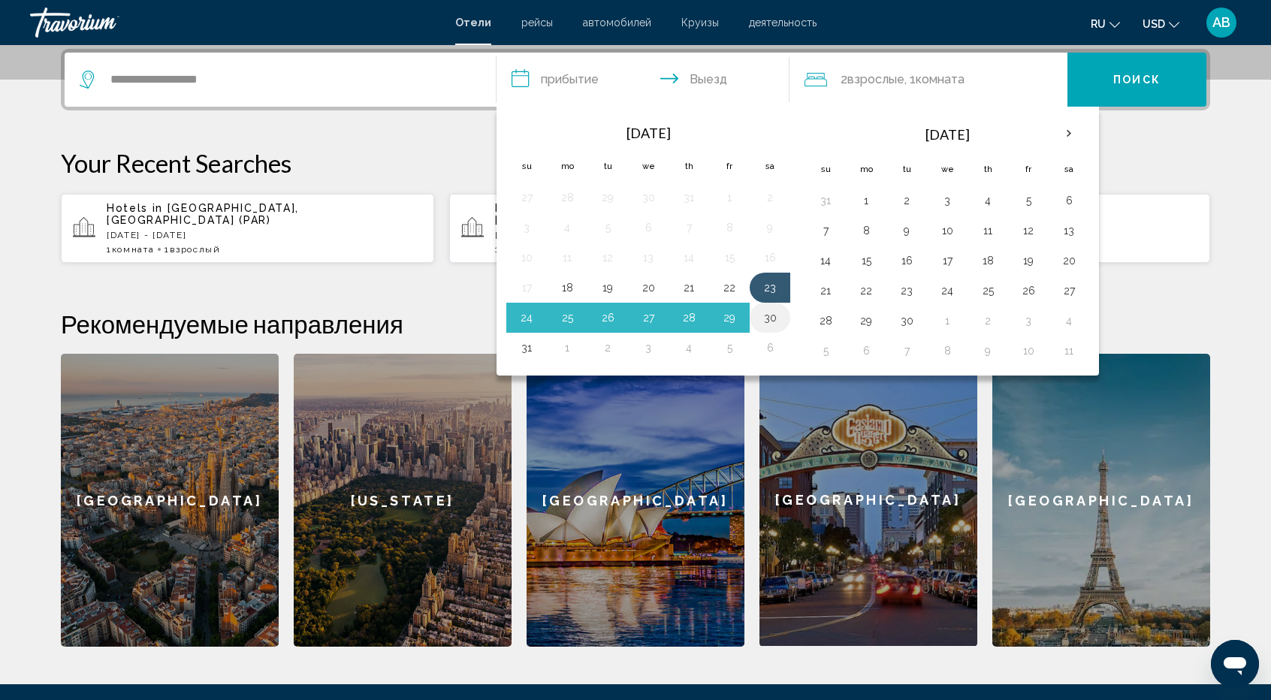
click at [762, 313] on button "30" at bounding box center [770, 317] width 24 height 21
type input "**********"
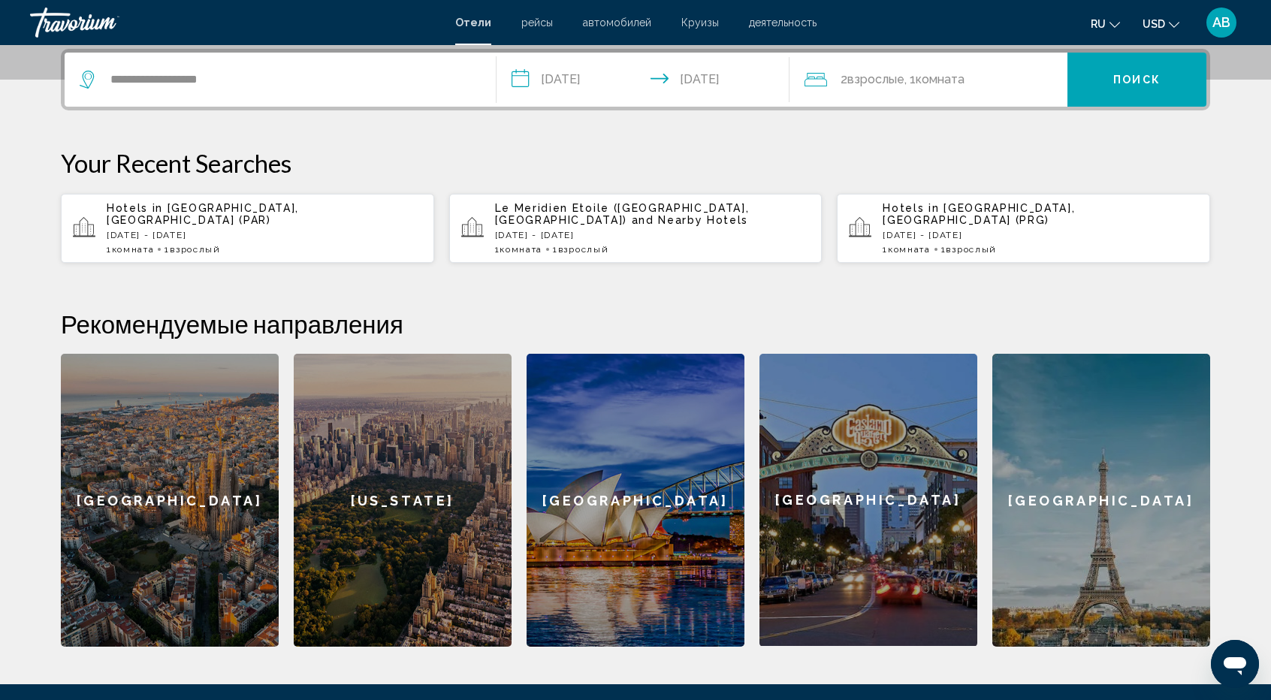
click at [955, 87] on span ", 1 Комната номера" at bounding box center [935, 79] width 60 height 21
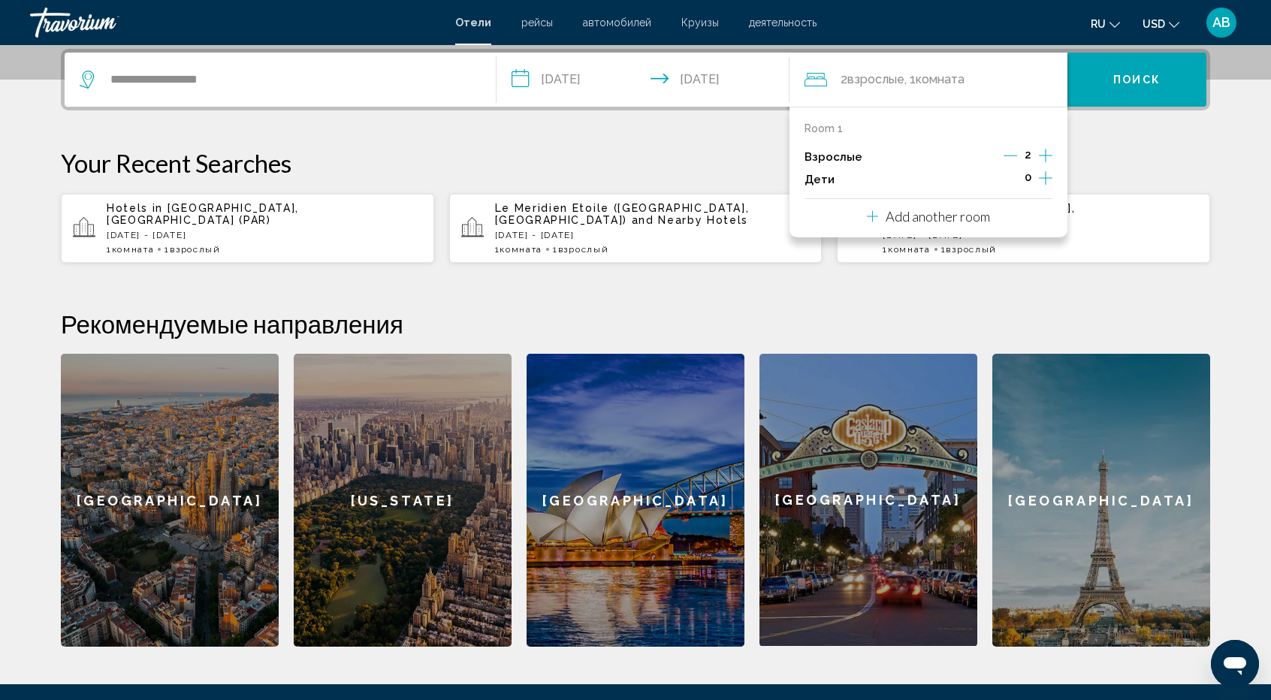
click at [1014, 156] on icon "Decrement adults" at bounding box center [1011, 156] width 14 height 14
click at [1152, 71] on button "Поиск" at bounding box center [1137, 80] width 139 height 54
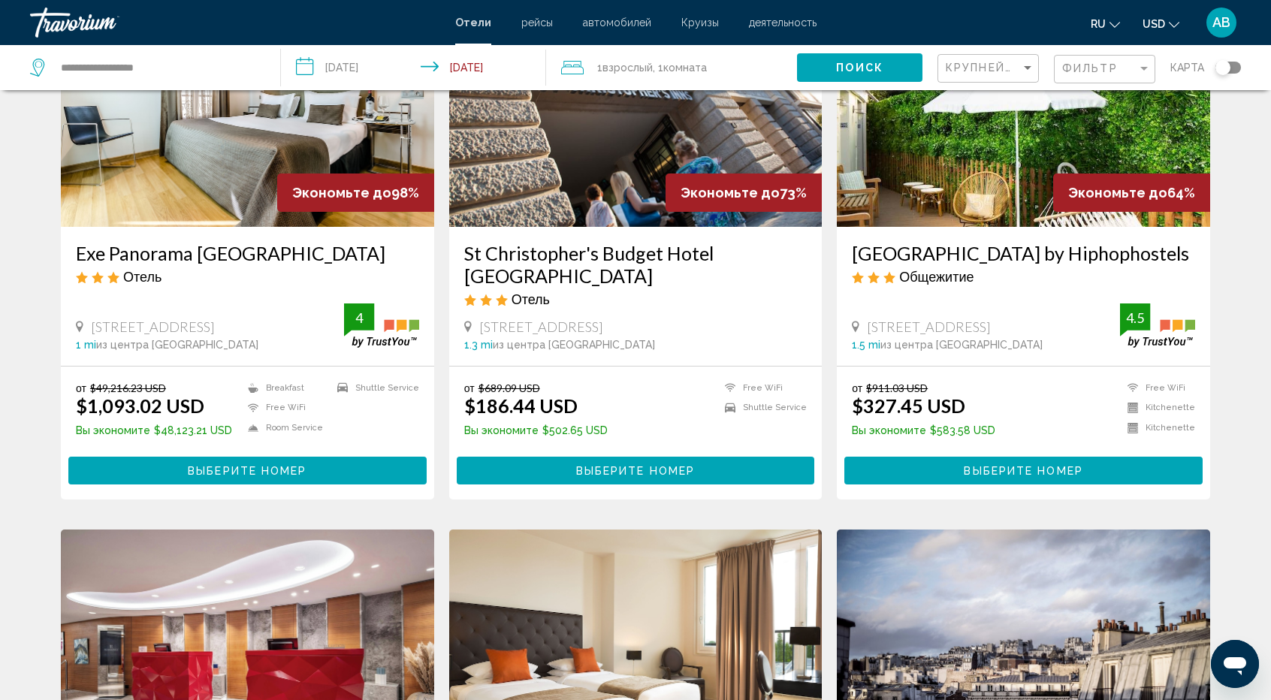
scroll to position [158, 0]
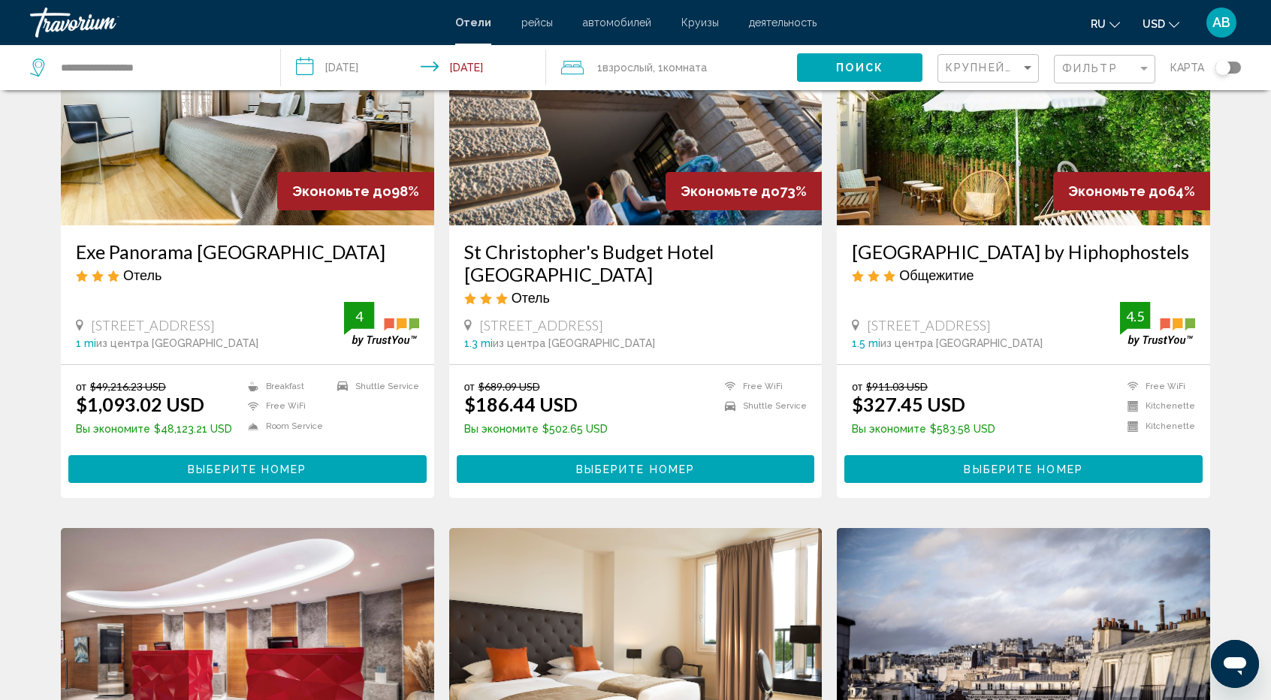
click at [724, 180] on div "Экономьте до 73%" at bounding box center [744, 191] width 156 height 38
click at [625, 163] on img "Main content" at bounding box center [635, 105] width 373 height 240
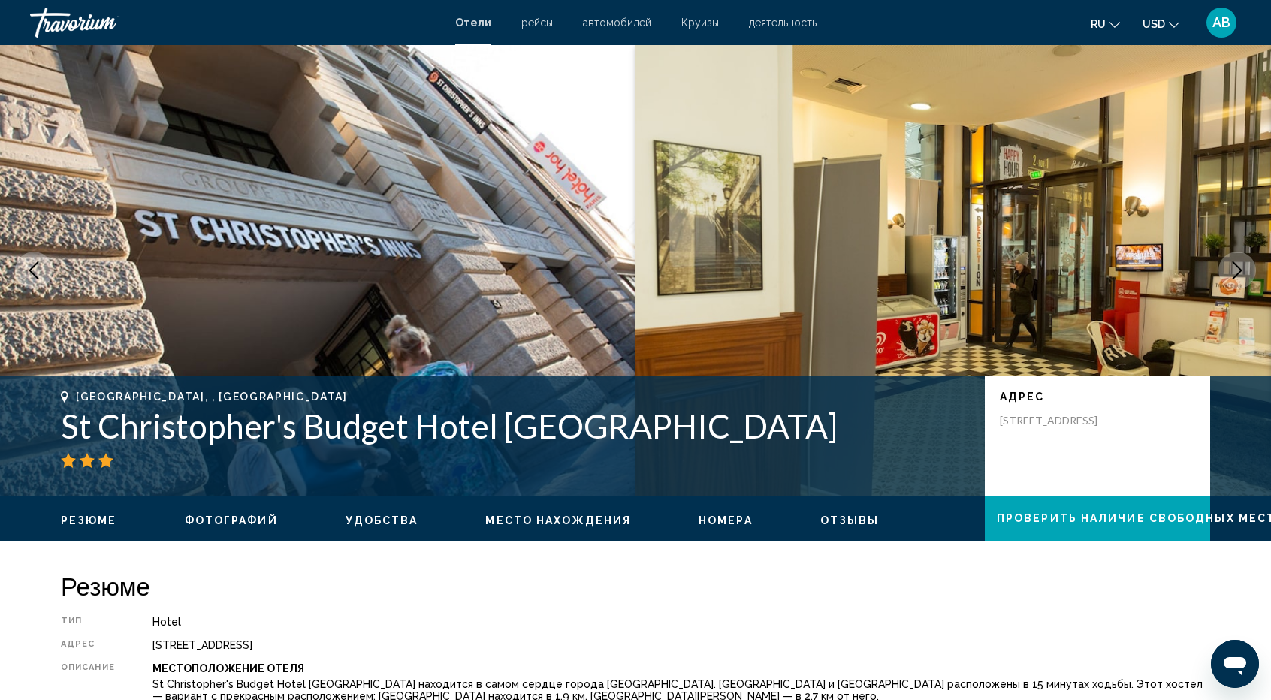
click at [473, 214] on img "Main content" at bounding box center [318, 270] width 636 height 451
click at [1234, 274] on icon "Next image" at bounding box center [1237, 270] width 18 height 18
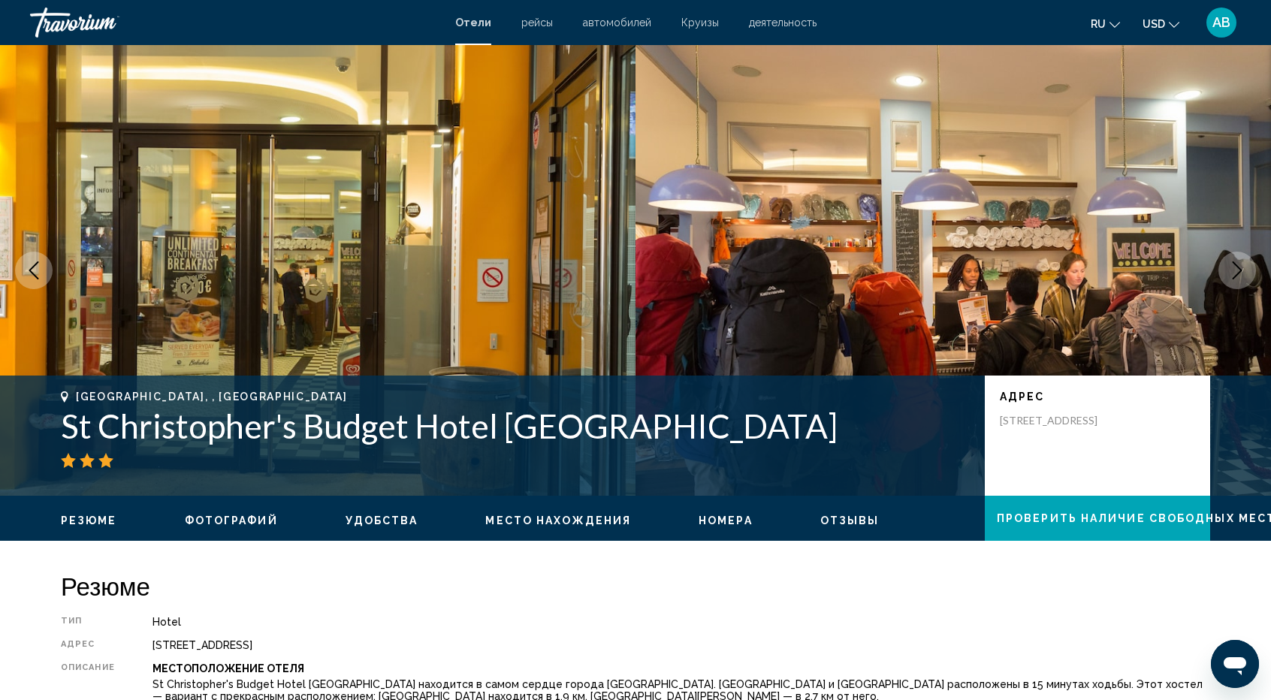
click at [1234, 274] on icon "Next image" at bounding box center [1237, 270] width 18 height 18
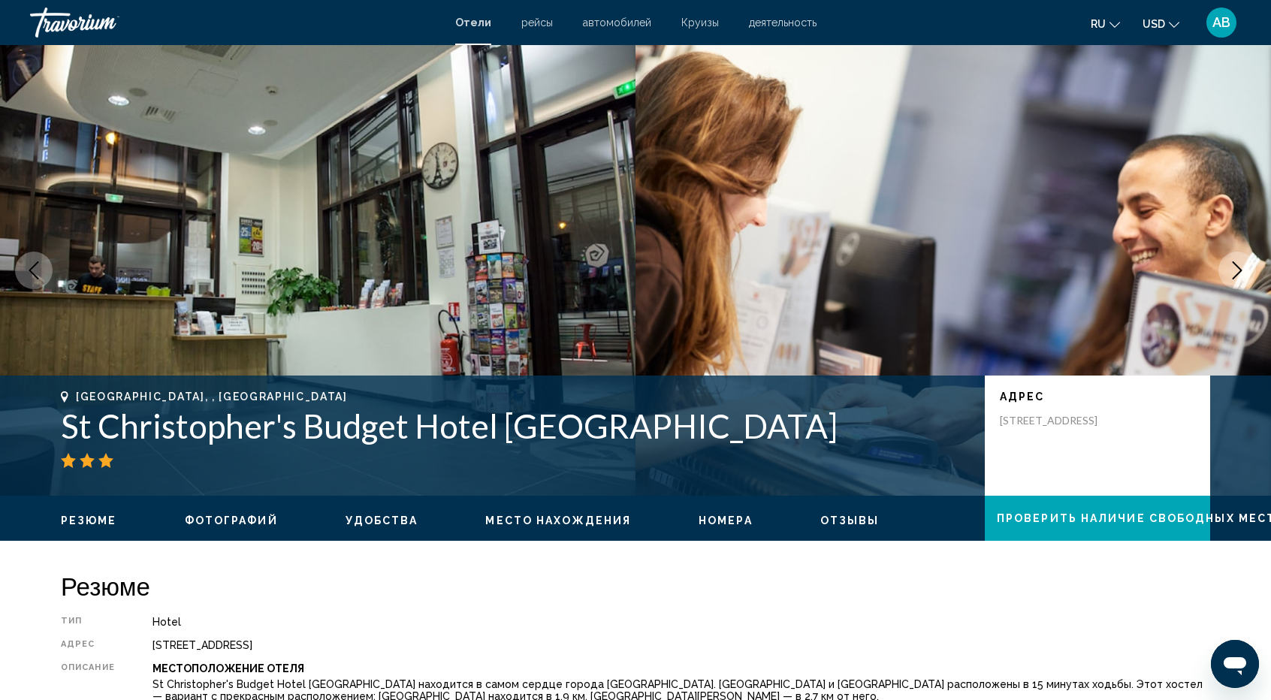
click at [1234, 274] on icon "Next image" at bounding box center [1237, 270] width 18 height 18
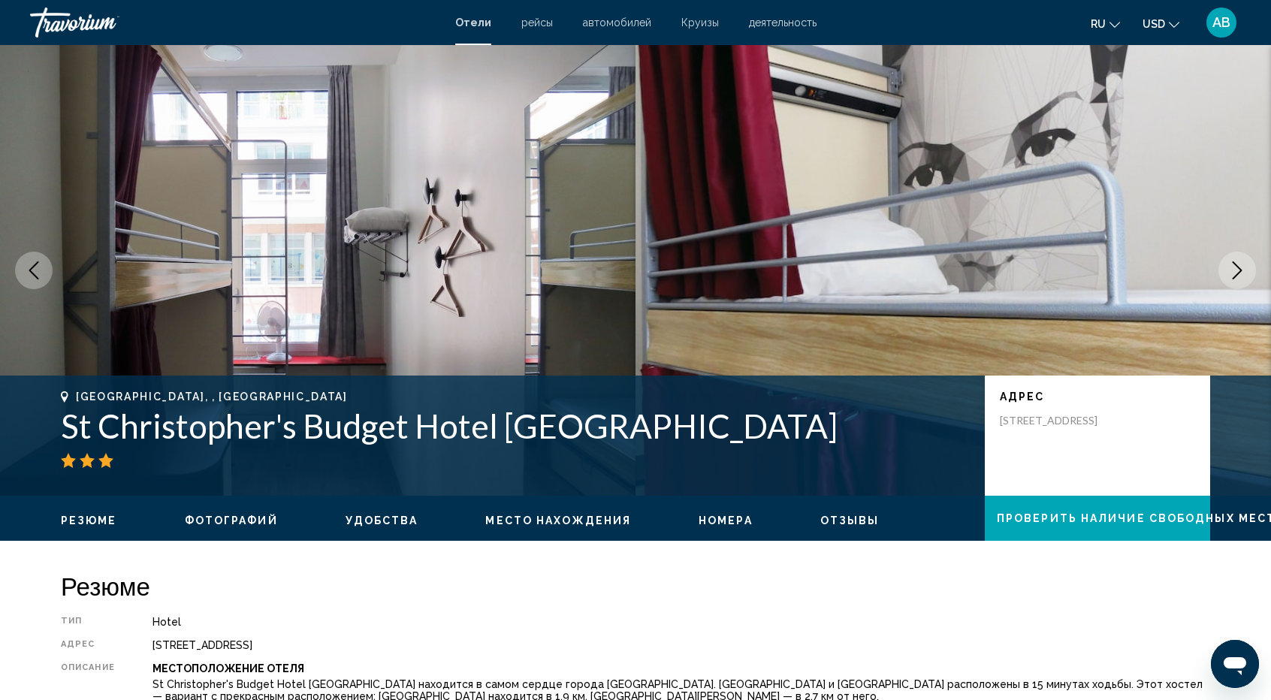
click at [1234, 274] on icon "Next image" at bounding box center [1237, 270] width 18 height 18
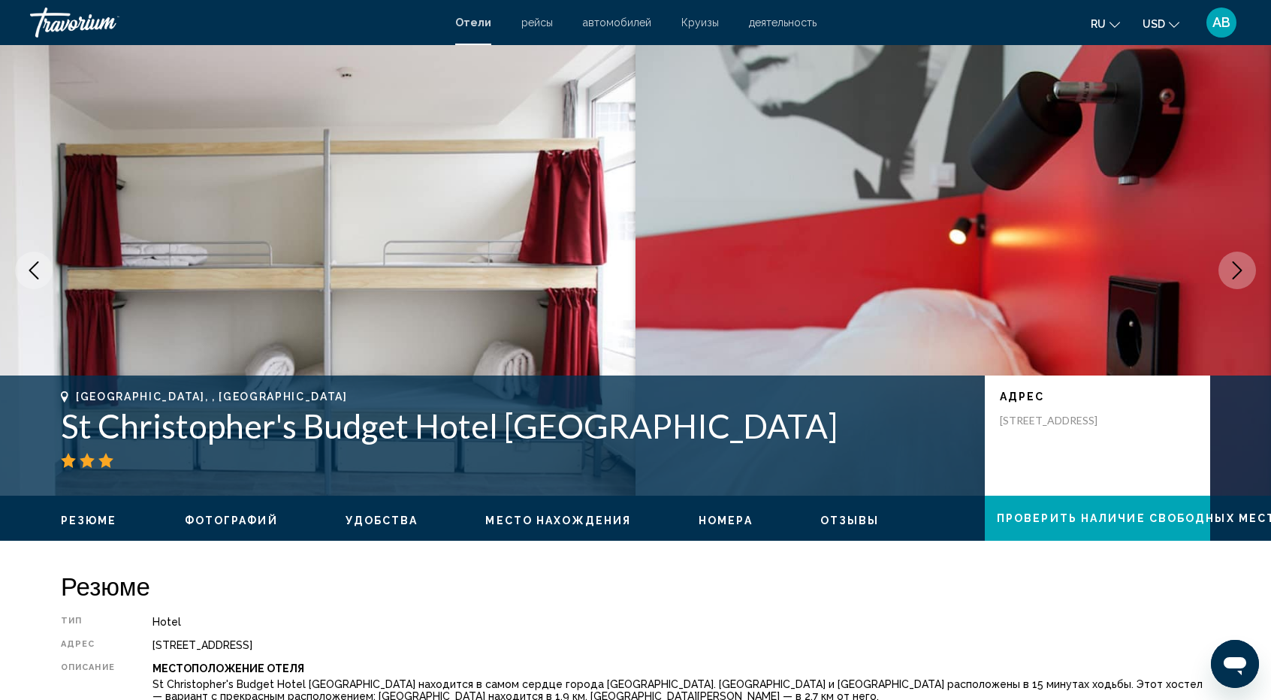
click at [1234, 274] on icon "Next image" at bounding box center [1237, 270] width 18 height 18
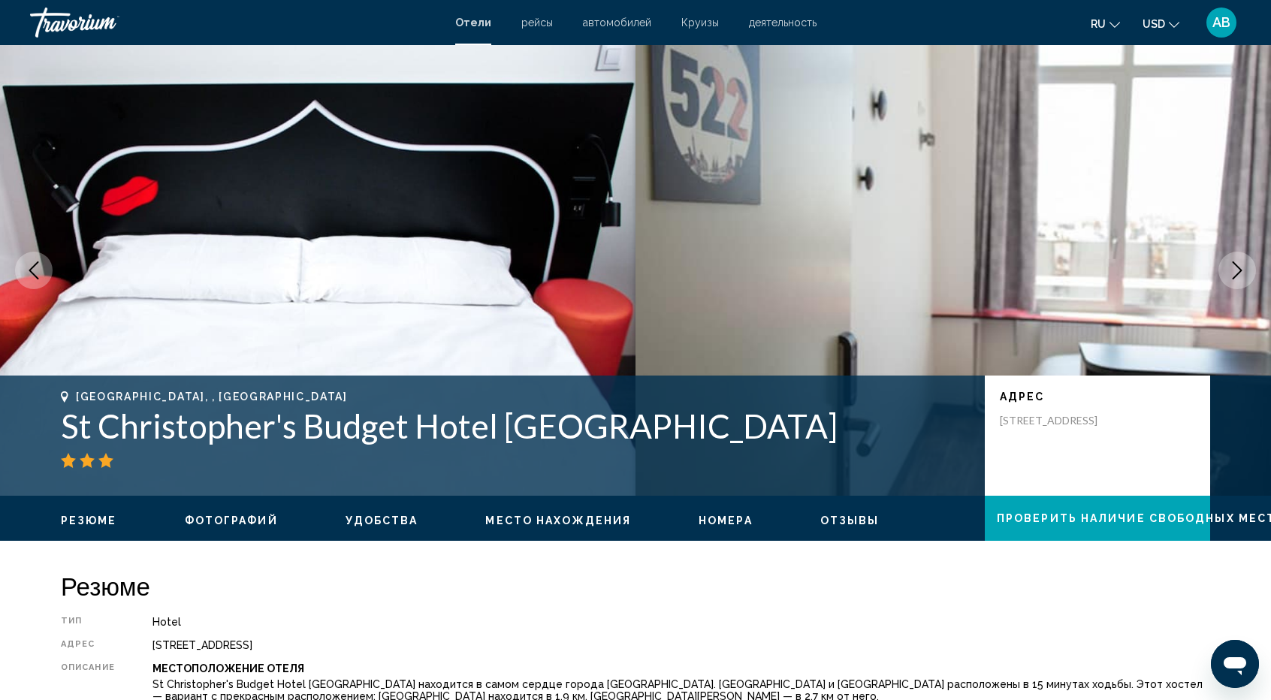
click at [1234, 274] on icon "Next image" at bounding box center [1237, 270] width 18 height 18
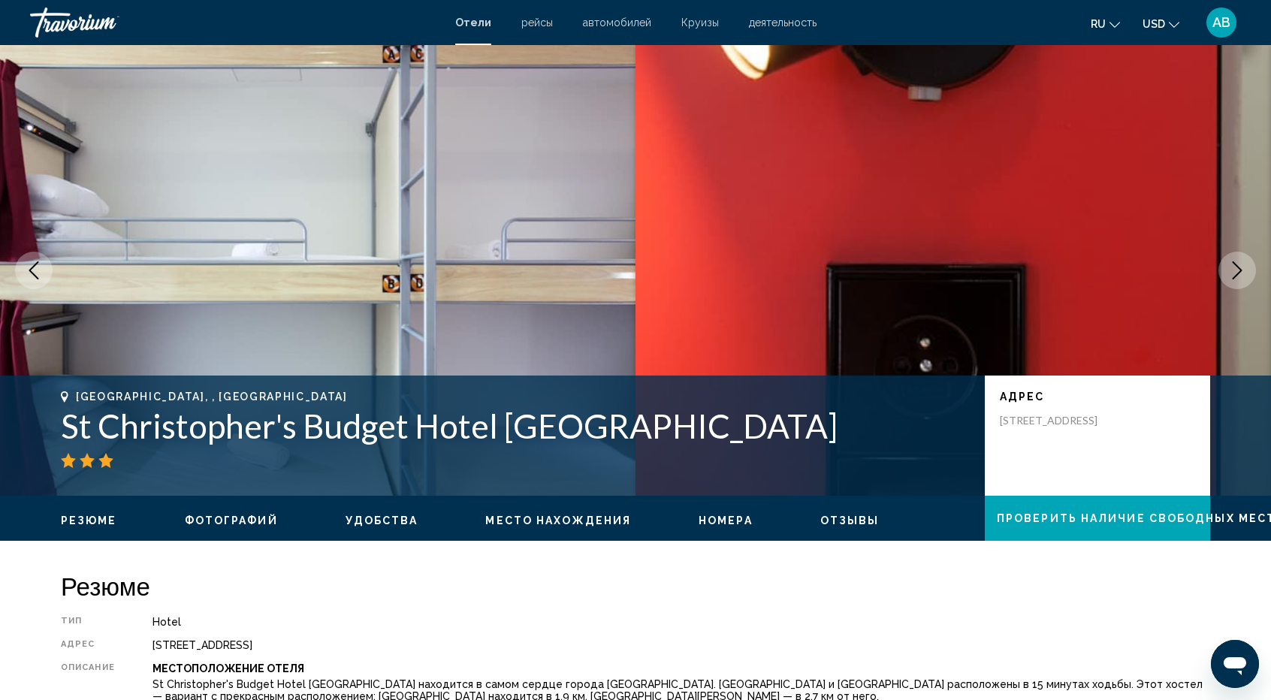
click at [1234, 274] on icon "Next image" at bounding box center [1237, 270] width 18 height 18
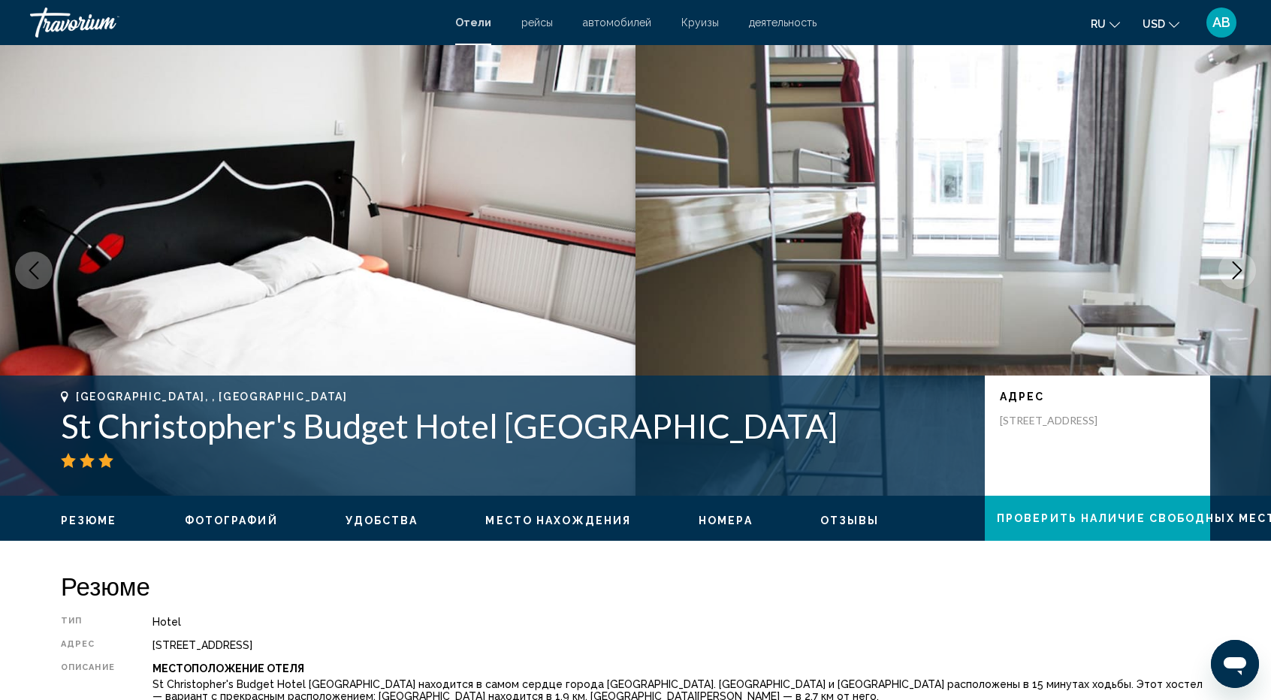
click at [1234, 274] on icon "Next image" at bounding box center [1237, 270] width 18 height 18
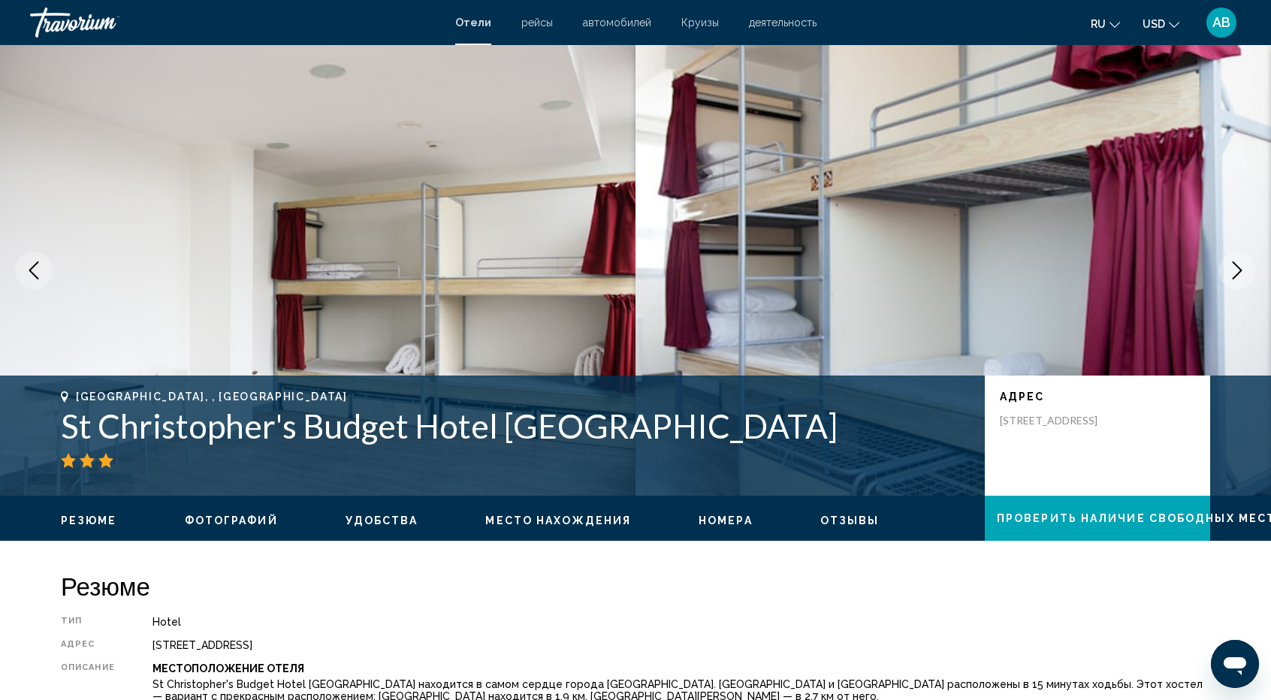
click at [1234, 274] on icon "Next image" at bounding box center [1237, 270] width 18 height 18
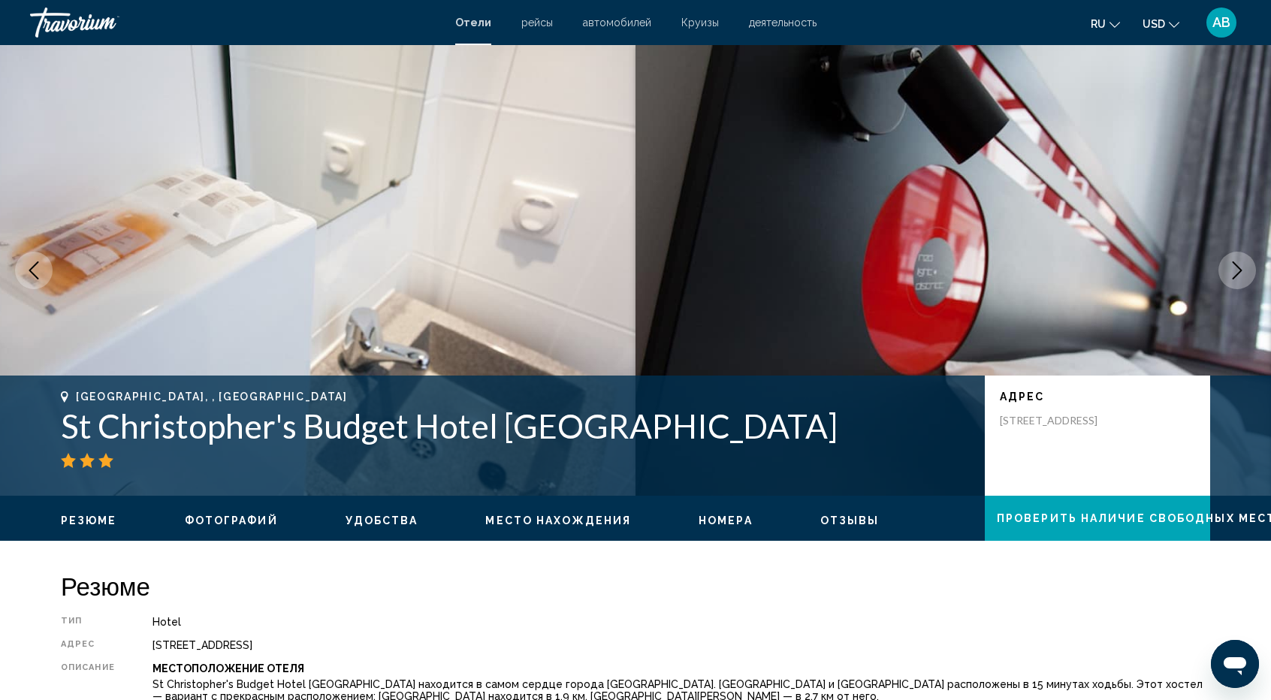
click at [1234, 274] on icon "Next image" at bounding box center [1237, 270] width 18 height 18
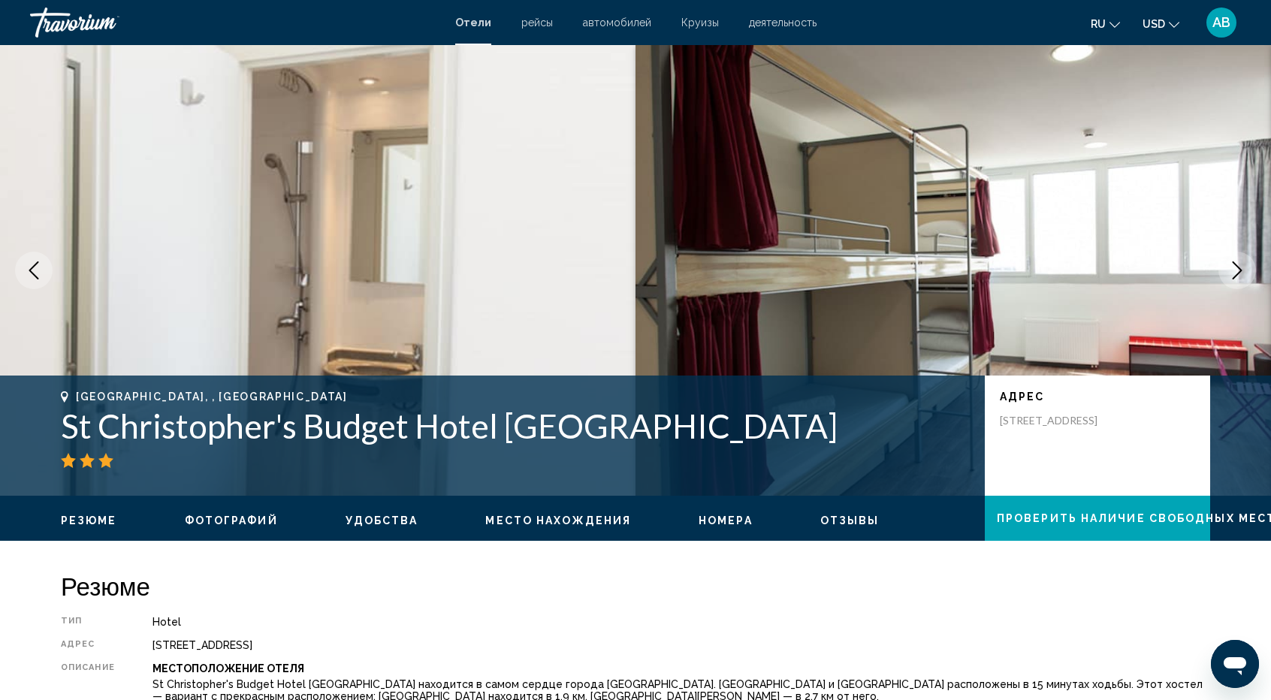
click at [1234, 274] on icon "Next image" at bounding box center [1237, 270] width 18 height 18
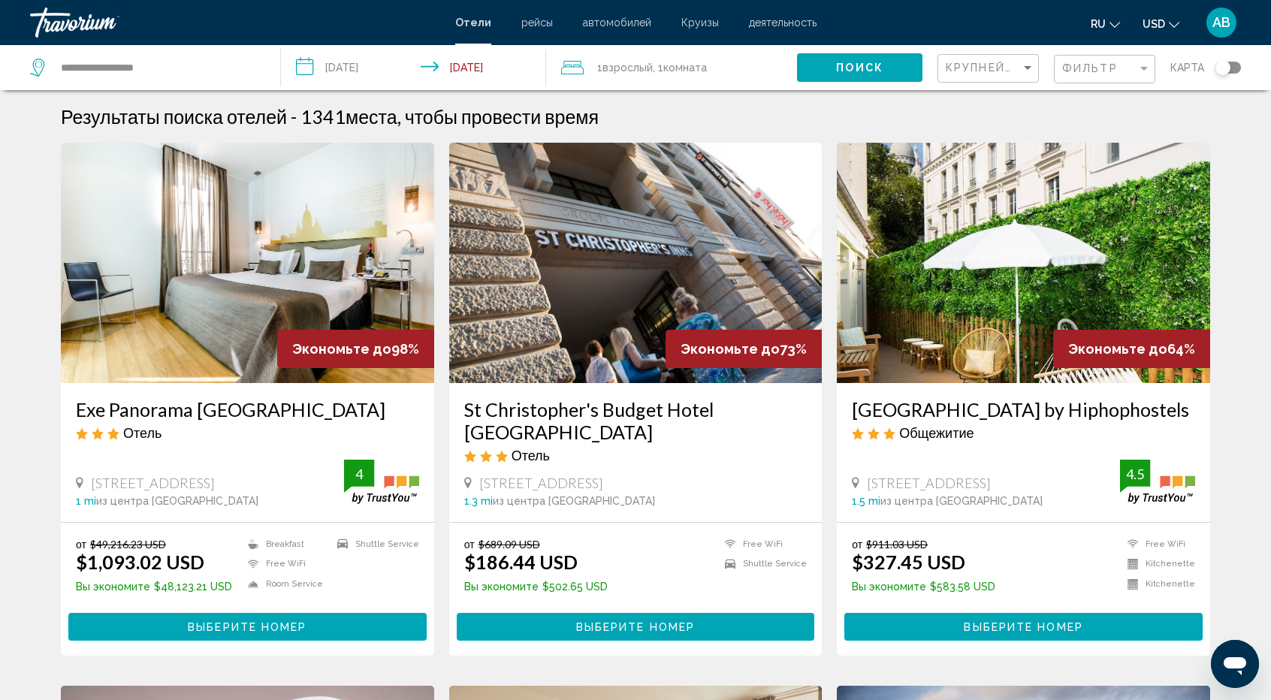
click at [1002, 333] on img "Main content" at bounding box center [1023, 263] width 373 height 240
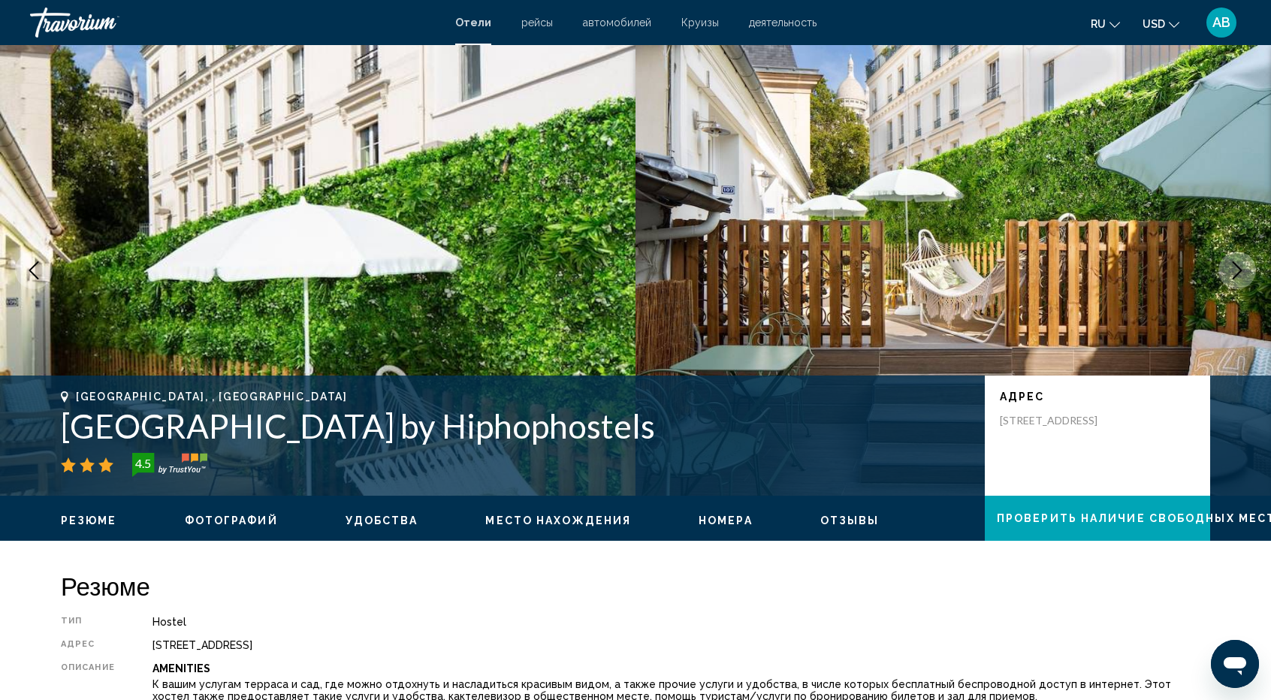
click at [1231, 276] on icon "Next image" at bounding box center [1237, 270] width 18 height 18
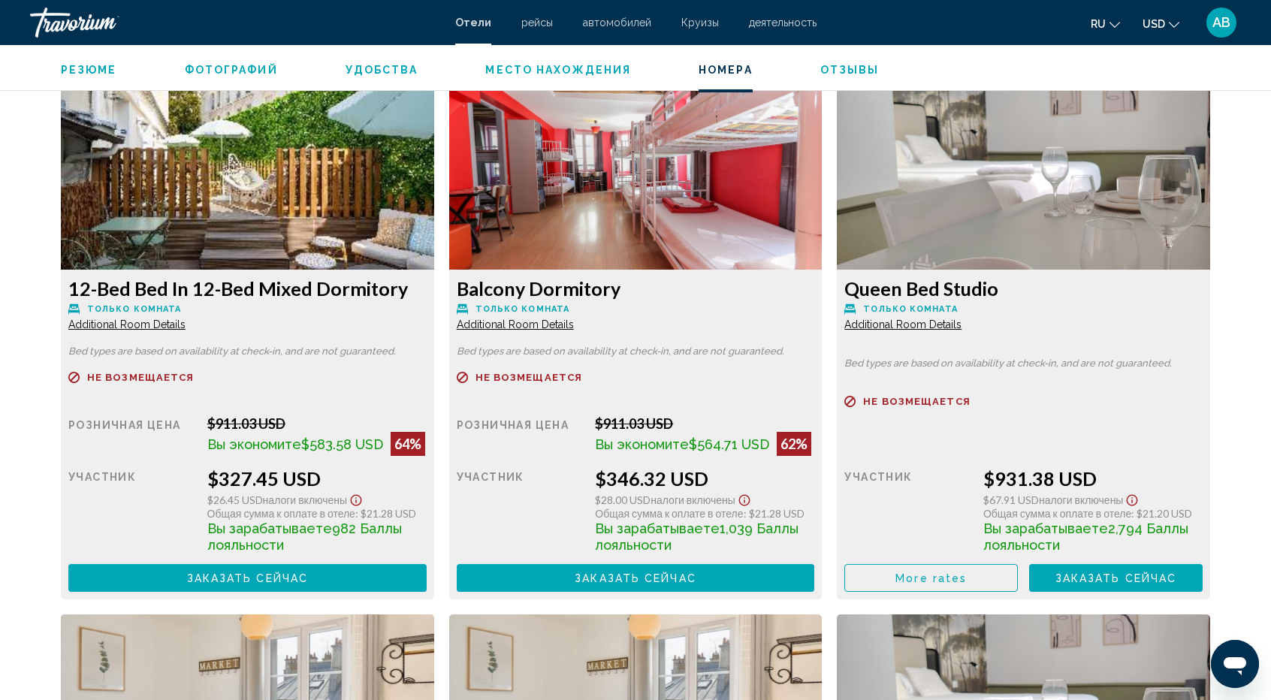
scroll to position [2050, 0]
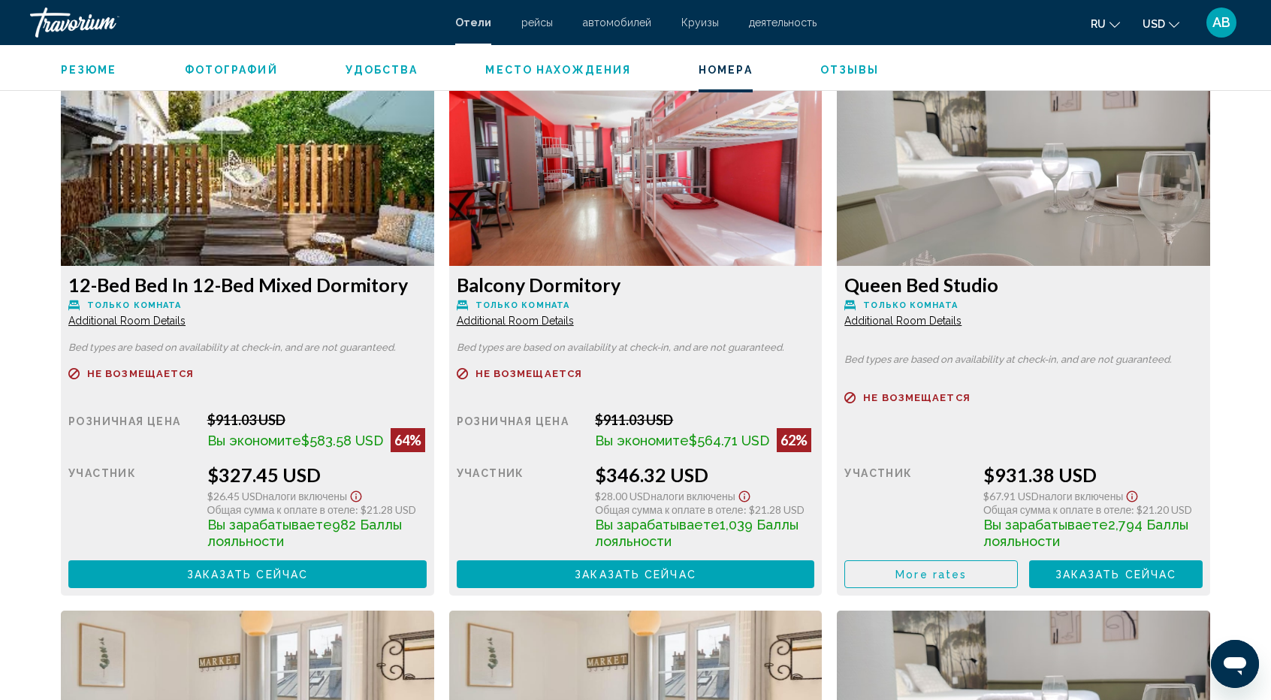
click at [434, 225] on img "Main content" at bounding box center [247, 172] width 373 height 188
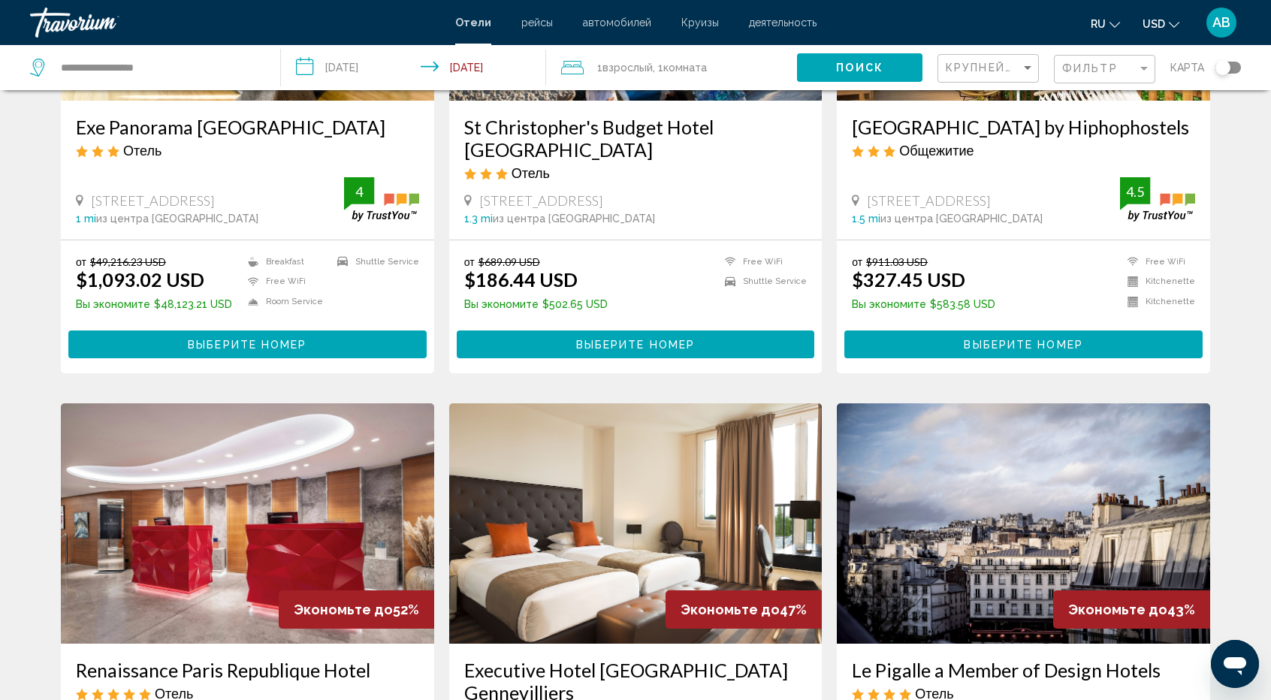
scroll to position [280, 0]
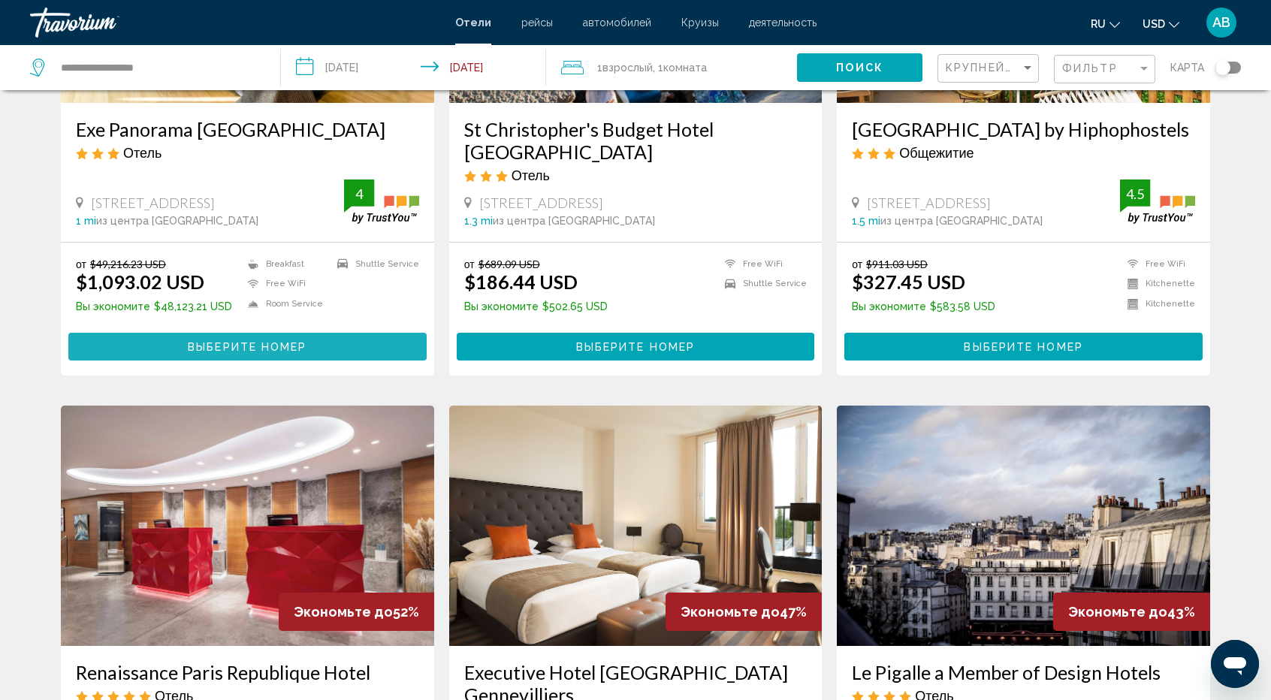
click at [222, 343] on span "Выберите номер" at bounding box center [247, 347] width 119 height 12
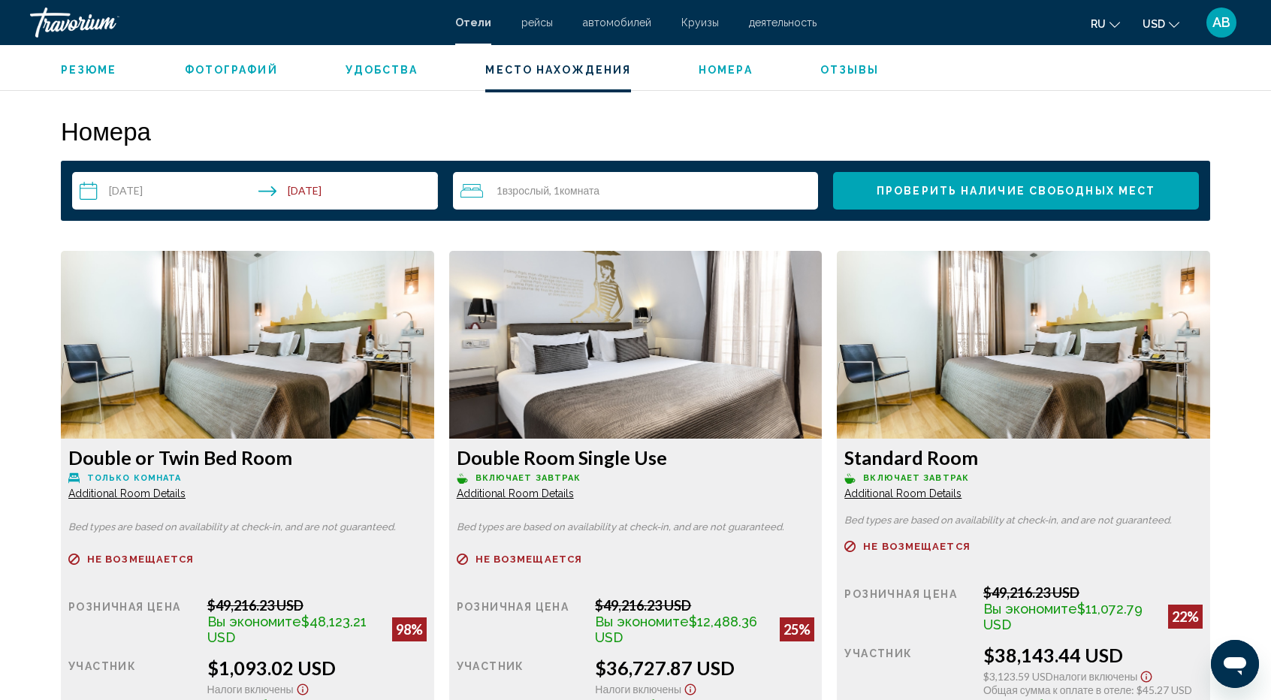
scroll to position [1874, 0]
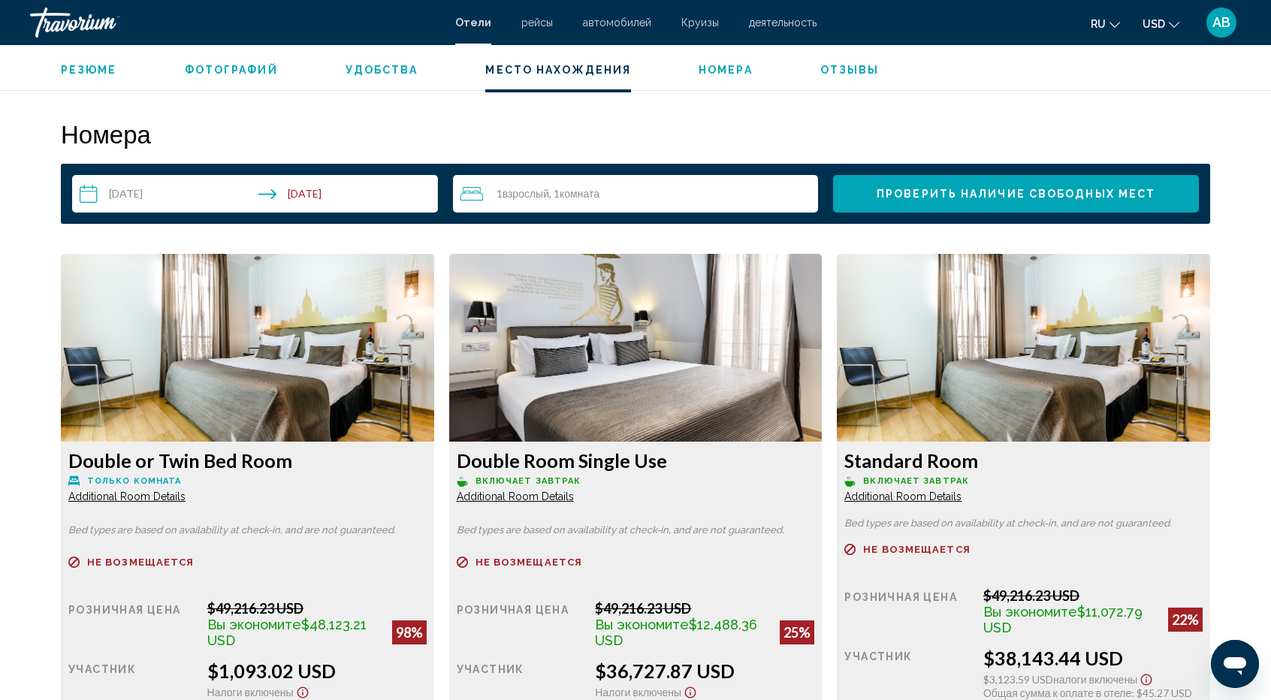
click at [240, 366] on img "Main content" at bounding box center [247, 348] width 373 height 188
click at [286, 396] on img "Main content" at bounding box center [247, 348] width 373 height 188
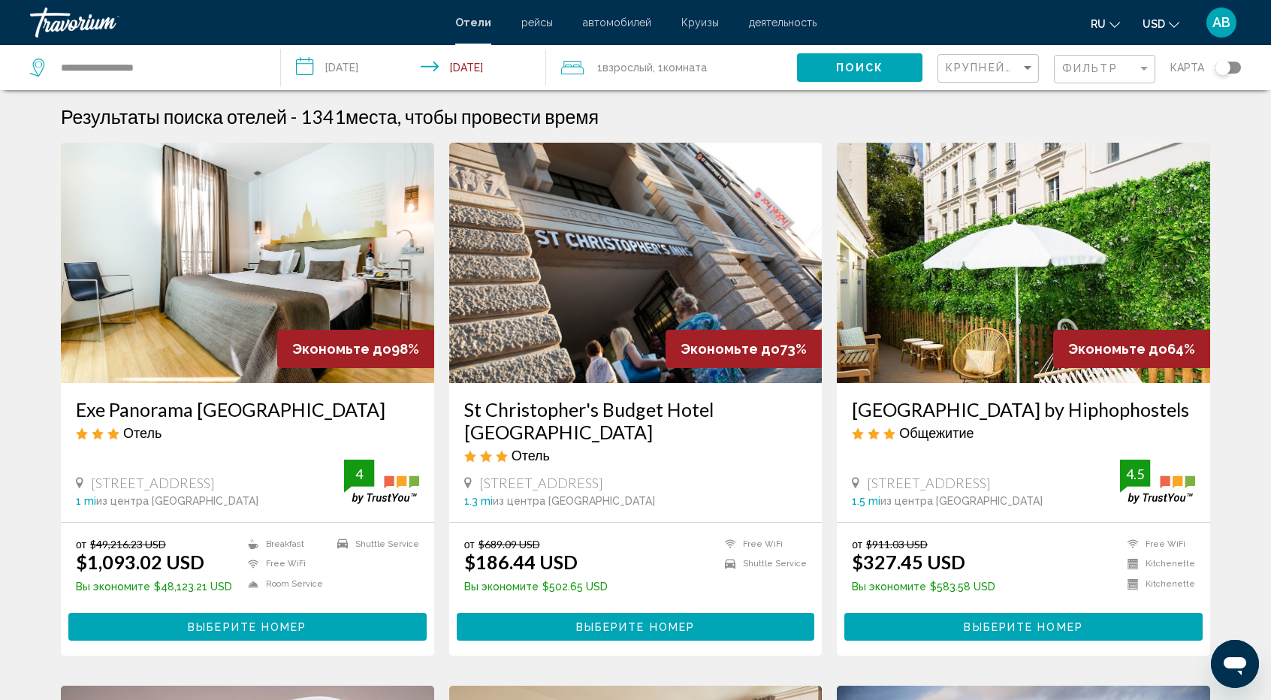
click at [225, 312] on img "Main content" at bounding box center [247, 263] width 373 height 240
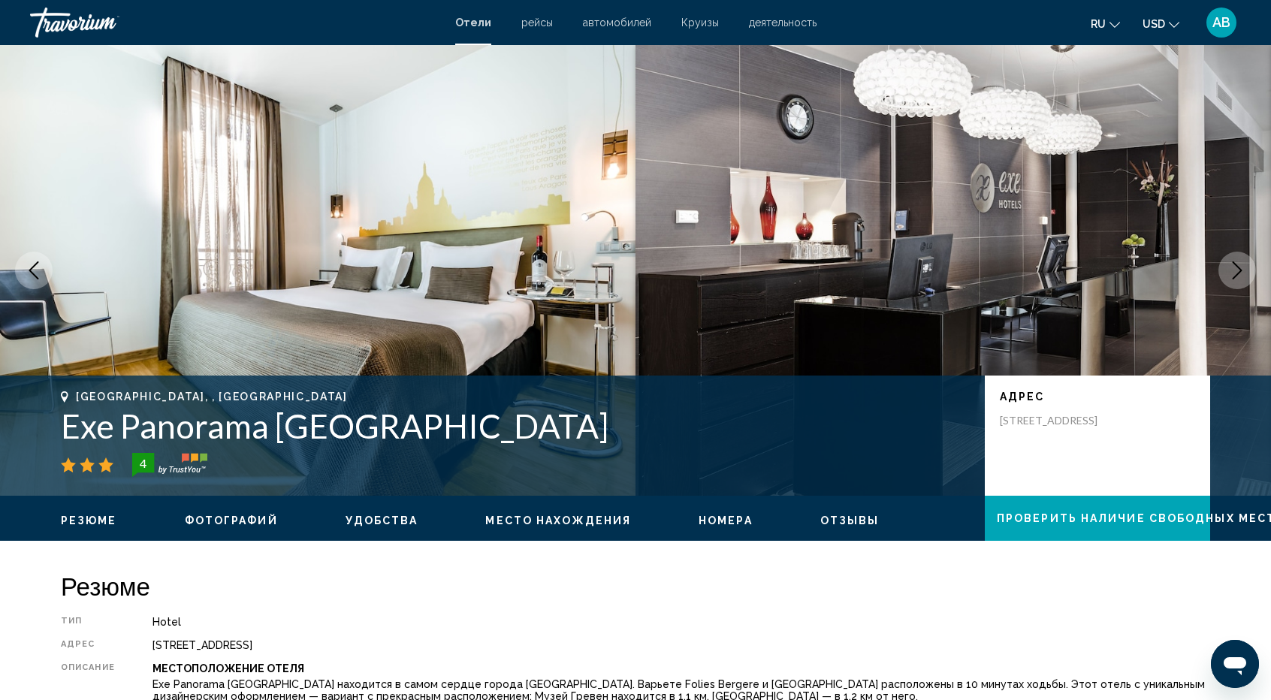
click at [1237, 275] on icon "Next image" at bounding box center [1238, 270] width 10 height 18
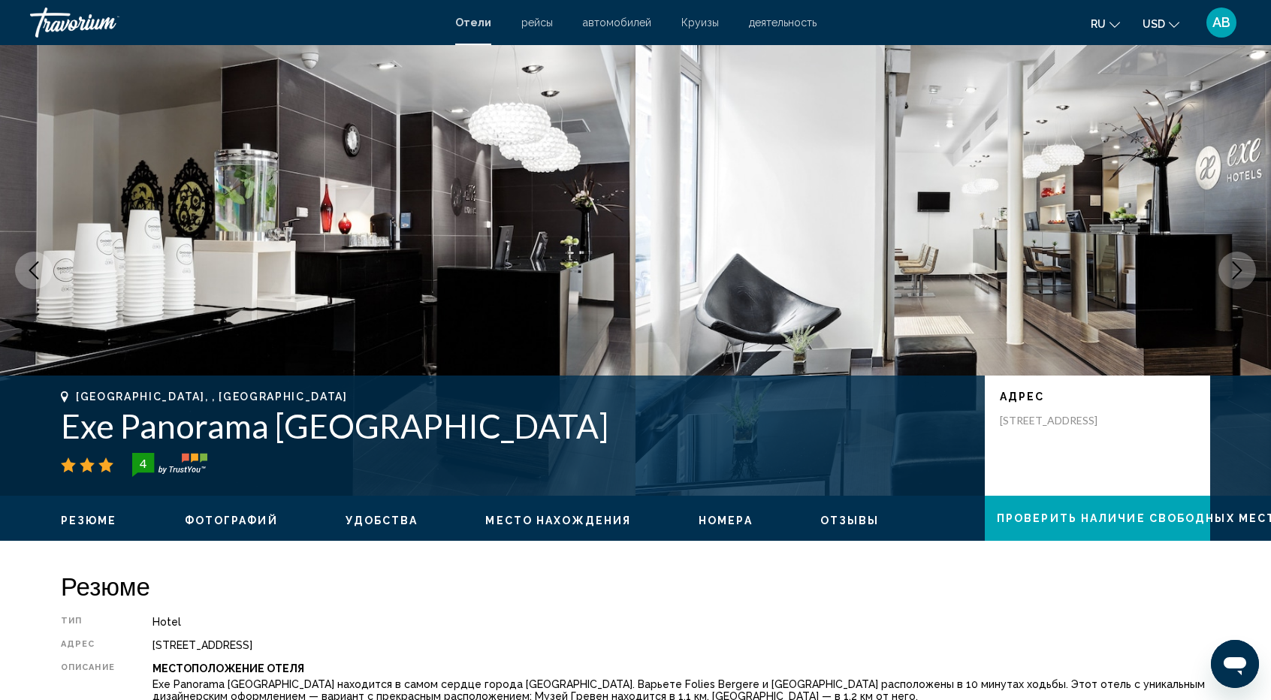
click at [1237, 275] on icon "Next image" at bounding box center [1238, 270] width 10 height 18
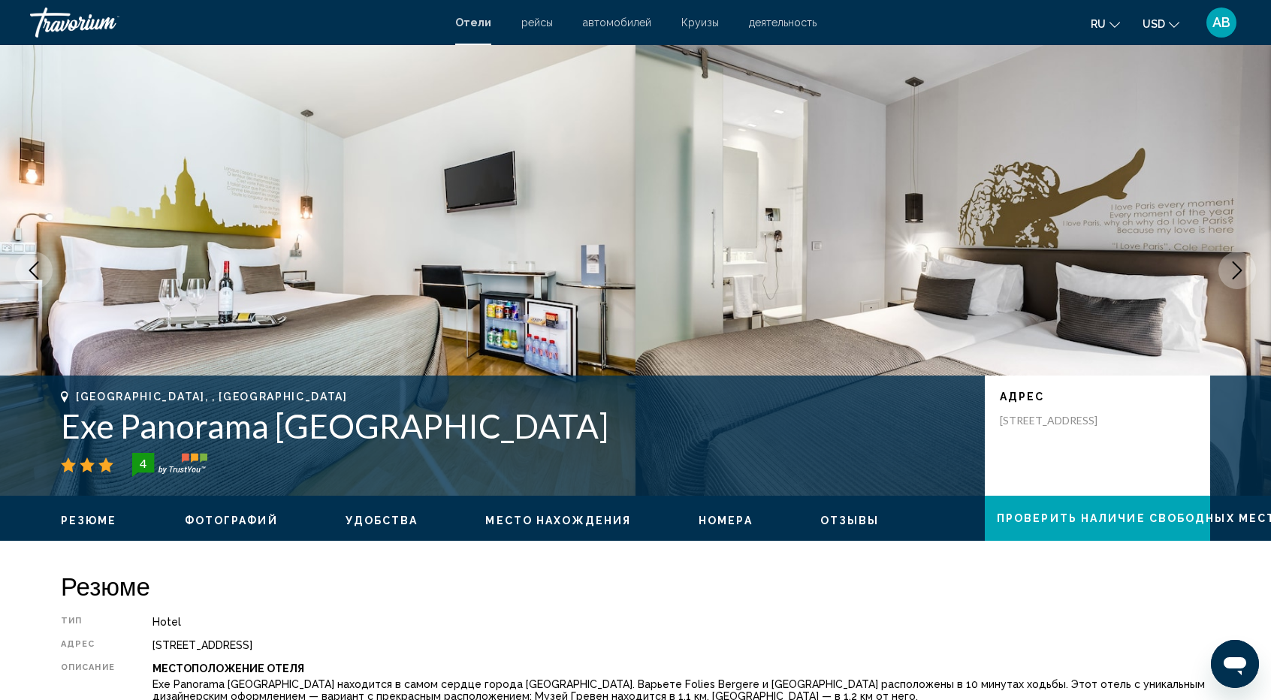
click at [1237, 275] on icon "Next image" at bounding box center [1238, 270] width 10 height 18
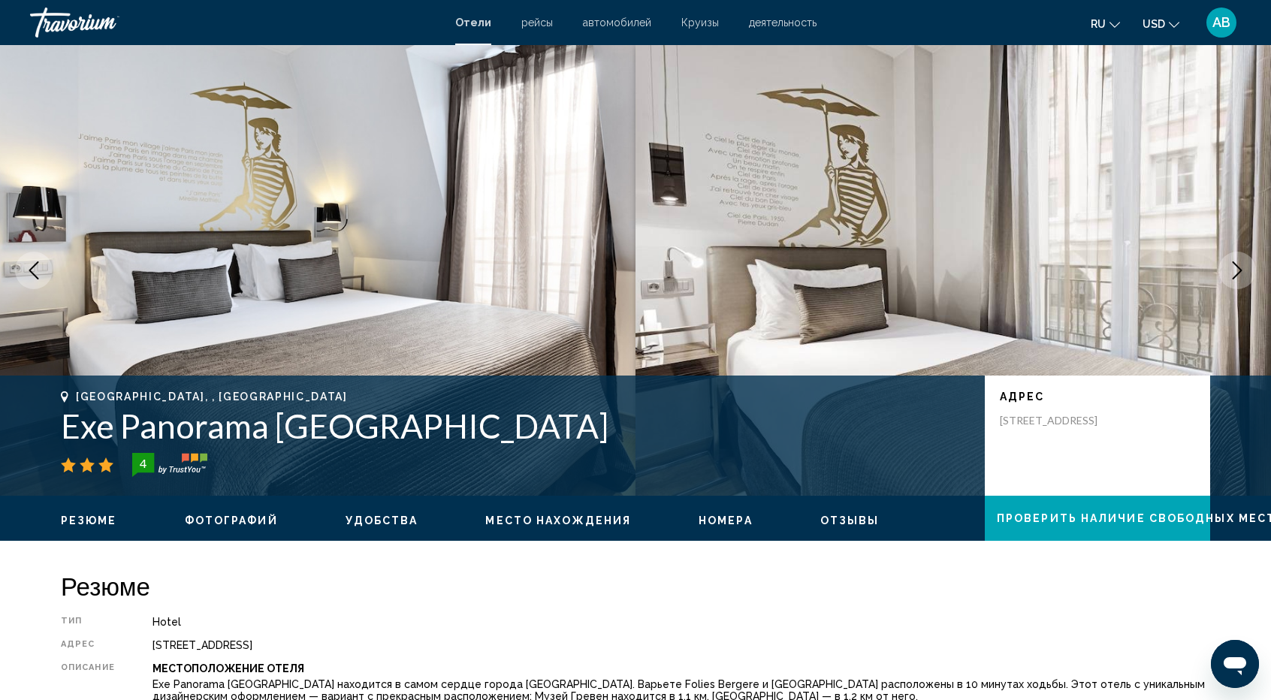
click at [1237, 275] on icon "Next image" at bounding box center [1238, 270] width 10 height 18
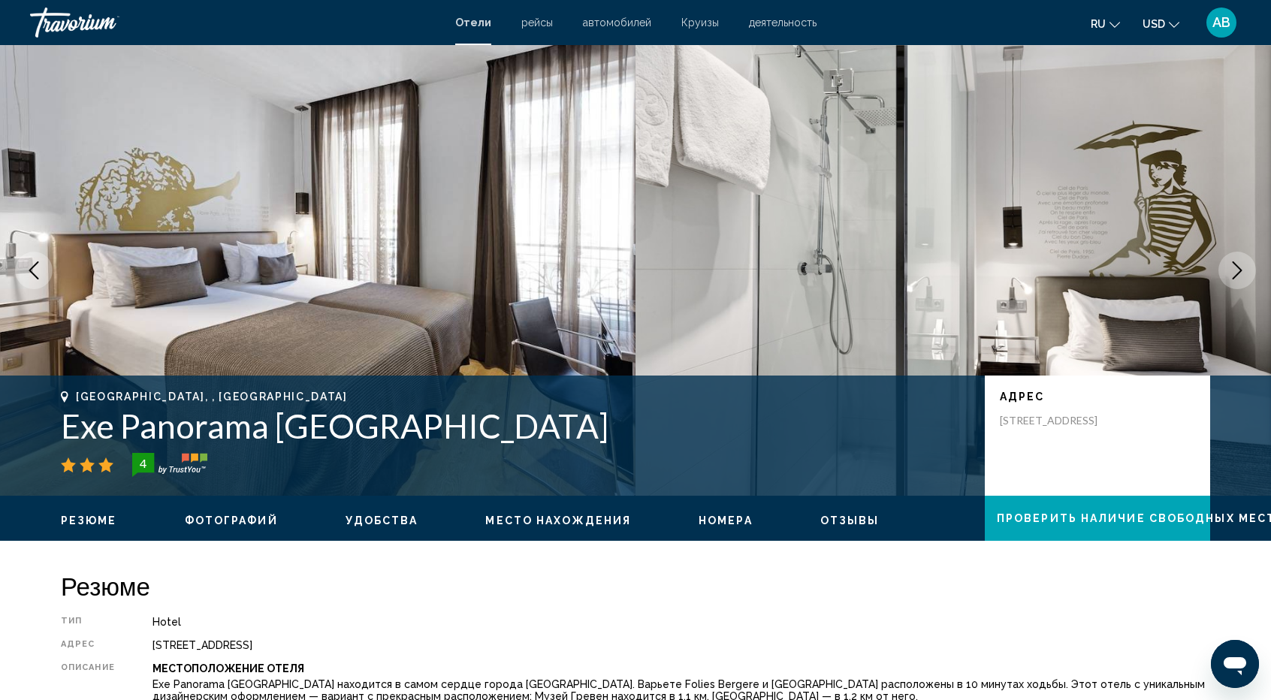
click at [1237, 275] on icon "Next image" at bounding box center [1238, 270] width 10 height 18
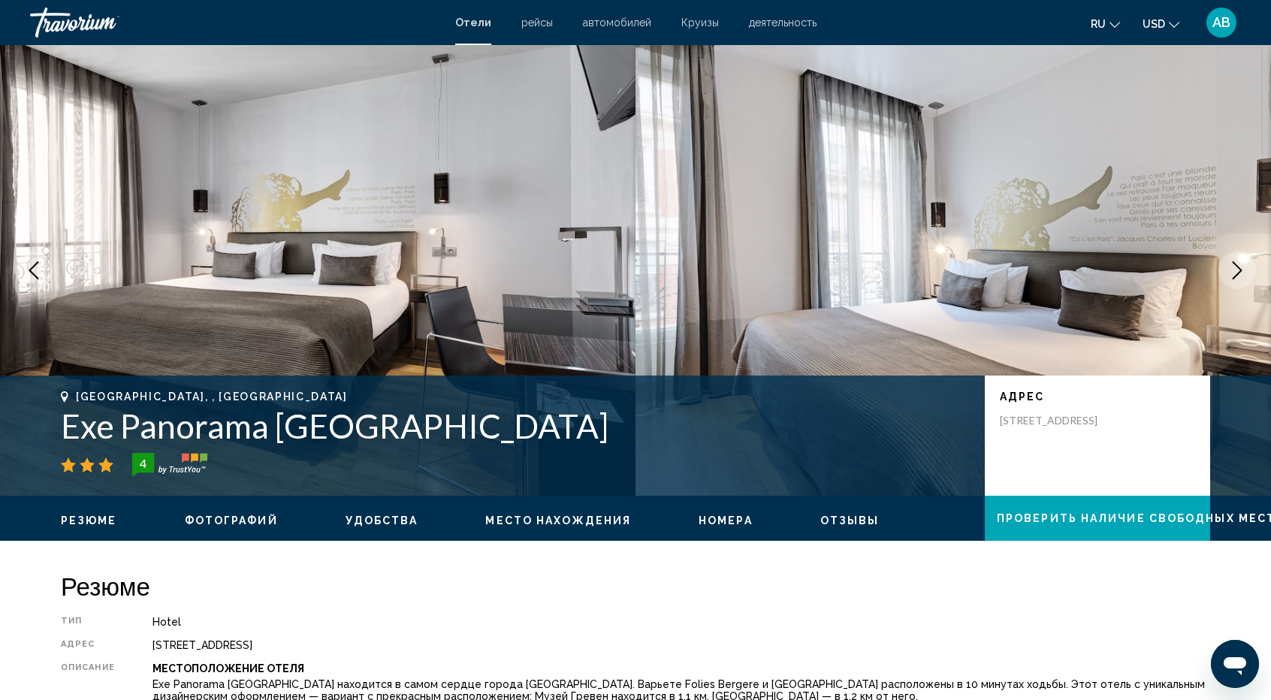
click at [1237, 275] on icon "Next image" at bounding box center [1238, 270] width 10 height 18
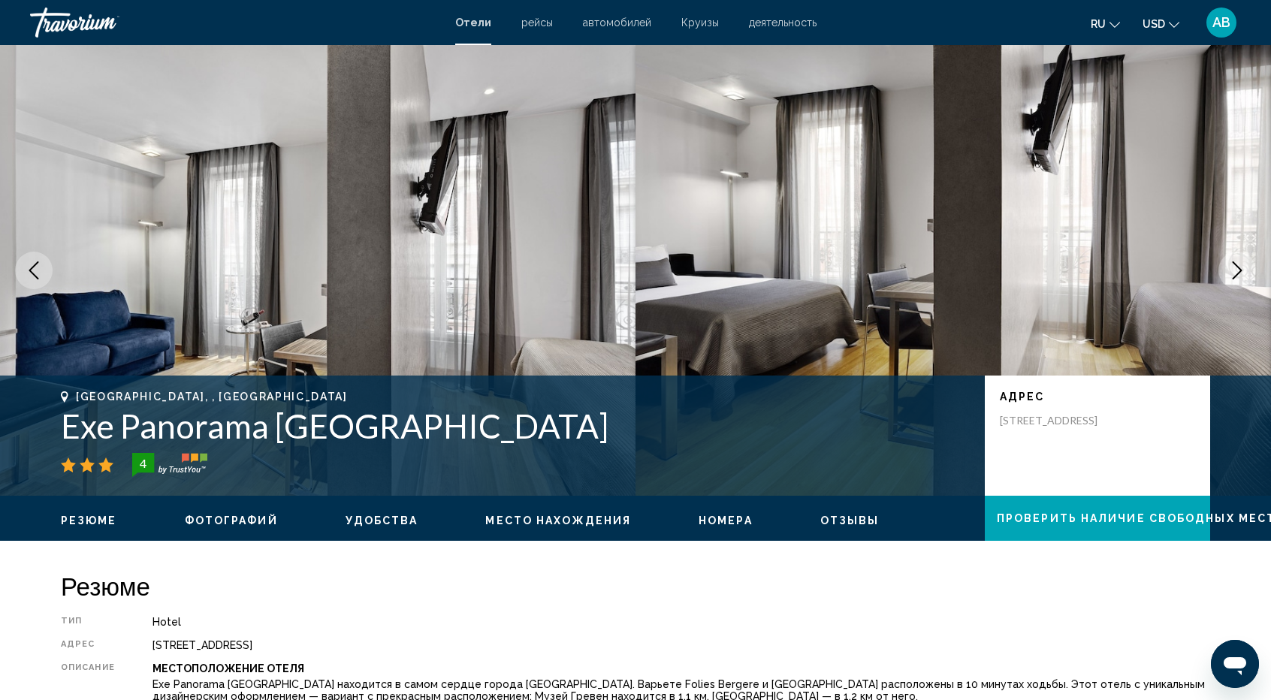
click at [1237, 275] on icon "Next image" at bounding box center [1238, 270] width 10 height 18
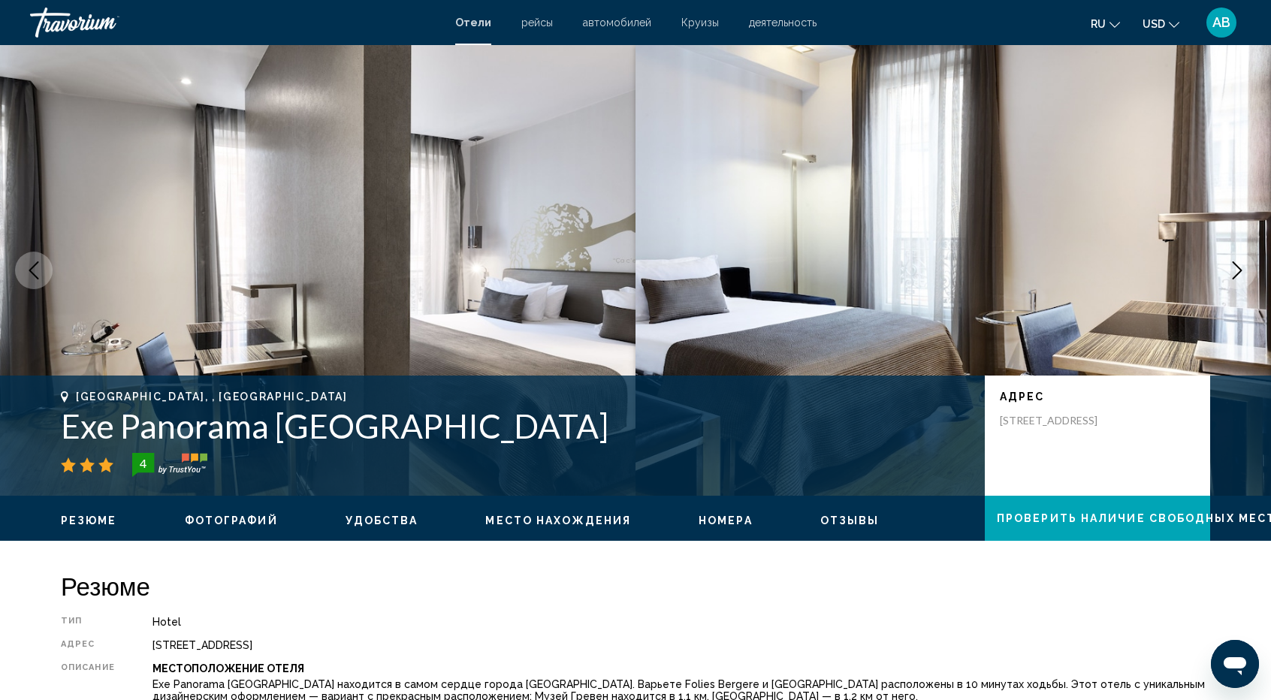
click at [1237, 275] on icon "Next image" at bounding box center [1238, 270] width 10 height 18
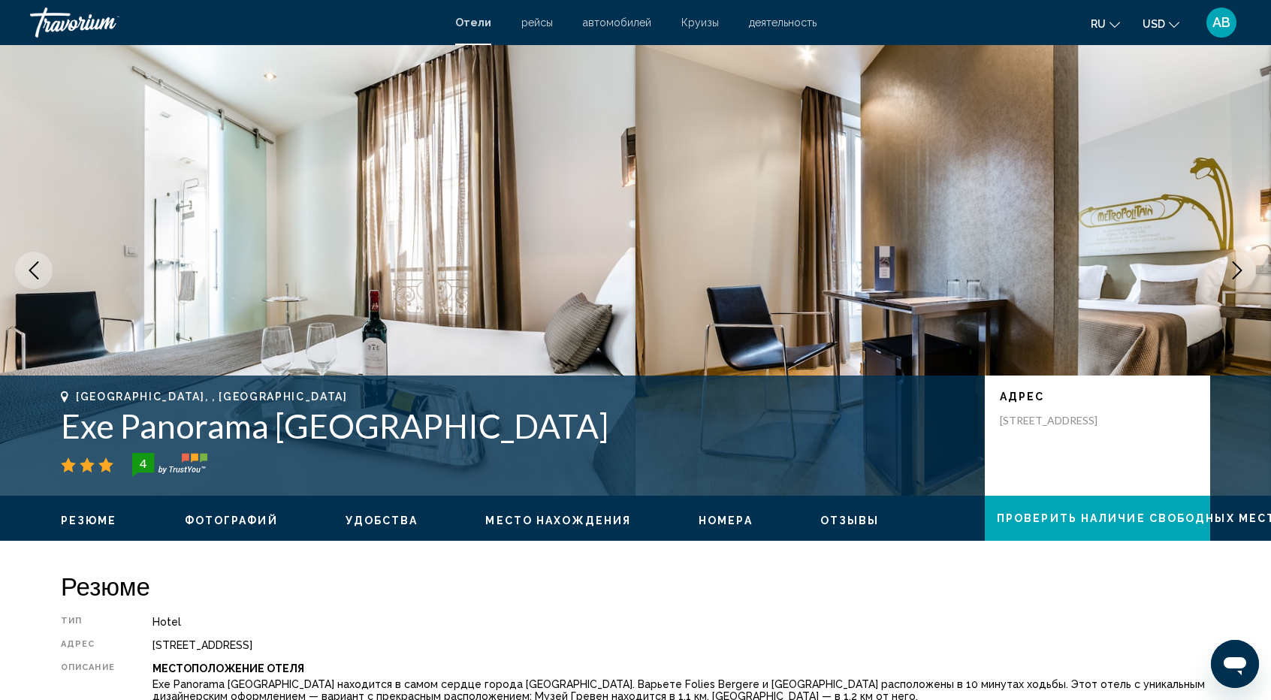
click at [1237, 275] on icon "Next image" at bounding box center [1238, 270] width 10 height 18
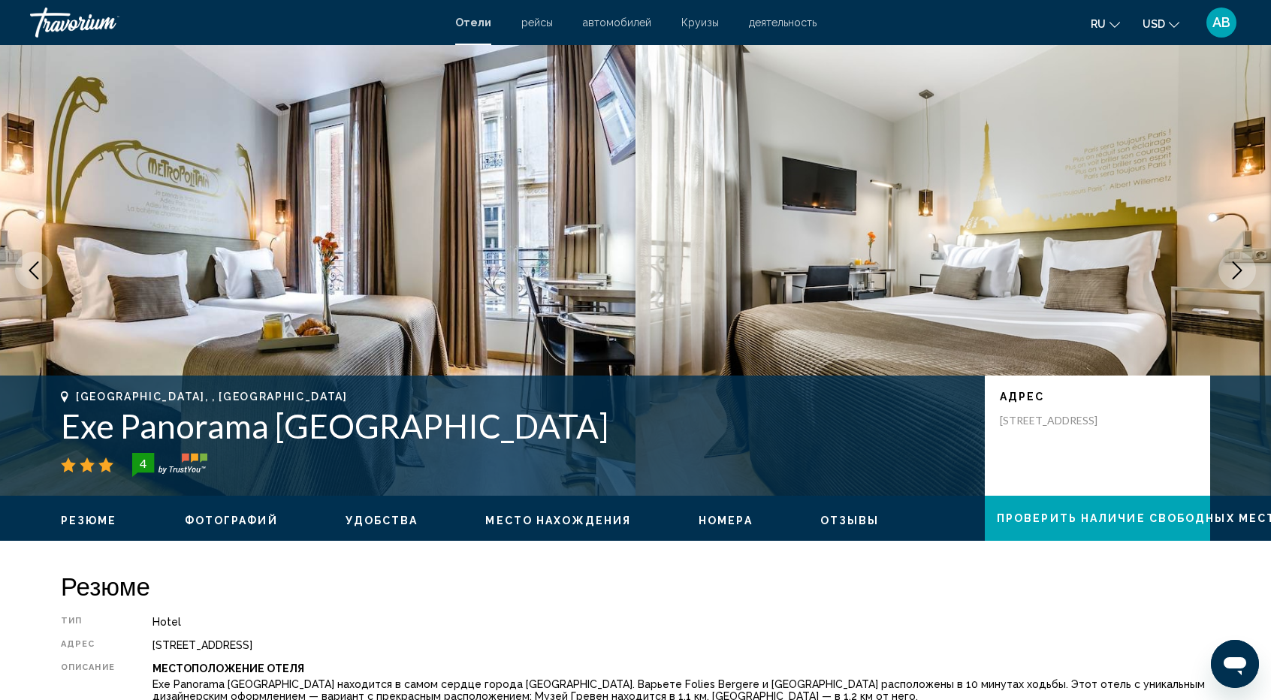
click at [1237, 275] on icon "Next image" at bounding box center [1238, 270] width 10 height 18
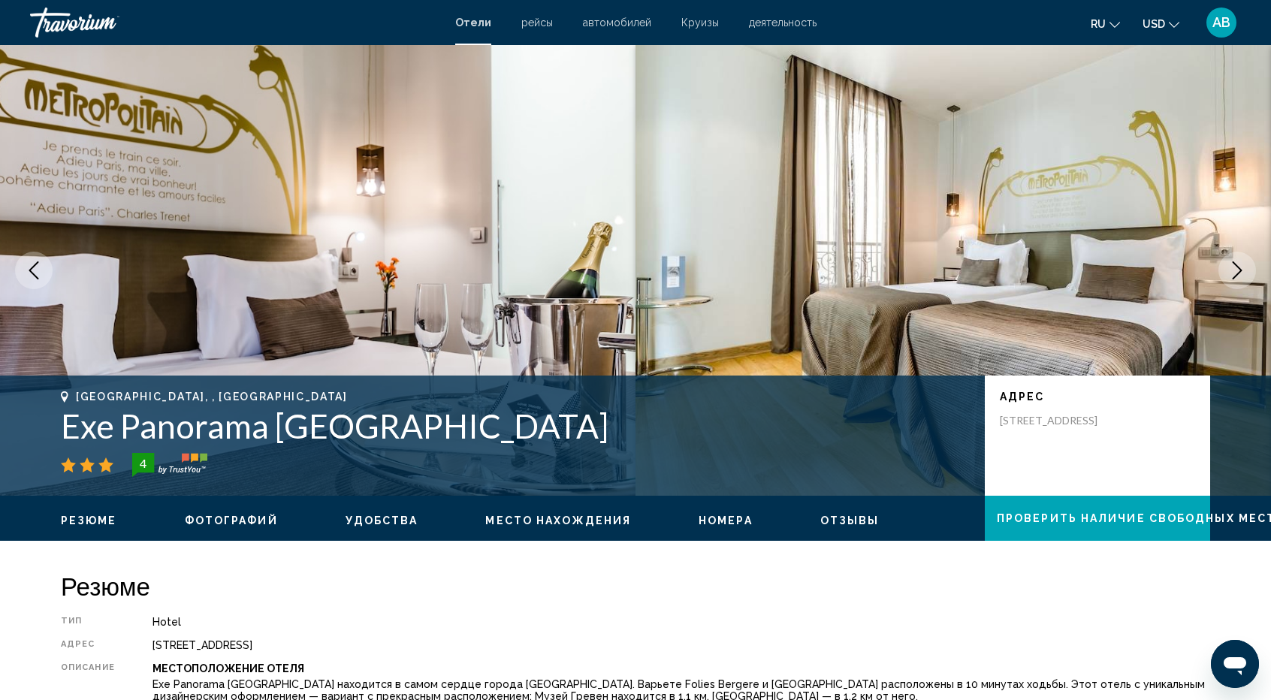
click at [1237, 275] on icon "Next image" at bounding box center [1238, 270] width 10 height 18
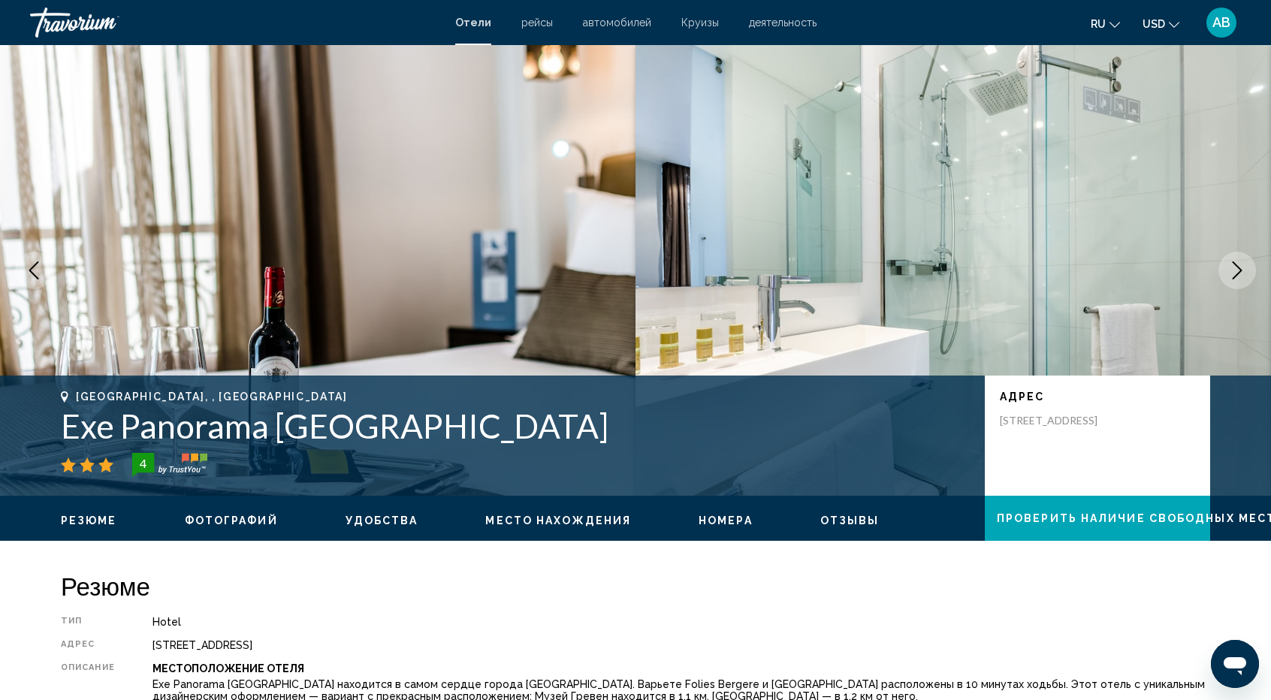
click at [1237, 275] on icon "Next image" at bounding box center [1238, 270] width 10 height 18
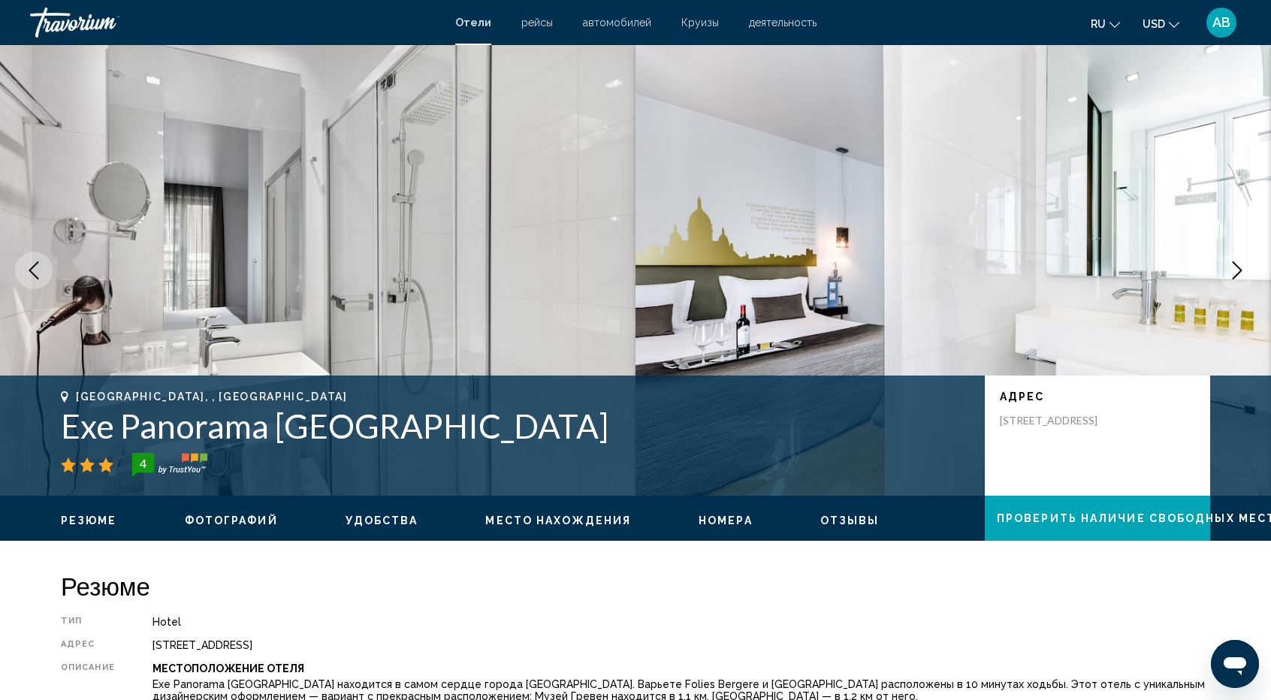
click at [1237, 275] on icon "Next image" at bounding box center [1238, 270] width 10 height 18
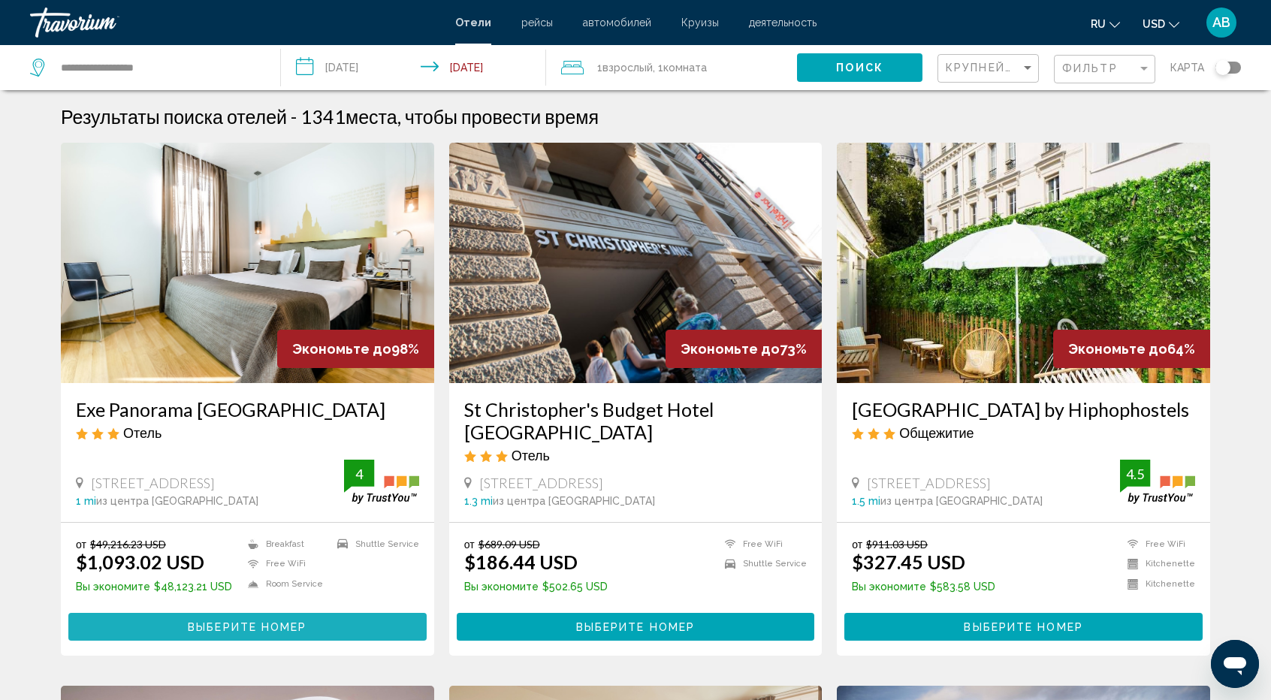
click at [235, 625] on span "Выберите номер" at bounding box center [247, 627] width 119 height 12
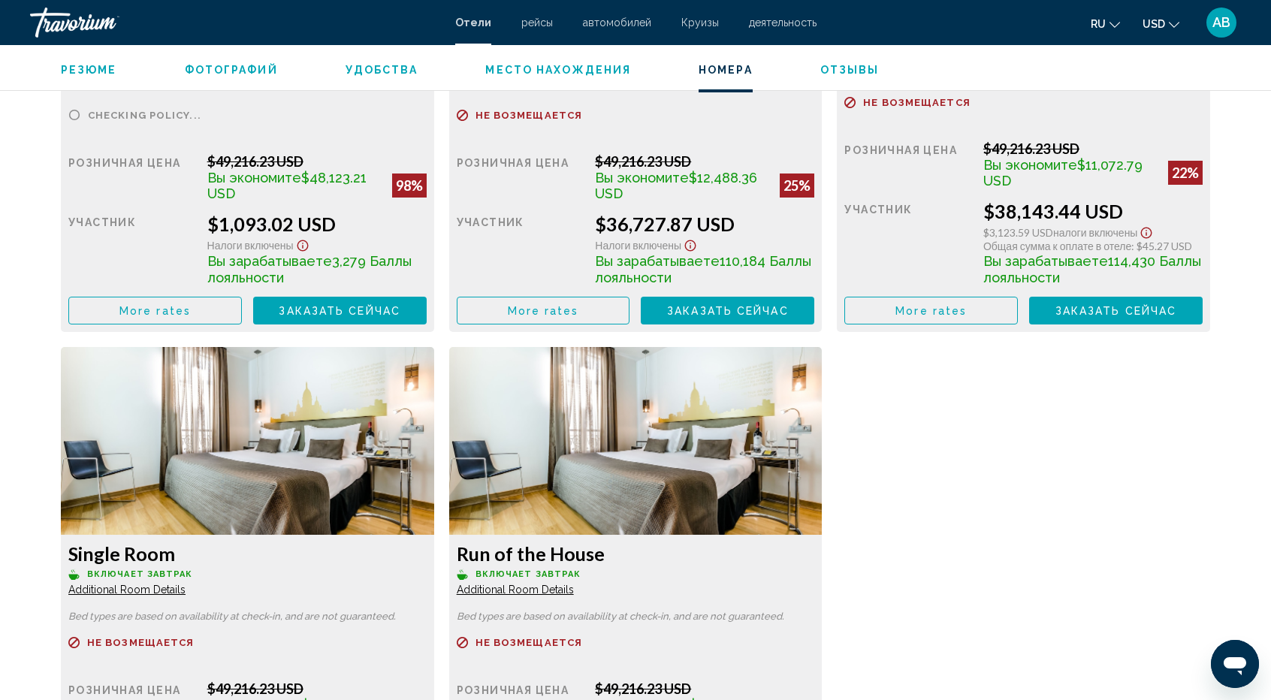
scroll to position [2318, 0]
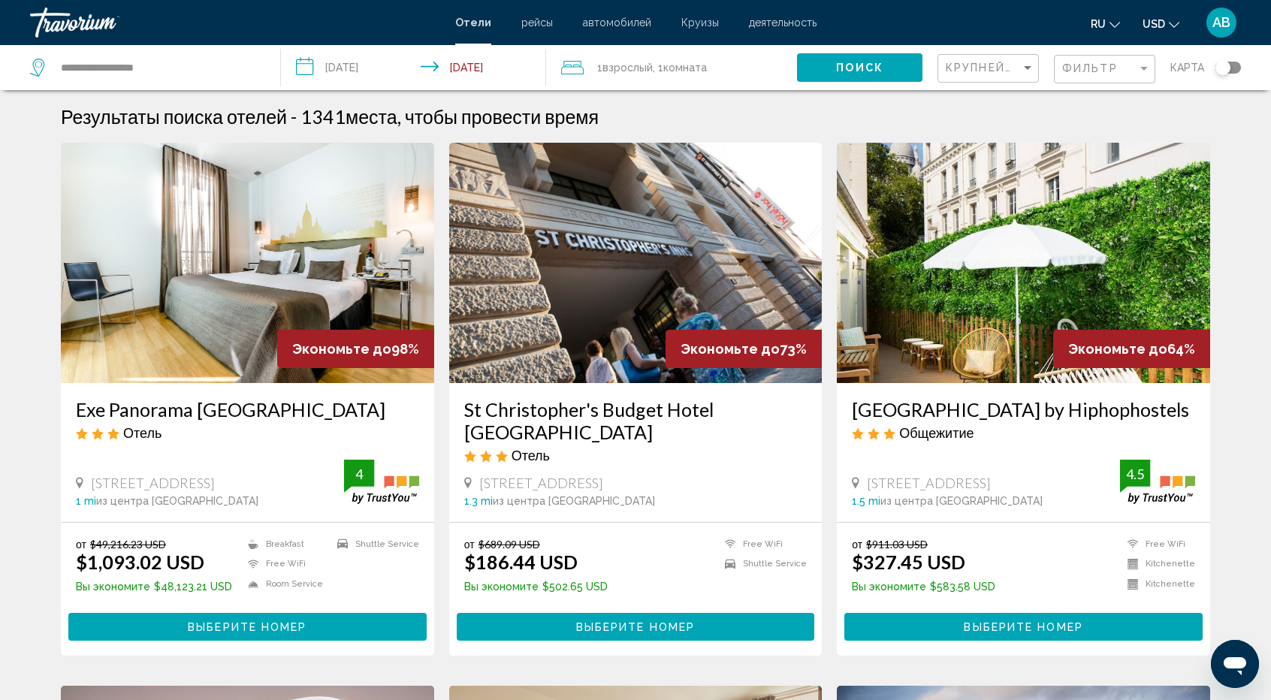
drag, startPoint x: 1268, startPoint y: 177, endPoint x: 1275, endPoint y: 168, distance: 11.3
click at [1271, 168] on html "**********" at bounding box center [635, 350] width 1271 height 700
click at [322, 271] on img "Main content" at bounding box center [247, 263] width 373 height 240
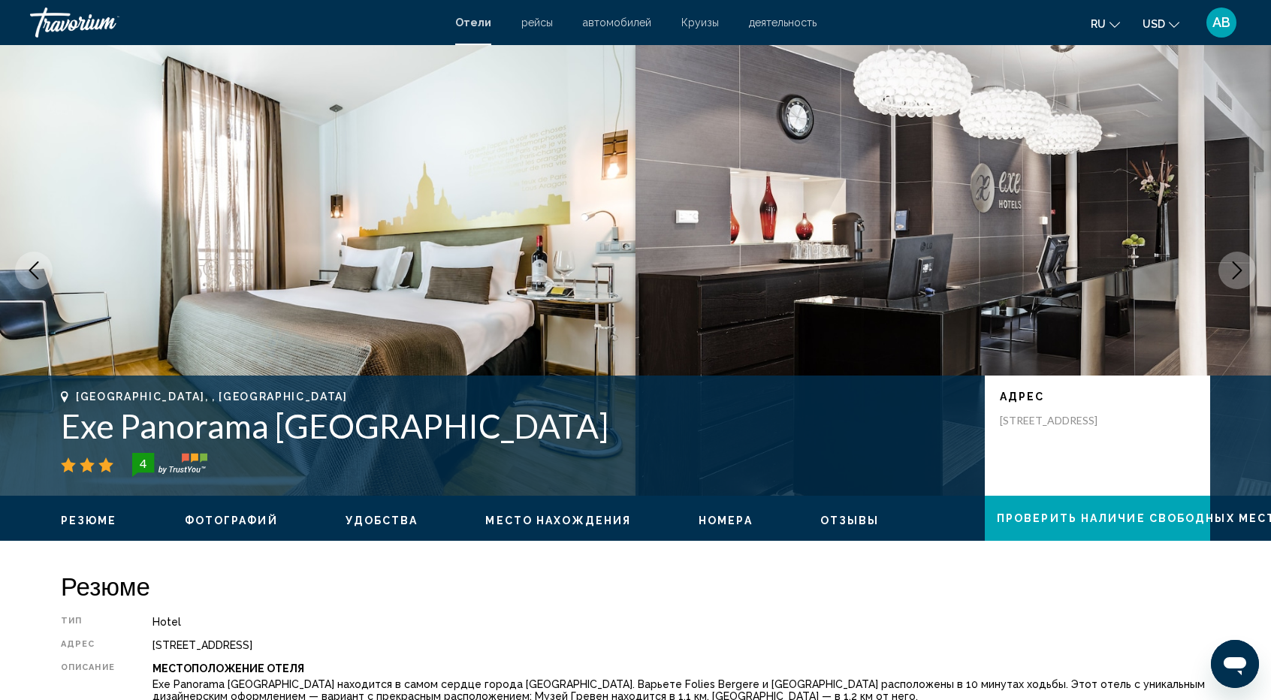
click at [832, 519] on span "Отзывы" at bounding box center [849, 521] width 59 height 12
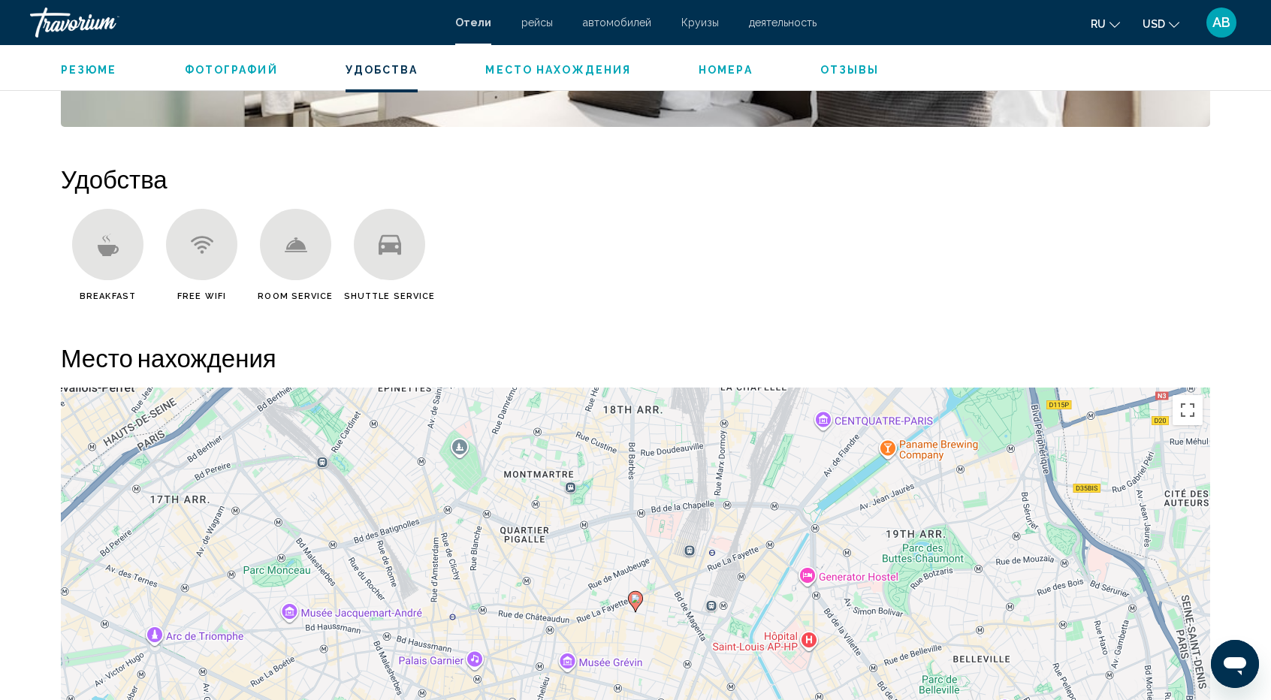
scroll to position [705, 0]
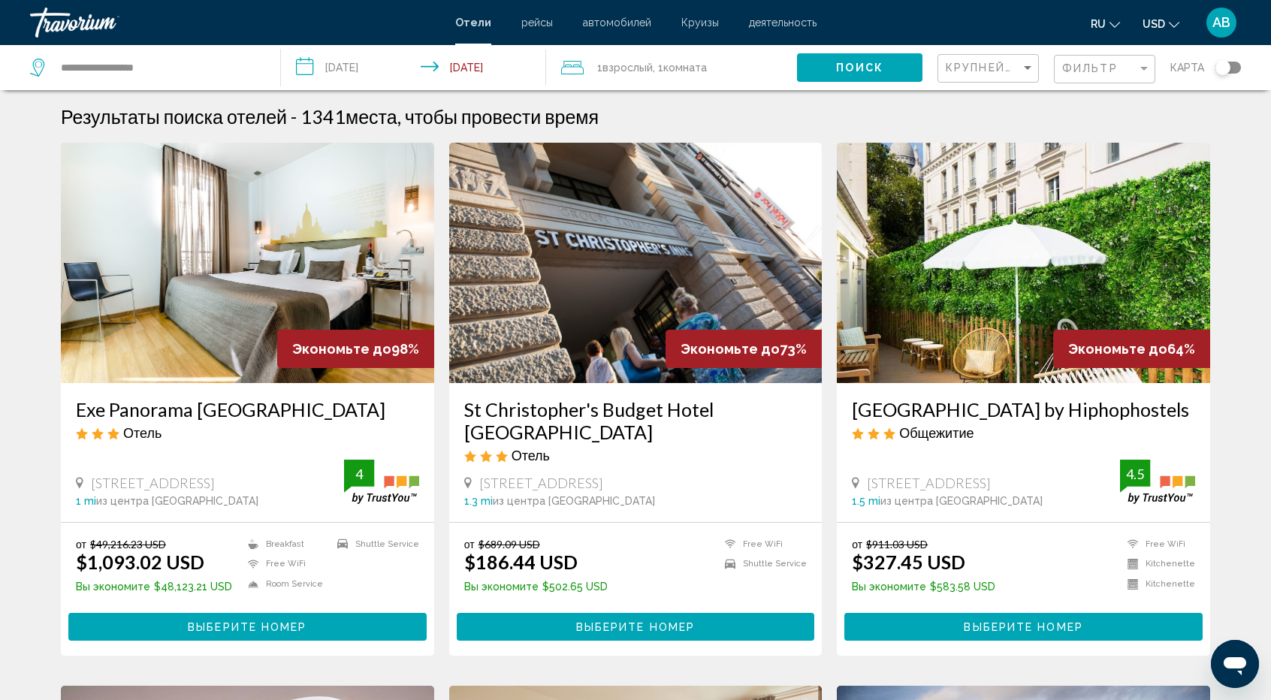
click at [1115, 26] on icon "Change language" at bounding box center [1115, 25] width 11 height 6
click at [1086, 58] on button "English" at bounding box center [1074, 60] width 70 height 20
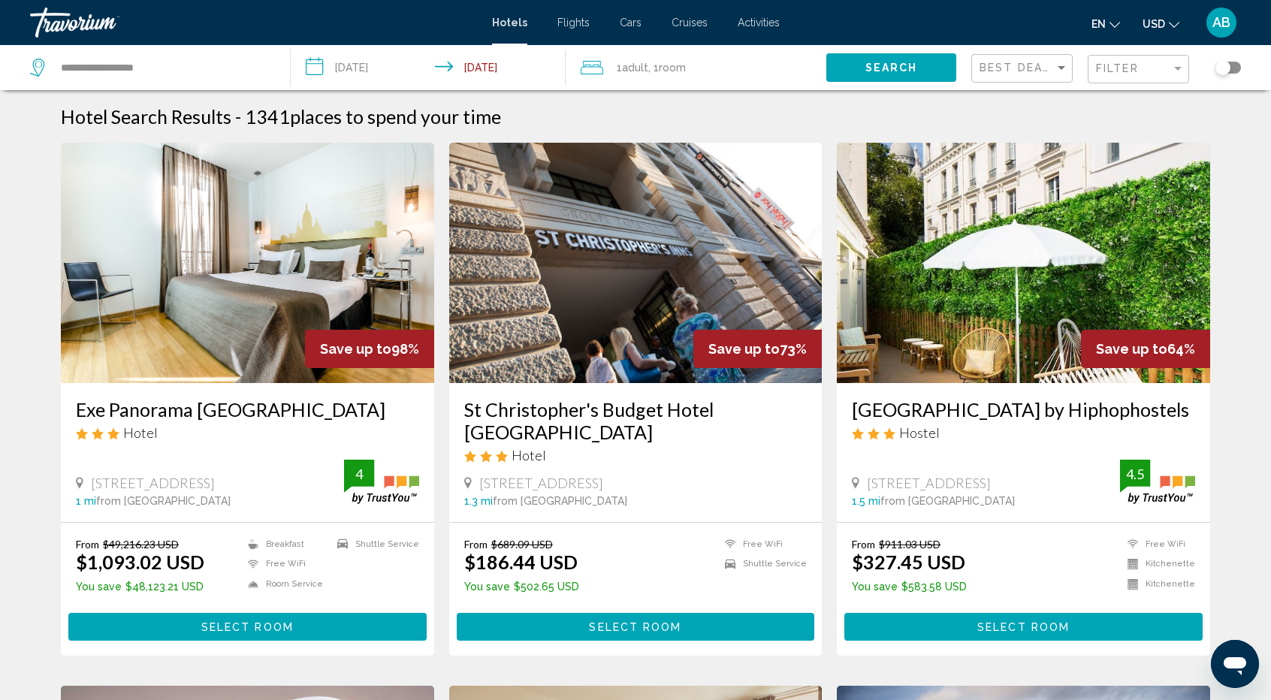
click at [176, 413] on h3 "Exe Panorama [GEOGRAPHIC_DATA]" at bounding box center [247, 409] width 343 height 23
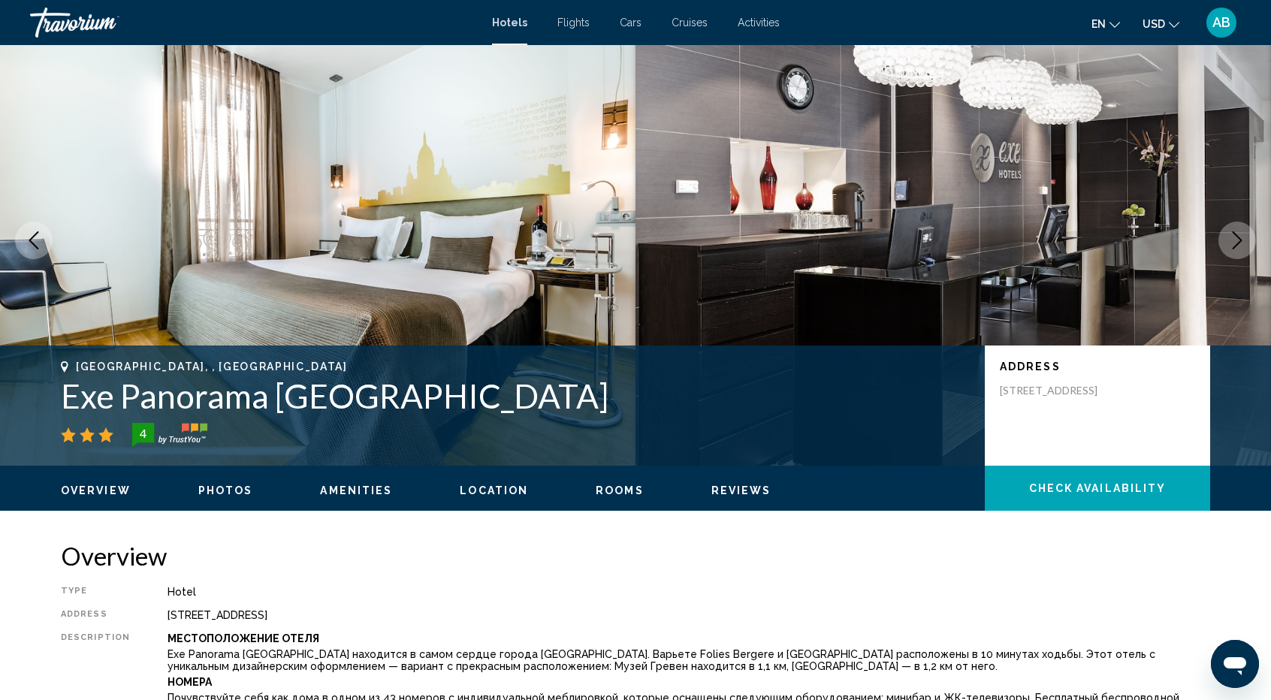
scroll to position [22, 0]
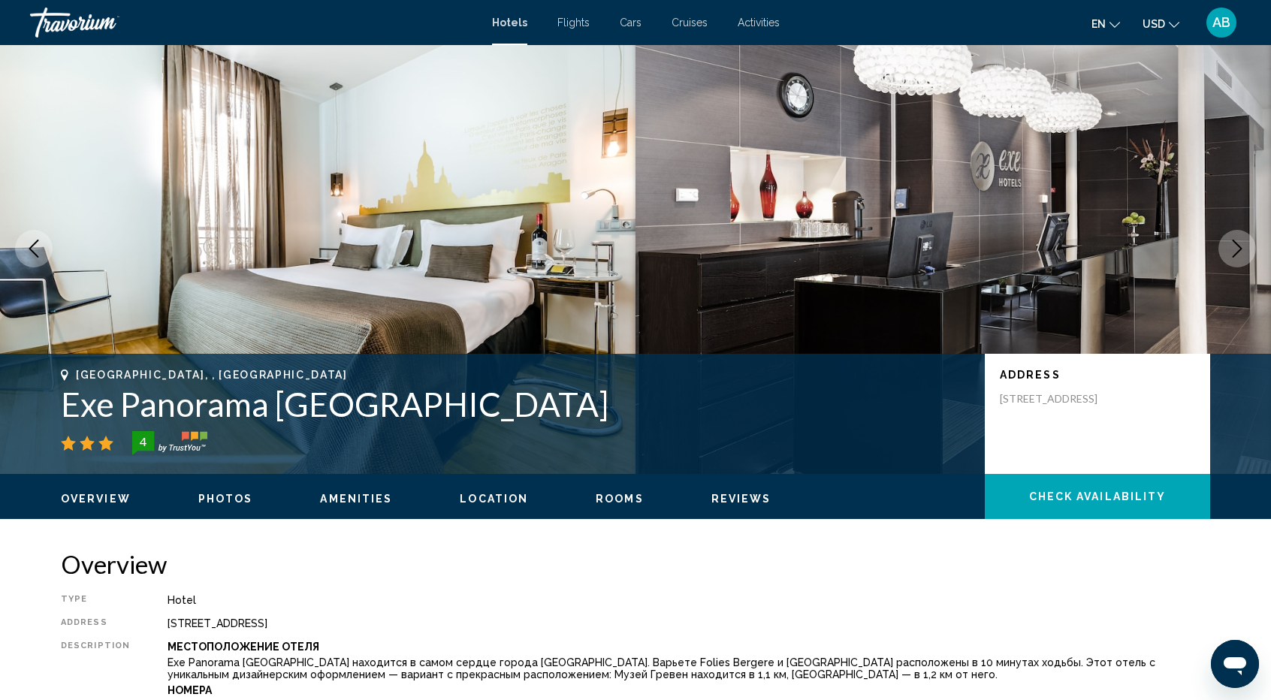
click at [736, 503] on span "Reviews" at bounding box center [742, 499] width 60 height 12
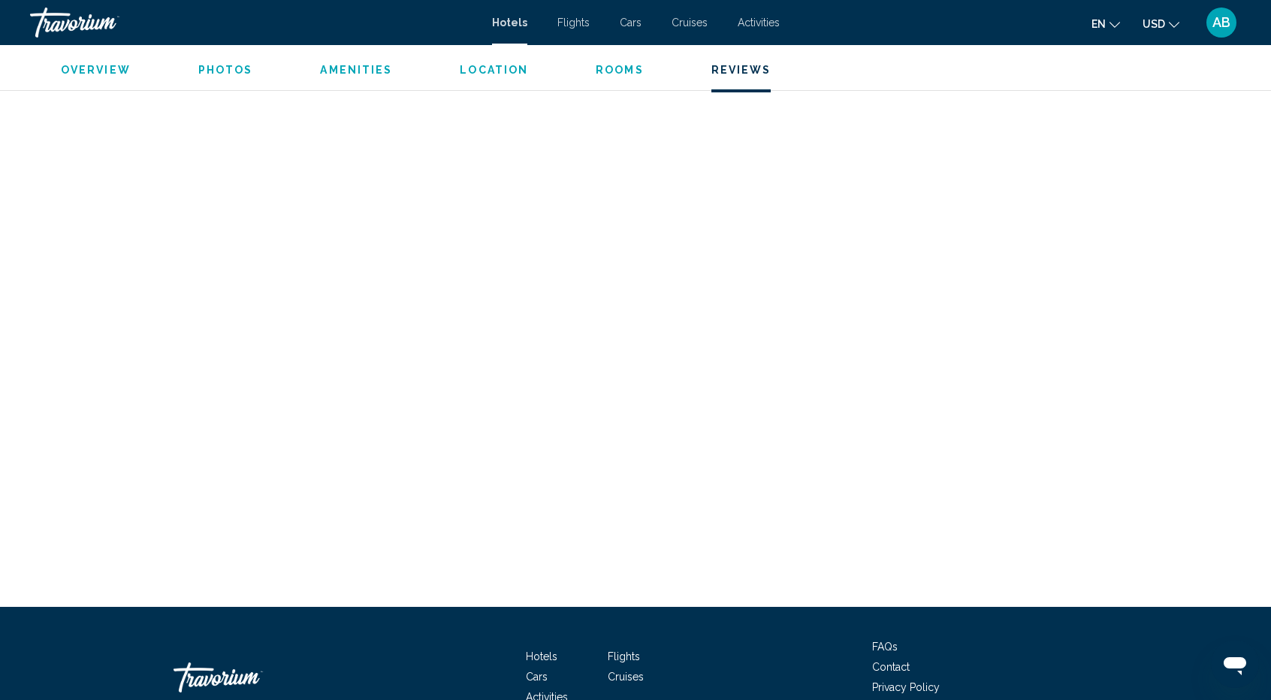
scroll to position [3345, 0]
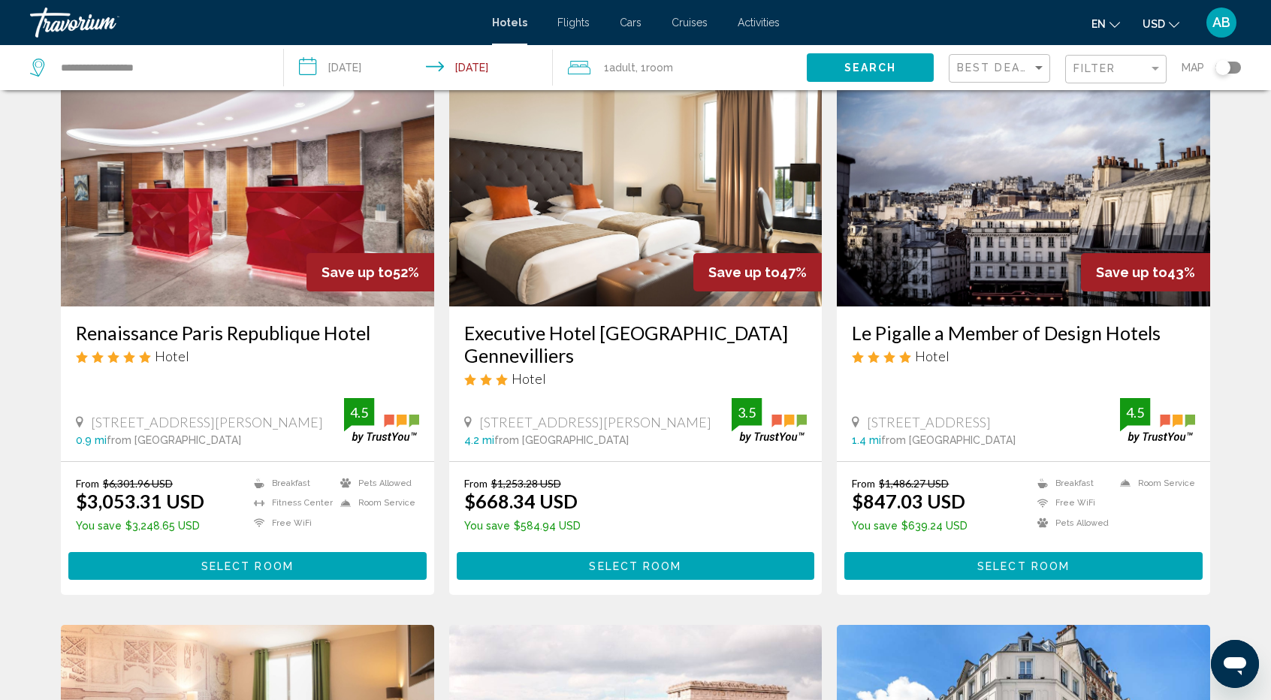
scroll to position [624, 0]
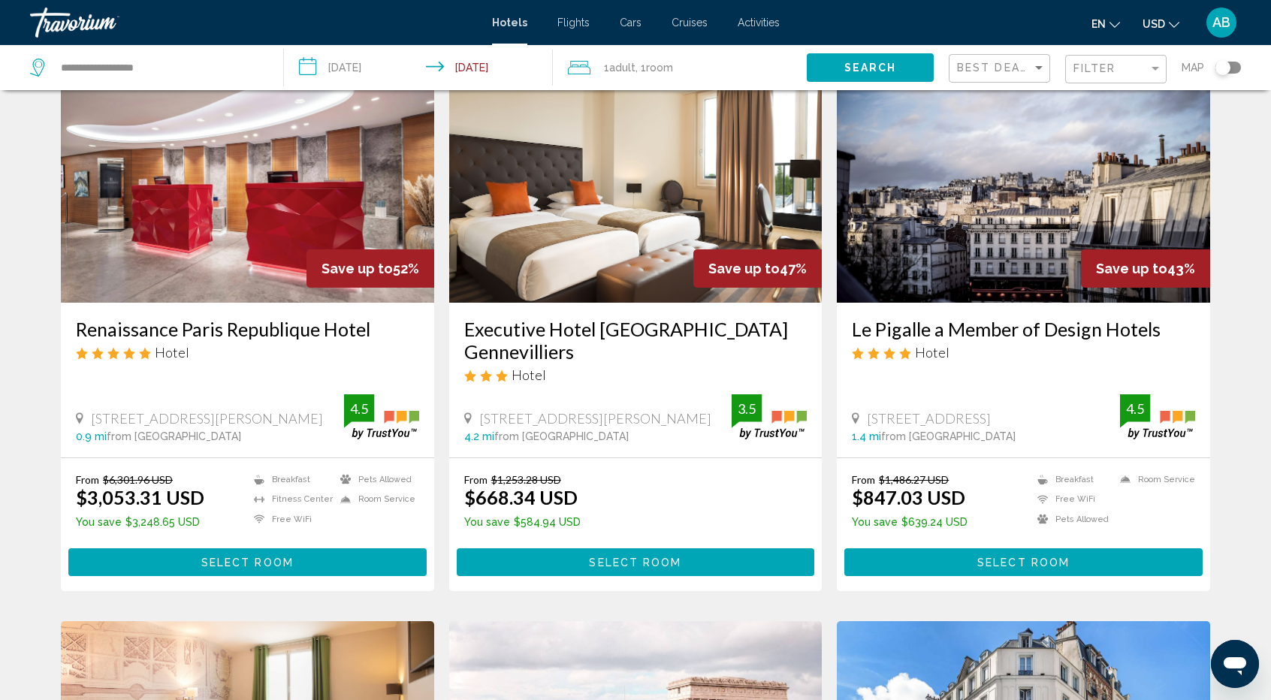
click at [571, 238] on img "Main content" at bounding box center [635, 182] width 373 height 240
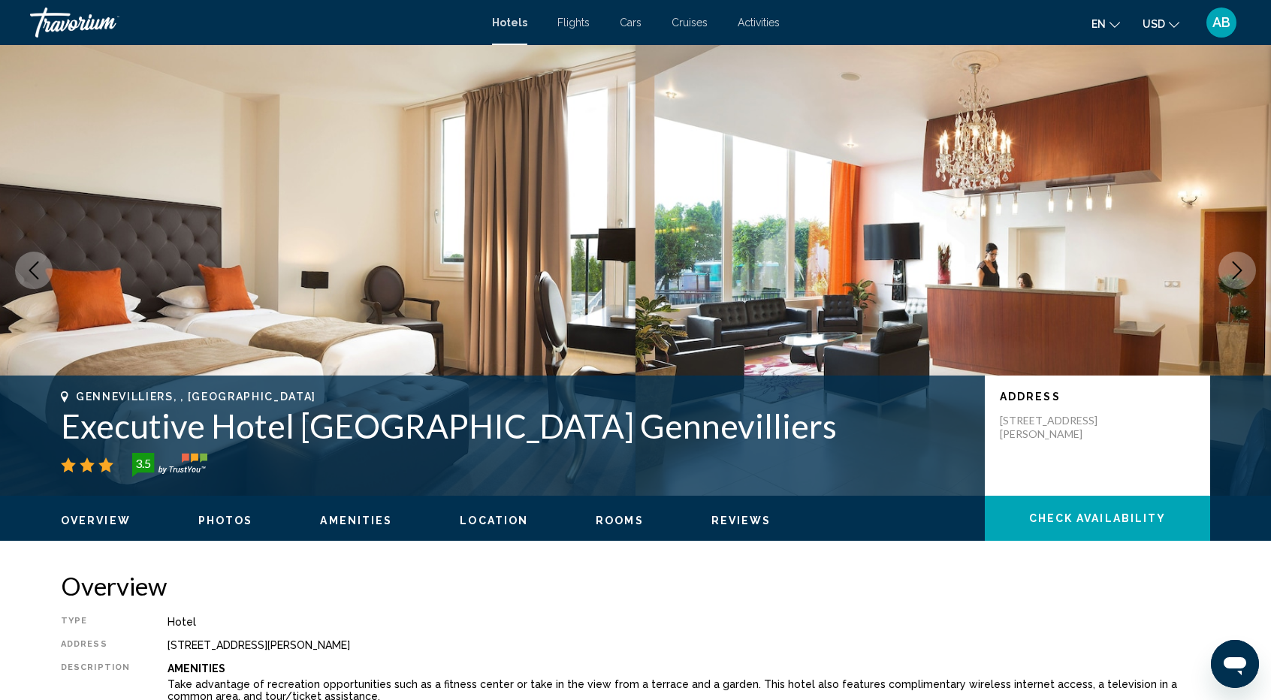
drag, startPoint x: 1001, startPoint y: 420, endPoint x: 1112, endPoint y: 447, distance: 114.4
click at [1112, 441] on p "[STREET_ADDRESS][PERSON_NAME]" at bounding box center [1060, 427] width 120 height 27
copy p "[STREET_ADDRESS][PERSON_NAME]"
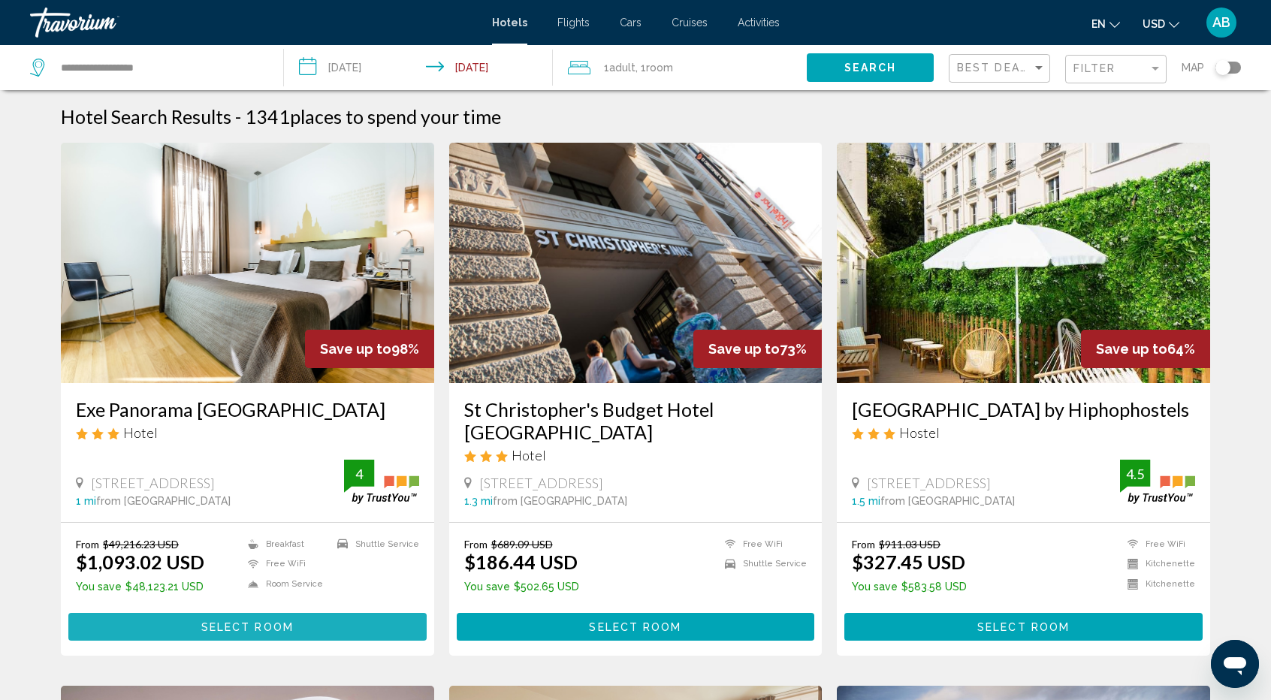
click at [238, 633] on button "Select Room" at bounding box center [247, 627] width 358 height 28
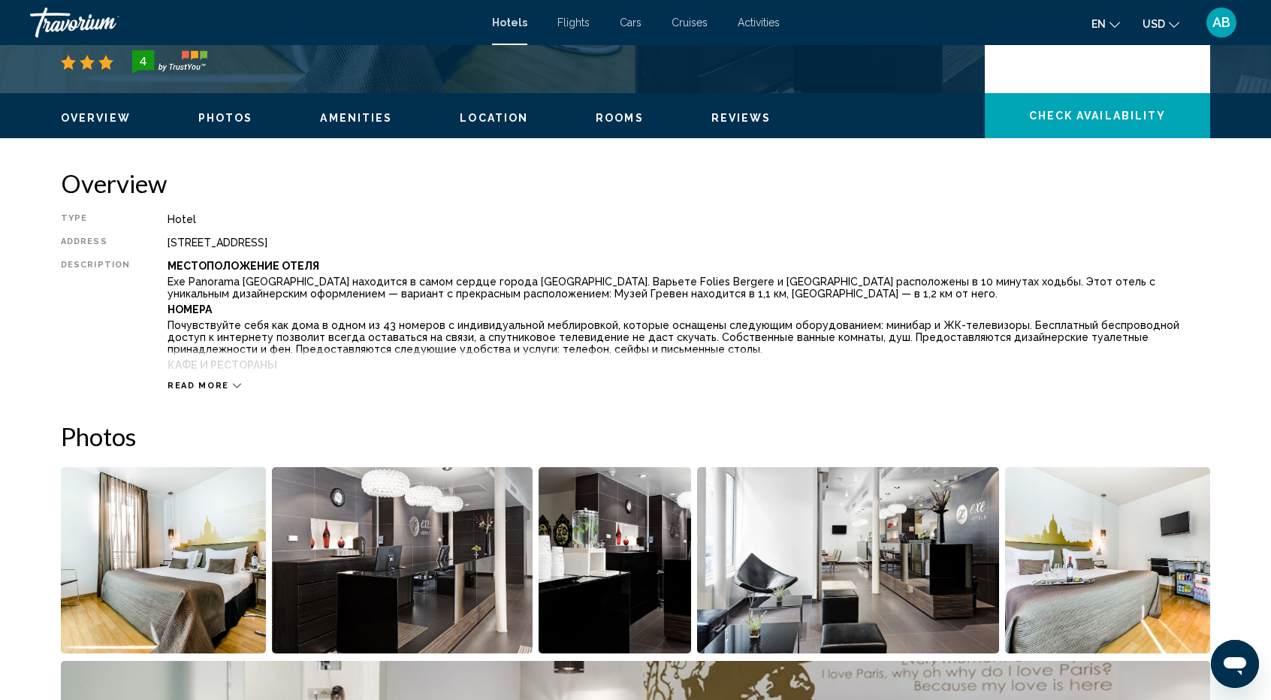
scroll to position [406, 0]
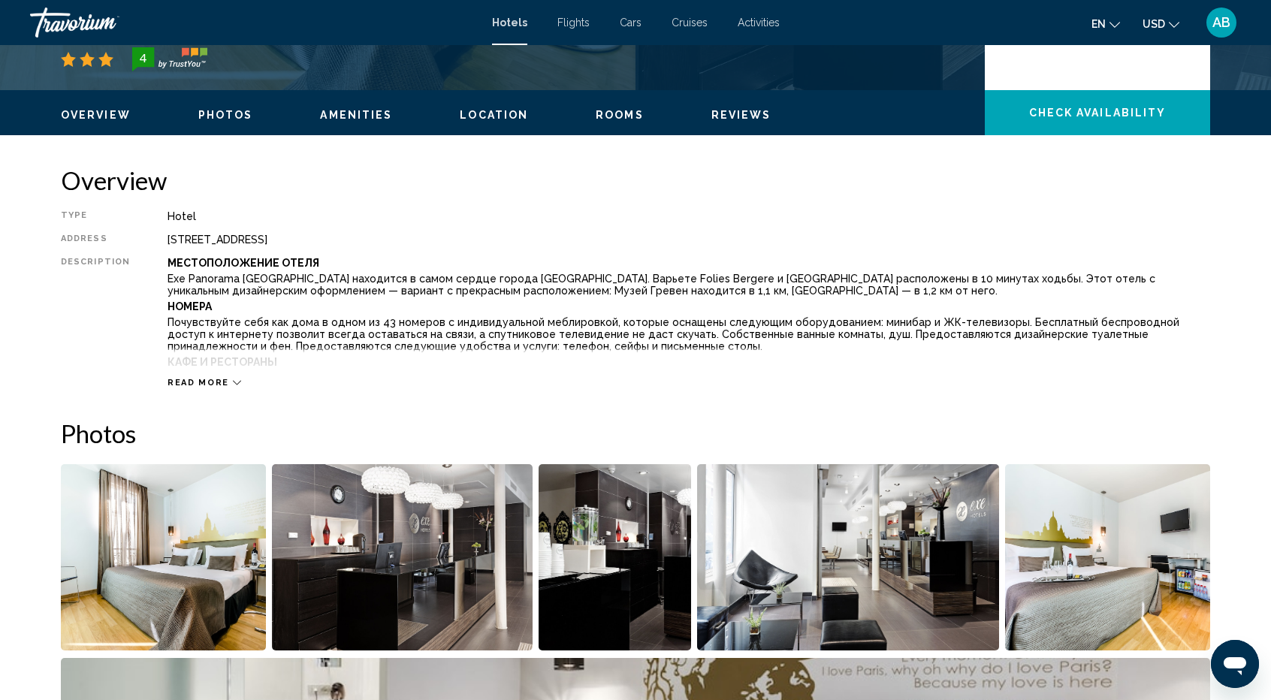
click at [216, 382] on span "Read more" at bounding box center [199, 383] width 62 height 10
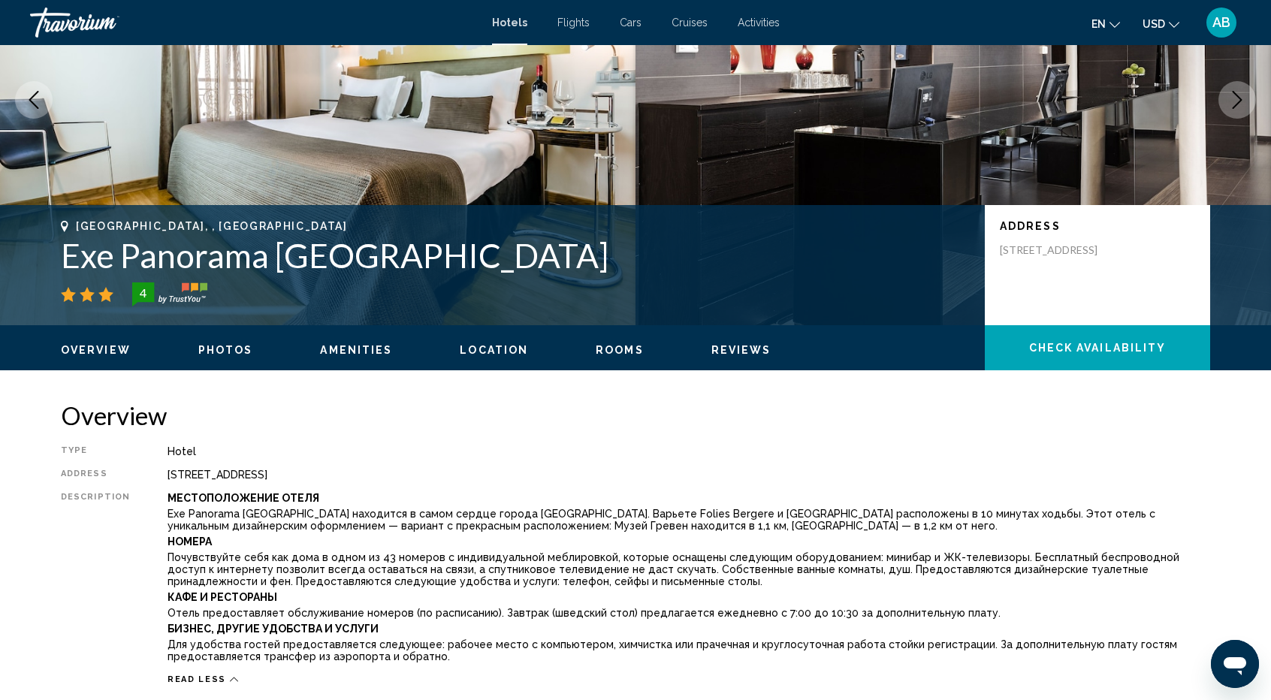
scroll to position [0, 0]
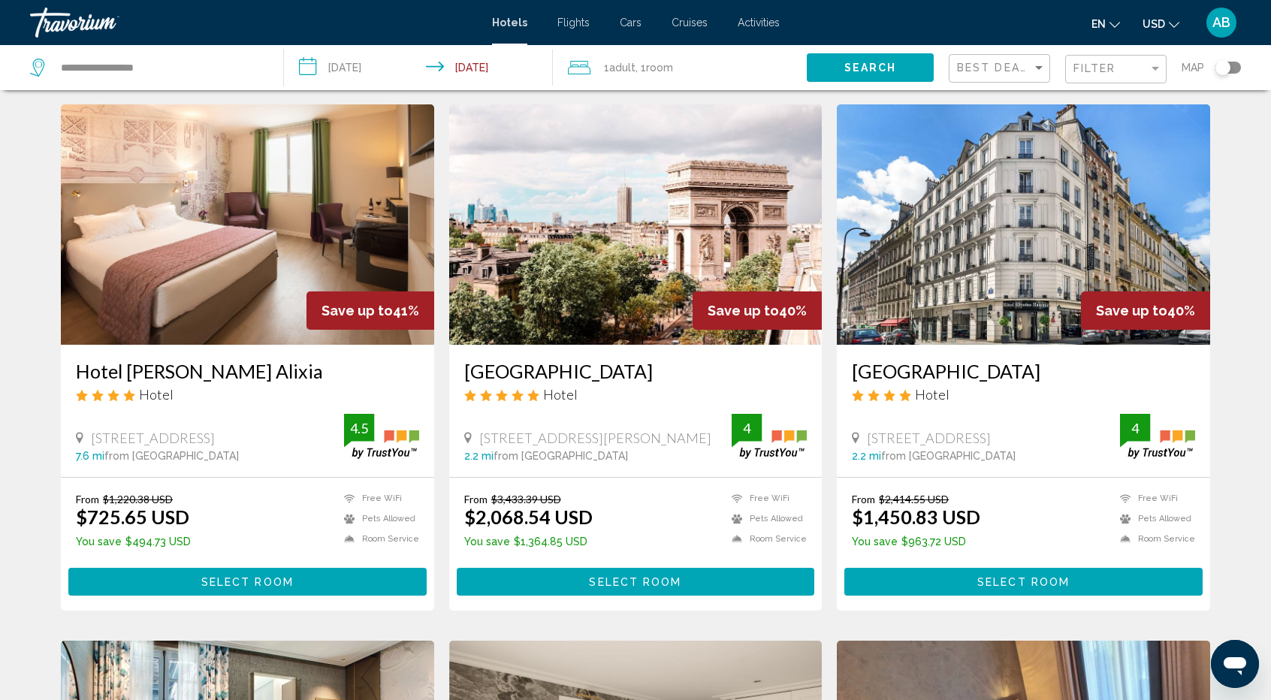
scroll to position [1142, 0]
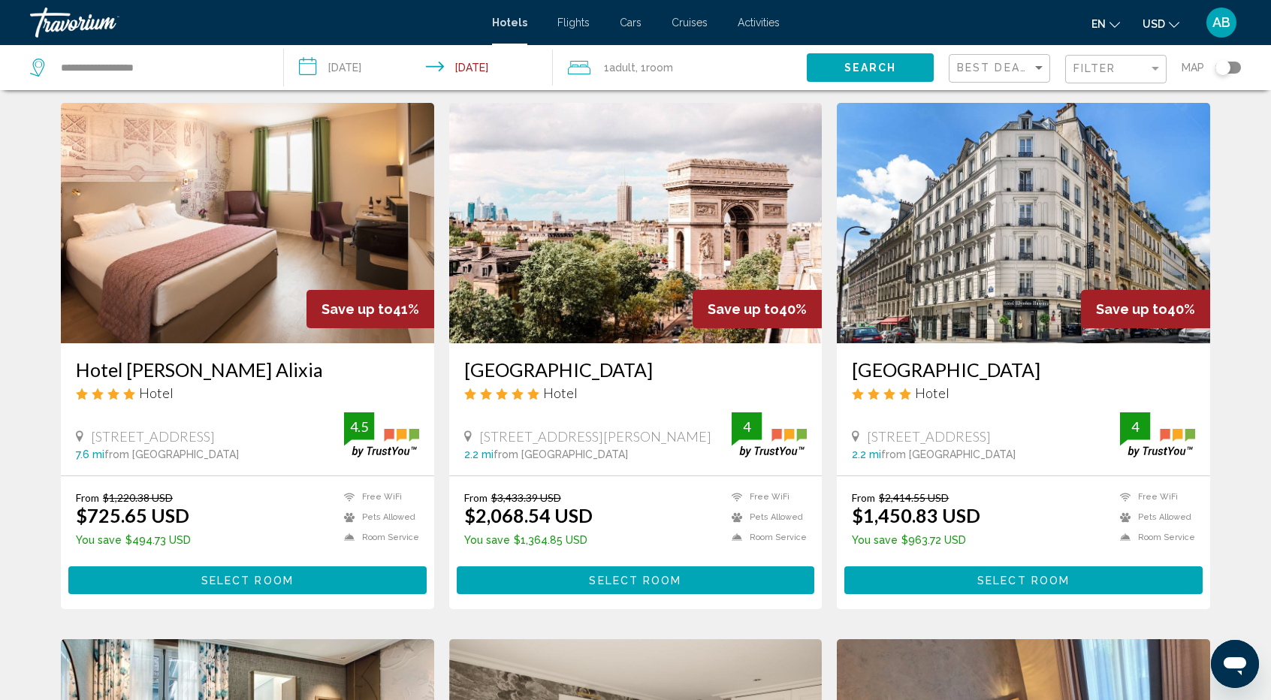
click at [243, 246] on img "Main content" at bounding box center [247, 223] width 373 height 240
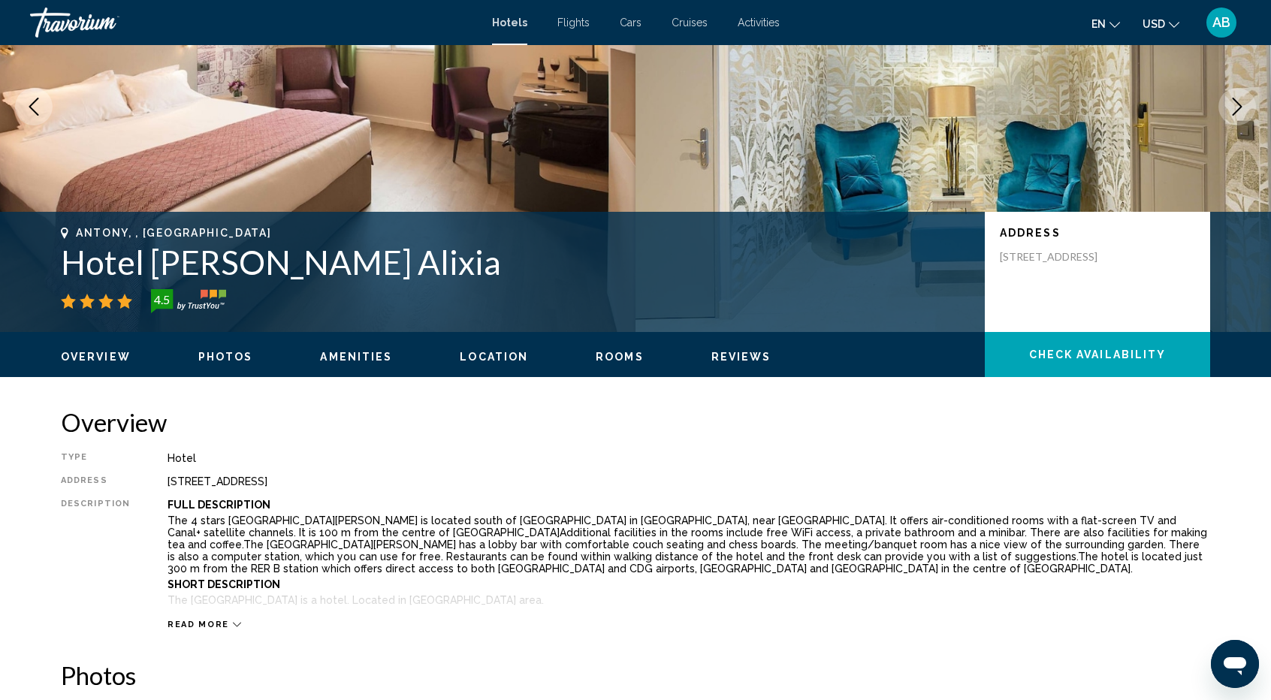
scroll to position [152, 0]
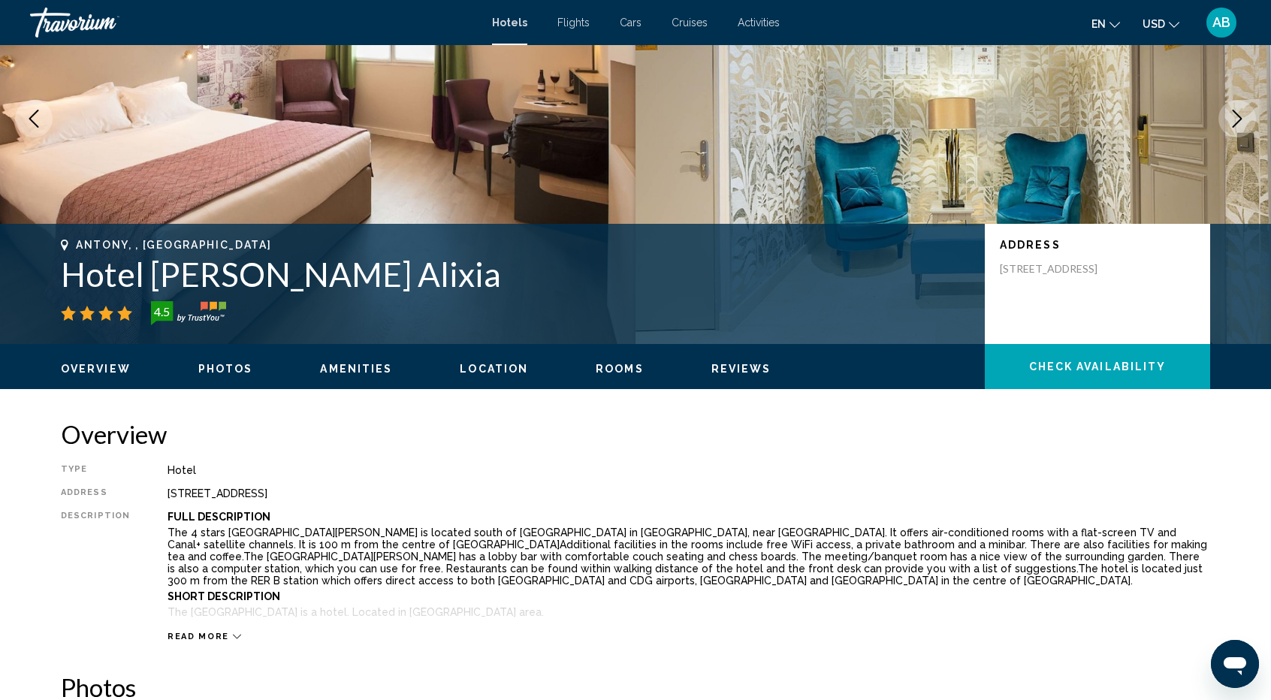
drag, startPoint x: 993, startPoint y: 271, endPoint x: 1086, endPoint y: 300, distance: 97.4
click at [1086, 300] on div "Address [STREET_ADDRESS]" at bounding box center [1097, 284] width 225 height 120
copy p "[STREET_ADDRESS]"
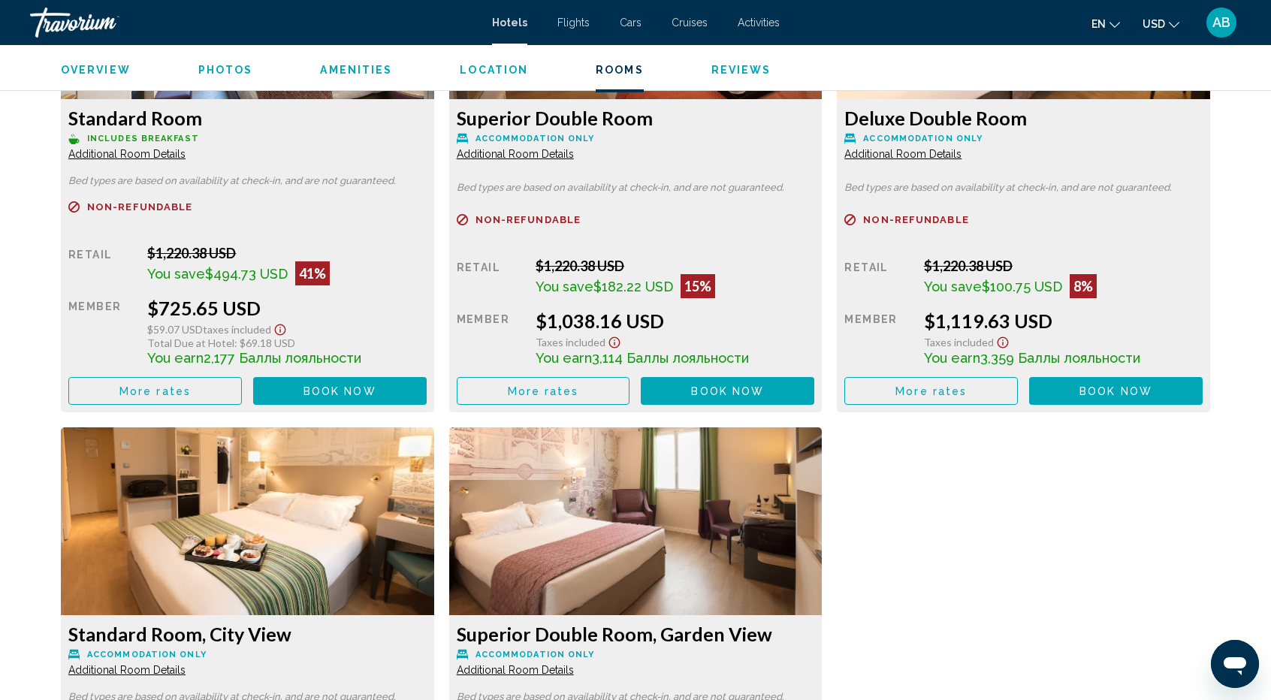
scroll to position [2223, 0]
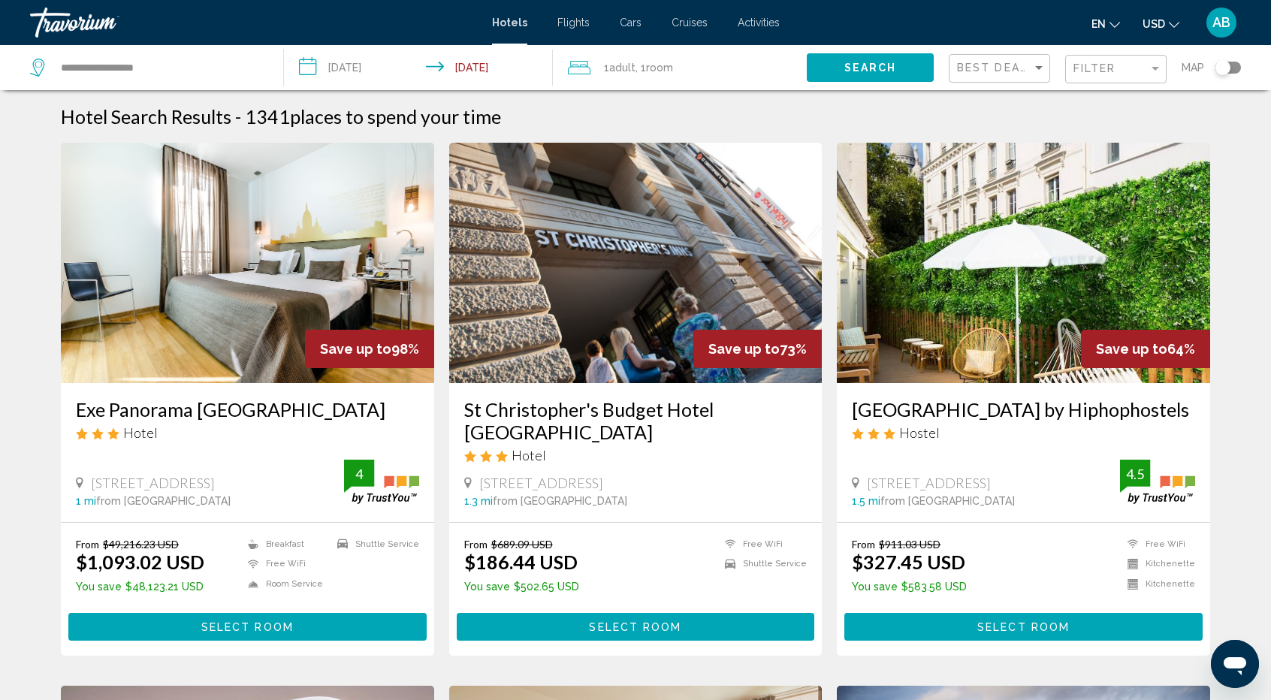
click at [633, 322] on img "Main content" at bounding box center [635, 263] width 373 height 240
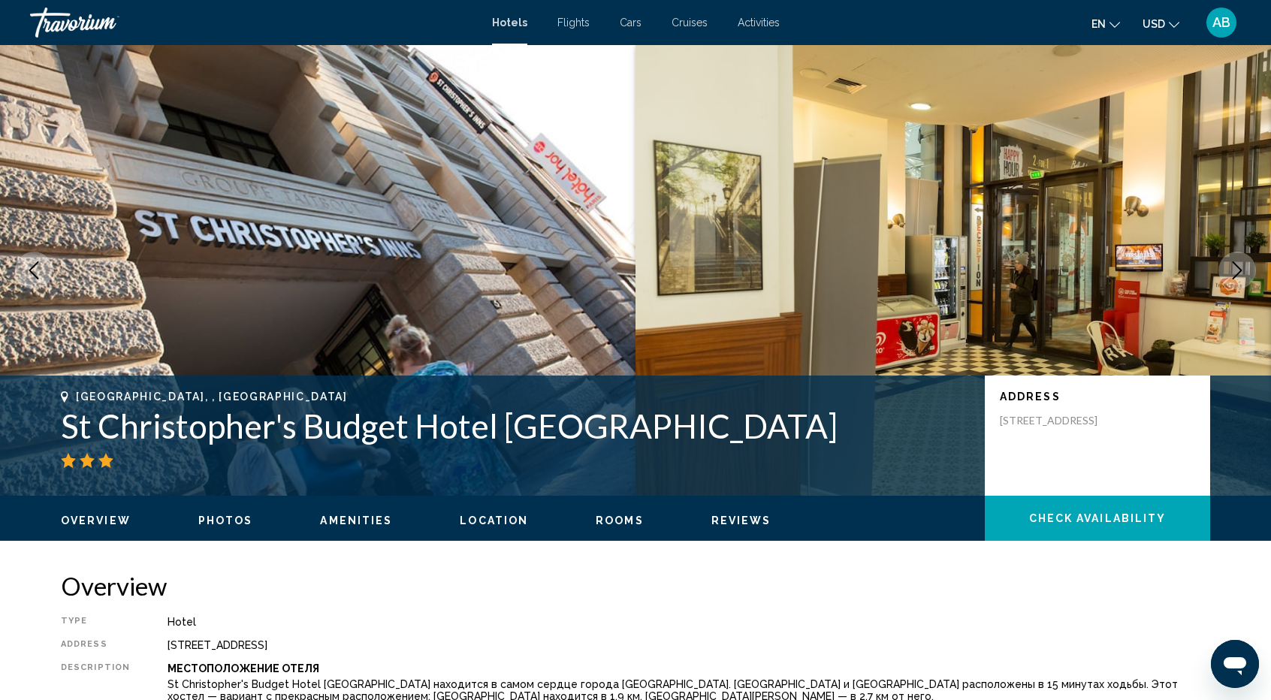
click at [1229, 273] on icon "Next image" at bounding box center [1237, 270] width 18 height 18
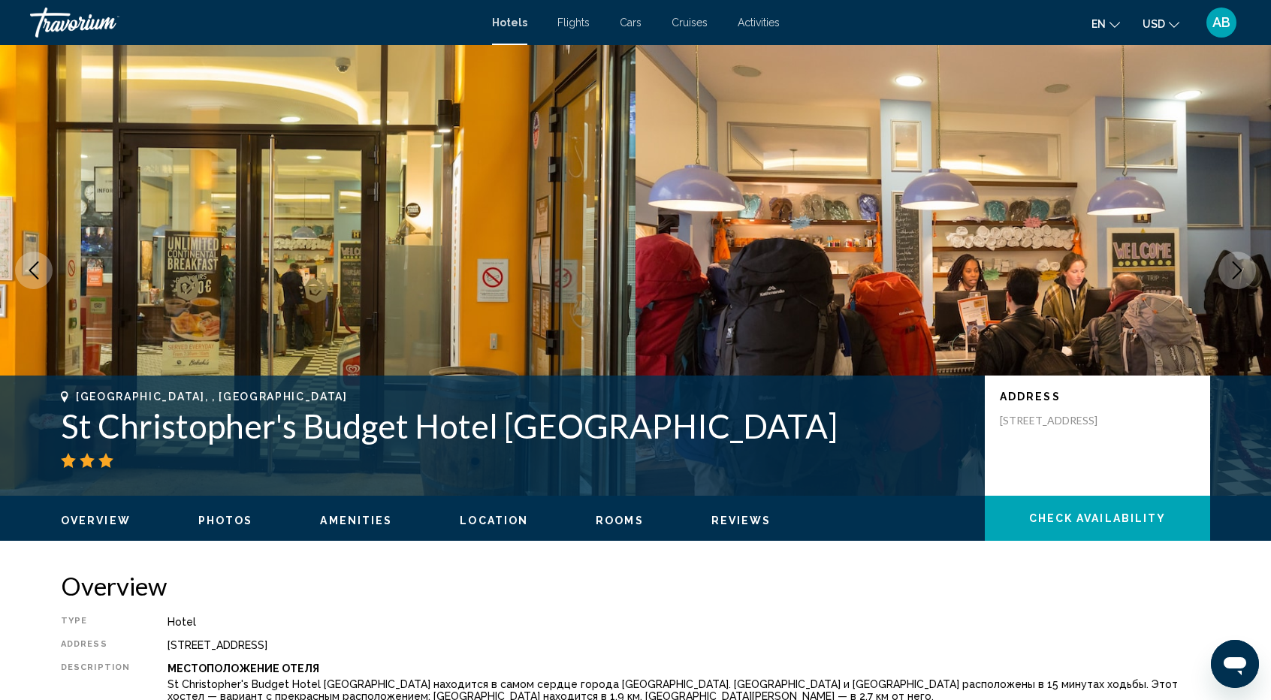
click at [1229, 273] on icon "Next image" at bounding box center [1237, 270] width 18 height 18
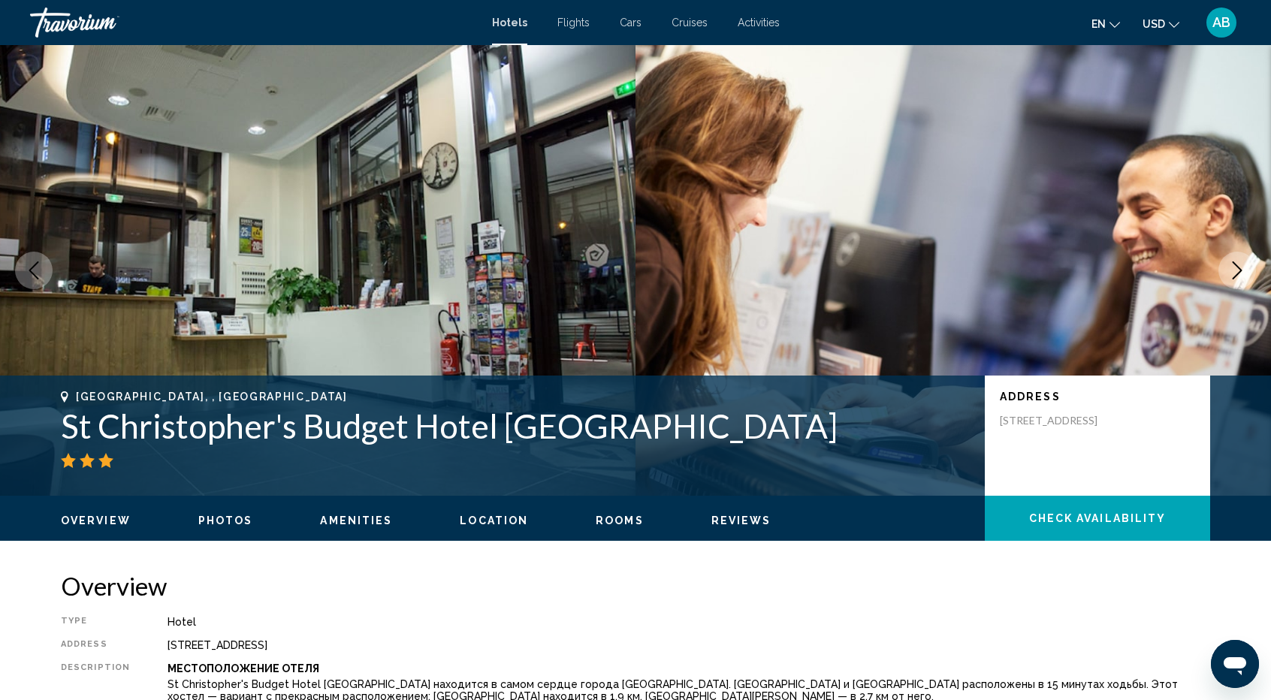
click at [1229, 273] on icon "Next image" at bounding box center [1237, 270] width 18 height 18
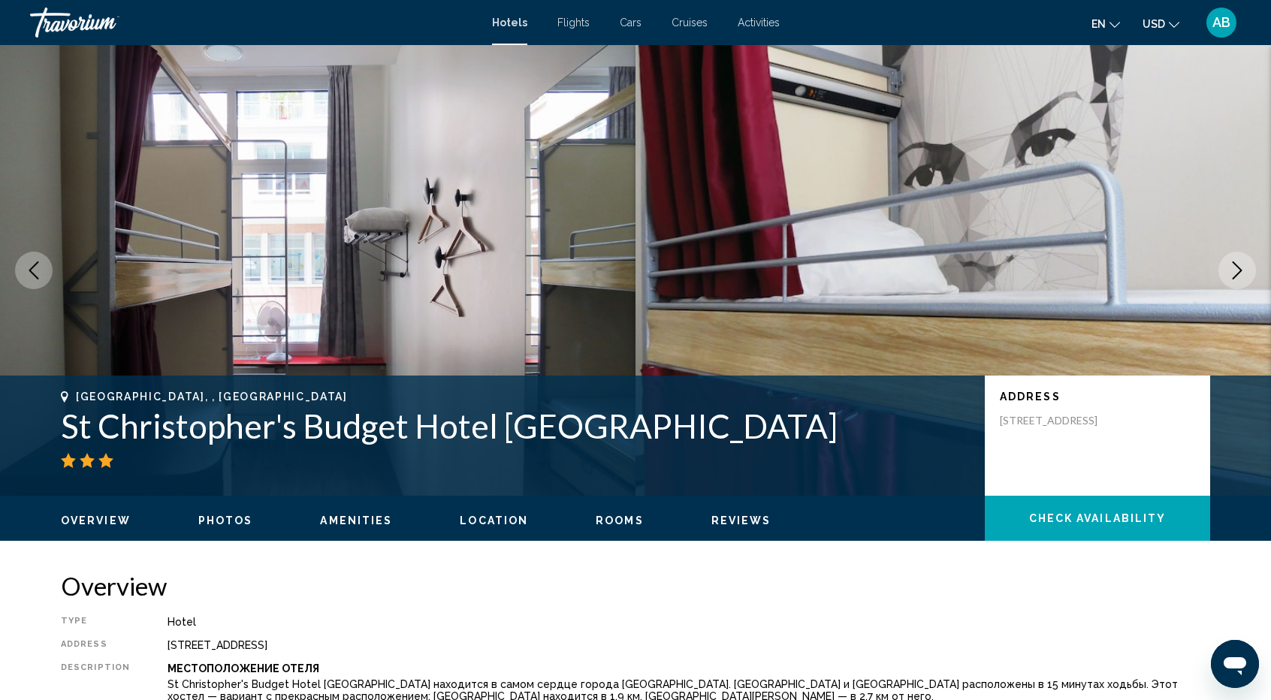
click at [1229, 273] on icon "Next image" at bounding box center [1237, 270] width 18 height 18
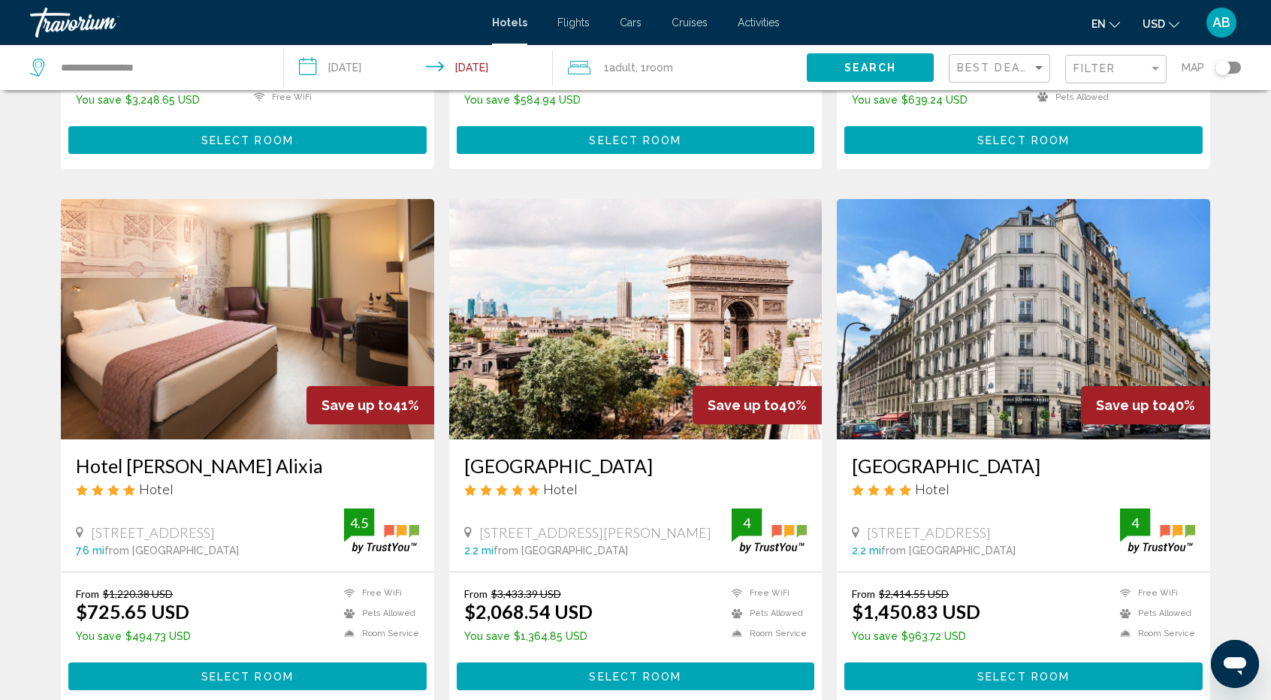
scroll to position [1047, 0]
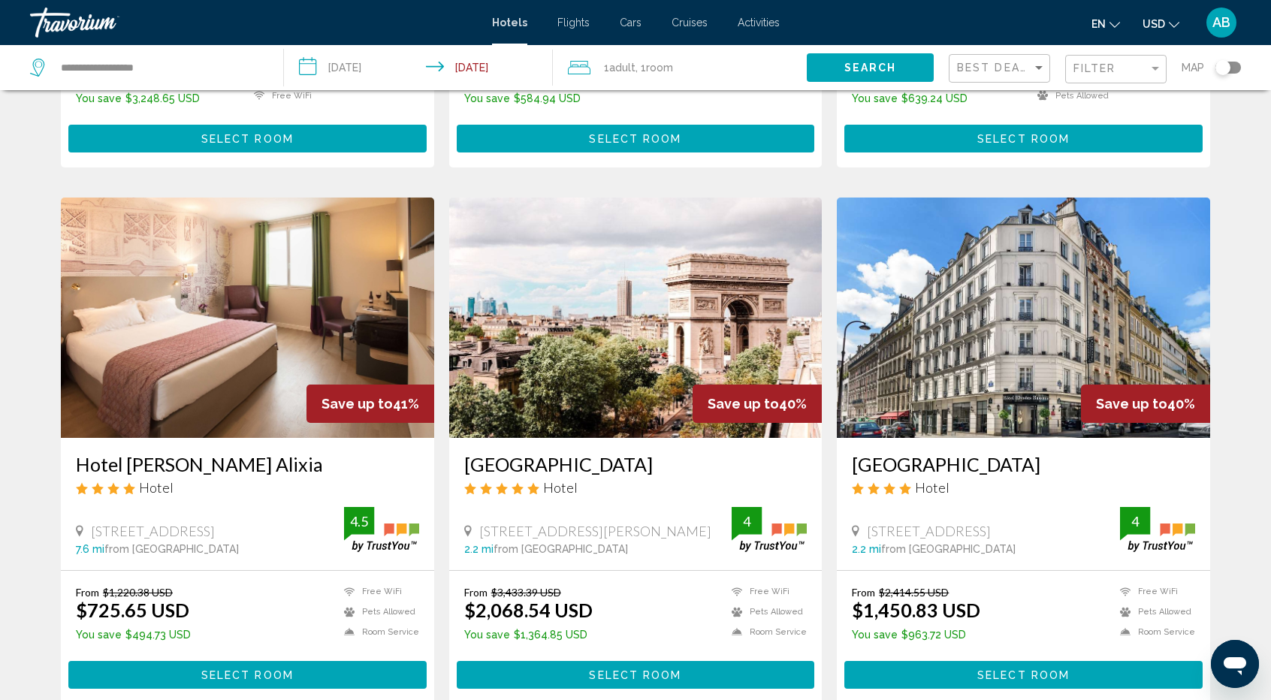
drag, startPoint x: 1271, startPoint y: 406, endPoint x: 1277, endPoint y: 374, distance: 33.0
click at [538, 599] on ins "$2,068.54 USD" at bounding box center [528, 610] width 128 height 23
click at [567, 372] on img "Main content" at bounding box center [635, 318] width 373 height 240
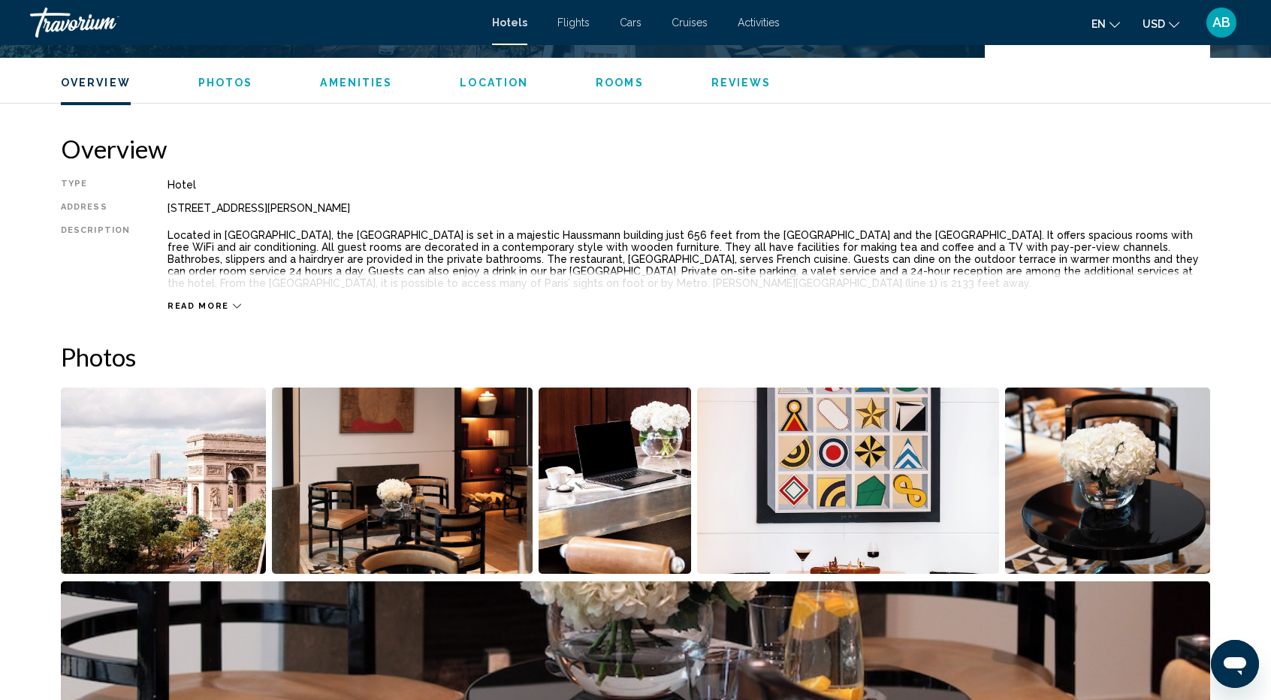
scroll to position [427, 0]
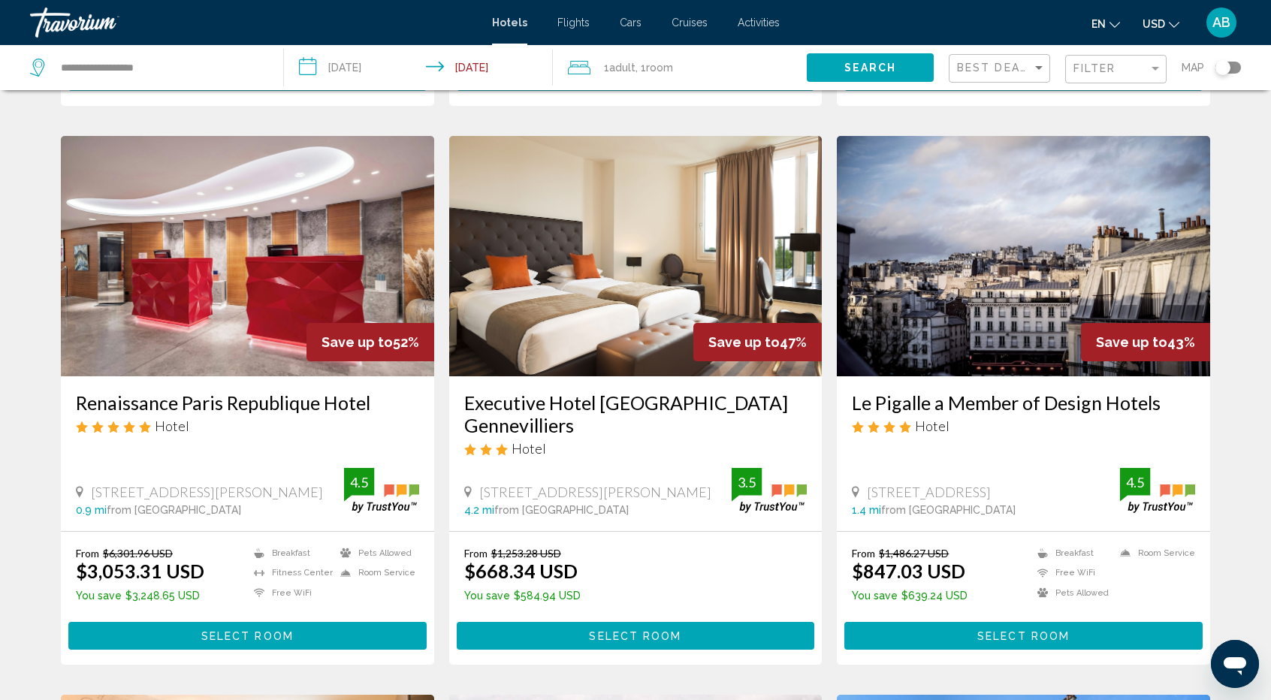
scroll to position [552, 0]
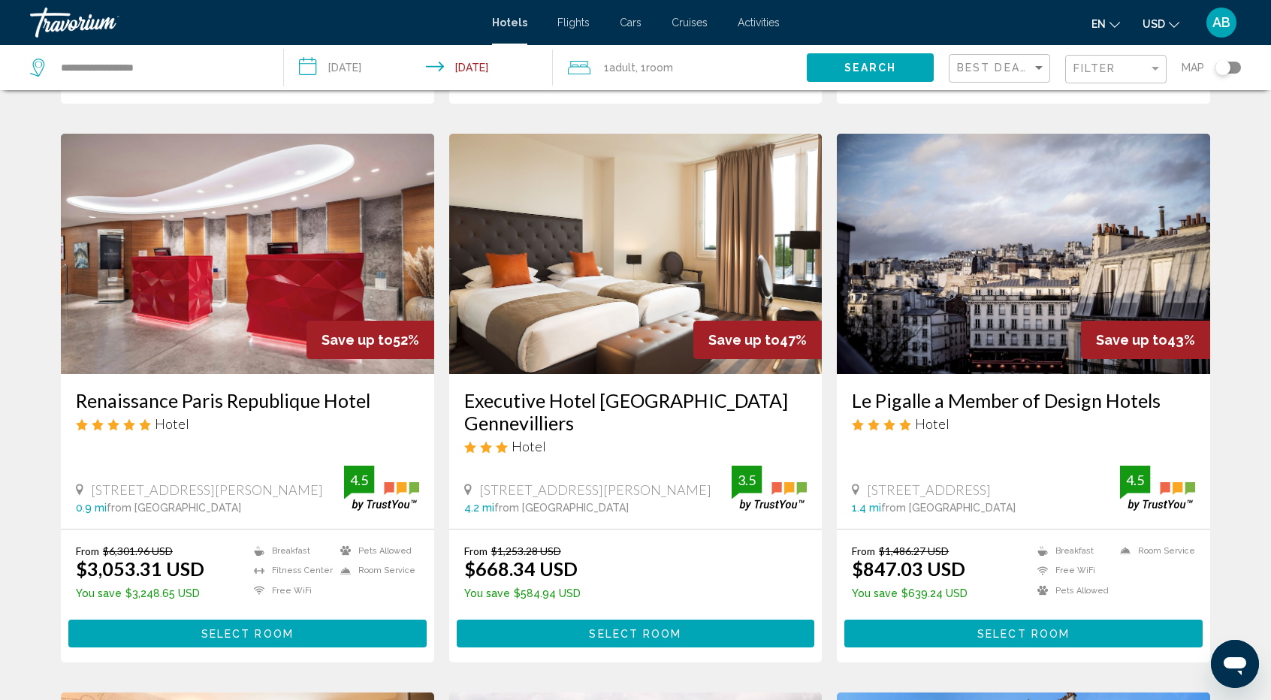
click at [613, 298] on img "Main content" at bounding box center [635, 254] width 373 height 240
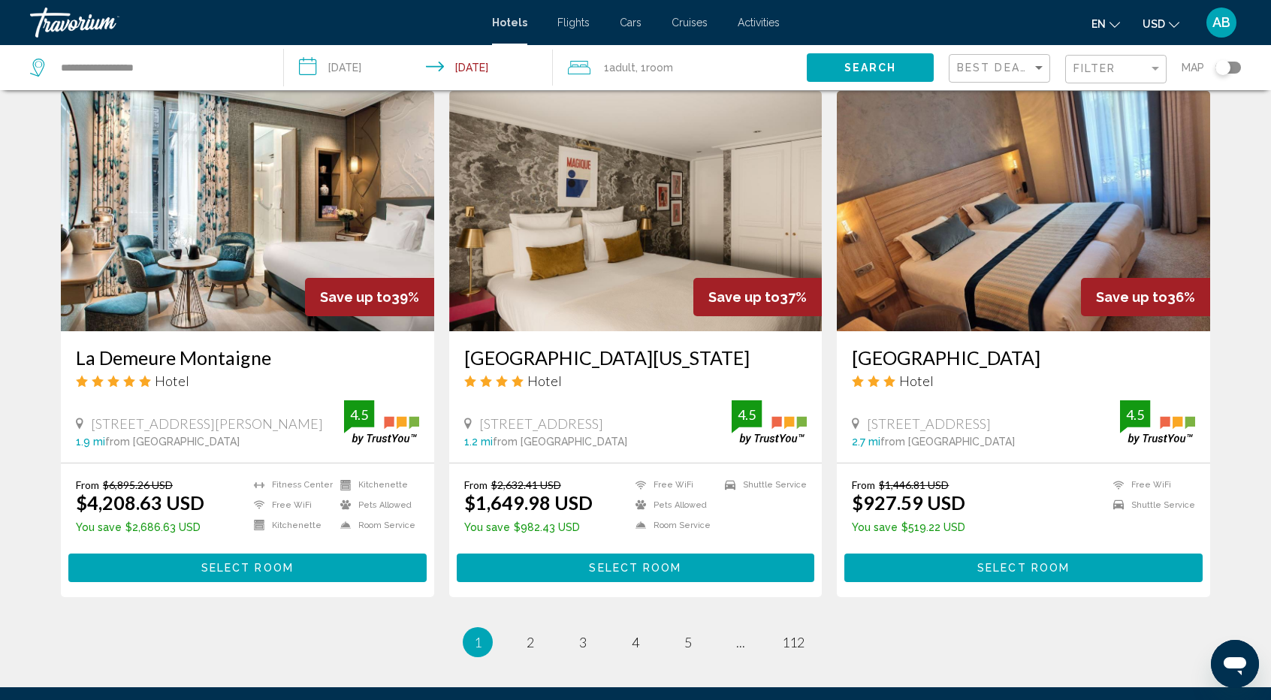
scroll to position [1830, 0]
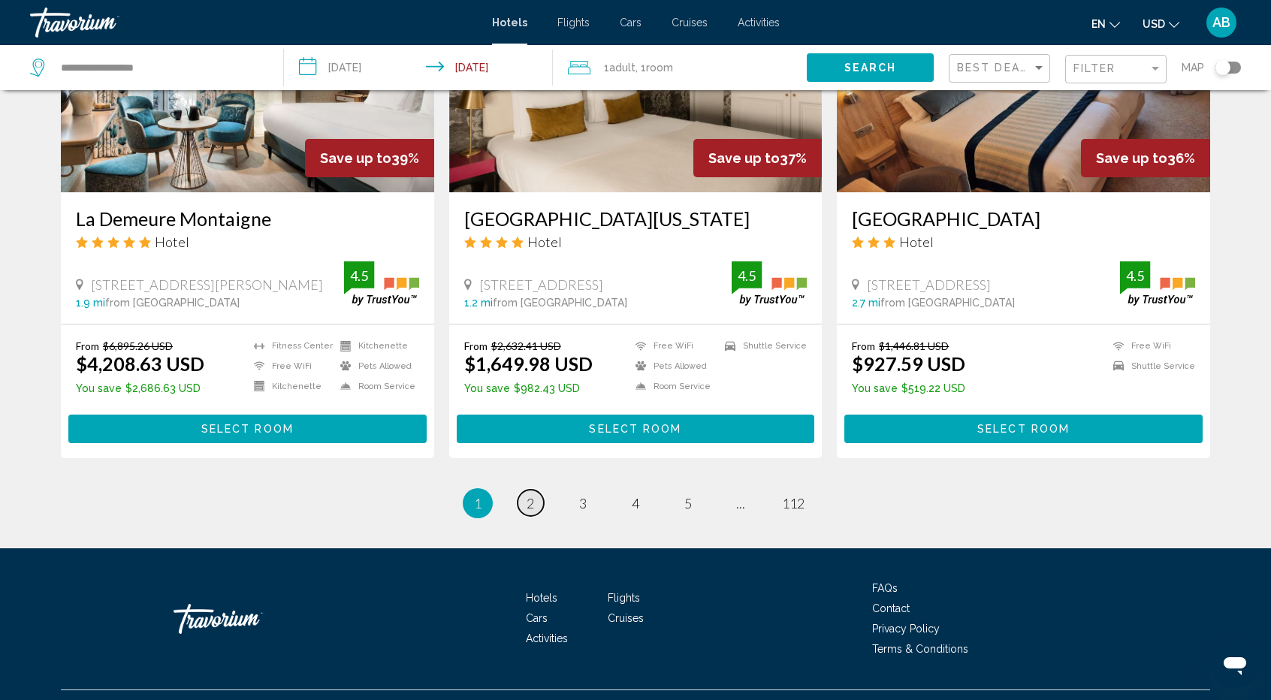
click at [530, 495] on span "2" at bounding box center [531, 503] width 8 height 17
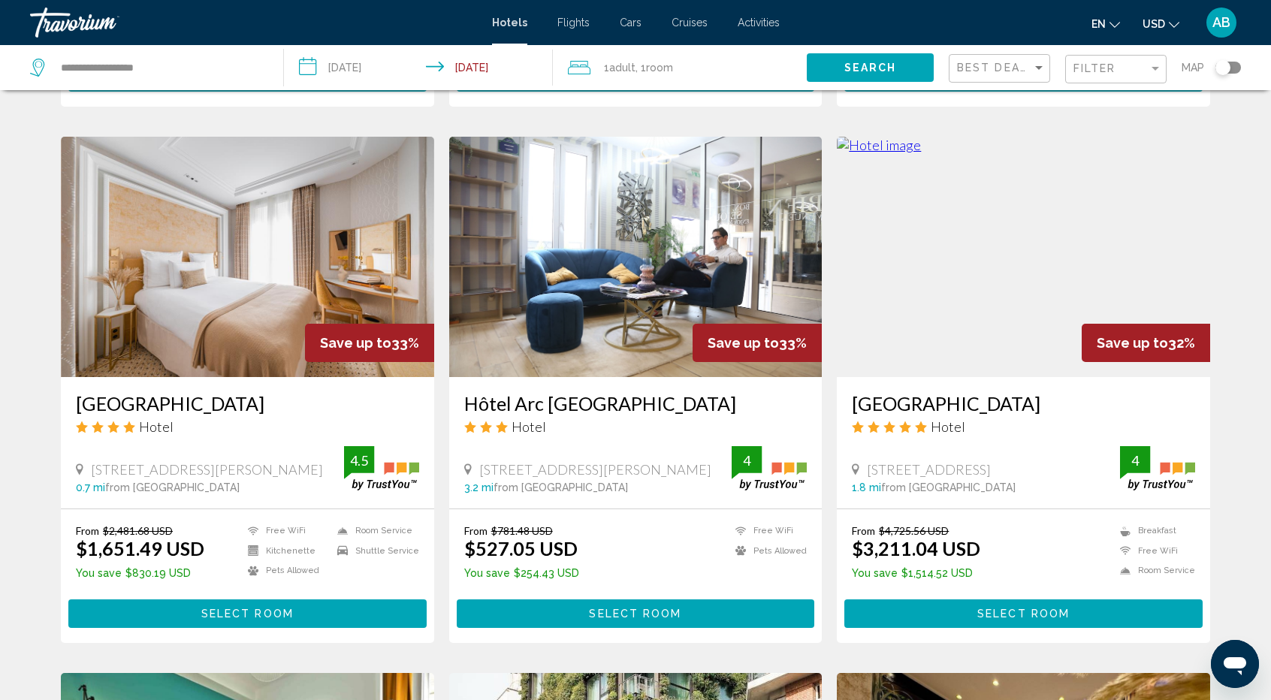
scroll to position [545, 0]
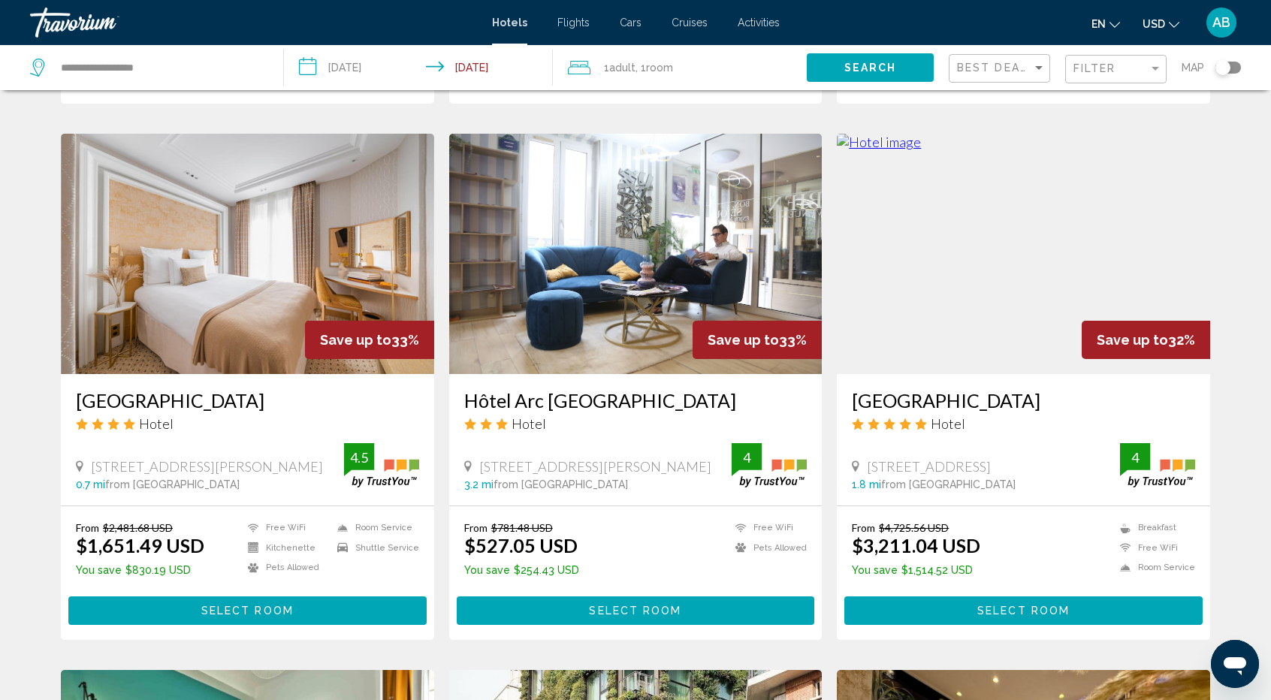
click at [639, 280] on img "Main content" at bounding box center [635, 254] width 373 height 240
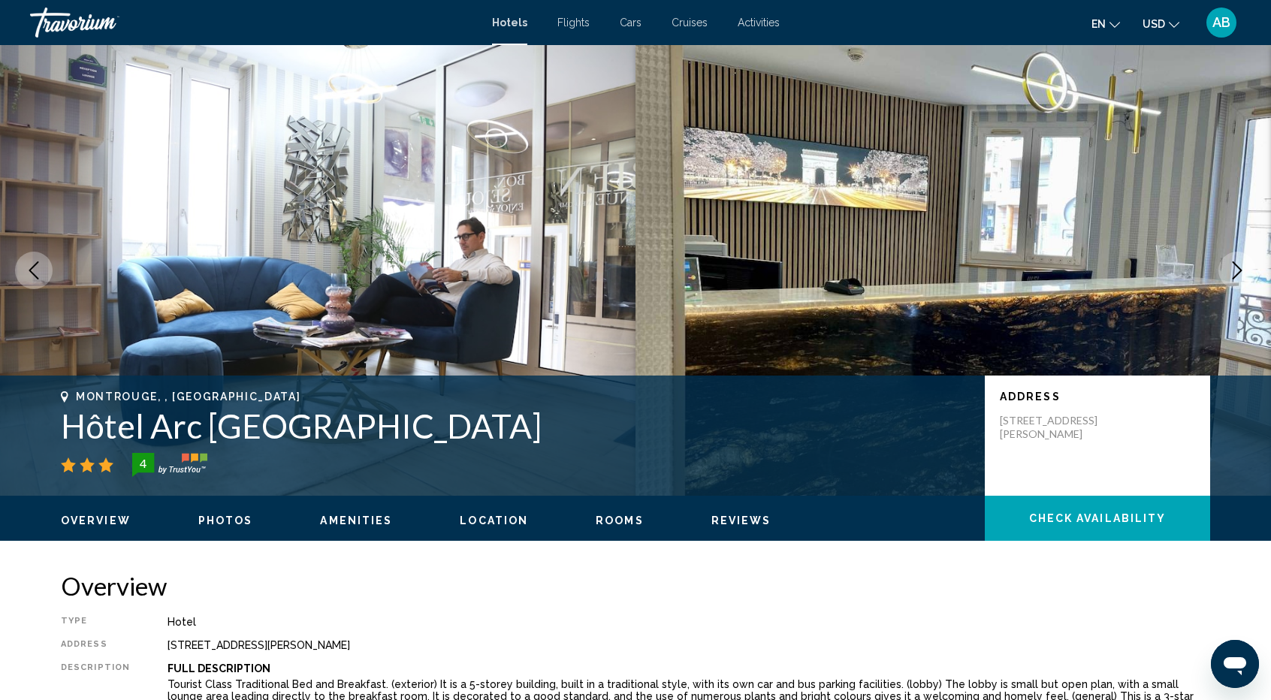
click at [1237, 264] on icon "Next image" at bounding box center [1238, 270] width 10 height 18
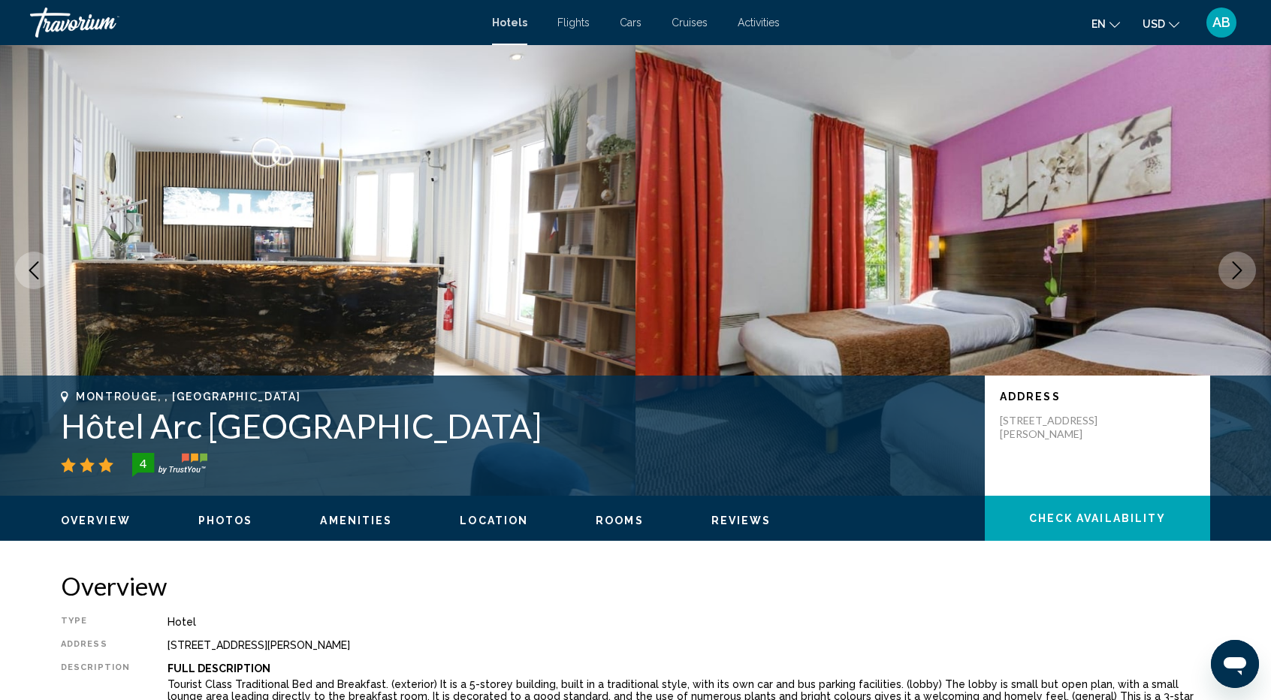
click at [1237, 264] on icon "Next image" at bounding box center [1238, 270] width 10 height 18
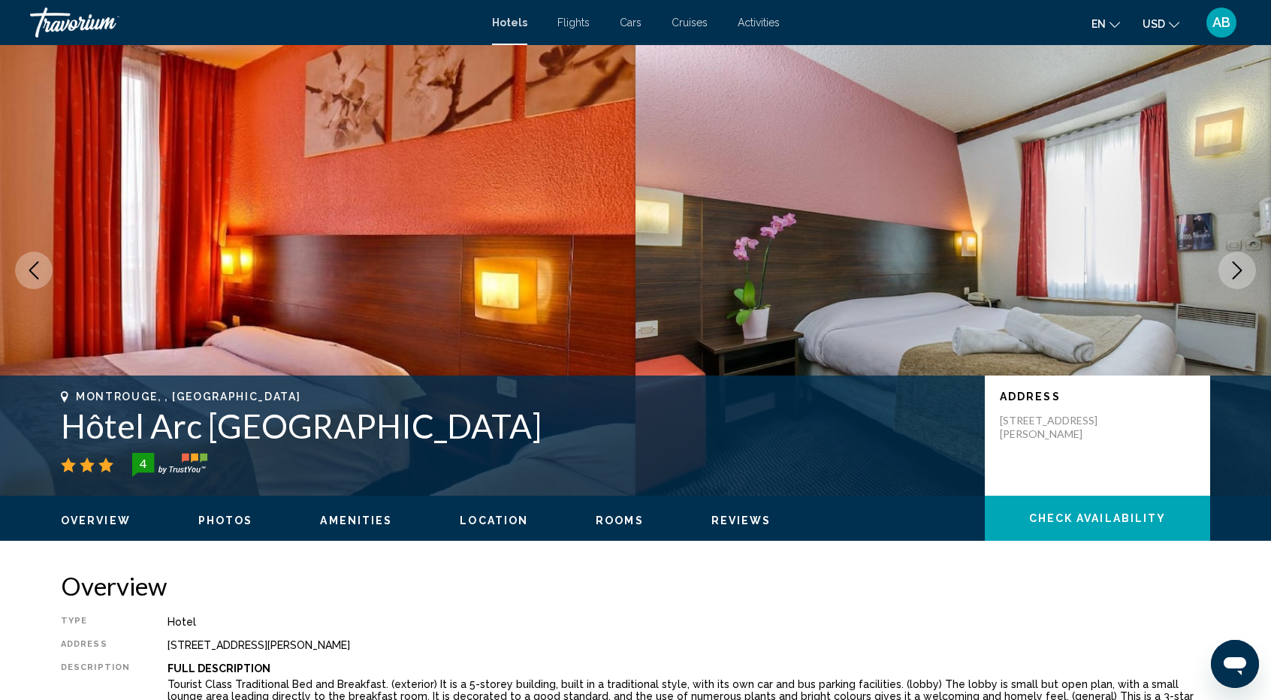
click at [1237, 264] on icon "Next image" at bounding box center [1238, 270] width 10 height 18
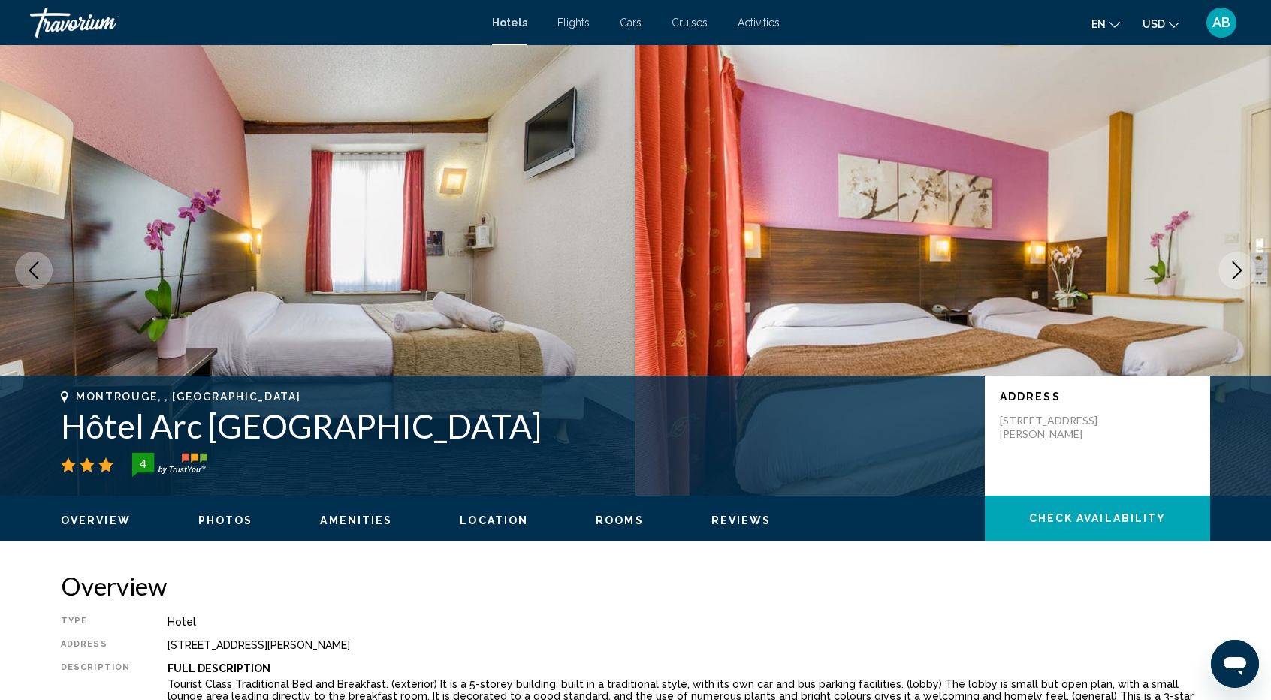
click at [1237, 264] on icon "Next image" at bounding box center [1238, 270] width 10 height 18
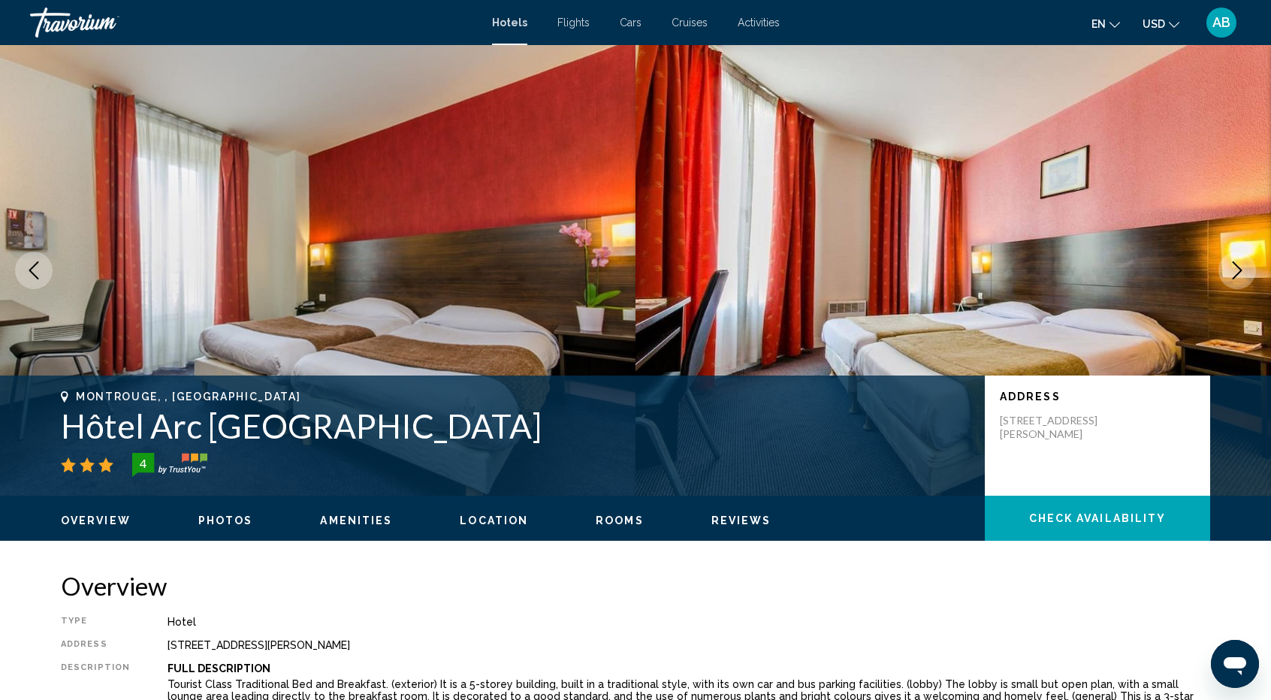
drag, startPoint x: 999, startPoint y: 418, endPoint x: 1133, endPoint y: 439, distance: 135.4
click at [1133, 439] on div "Address [STREET_ADDRESS][PERSON_NAME]" at bounding box center [1097, 436] width 225 height 120
copy p "[STREET_ADDRESS][PERSON_NAME]"
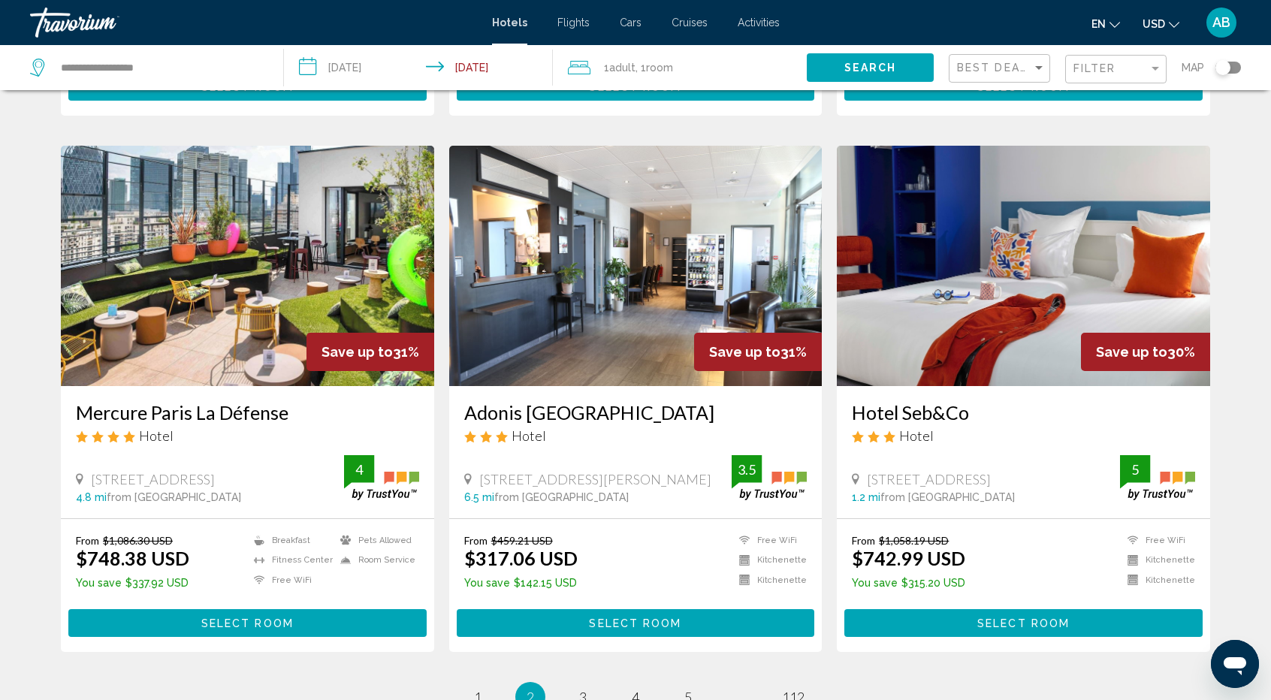
scroll to position [1632, 0]
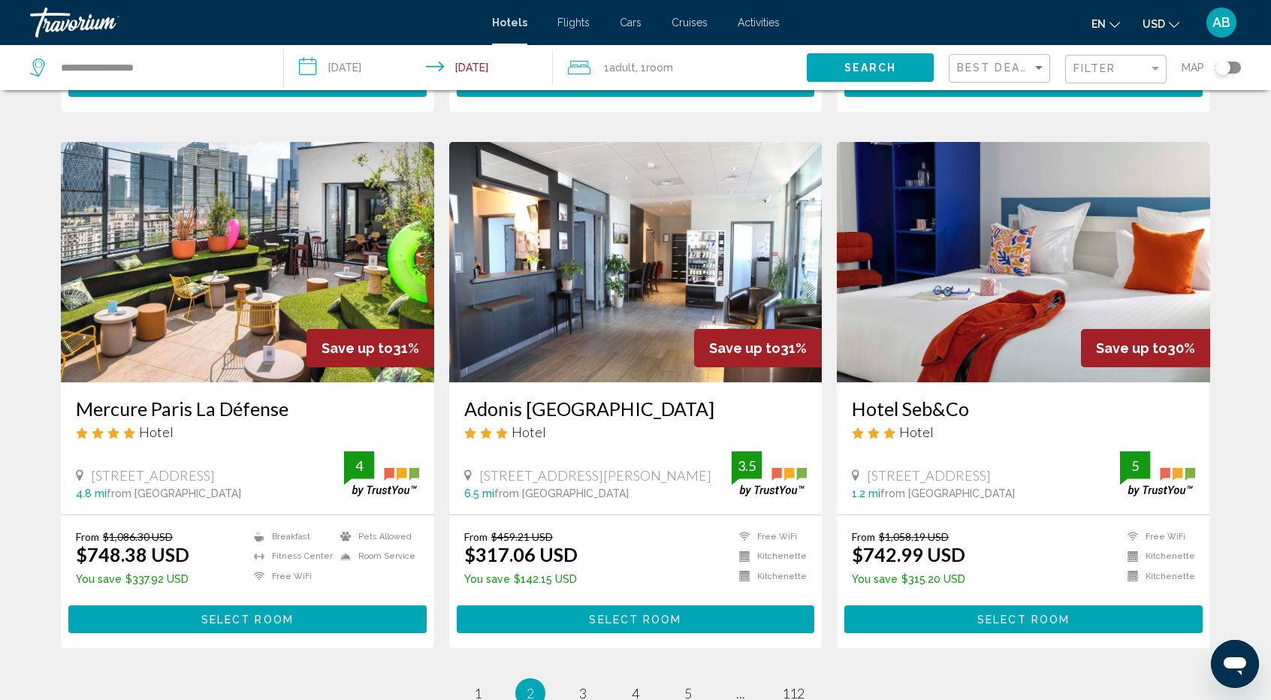
click at [171, 406] on h3 "Mercure Paris La Défense" at bounding box center [247, 408] width 343 height 23
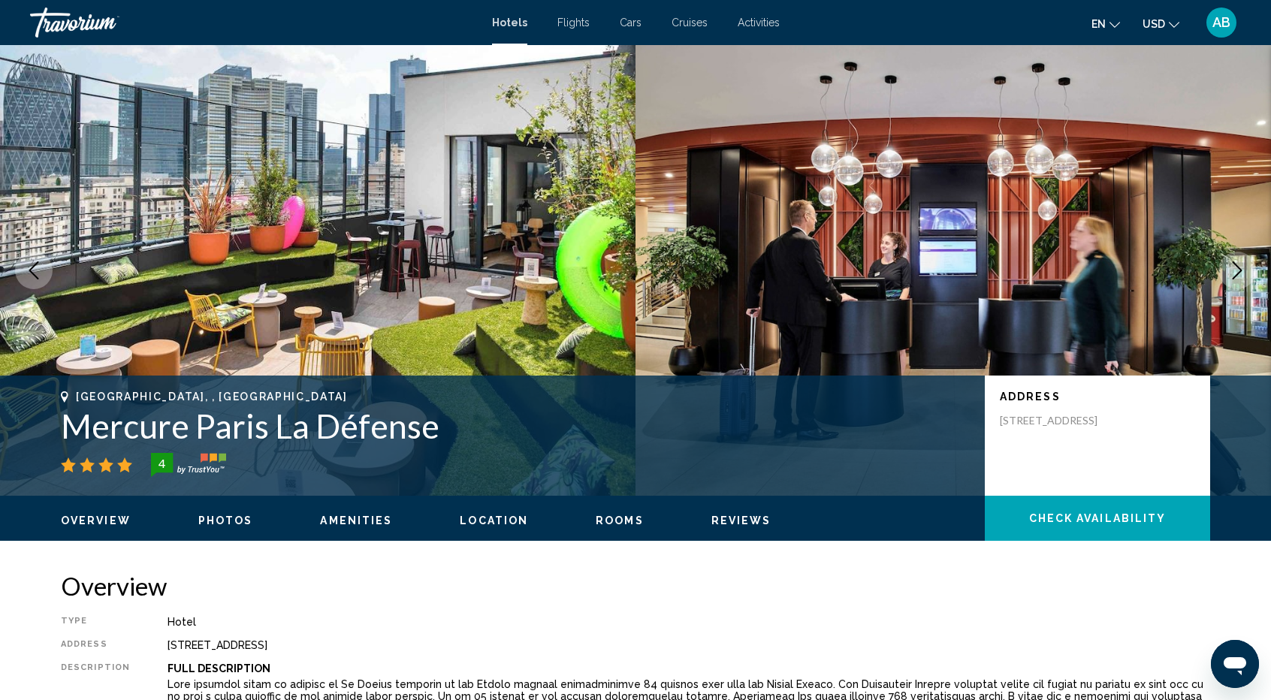
drag, startPoint x: 1002, startPoint y: 419, endPoint x: 1080, endPoint y: 471, distance: 94.2
click at [1080, 471] on div "Address [STREET_ADDRESS]" at bounding box center [1097, 436] width 225 height 120
copy p "[STREET_ADDRESS]"
